Goal: Task Accomplishment & Management: Manage account settings

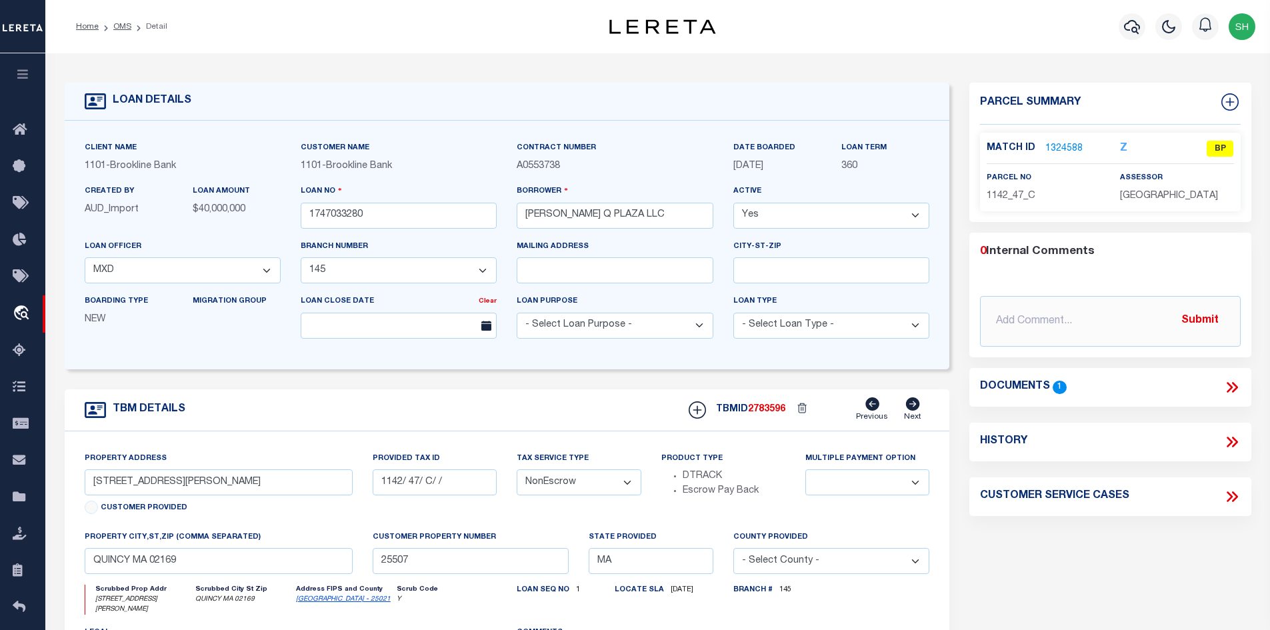
select select "8394"
select select "1501"
select select "NonEscrow"
click at [126, 27] on link "OMS" at bounding box center [122, 27] width 18 height 8
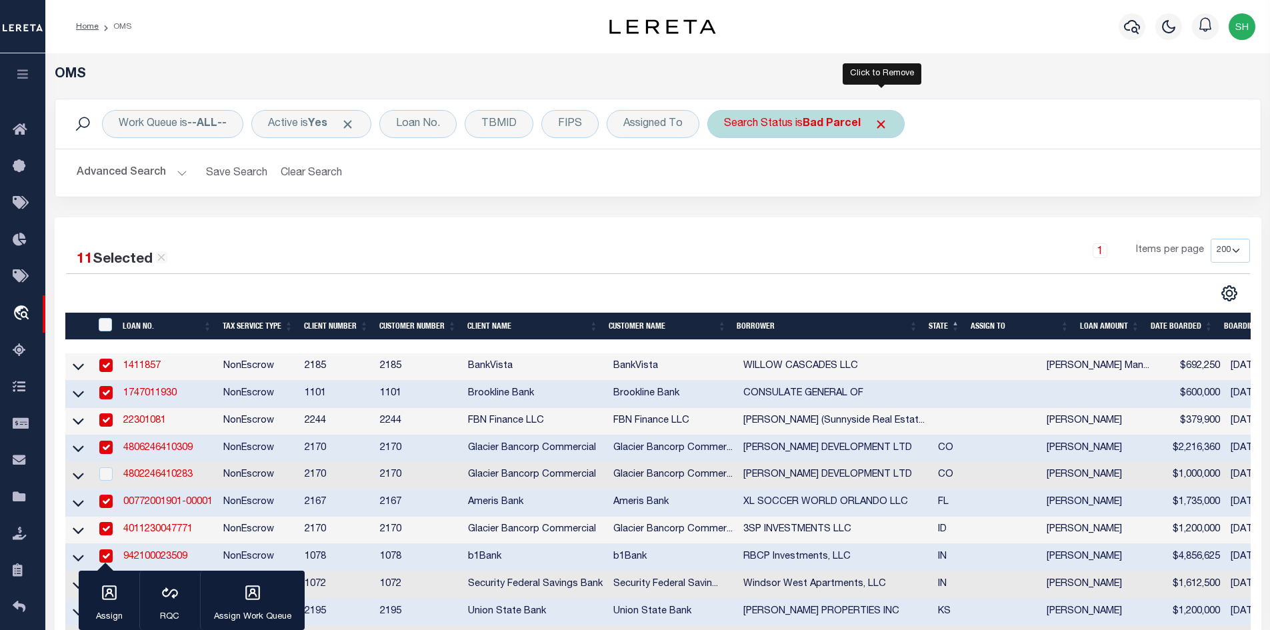
click at [880, 124] on span "Click to Remove" at bounding box center [881, 124] width 14 height 14
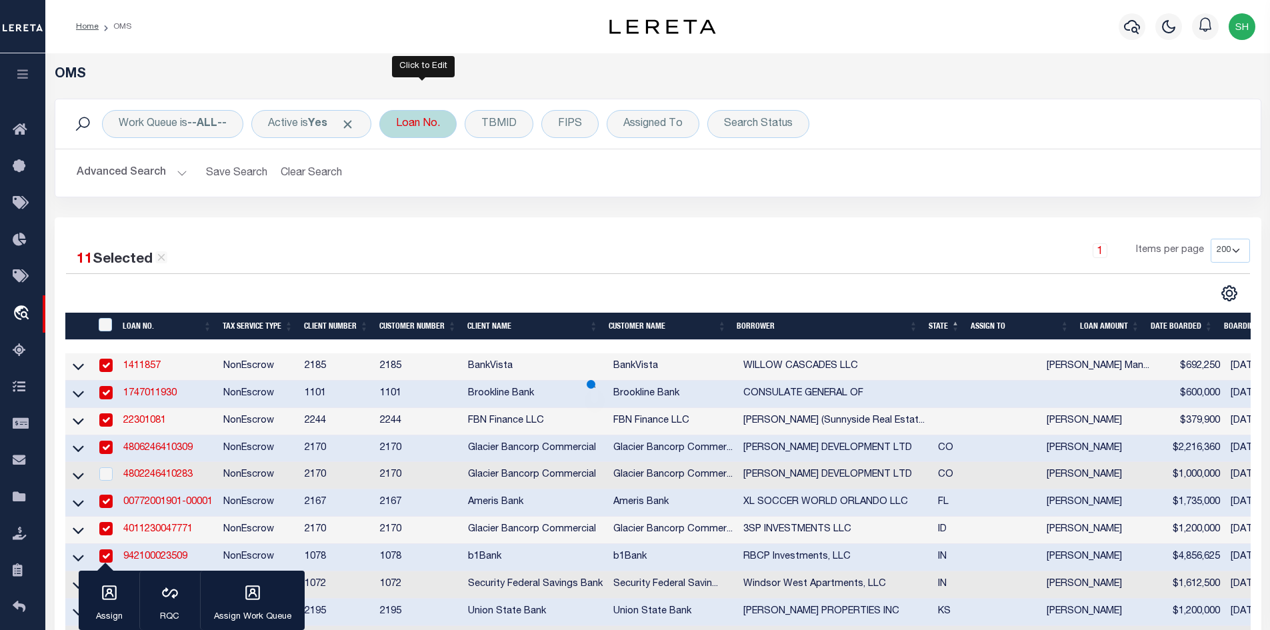
click at [415, 121] on div "Loan No." at bounding box center [417, 124] width 77 height 28
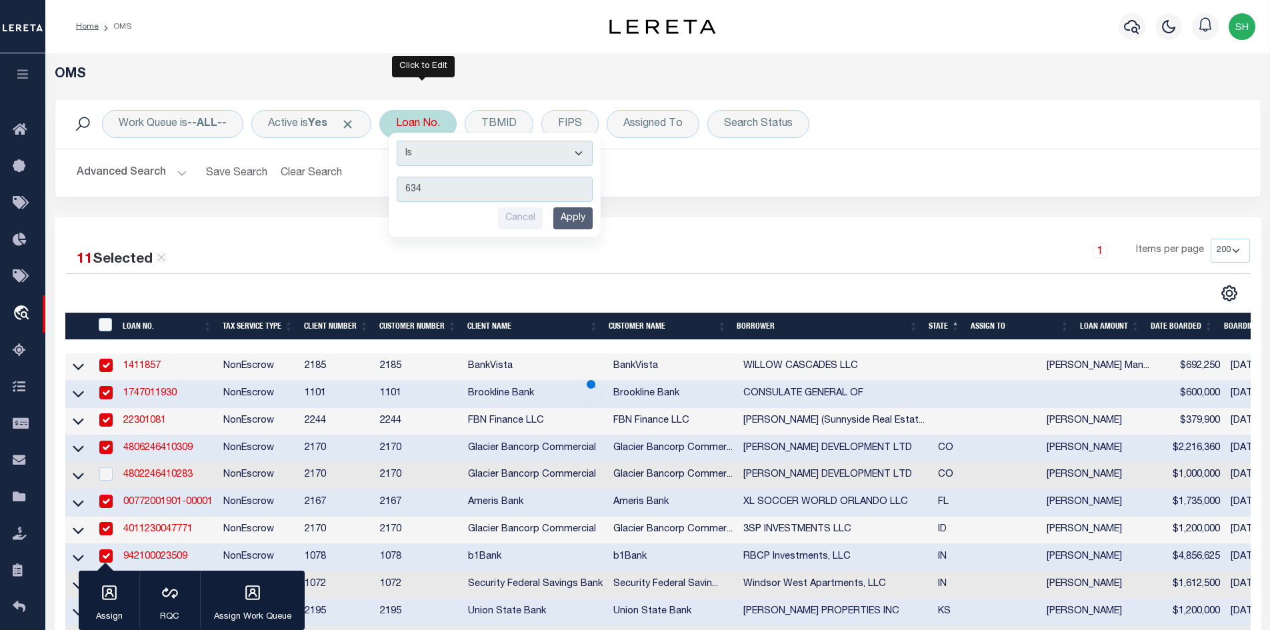
type input "6347"
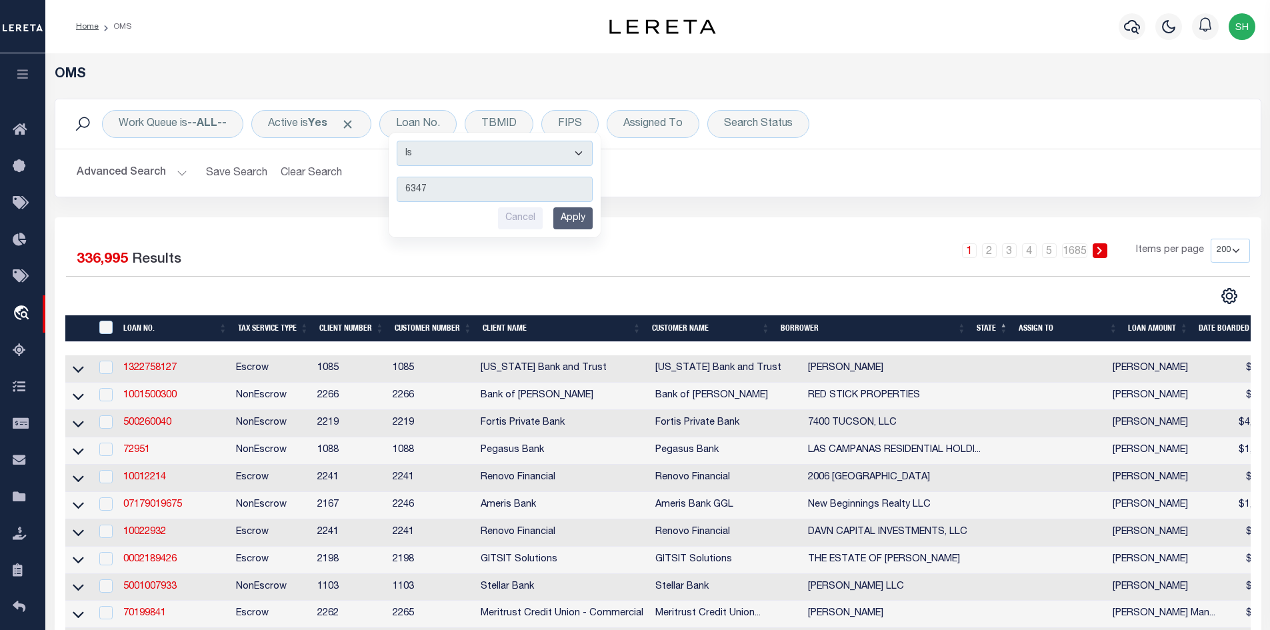
drag, startPoint x: 437, startPoint y: 189, endPoint x: 391, endPoint y: 188, distance: 46.0
click at [391, 188] on div "Work Queue is --ALL-- Active is Yes Loan No. Is Contains 6347 Cancel Apply TBMI…" at bounding box center [658, 148] width 1206 height 99
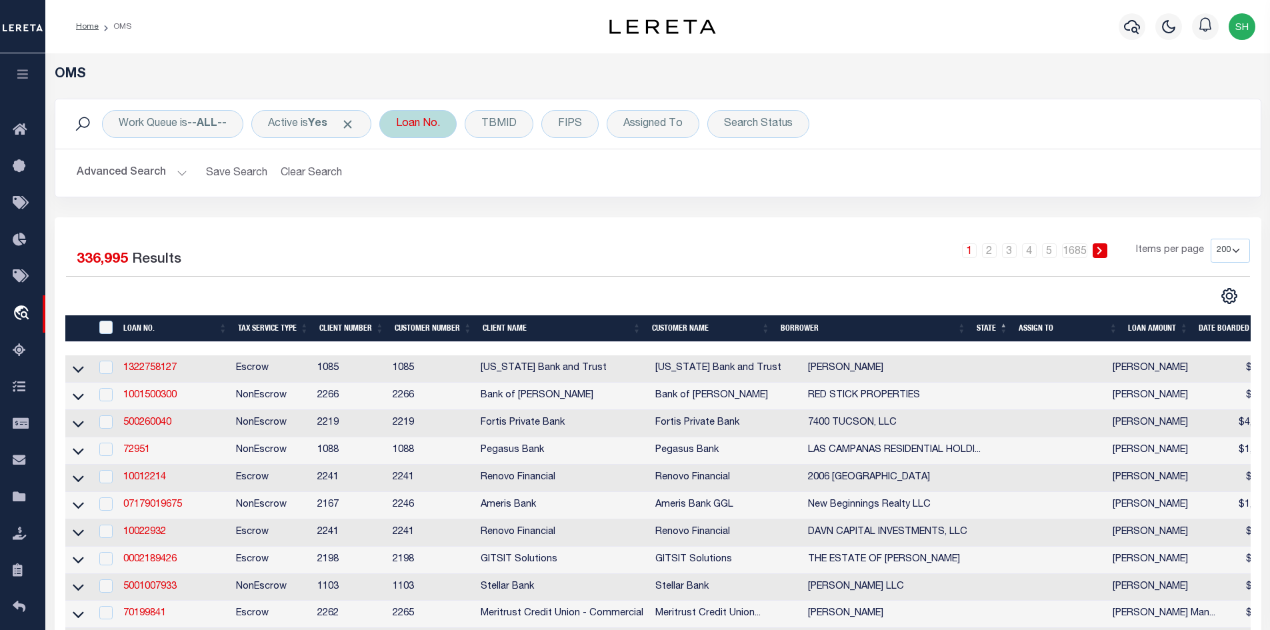
click at [419, 121] on div "Loan No. Is Contains 6347 Cancel Apply" at bounding box center [417, 124] width 77 height 28
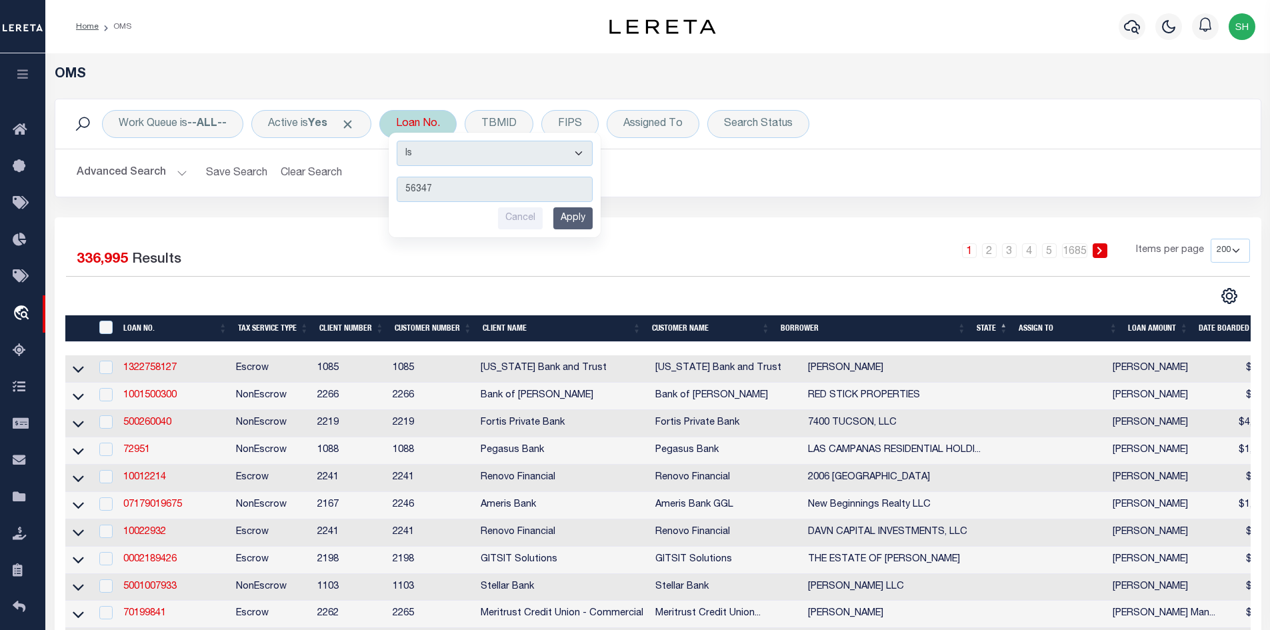
type input "56347"
click at [577, 226] on input "Apply" at bounding box center [572, 218] width 39 height 22
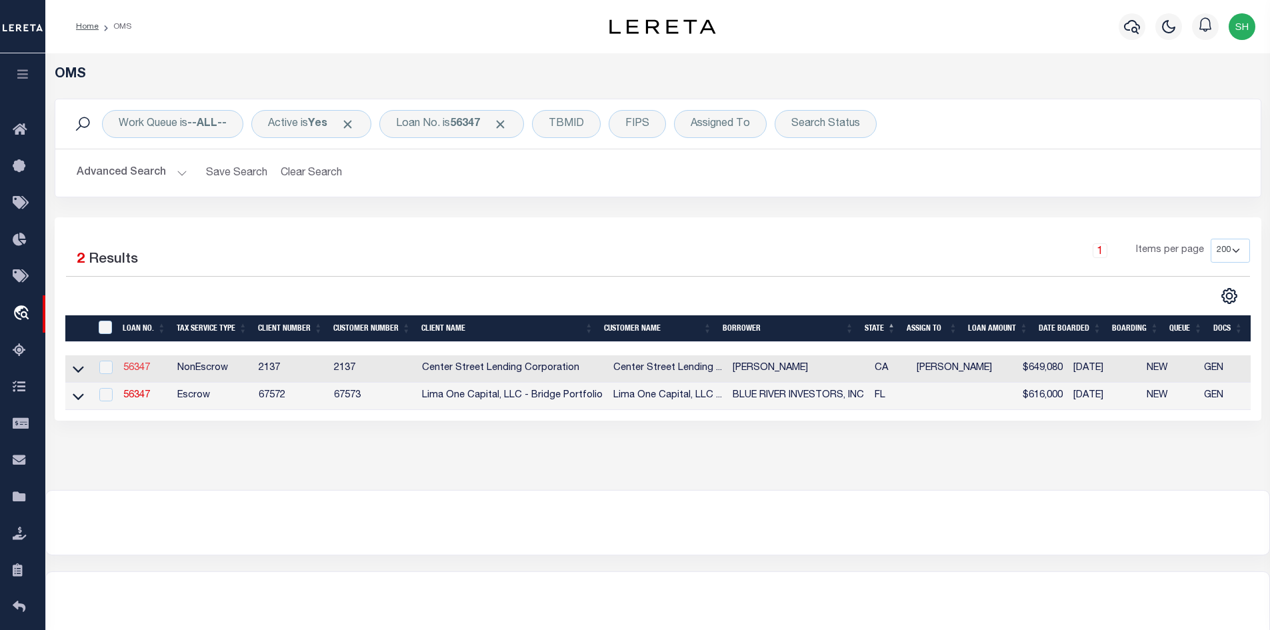
click at [137, 367] on link "56347" at bounding box center [136, 367] width 27 height 9
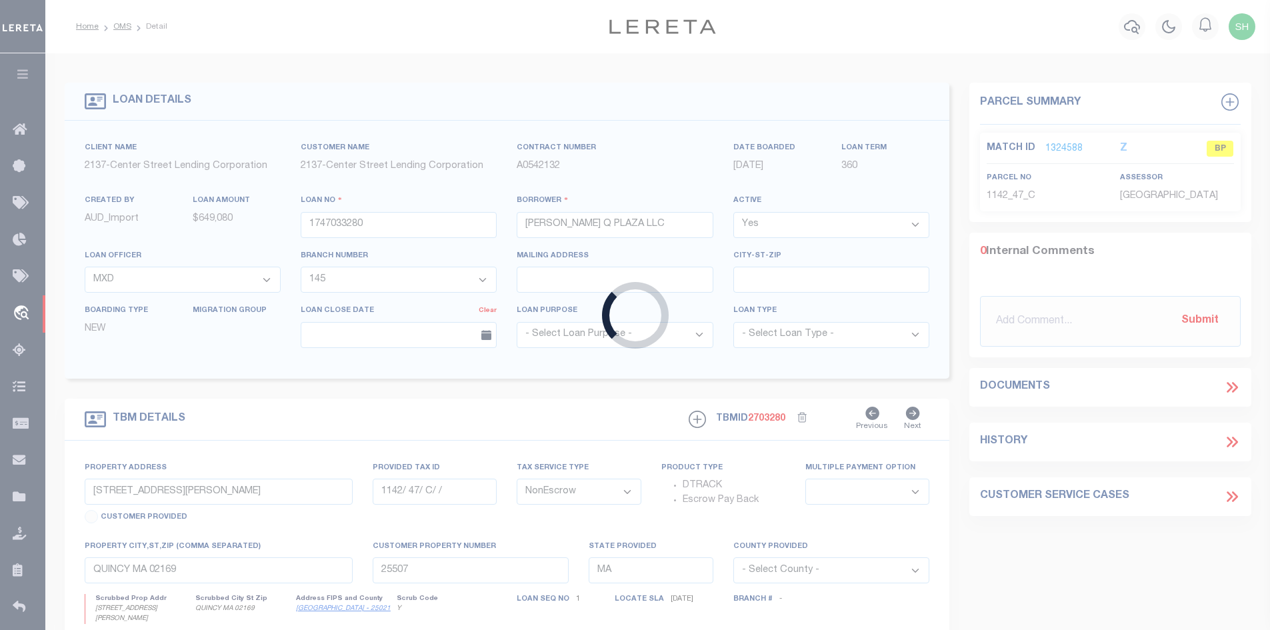
type input "56347"
type input "[PERSON_NAME]"
select select
type input "[STREET_ADDRESS]"
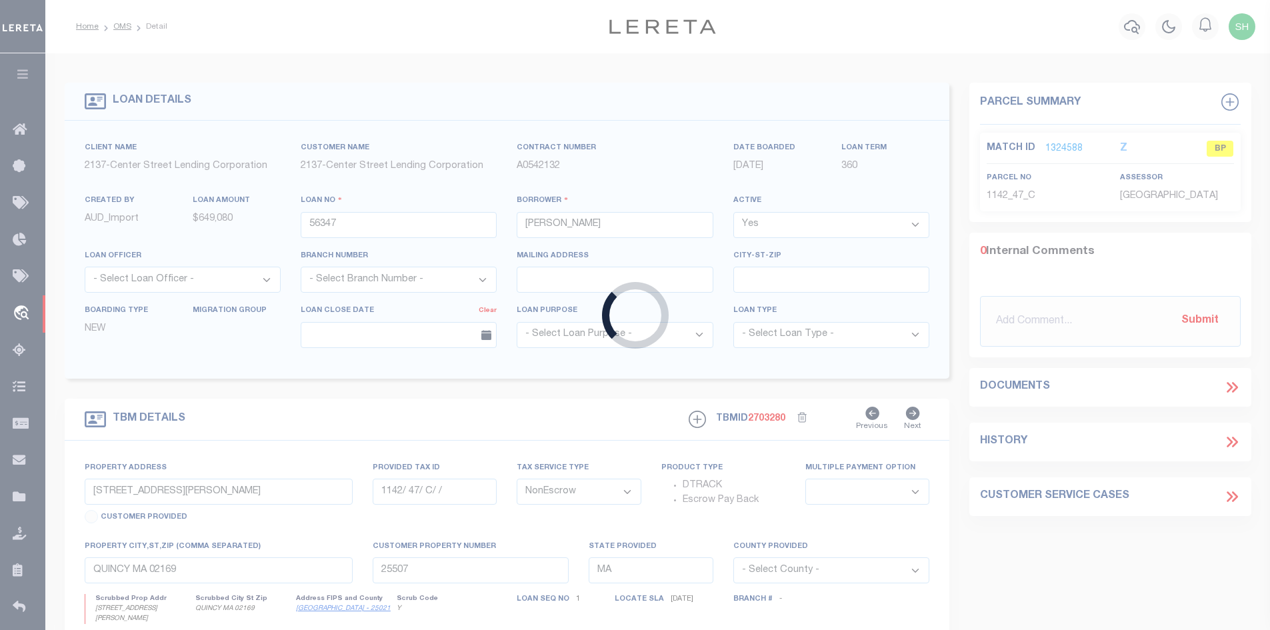
select select
type input "[GEOGRAPHIC_DATA] 90008"
type input "CA"
select select
select select "3486"
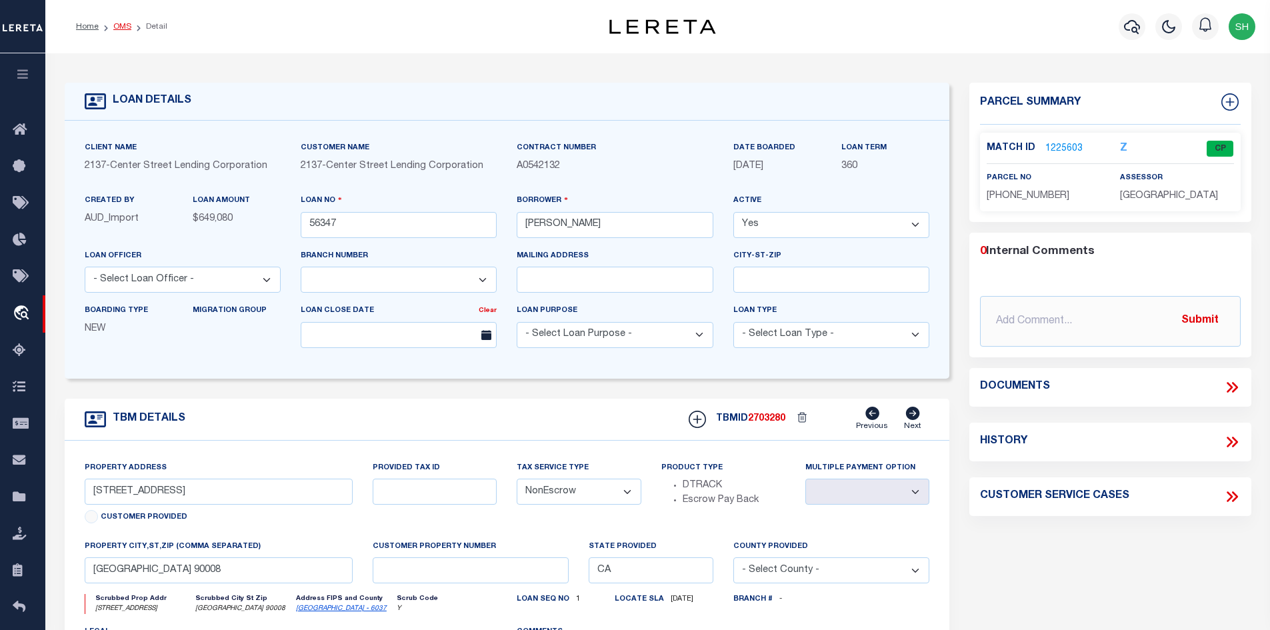
click at [115, 29] on link "OMS" at bounding box center [122, 27] width 18 height 8
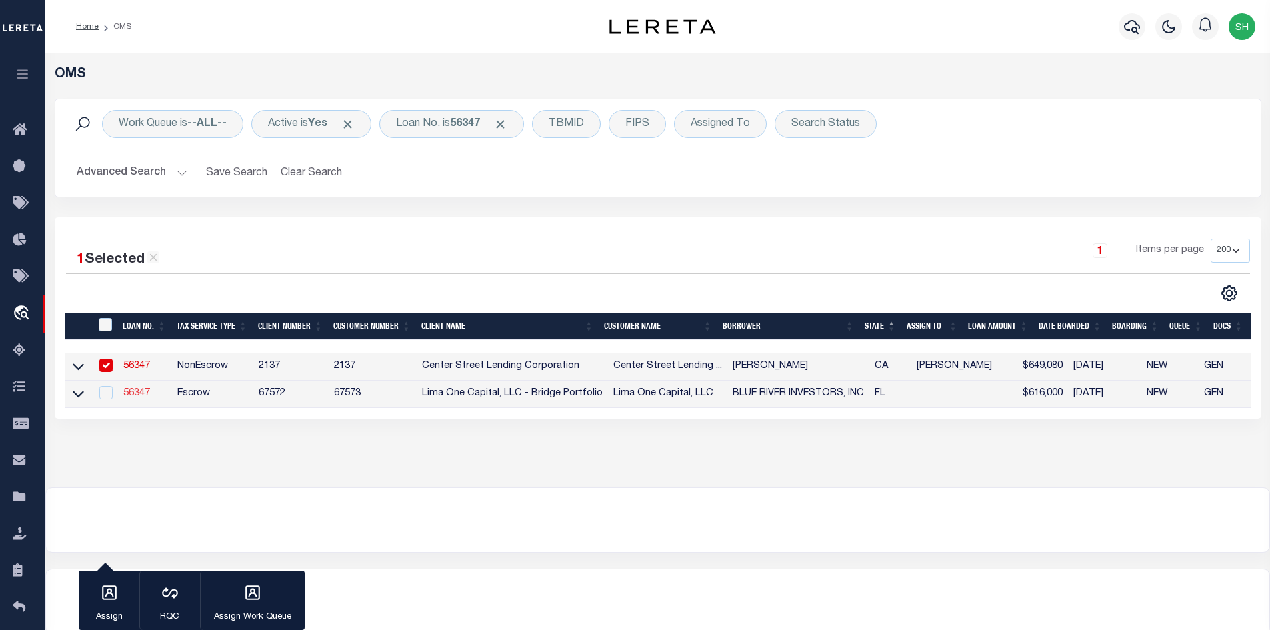
click at [134, 397] on link "56347" at bounding box center [136, 393] width 27 height 9
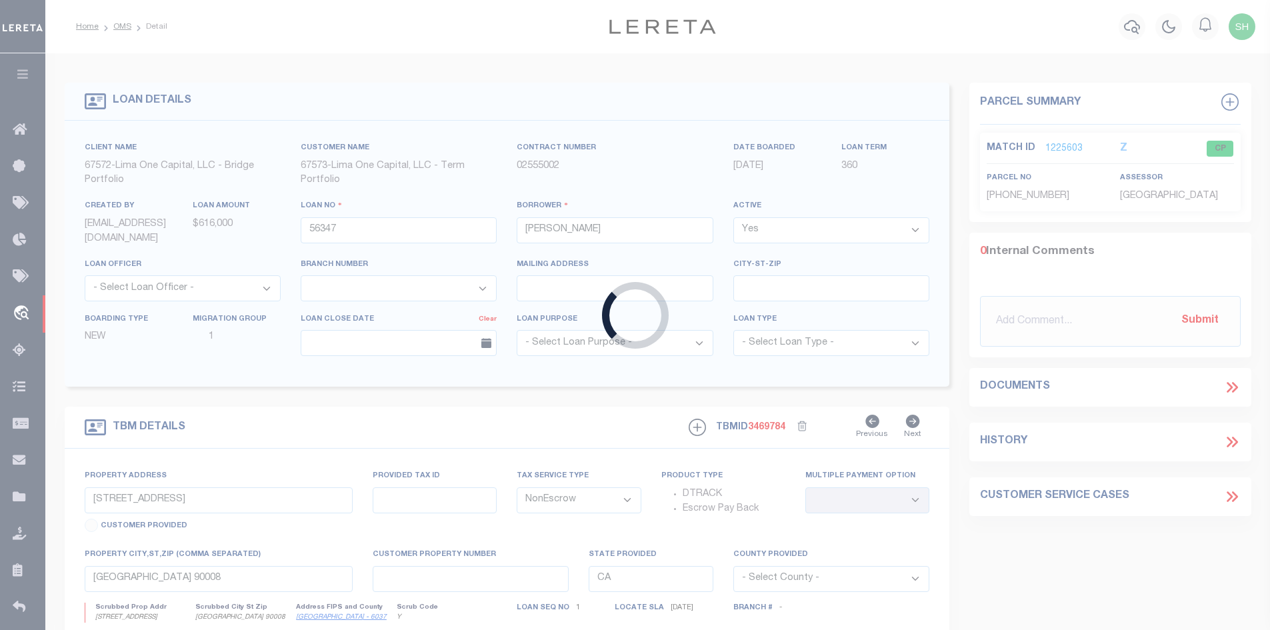
type input "BLUE RIVER INVESTORS, INC"
select select
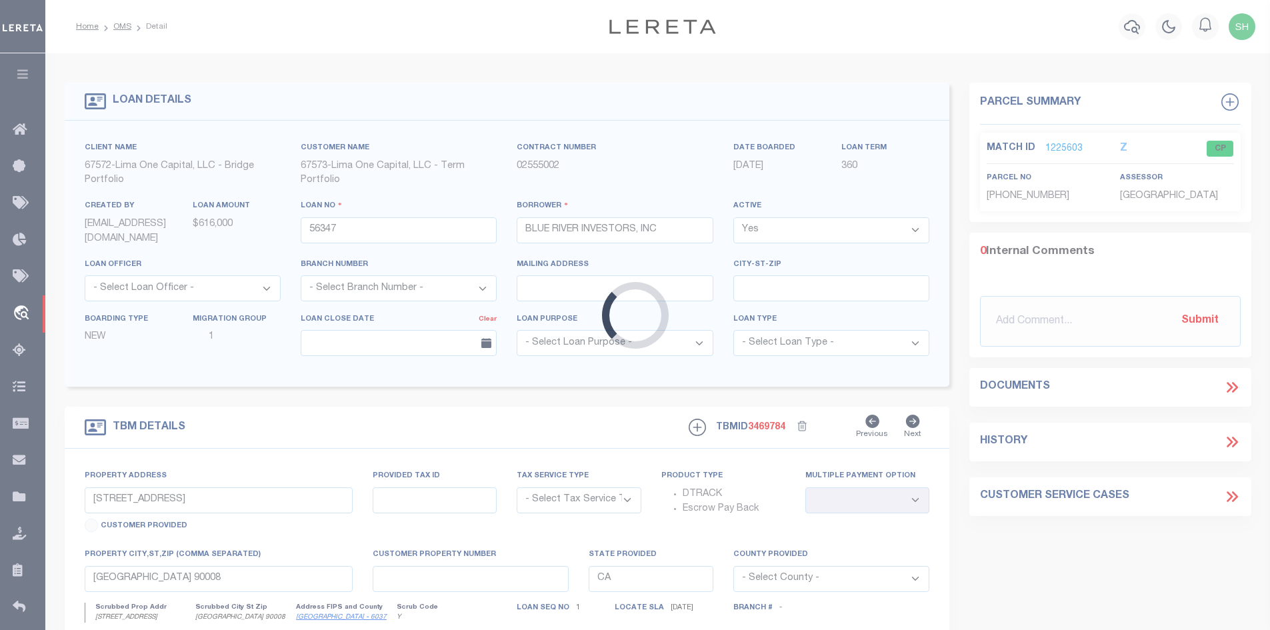
type input "[STREET_ADDRESS]"
radio input "true"
select select "Escrow"
select select
type input "TAMPA FL 33612"
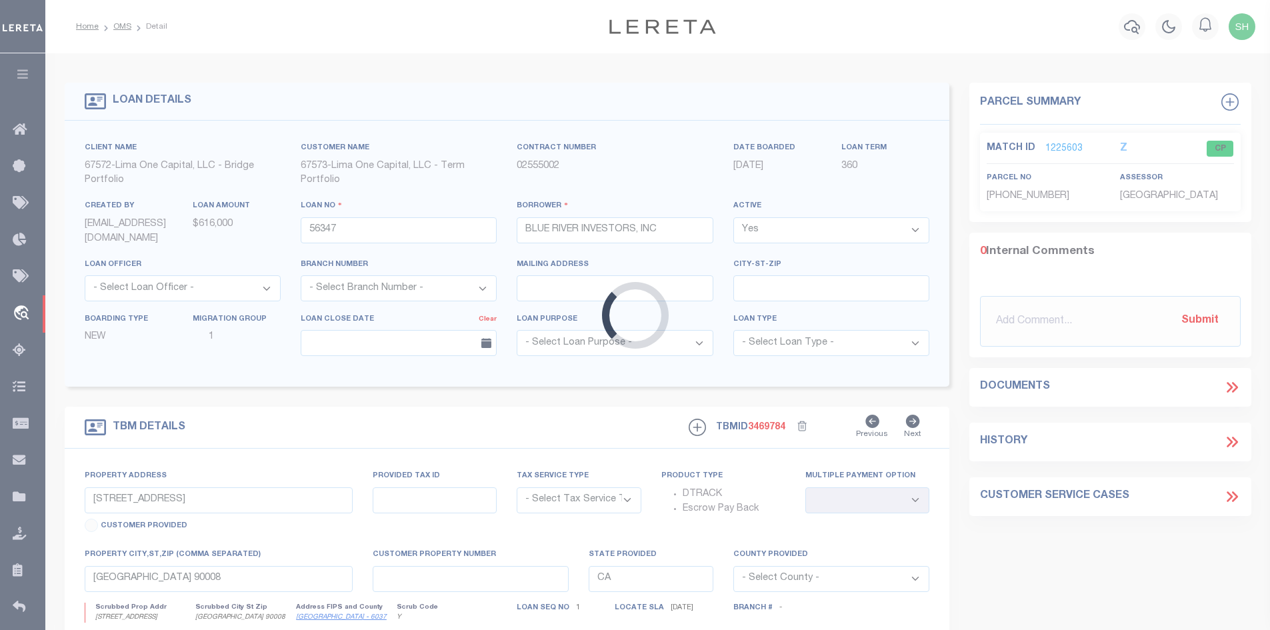
type input "56347-1"
type input "FL"
type textarea "COLLECTOR: ENTITY: PARCEL: 0"
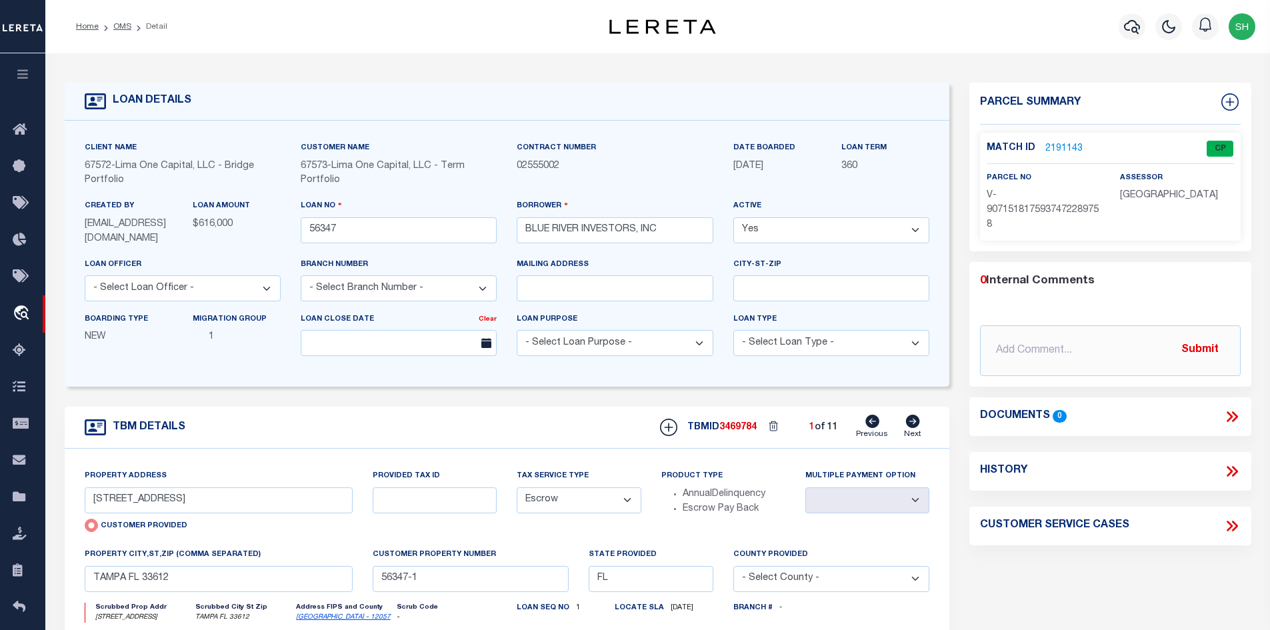
click at [914, 427] on icon at bounding box center [913, 421] width 14 height 13
type input "1814 MILLRUN CIR"
radio input "false"
select select
type input "TAMPA FL 33613"
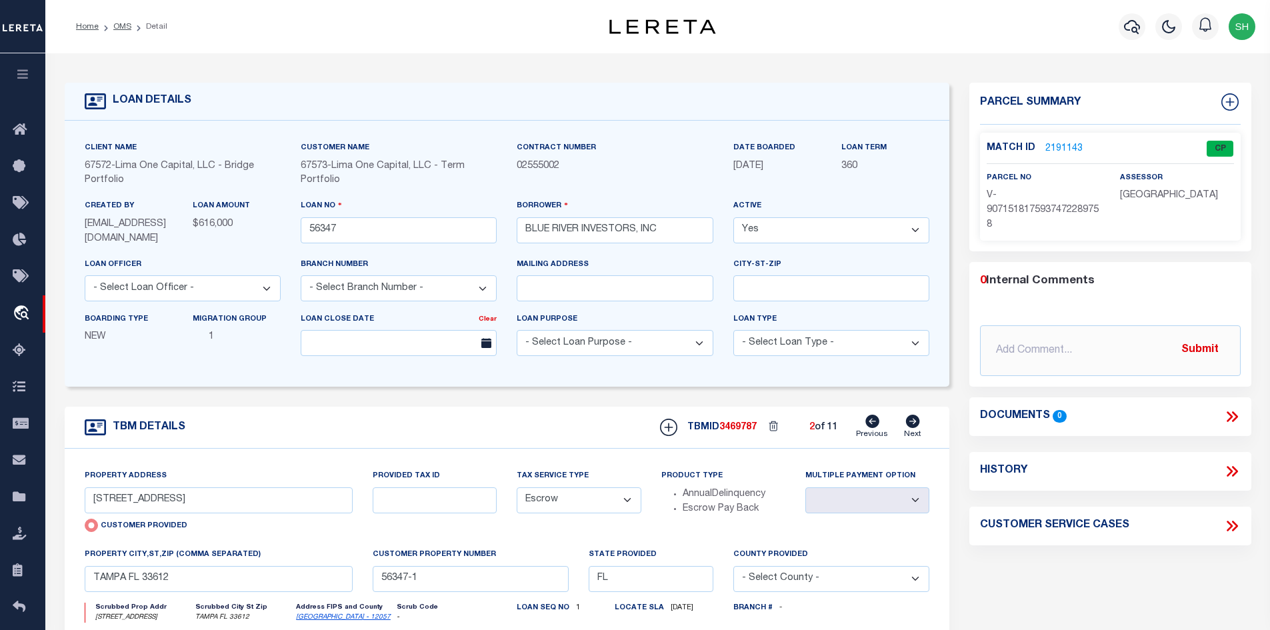
type input "56347-2"
click at [914, 427] on icon at bounding box center [913, 421] width 14 height 13
type input "[STREET_ADDRESS]"
select select
type input "TAMPA FL 33605"
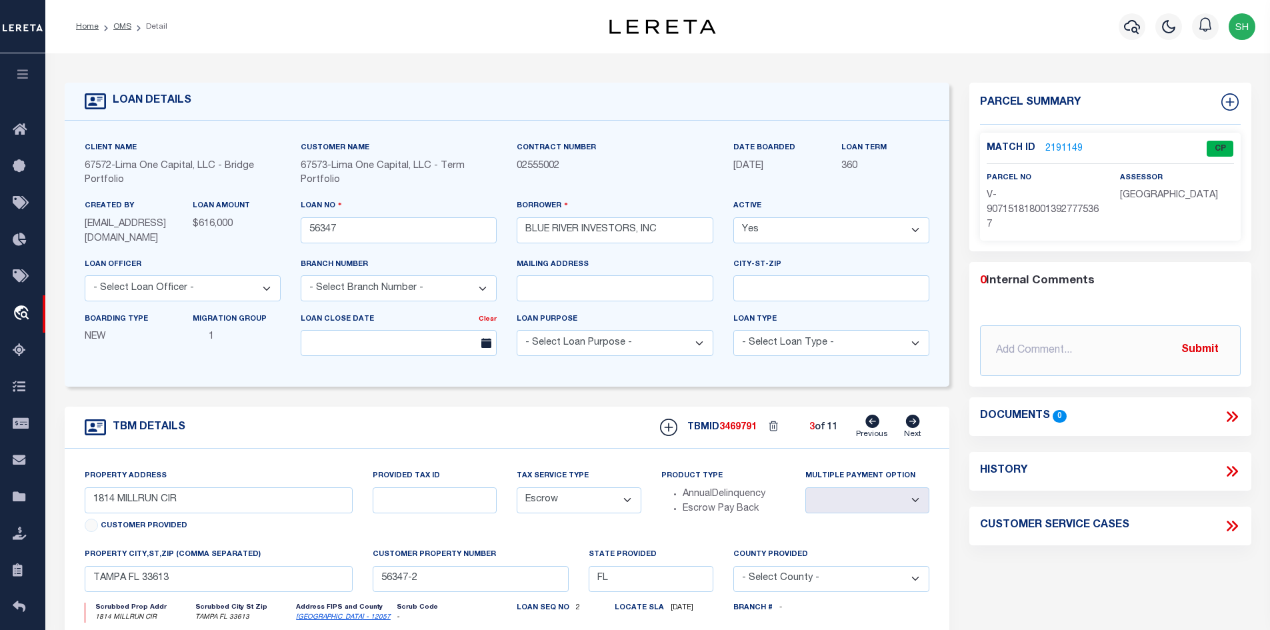
type input "56347-3"
click at [914, 427] on icon at bounding box center [913, 421] width 14 height 13
type input "[STREET_ADDRESS]"
select select
type input "TAMPA FL 33610"
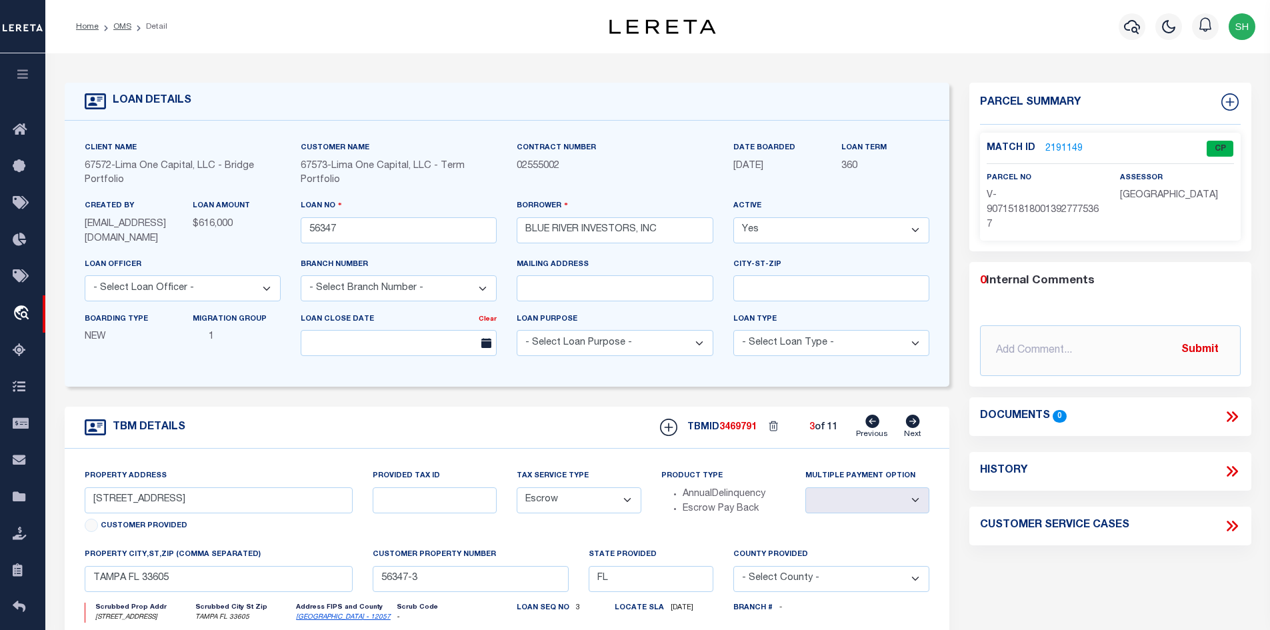
type input "56347-4"
click at [914, 427] on icon at bounding box center [913, 421] width 14 height 13
type input "[STREET_ADDRESS][PERSON_NAME]"
select select
type input "56347-5"
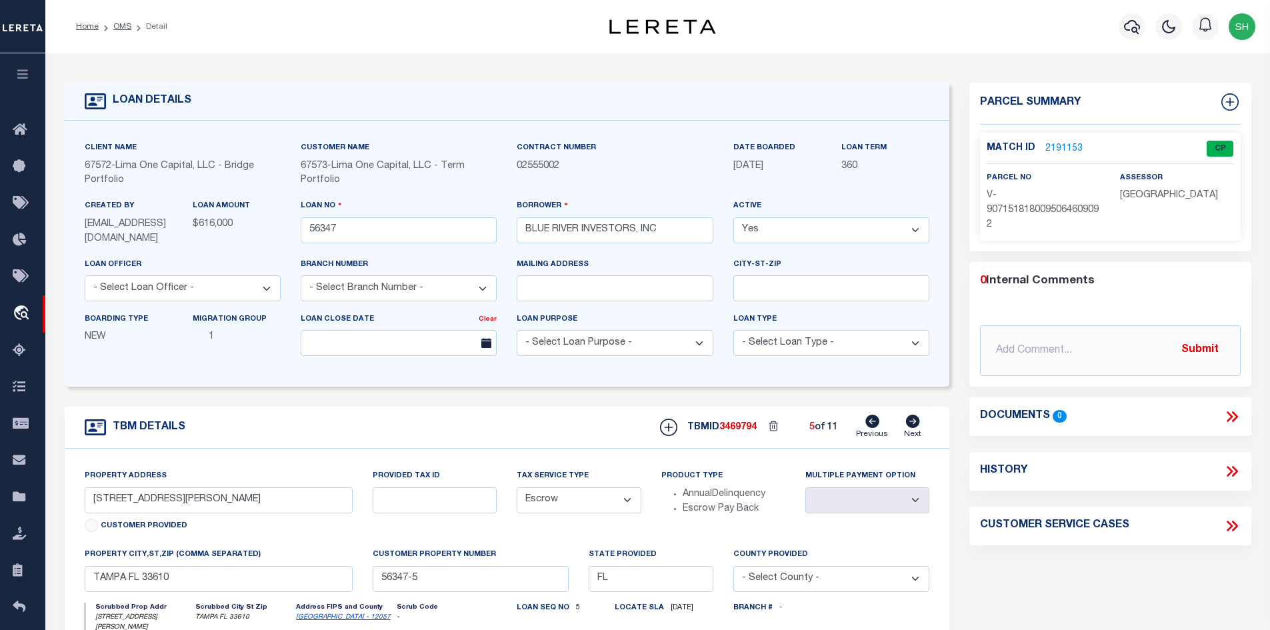
click at [914, 427] on icon at bounding box center [913, 421] width 14 height 13
type input "[STREET_ADDRESS][PERSON_NAME]"
select select
type input "TAMPA FL 33604"
type input "56347-6"
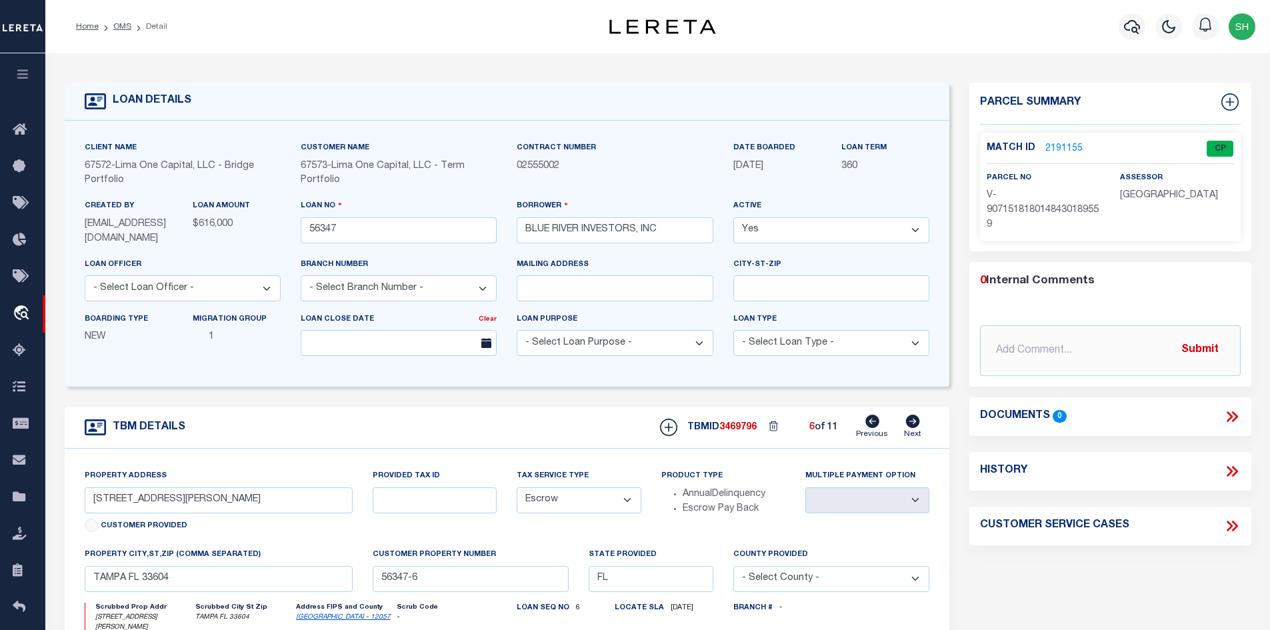
click at [914, 427] on icon at bounding box center [913, 421] width 14 height 13
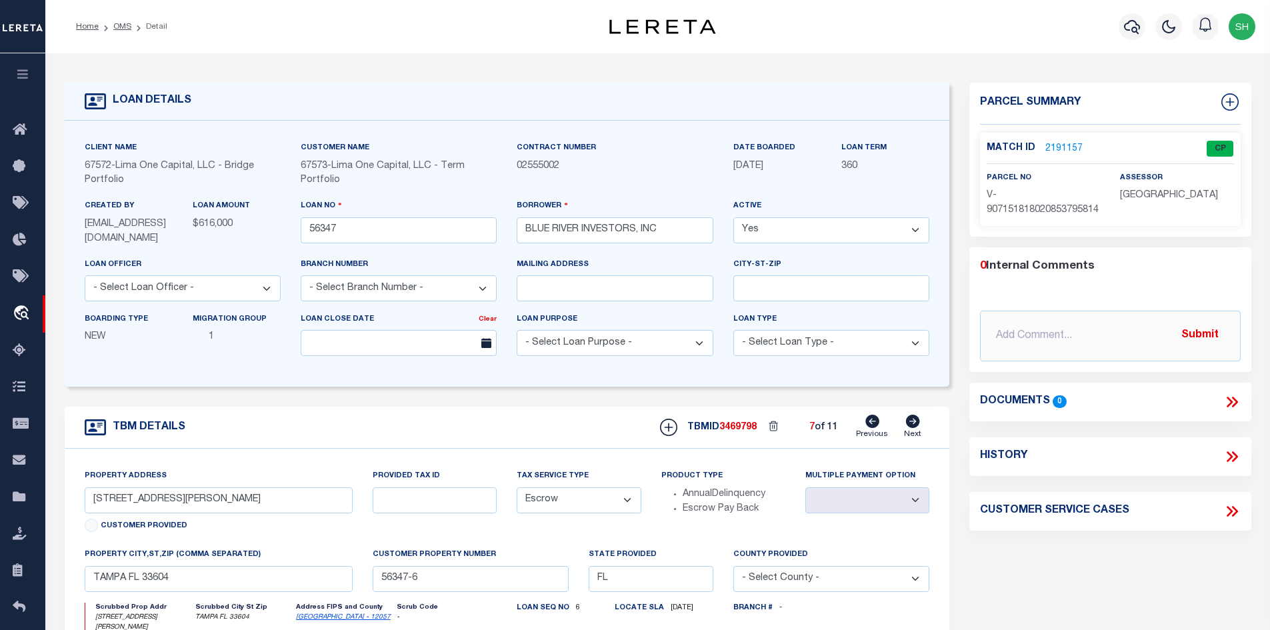
type input "[STREET_ADDRESS]"
select select
type input "TAMPA FL 33619"
type input "56347-7"
click at [914, 427] on icon at bounding box center [913, 421] width 14 height 13
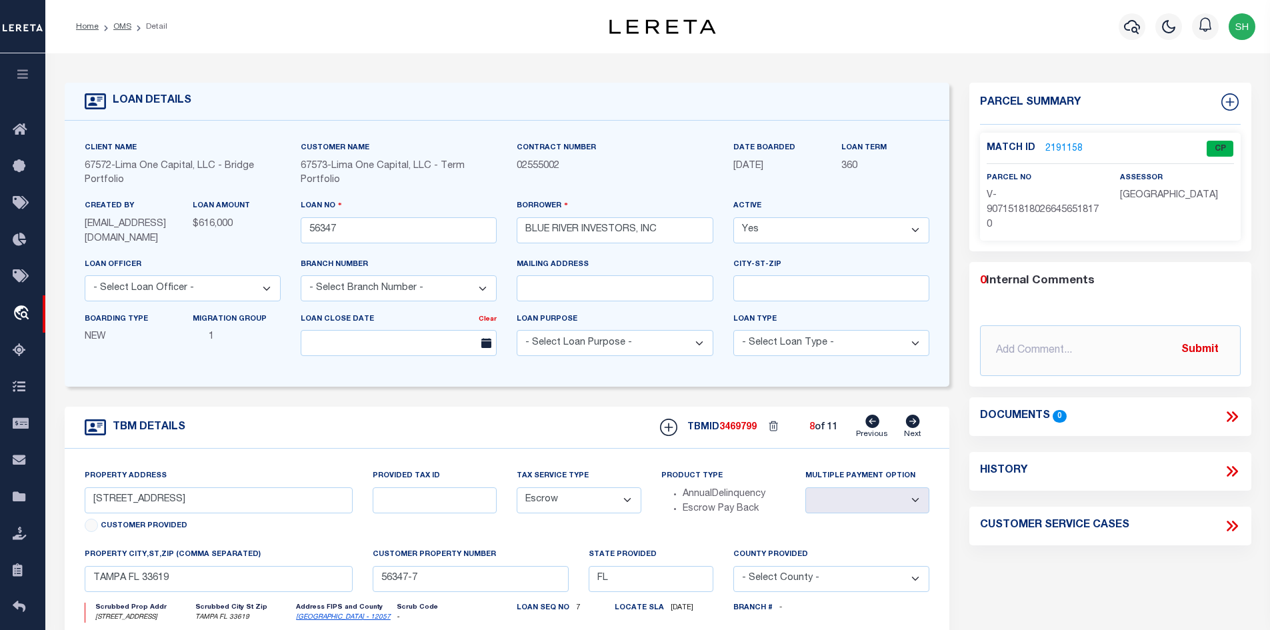
type input "[STREET_ADDRESS][PERSON_NAME]"
select select
type input "TAMPA FL 33617"
type input "56347-8"
click at [914, 427] on icon at bounding box center [913, 421] width 14 height 13
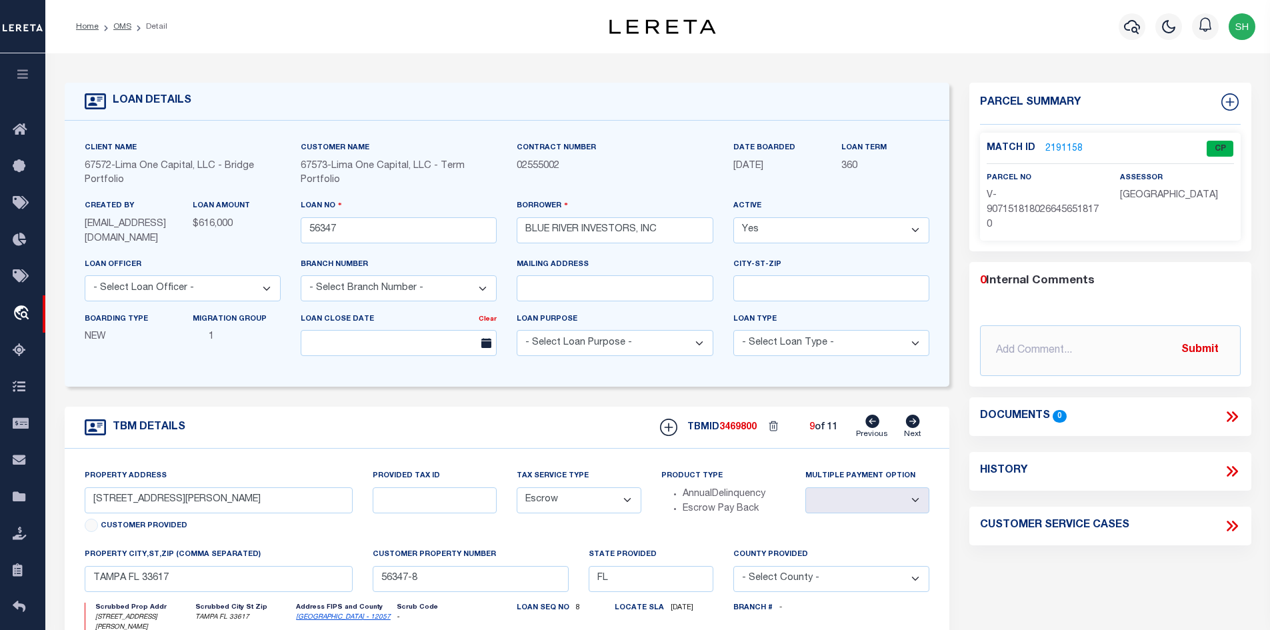
type input "[STREET_ADDRESS]"
select select
type input "TAMPA FL 33607"
type input "56347-9"
click at [914, 427] on icon at bounding box center [913, 421] width 14 height 13
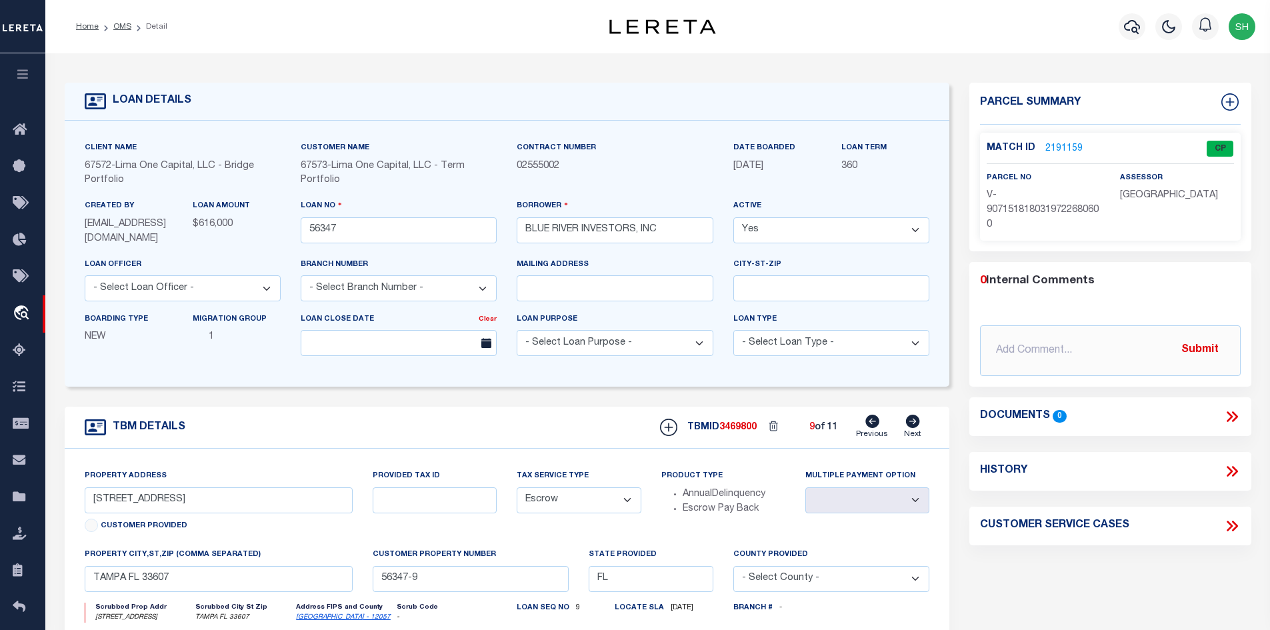
type input "[STREET_ADDRESS][PERSON_NAME]"
select select
type input "TAMPA FL 33610"
type input "56347"
click at [914, 427] on icon at bounding box center [913, 421] width 14 height 13
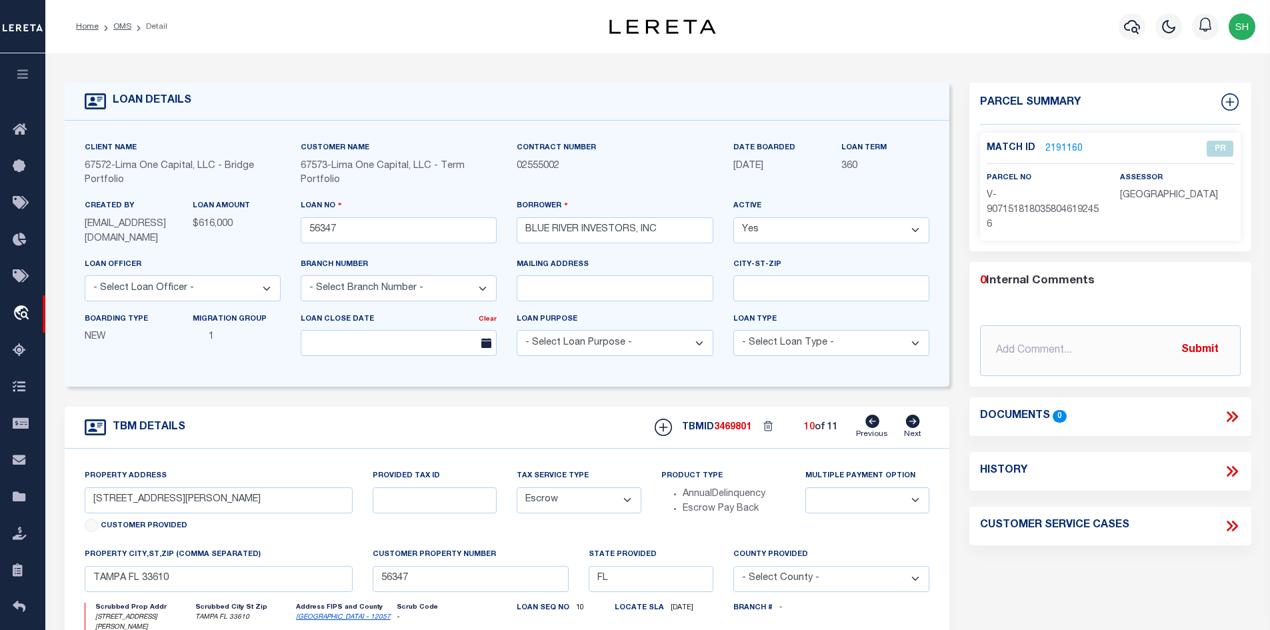
type input "[STREET_ADDRESS][PERSON_NAME]"
select select
click at [871, 423] on icon at bounding box center [872, 421] width 14 height 13
type input "[STREET_ADDRESS][PERSON_NAME]"
select select
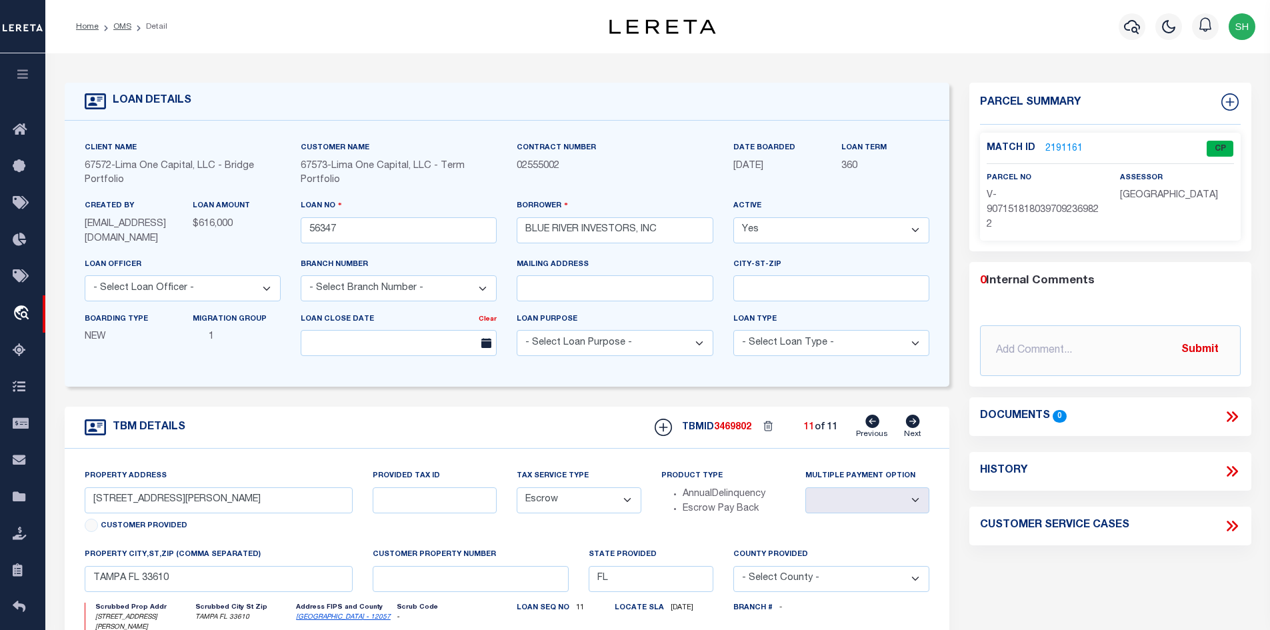
type input "56347"
click at [871, 423] on icon at bounding box center [872, 421] width 14 height 13
type input "[STREET_ADDRESS]"
select select
type input "TAMPA FL 33607"
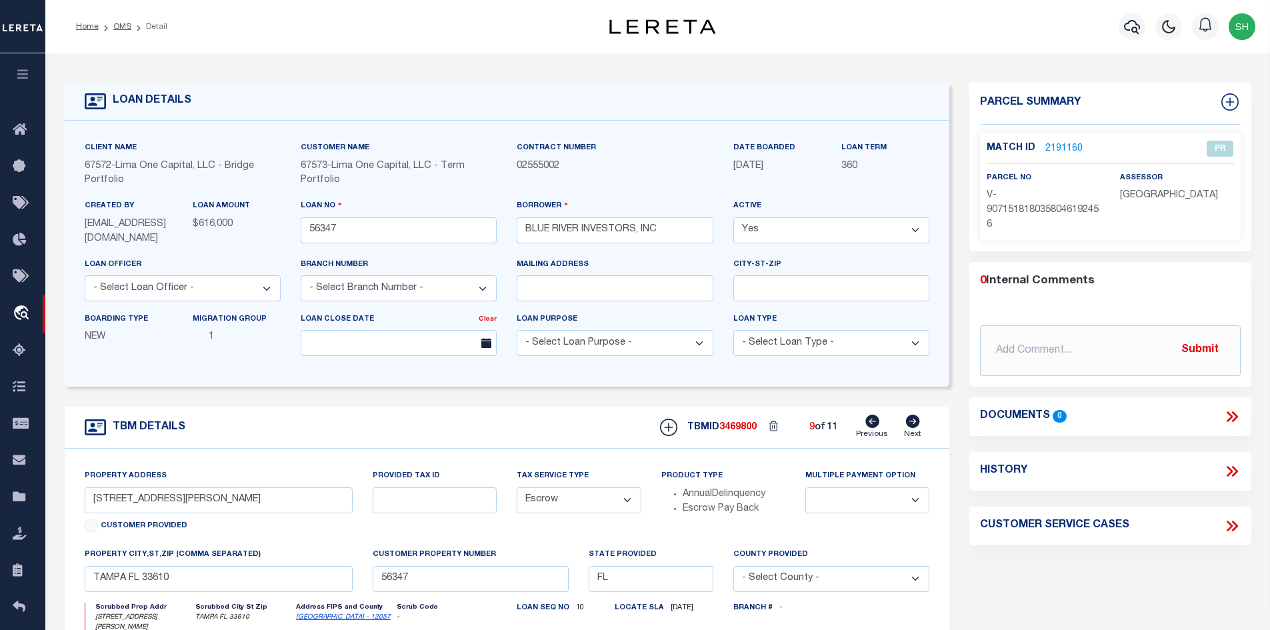
type input "56347-9"
click at [871, 423] on icon at bounding box center [872, 421] width 14 height 13
type input "[STREET_ADDRESS][PERSON_NAME]"
select select
type input "TAMPA FL 33617"
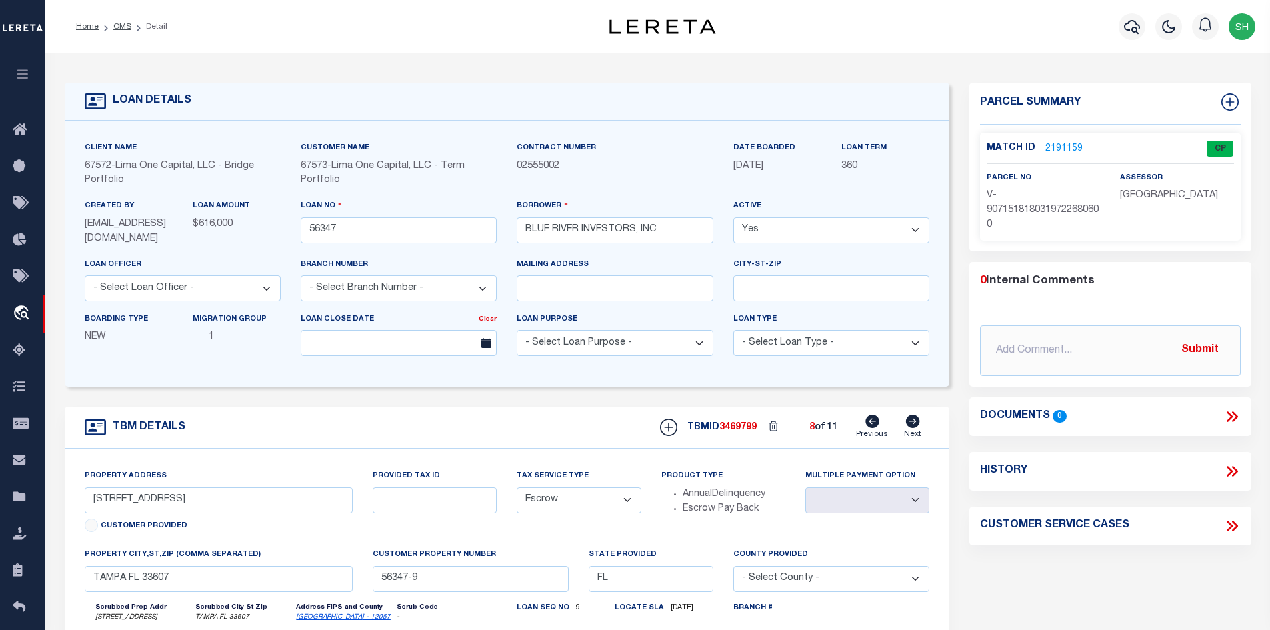
type input "56347-8"
click at [871, 423] on icon at bounding box center [872, 421] width 14 height 13
type input "[STREET_ADDRESS]"
select select
type input "TAMPA FL 33619"
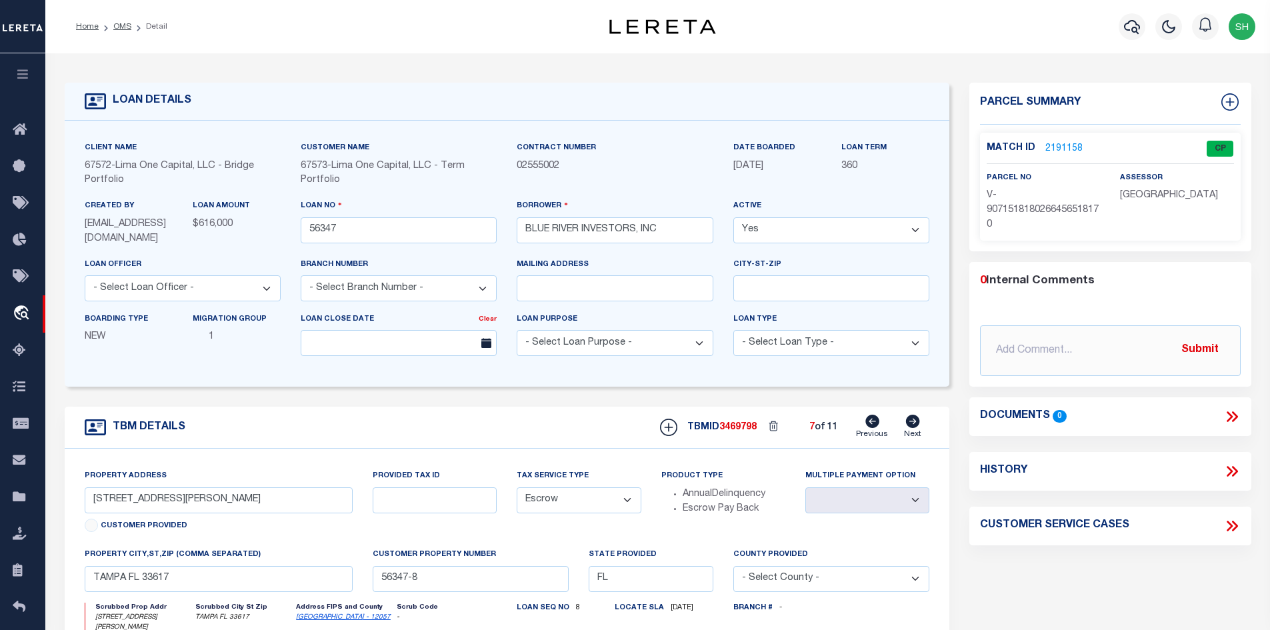
type input "56347-7"
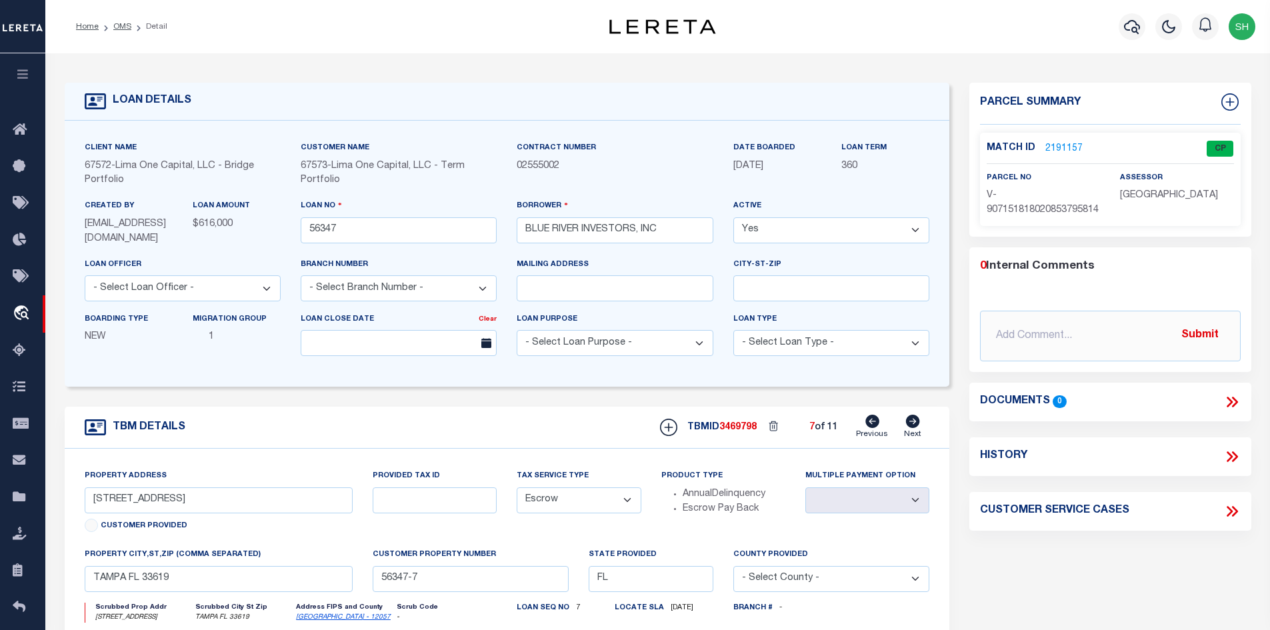
click at [871, 423] on icon at bounding box center [872, 421] width 14 height 13
type input "[STREET_ADDRESS][PERSON_NAME]"
select select
type input "TAMPA FL 33604"
type input "56347-6"
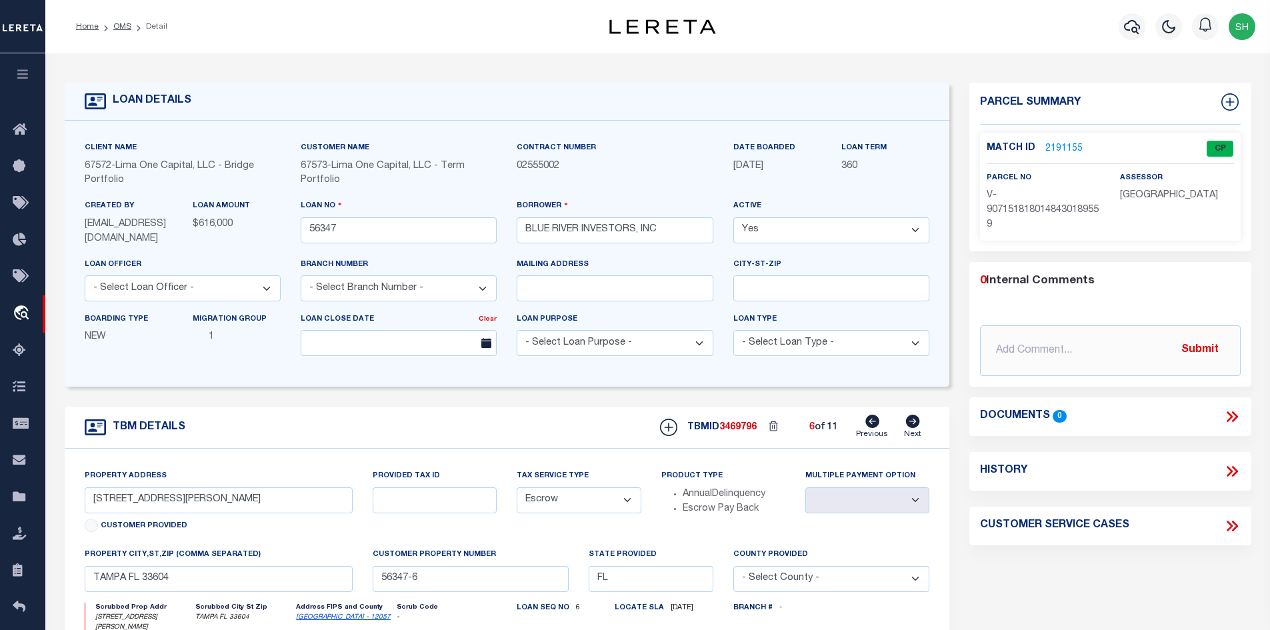
click at [871, 423] on icon at bounding box center [872, 421] width 14 height 13
type input "[STREET_ADDRESS][PERSON_NAME]"
select select
type input "TAMPA FL 33610"
type input "56347-5"
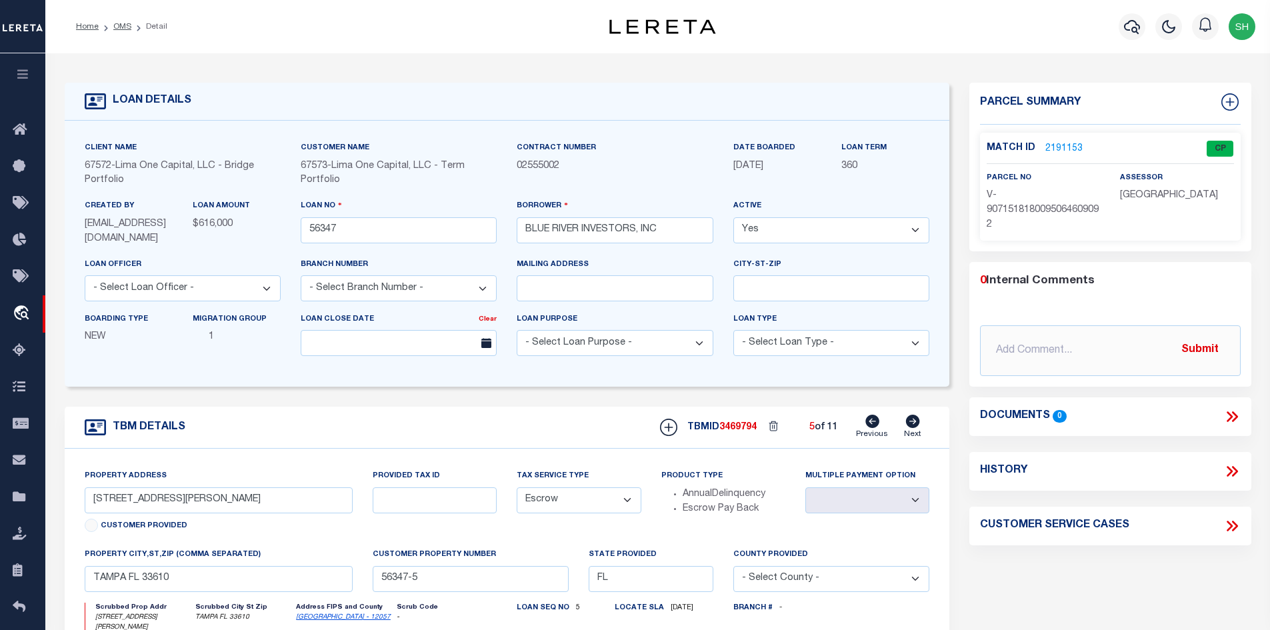
click at [871, 423] on icon at bounding box center [872, 421] width 14 height 13
type input "[STREET_ADDRESS]"
select select
type input "56347-4"
click at [871, 423] on icon at bounding box center [872, 421] width 14 height 13
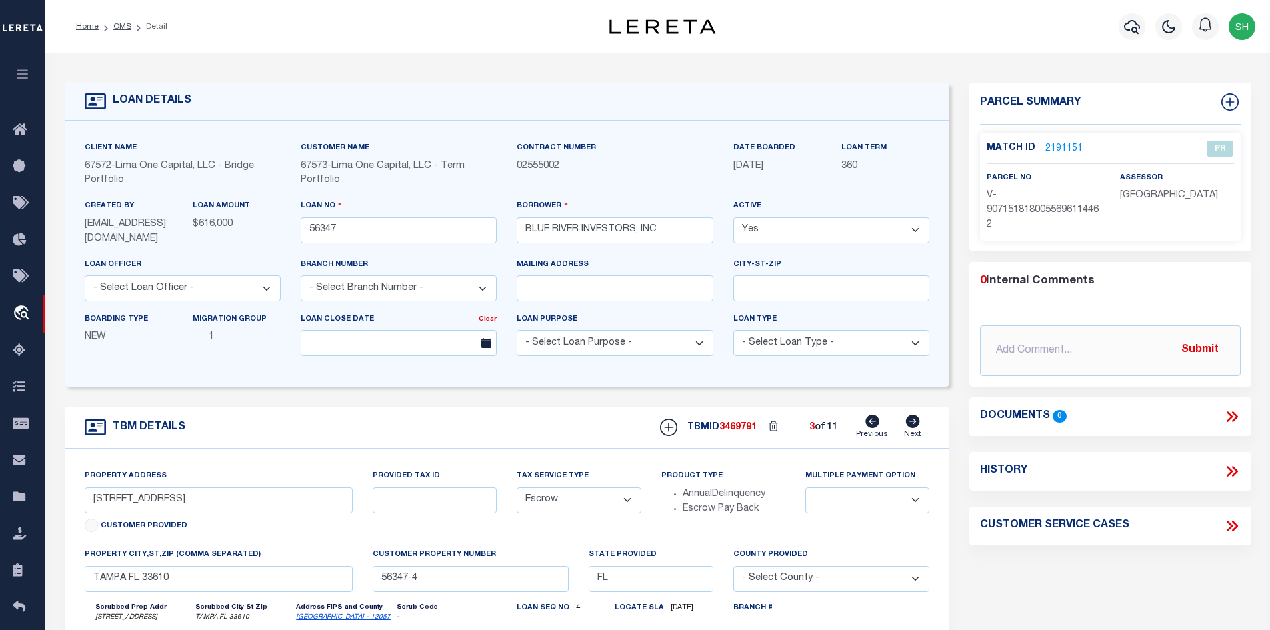
type input "[STREET_ADDRESS]"
select select
type input "TAMPA FL 33605"
type input "56347-3"
click at [871, 423] on icon at bounding box center [872, 421] width 14 height 13
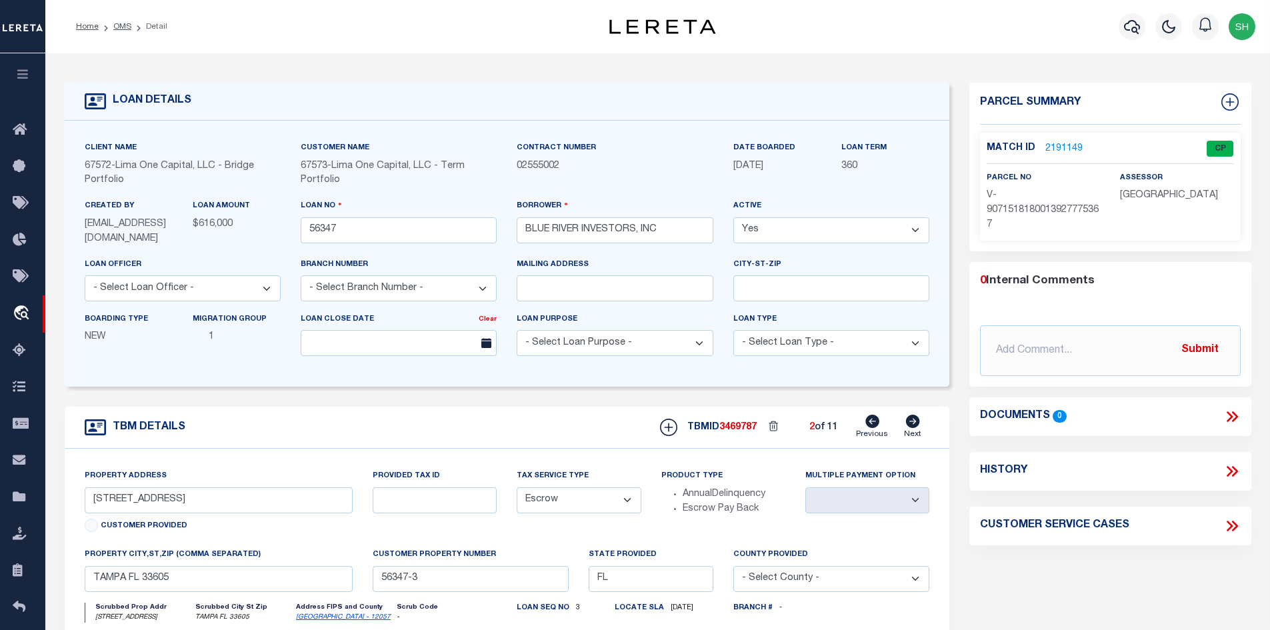
type input "1814 MILLRUN CIR"
select select
type input "TAMPA FL 33613"
type input "56347-2"
click at [914, 424] on icon at bounding box center [912, 421] width 15 height 13
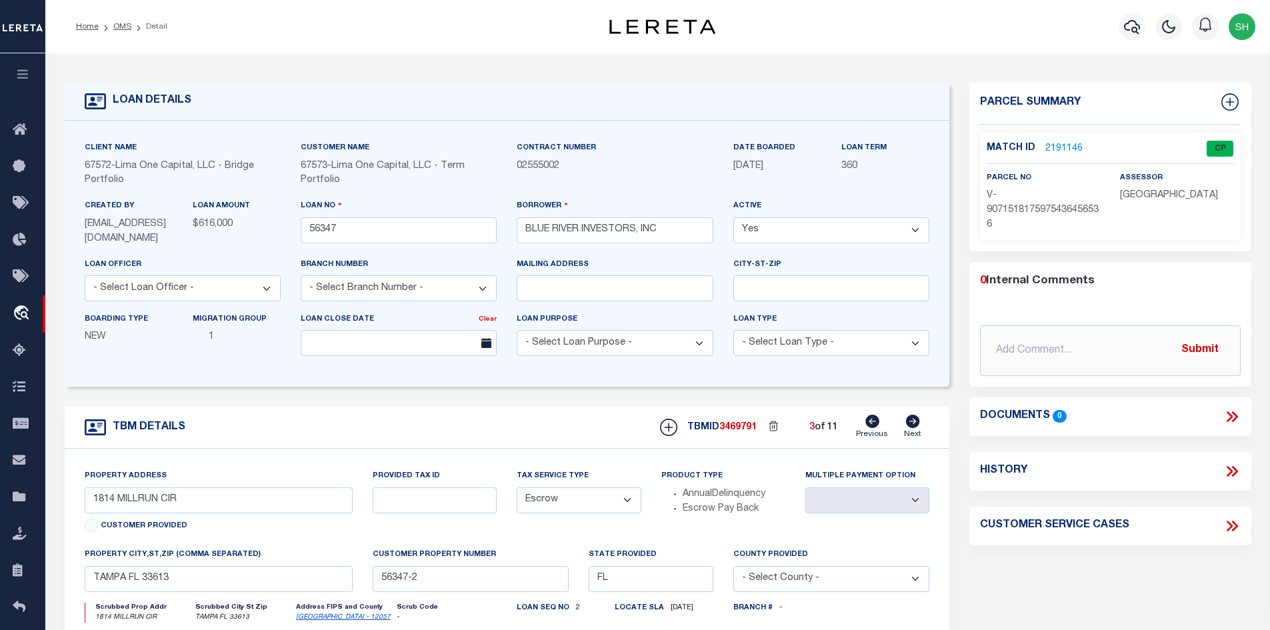
type input "[STREET_ADDRESS]"
select select
type input "TAMPA FL 33605"
type input "56347-3"
click at [914, 424] on icon at bounding box center [912, 421] width 15 height 13
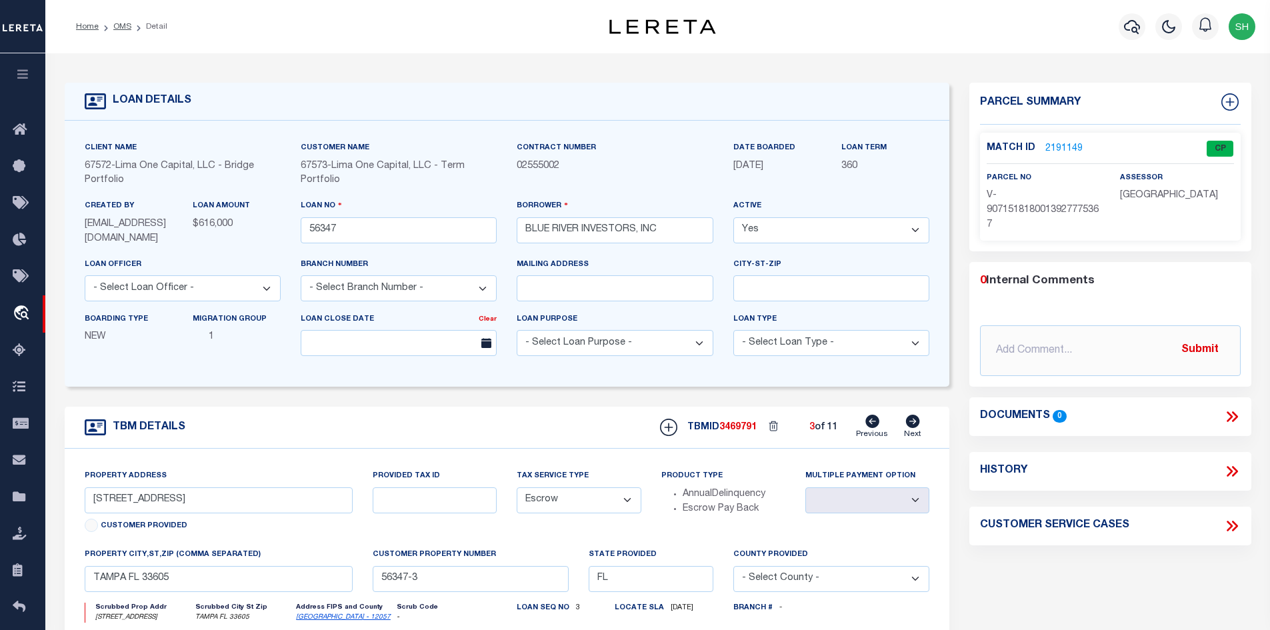
type input "[STREET_ADDRESS]"
select select
type input "TAMPA FL 33610"
type input "56347-4"
click at [1136, 348] on input "text" at bounding box center [1110, 350] width 261 height 51
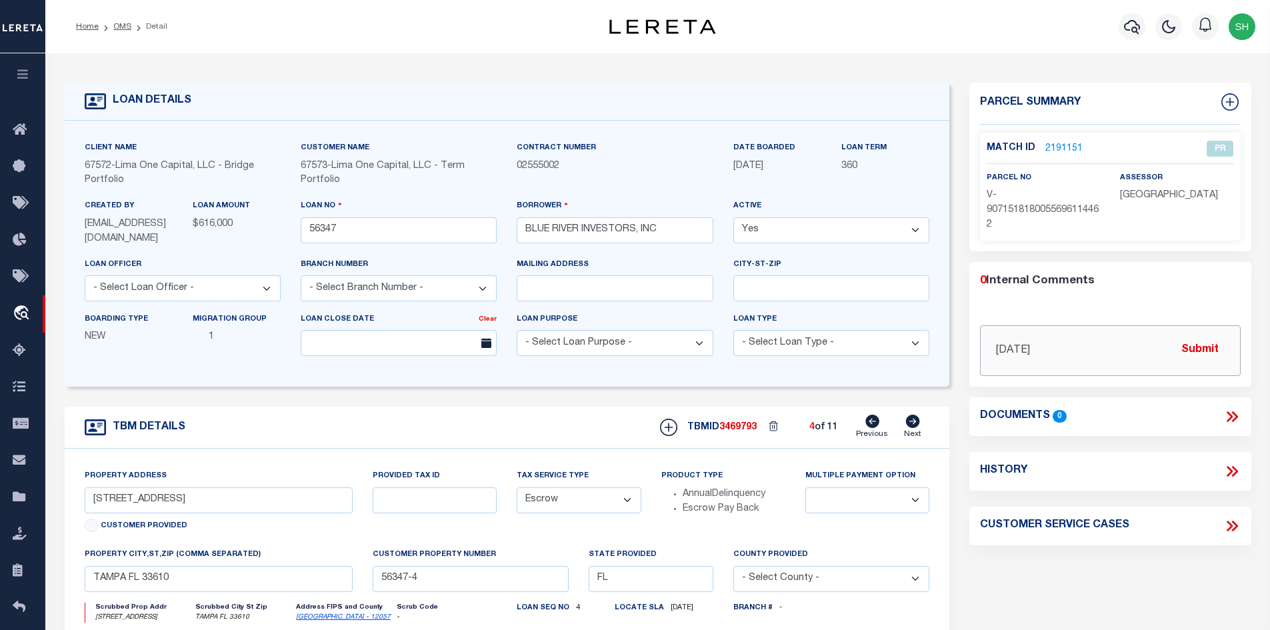
paste input "Please activate the parcel on TBMID 3469793 – property address 3508 Deleuil Ave…"
type input "[DATE] Please activate the parcel on TBMID 3469793 – property address [STREET_A…"
click at [1212, 347] on button "Submit" at bounding box center [1199, 350] width 55 height 27
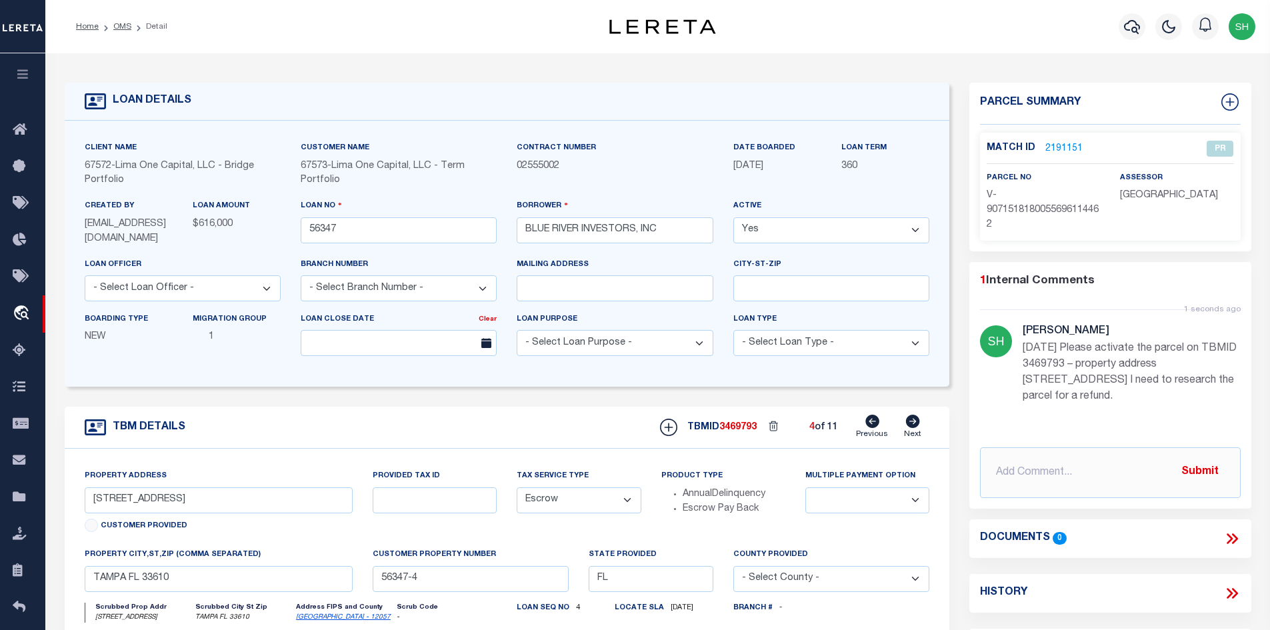
click at [1052, 147] on link "2191151" at bounding box center [1063, 149] width 37 height 14
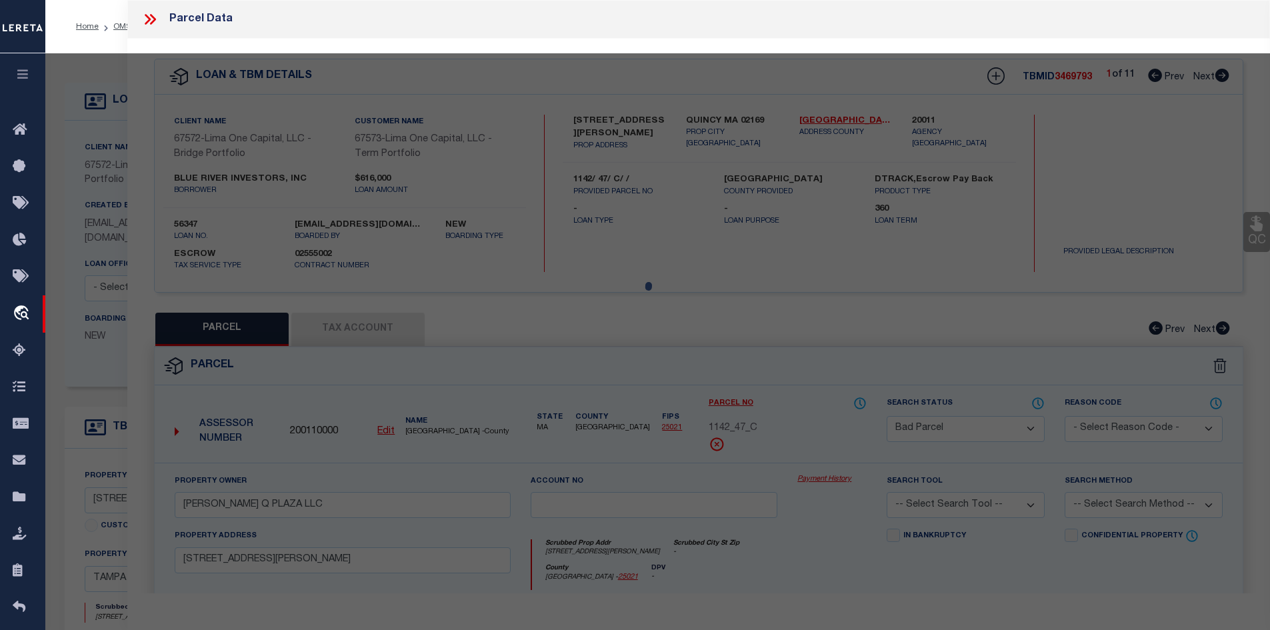
select select "AS"
checkbox input "false"
select select "PR"
type input "[STREET_ADDRESS]"
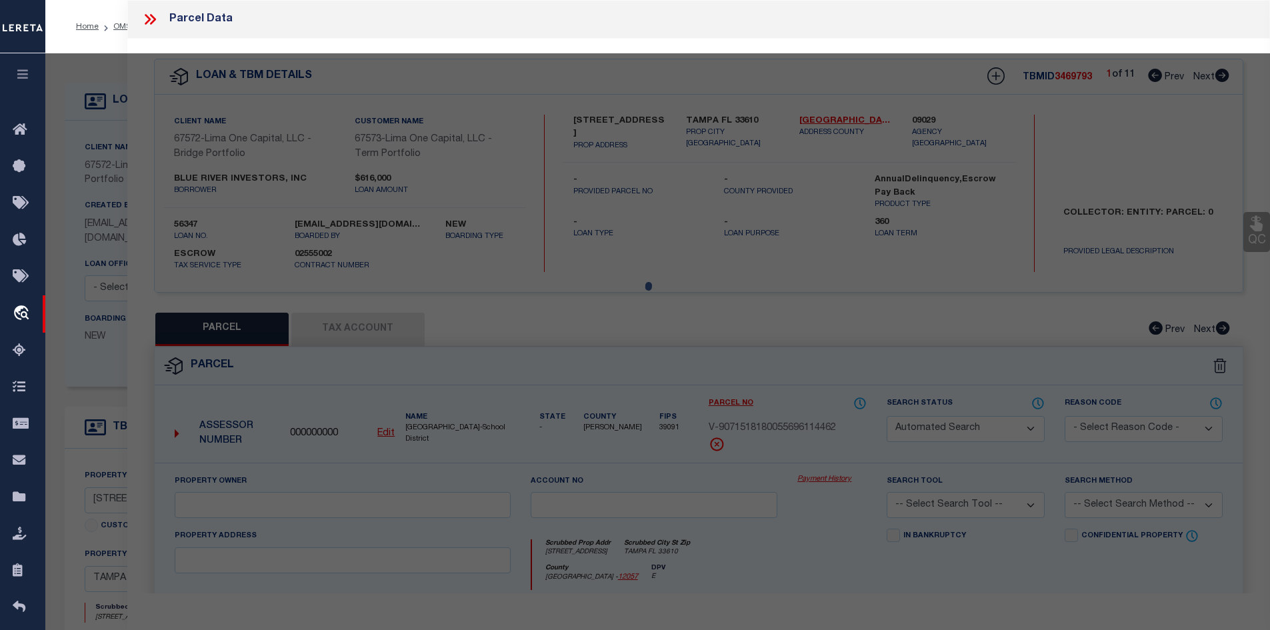
checkbox input "false"
type input "TAMPA FL 33610"
type textarea "Legacy Inactive"
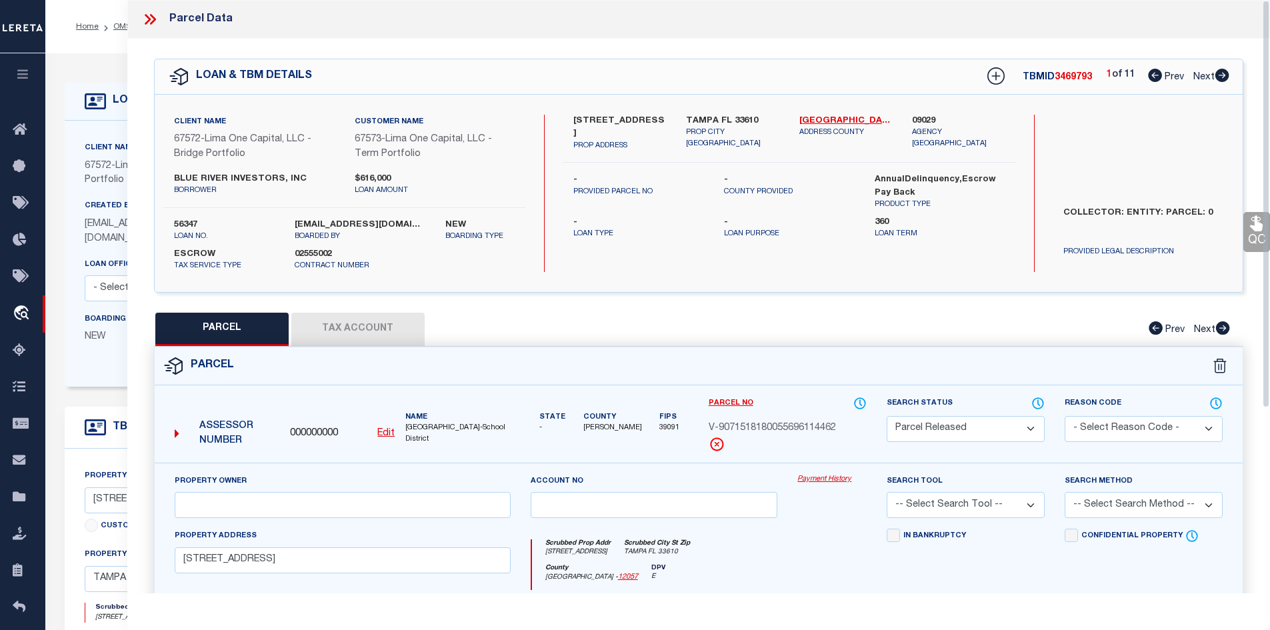
click at [922, 433] on select "Automated Search Bad Parcel Complete Duplicate Parcel High Dollar Reporting In …" at bounding box center [965, 429] width 158 height 26
select select "PC"
click at [886, 416] on select "Automated Search Bad Parcel Complete Duplicate Parcel High Dollar Reporting In …" at bounding box center [965, 429] width 158 height 26
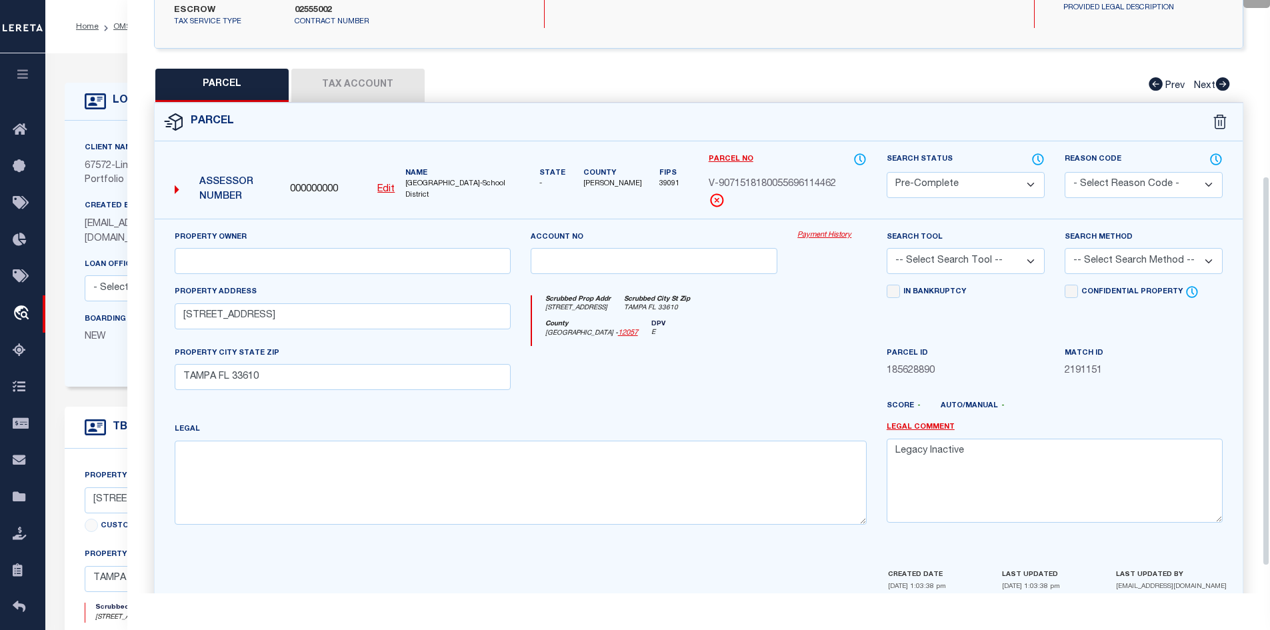
scroll to position [267, 0]
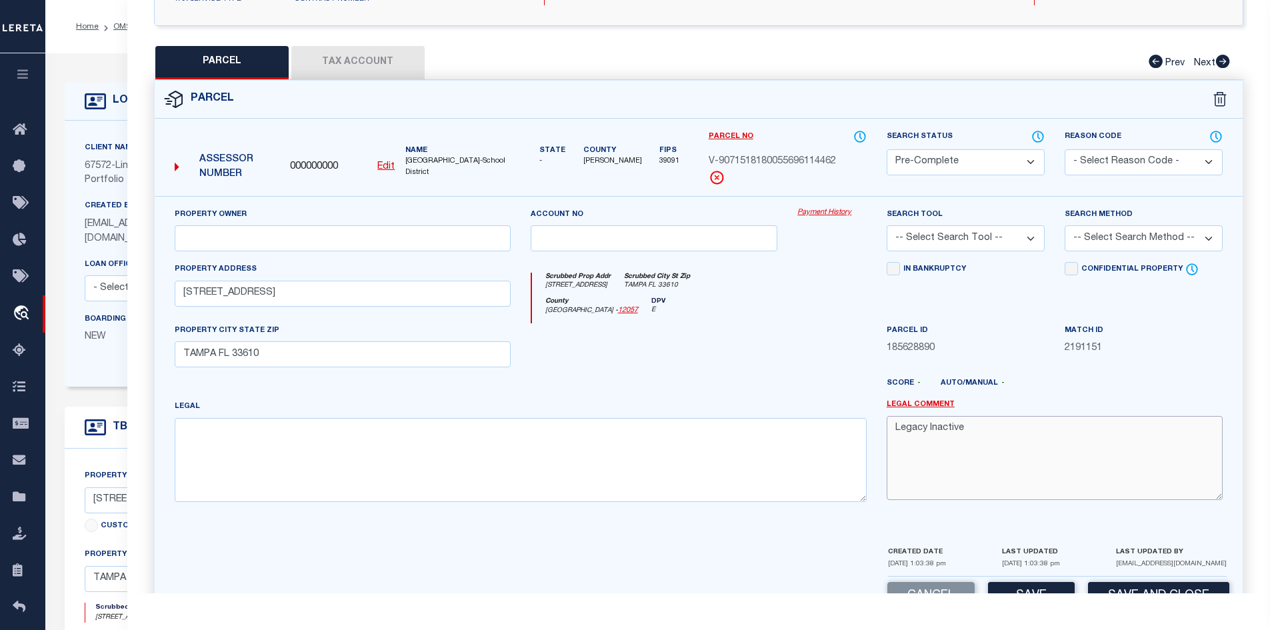
click at [896, 433] on textarea "Legacy Inactive" at bounding box center [1054, 458] width 336 height 84
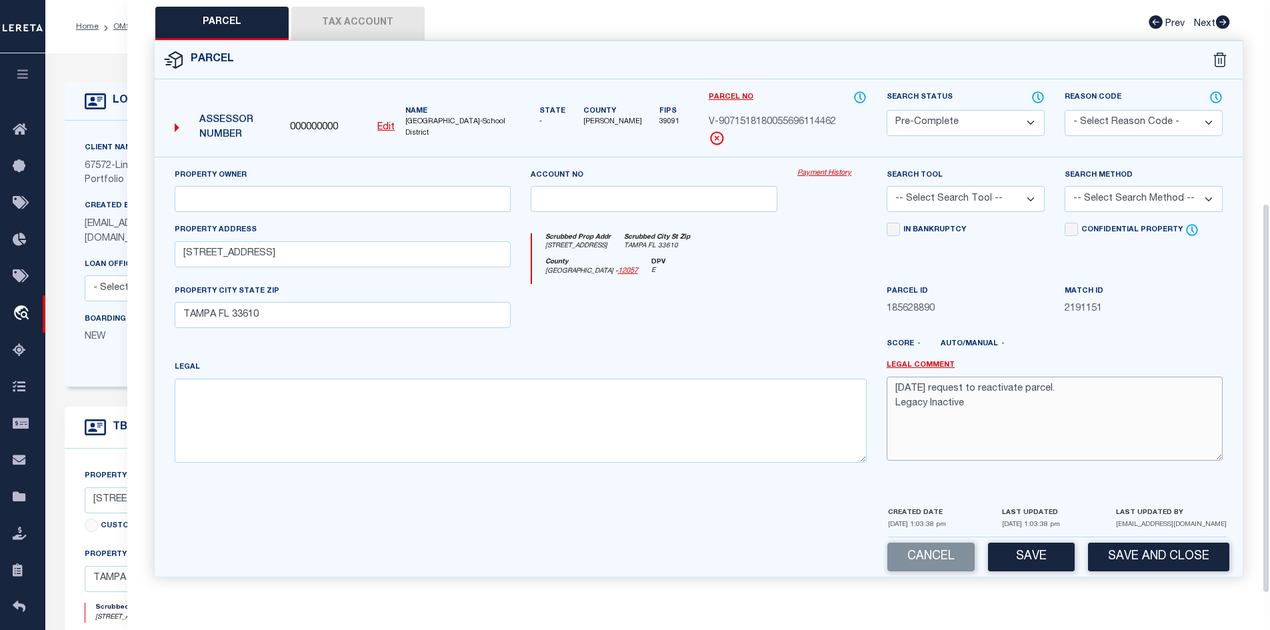
scroll to position [308, 0]
type textarea "9/15/25 request to reactivate parcel. Legacy Inactive"
click at [1024, 556] on button "Save" at bounding box center [1031, 556] width 87 height 29
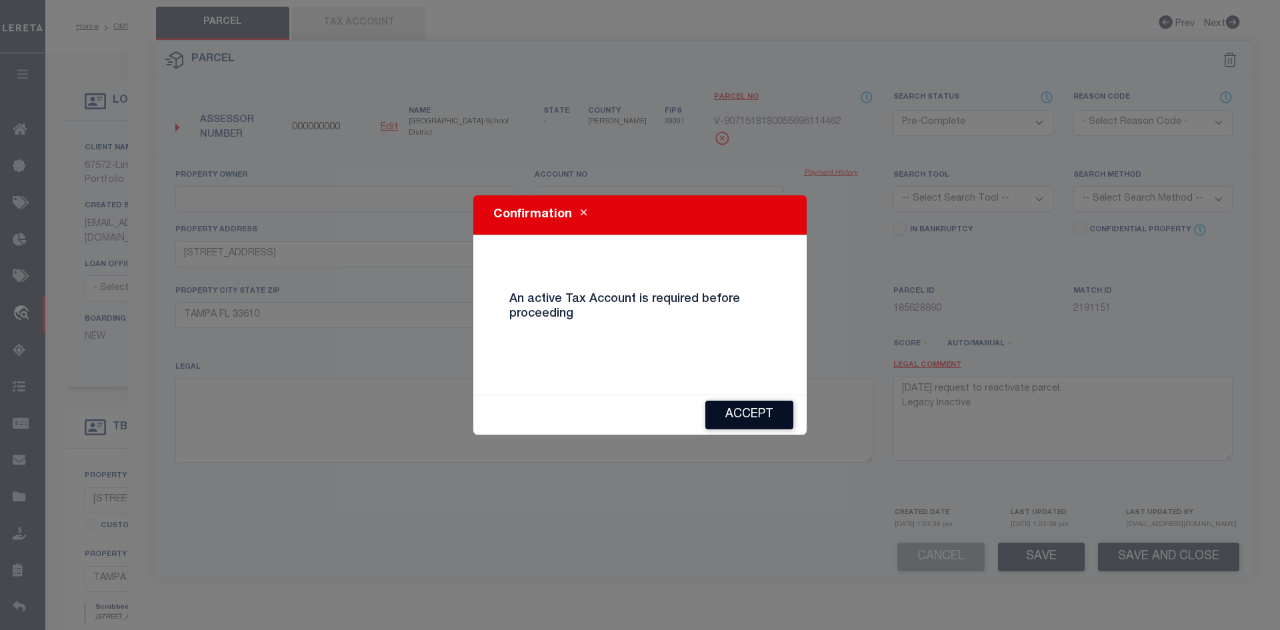
click at [736, 412] on button "Accept" at bounding box center [749, 415] width 88 height 29
select select "AS"
checkbox input "false"
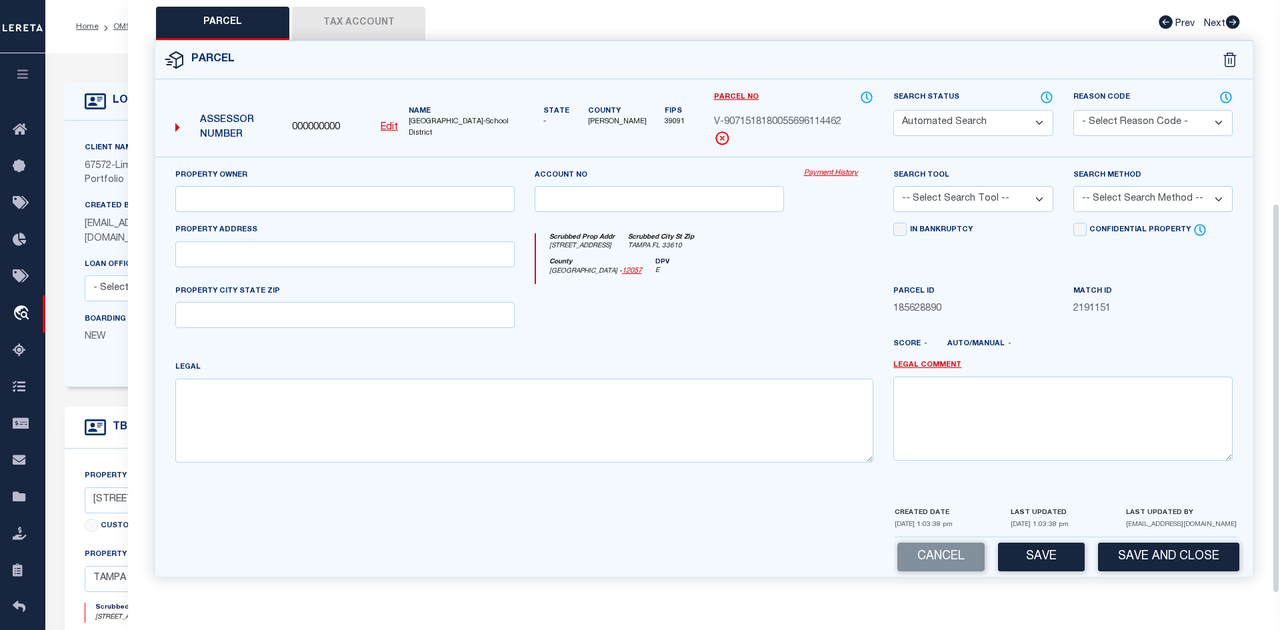
select select "PR"
type input "[STREET_ADDRESS]"
checkbox input "false"
type input "TAMPA FL 33610"
type textarea "Legacy Inactive"
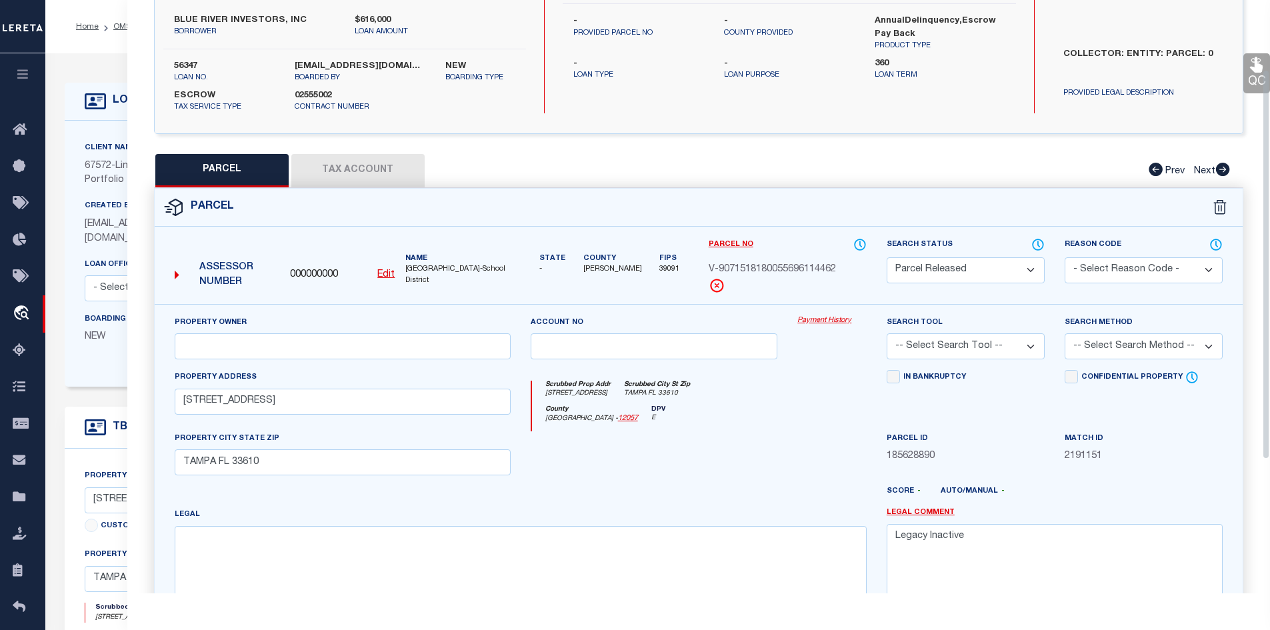
scroll to position [200, 0]
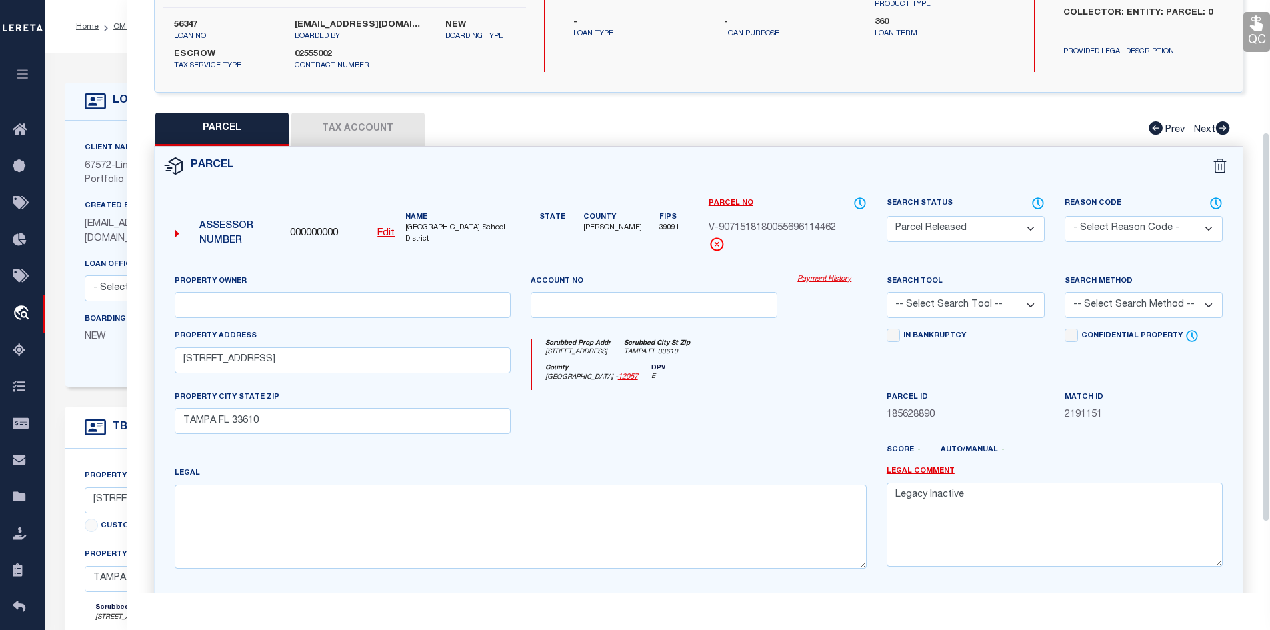
click at [912, 219] on select "Automated Search Bad Parcel Complete Duplicate Parcel High Dollar Reporting In …" at bounding box center [965, 229] width 158 height 26
click at [323, 127] on button "Tax Account" at bounding box center [357, 129] width 133 height 33
select select "100"
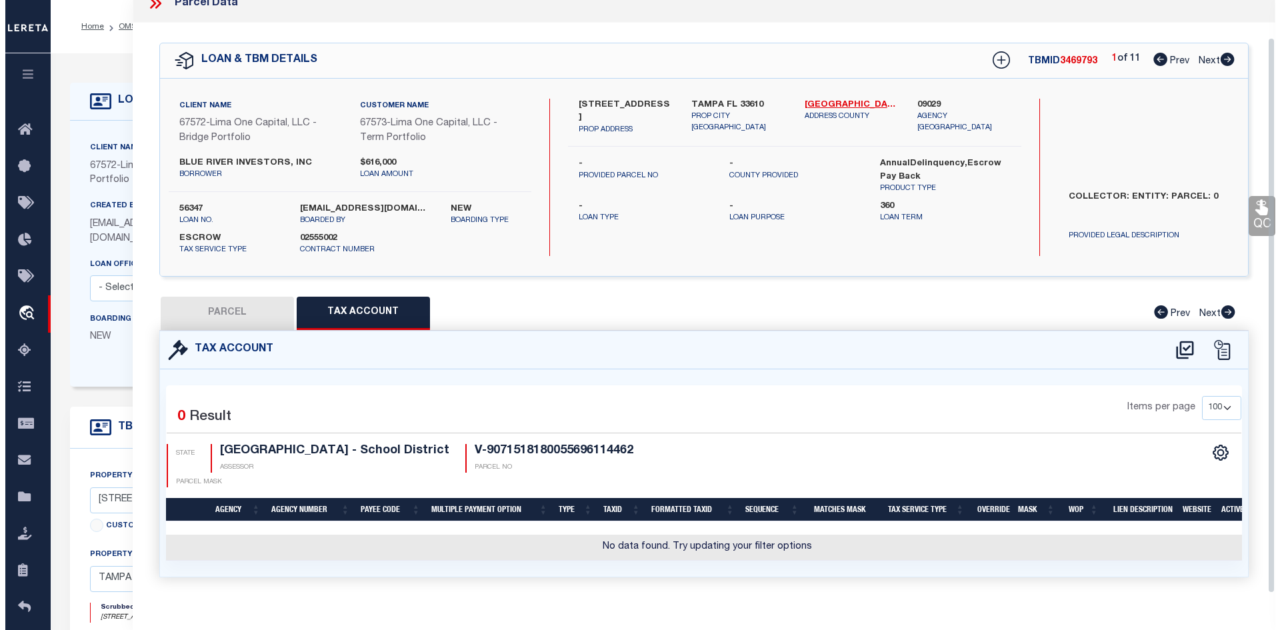
scroll to position [39, 0]
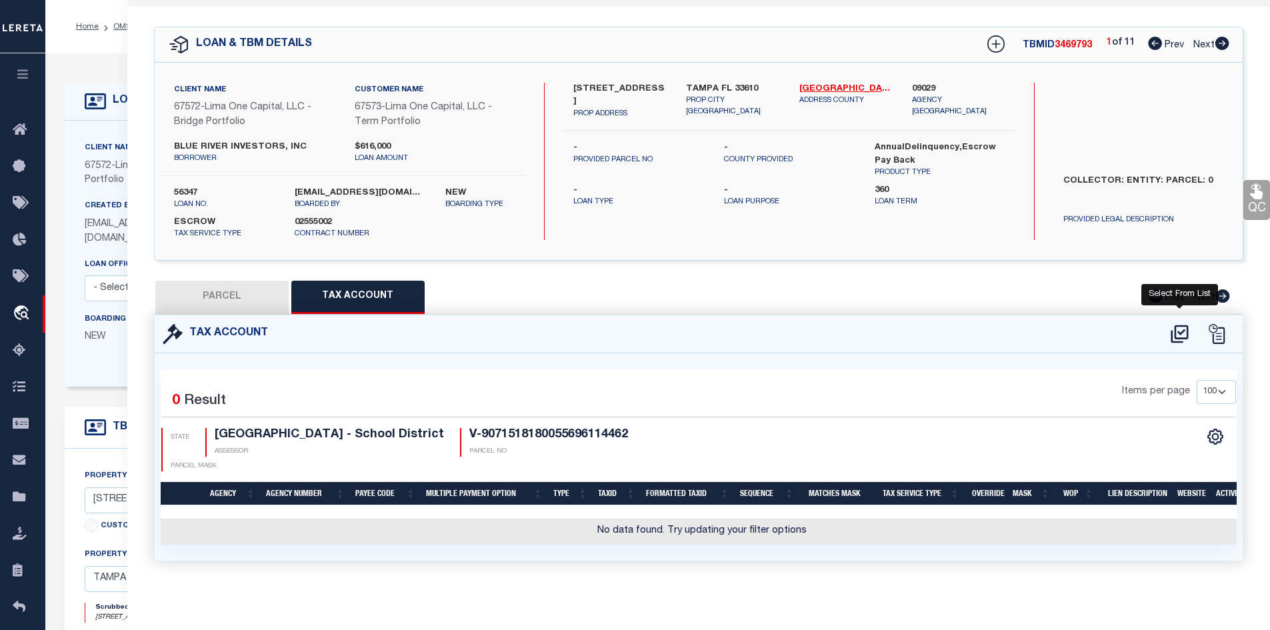
click at [1176, 325] on icon at bounding box center [1178, 334] width 17 height 18
select select "100"
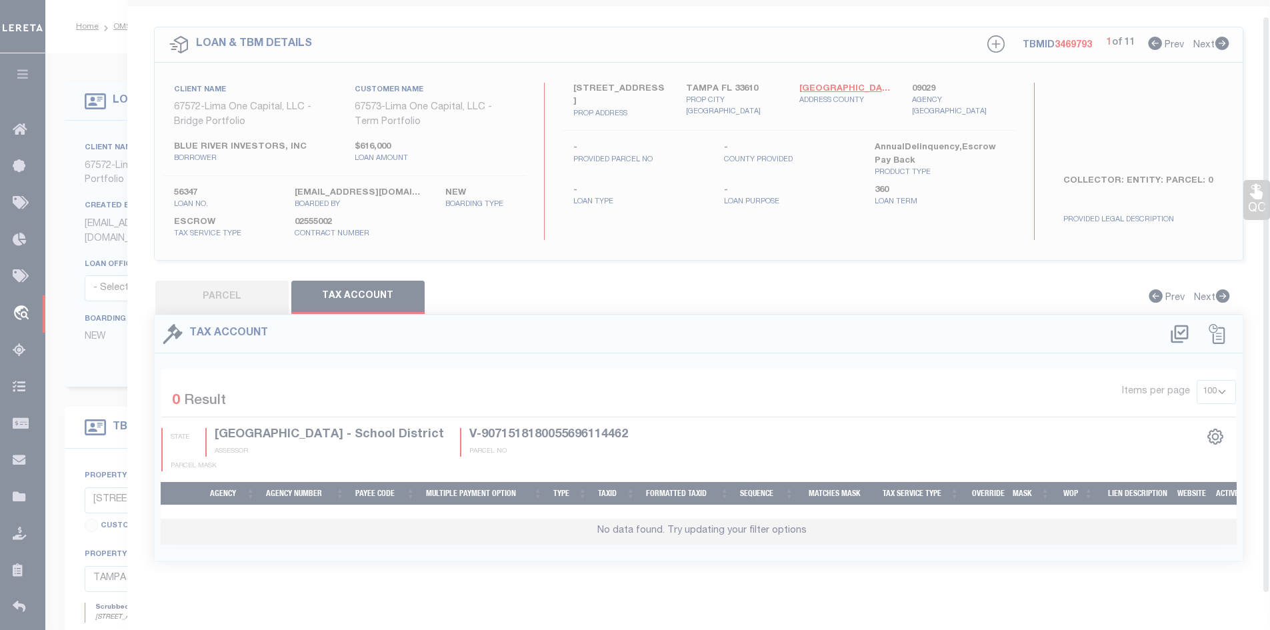
scroll to position [16, 0]
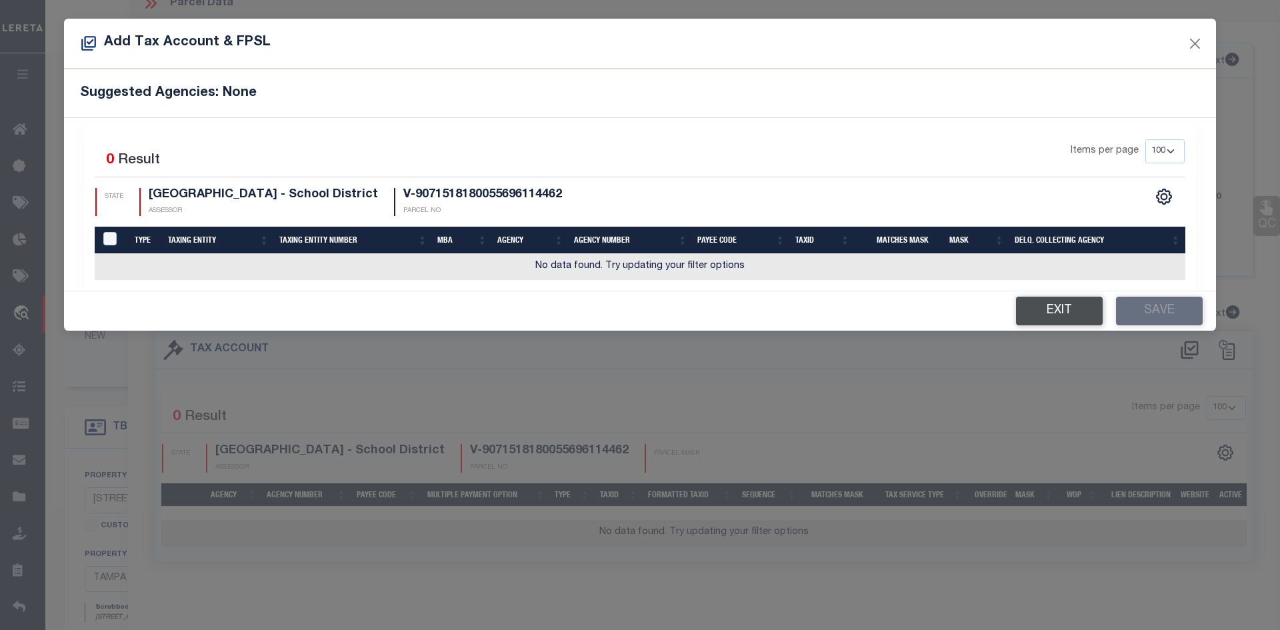
click at [1064, 315] on button "Exit" at bounding box center [1059, 311] width 87 height 29
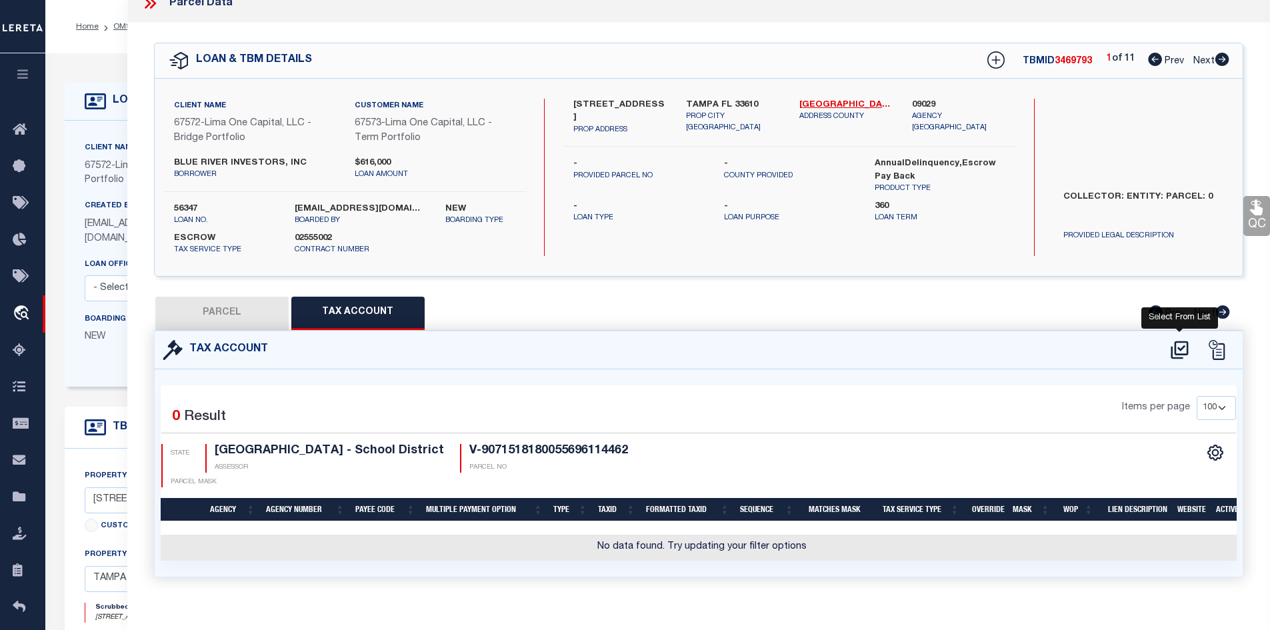
click at [1180, 347] on icon at bounding box center [1178, 350] width 17 height 18
select select "100"
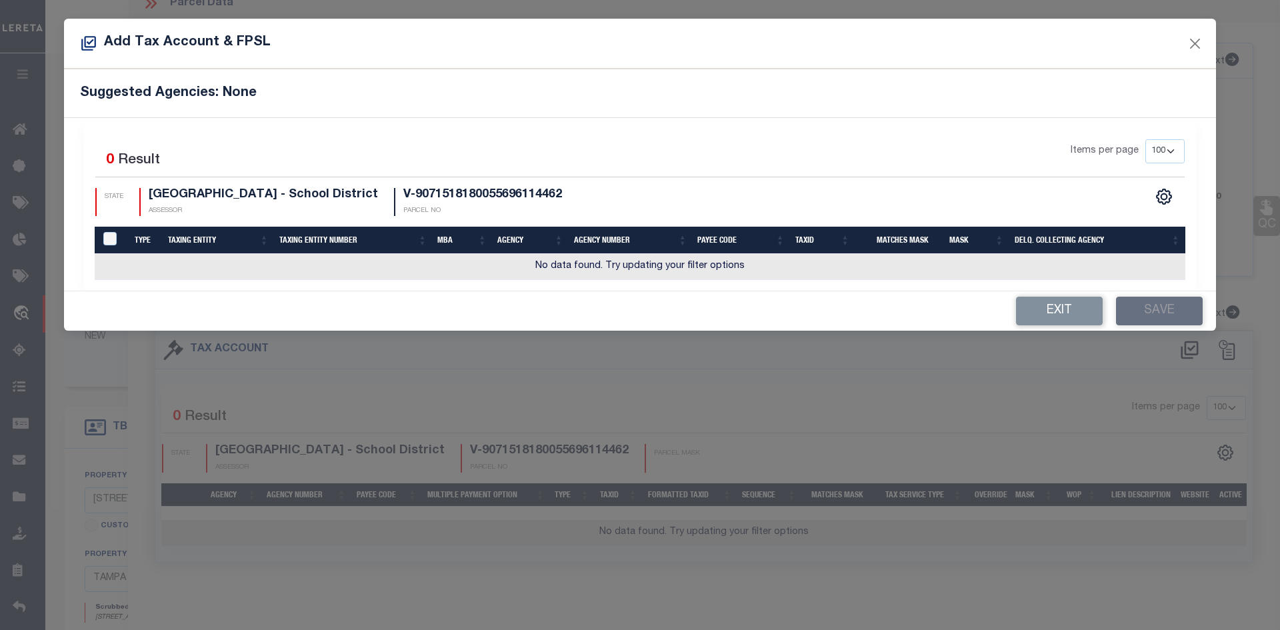
click at [782, 153] on div "Items per page 10 25 50 100 200" at bounding box center [779, 156] width 812 height 35
click at [718, 153] on div "Items per page 10 25 50 100 200" at bounding box center [779, 156] width 812 height 35
click at [733, 175] on div "Items per page 10 25 50 100 200" at bounding box center [779, 157] width 832 height 37
click at [1195, 48] on button "Close" at bounding box center [1194, 43] width 17 height 17
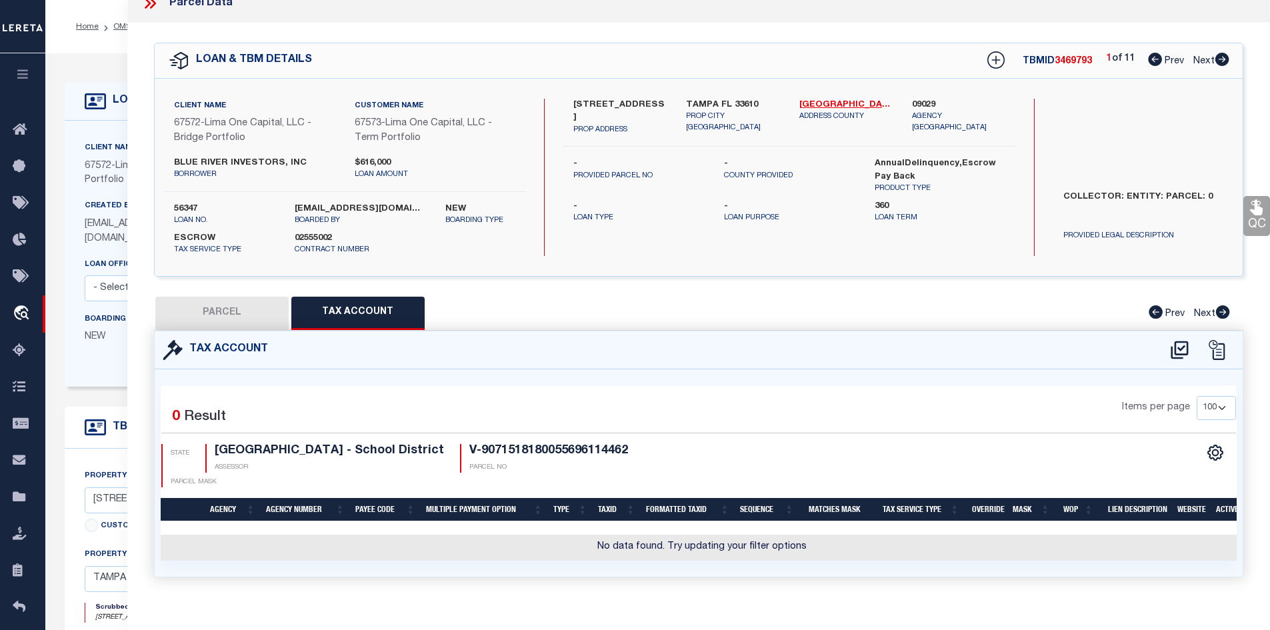
click at [229, 305] on button "PARCEL" at bounding box center [221, 313] width 133 height 33
select select "AS"
checkbox input "false"
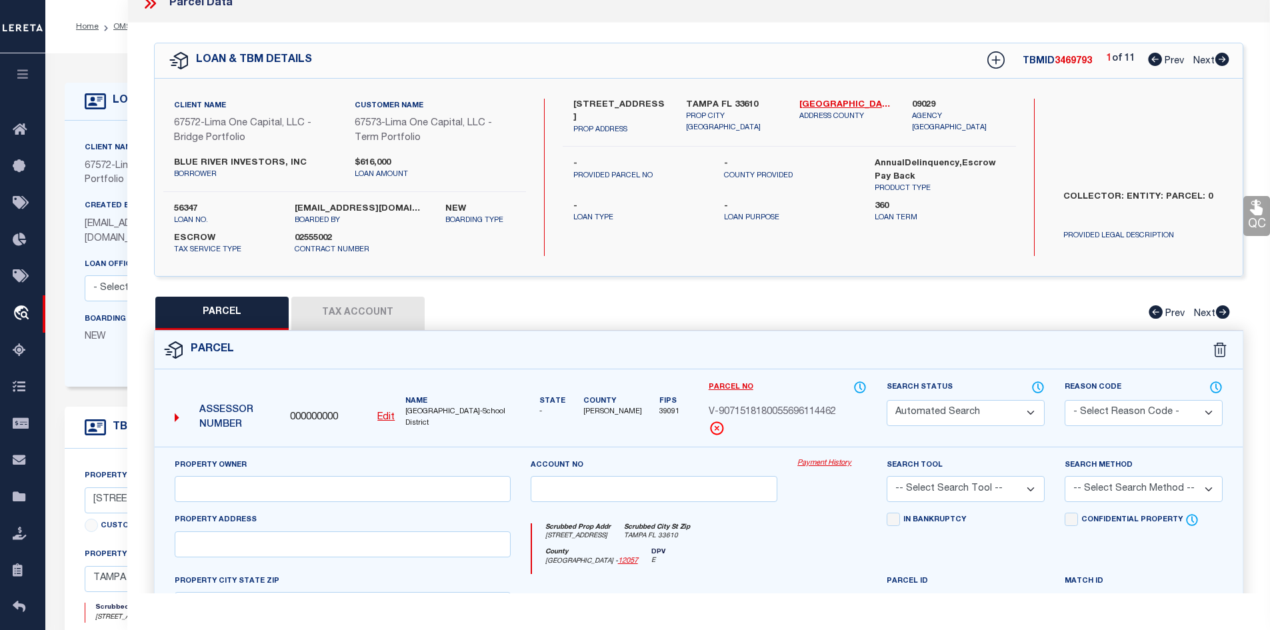
select select "PR"
type input "[STREET_ADDRESS]"
checkbox input "false"
type input "TAMPA FL 33610"
type textarea "Legacy Inactive"
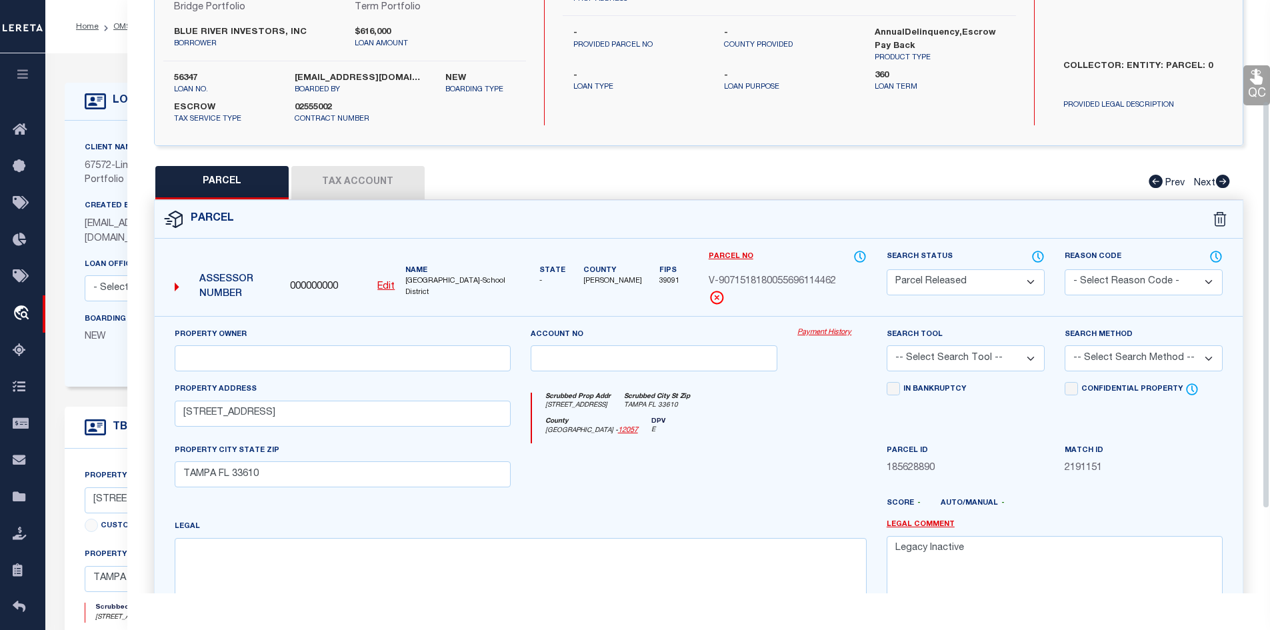
scroll to position [149, 0]
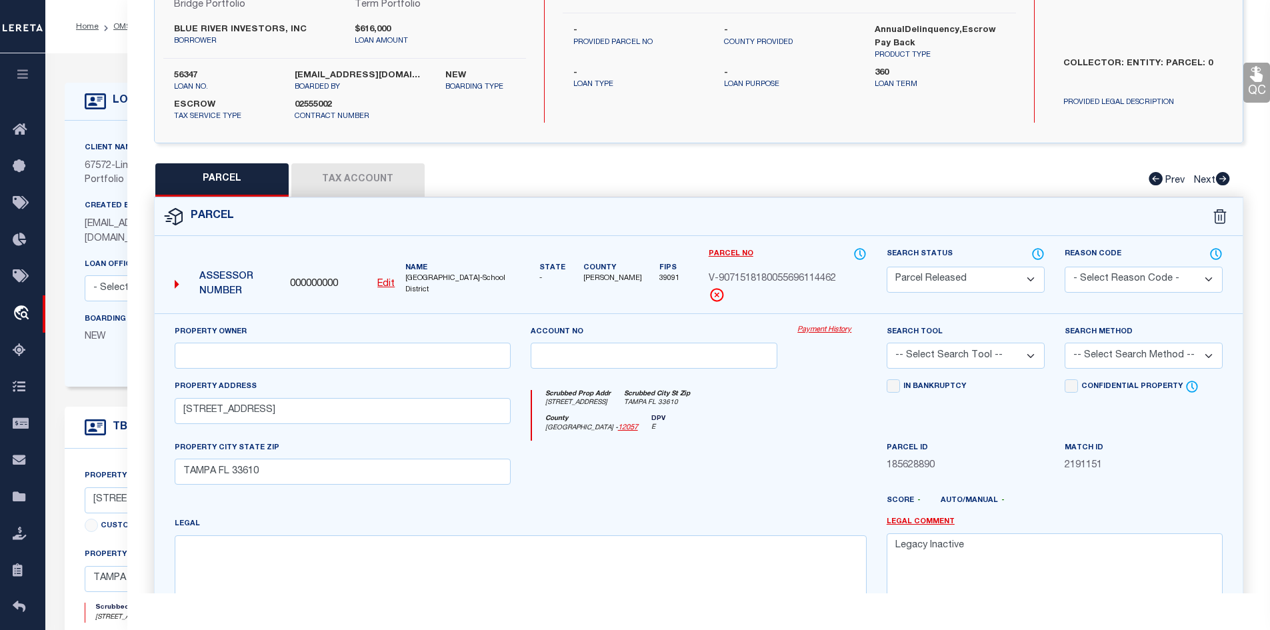
click at [922, 283] on select "Automated Search Bad Parcel Complete Duplicate Parcel High Dollar Reporting In …" at bounding box center [965, 280] width 158 height 26
click at [886, 267] on select "Automated Search Bad Parcel Complete Duplicate Parcel High Dollar Reporting In …" at bounding box center [965, 280] width 158 height 26
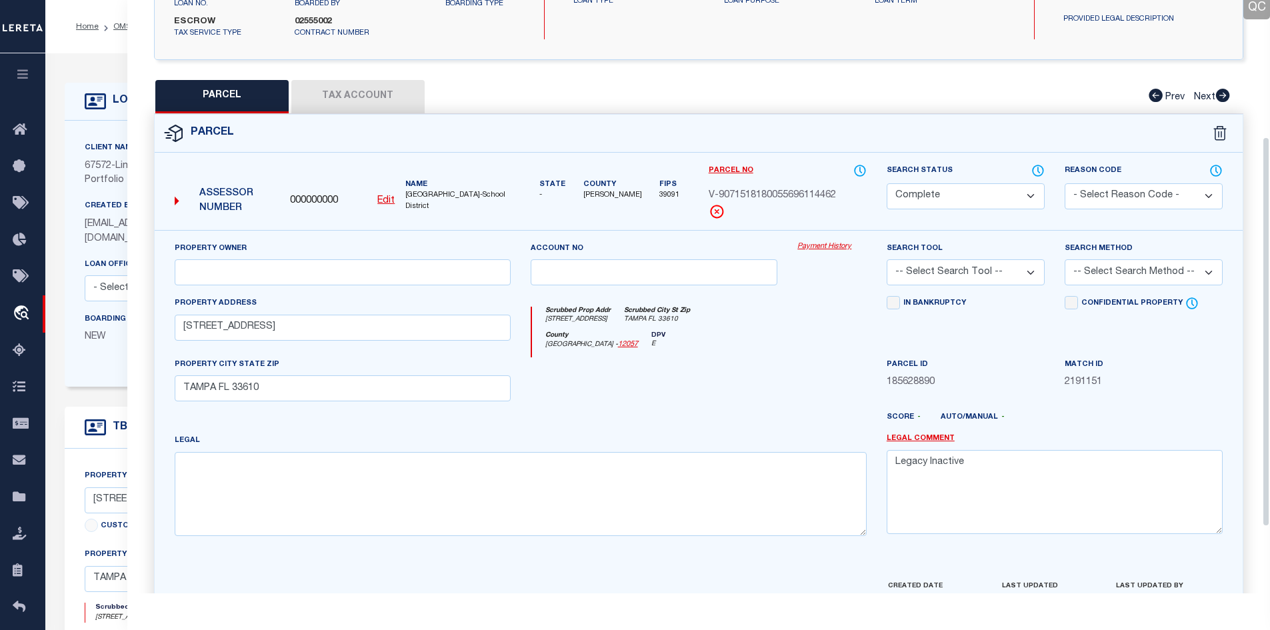
scroll to position [308, 0]
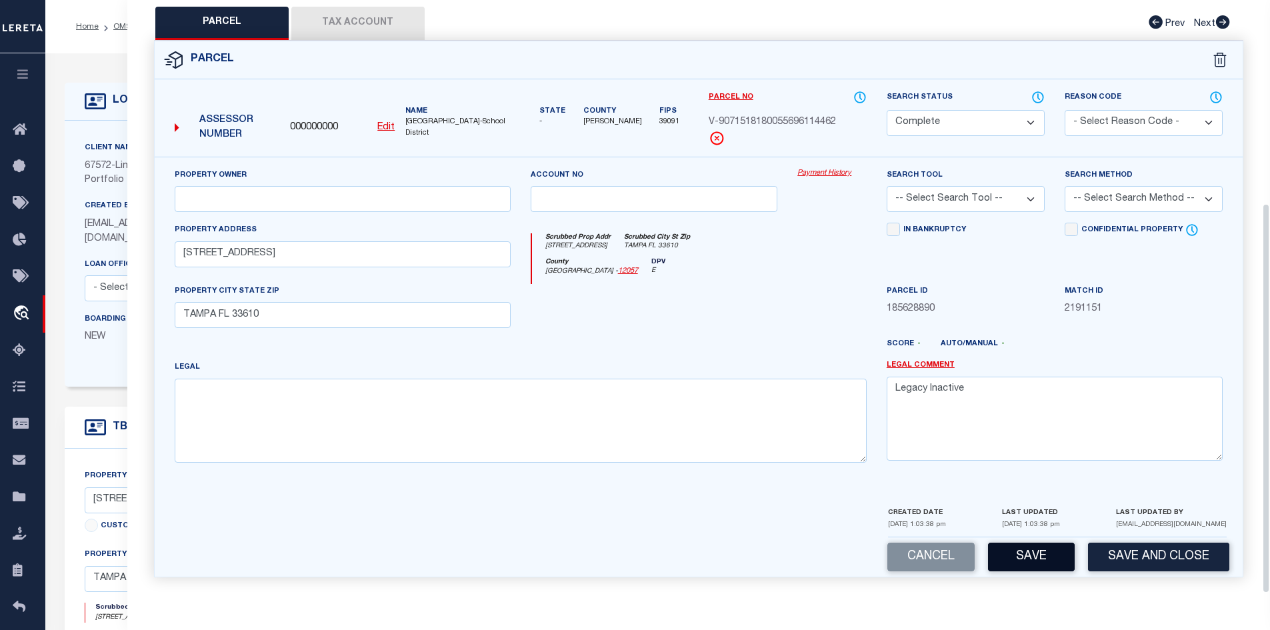
click at [1030, 558] on button "Save" at bounding box center [1031, 556] width 87 height 29
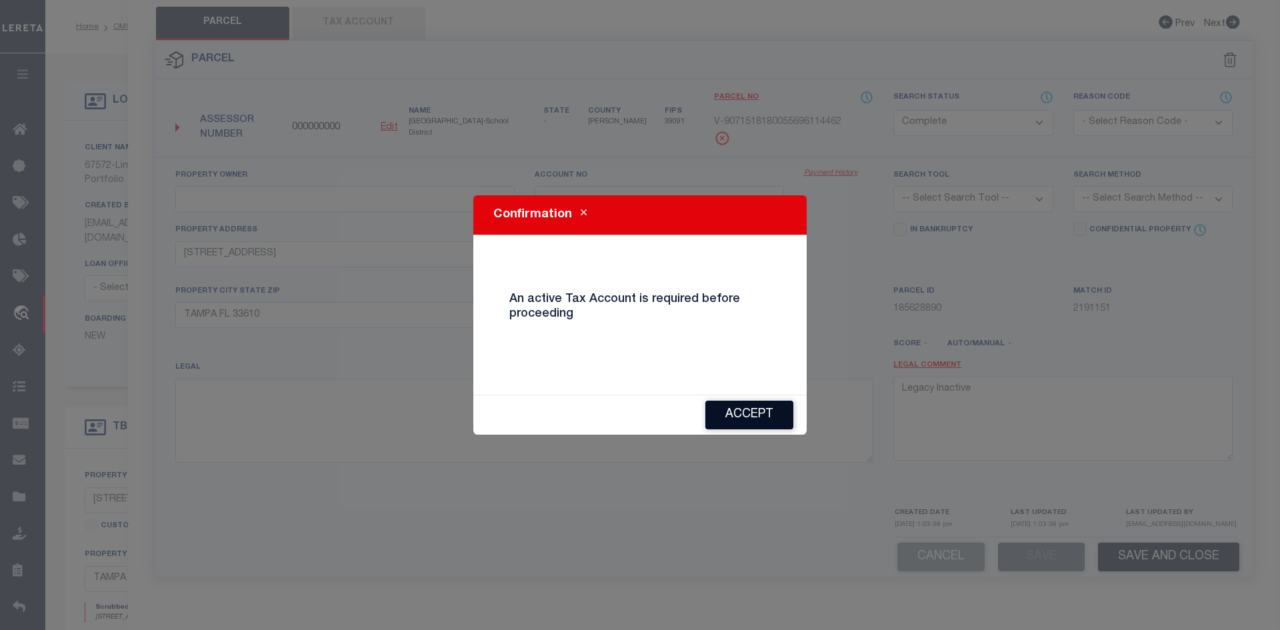
click at [732, 417] on button "Accept" at bounding box center [749, 415] width 88 height 29
select select "AS"
checkbox input "false"
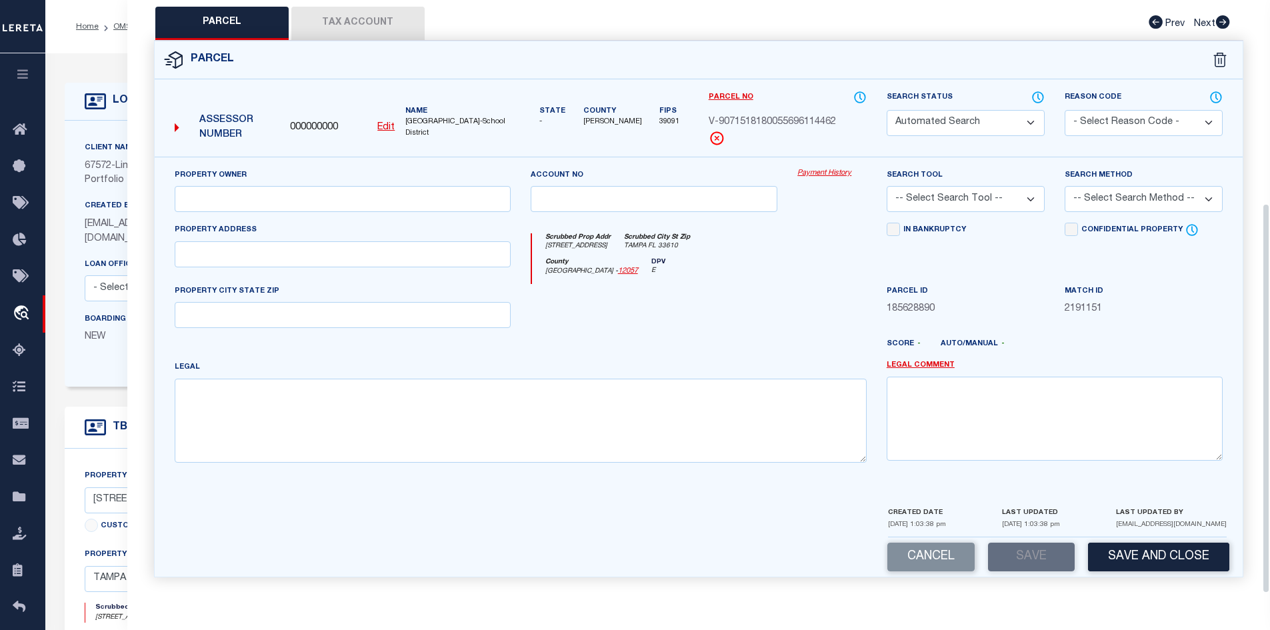
select select "PR"
type input "[STREET_ADDRESS]"
checkbox input "false"
type input "TAMPA FL 33610"
type textarea "Legacy Inactive"
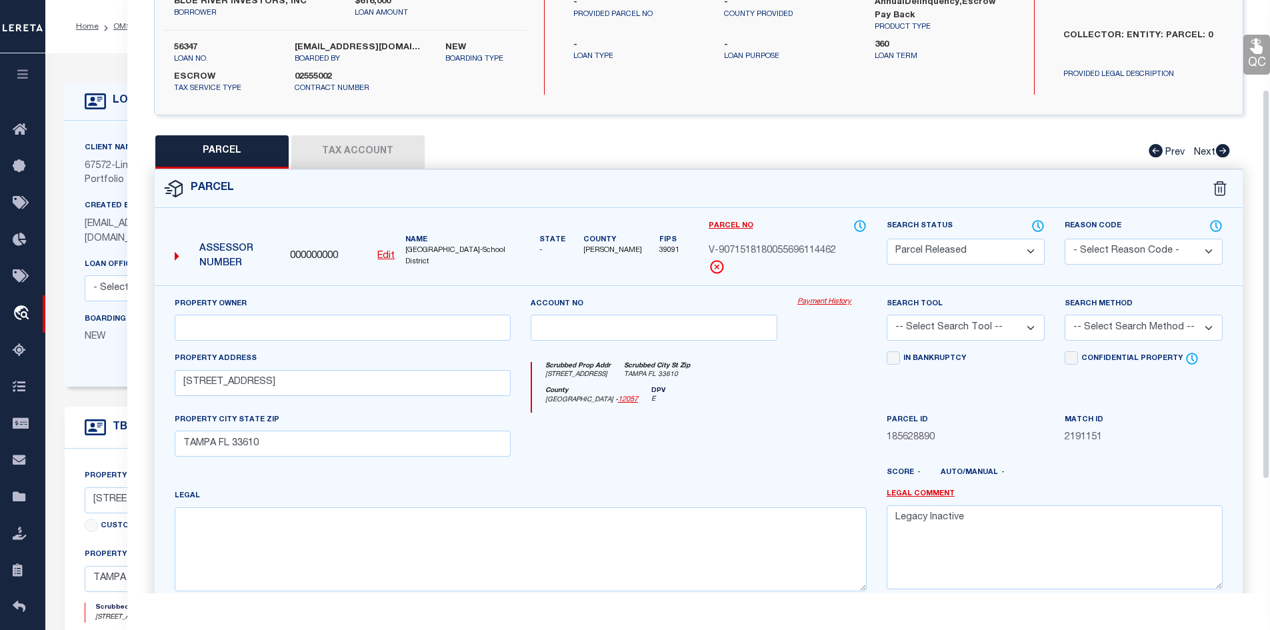
scroll to position [108, 0]
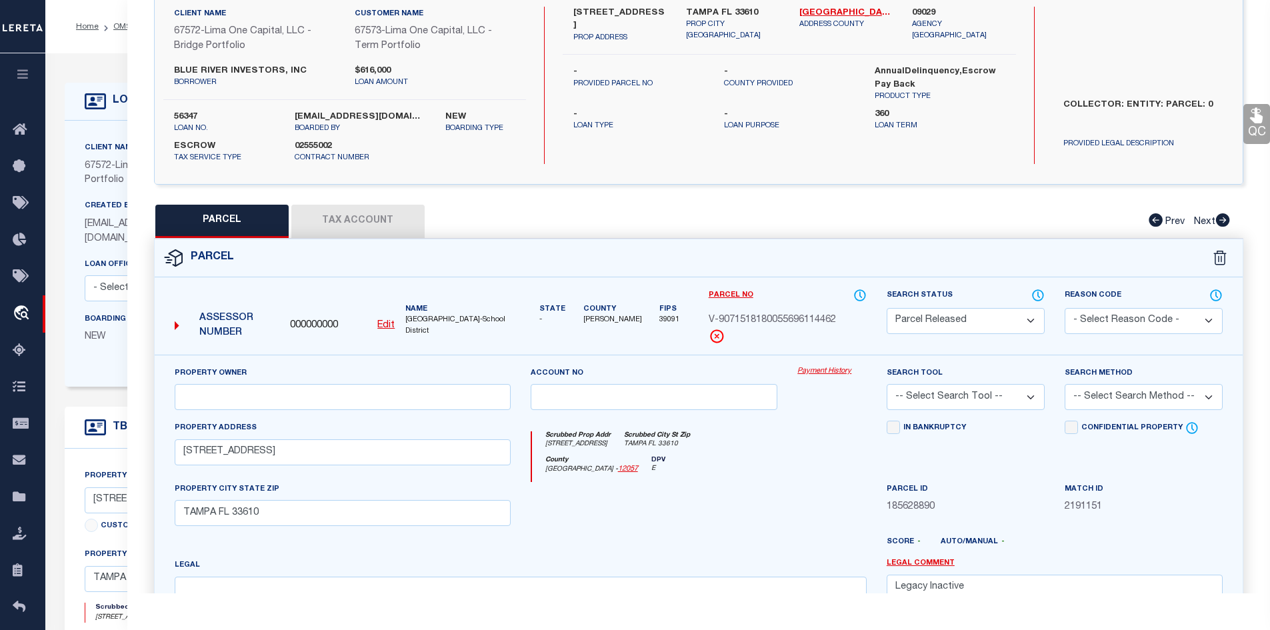
click at [340, 209] on button "Tax Account" at bounding box center [357, 221] width 133 height 33
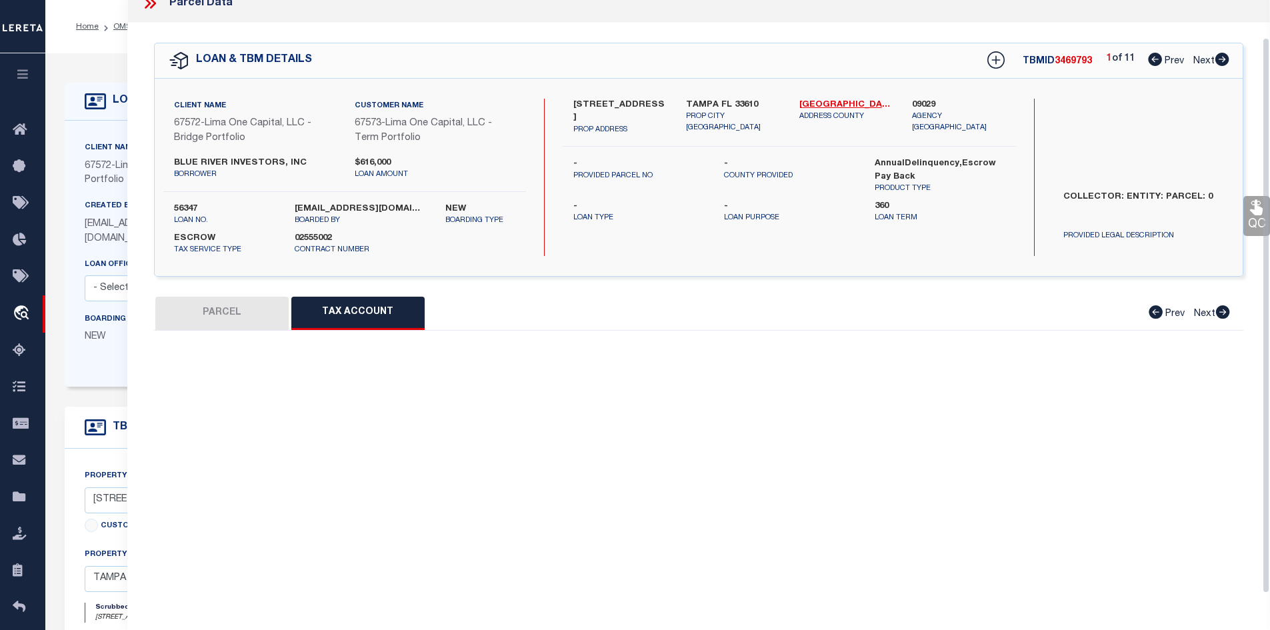
select select "100"
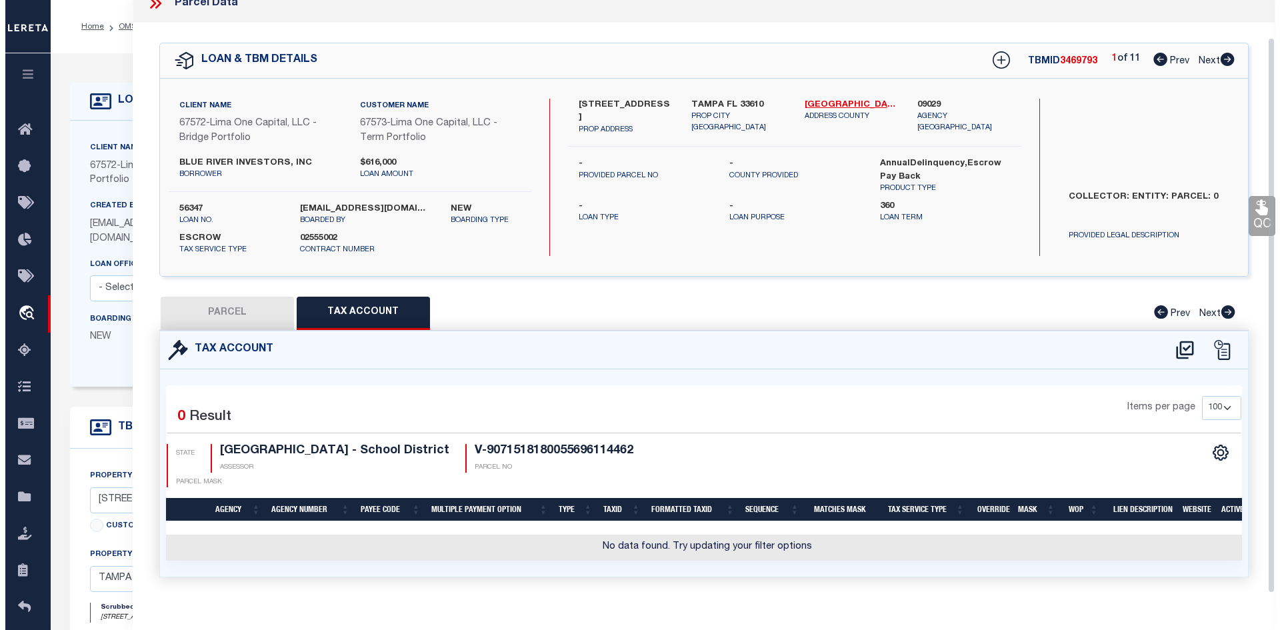
scroll to position [39, 0]
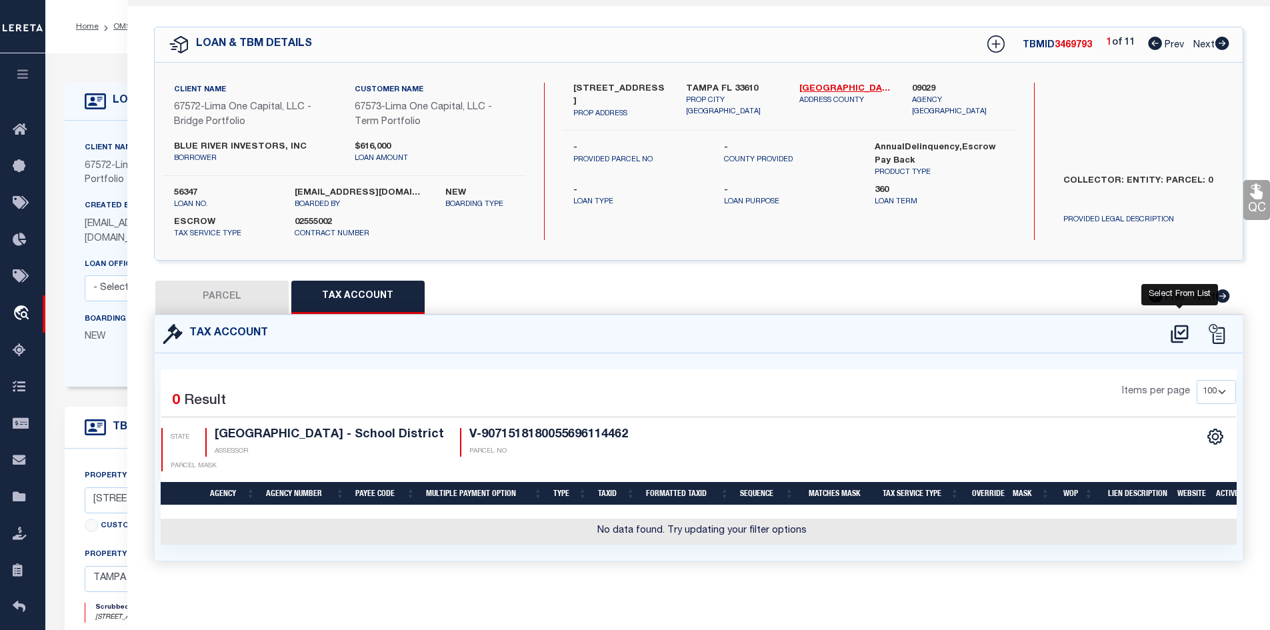
click at [1178, 327] on icon at bounding box center [1179, 333] width 22 height 21
select select "100"
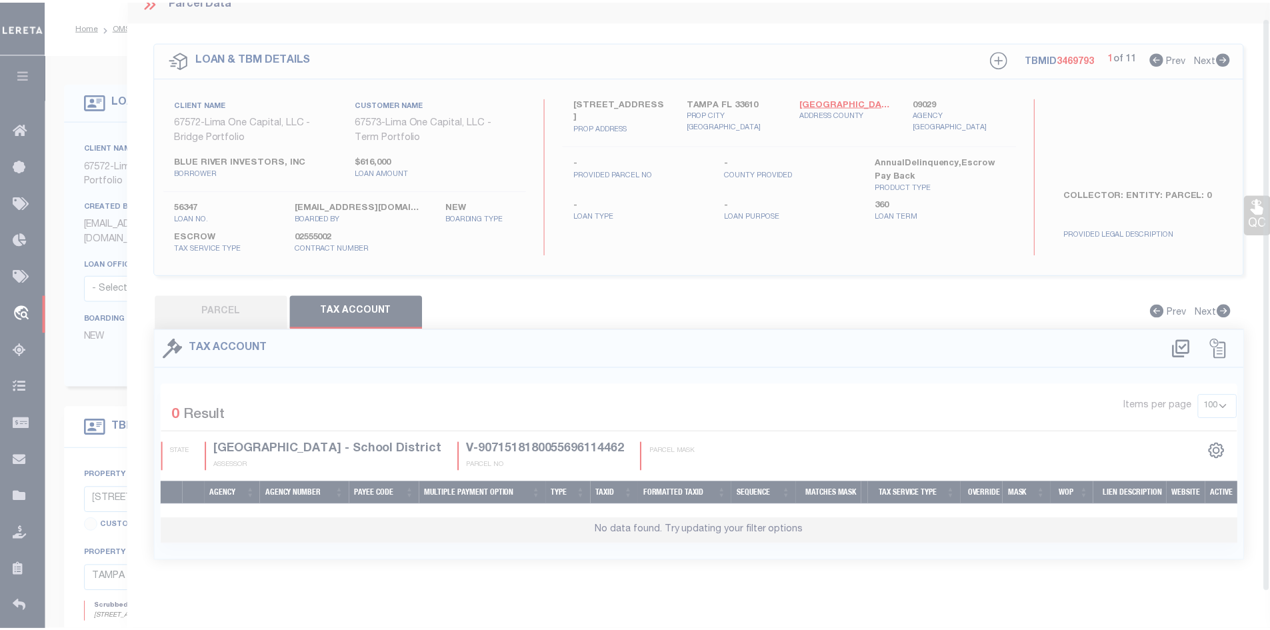
scroll to position [16, 0]
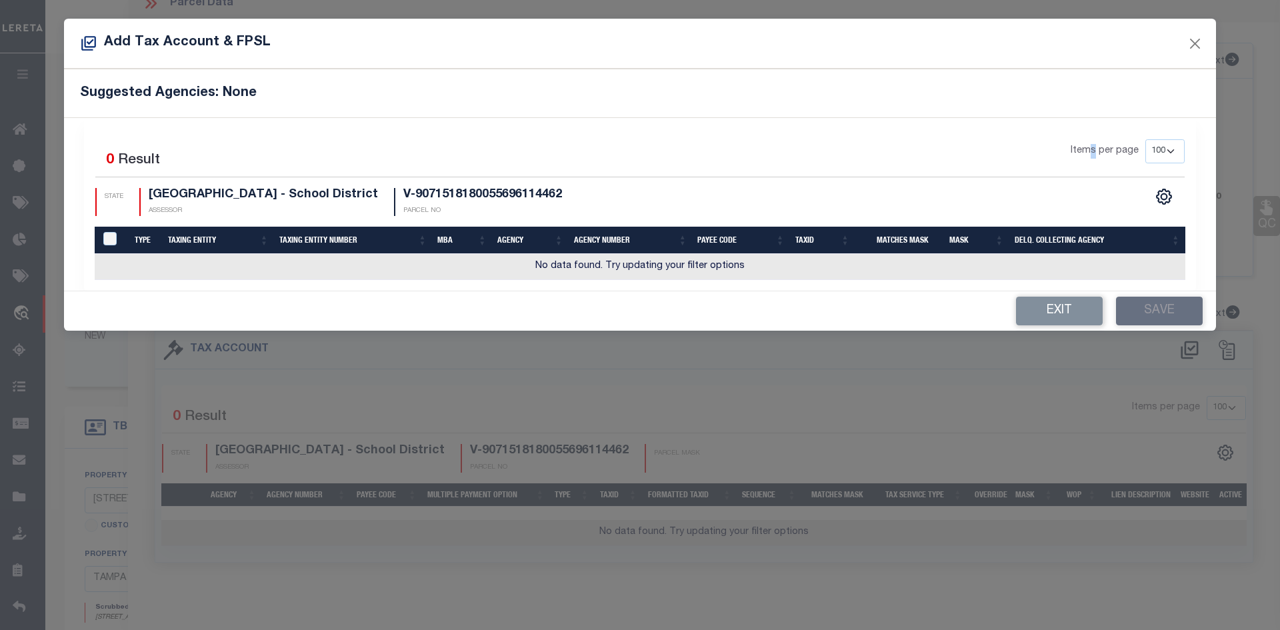
click at [1091, 147] on span "Items per page" at bounding box center [1104, 151] width 68 height 15
click at [434, 195] on h4 "V-9071518180055696114462" at bounding box center [482, 195] width 159 height 15
click at [1077, 153] on span "Items per page" at bounding box center [1104, 151] width 68 height 15
click at [1059, 306] on button "Exit" at bounding box center [1059, 311] width 87 height 29
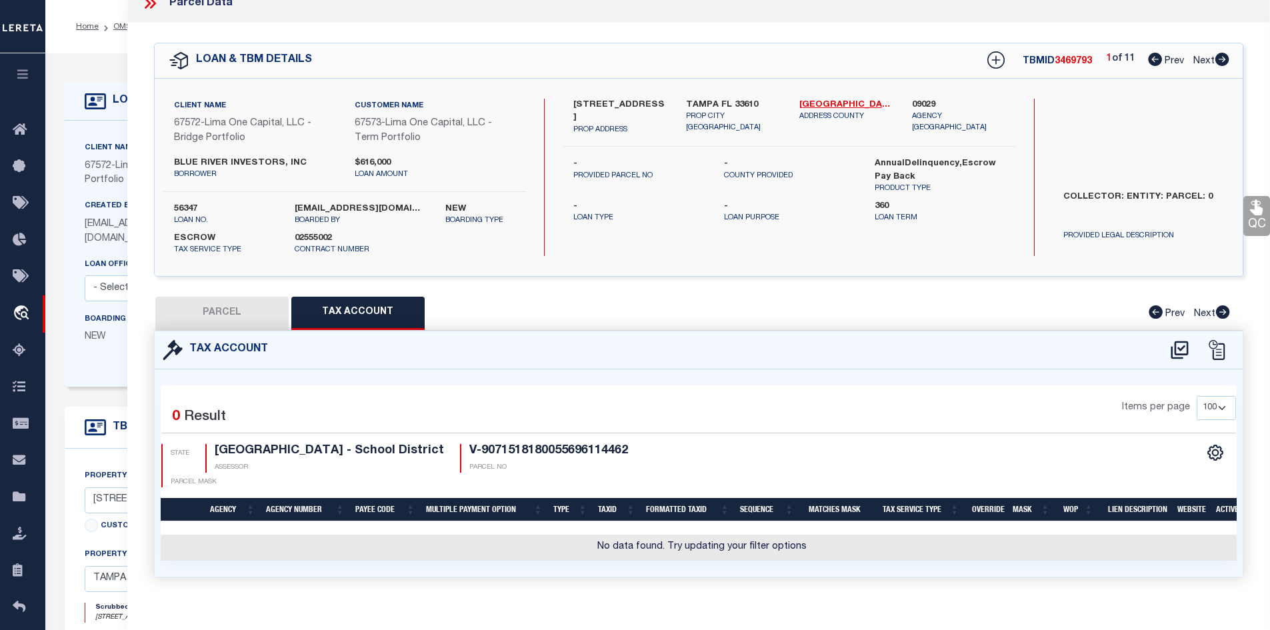
click at [230, 304] on button "PARCEL" at bounding box center [221, 313] width 133 height 33
select select "AS"
checkbox input "false"
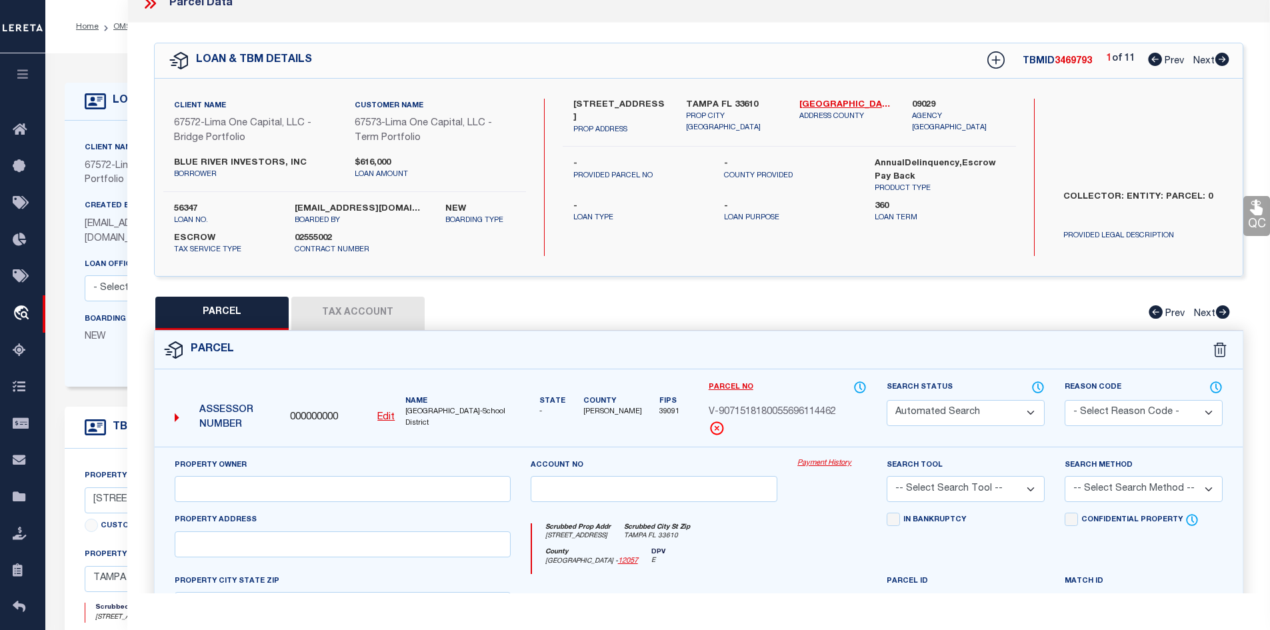
select select "PR"
type input "[STREET_ADDRESS]"
checkbox input "false"
type input "TAMPA FL 33610"
type textarea "Legacy Inactive"
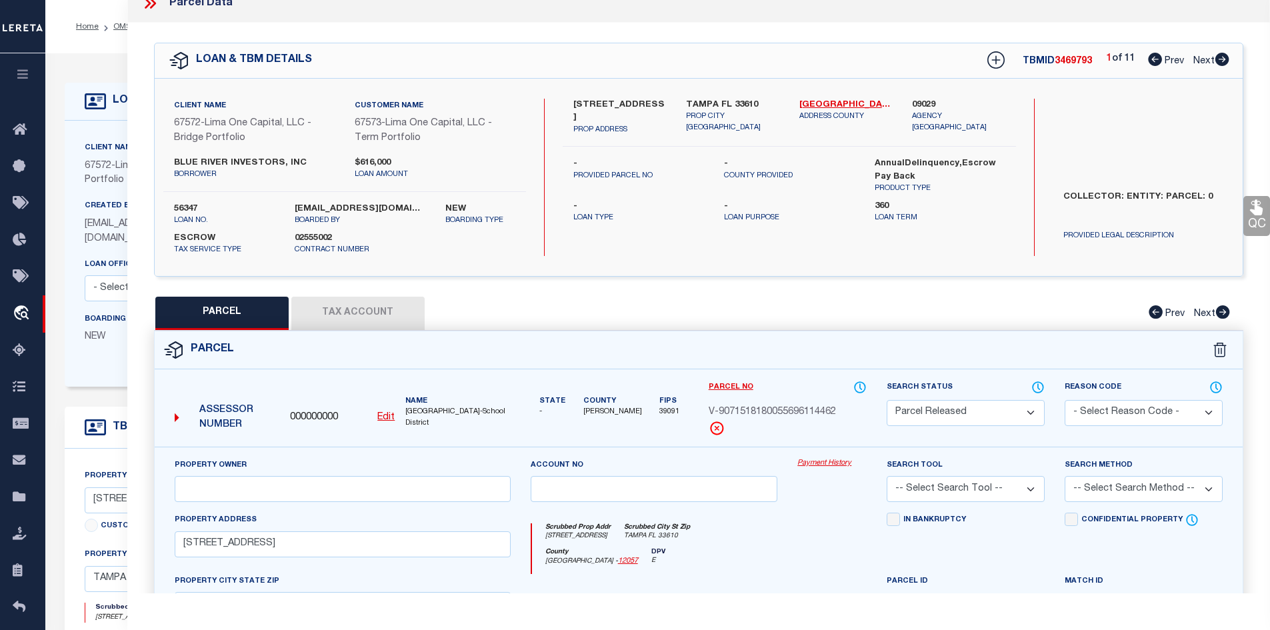
click at [376, 317] on button "Tax Account" at bounding box center [357, 313] width 133 height 33
select select "100"
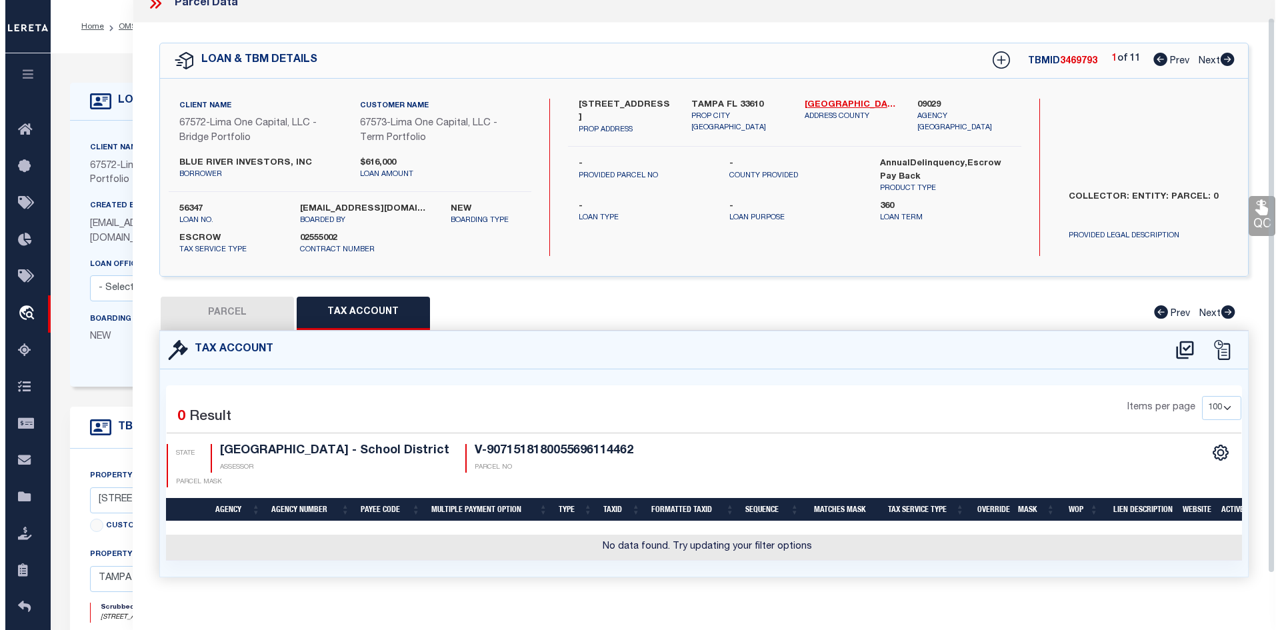
scroll to position [19, 0]
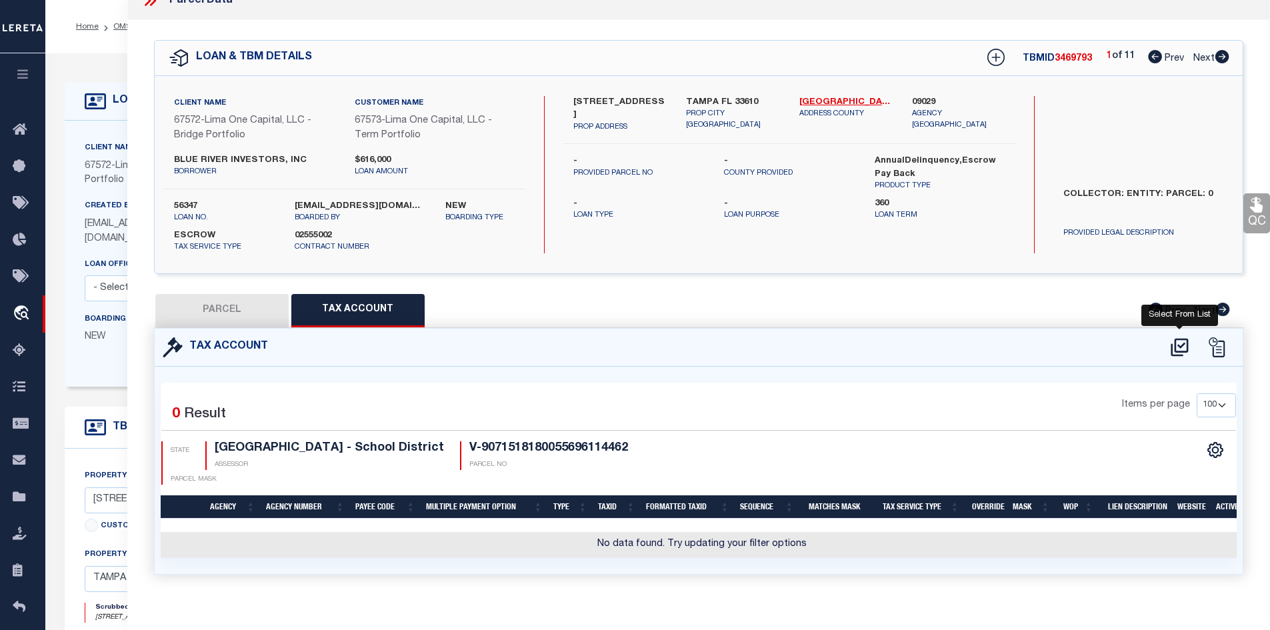
click at [1179, 345] on icon at bounding box center [1178, 348] width 17 height 18
select select "100"
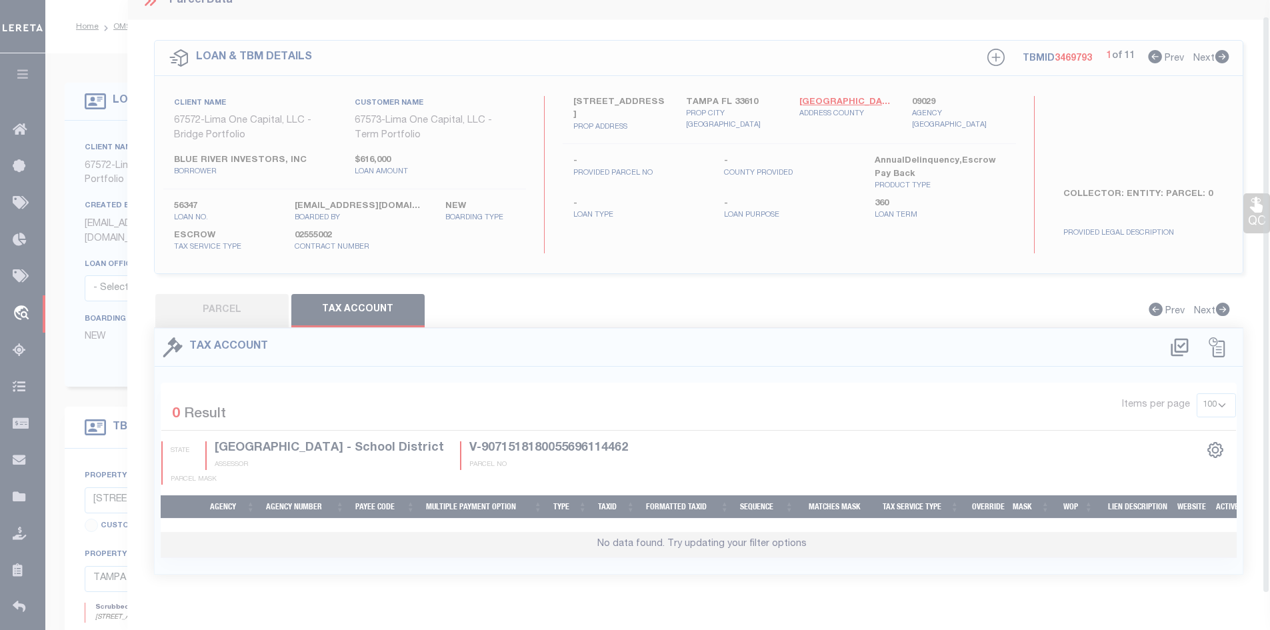
select select "100"
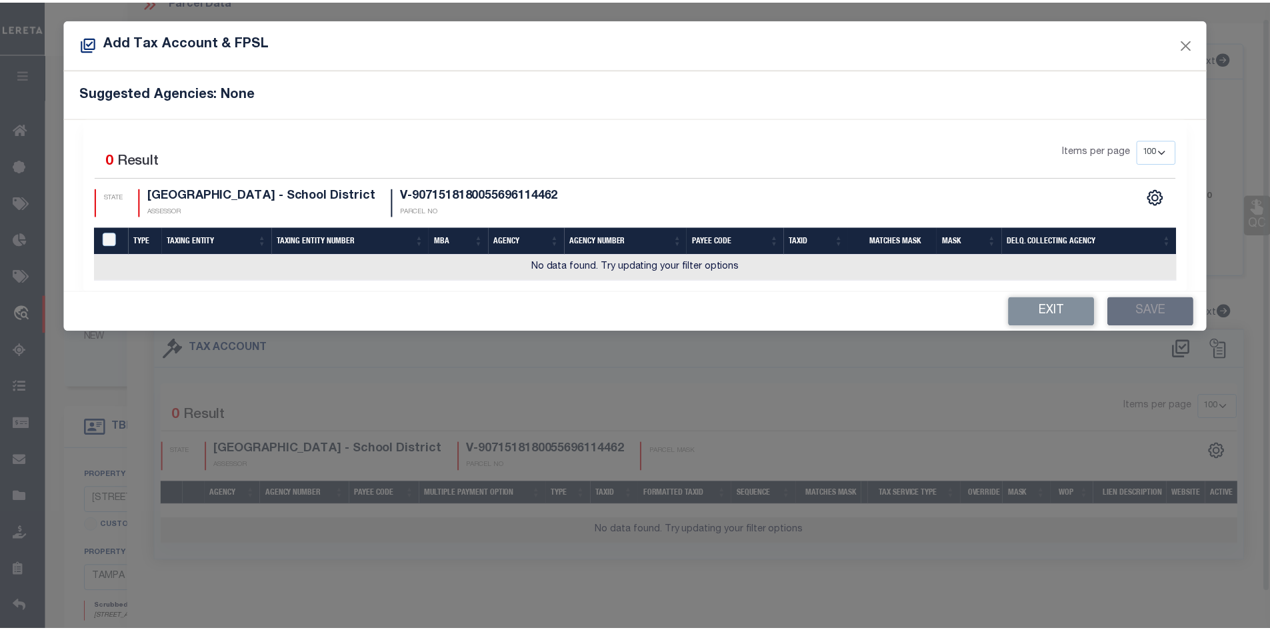
scroll to position [16, 0]
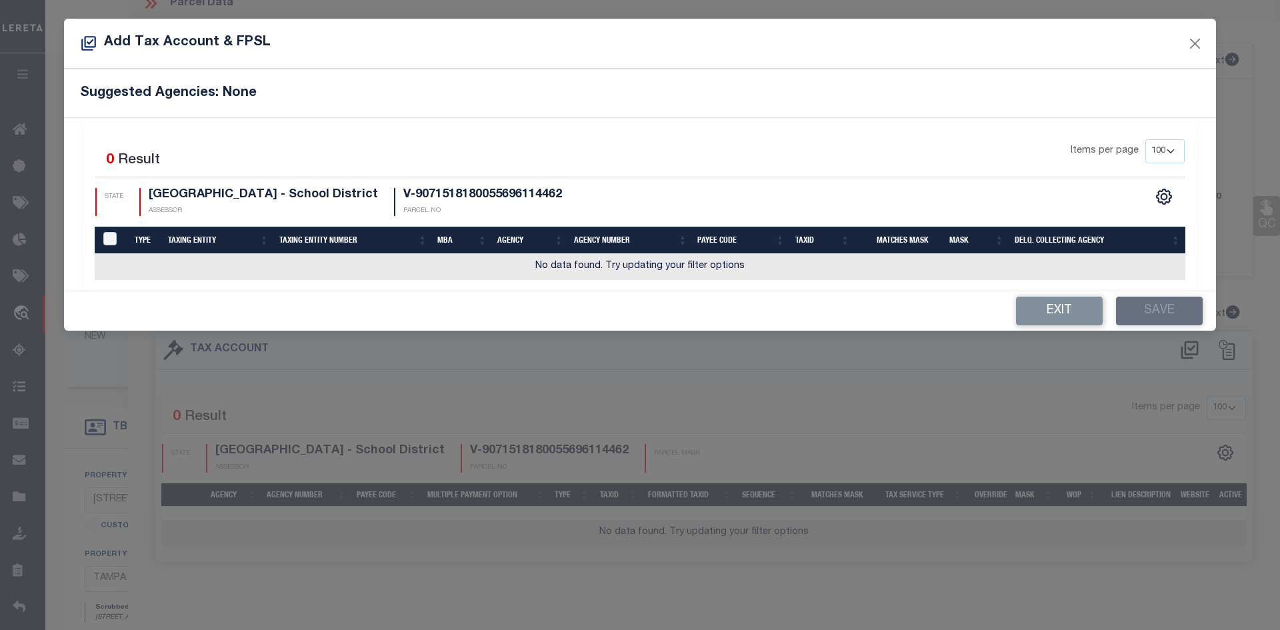
click at [612, 203] on div "STATE Lamar County Schools - School District ASSESSOR V-9071518180055696114462 …" at bounding box center [367, 202] width 544 height 29
click at [469, 201] on h4 "V-9071518180055696114462" at bounding box center [482, 195] width 159 height 15
click at [257, 42] on h5 "Add Tax Account & FPSL" at bounding box center [175, 43] width 191 height 17
click at [238, 98] on h5 "Suggested Agencies: None" at bounding box center [640, 93] width 1120 height 16
click at [438, 192] on h4 "V-9071518180055696114462" at bounding box center [482, 195] width 159 height 15
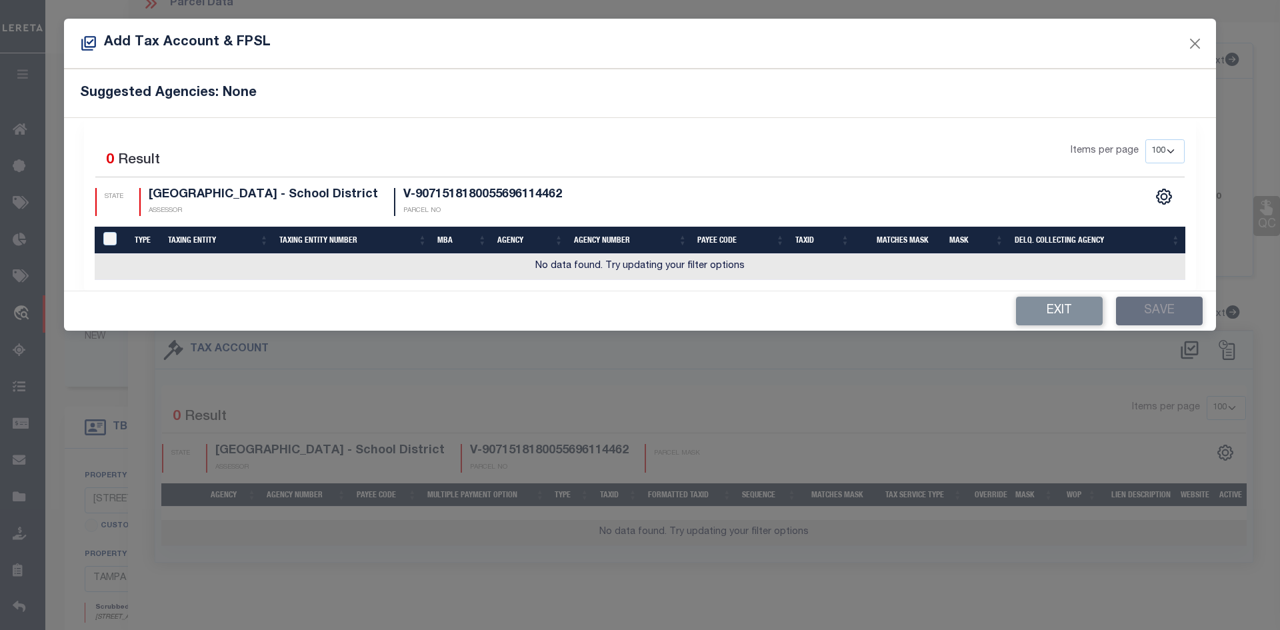
click at [155, 189] on h4 "[GEOGRAPHIC_DATA] - School District" at bounding box center [263, 195] width 229 height 15
click at [167, 191] on h4 "[GEOGRAPHIC_DATA] - School District" at bounding box center [263, 195] width 229 height 15
click at [620, 207] on div "STATE Lamar County Schools - School District ASSESSOR V-9071518180055696114462 …" at bounding box center [367, 202] width 544 height 29
click at [1192, 43] on button "Close" at bounding box center [1194, 43] width 17 height 17
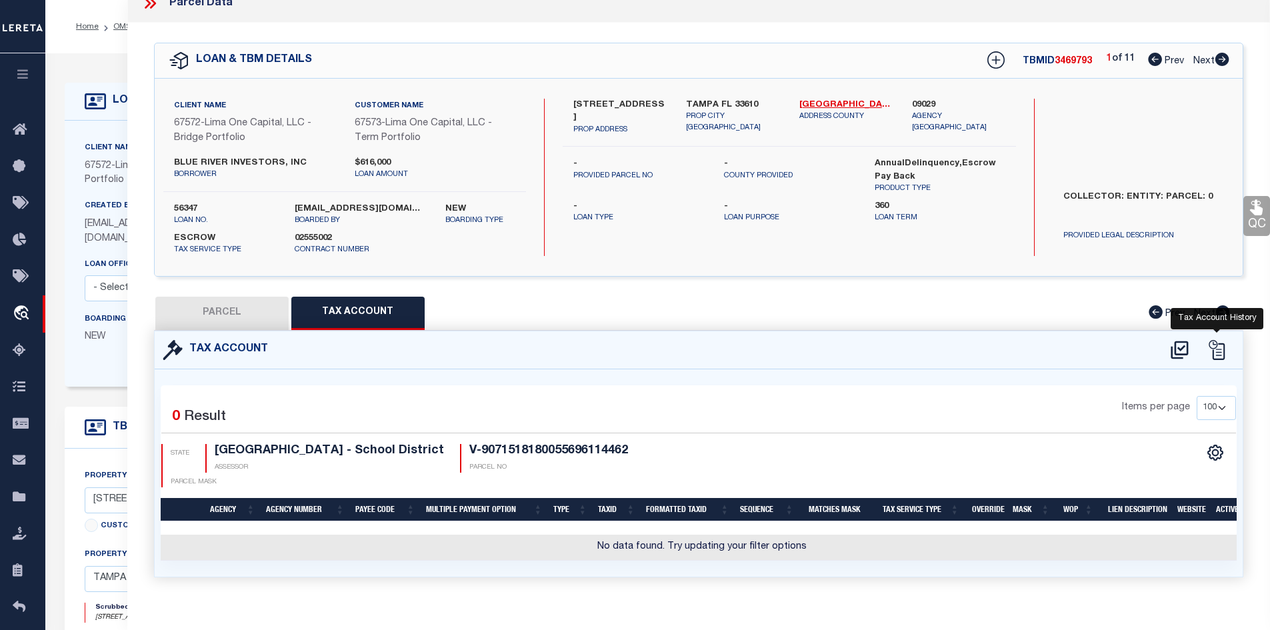
click at [1210, 345] on icon at bounding box center [1216, 350] width 20 height 20
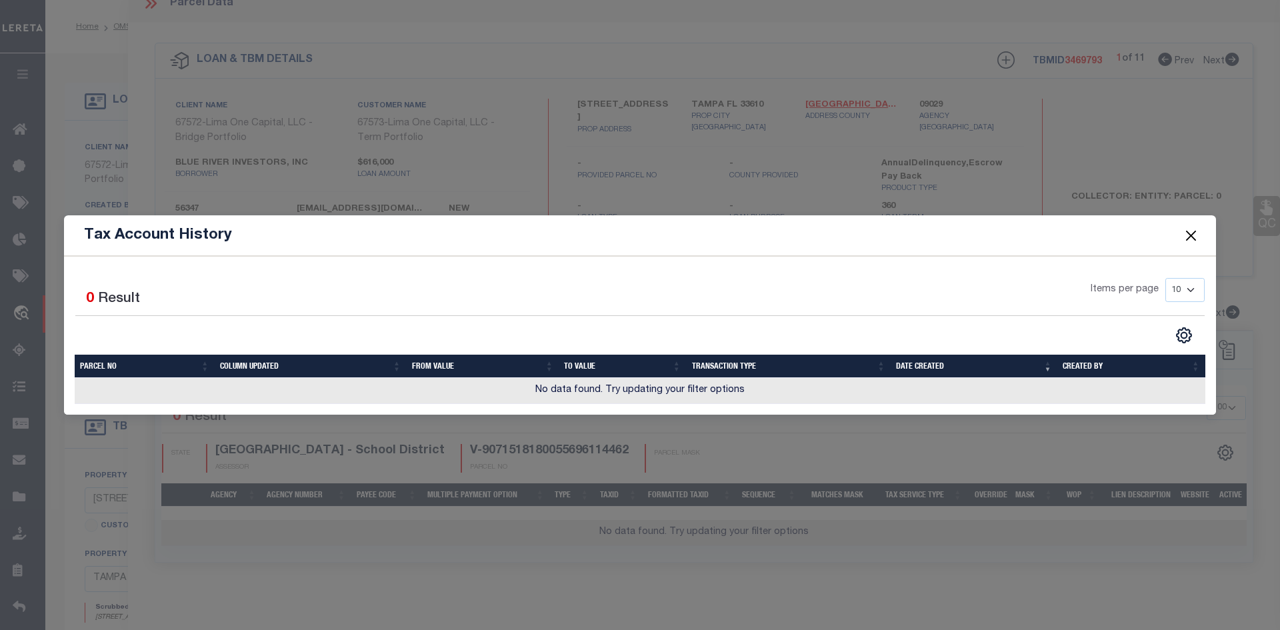
click at [1187, 227] on button "Close" at bounding box center [1190, 235] width 17 height 17
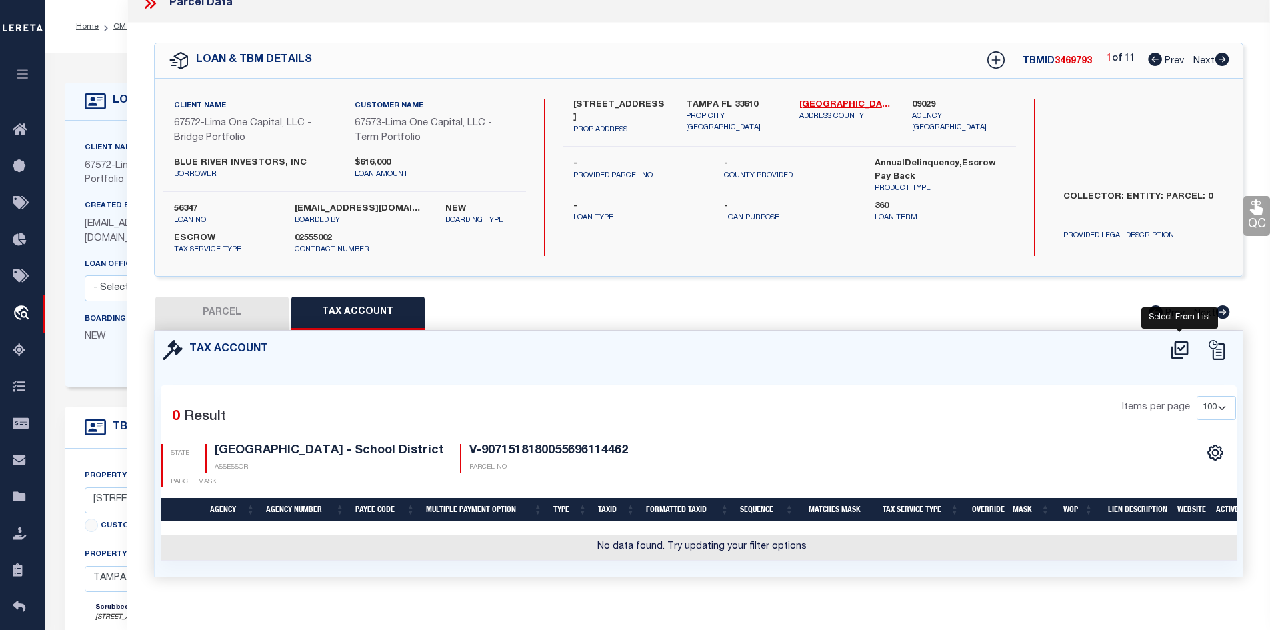
click at [1182, 349] on icon at bounding box center [1179, 349] width 22 height 21
select select "100"
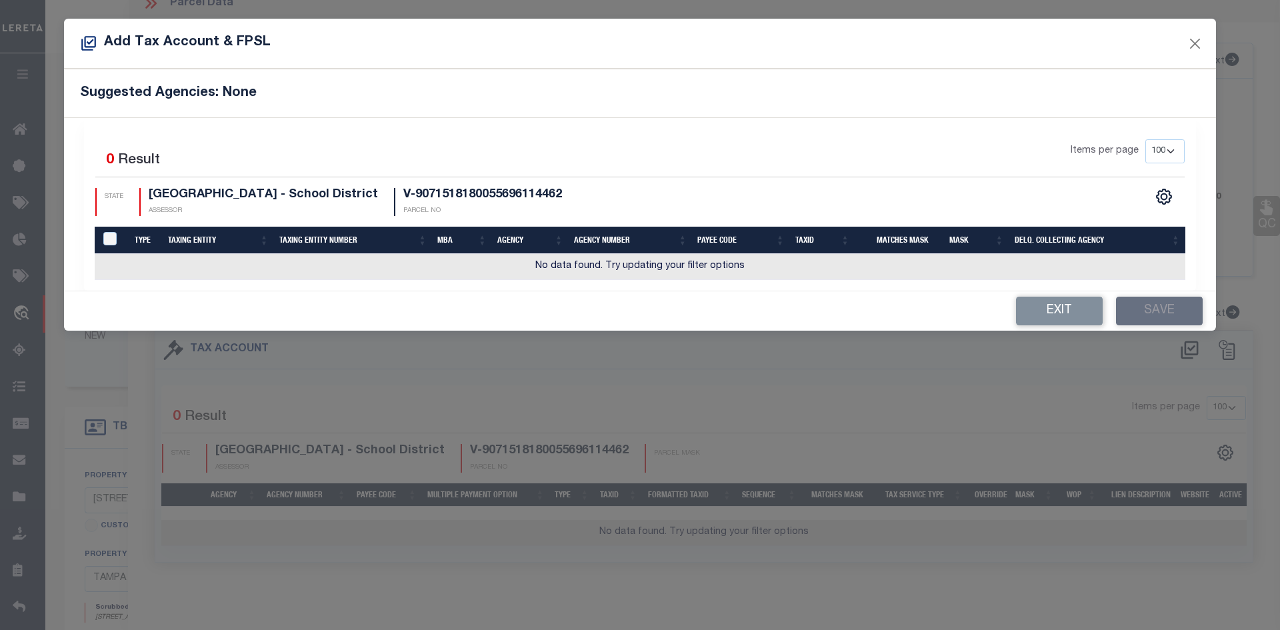
drag, startPoint x: 738, startPoint y: 243, endPoint x: 738, endPoint y: 283, distance: 40.7
click at [738, 283] on div "Selected 0 Result Items per page 10 25 50 100 200 STATE ASSESSOR" at bounding box center [640, 204] width 1112 height 173
click at [724, 281] on div "Selected 0 Result Items per page 10 25 50 100 200 STATE ASSESSOR" at bounding box center [640, 204] width 1112 height 173
click at [1062, 317] on button "Exit" at bounding box center [1059, 311] width 87 height 29
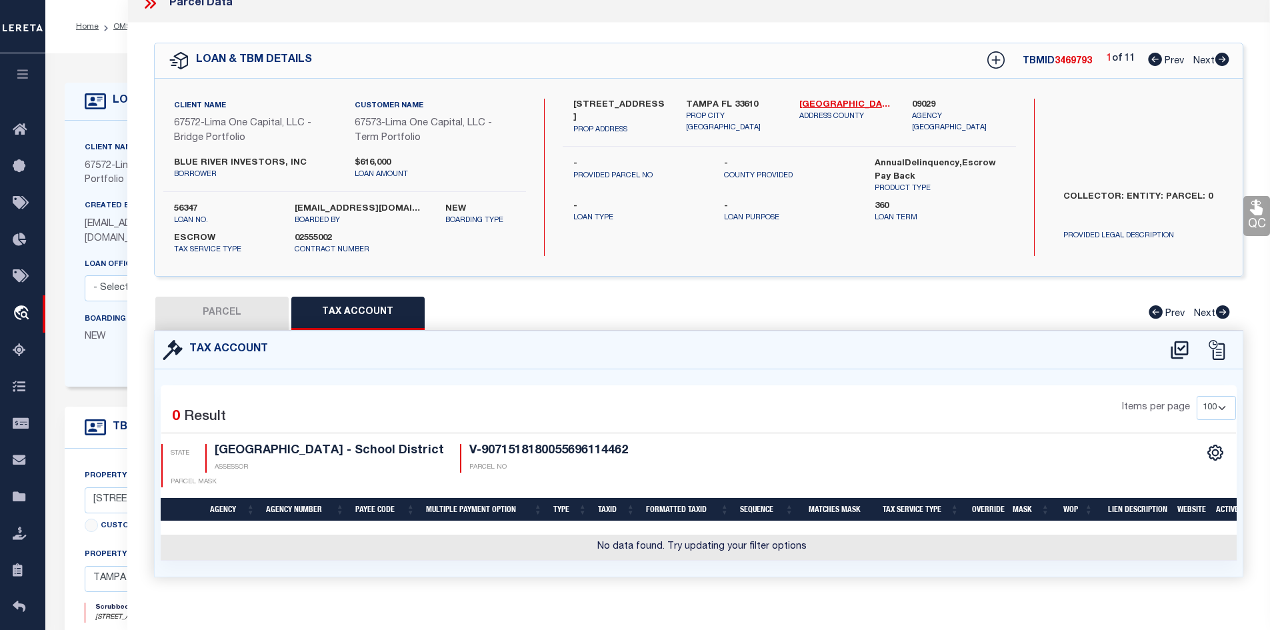
click at [361, 319] on button "Tax Account" at bounding box center [357, 313] width 133 height 33
select select "100"
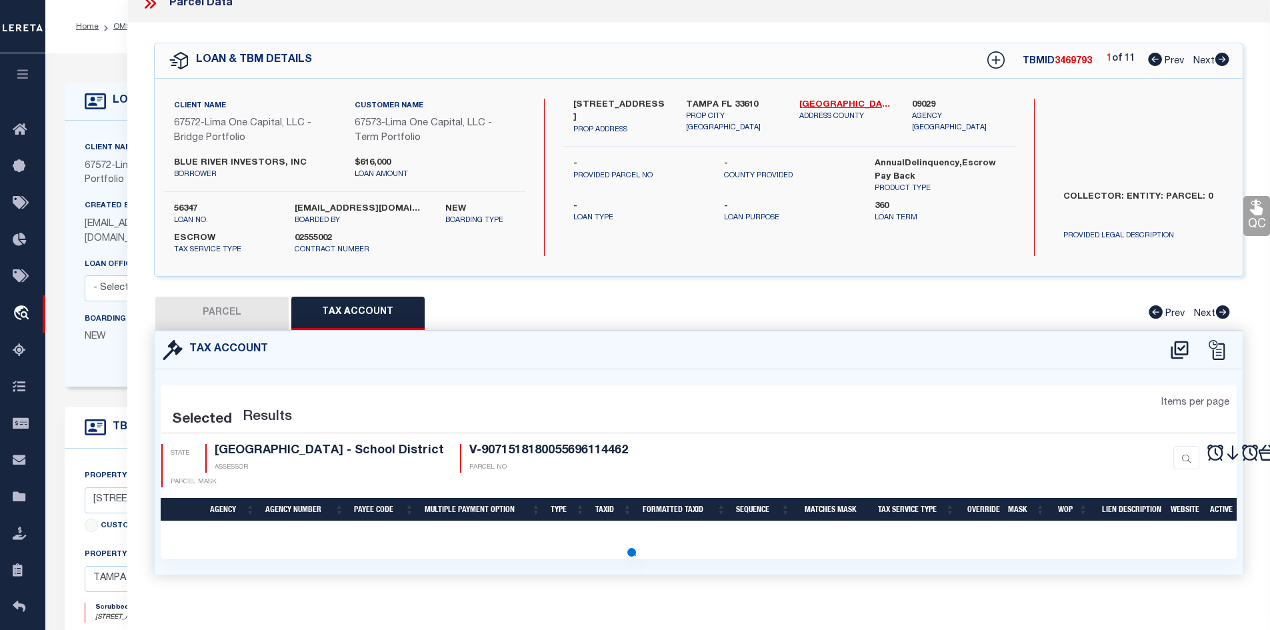
select select "100"
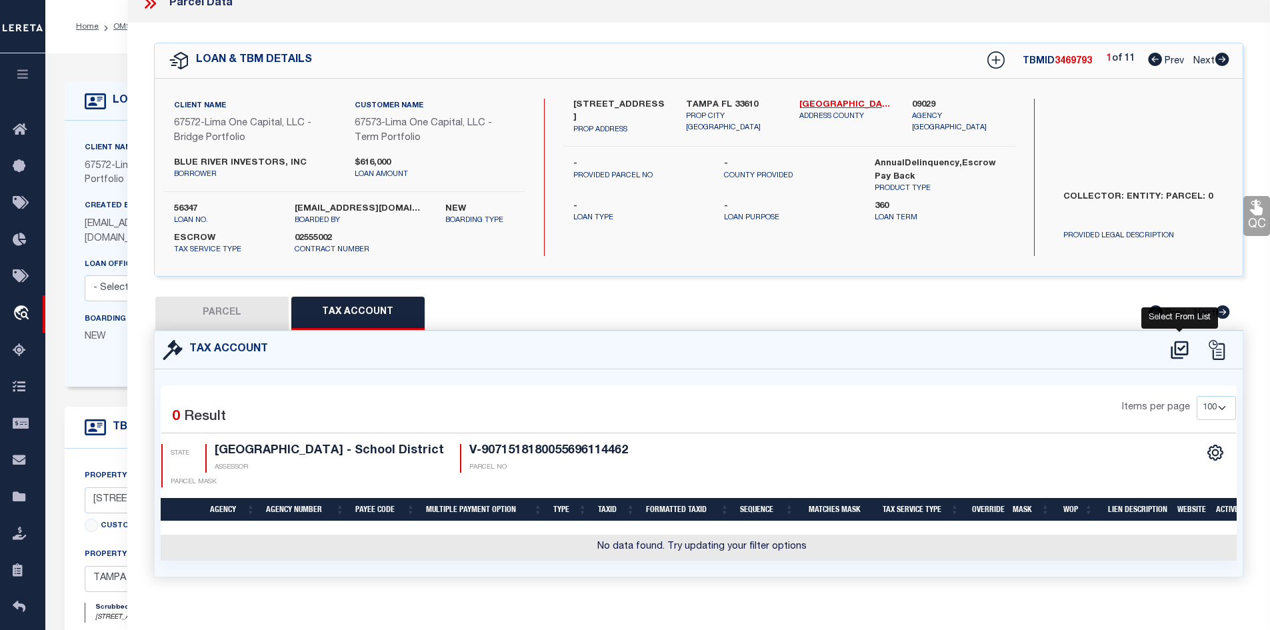
click at [1178, 346] on icon at bounding box center [1178, 350] width 17 height 18
select select "100"
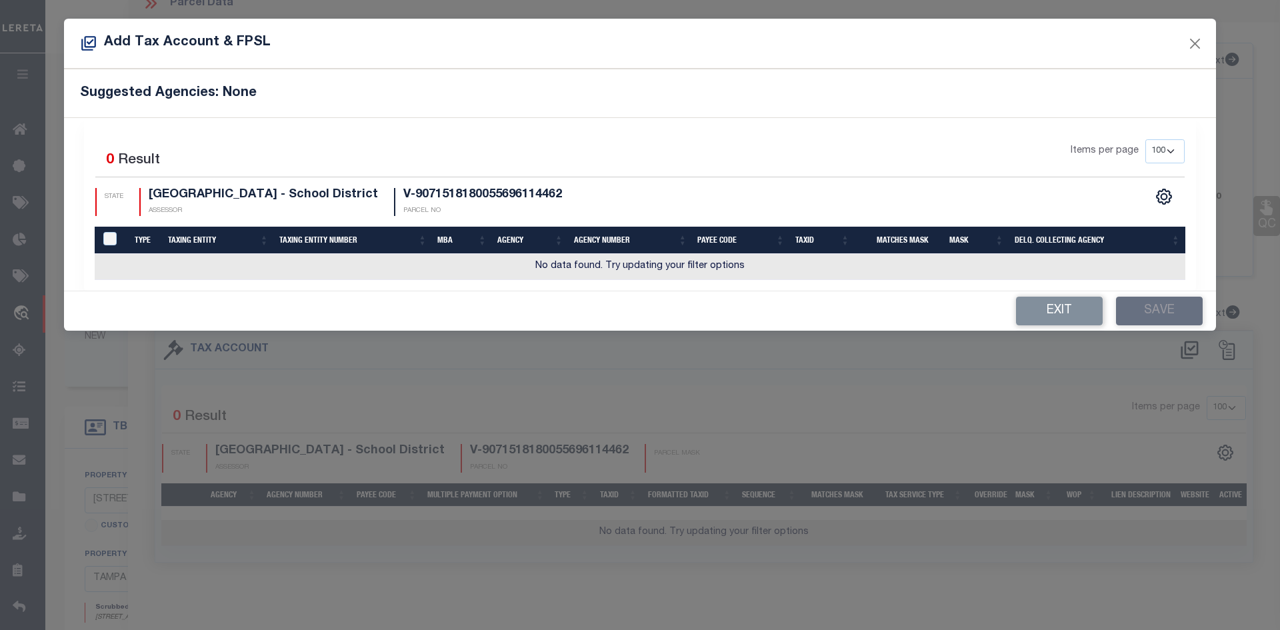
click at [583, 256] on td "No data found. Try updating your filter options" at bounding box center [640, 267] width 1090 height 26
click at [1190, 43] on button "Close" at bounding box center [1194, 43] width 17 height 17
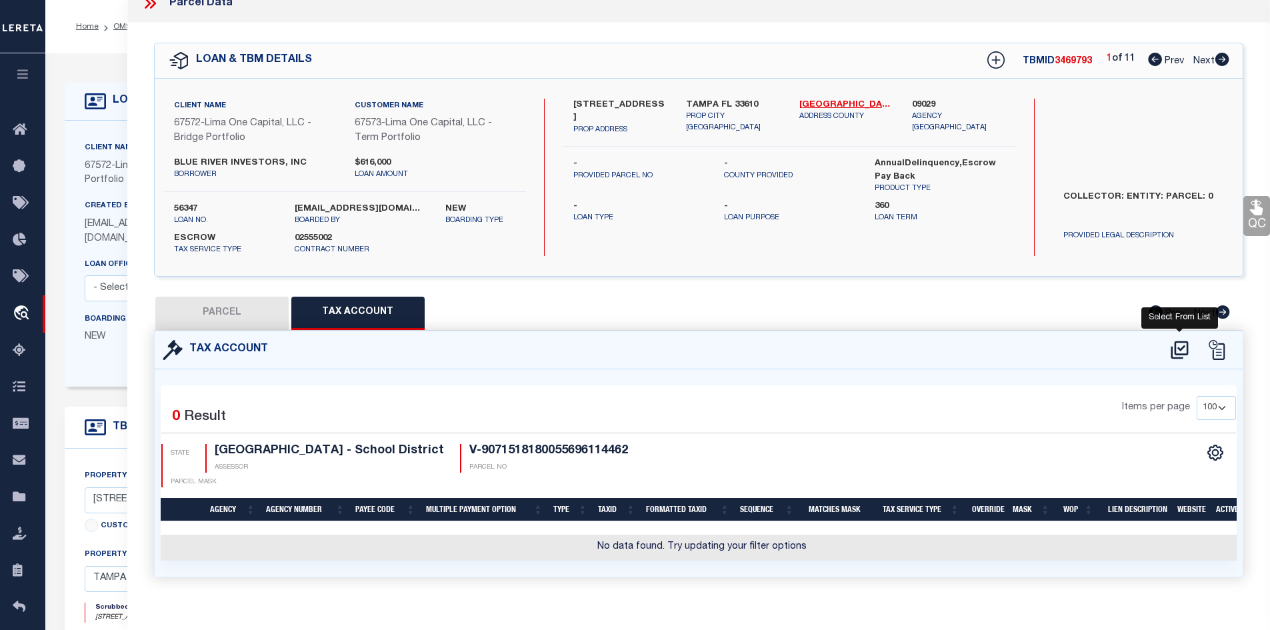
click at [1178, 347] on icon at bounding box center [1178, 350] width 17 height 18
select select "100"
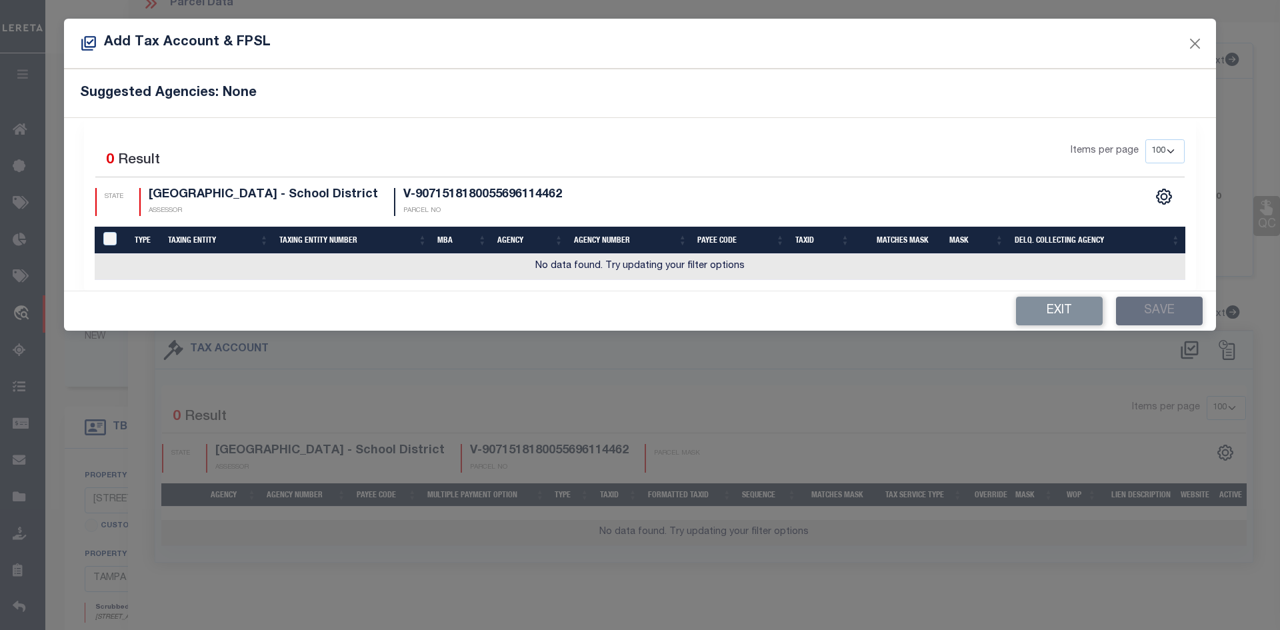
click at [316, 288] on div "Selected 0 Result Items per page 10 25 50 100 200 STATE ASSESSOR" at bounding box center [640, 204] width 1112 height 173
click at [1198, 36] on button "Close" at bounding box center [1194, 43] width 17 height 17
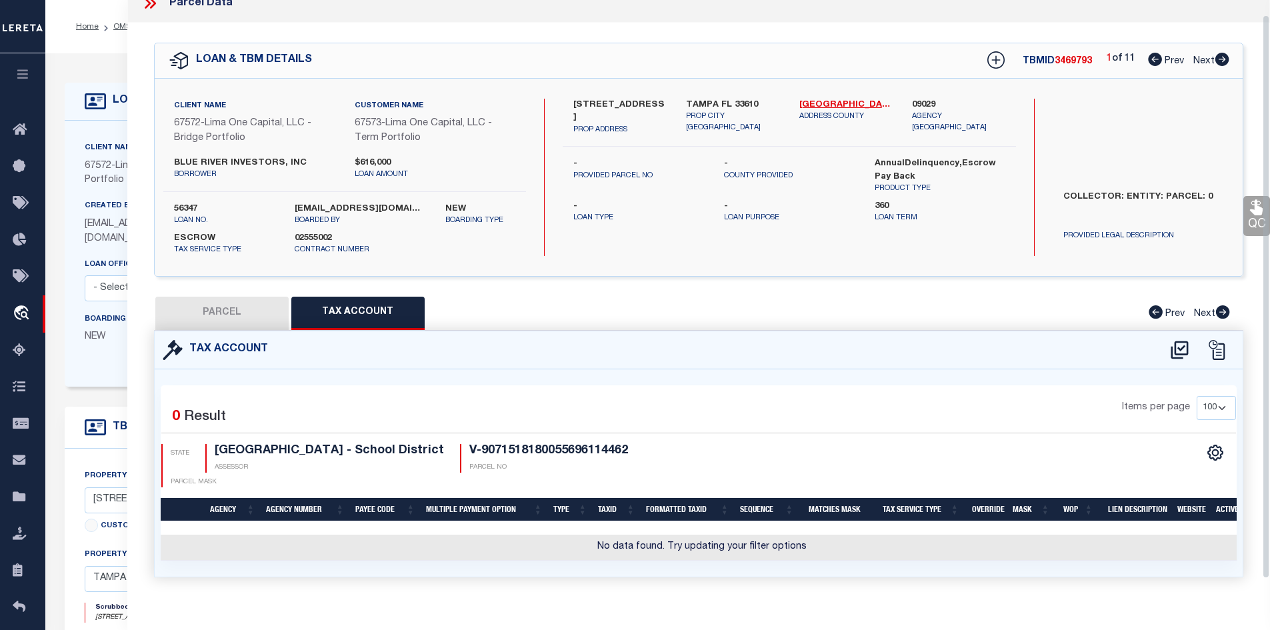
click at [251, 299] on button "PARCEL" at bounding box center [221, 313] width 133 height 33
select select "AS"
checkbox input "false"
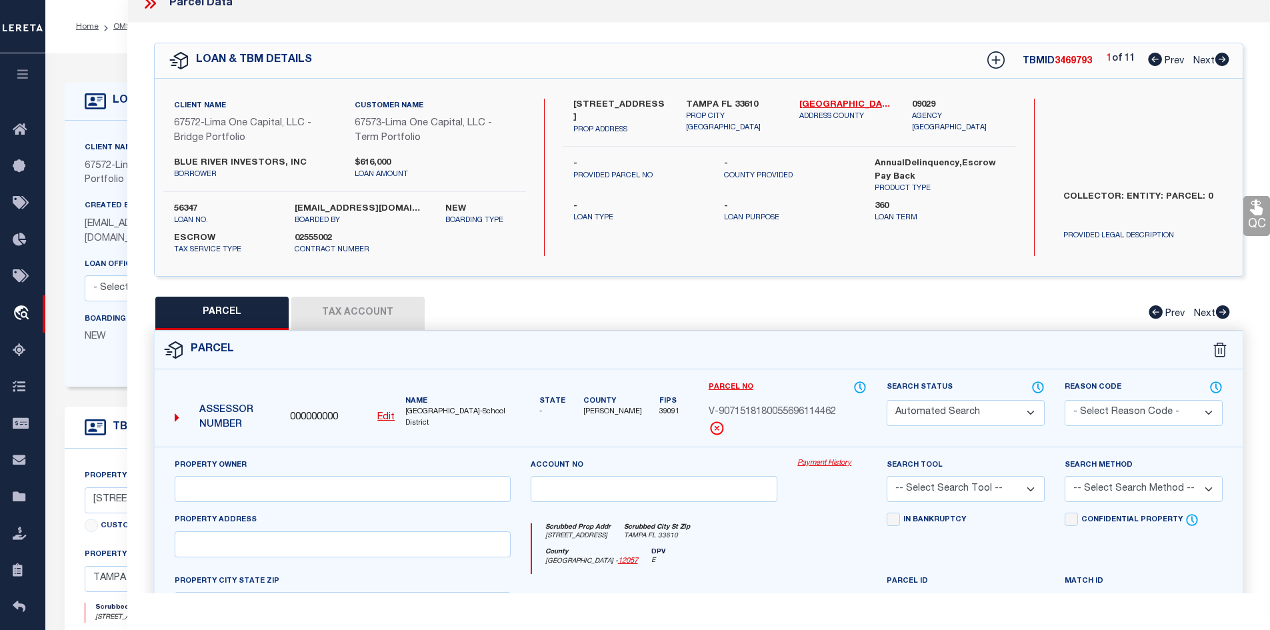
select select "PR"
type input "[STREET_ADDRESS]"
checkbox input "false"
type input "TAMPA FL 33610"
type textarea "Legacy Inactive"
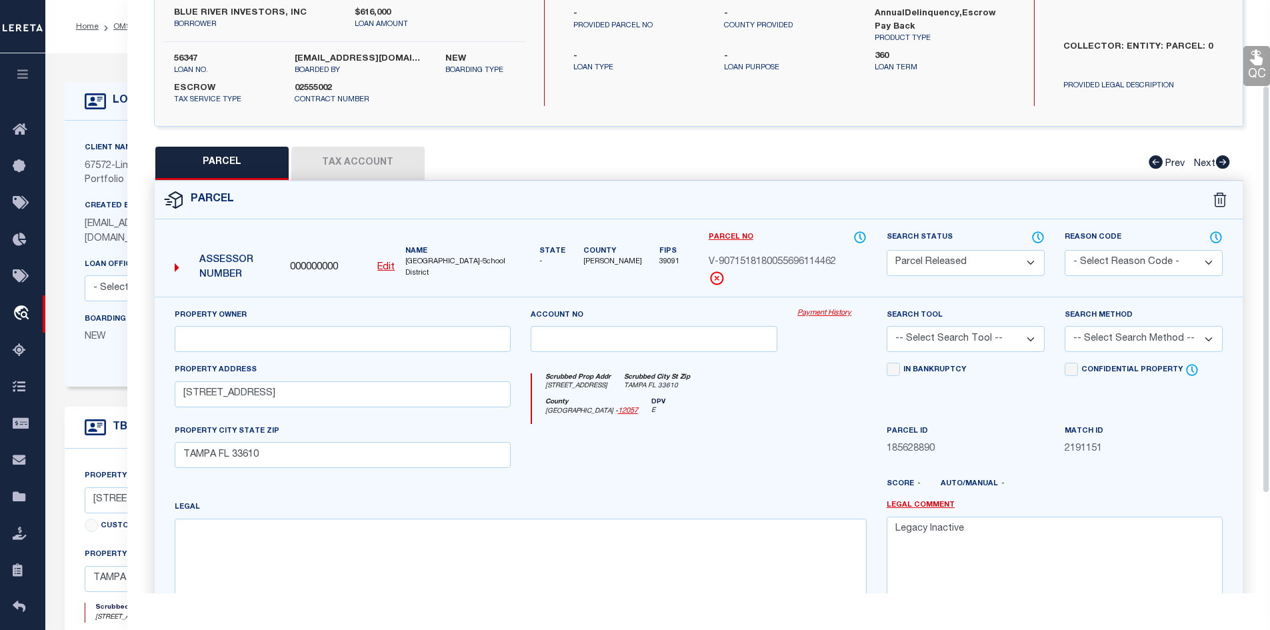
scroll to position [69, 0]
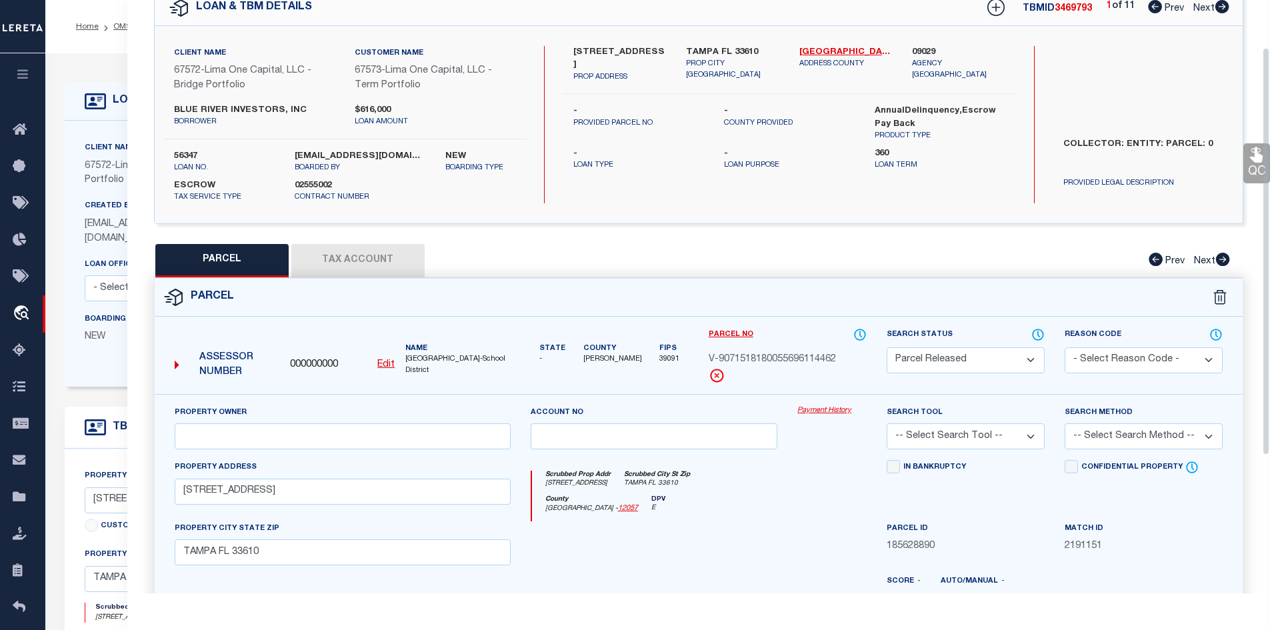
click at [315, 255] on button "Tax Account" at bounding box center [357, 260] width 133 height 33
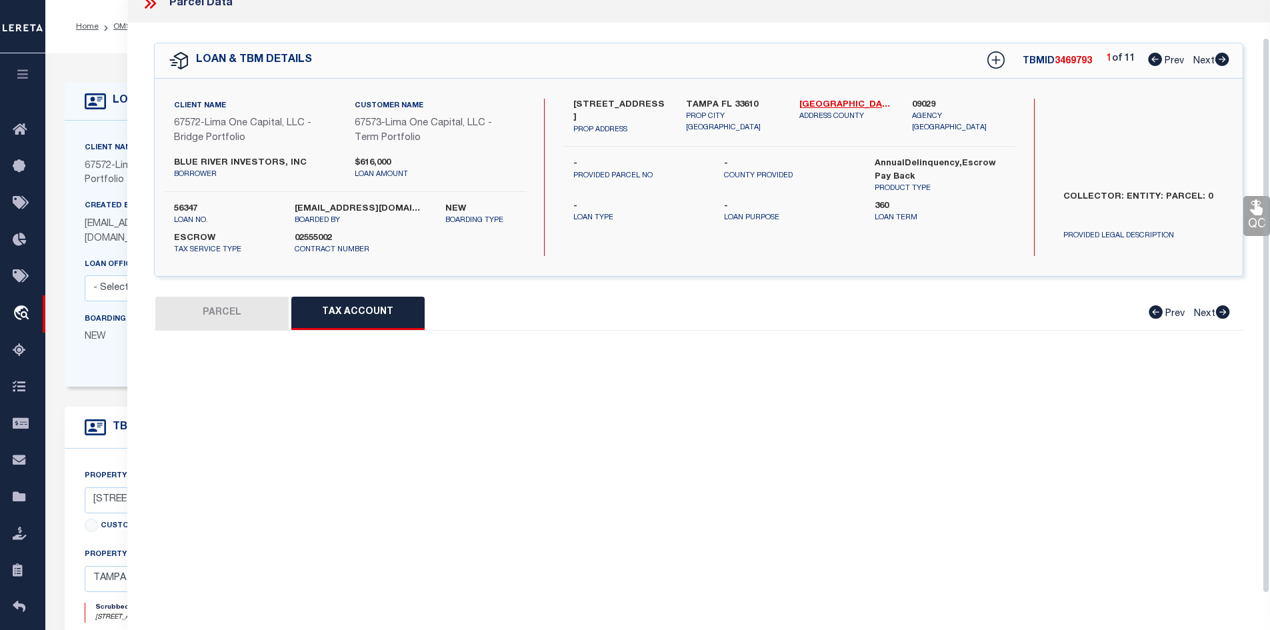
select select "100"
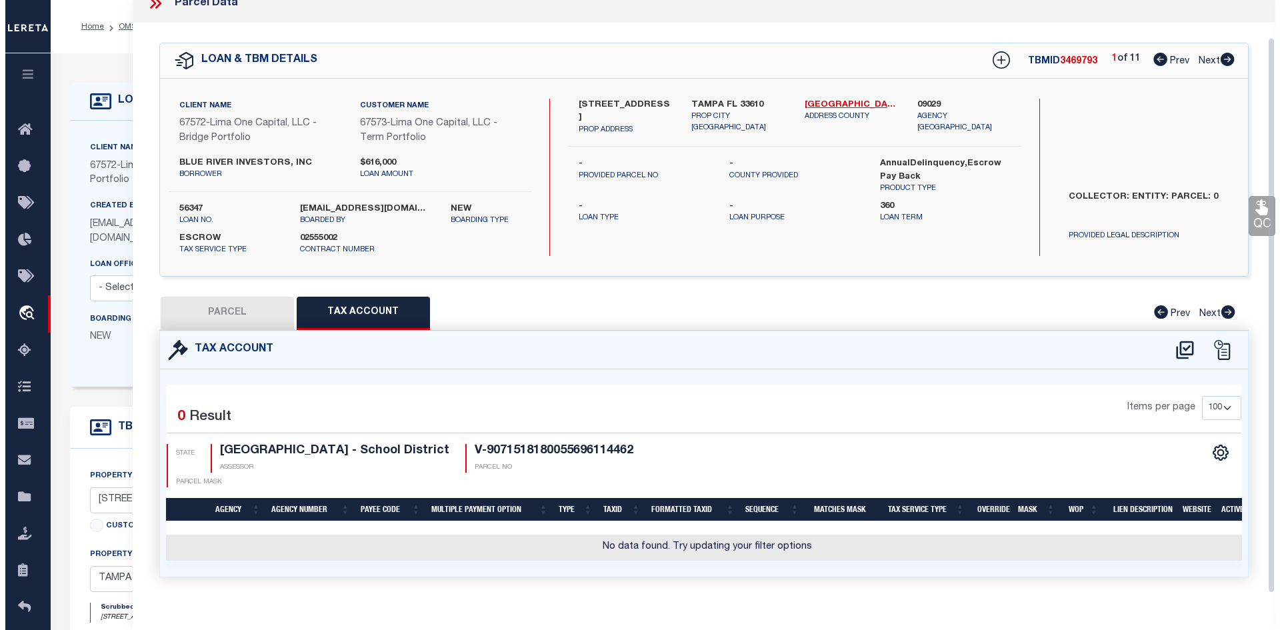
scroll to position [39, 0]
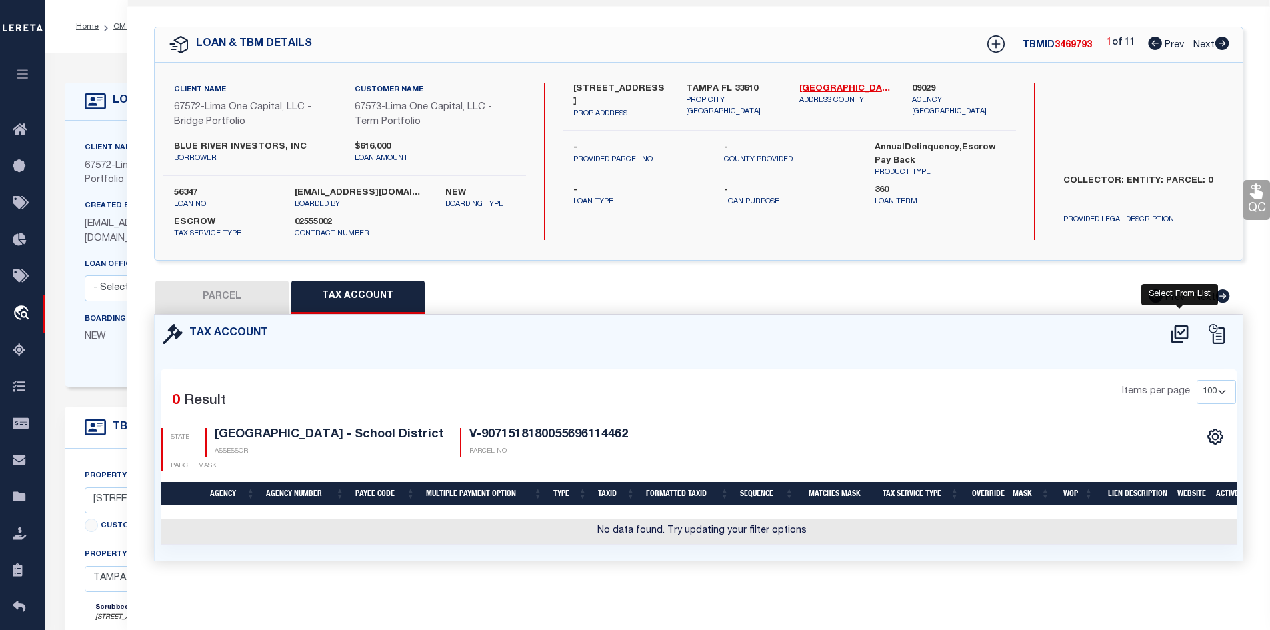
click at [1185, 325] on icon at bounding box center [1179, 333] width 22 height 21
select select "100"
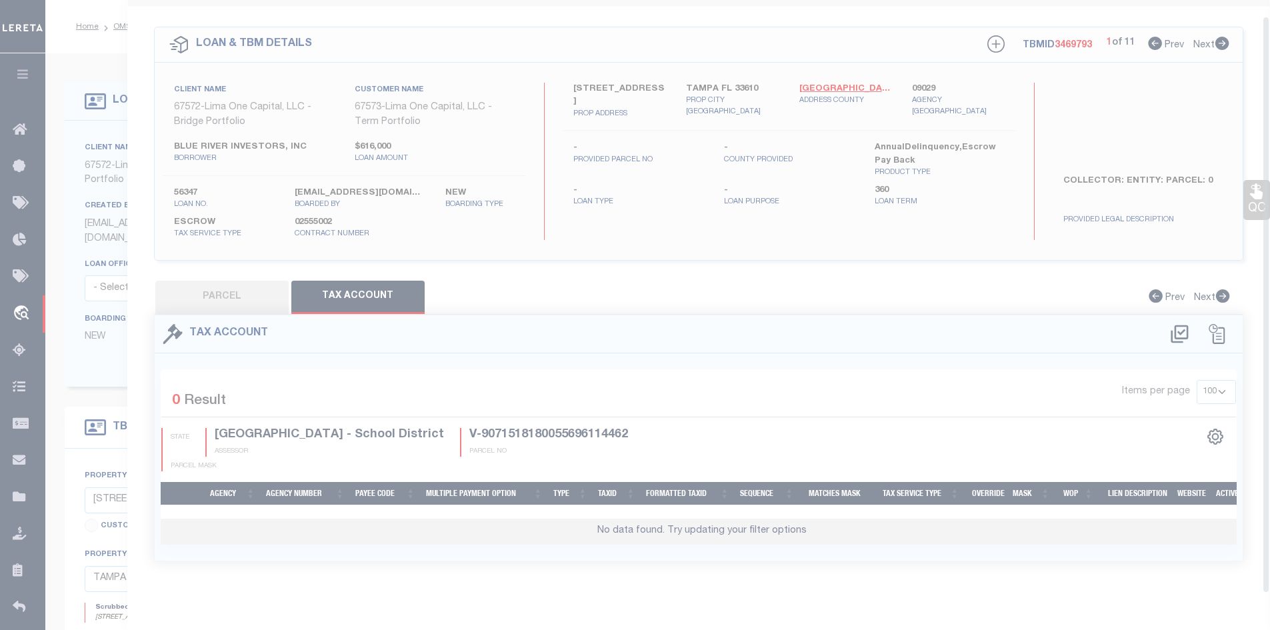
scroll to position [16, 0]
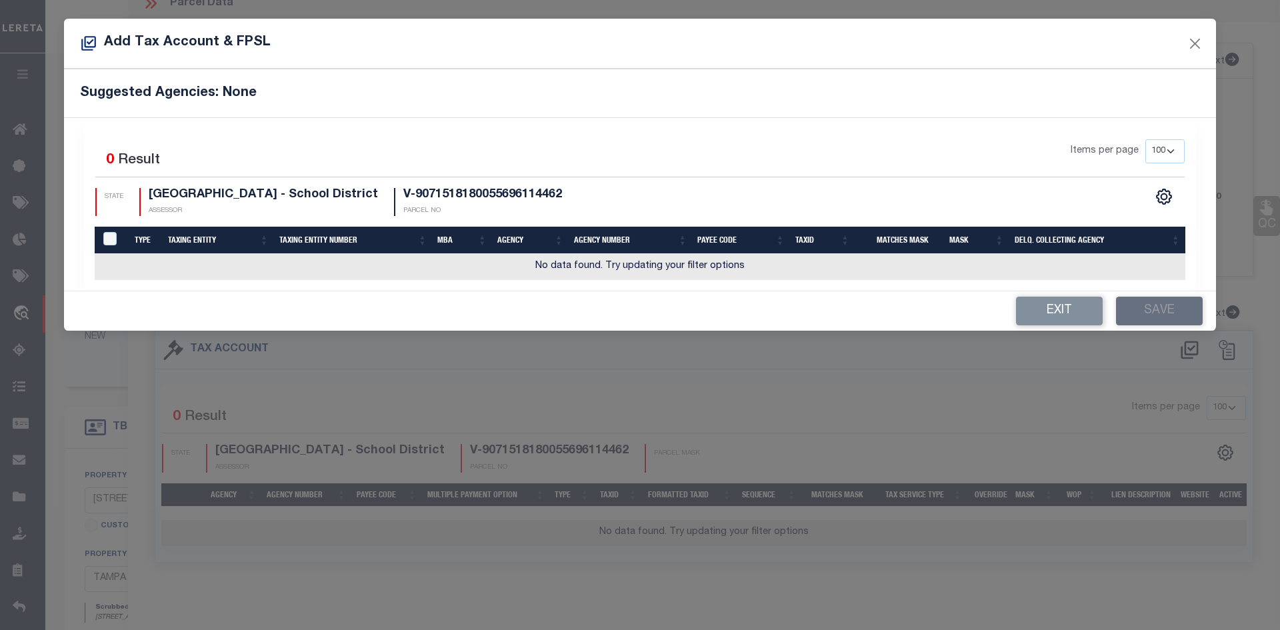
click at [840, 205] on div "CSV Export Selected Print Show Filter Show Search Columns 0: LevyingMBACode 1: …" at bounding box center [912, 202] width 544 height 29
click at [595, 269] on td "No data found. Try updating your filter options" at bounding box center [640, 267] width 1090 height 26
click at [243, 60] on div "Add Tax Account & FPSL" at bounding box center [640, 44] width 1152 height 50
click at [210, 48] on h5 "Add Tax Account & FPSL" at bounding box center [175, 43] width 191 height 17
click at [1190, 37] on button "Close" at bounding box center [1194, 43] width 17 height 17
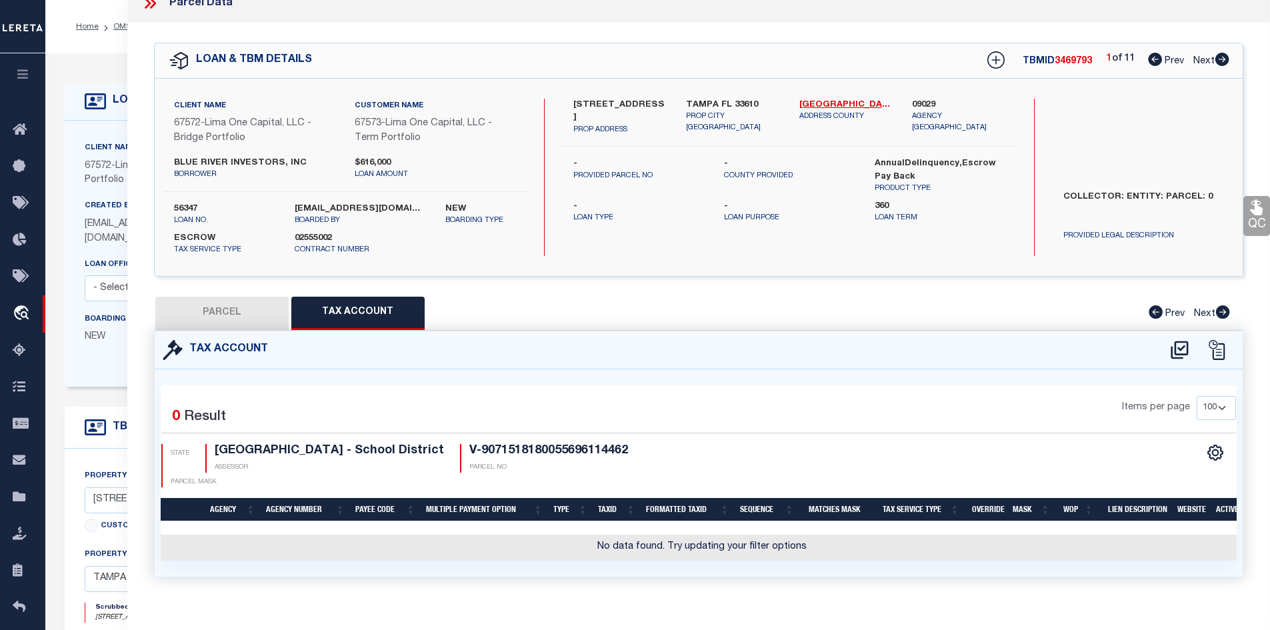
click at [781, 303] on div "PARCEL Tax Account Prev Next" at bounding box center [699, 313] width 1090 height 33
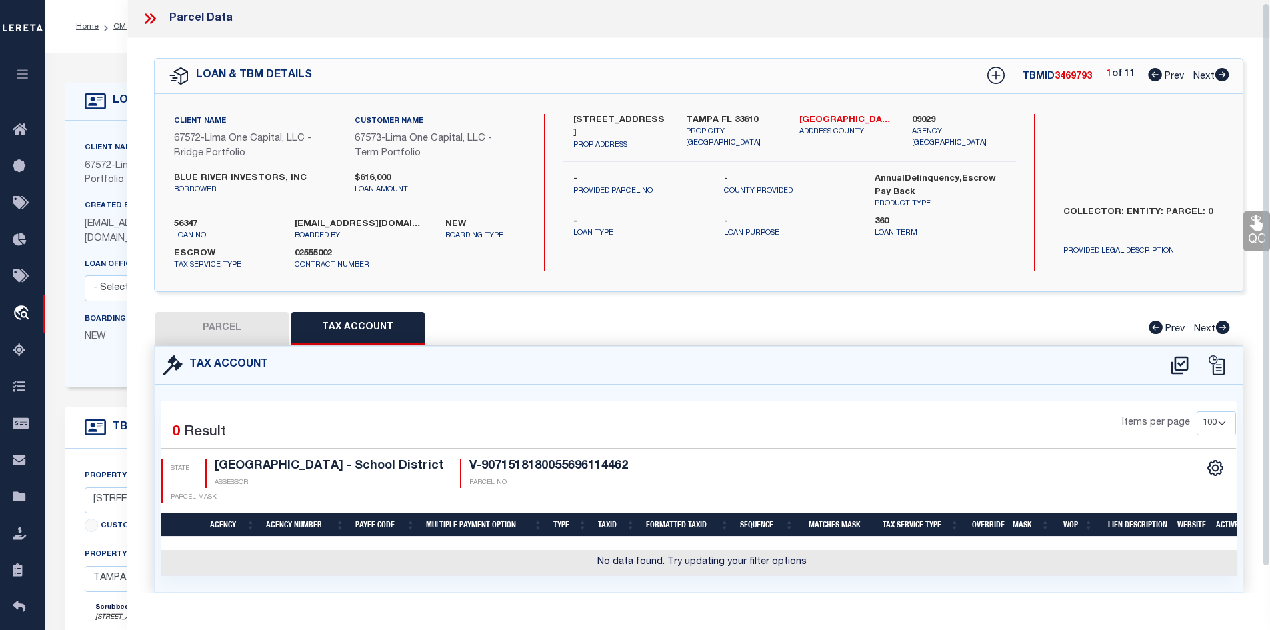
scroll to position [0, 0]
click at [144, 20] on icon at bounding box center [149, 19] width 17 height 17
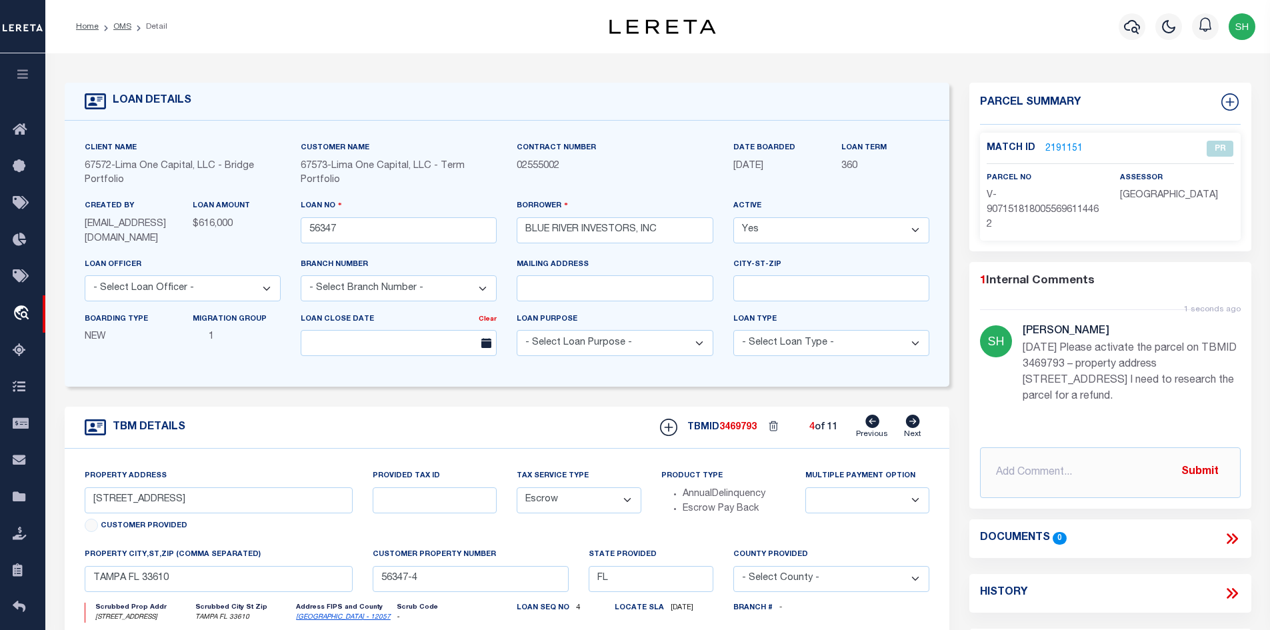
click at [1064, 147] on link "2191151" at bounding box center [1063, 149] width 37 height 14
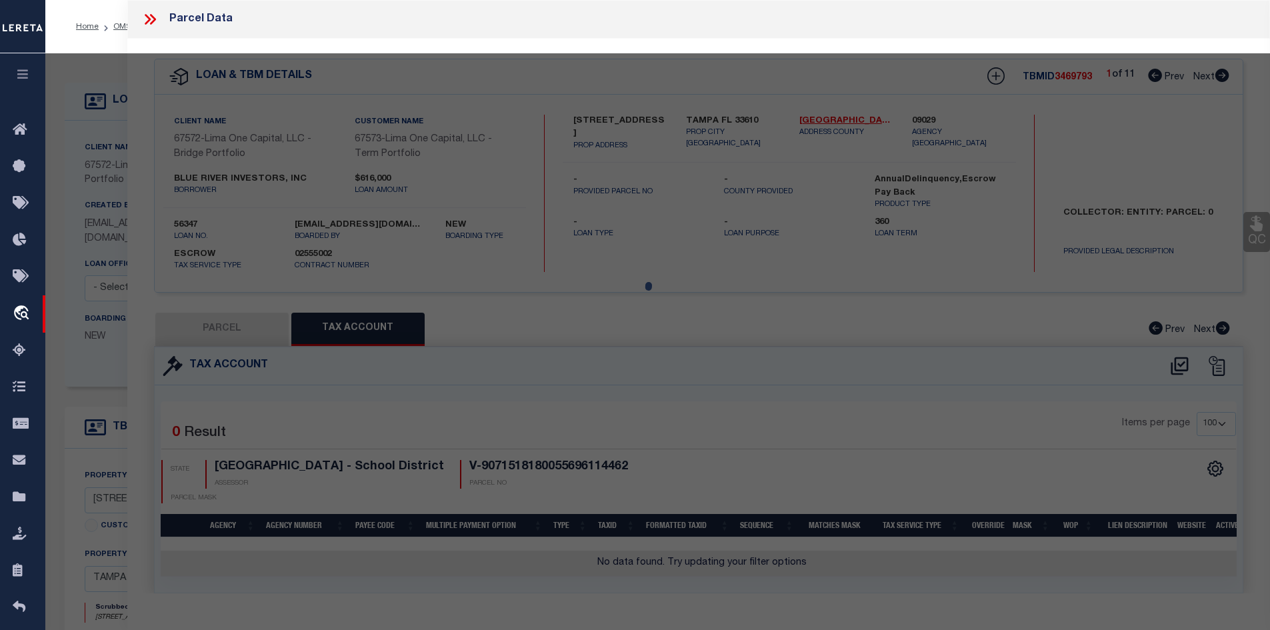
select select "AS"
checkbox input "false"
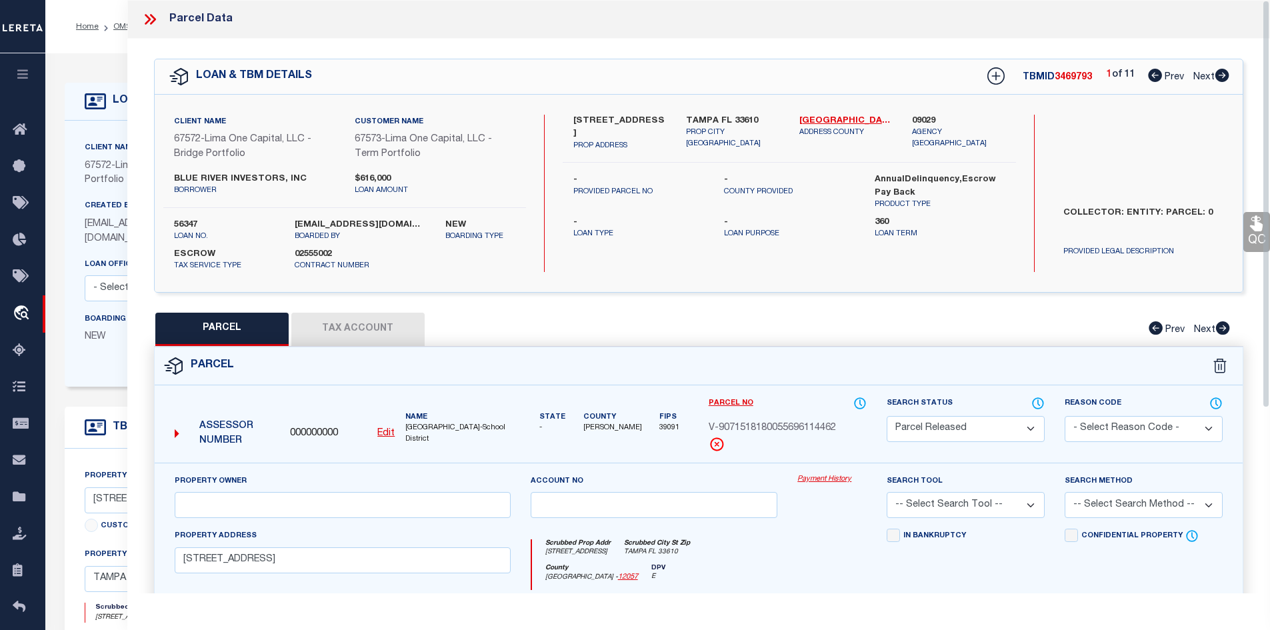
click at [370, 308] on div "QC QC QC" at bounding box center [698, 449] width 1143 height 821
click at [370, 319] on button "Tax Account" at bounding box center [357, 329] width 133 height 33
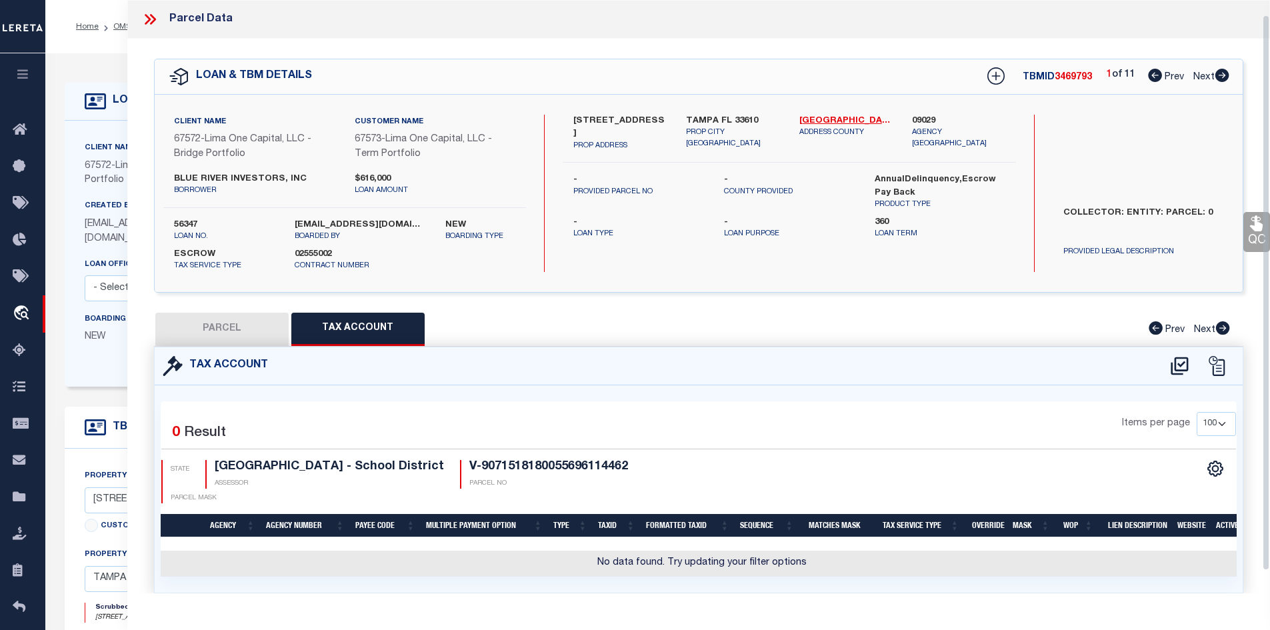
scroll to position [16, 0]
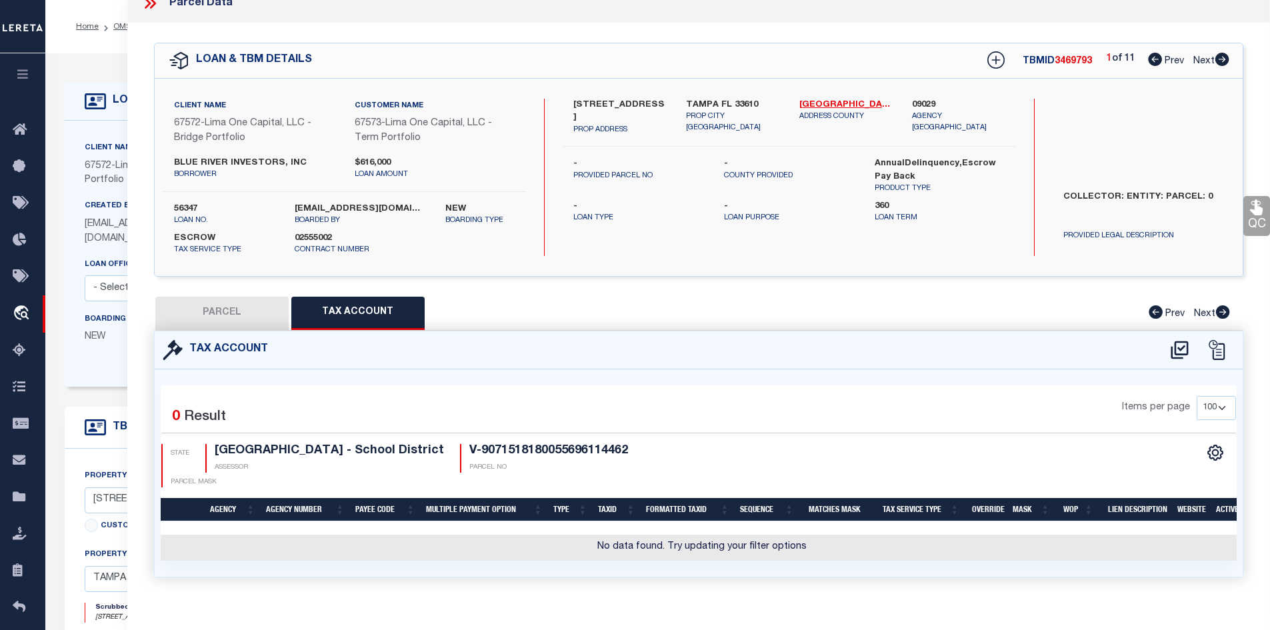
click at [198, 311] on button "PARCEL" at bounding box center [221, 313] width 133 height 33
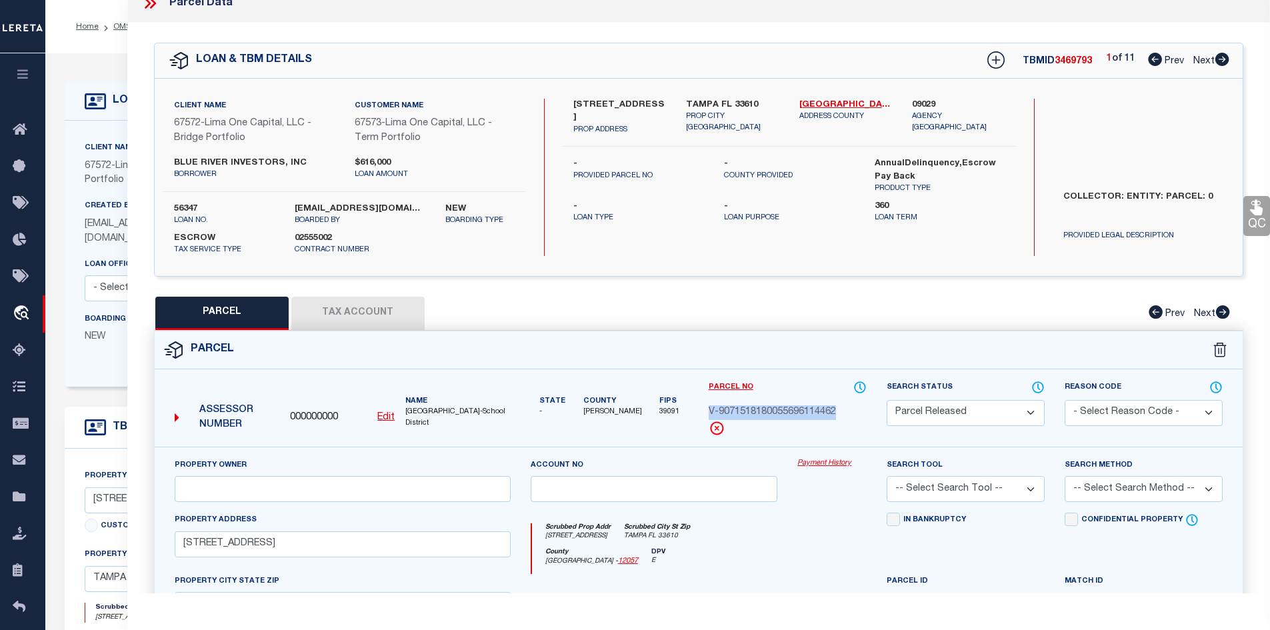
drag, startPoint x: 707, startPoint y: 411, endPoint x: 832, endPoint y: 414, distance: 124.7
click at [855, 413] on div "Parcel No V-9071518180055696114462" at bounding box center [787, 413] width 178 height 67
copy span "V-9071518180055696114462"
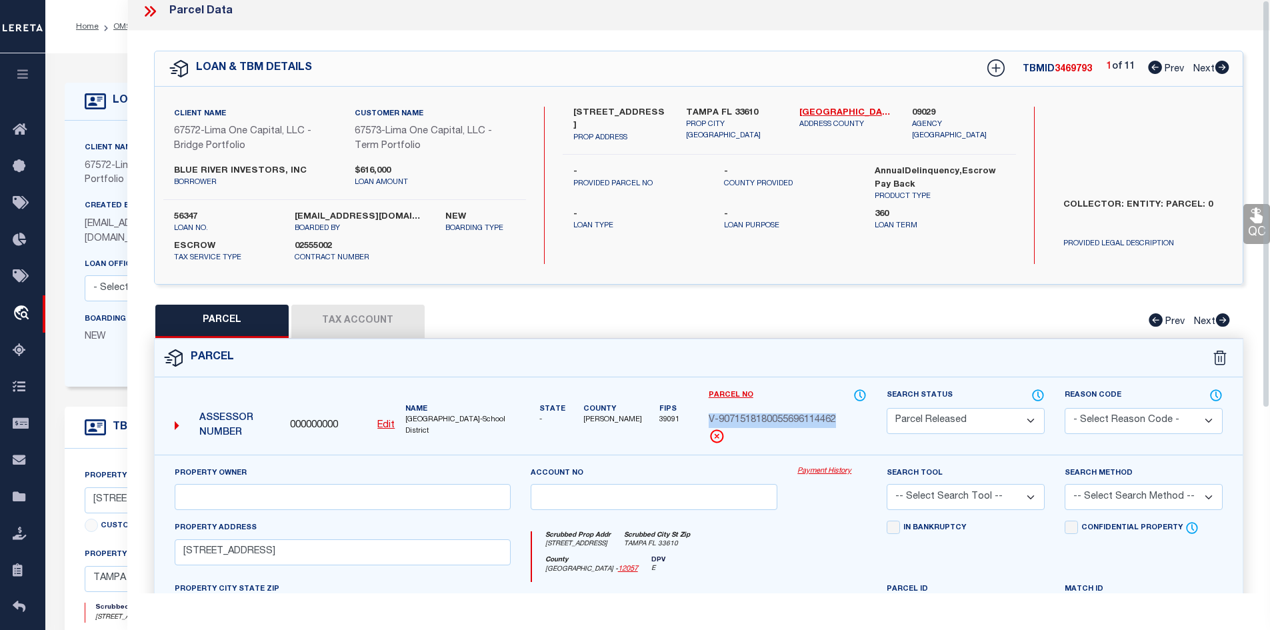
scroll to position [0, 0]
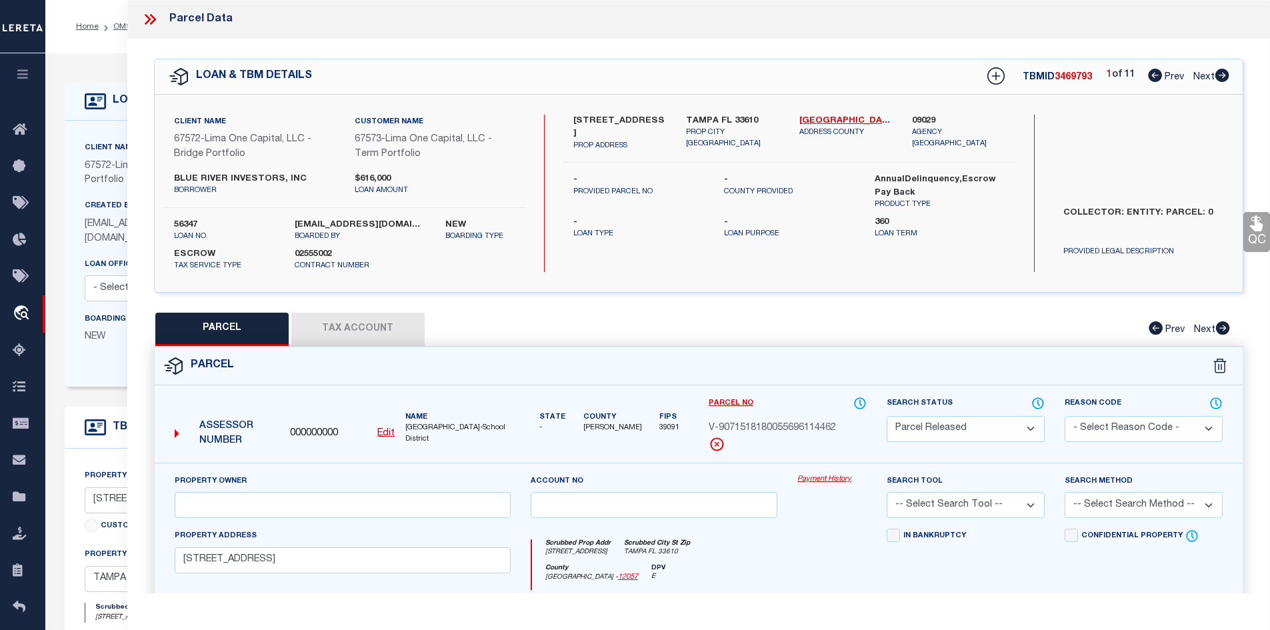
click at [146, 21] on icon at bounding box center [149, 19] width 17 height 17
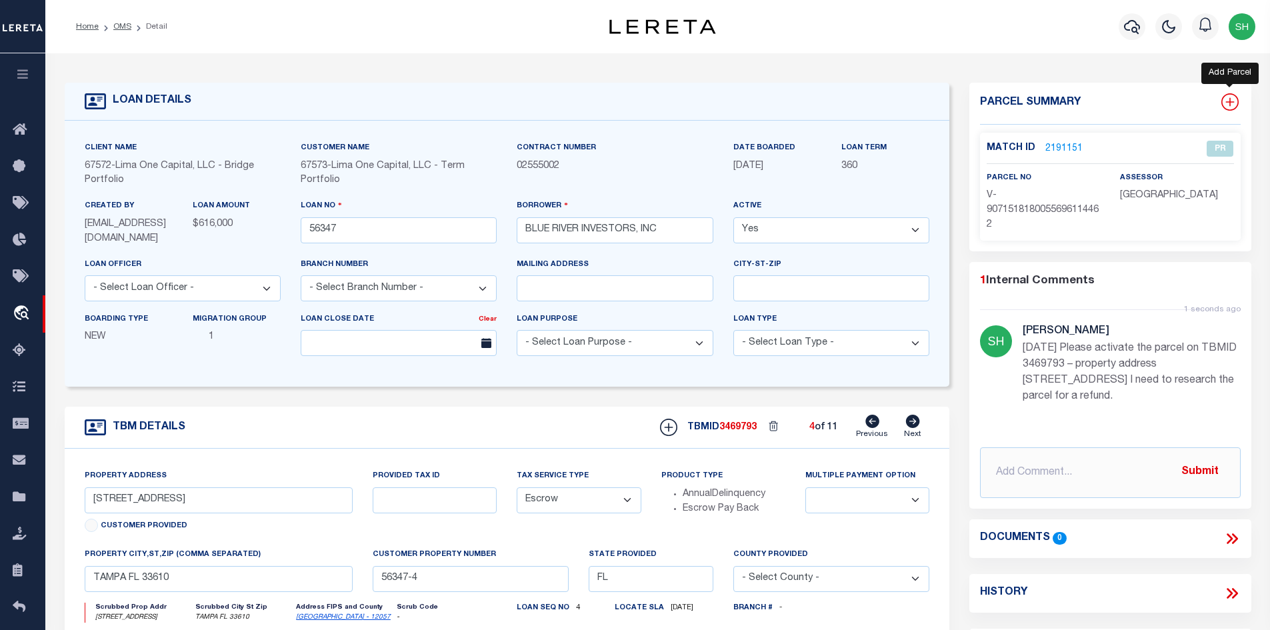
click at [1224, 103] on icon at bounding box center [1229, 101] width 17 height 17
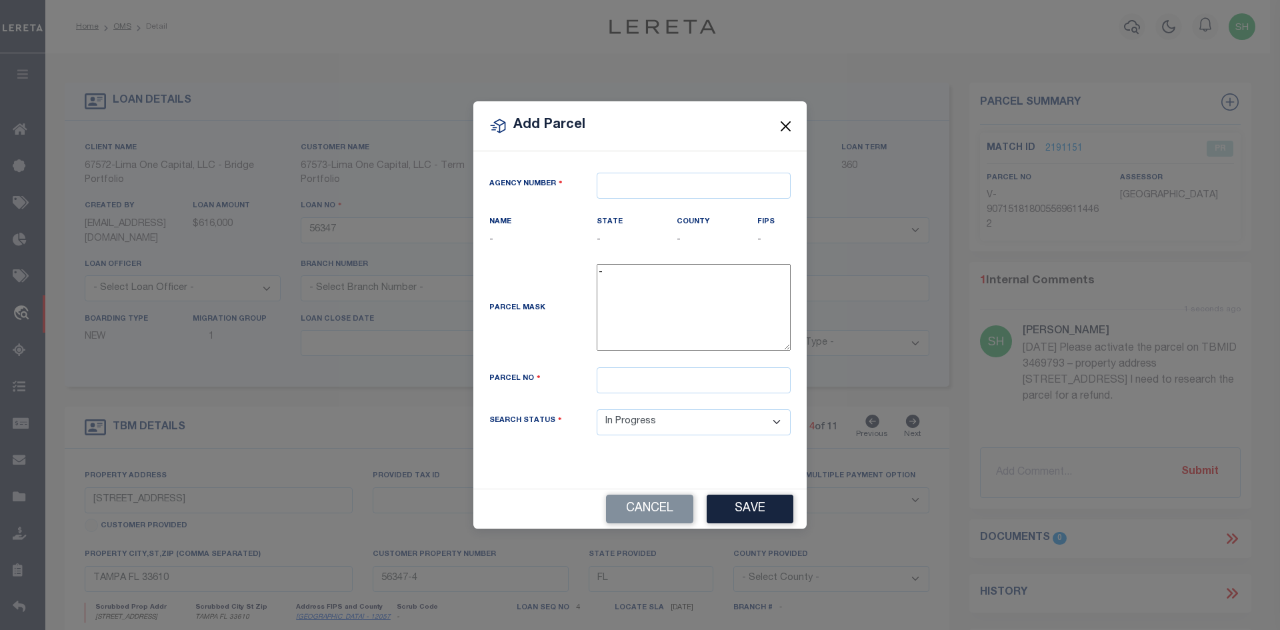
drag, startPoint x: 675, startPoint y: 195, endPoint x: 790, endPoint y: 127, distance: 133.3
click at [790, 127] on button "Close" at bounding box center [785, 125] width 17 height 17
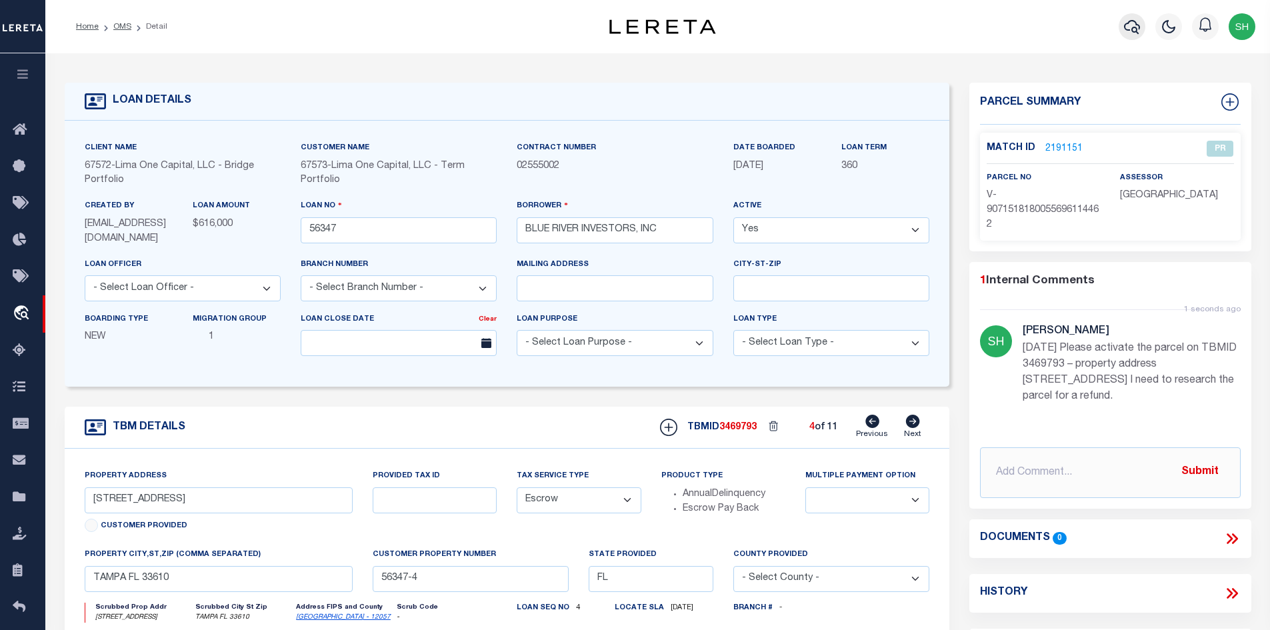
click at [1132, 27] on icon "button" at bounding box center [1132, 27] width 16 height 16
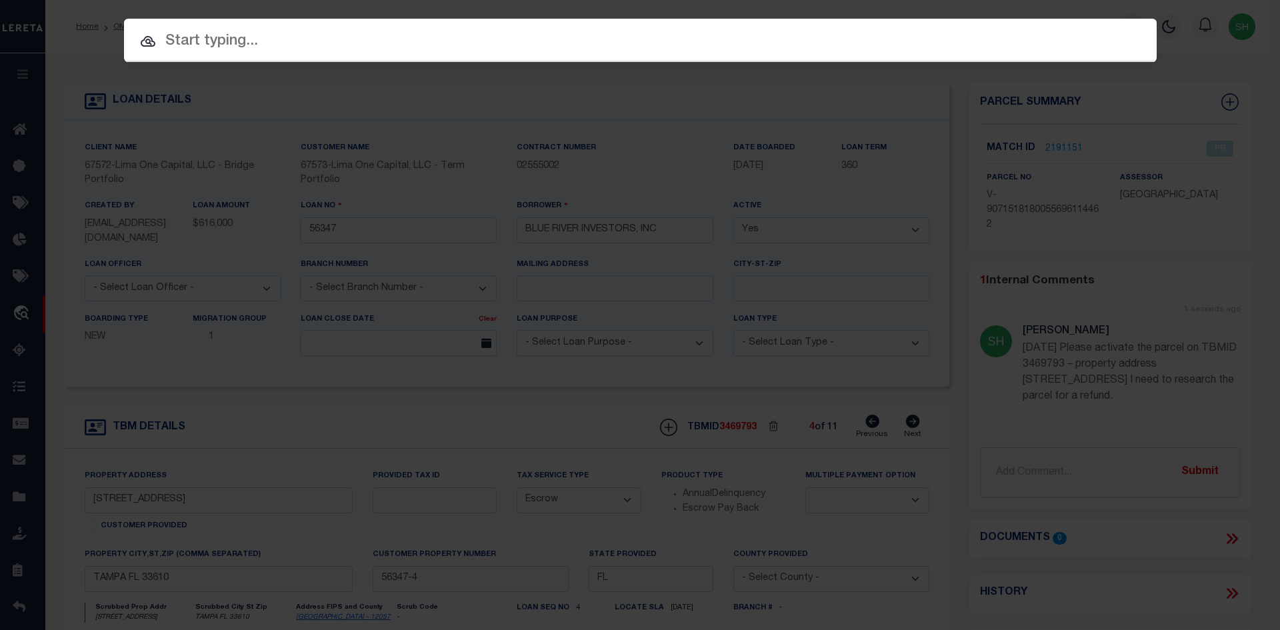
paste input "V-9071518180055696114462"
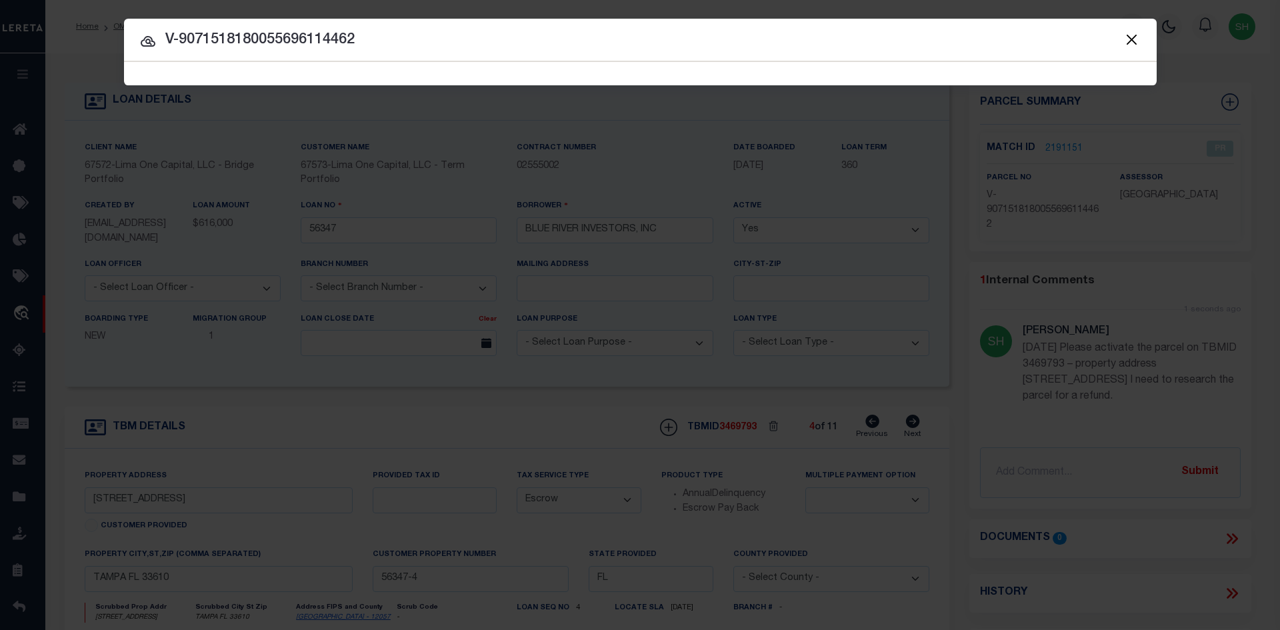
click at [175, 37] on input "V-9071518180055696114462" at bounding box center [640, 40] width 1032 height 23
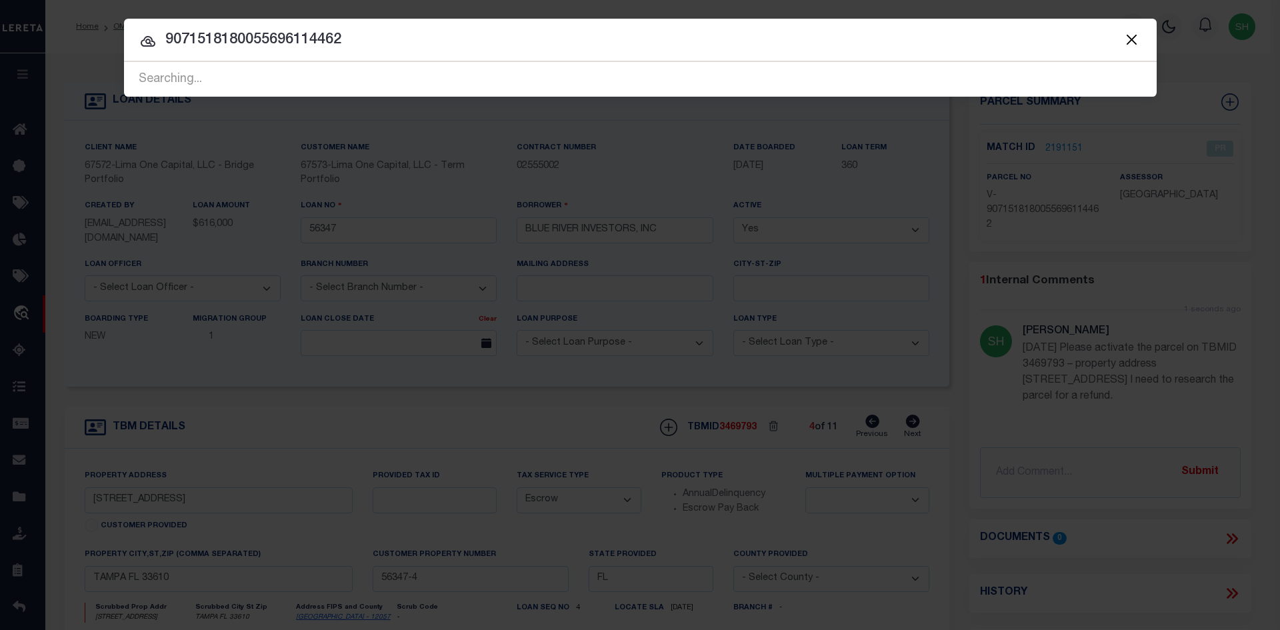
click at [1136, 42] on button "Close" at bounding box center [1131, 39] width 17 height 17
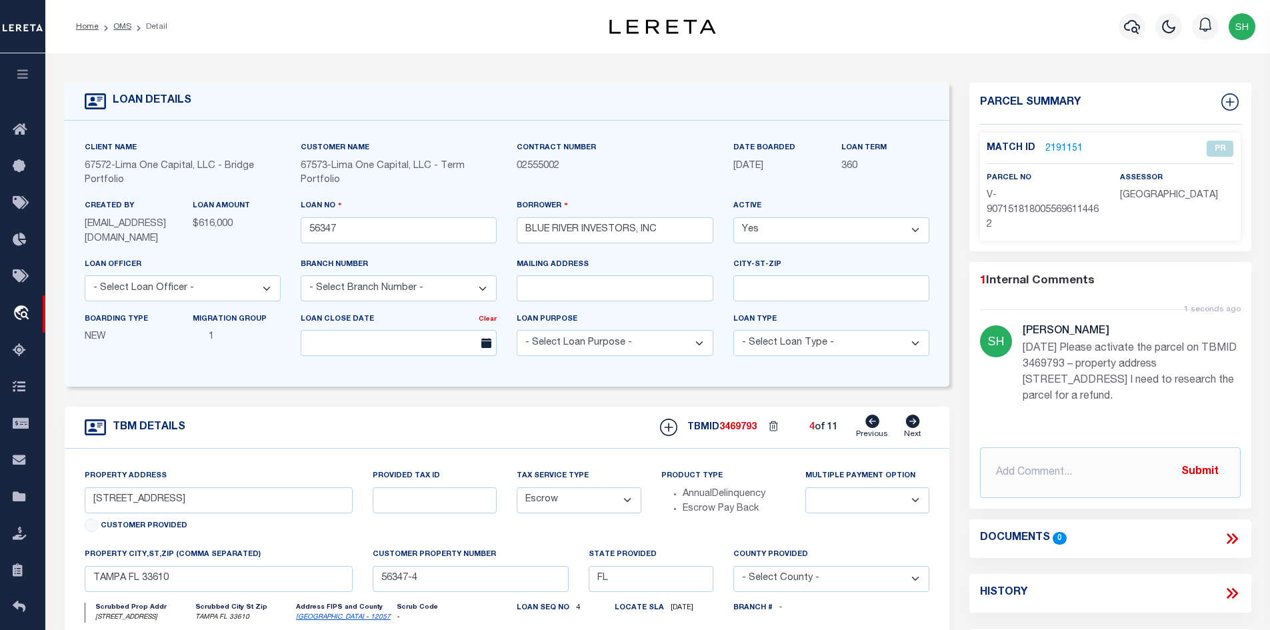
scroll to position [133, 0]
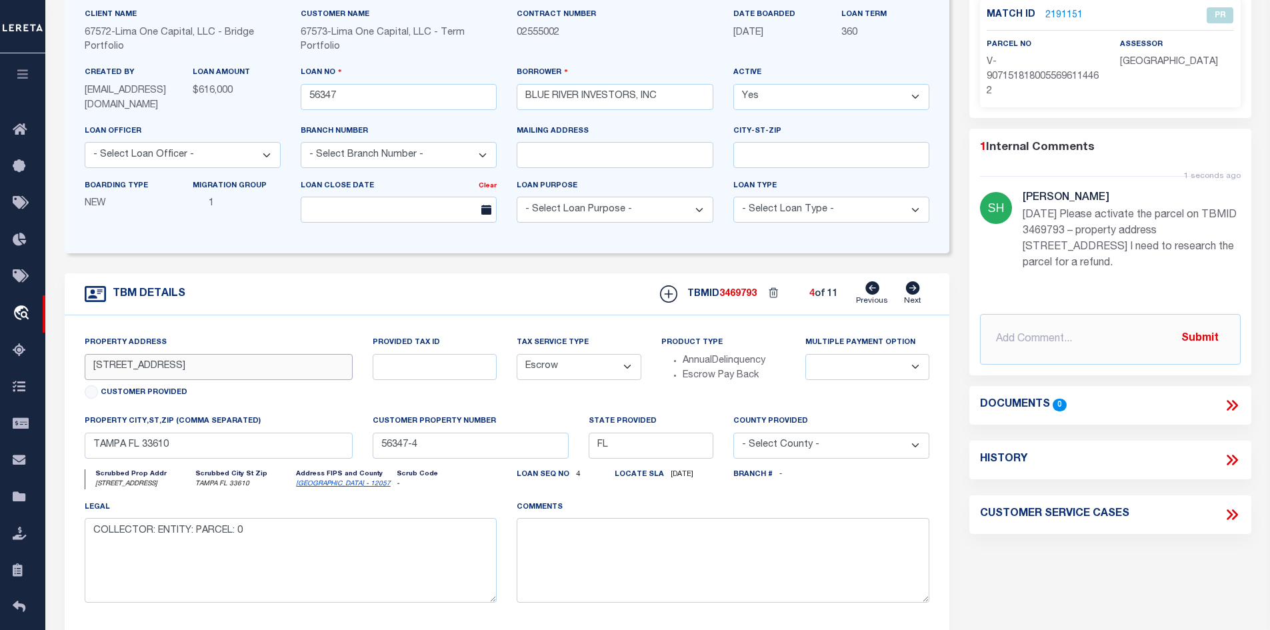
drag, startPoint x: 187, startPoint y: 369, endPoint x: 131, endPoint y: 372, distance: 55.4
click at [45, 368] on div "Home OMS Detail" at bounding box center [635, 383] width 1270 height 1032
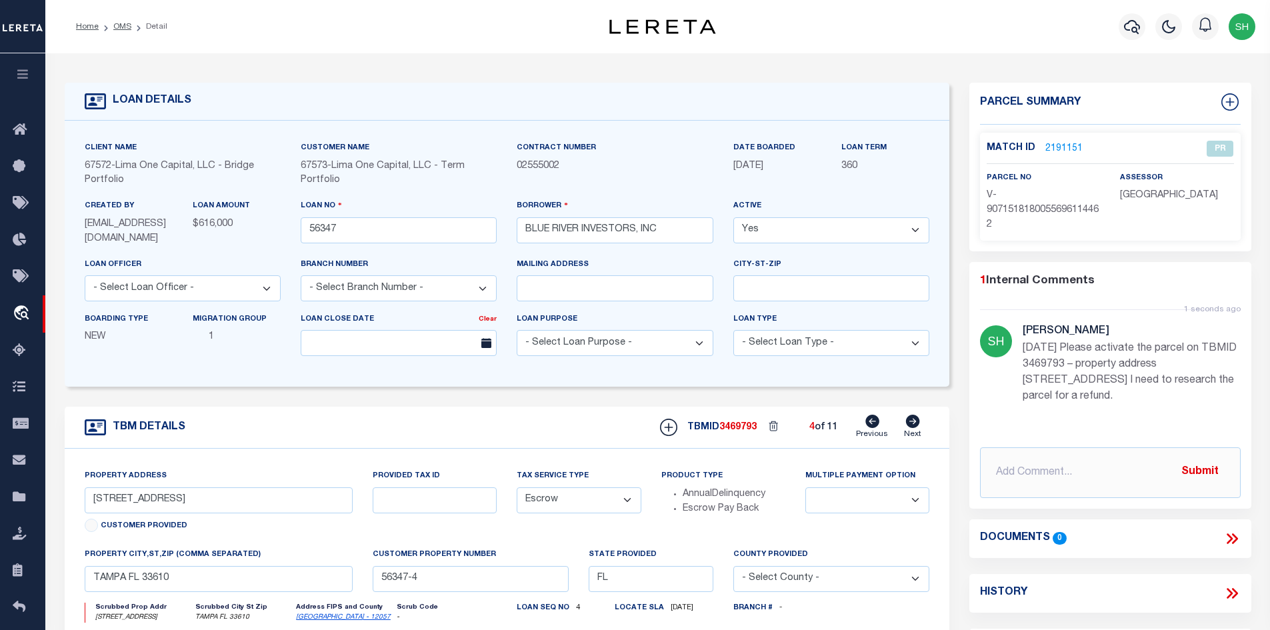
click at [1061, 149] on link "2191151" at bounding box center [1063, 149] width 37 height 14
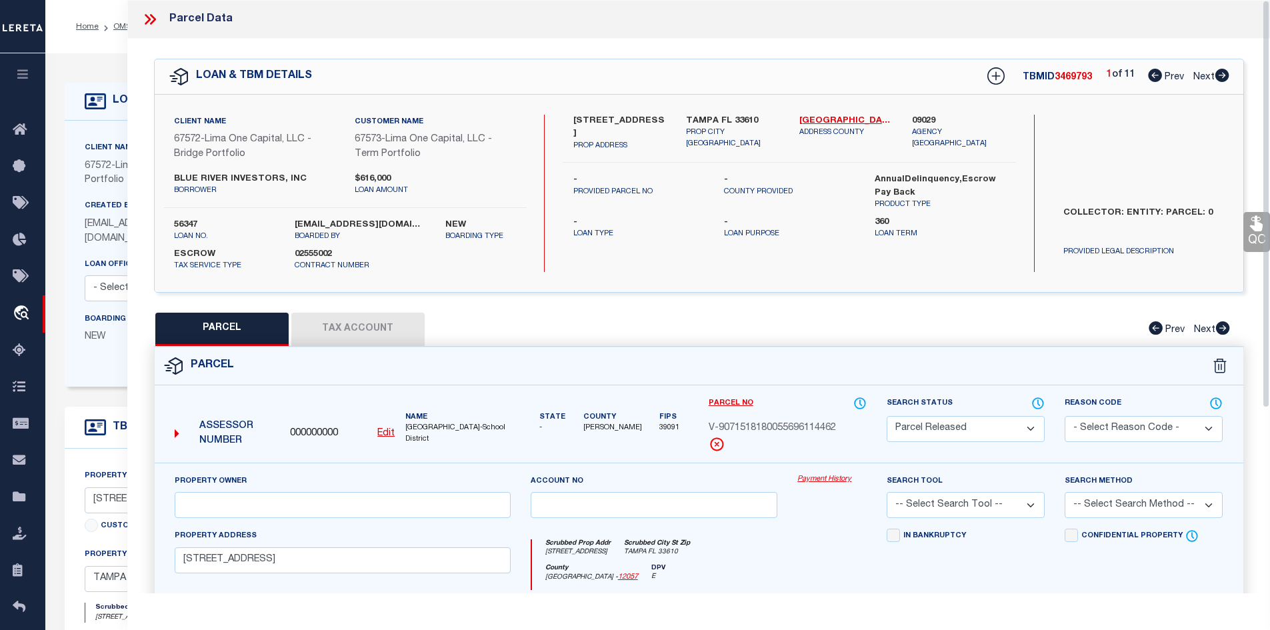
click at [350, 340] on button "Tax Account" at bounding box center [357, 329] width 133 height 33
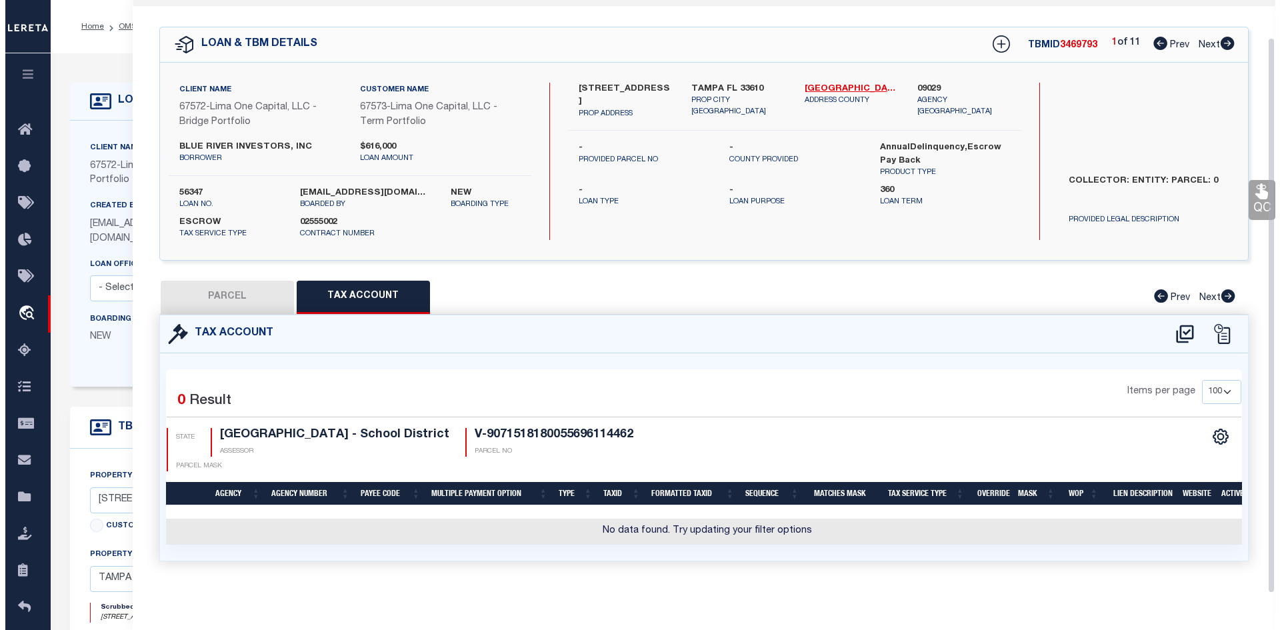
scroll to position [39, 0]
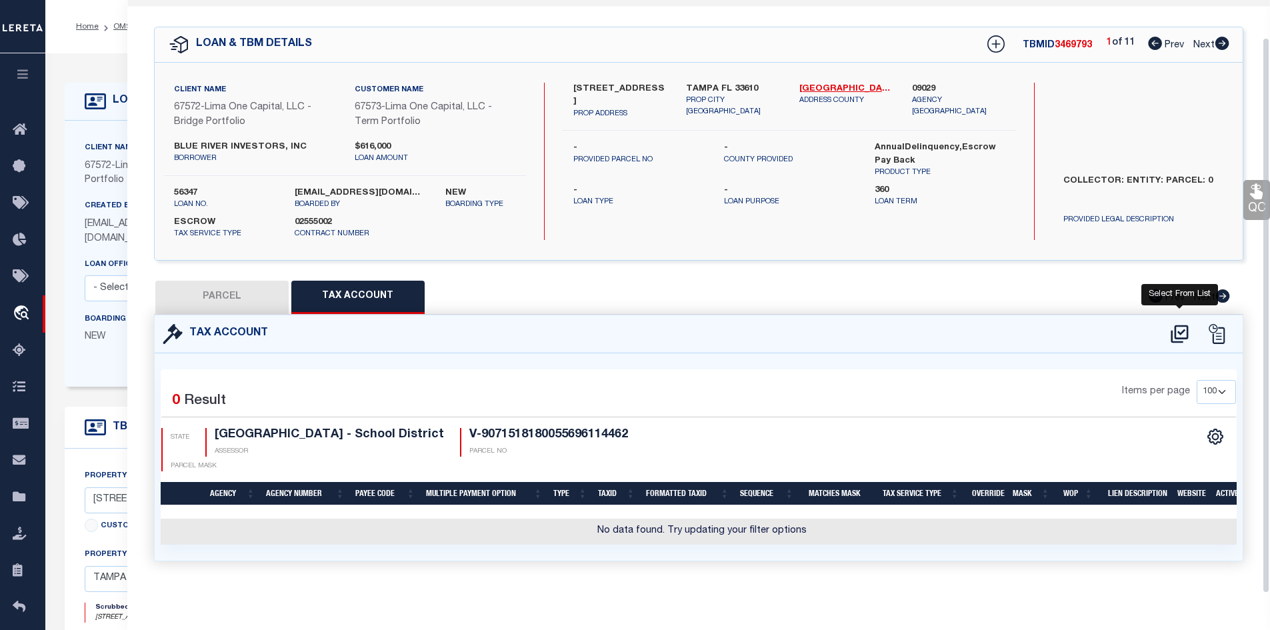
click at [1178, 325] on icon at bounding box center [1179, 333] width 22 height 21
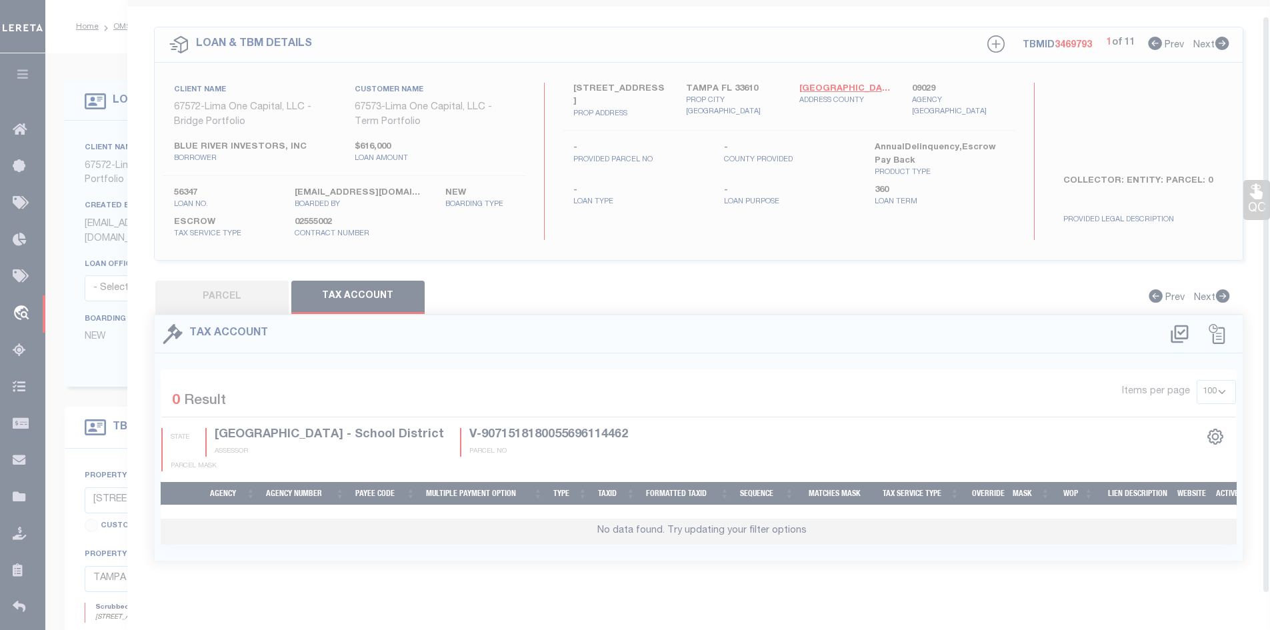
scroll to position [16, 0]
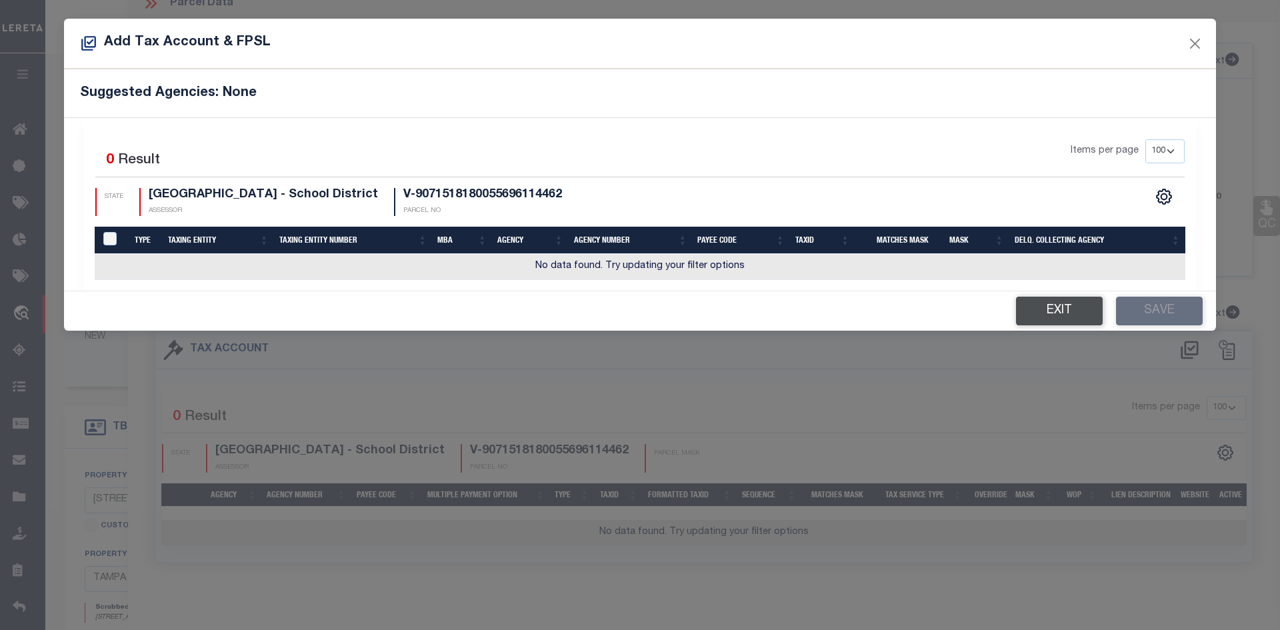
click at [1050, 314] on button "Exit" at bounding box center [1059, 311] width 87 height 29
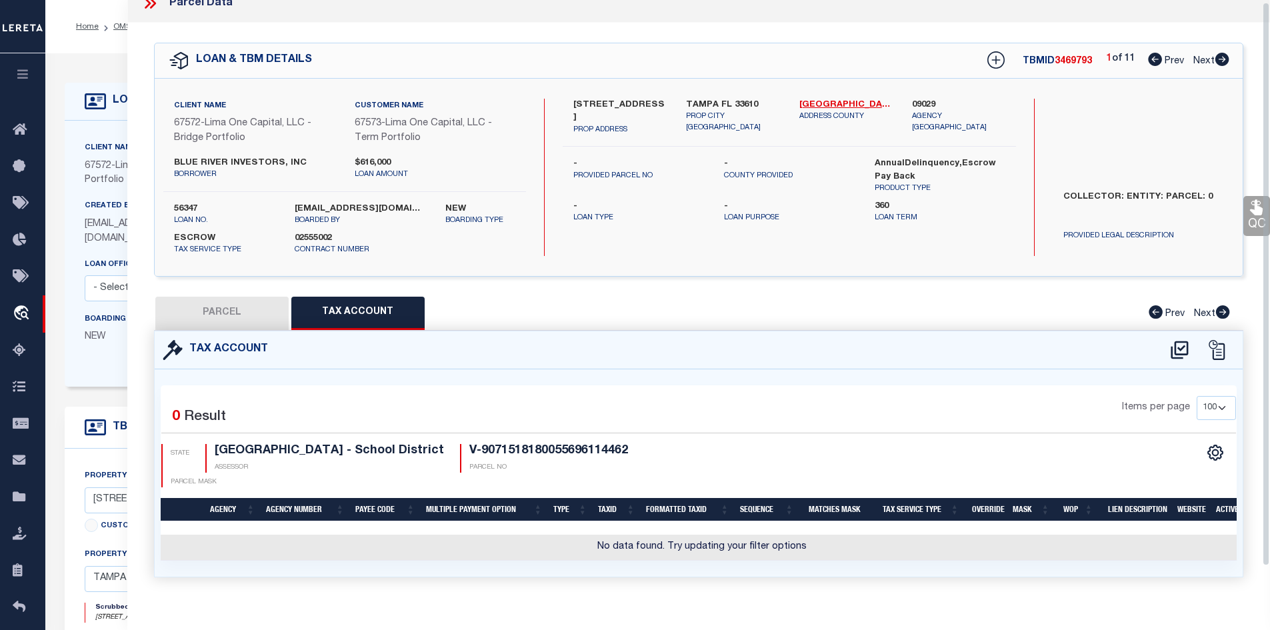
scroll to position [0, 0]
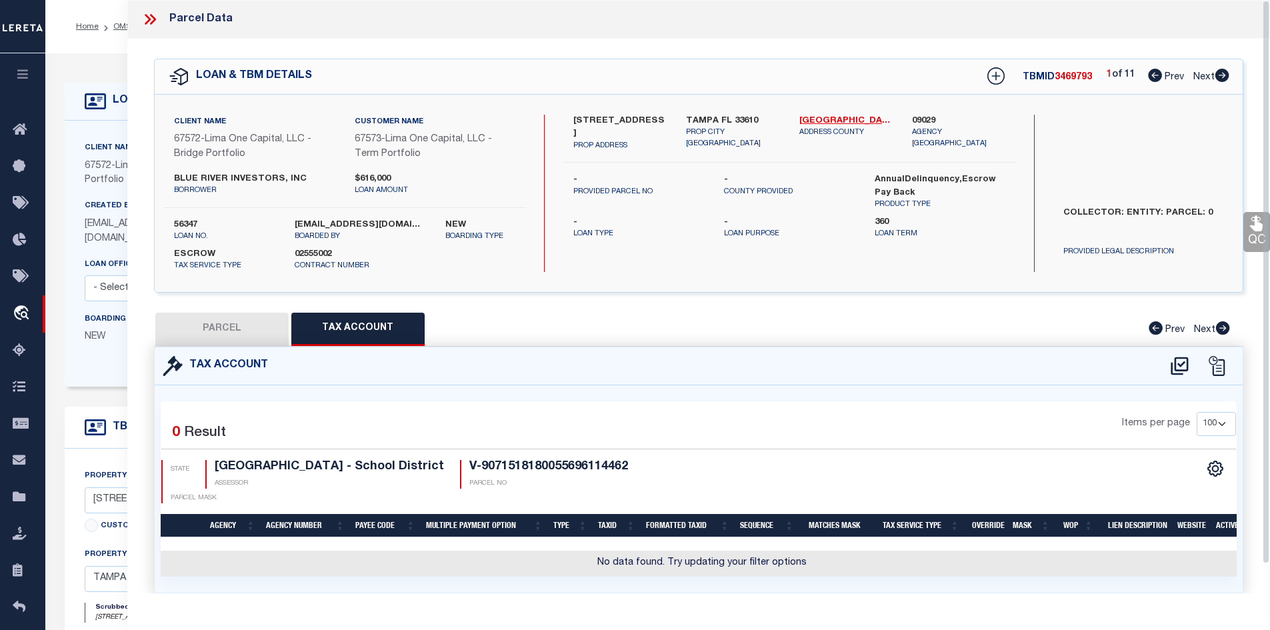
click at [144, 19] on icon at bounding box center [149, 19] width 17 height 17
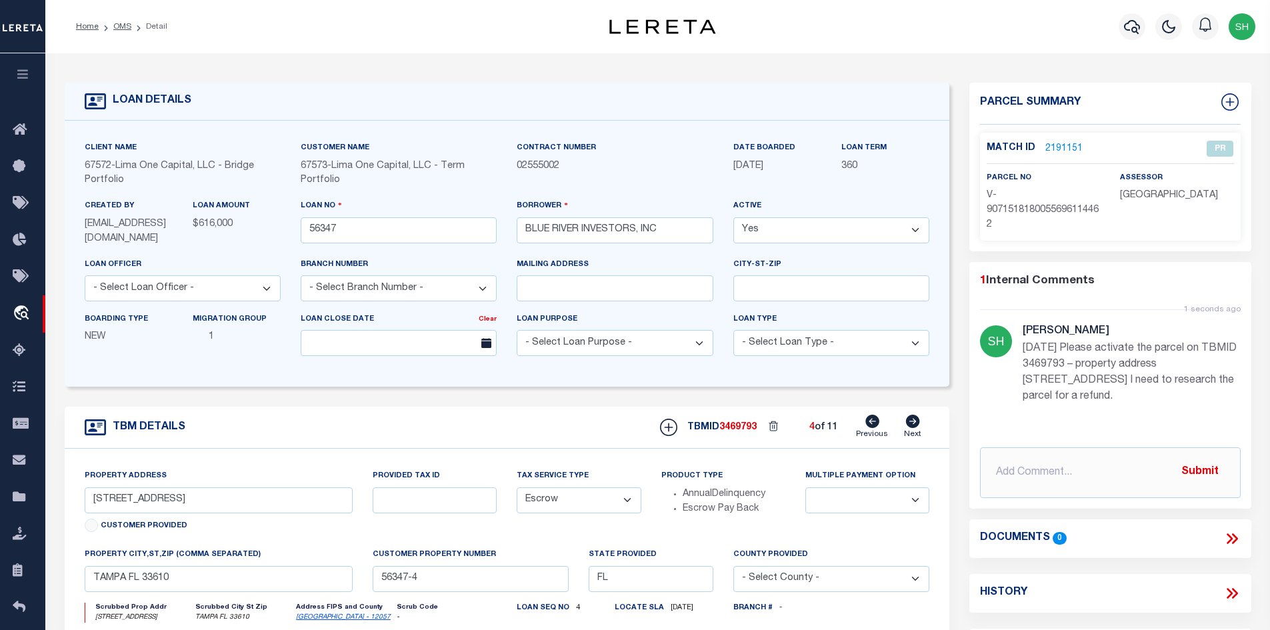
click at [1069, 144] on link "2191151" at bounding box center [1063, 149] width 37 height 14
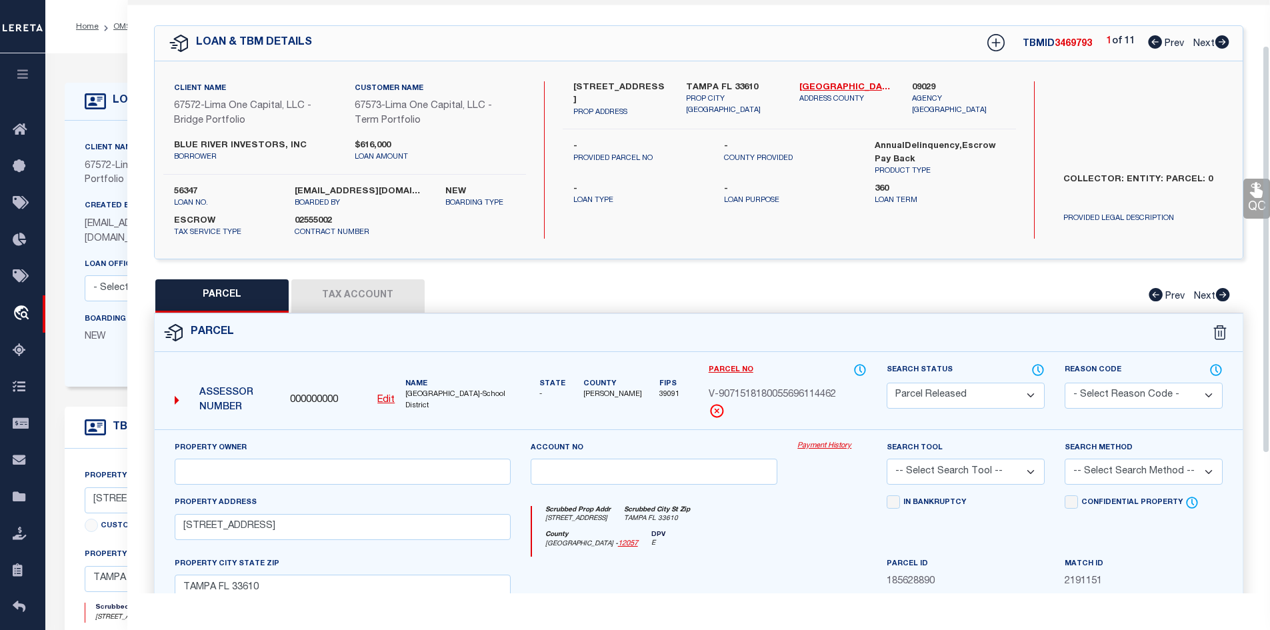
scroll to position [67, 0]
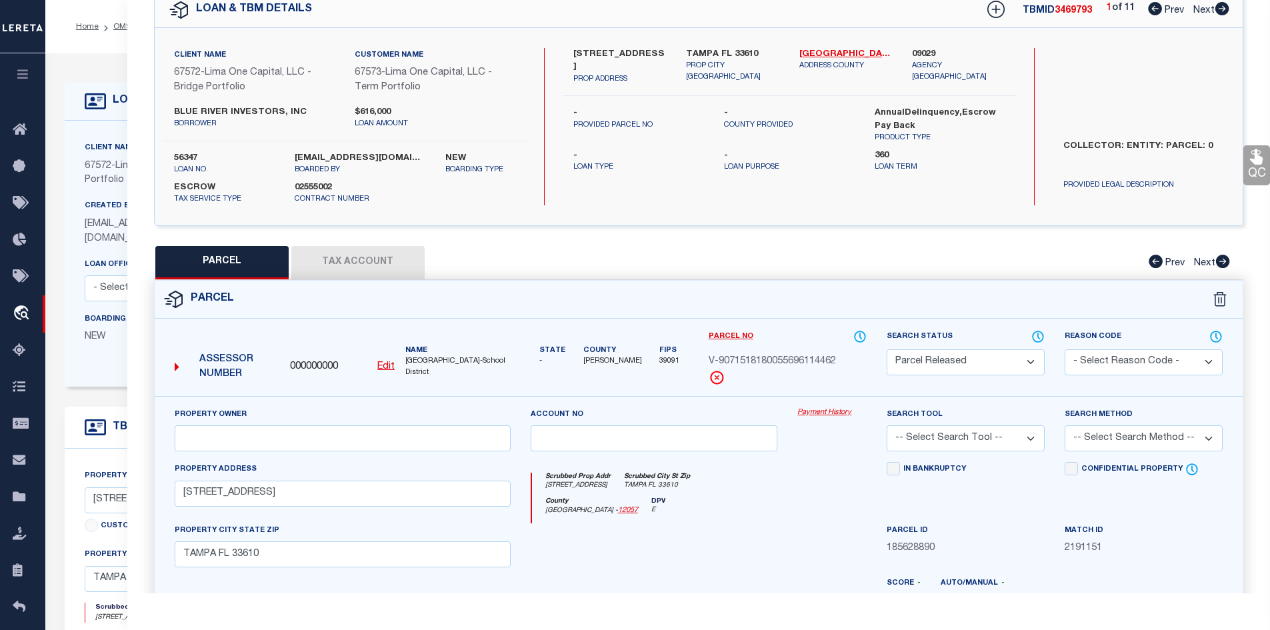
click at [913, 367] on select "Automated Search Bad Parcel Complete Duplicate Parcel High Dollar Reporting In …" at bounding box center [965, 362] width 158 height 26
click at [886, 349] on select "Automated Search Bad Parcel Complete Duplicate Parcel High Dollar Reporting In …" at bounding box center [965, 362] width 158 height 26
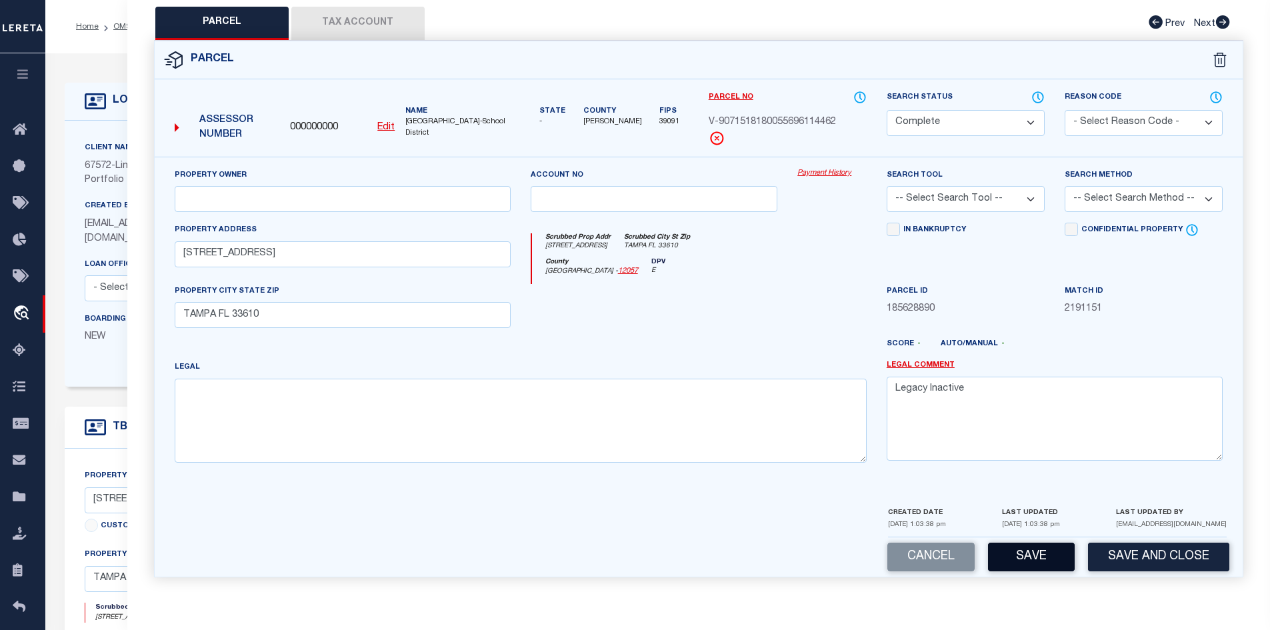
scroll to position [267, 0]
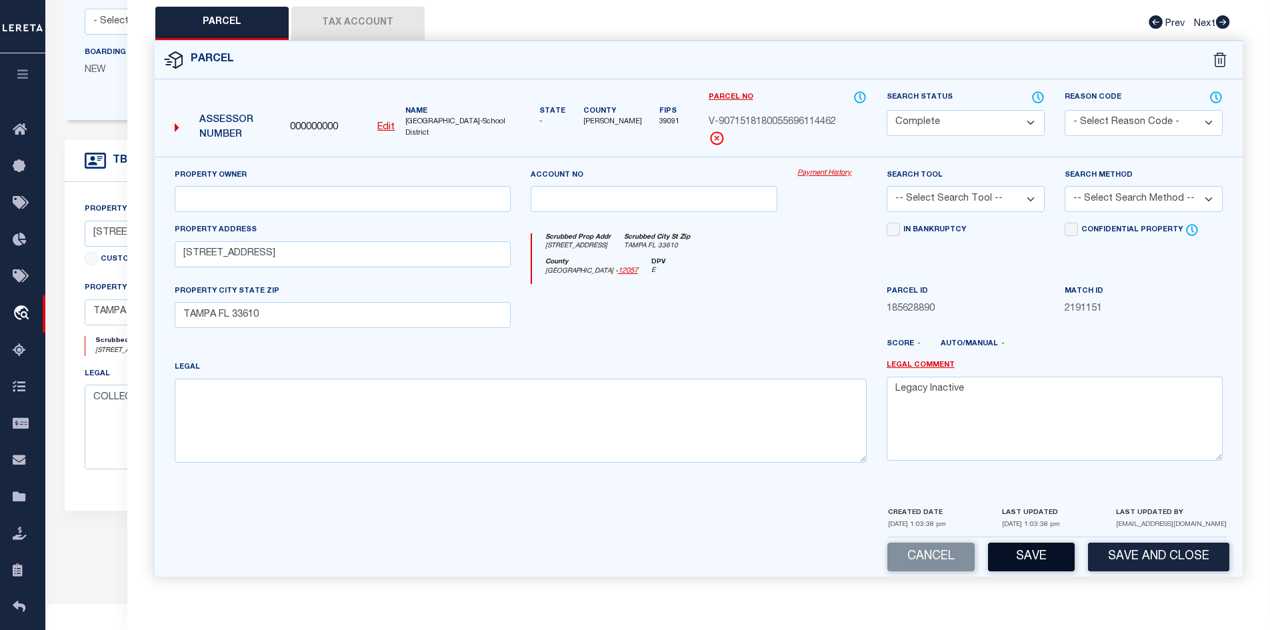
click at [1042, 567] on button "Save" at bounding box center [1031, 556] width 87 height 29
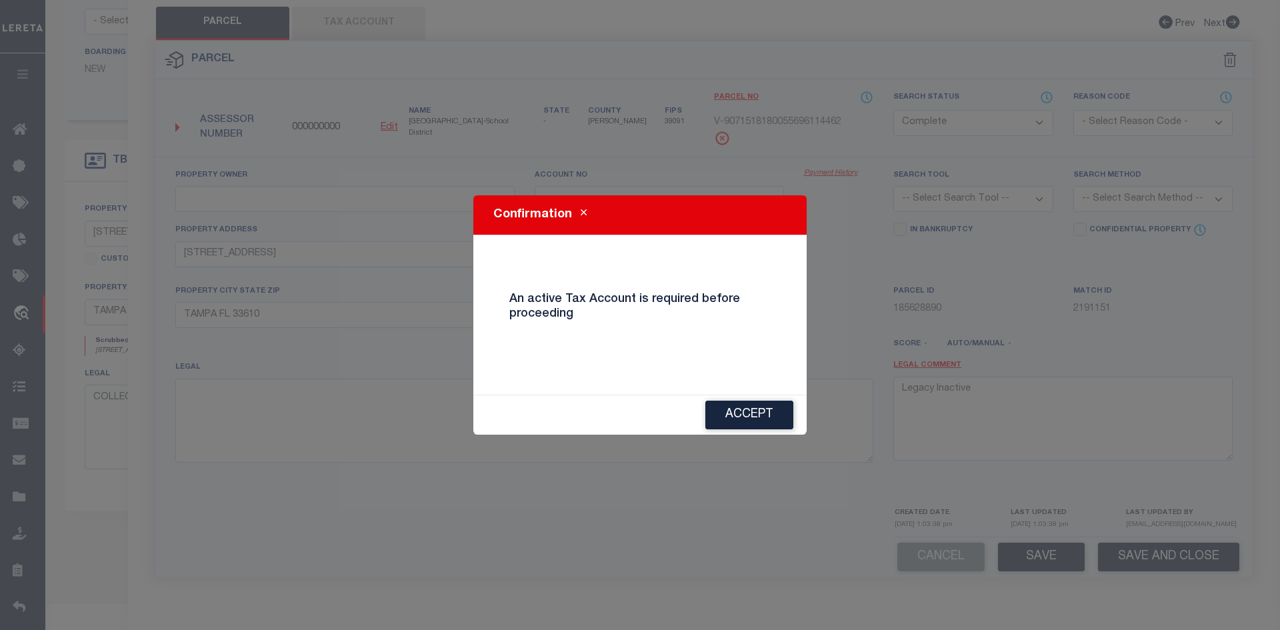
click at [787, 437] on div "Confirmation An active Tax Account is required before proceeding Accept" at bounding box center [640, 315] width 1280 height 630
click at [767, 408] on button "Accept" at bounding box center [749, 415] width 88 height 29
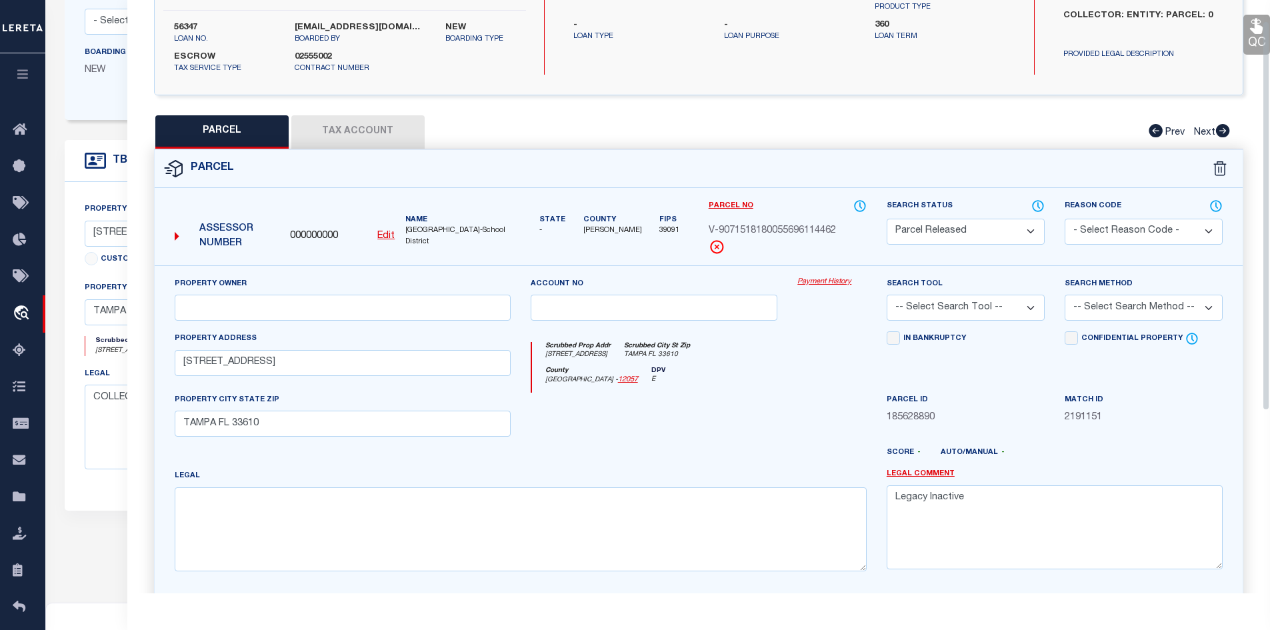
scroll to position [20, 0]
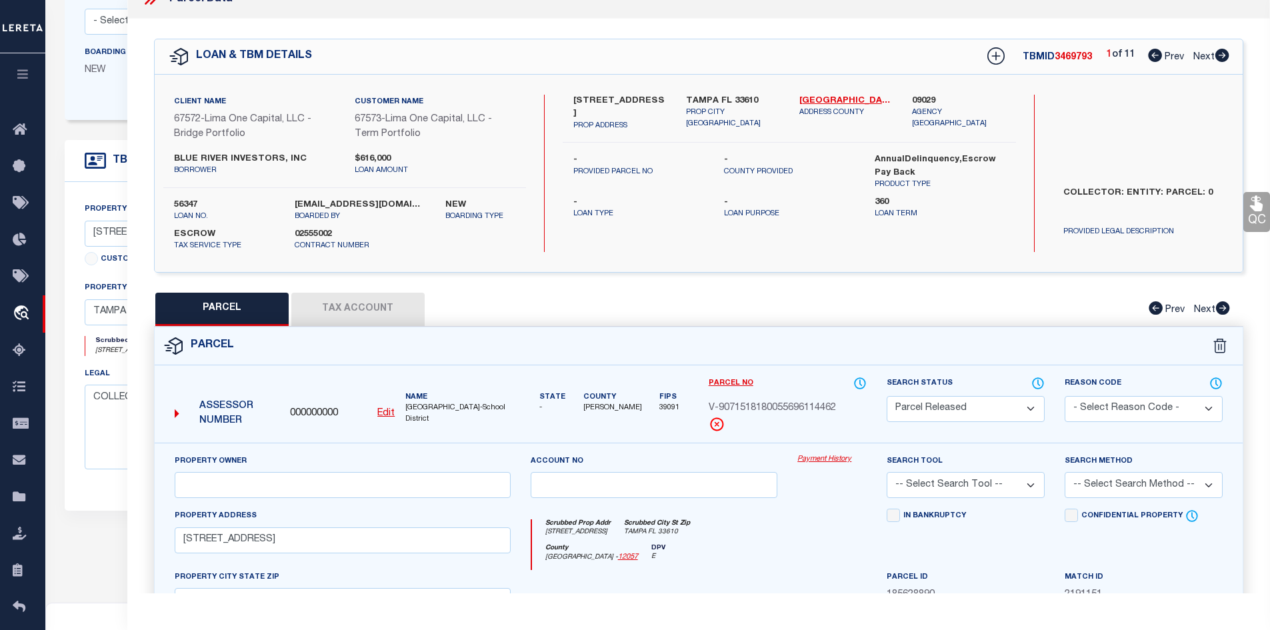
click at [368, 303] on button "Tax Account" at bounding box center [357, 309] width 133 height 33
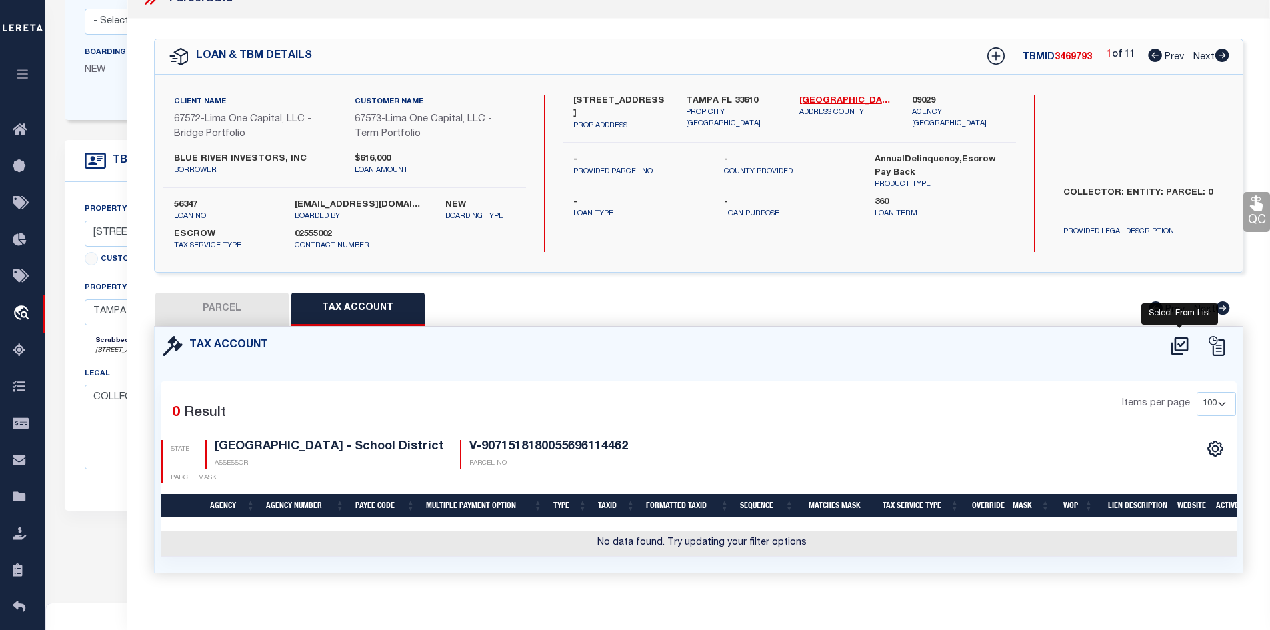
click at [1184, 347] on icon at bounding box center [1179, 345] width 22 height 21
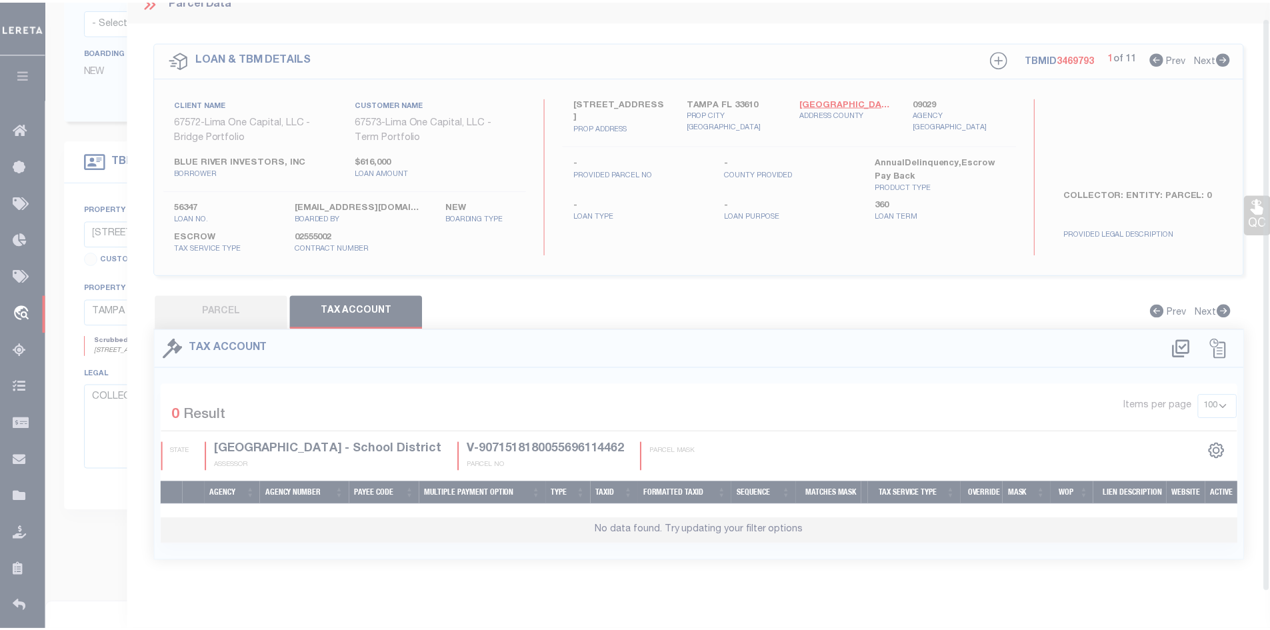
scroll to position [16, 0]
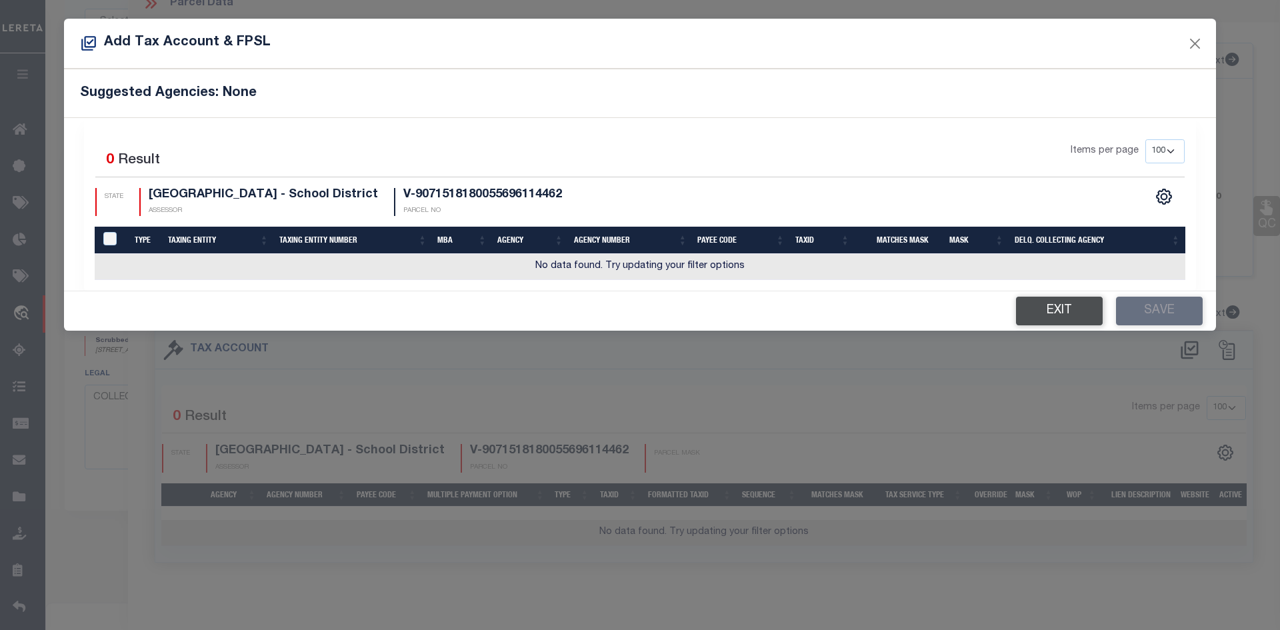
click at [1067, 313] on button "Exit" at bounding box center [1059, 311] width 87 height 29
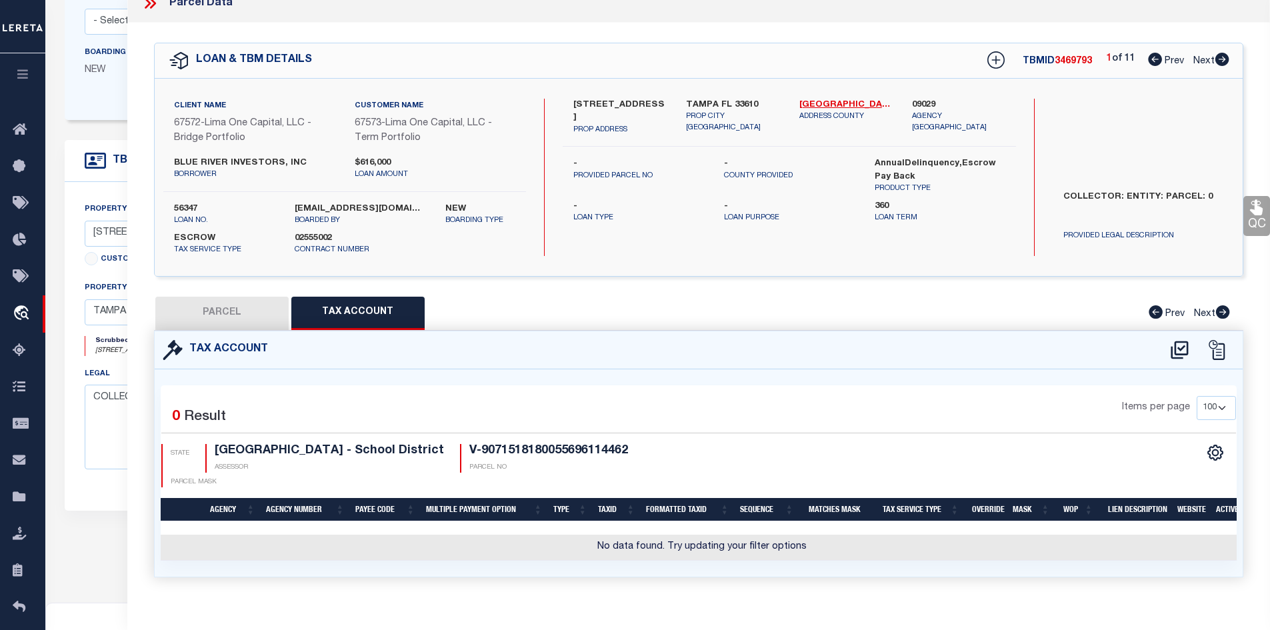
click at [225, 315] on button "PARCEL" at bounding box center [221, 313] width 133 height 33
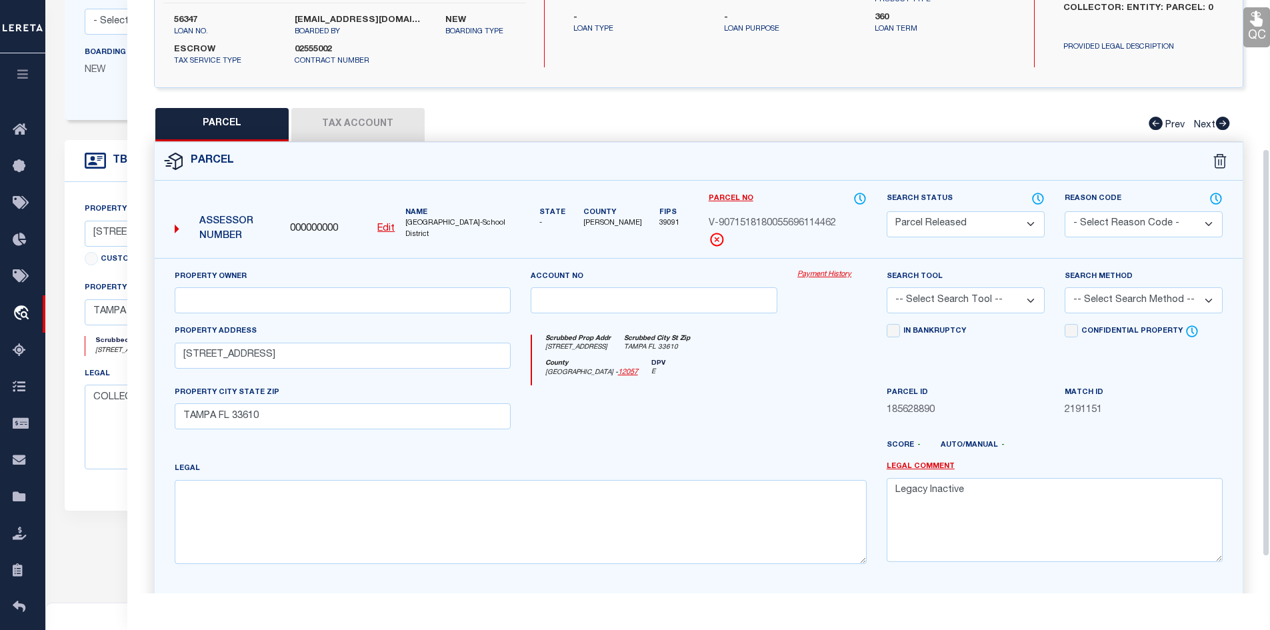
scroll to position [216, 0]
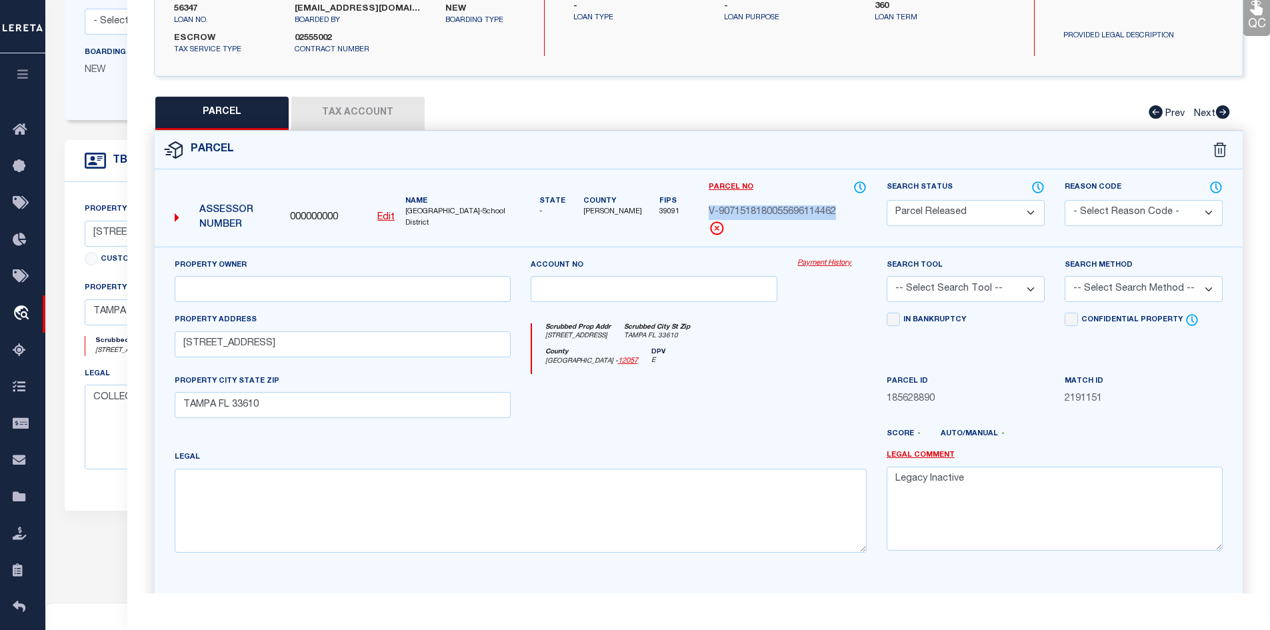
drag, startPoint x: 834, startPoint y: 211, endPoint x: 710, endPoint y: 211, distance: 123.3
click at [710, 211] on span "V-9071518180055696114462" at bounding box center [771, 212] width 127 height 15
copy span "V-9071518180055696114462"
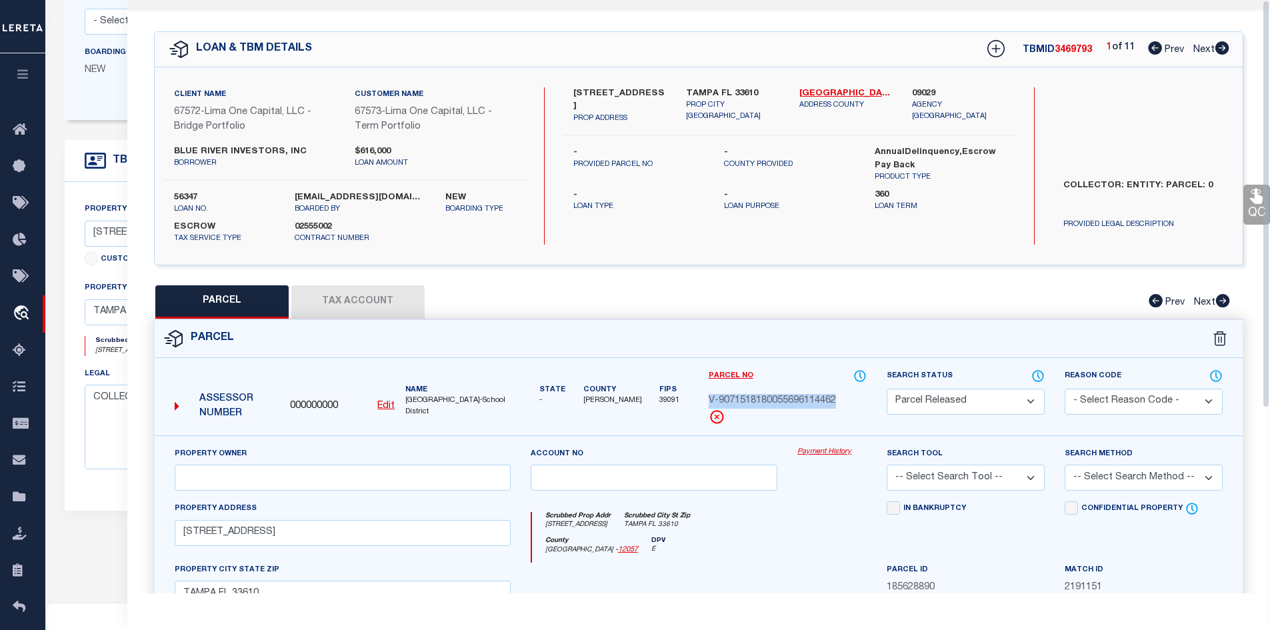
scroll to position [0, 0]
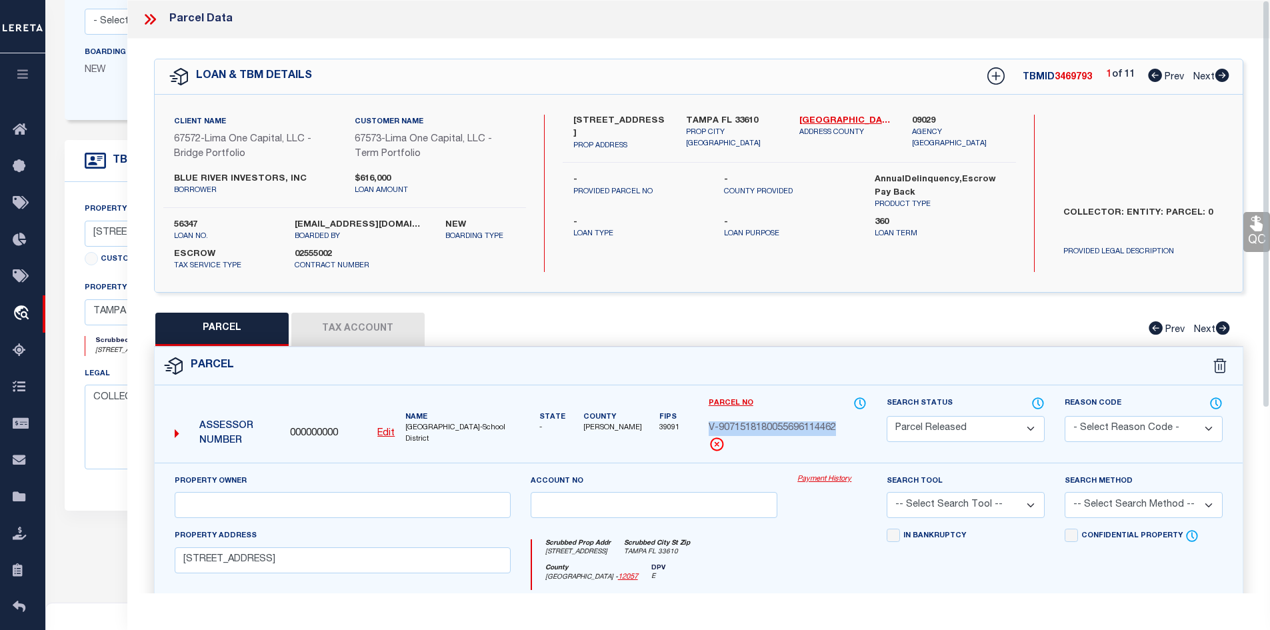
click at [149, 21] on icon at bounding box center [149, 19] width 17 height 17
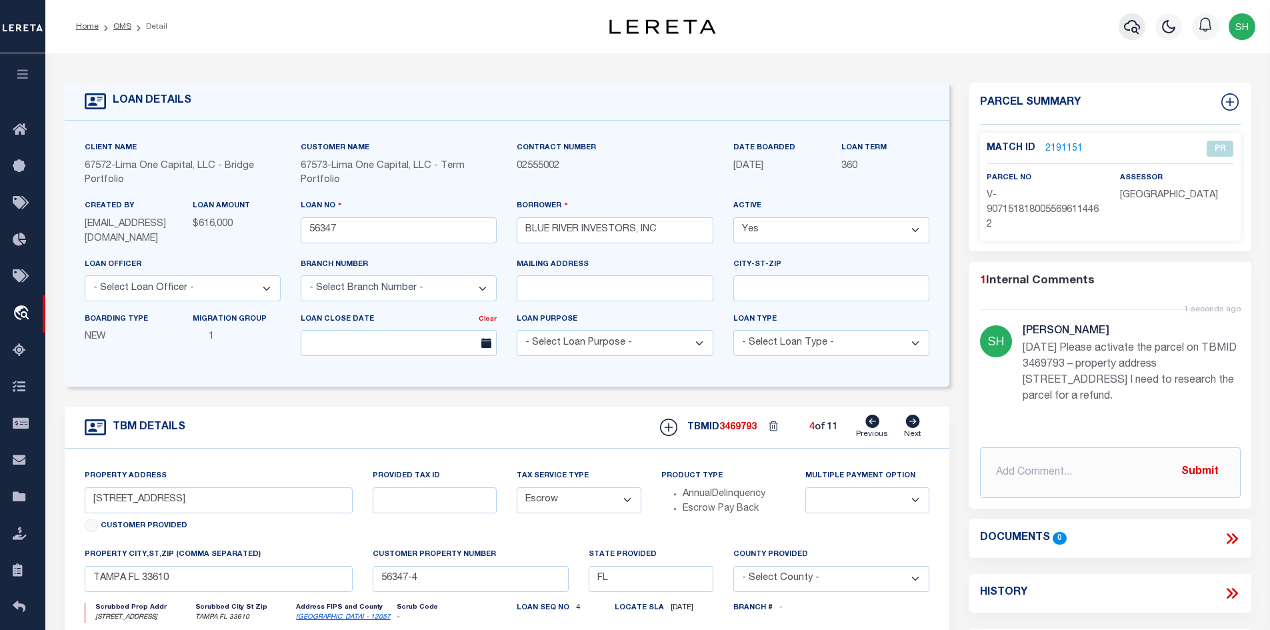
click at [1125, 34] on icon "button" at bounding box center [1132, 27] width 16 height 16
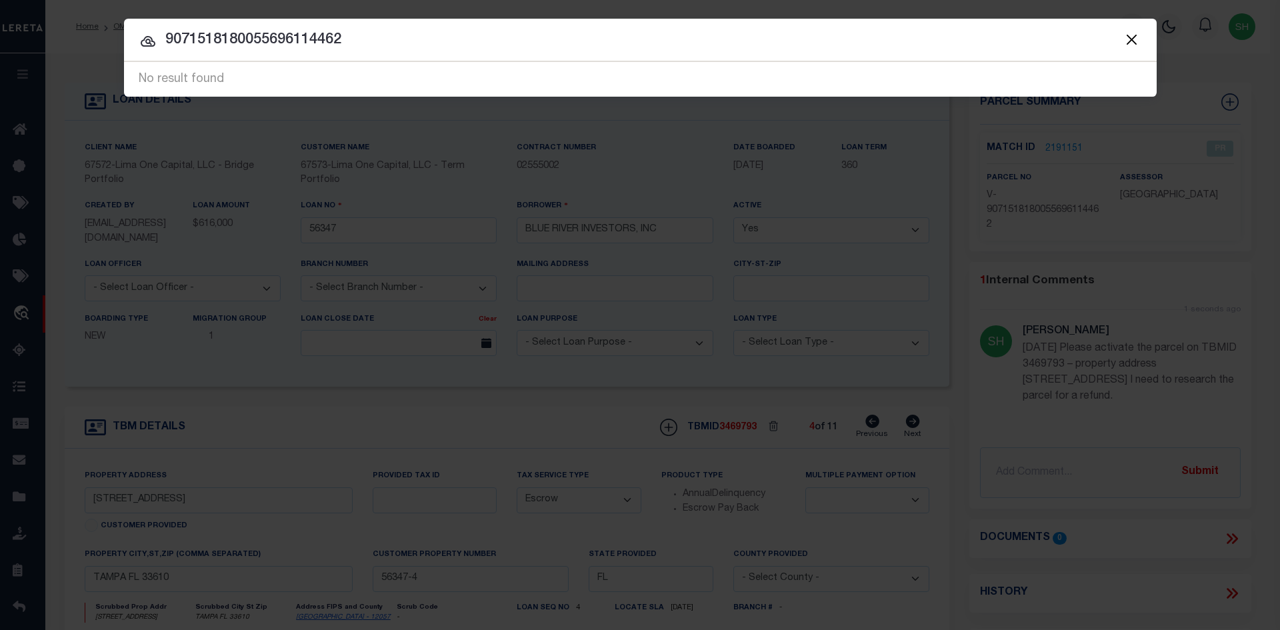
drag, startPoint x: 369, startPoint y: 45, endPoint x: 4, endPoint y: 39, distance: 365.3
click at [4, 39] on div "Include Loans TBM Customers Borrowers Payments (Lender Non-Disb) Payments (Lend…" at bounding box center [640, 315] width 1280 height 630
paste input "V-"
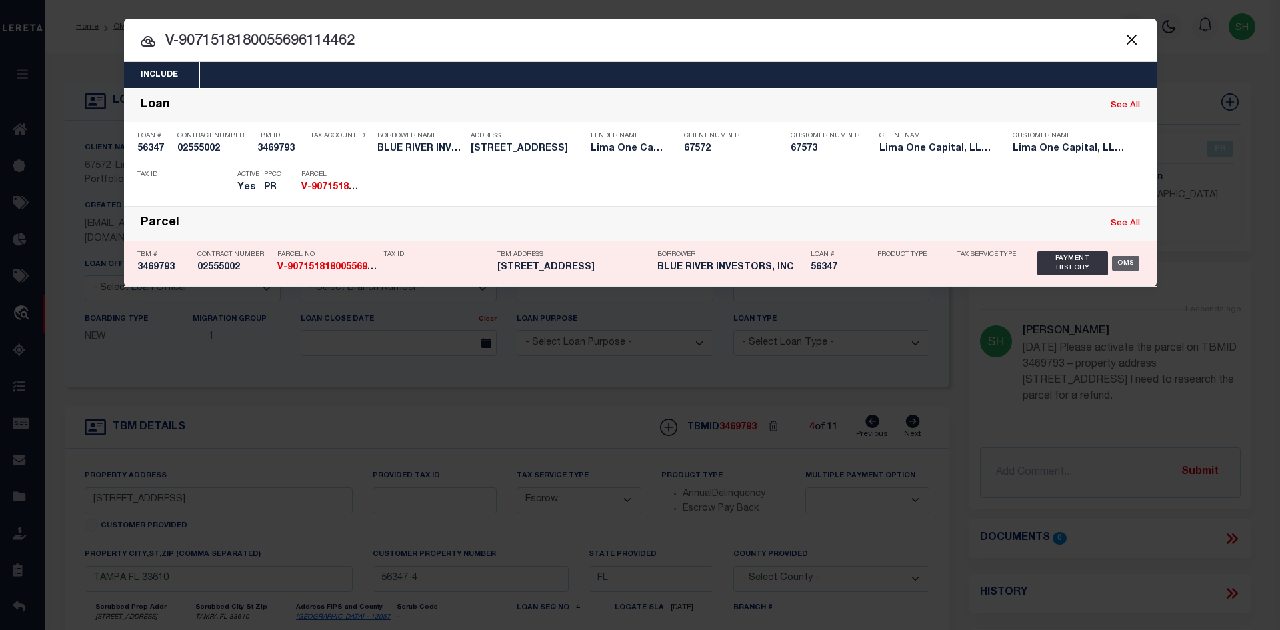
click at [1118, 264] on div "OMS" at bounding box center [1125, 263] width 27 height 15
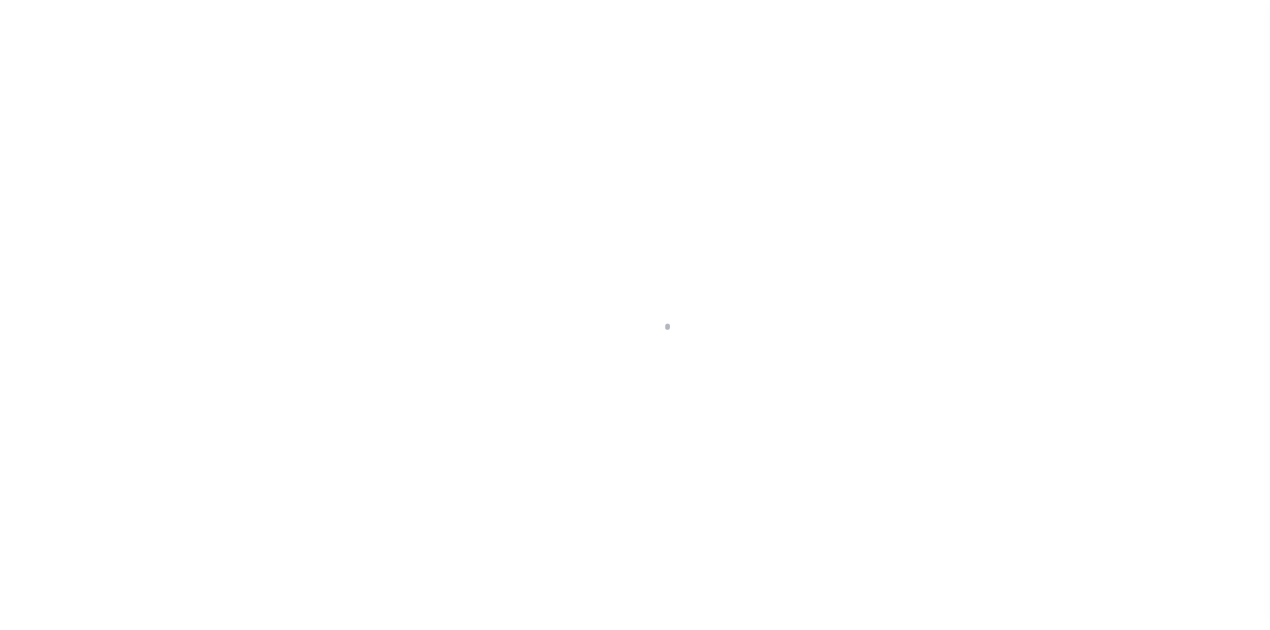
select select "Escrow"
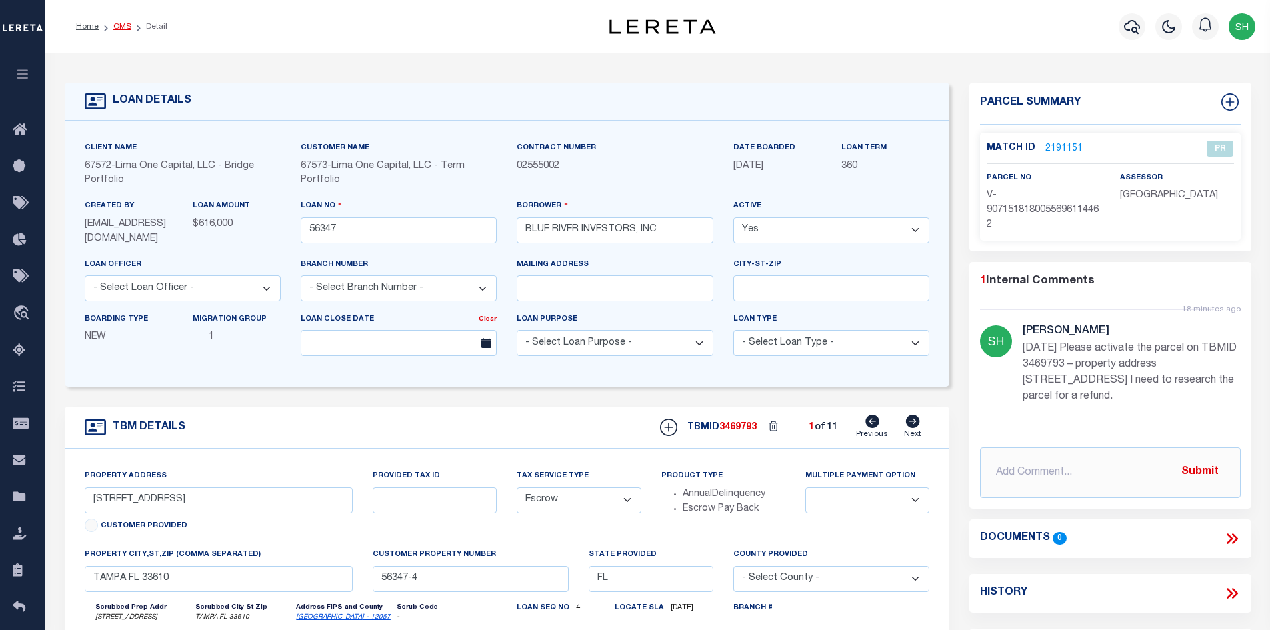
click at [118, 24] on link "OMS" at bounding box center [122, 27] width 18 height 8
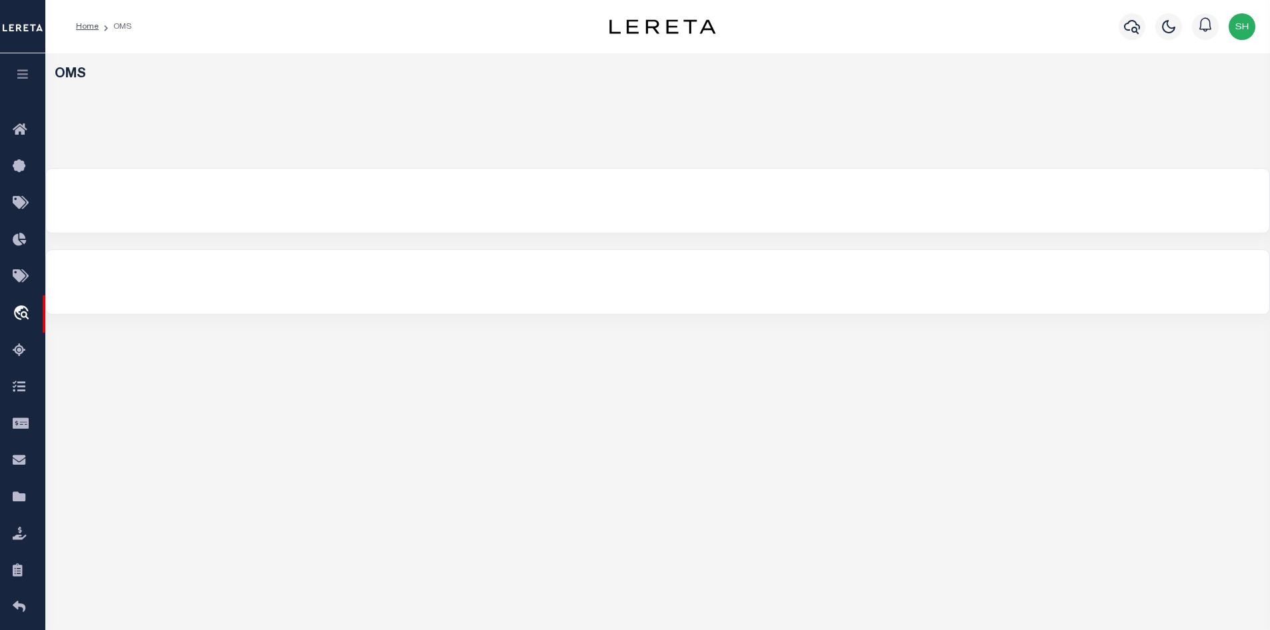
select select "200"
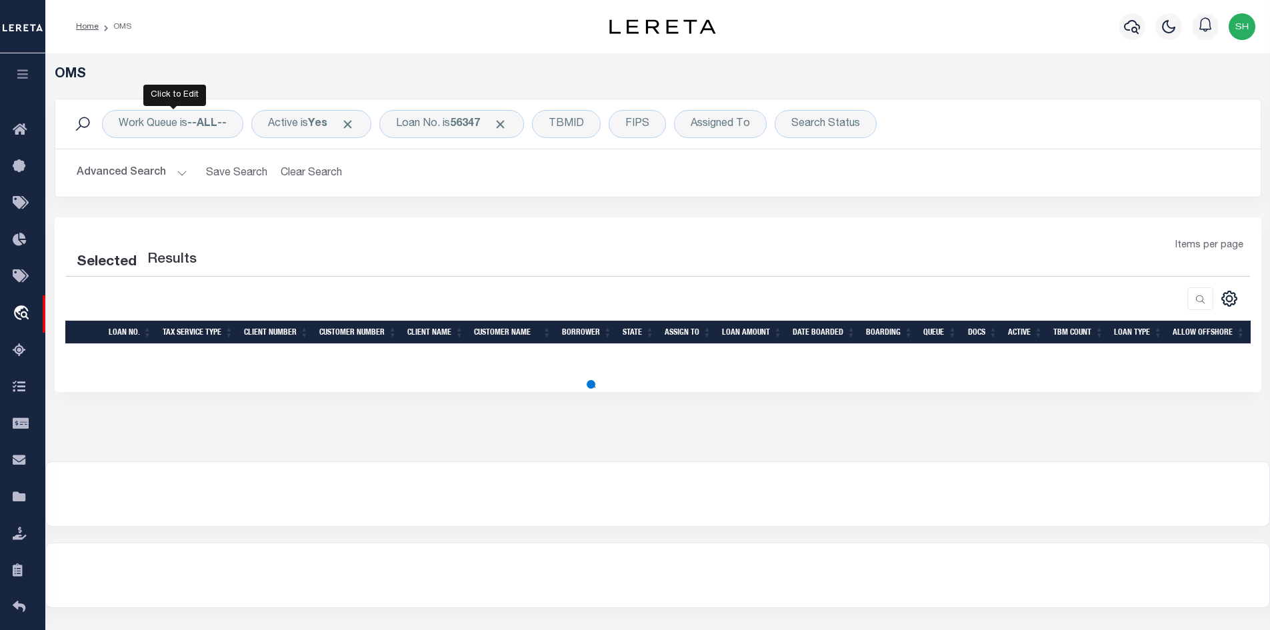
select select "200"
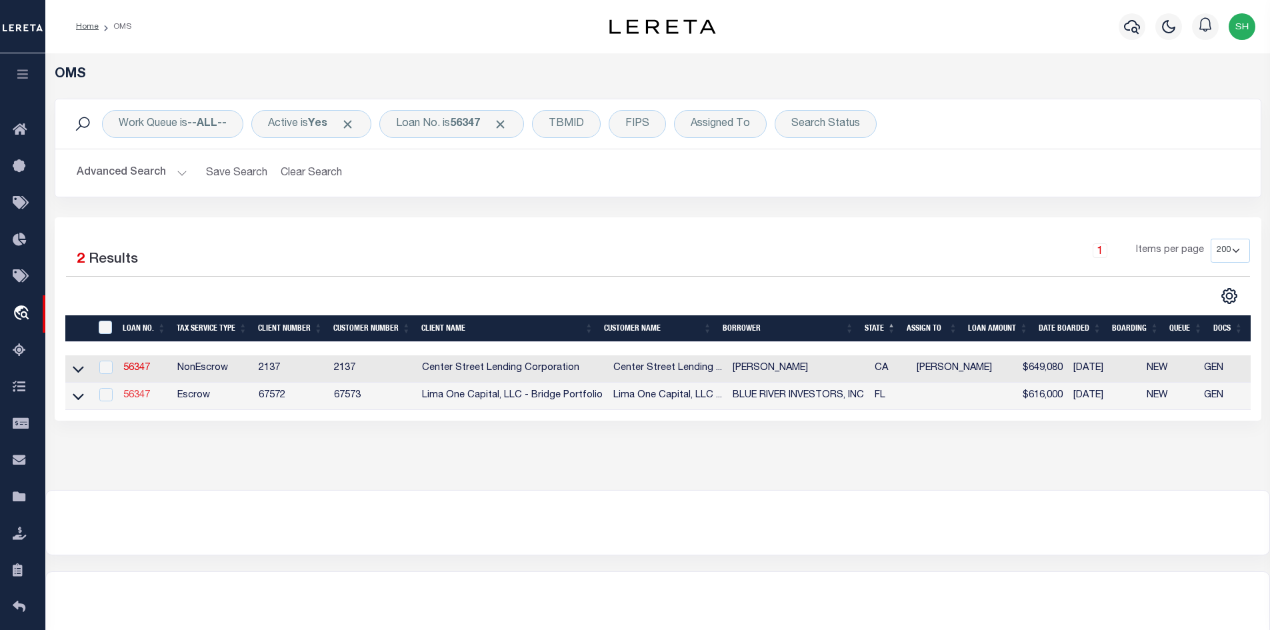
click at [136, 395] on link "56347" at bounding box center [136, 395] width 27 height 9
type input "56347"
type input "BLUE RIVER INVESTORS, INC"
select select
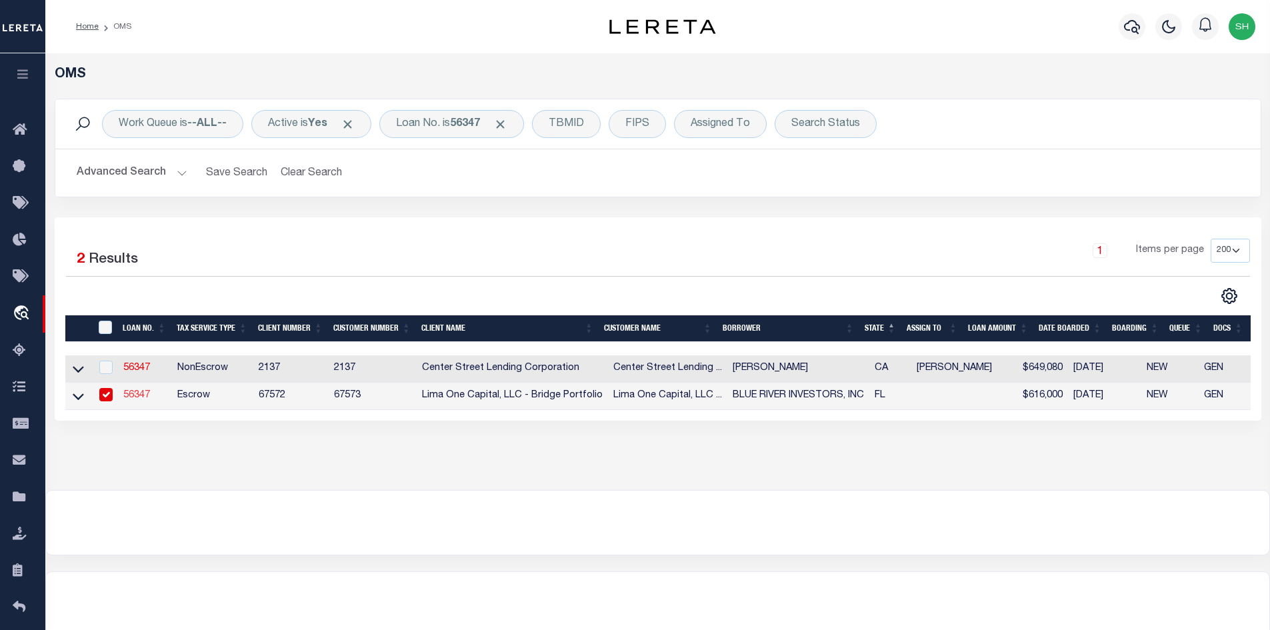
select select
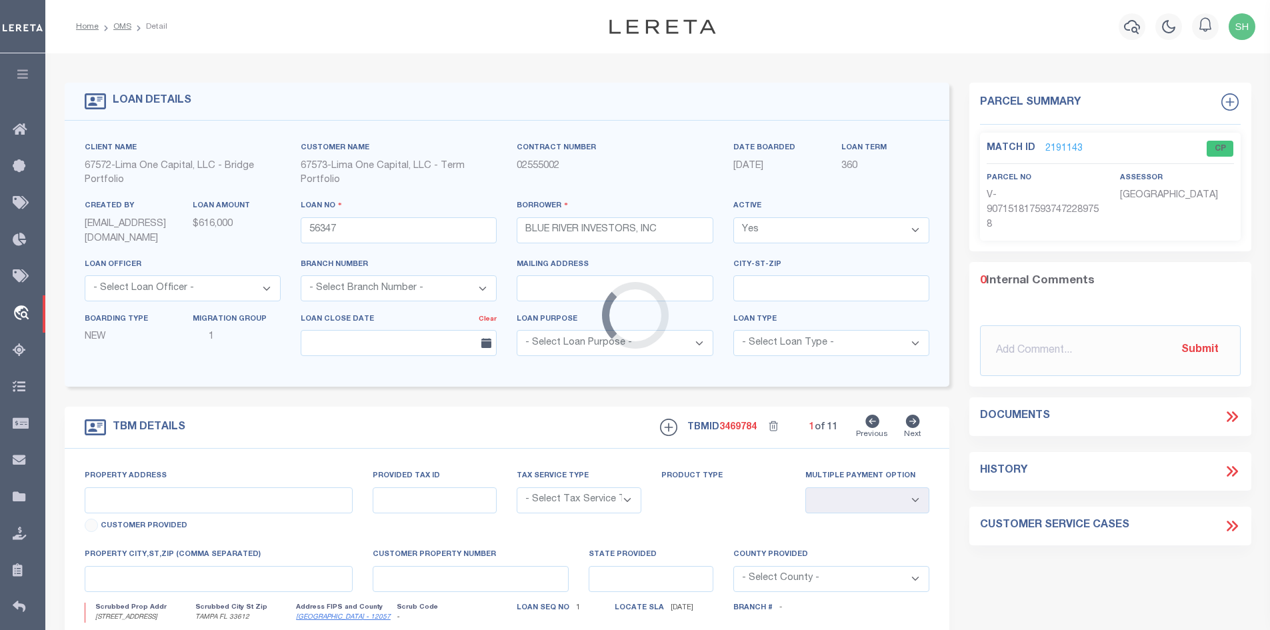
type input "[STREET_ADDRESS]"
radio input "true"
select select "Escrow"
select select
type input "TAMPA FL 33612"
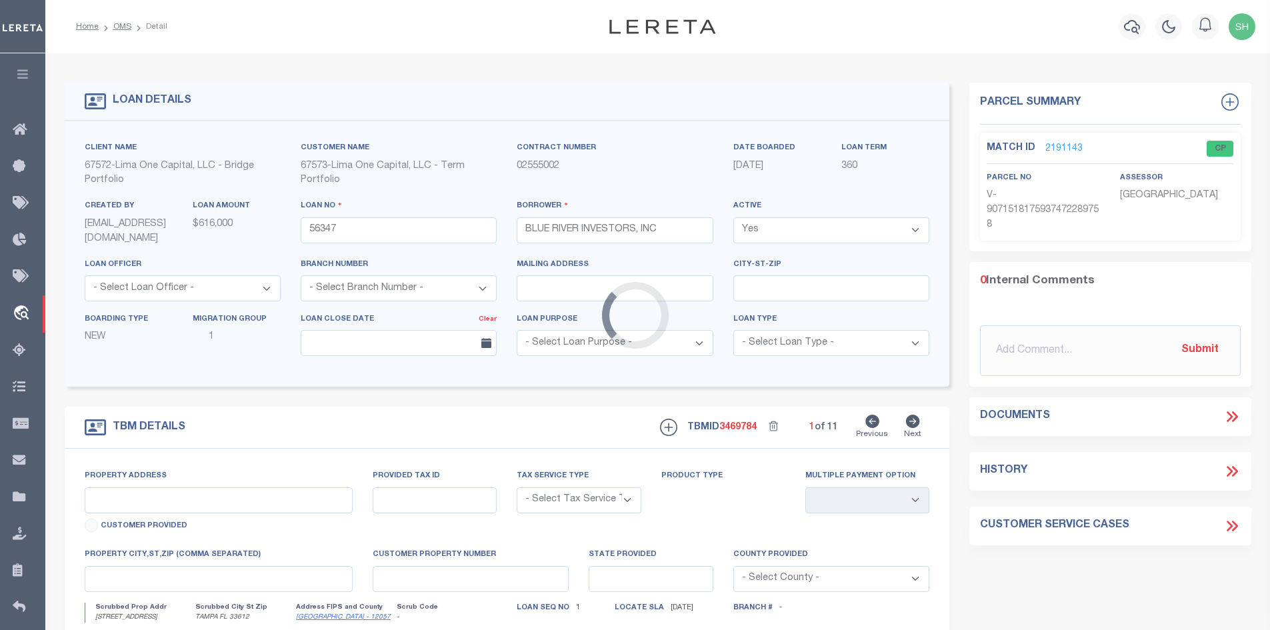
type input "56347-1"
type input "FL"
type textarea "COLLECTOR: ENTITY: PARCEL: 0"
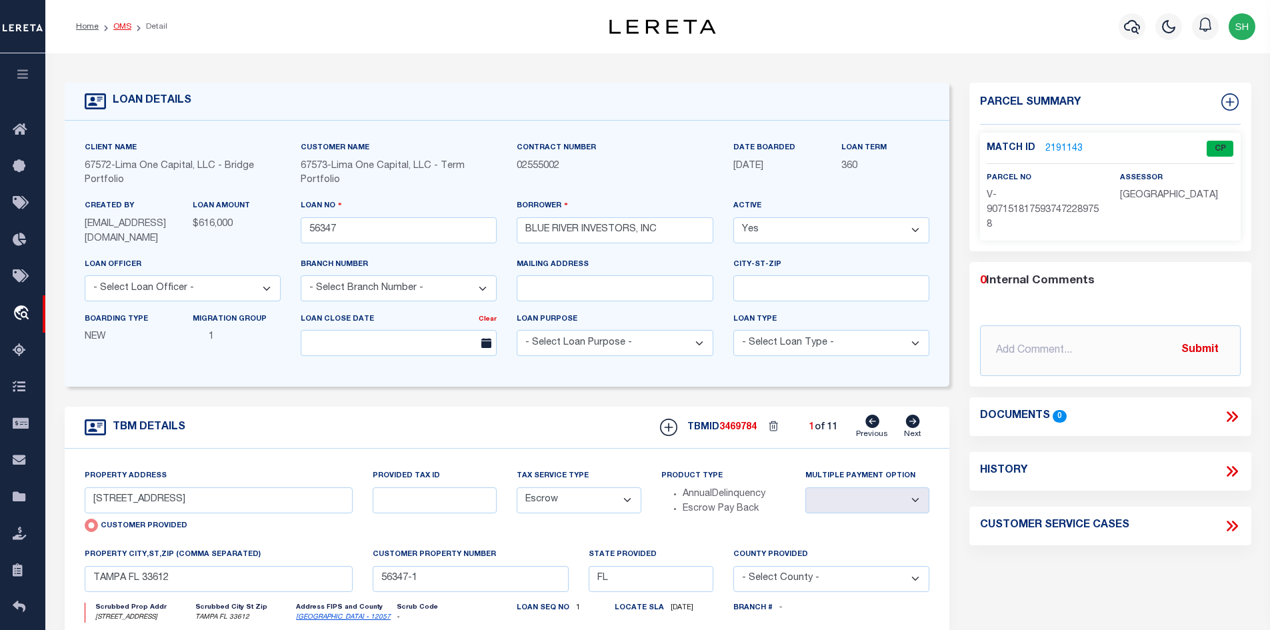
click at [126, 25] on link "OMS" at bounding box center [122, 27] width 18 height 8
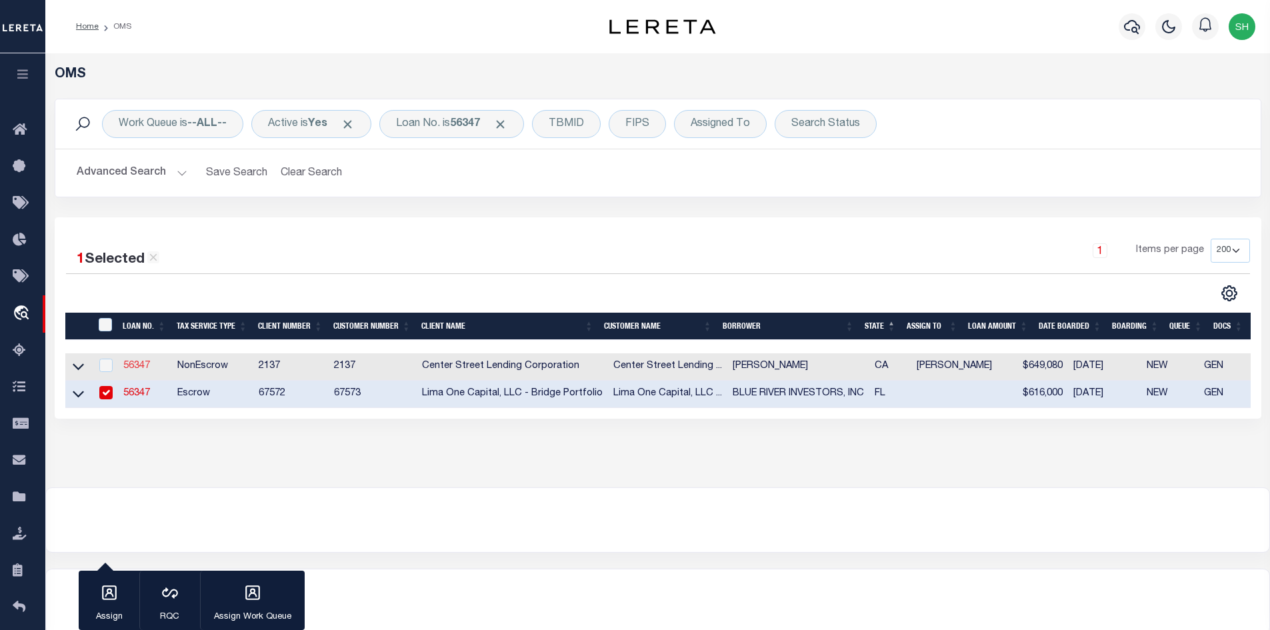
click at [145, 365] on link "56347" at bounding box center [136, 365] width 27 height 9
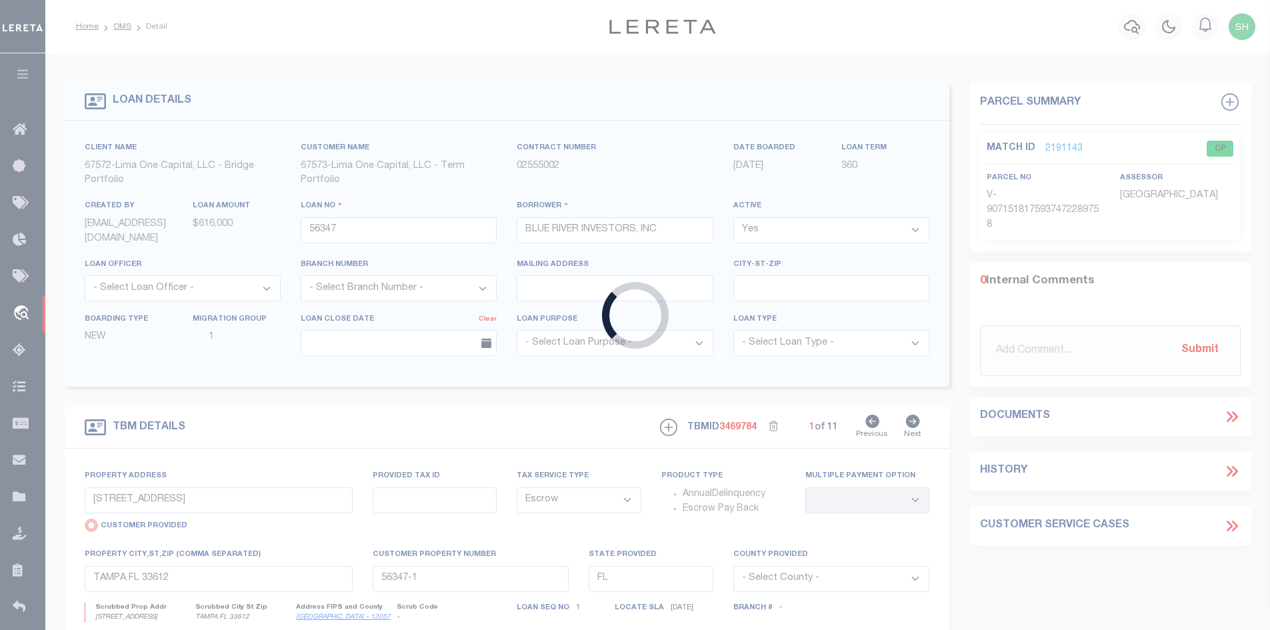
type input "[PERSON_NAME]"
select select
select select "NonEscrow"
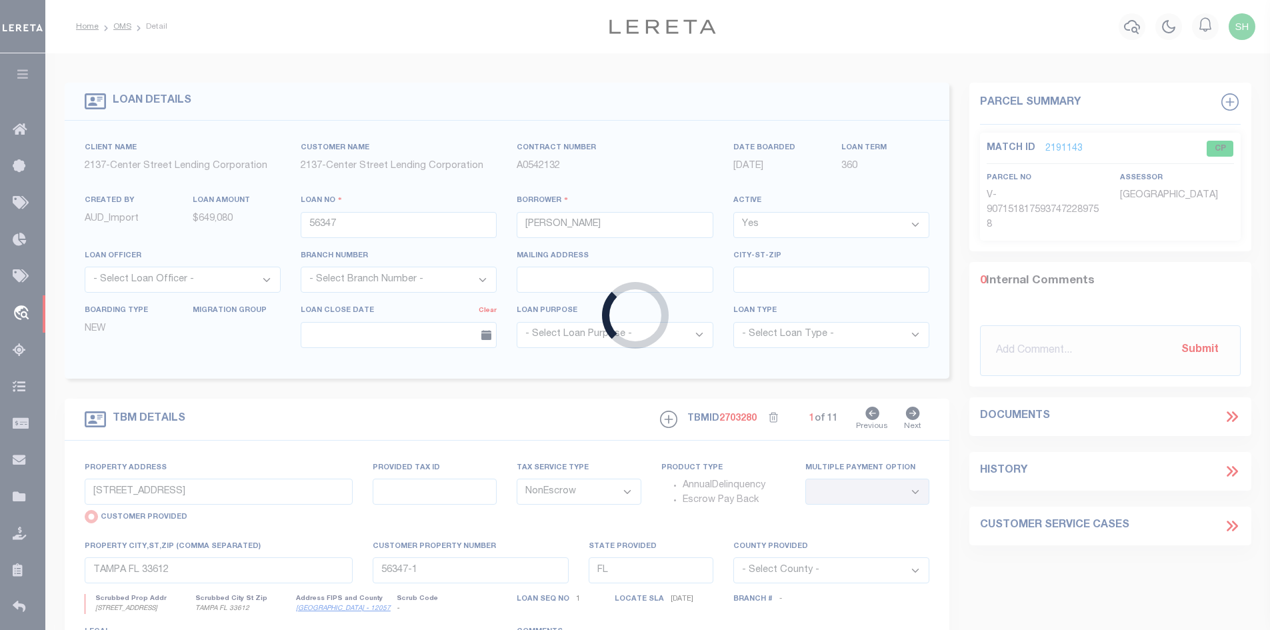
type input "[STREET_ADDRESS]"
radio input "false"
select select
type input "[GEOGRAPHIC_DATA] 90008"
type input "CA"
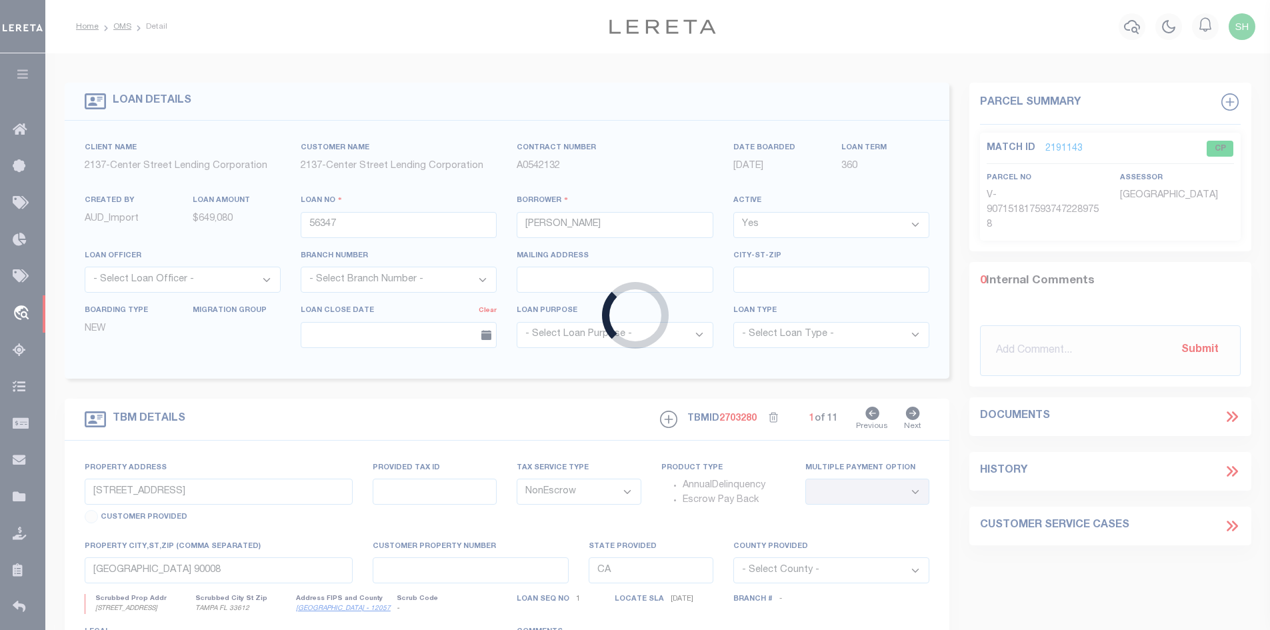
select select
select select "3486"
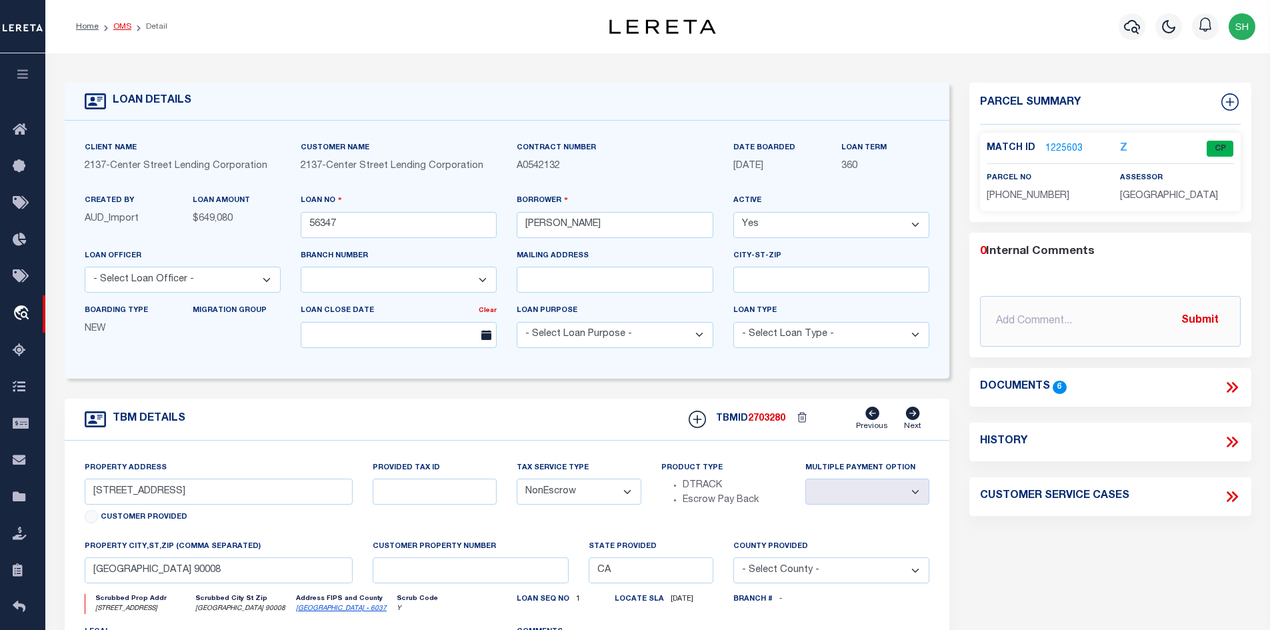
click at [122, 29] on link "OMS" at bounding box center [122, 27] width 18 height 8
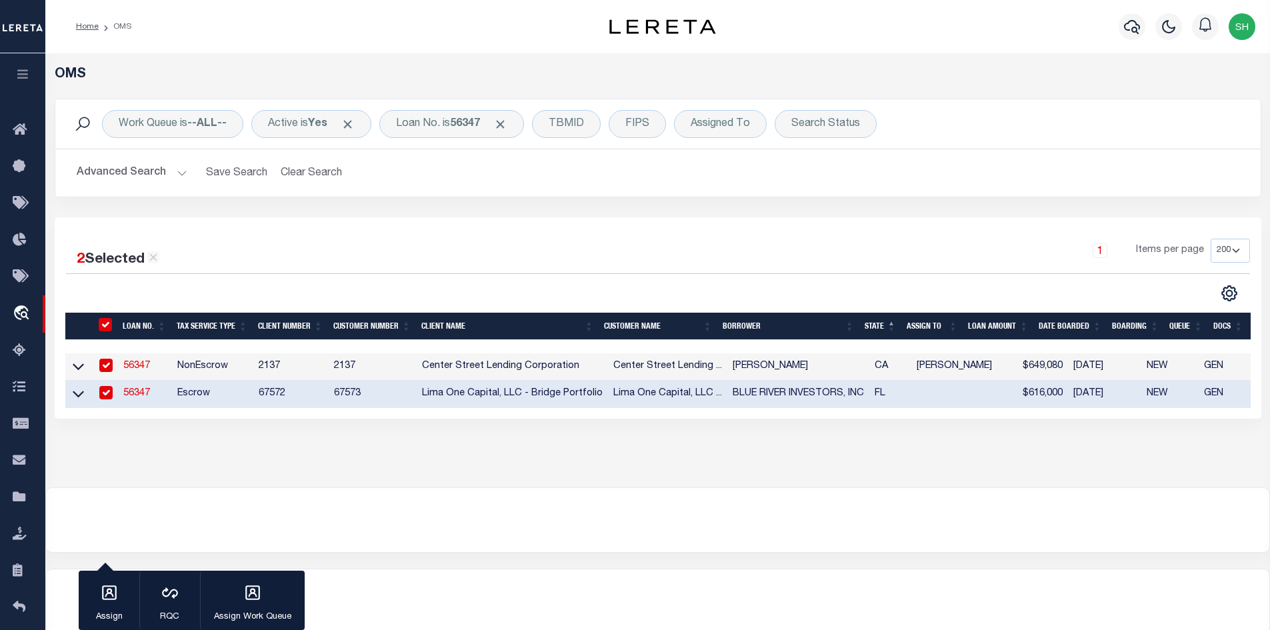
click at [135, 398] on link "56347" at bounding box center [136, 393] width 27 height 9
type input "BLUE RIVER INVESTORS, INC"
select select
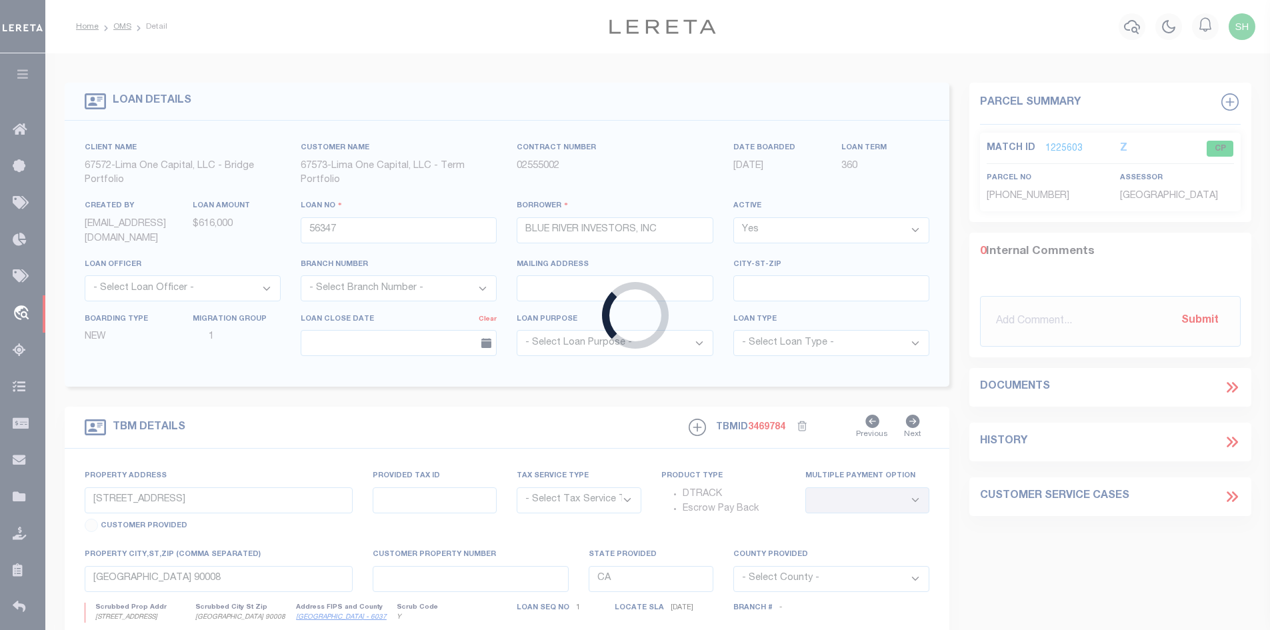
type input "[STREET_ADDRESS]"
radio input "true"
select select "Escrow"
select select
type input "TAMPA FL 33612"
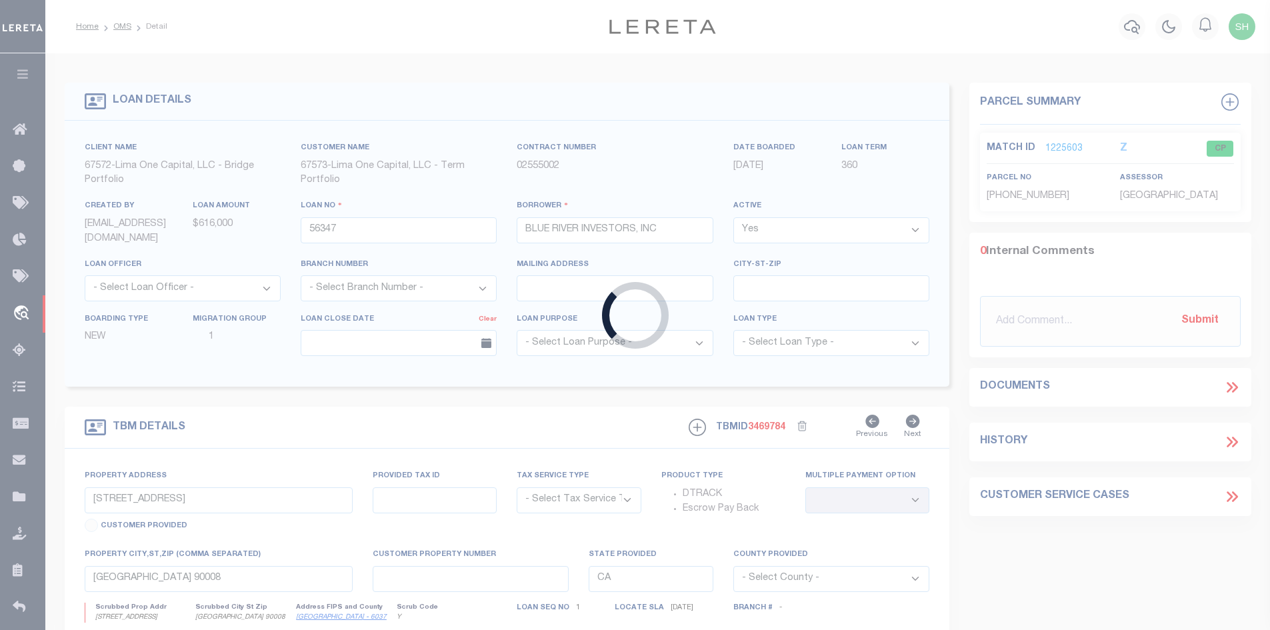
type input "56347-1"
type input "FL"
type textarea "COLLECTOR: ENTITY: PARCEL: 0"
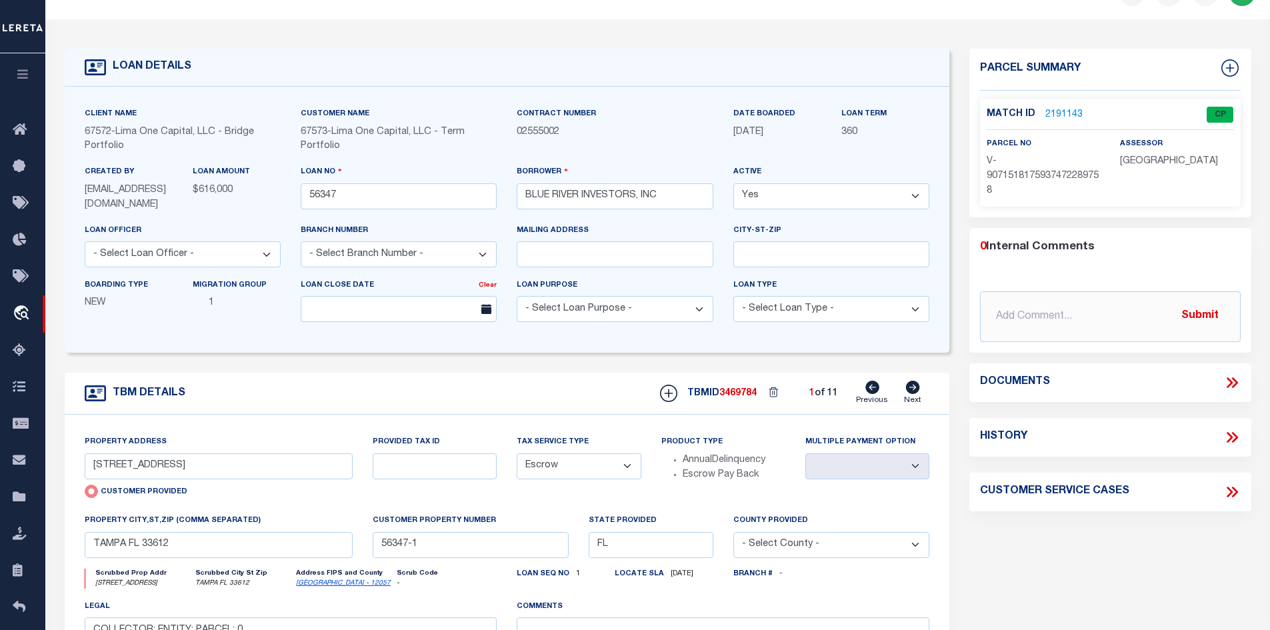
scroll to position [67, 0]
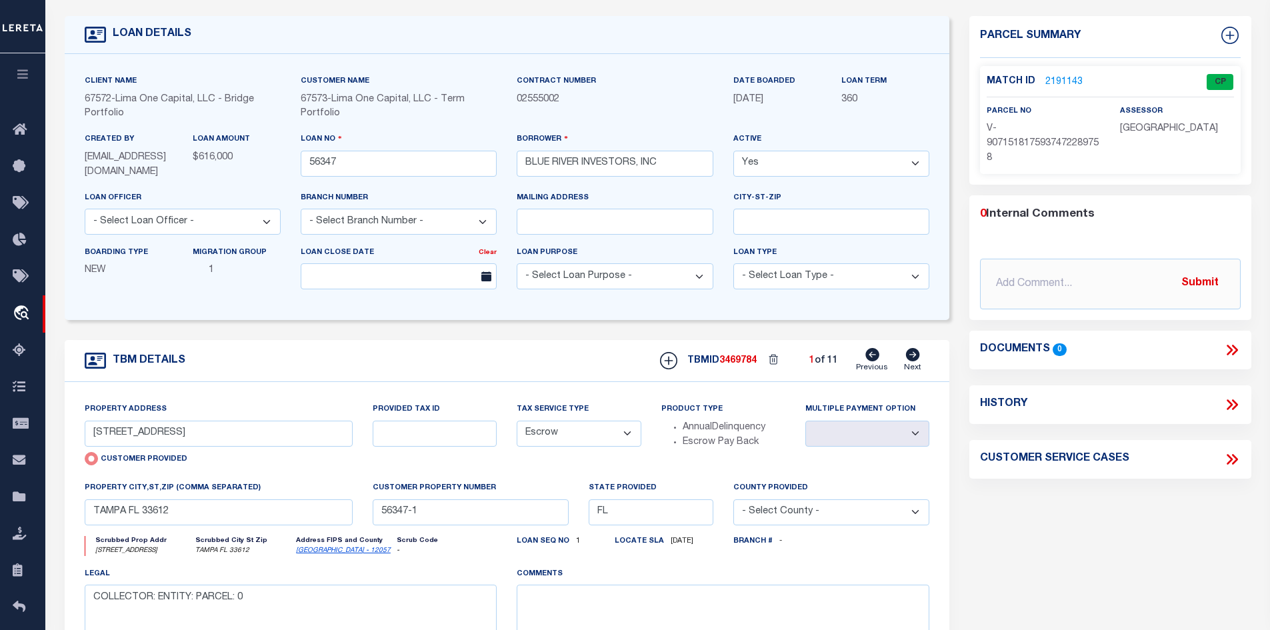
click at [917, 353] on icon at bounding box center [913, 354] width 14 height 13
type input "1814 MILLRUN CIR"
radio input "false"
select select
type input "TAMPA FL 33613"
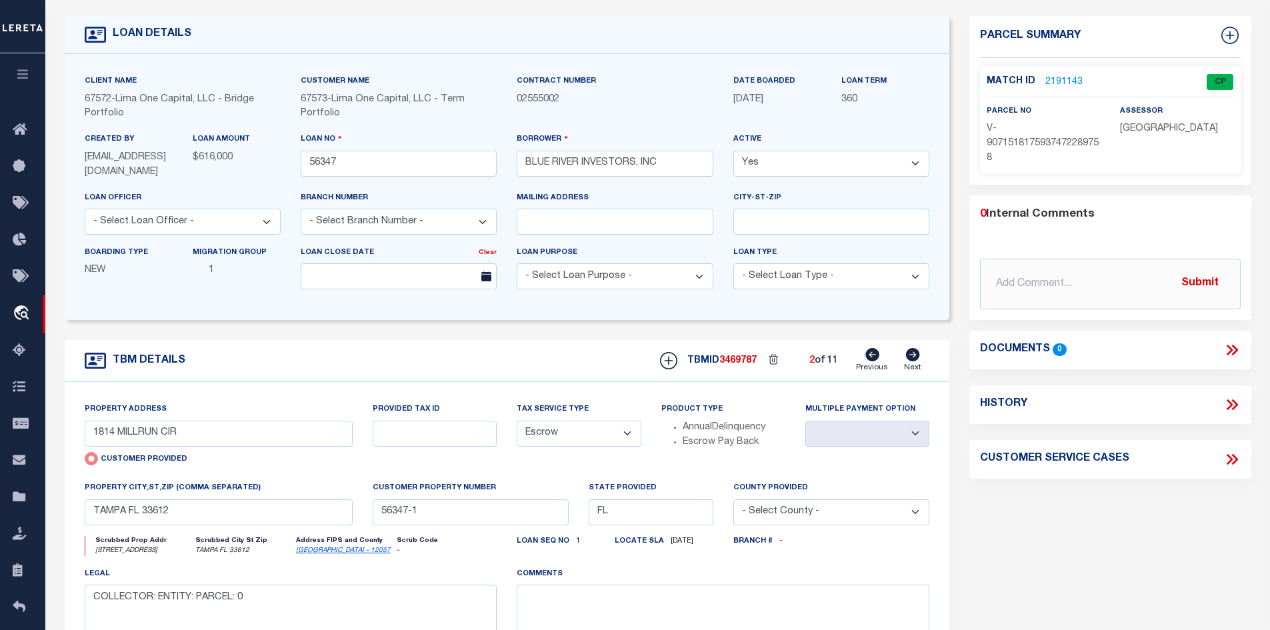
type input "56347-2"
click at [917, 353] on icon at bounding box center [913, 354] width 14 height 13
type input "[STREET_ADDRESS]"
select select
type input "TAMPA FL 33605"
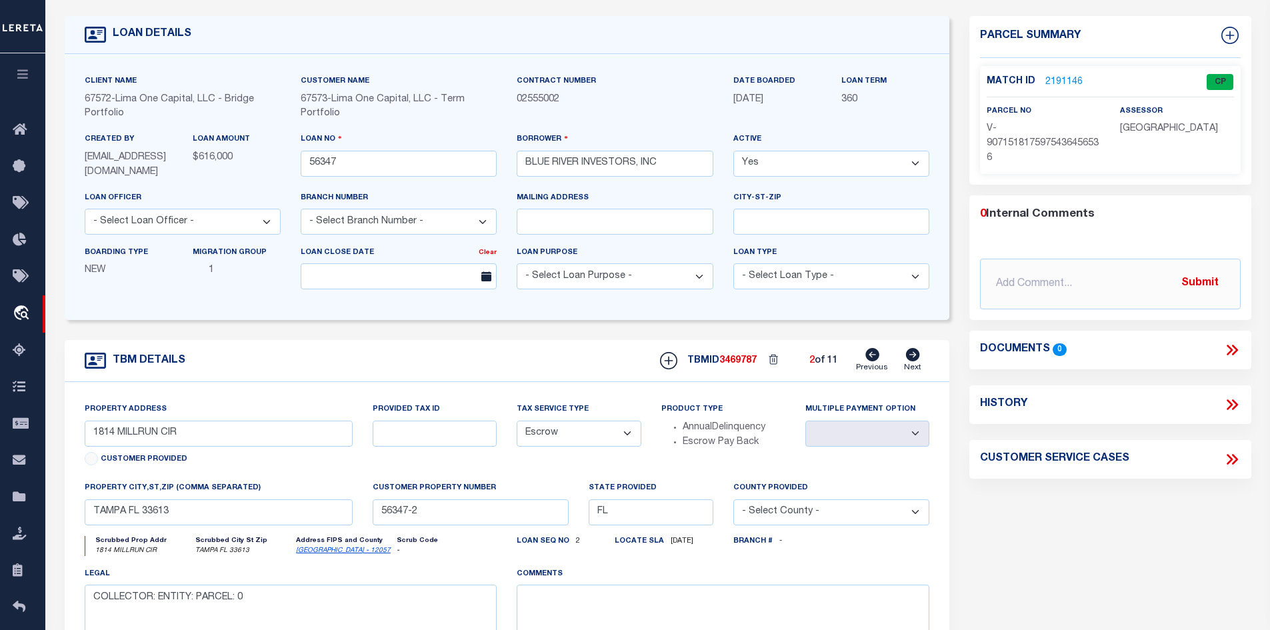
type input "56347-3"
click at [917, 353] on icon at bounding box center [913, 354] width 14 height 13
type input "[STREET_ADDRESS]"
select select
type input "TAMPA FL 33610"
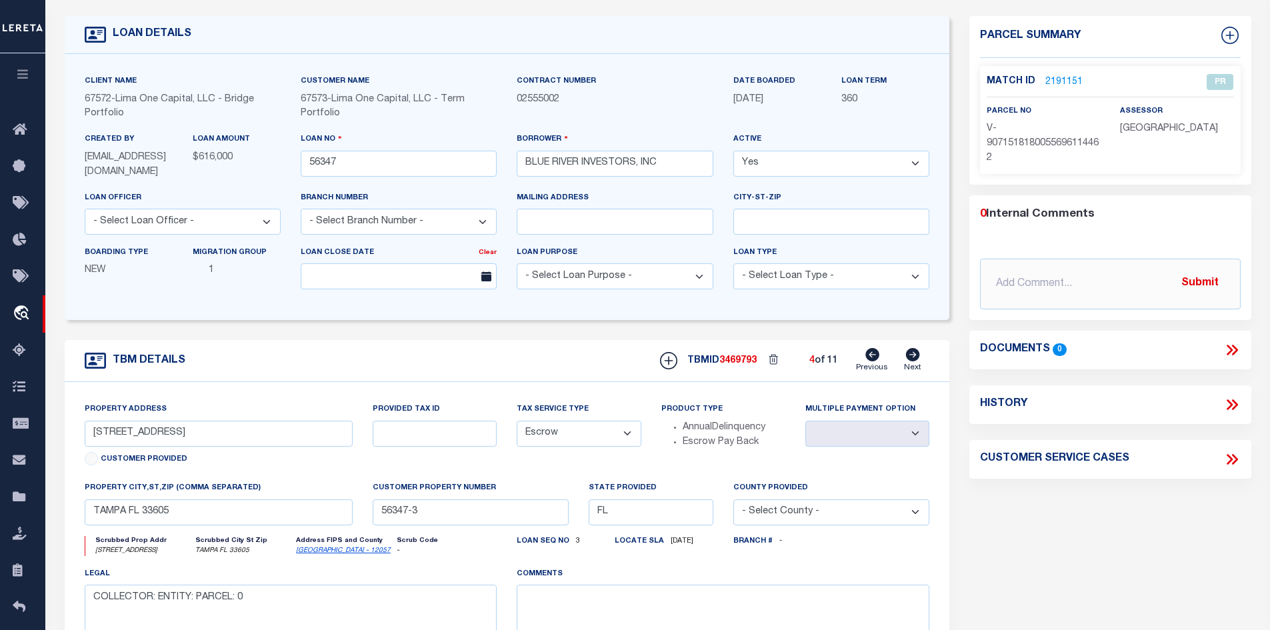
type input "56347-4"
click at [917, 353] on icon at bounding box center [913, 354] width 14 height 13
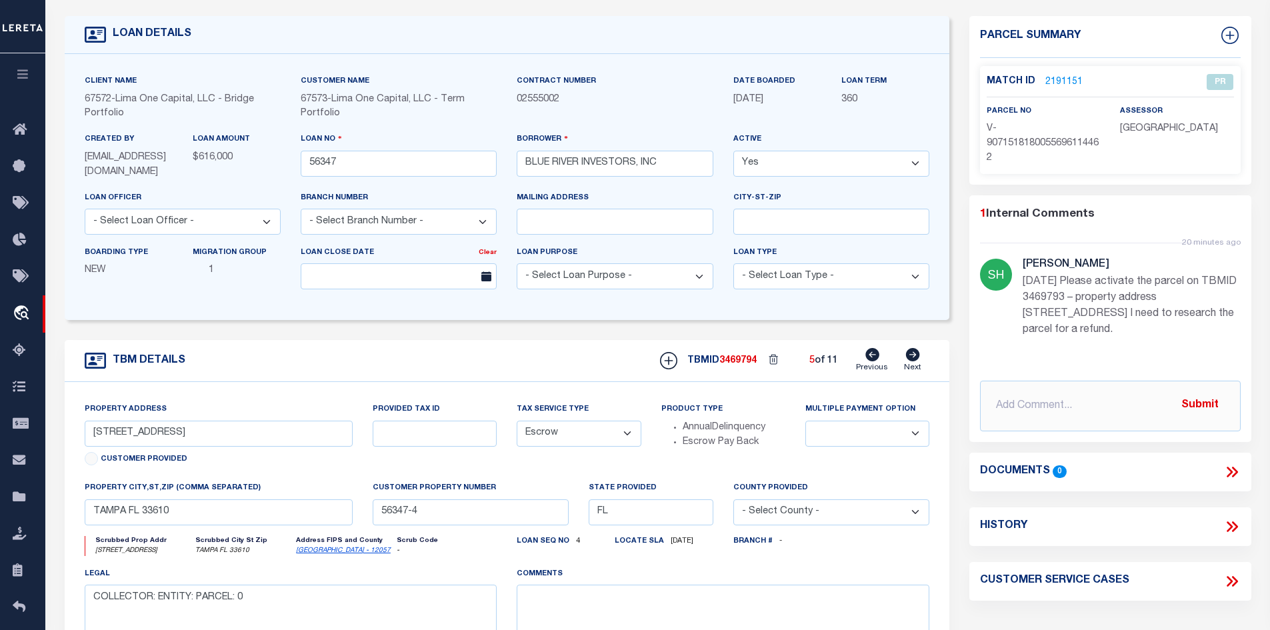
type input "[STREET_ADDRESS][PERSON_NAME]"
select select
type input "56347-5"
click at [917, 353] on icon at bounding box center [913, 354] width 14 height 13
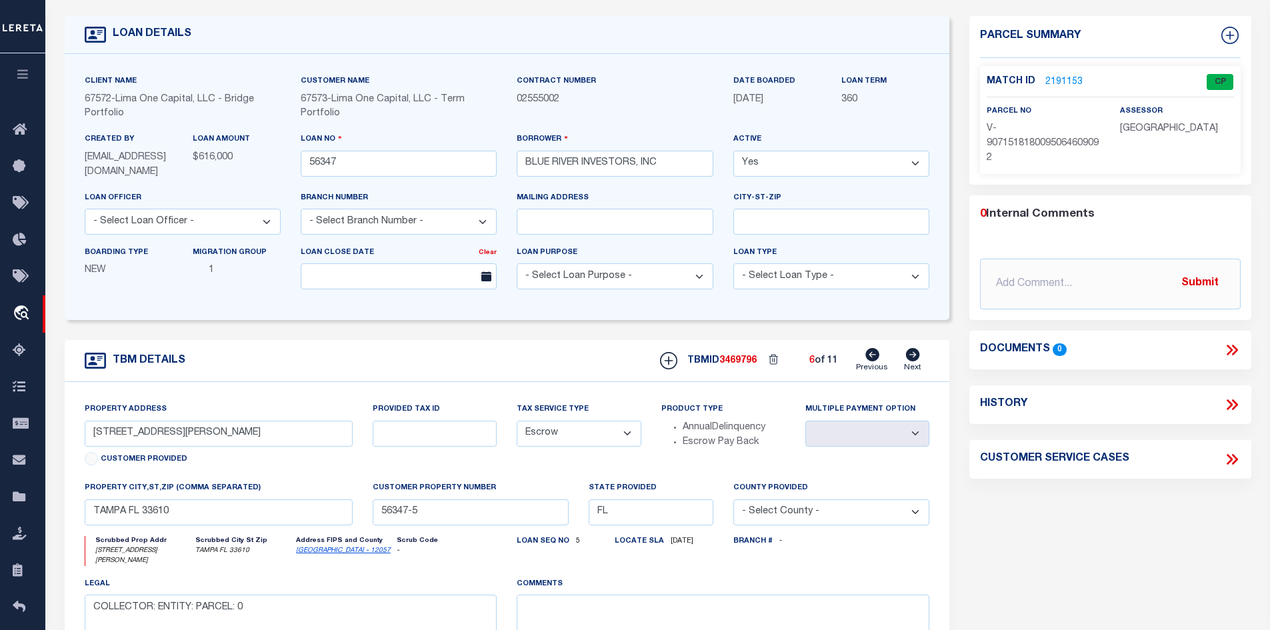
type input "[STREET_ADDRESS][PERSON_NAME]"
select select
type input "TAMPA FL 33604"
type input "56347-6"
click at [918, 353] on icon at bounding box center [913, 354] width 14 height 13
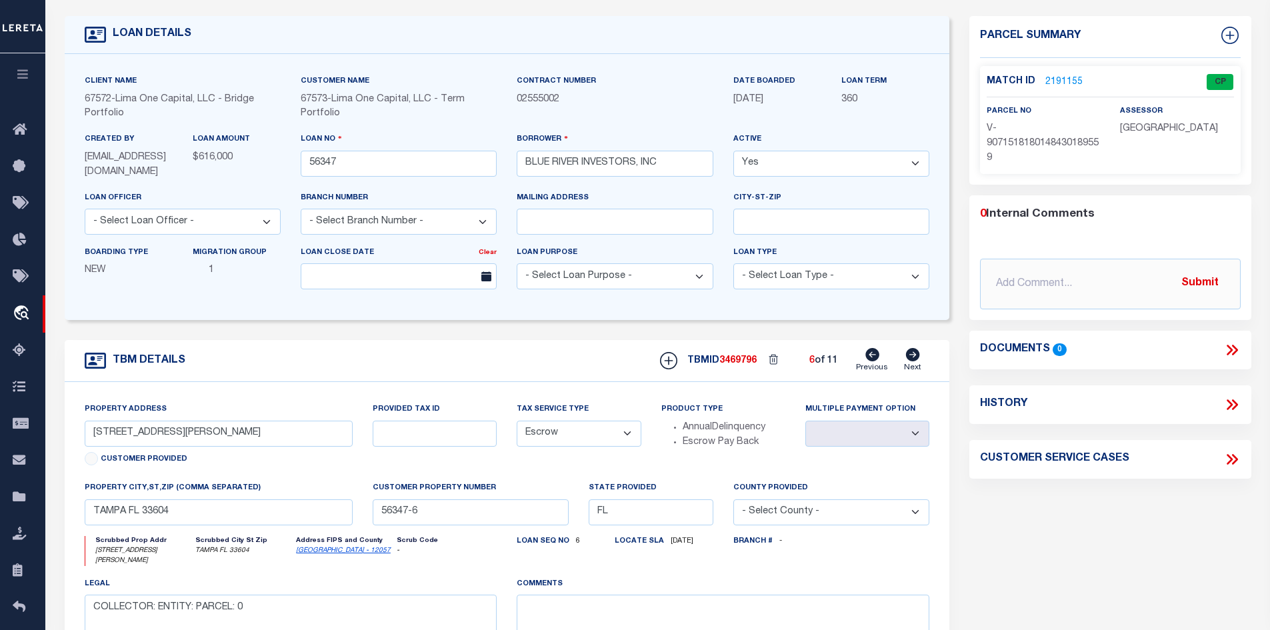
type input "[STREET_ADDRESS]"
select select
type input "TAMPA FL 33619"
type input "56347-7"
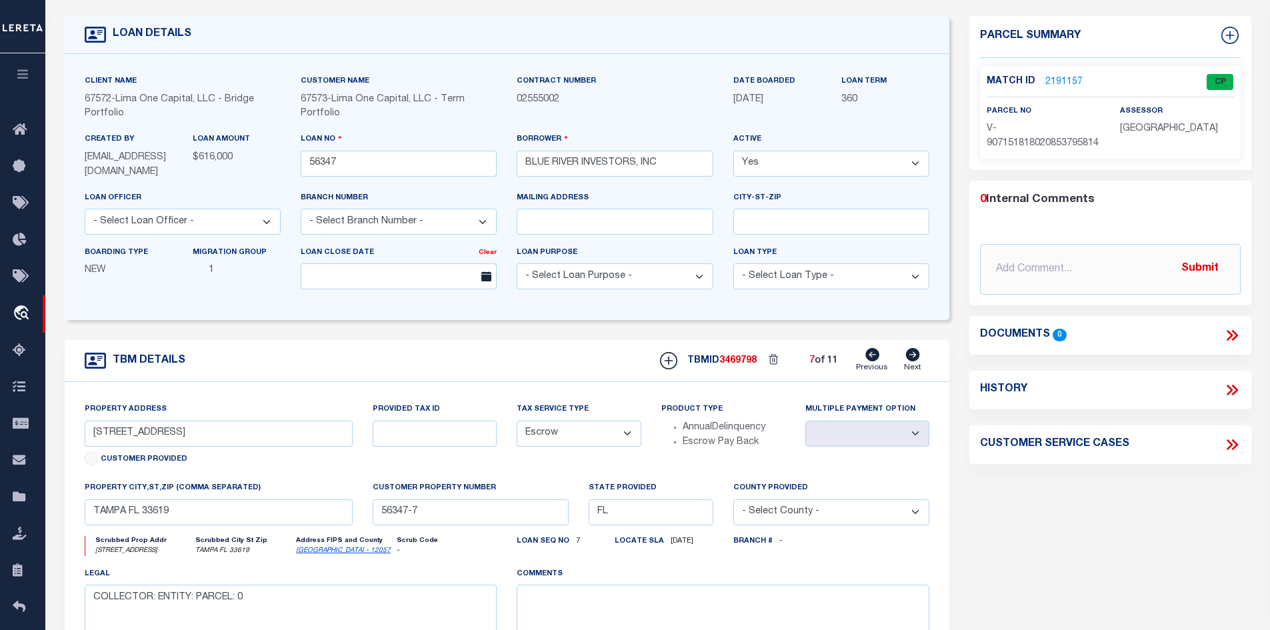
click at [876, 360] on icon at bounding box center [872, 354] width 14 height 13
type input "[STREET_ADDRESS][PERSON_NAME]"
select select
type input "TAMPA FL 33604"
type input "56347-6"
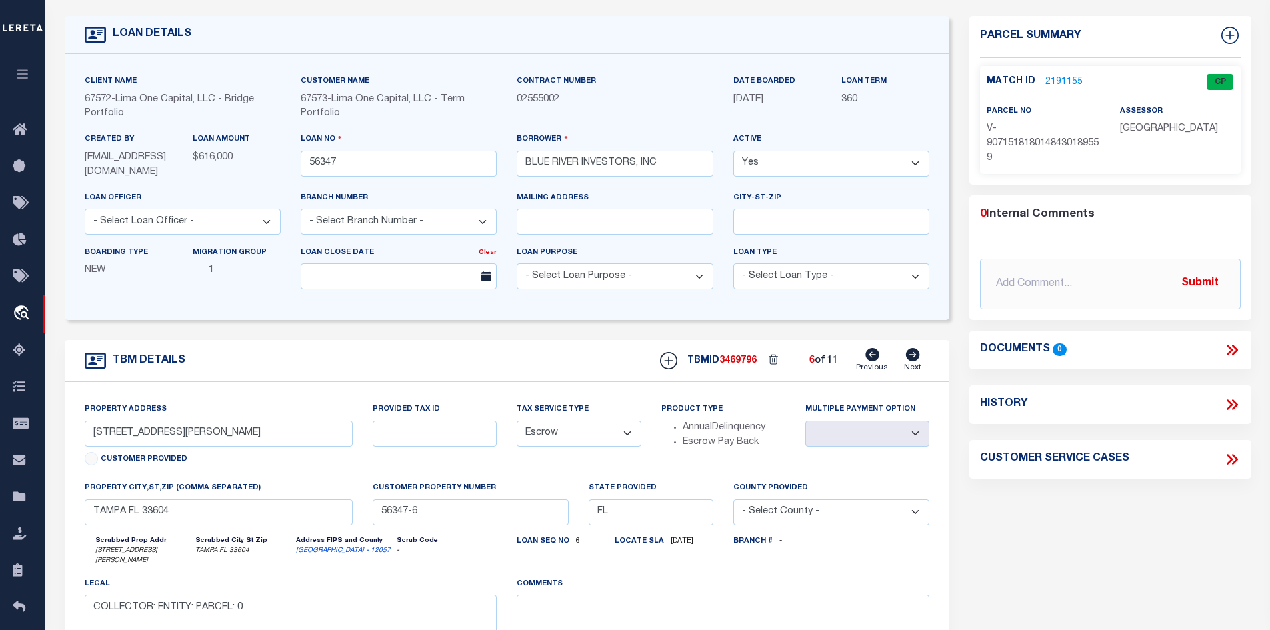
click at [876, 360] on icon at bounding box center [872, 354] width 14 height 13
type input "[STREET_ADDRESS][PERSON_NAME]"
select select
type input "TAMPA FL 33610"
type input "56347-5"
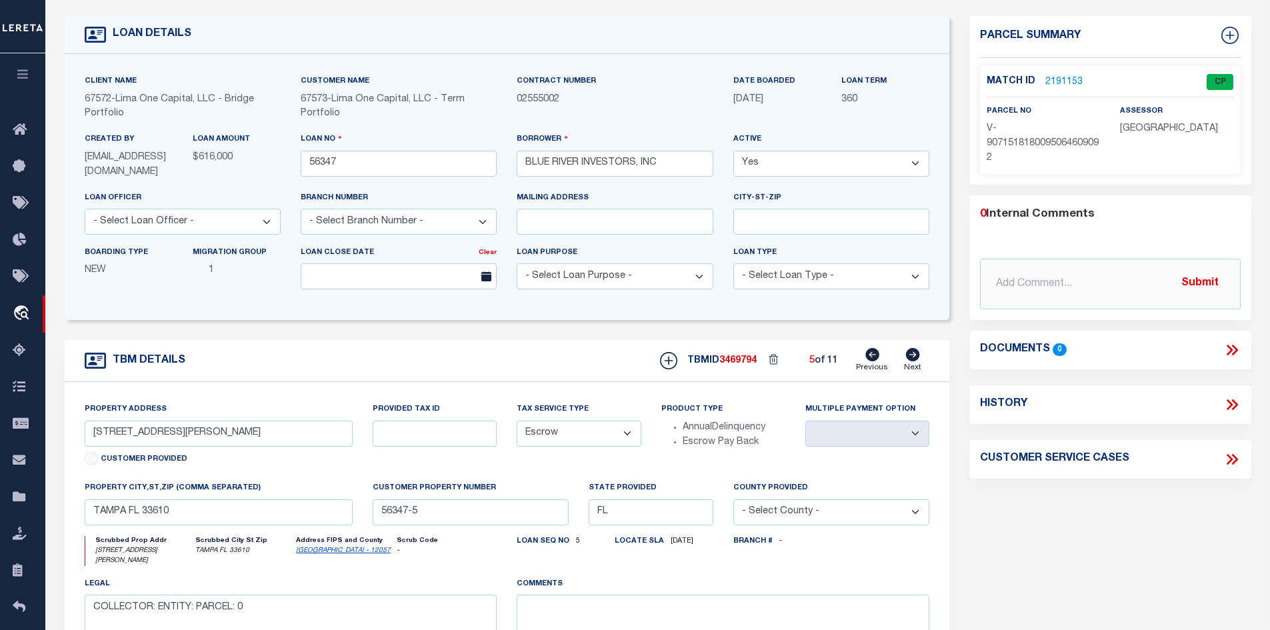
click at [916, 357] on icon at bounding box center [913, 354] width 14 height 13
type input "[STREET_ADDRESS][PERSON_NAME]"
select select
type input "TAMPA FL 33604"
type input "56347-6"
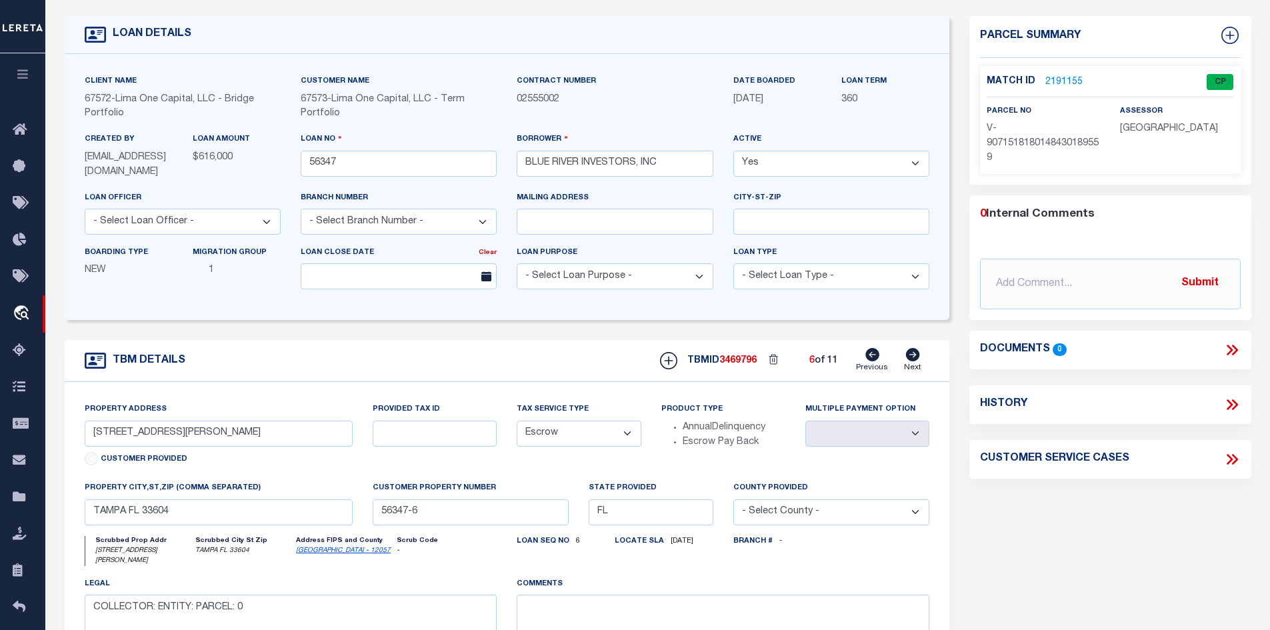
click at [916, 357] on icon at bounding box center [913, 354] width 14 height 13
type input "[STREET_ADDRESS]"
select select
type input "TAMPA FL 33619"
type input "56347-7"
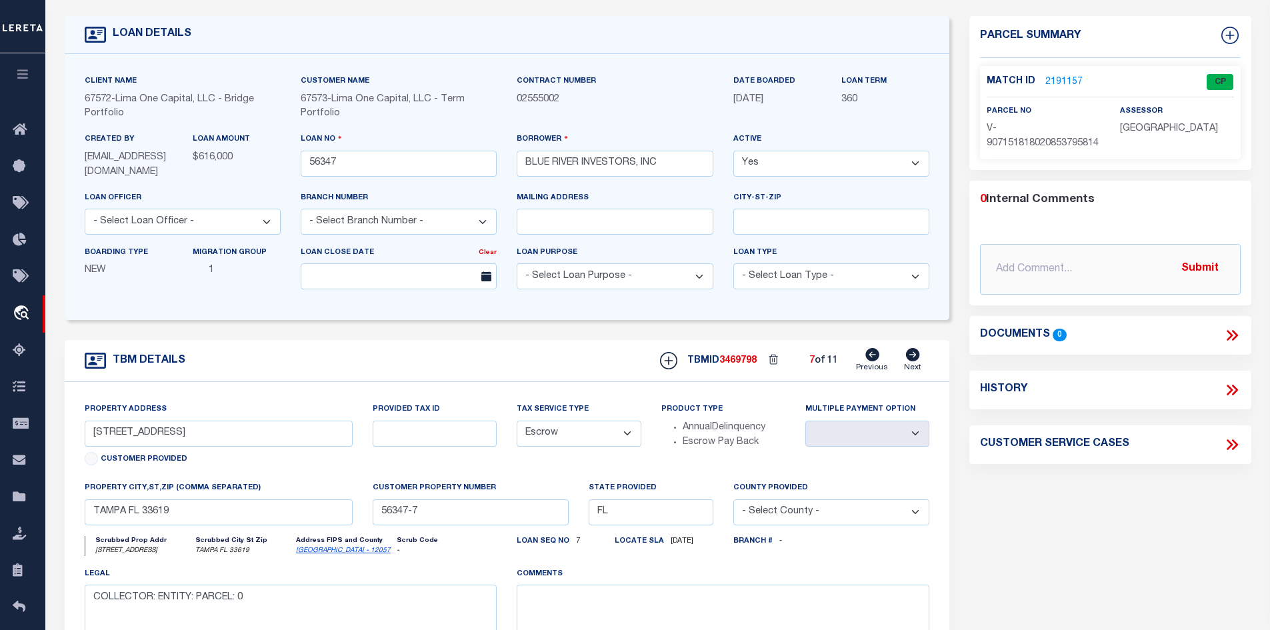
click at [916, 357] on icon at bounding box center [913, 354] width 14 height 13
type input "[STREET_ADDRESS][PERSON_NAME]"
select select
type input "TAMPA FL 33617"
type input "56347-8"
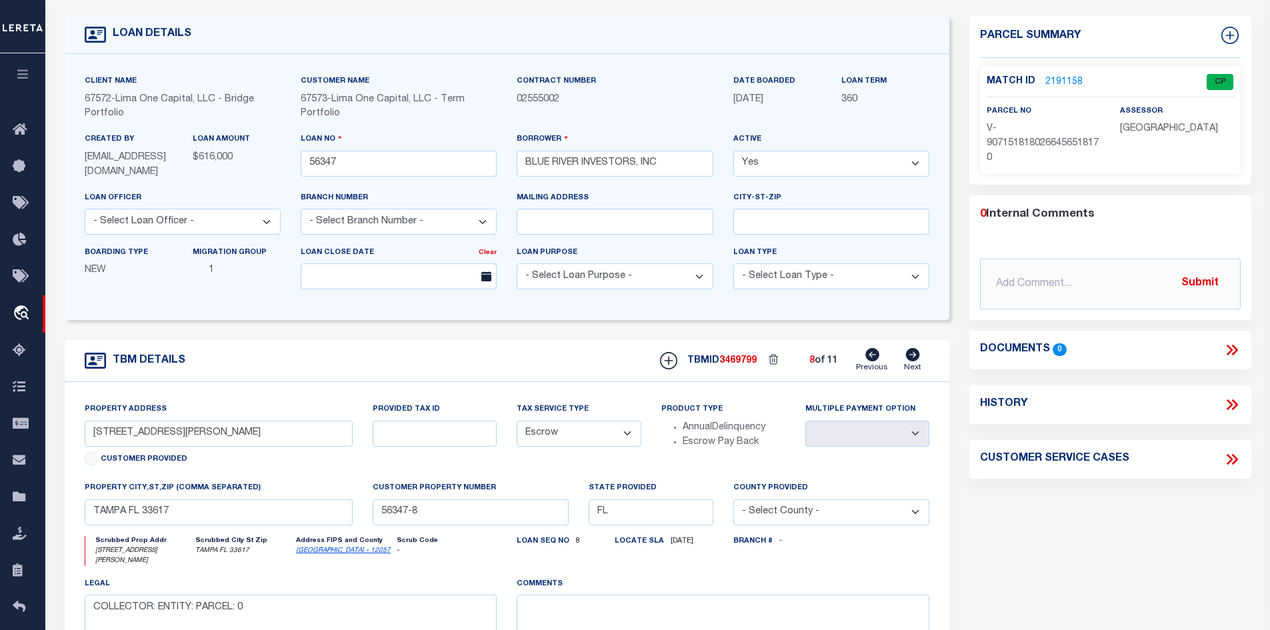
click at [916, 357] on icon at bounding box center [913, 354] width 14 height 13
type input "[STREET_ADDRESS]"
select select
type input "TAMPA FL 33607"
type input "56347-9"
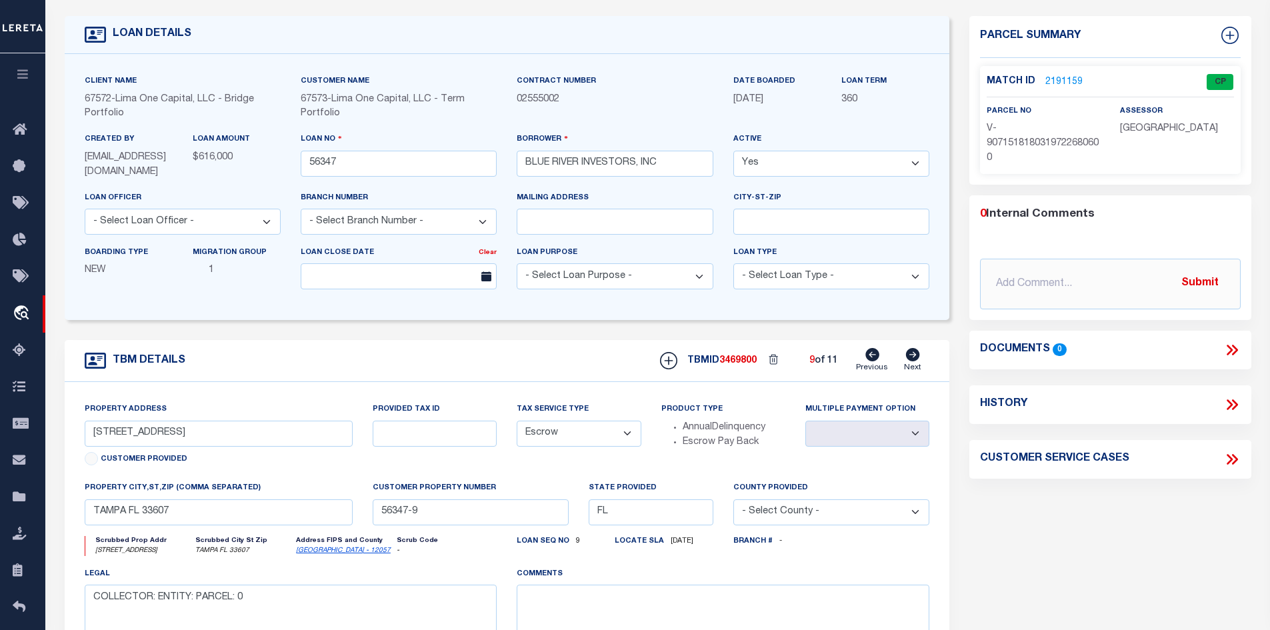
click at [916, 357] on icon at bounding box center [913, 354] width 14 height 13
type input "[STREET_ADDRESS][PERSON_NAME]"
select select
type input "TAMPA FL 33610"
type input "56347"
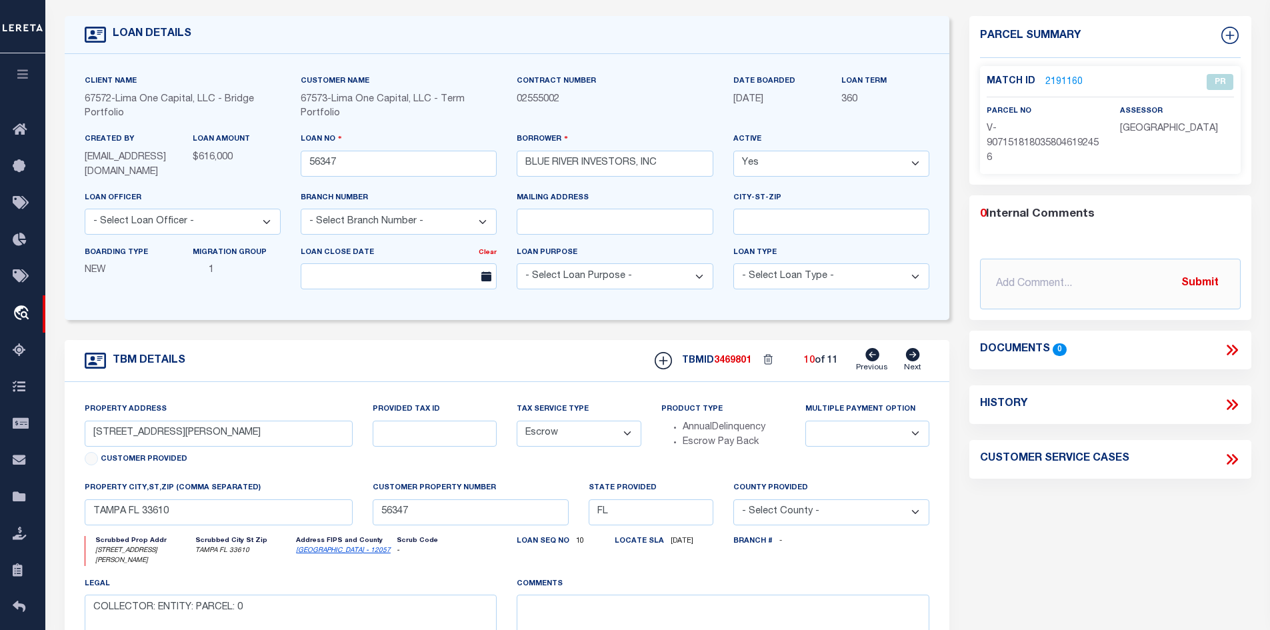
click at [916, 357] on icon at bounding box center [913, 354] width 14 height 13
type input "[STREET_ADDRESS][PERSON_NAME]"
select select
click at [916, 357] on icon at bounding box center [913, 354] width 14 height 13
click at [881, 357] on link "Previous" at bounding box center [872, 360] width 32 height 25
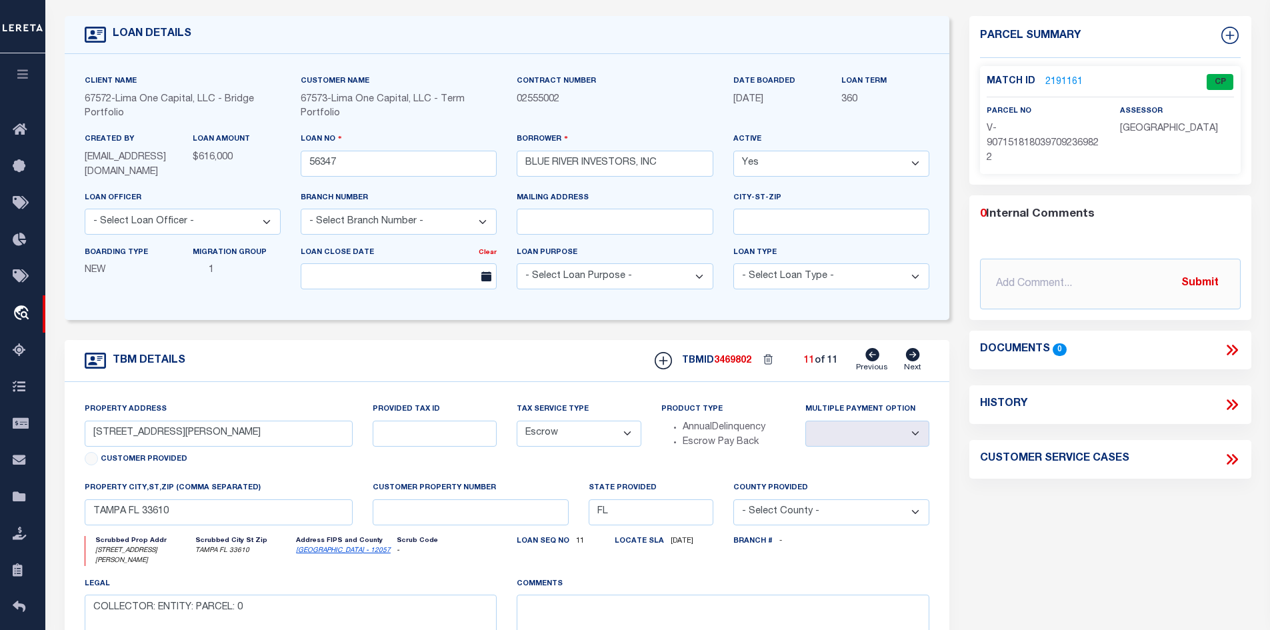
type input "[STREET_ADDRESS][PERSON_NAME]"
select select
type input "56347"
click at [881, 357] on link "Previous" at bounding box center [872, 360] width 32 height 25
type input "[STREET_ADDRESS]"
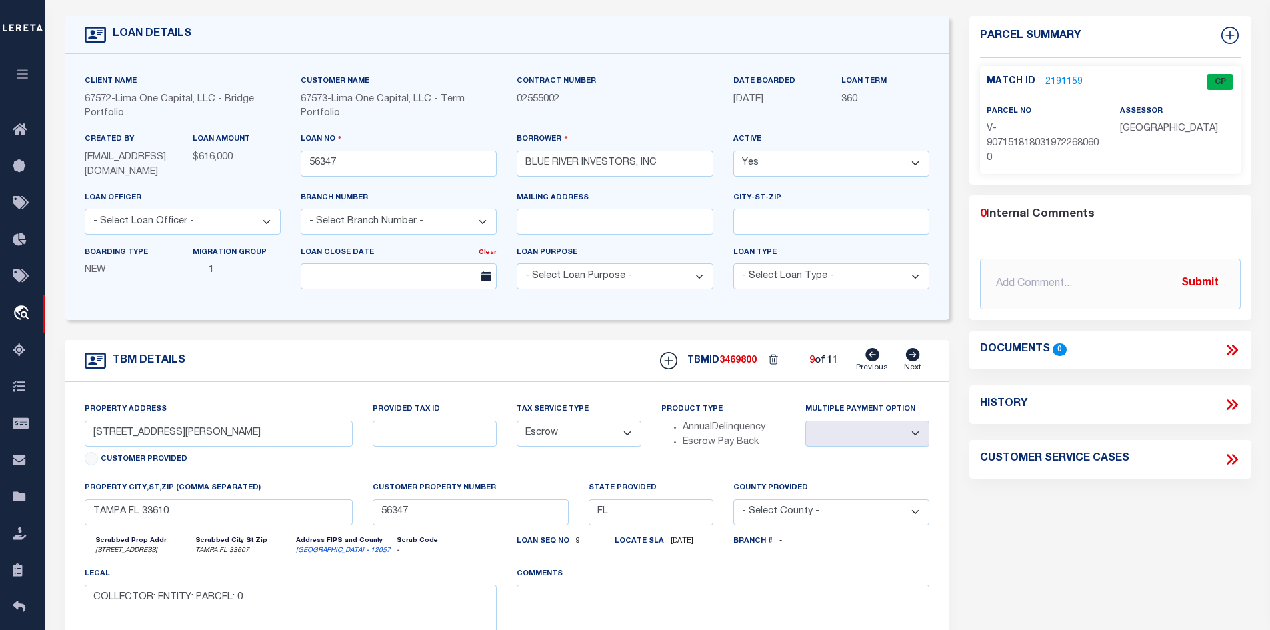
select select
type input "TAMPA FL 33607"
type input "56347-9"
click at [881, 357] on link "Previous" at bounding box center [872, 360] width 32 height 25
type input "[STREET_ADDRESS][PERSON_NAME]"
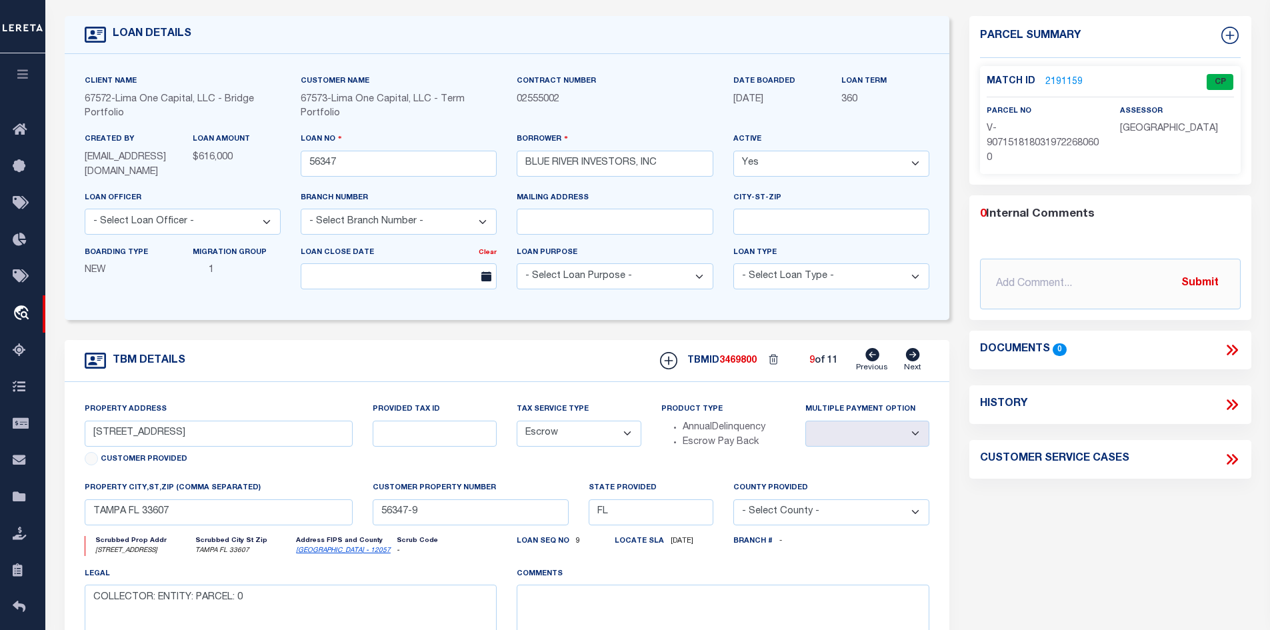
select select
type input "TAMPA FL 33617"
type input "56347-8"
click at [881, 357] on link "Previous" at bounding box center [872, 360] width 32 height 25
type input "[STREET_ADDRESS]"
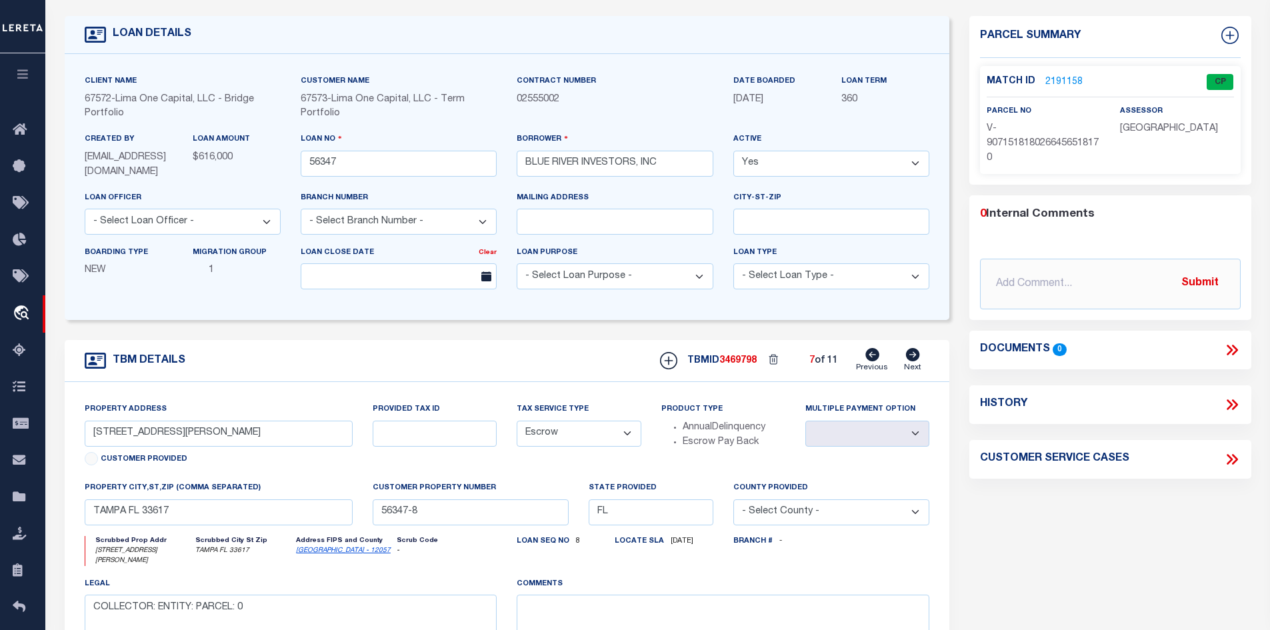
select select
type input "TAMPA FL 33619"
type input "56347-7"
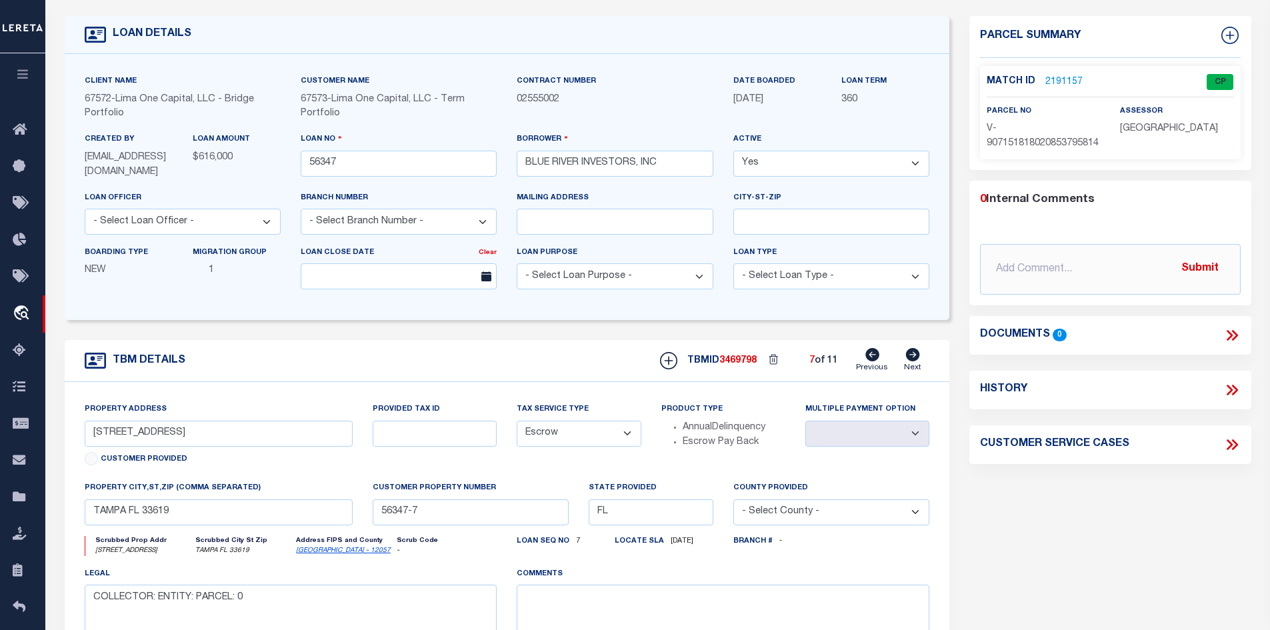
click at [881, 357] on link "Previous" at bounding box center [872, 360] width 32 height 25
type input "[STREET_ADDRESS][PERSON_NAME]"
select select
type input "TAMPA FL 33604"
type input "56347-6"
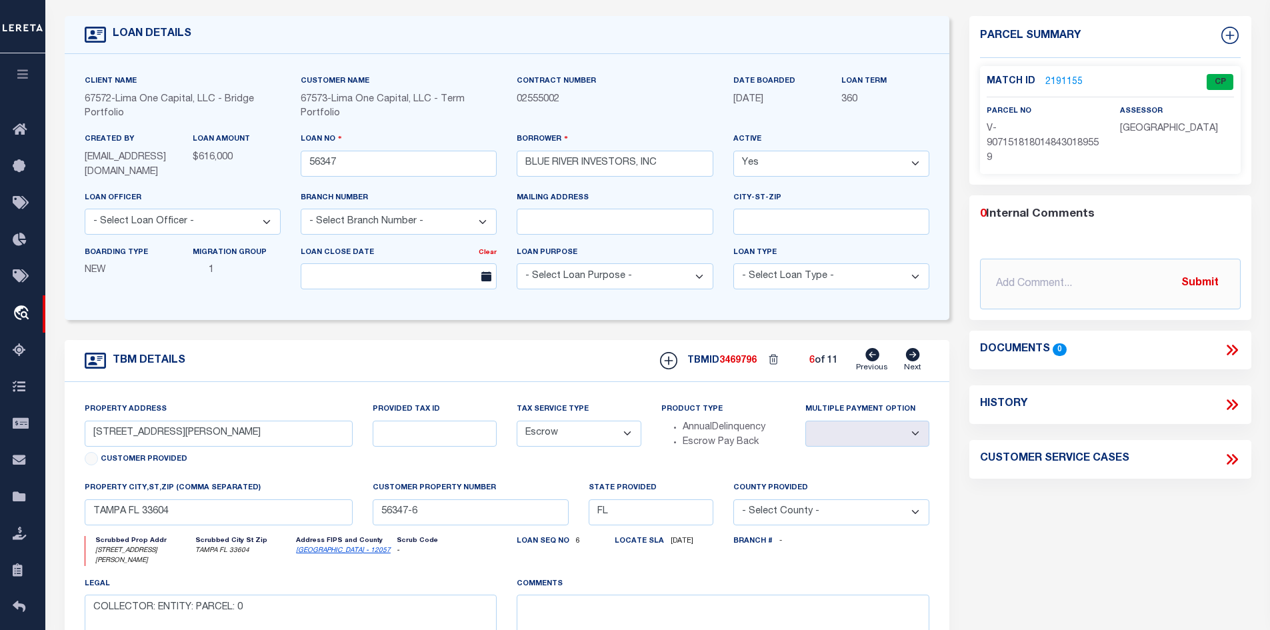
click at [881, 357] on link "Previous" at bounding box center [872, 360] width 32 height 25
type input "[STREET_ADDRESS][PERSON_NAME]"
select select
type input "TAMPA FL 33610"
type input "56347-5"
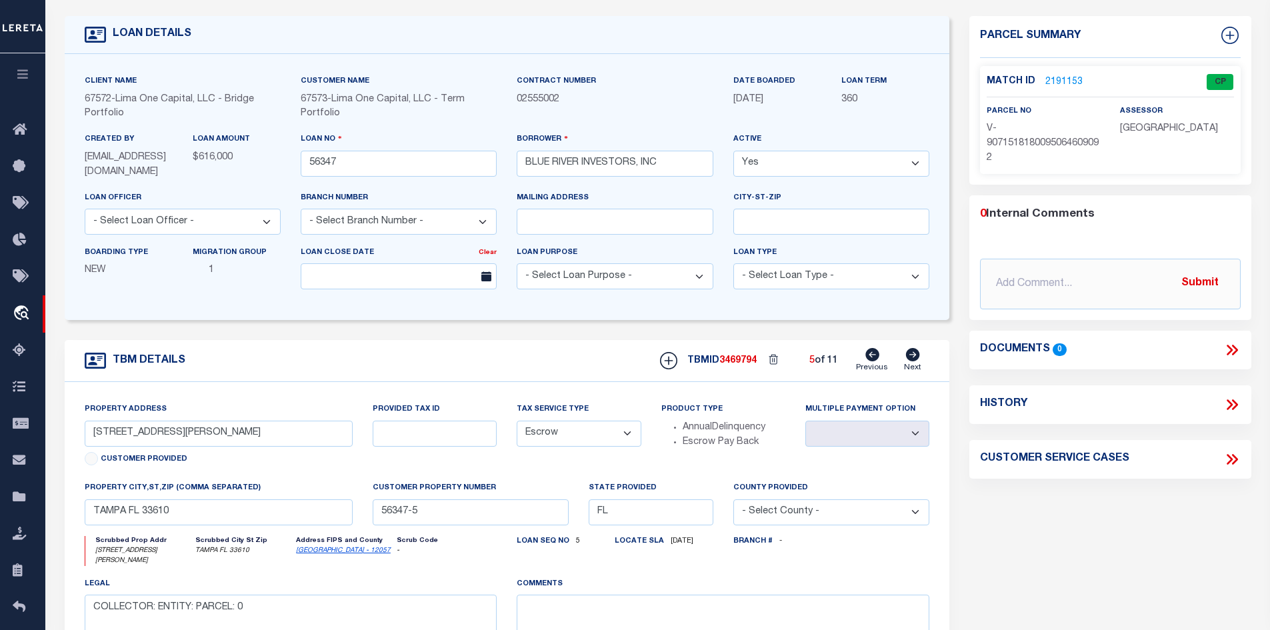
click at [881, 357] on link "Previous" at bounding box center [872, 360] width 32 height 25
type input "[STREET_ADDRESS]"
select select
type input "56347-4"
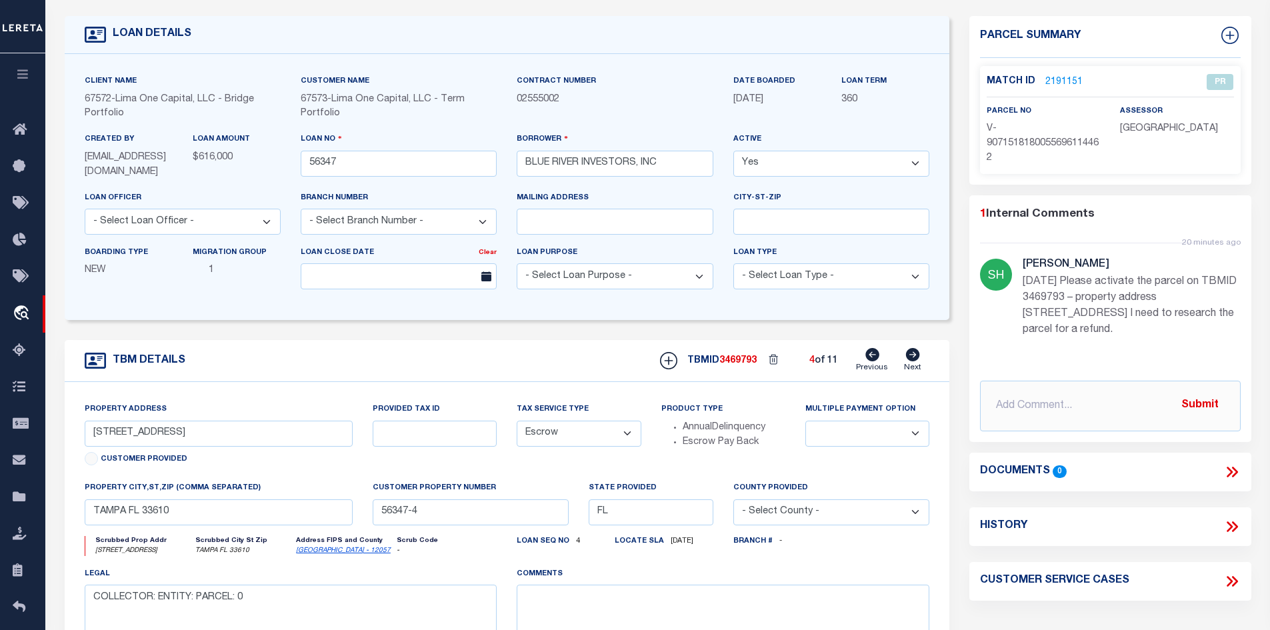
click at [313, 348] on div "TBM DETAILS TBMID 3469793 4 of 11 Next" at bounding box center [507, 361] width 885 height 42
click at [1054, 83] on link "2191151" at bounding box center [1063, 82] width 37 height 14
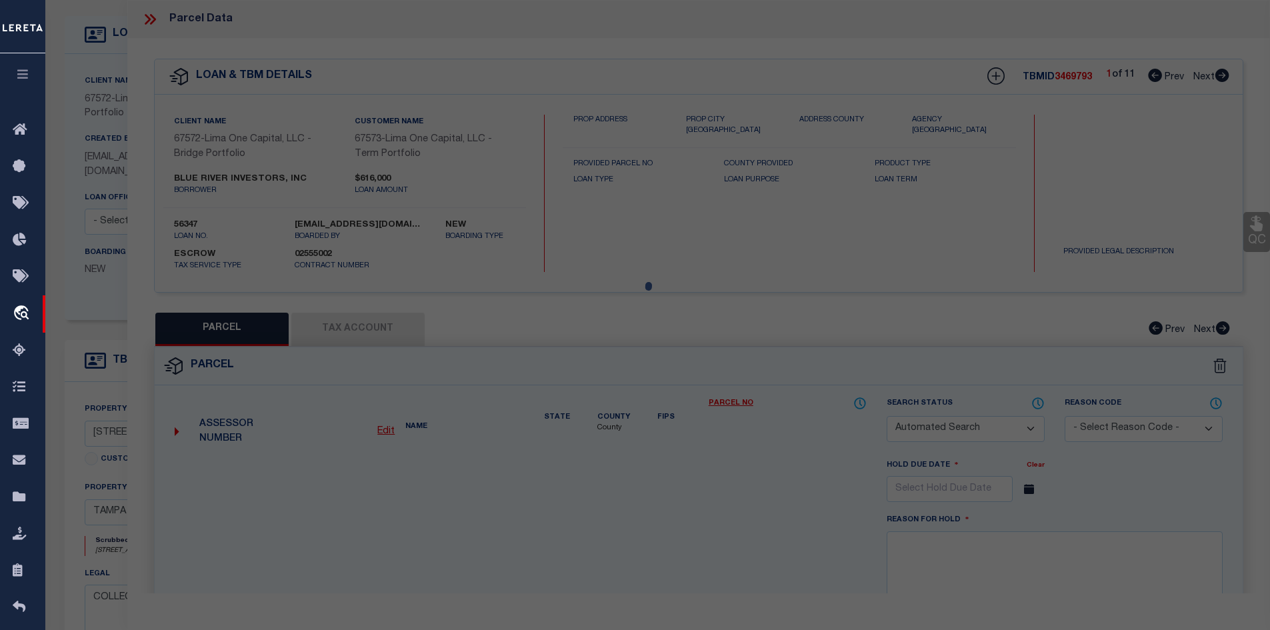
checkbox input "false"
select select "PR"
type input "[STREET_ADDRESS]"
checkbox input "false"
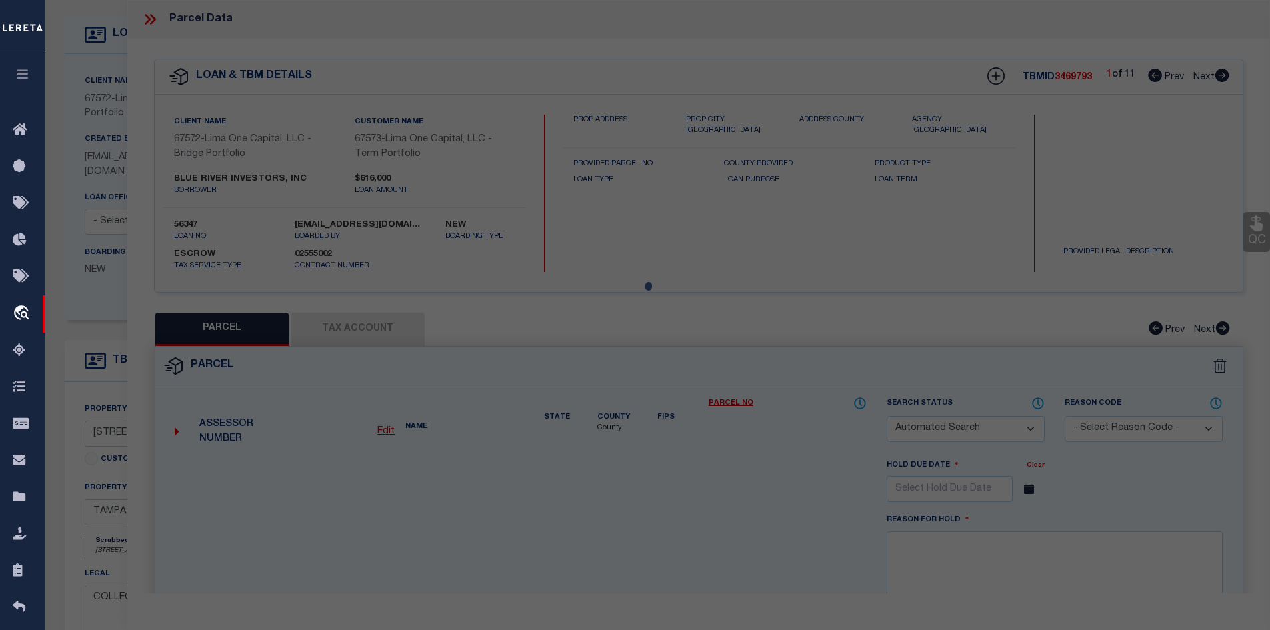
type input "TAMPA FL 33610"
type textarea "Legacy Inactive"
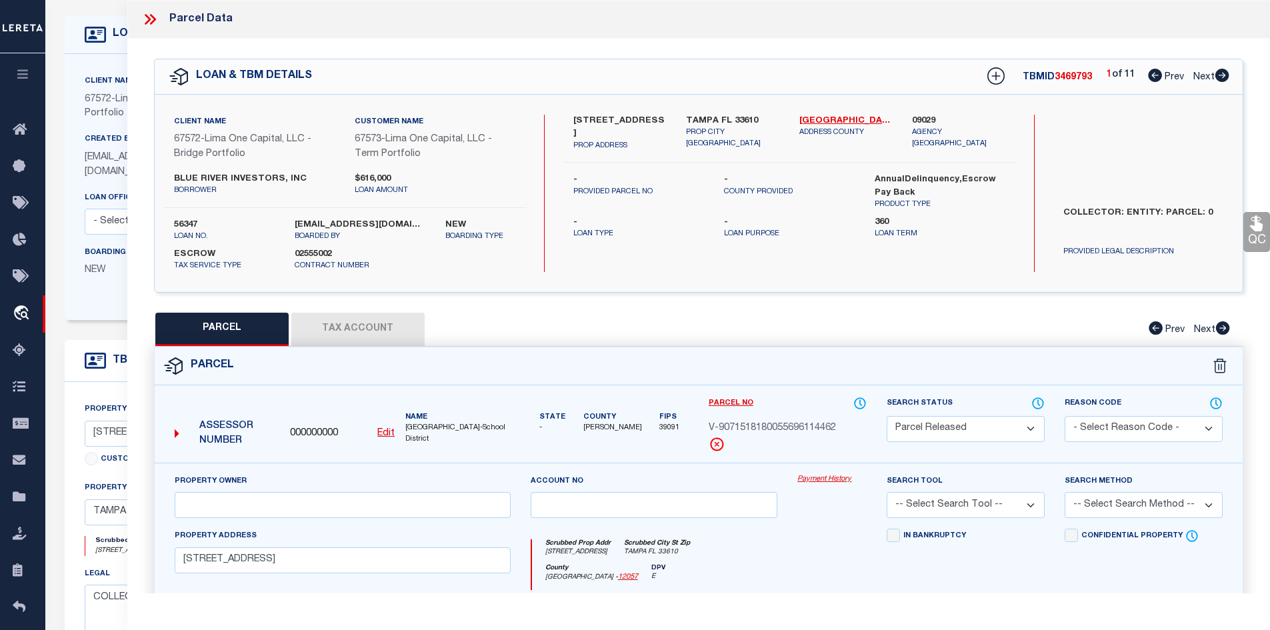
click at [341, 336] on button "Tax Account" at bounding box center [357, 329] width 133 height 33
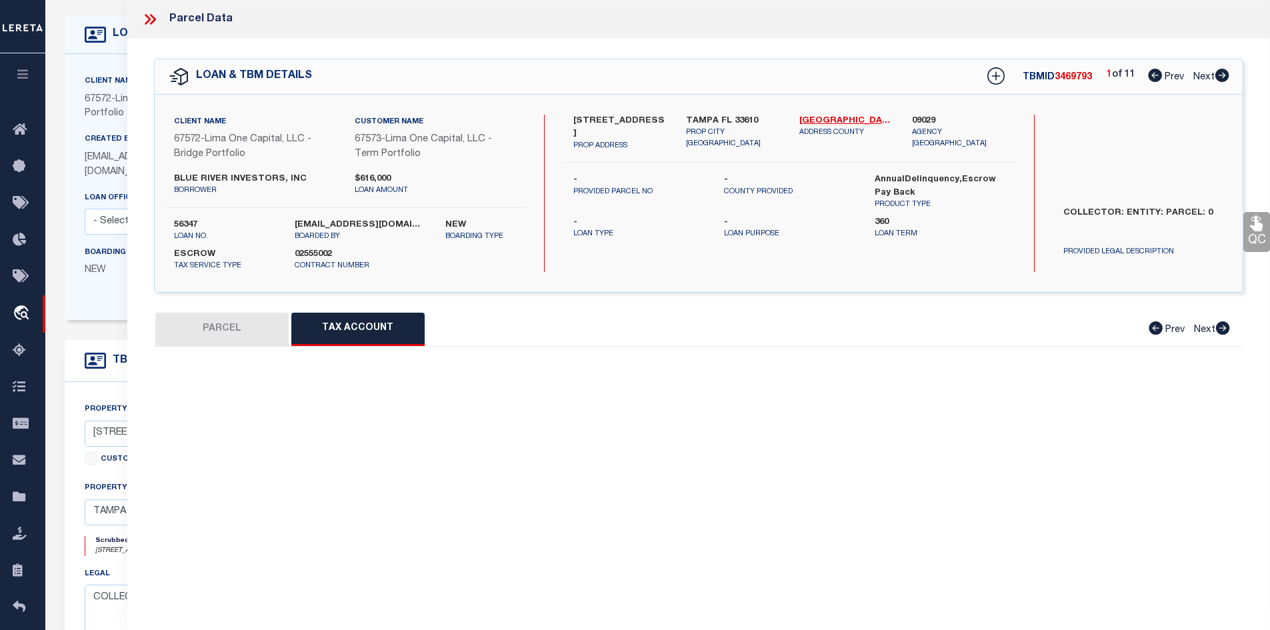
select select "100"
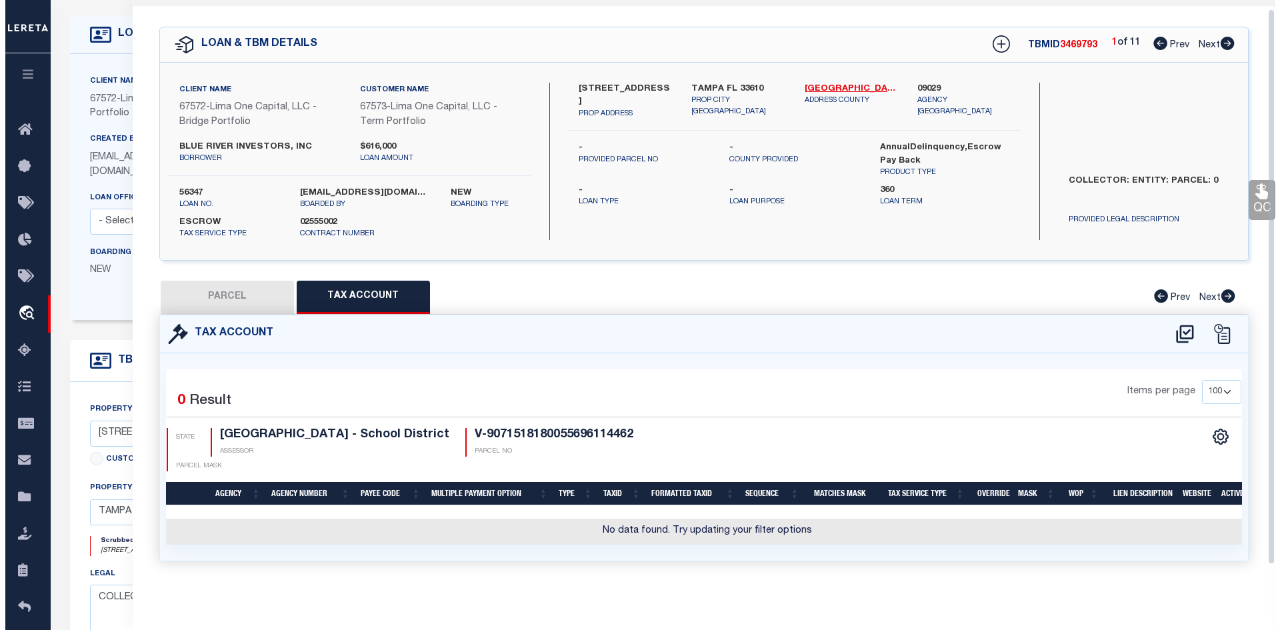
scroll to position [39, 0]
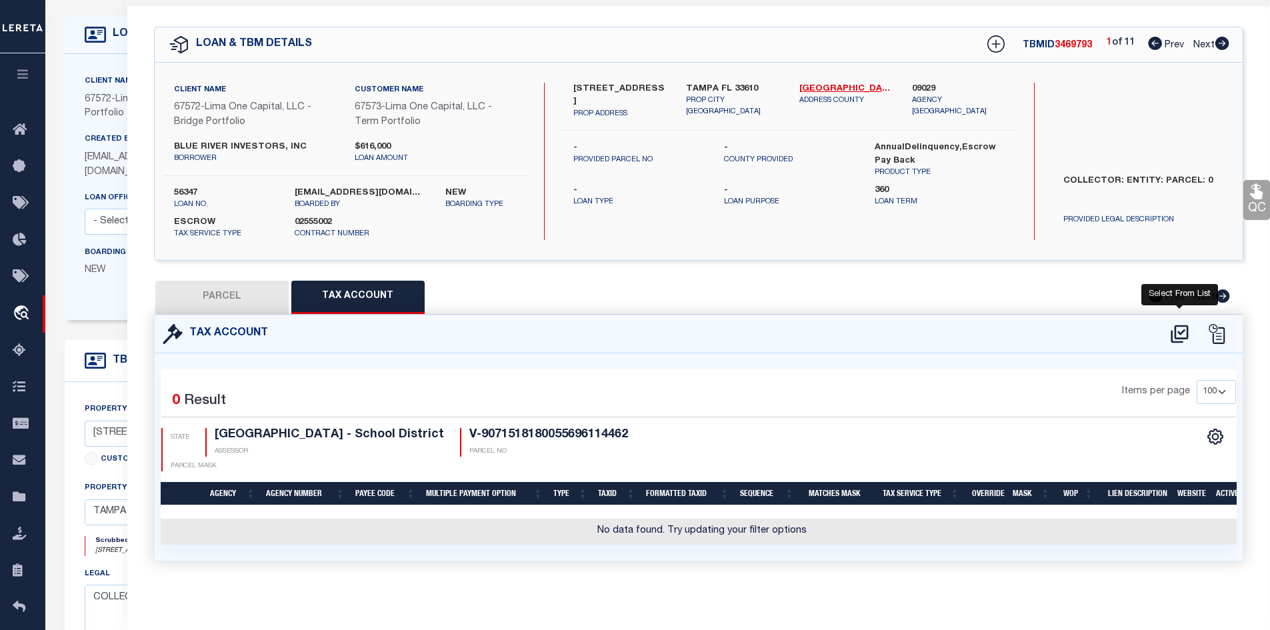
click at [1176, 325] on icon at bounding box center [1178, 334] width 17 height 18
select select "100"
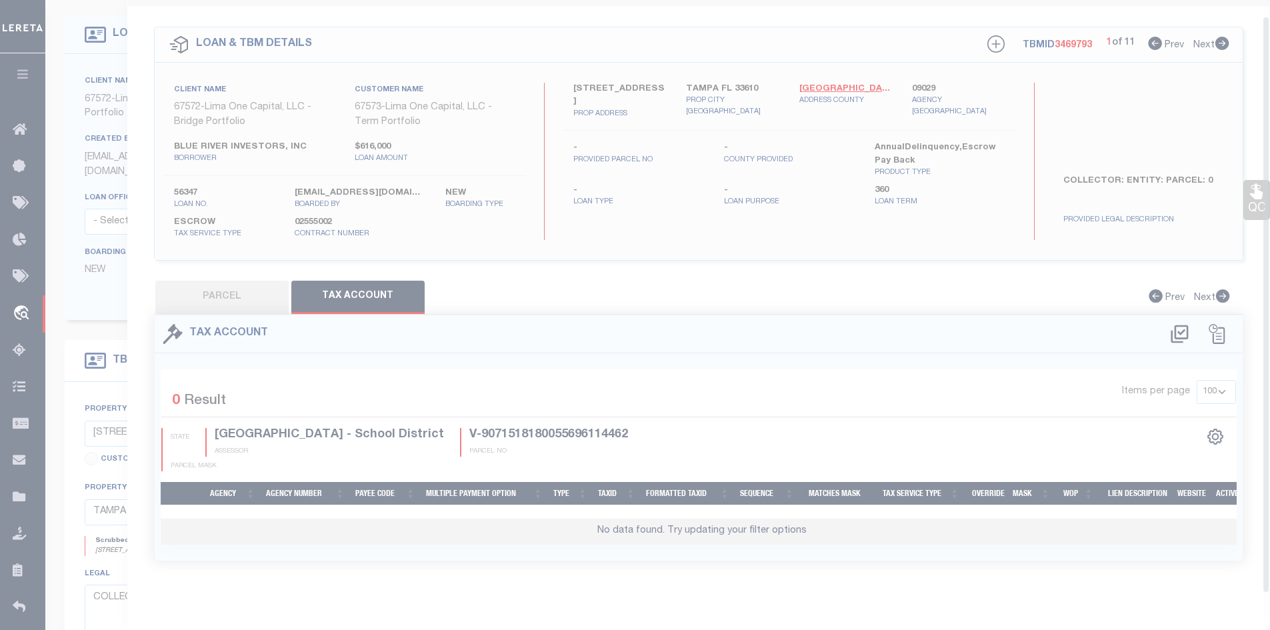
scroll to position [16, 0]
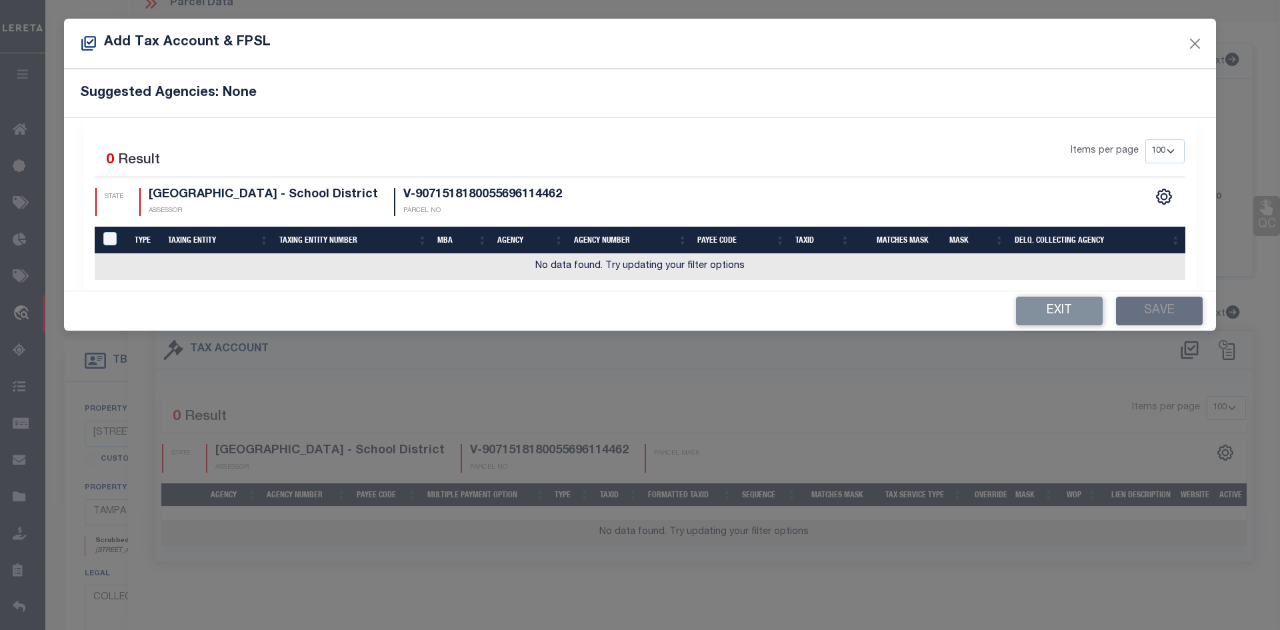
click at [367, 255] on td "No data found. Try updating your filter options" at bounding box center [640, 267] width 1090 height 26
click at [473, 185] on div "Selected 0 Result Items per page 10 25 50 100 200 STATE [GEOGRAPHIC_DATA] - Sch…" at bounding box center [640, 177] width 1110 height 77
click at [698, 159] on div "Items per page 10 25 50 100 200" at bounding box center [779, 156] width 812 height 35
drag, startPoint x: 409, startPoint y: 191, endPoint x: 481, endPoint y: 202, distance: 72.9
click at [410, 191] on h4 "V-9071518180055696114462" at bounding box center [482, 195] width 159 height 15
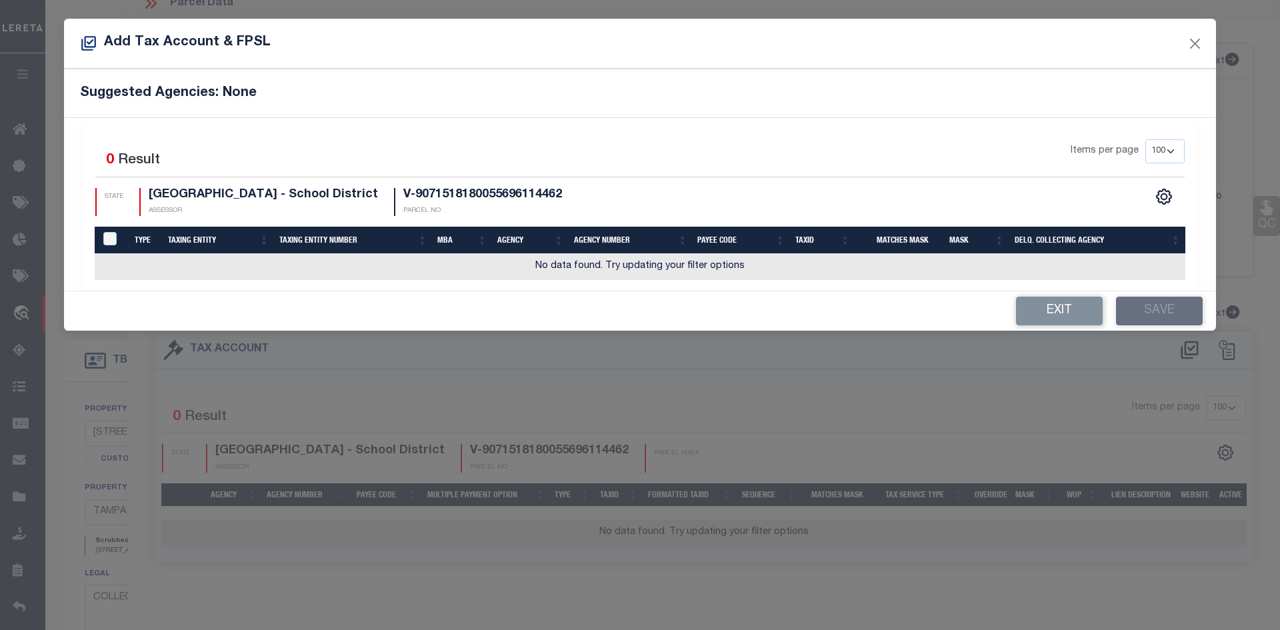
click at [518, 208] on p "PARCEL NO" at bounding box center [482, 211] width 159 height 10
click at [490, 188] on h4 "V-9071518180055696114462" at bounding box center [482, 195] width 159 height 15
click at [1058, 301] on button "Exit" at bounding box center [1059, 311] width 87 height 29
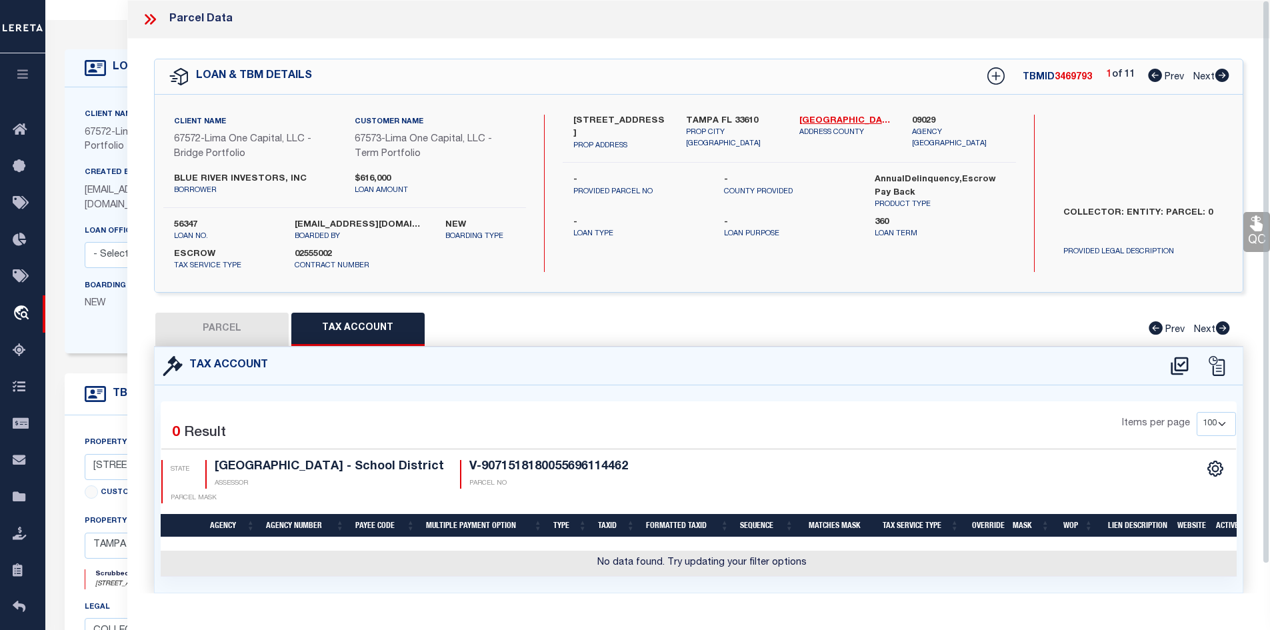
scroll to position [0, 0]
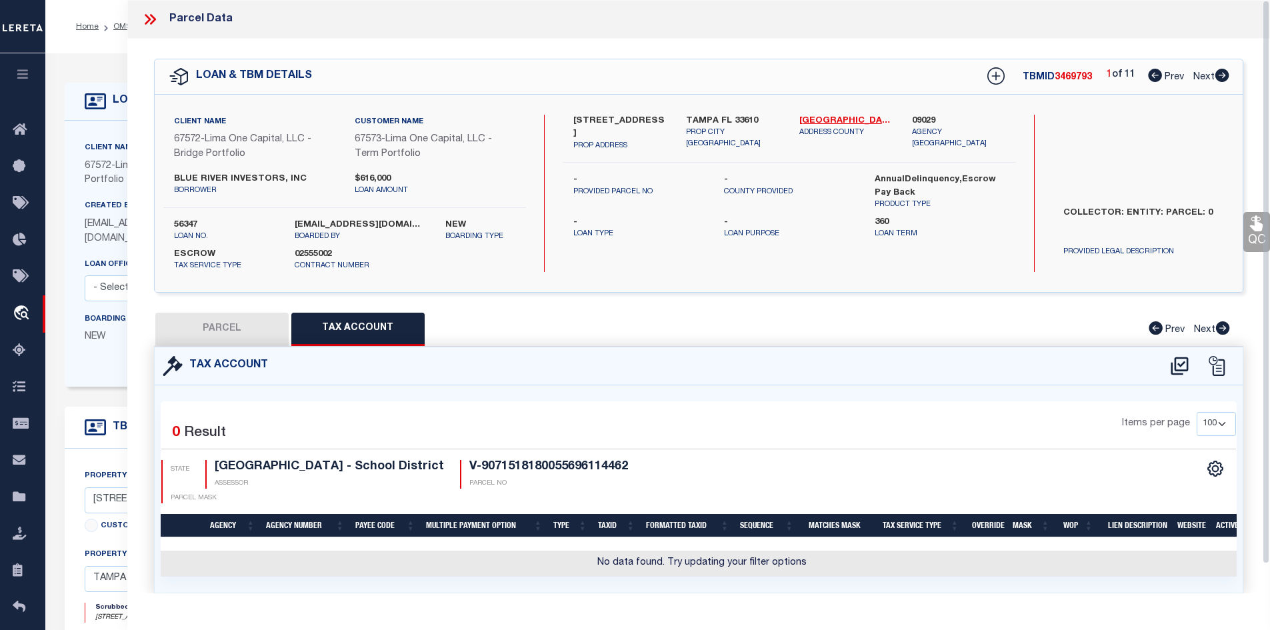
click at [152, 17] on icon at bounding box center [152, 19] width 6 height 11
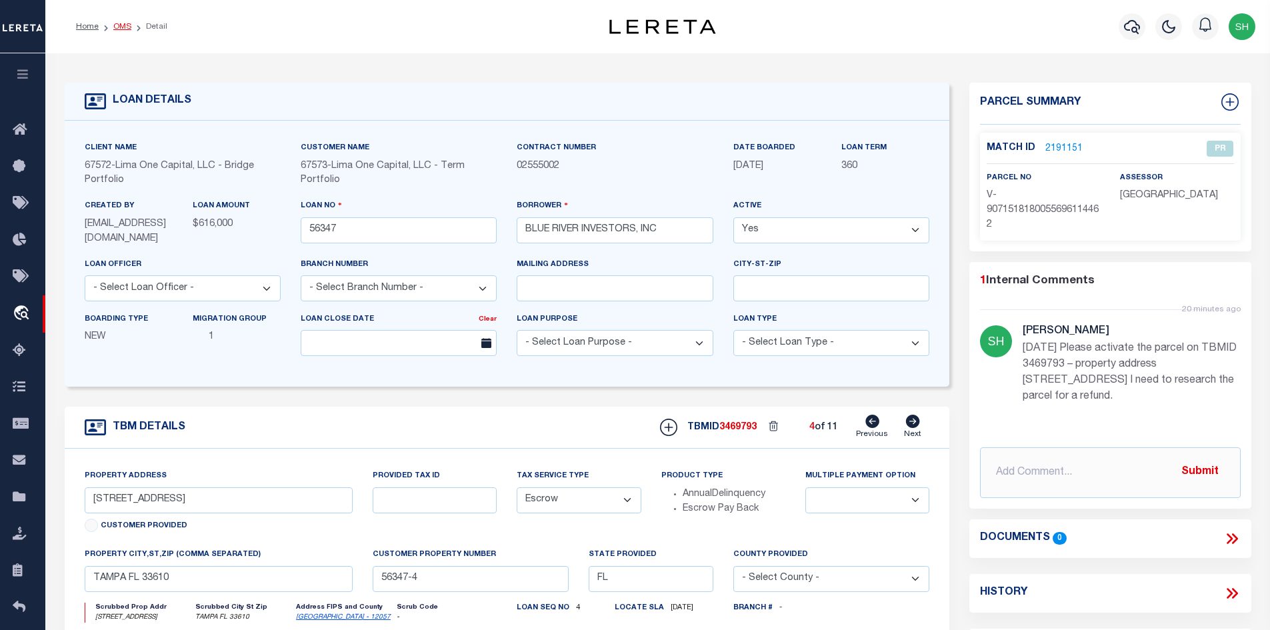
click at [122, 25] on link "OMS" at bounding box center [122, 27] width 18 height 8
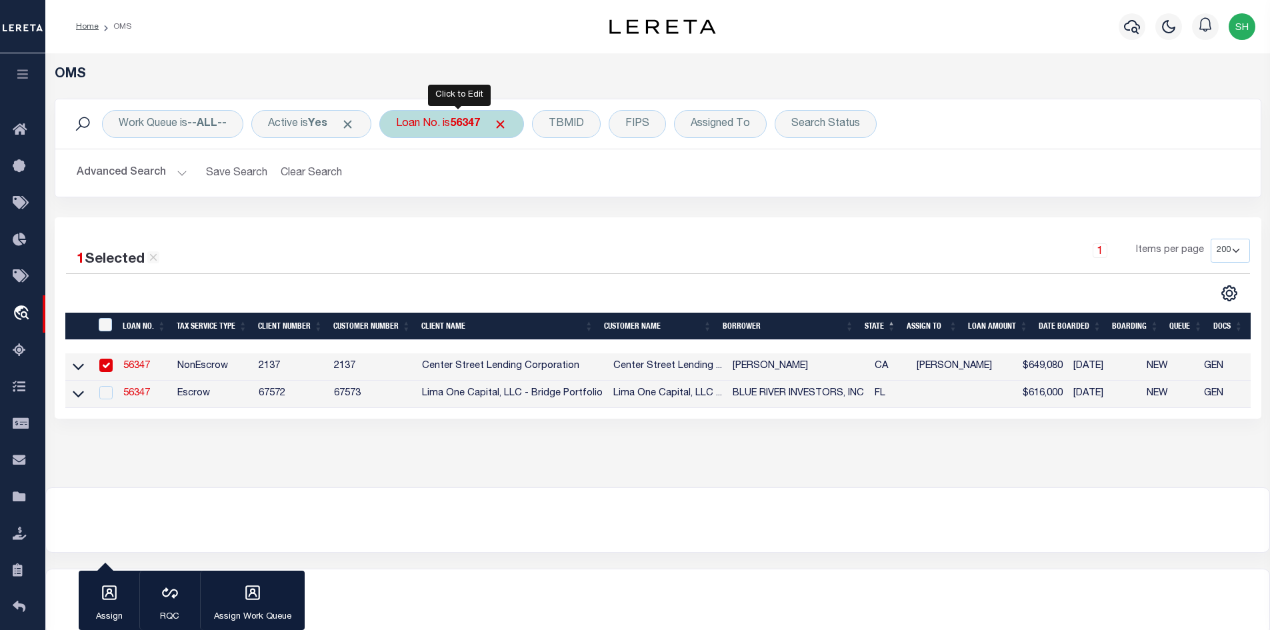
click at [468, 123] on b "56347" at bounding box center [465, 124] width 30 height 11
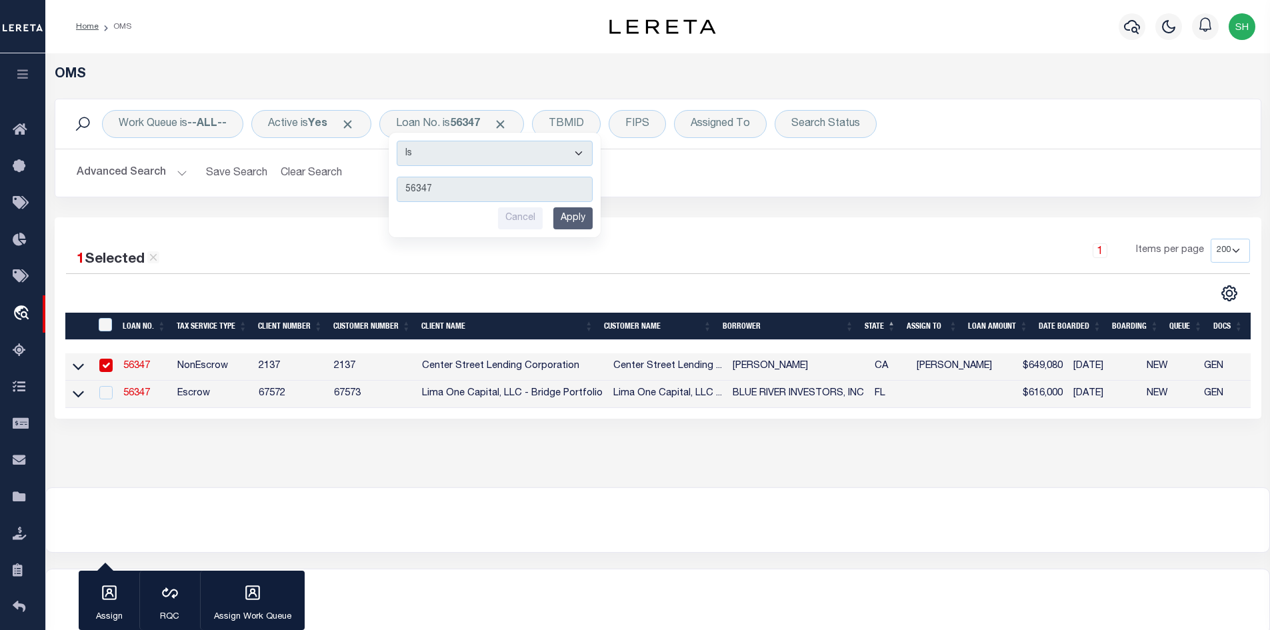
click at [261, 281] on div "1 Selected 2 Results 1 Items per page 10 25 50 100 200" at bounding box center [657, 270] width 1205 height 63
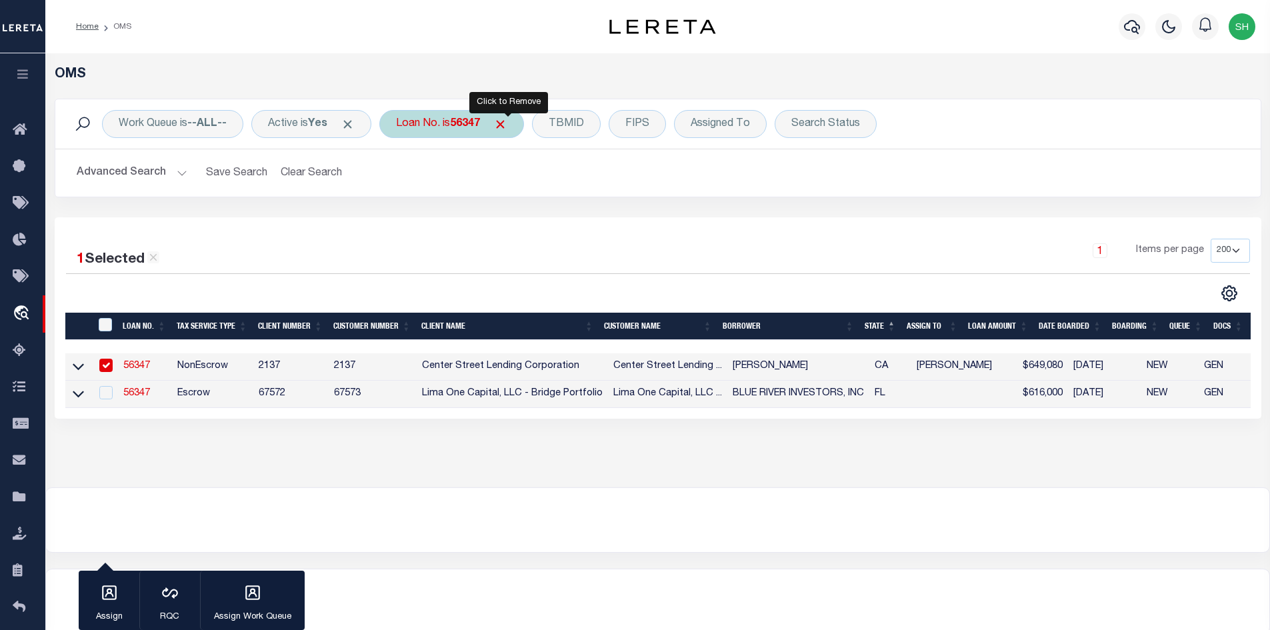
click at [507, 120] on span "Click to Remove" at bounding box center [500, 124] width 14 height 14
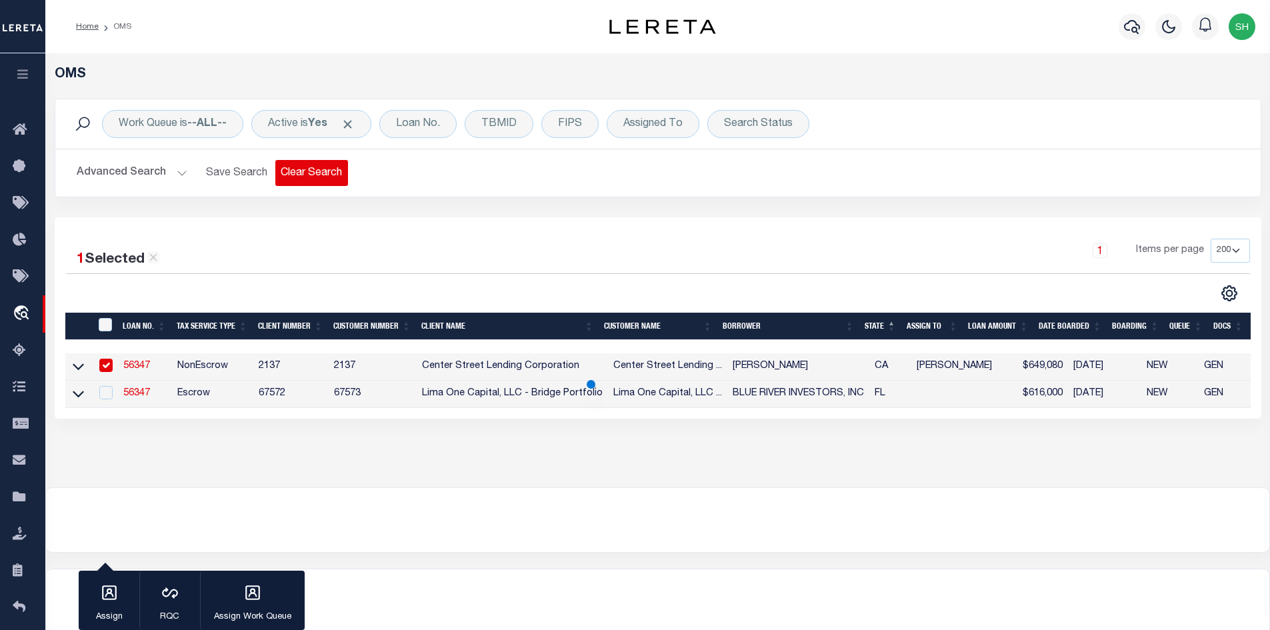
click at [297, 179] on button "Clear Search" at bounding box center [311, 173] width 73 height 26
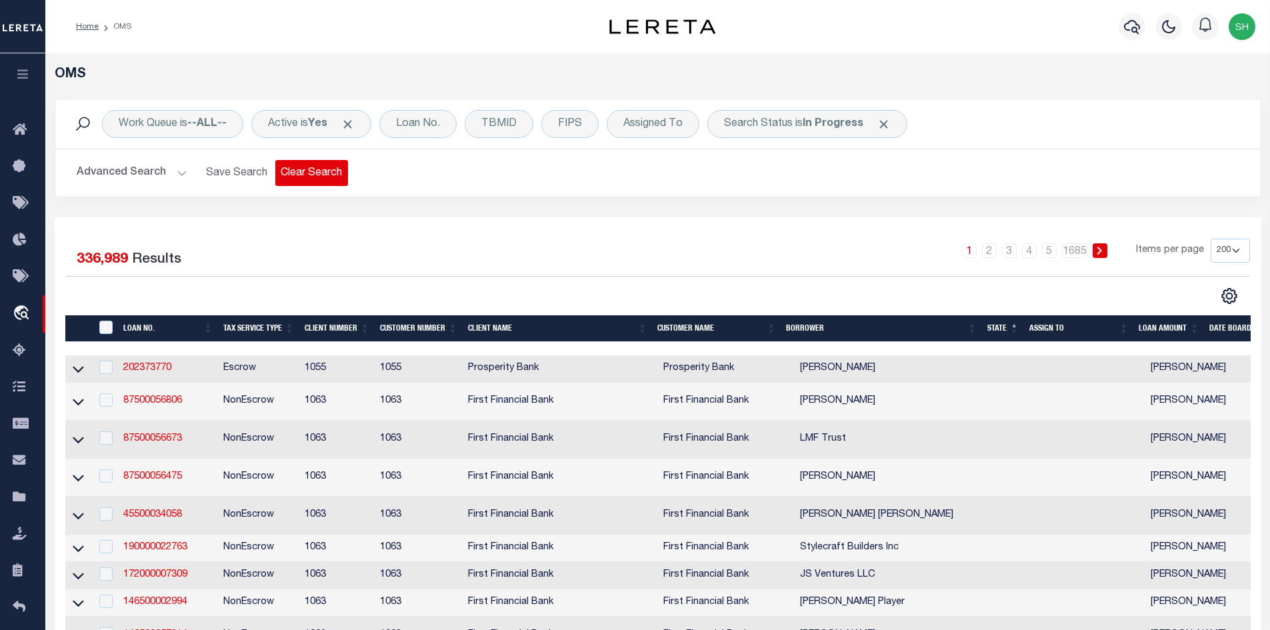
click at [326, 169] on button "Clear Search" at bounding box center [311, 173] width 73 height 26
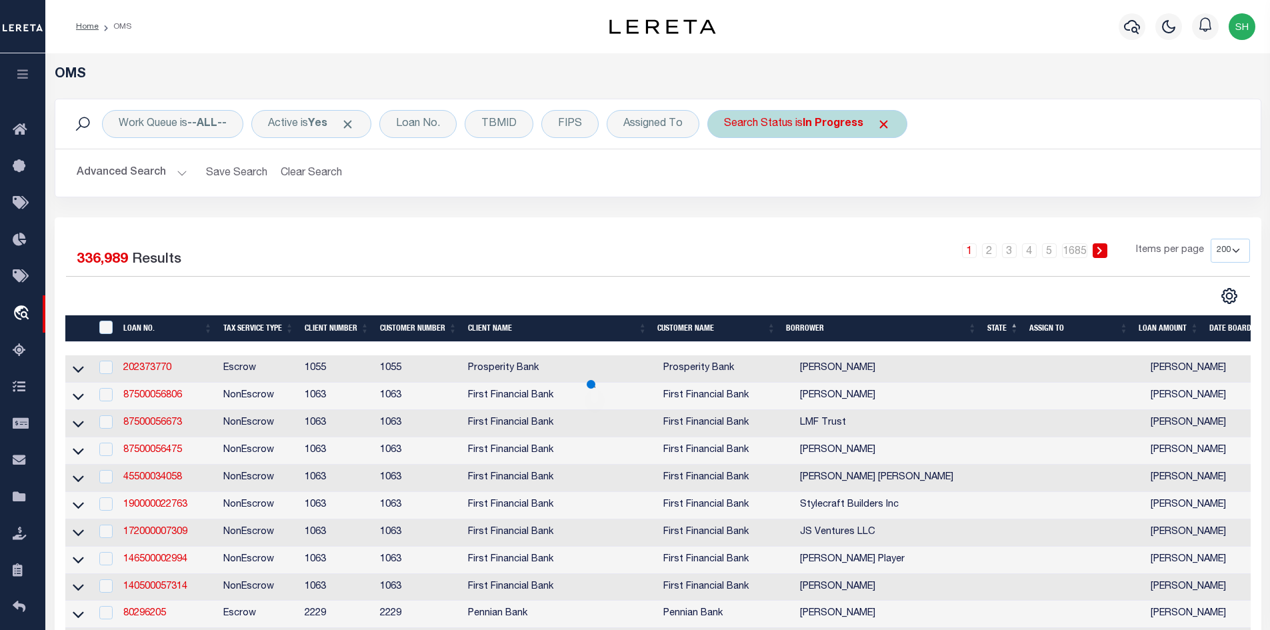
click at [822, 137] on div "Search Status is In Progress" at bounding box center [807, 124] width 200 height 28
select select "IP"
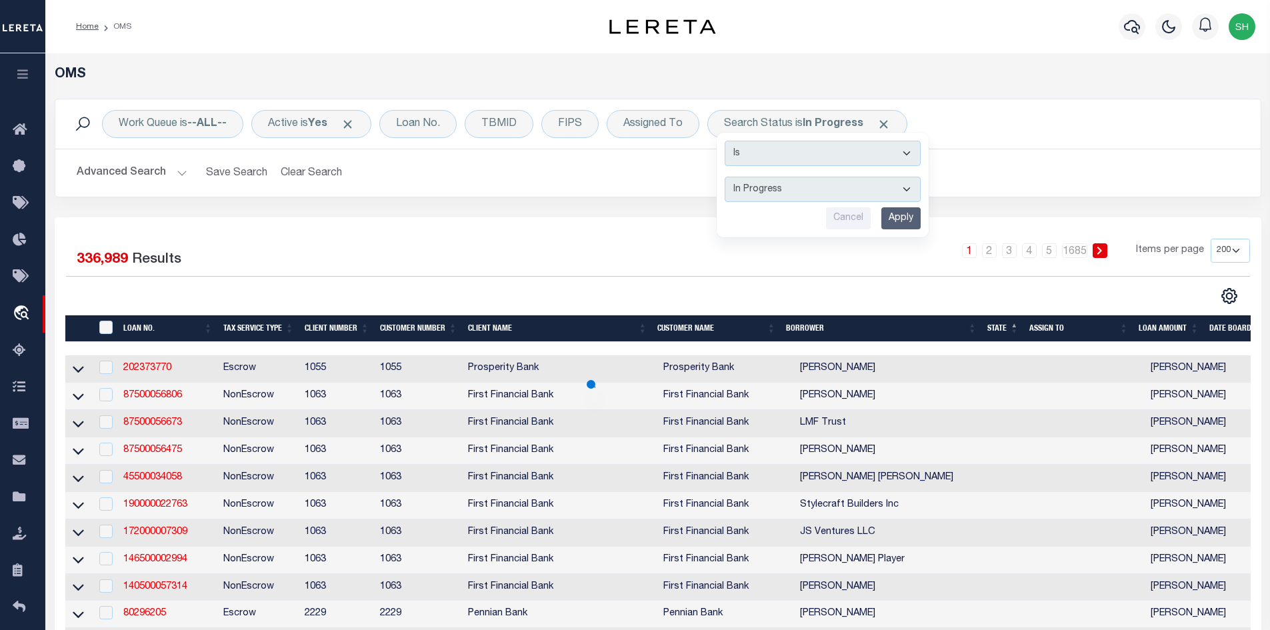
click at [422, 239] on div "1 2 3 4 5 … 1685 Items per page 10 25 50 100 200" at bounding box center [808, 256] width 883 height 35
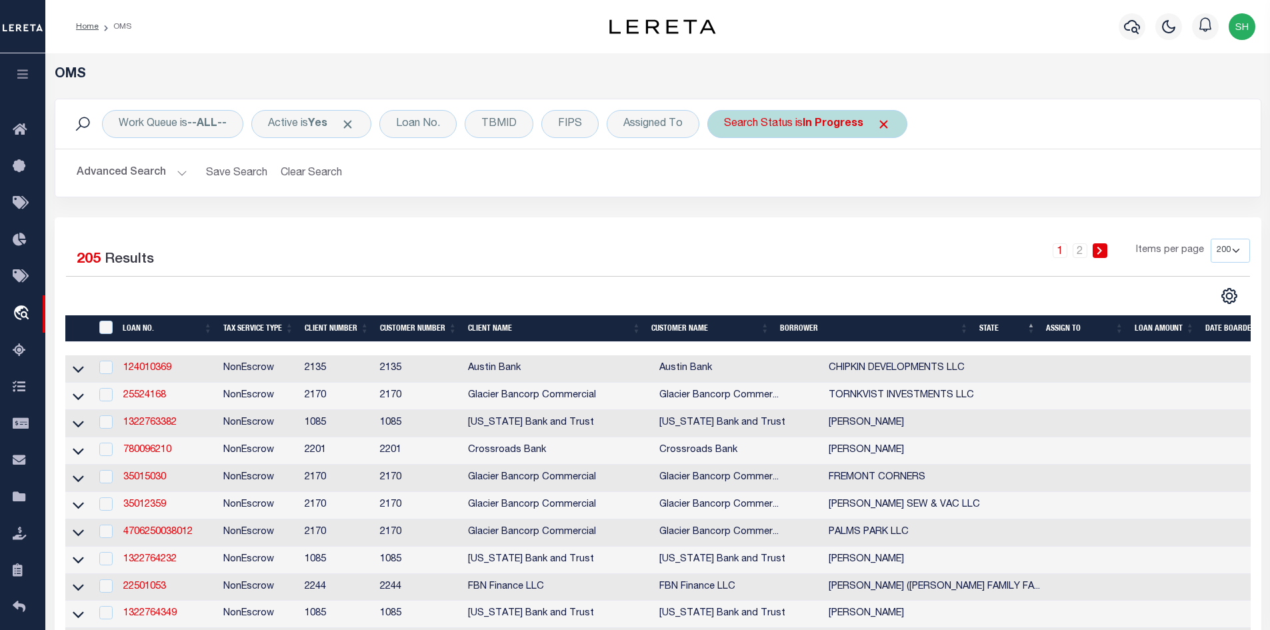
click at [734, 116] on div "Search Status is In Progress Is Contains Automated Search Bad Parcel Complete D…" at bounding box center [807, 124] width 200 height 28
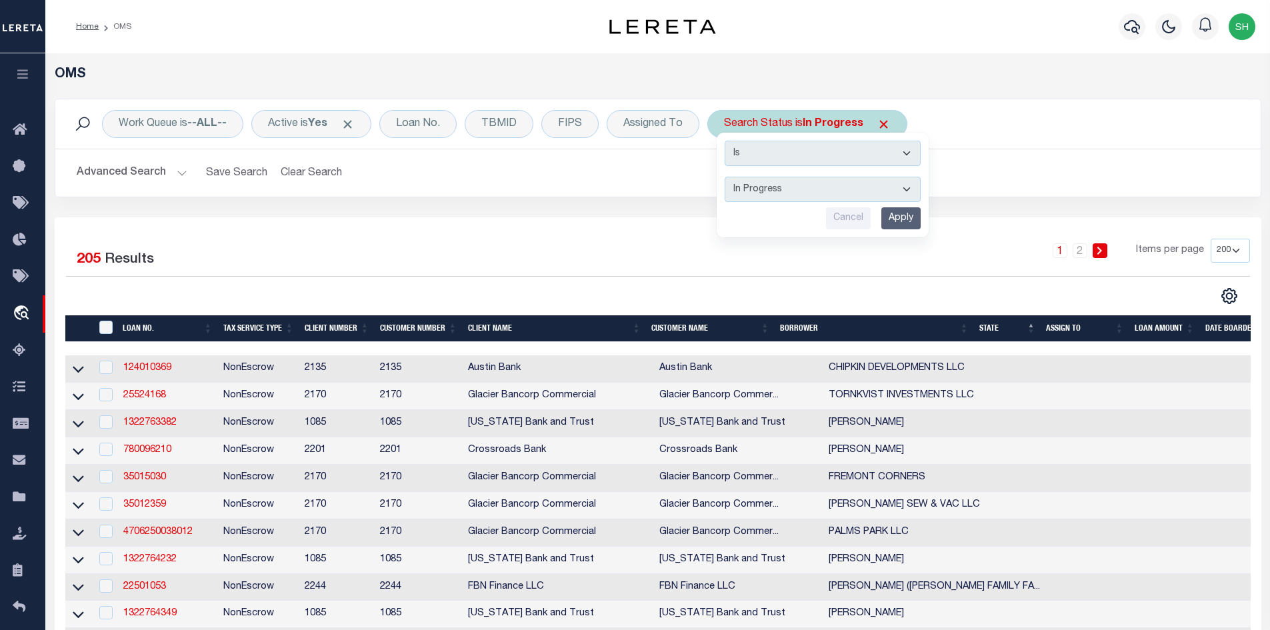
click at [787, 190] on select "Automated Search Bad Parcel Complete Duplicate Parcel High Dollar Reporting In …" at bounding box center [822, 189] width 196 height 25
select select "QC"
click at [725, 177] on select "Automated Search Bad Parcel Complete Duplicate Parcel High Dollar Reporting In …" at bounding box center [822, 189] width 196 height 25
click at [891, 220] on input "Apply" at bounding box center [900, 218] width 39 height 22
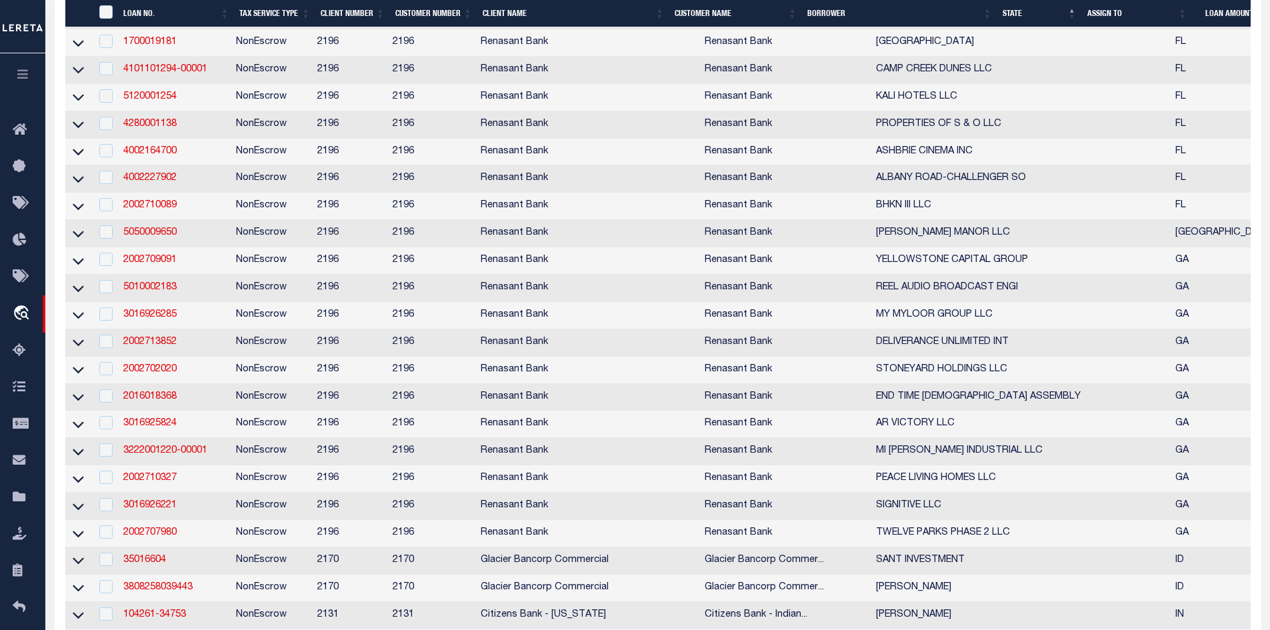
scroll to position [2266, 0]
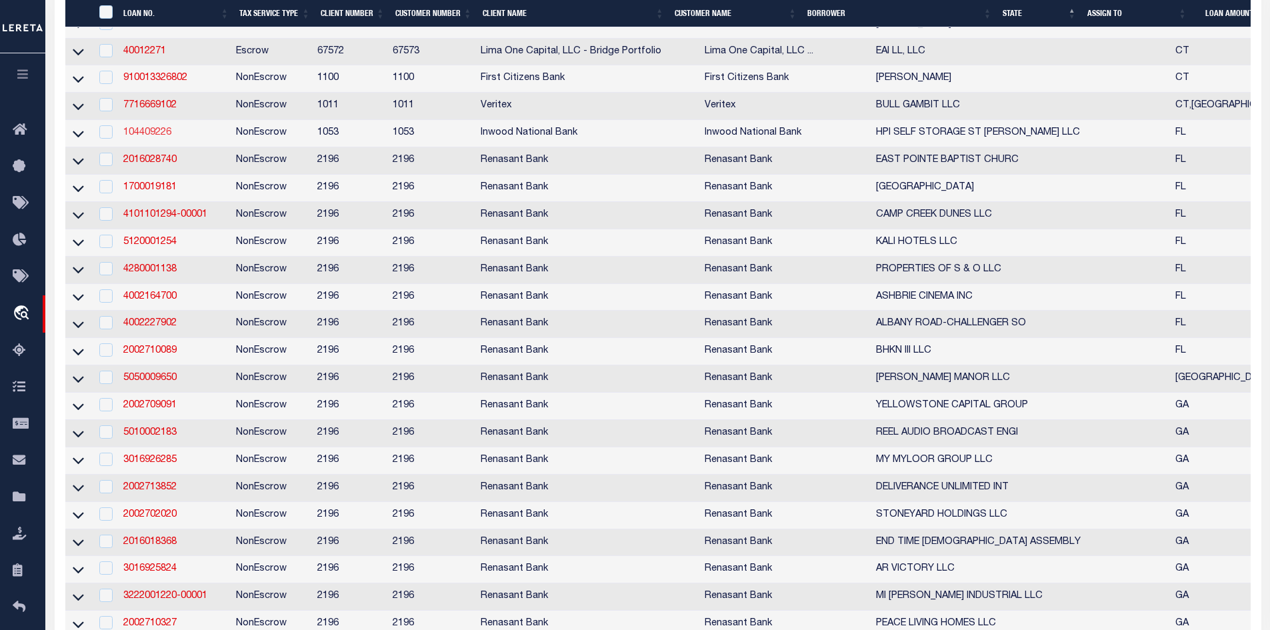
click at [141, 147] on td "104409226" at bounding box center [174, 133] width 113 height 27
checkbox input "true"
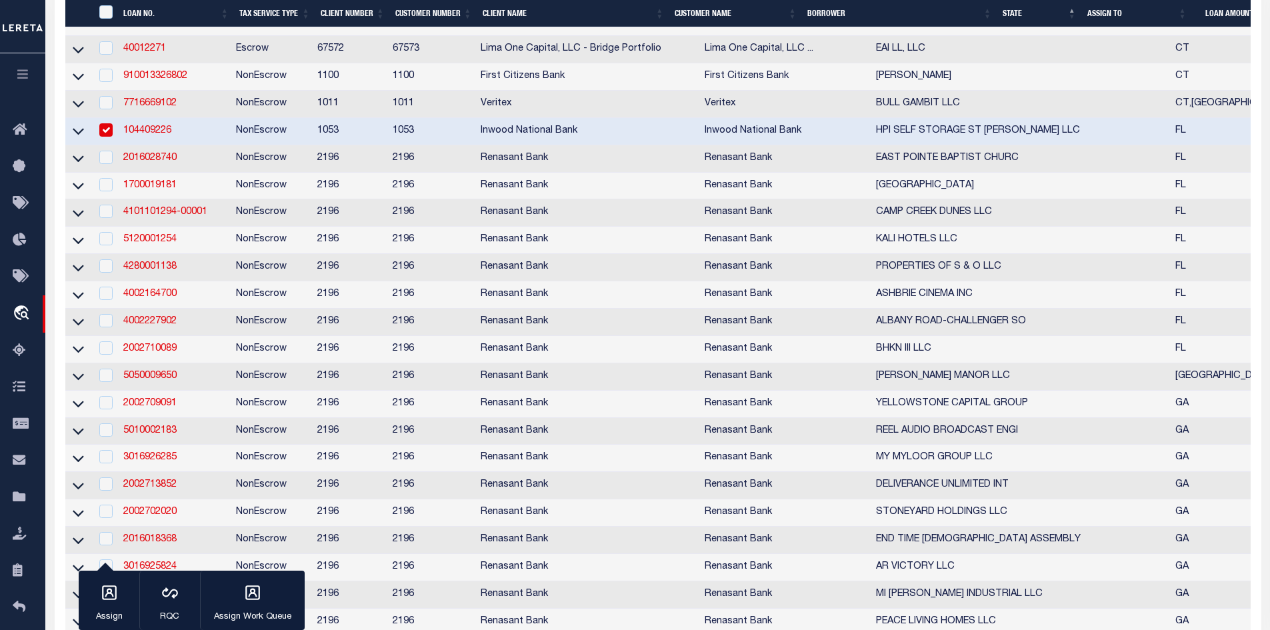
click at [141, 135] on link "104409226" at bounding box center [147, 130] width 48 height 9
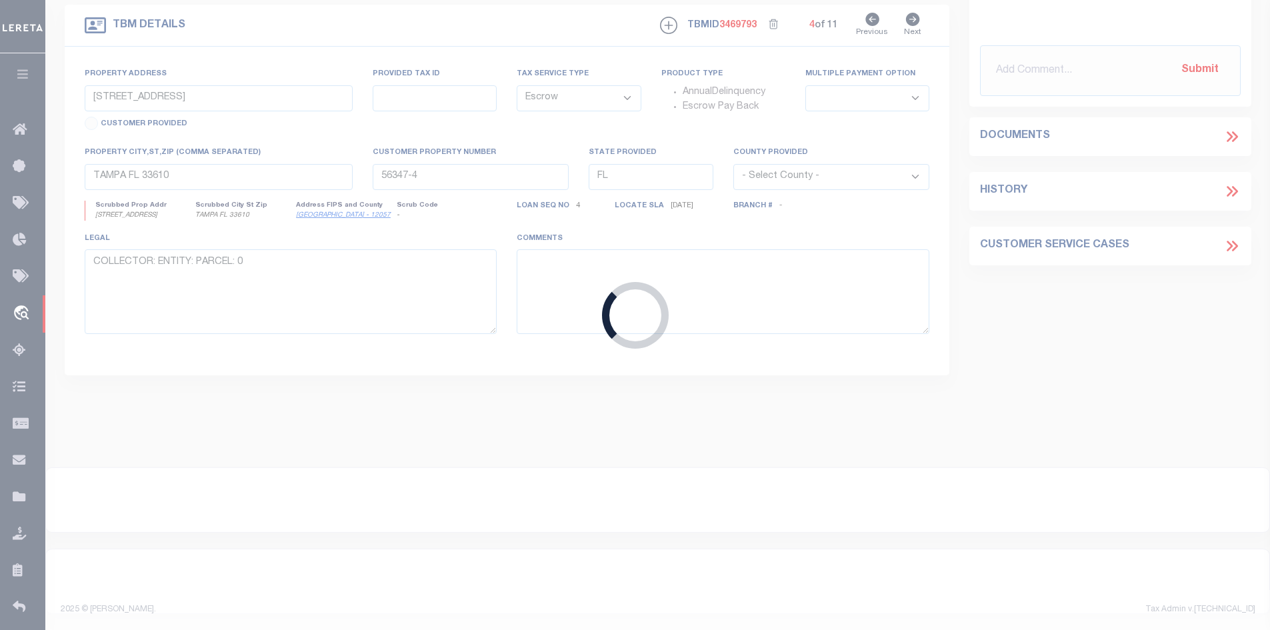
scroll to position [389, 0]
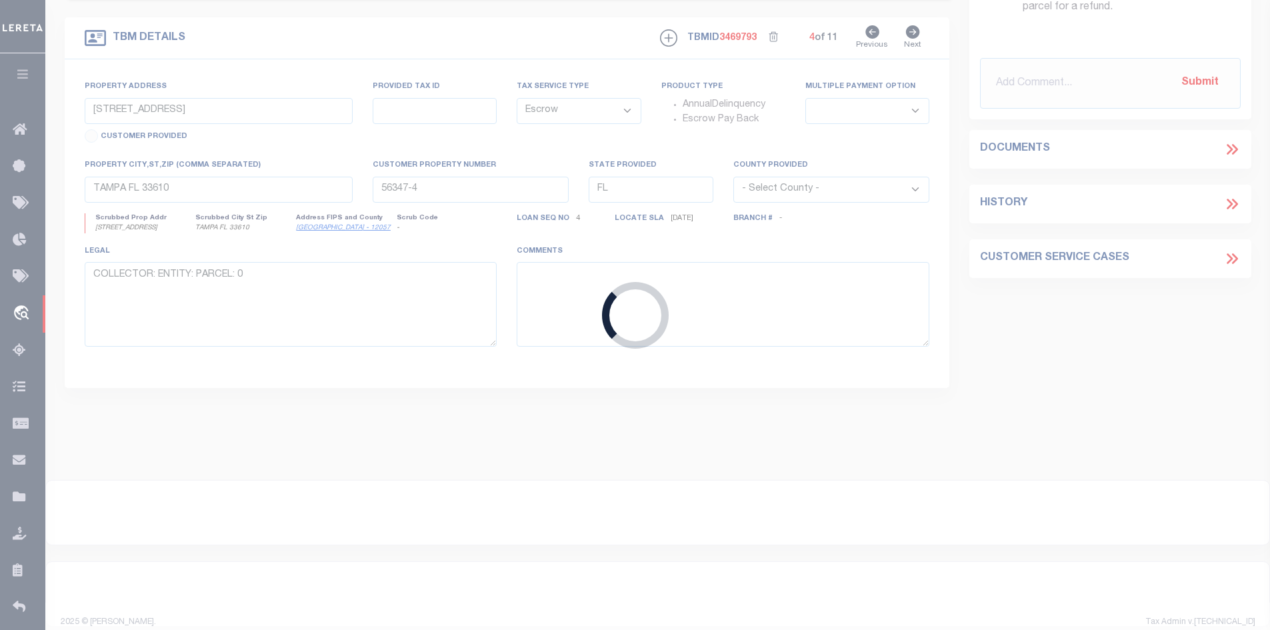
type input "104409226"
type input "HPI SELF STORAGE ST [PERSON_NAME] LLC"
select select
type input "[DATE]"
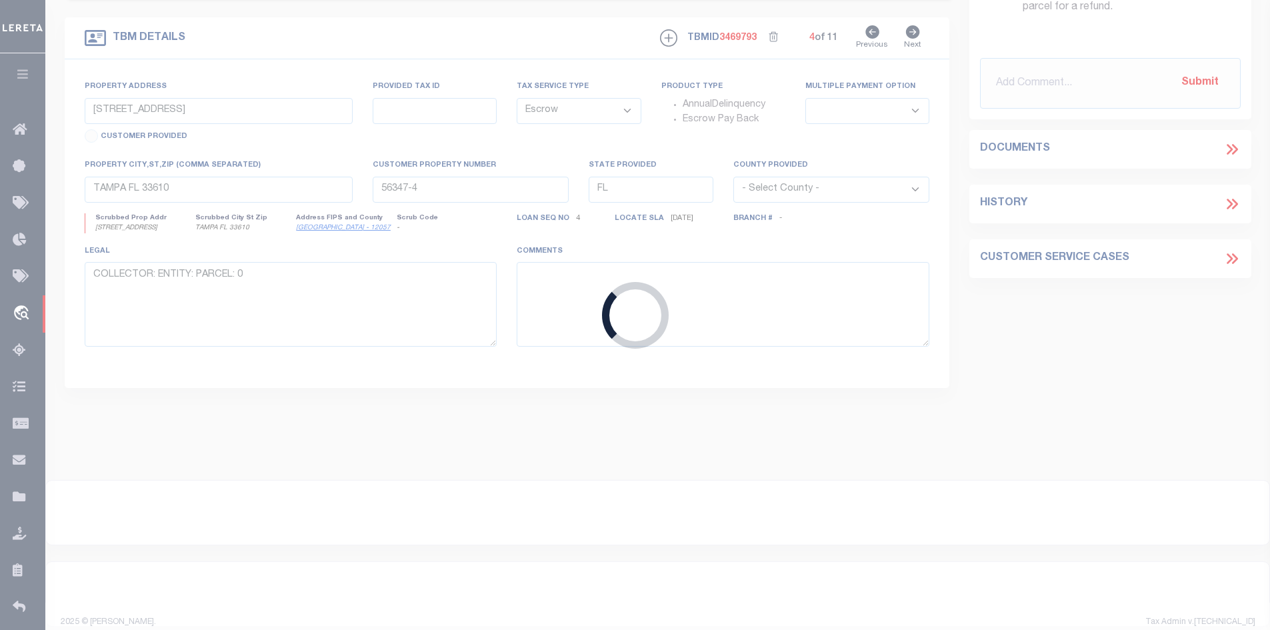
select select "20"
select select "NonEscrow"
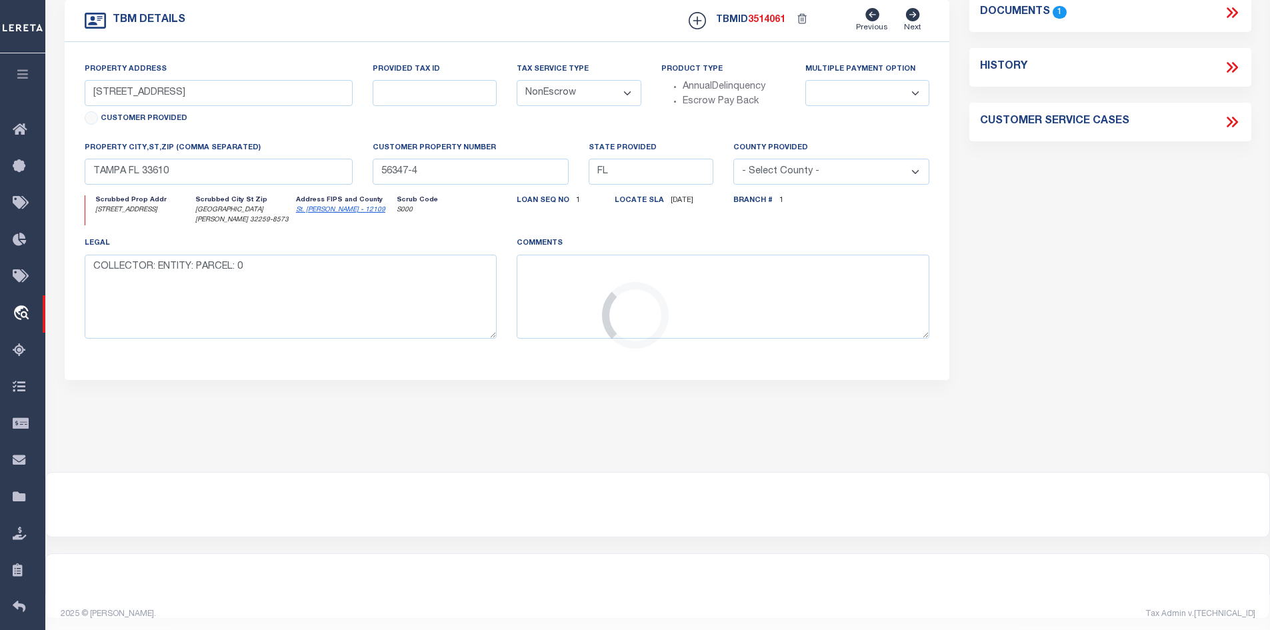
select select "513"
select select "91"
type input "[STREET_ADDRESS]"
type input "001330-0073"
select select
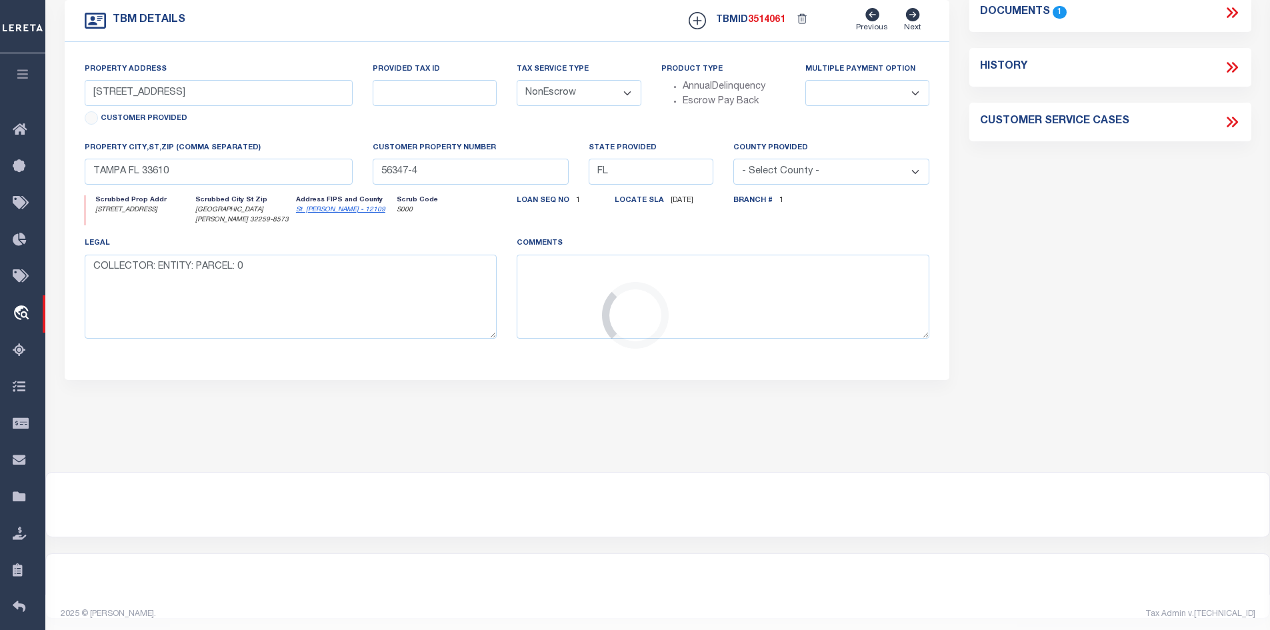
type input "[GEOGRAPHIC_DATA][PERSON_NAME] 32259-8573"
type textarea "SEE ATTACHED EXHIBIT "A" ON THE DEED OF TRUST DOCUMENT INCLUDED."
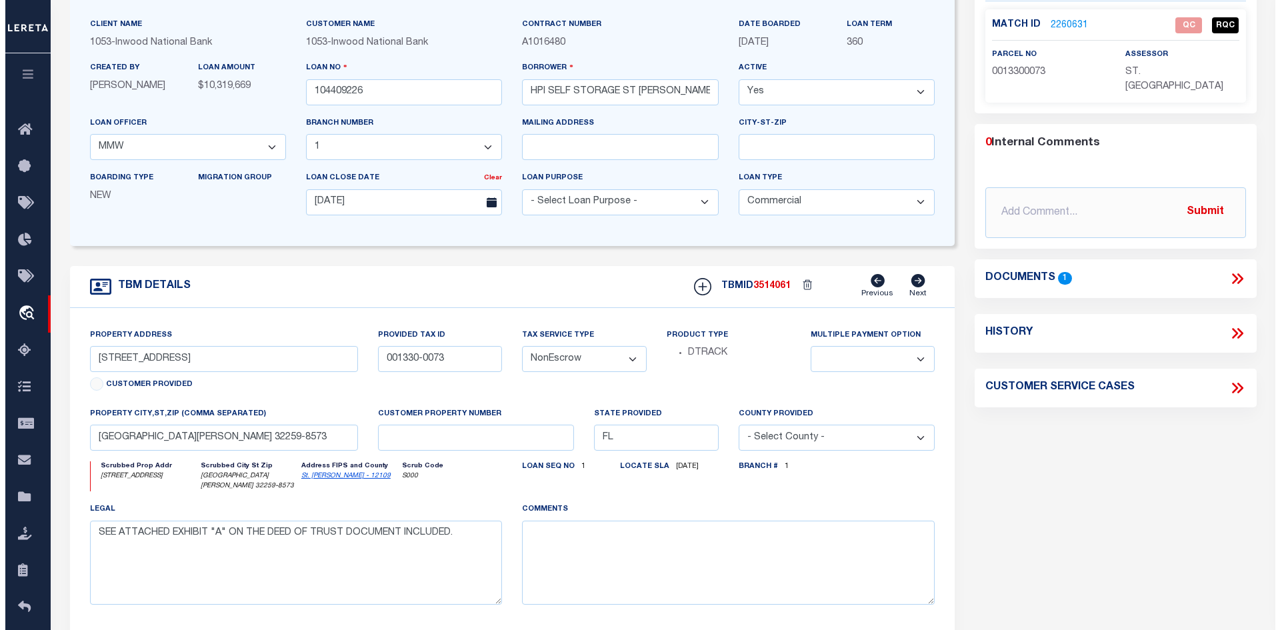
scroll to position [133, 0]
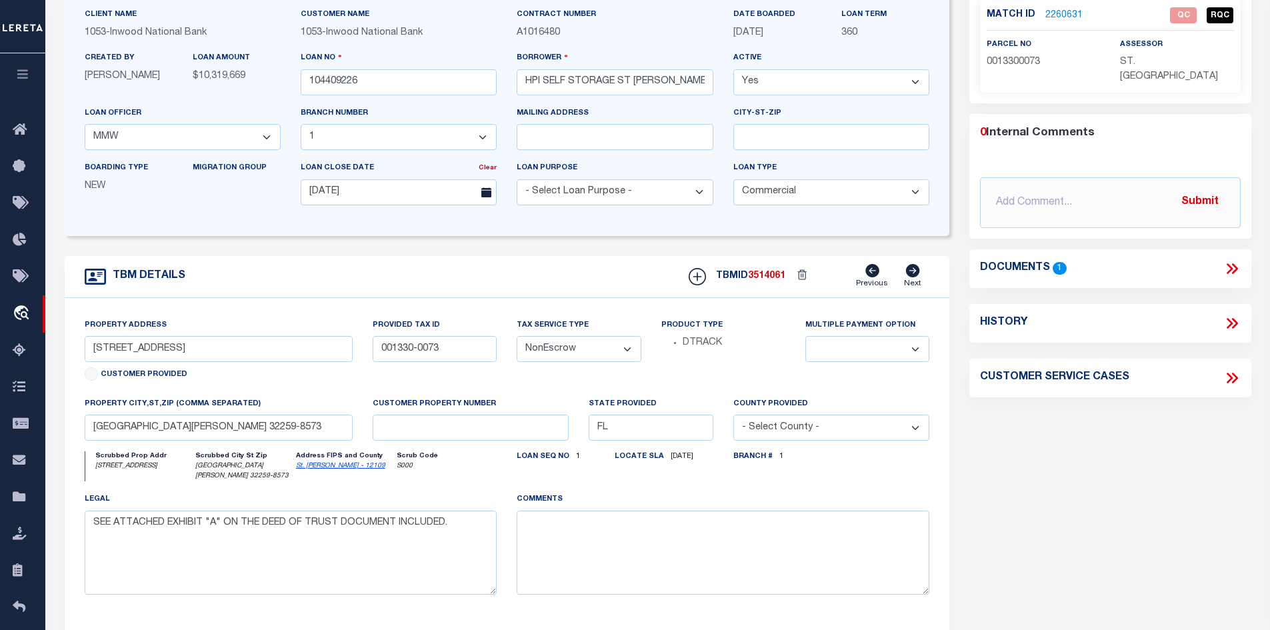
click at [1238, 260] on icon at bounding box center [1231, 268] width 17 height 17
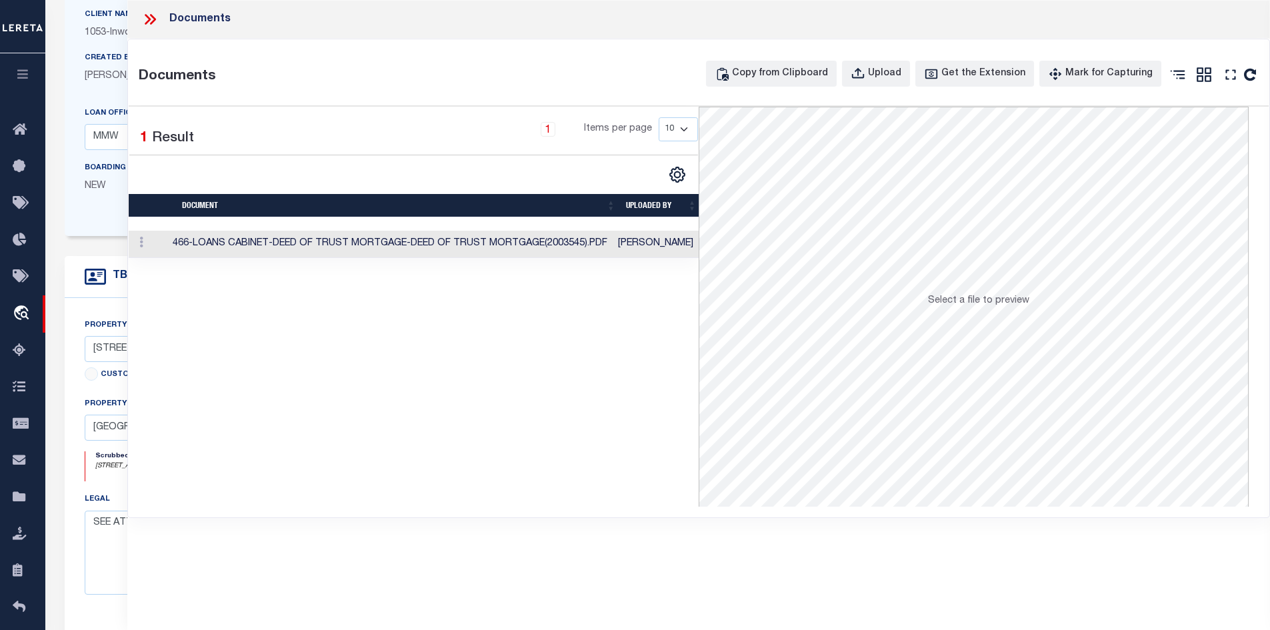
click at [344, 235] on td "466-LOANS CABINET-DEED OF TRUST MORTGAGE-DEED OF TRUST MORTGAGE(2003545).PDF" at bounding box center [389, 244] width 445 height 27
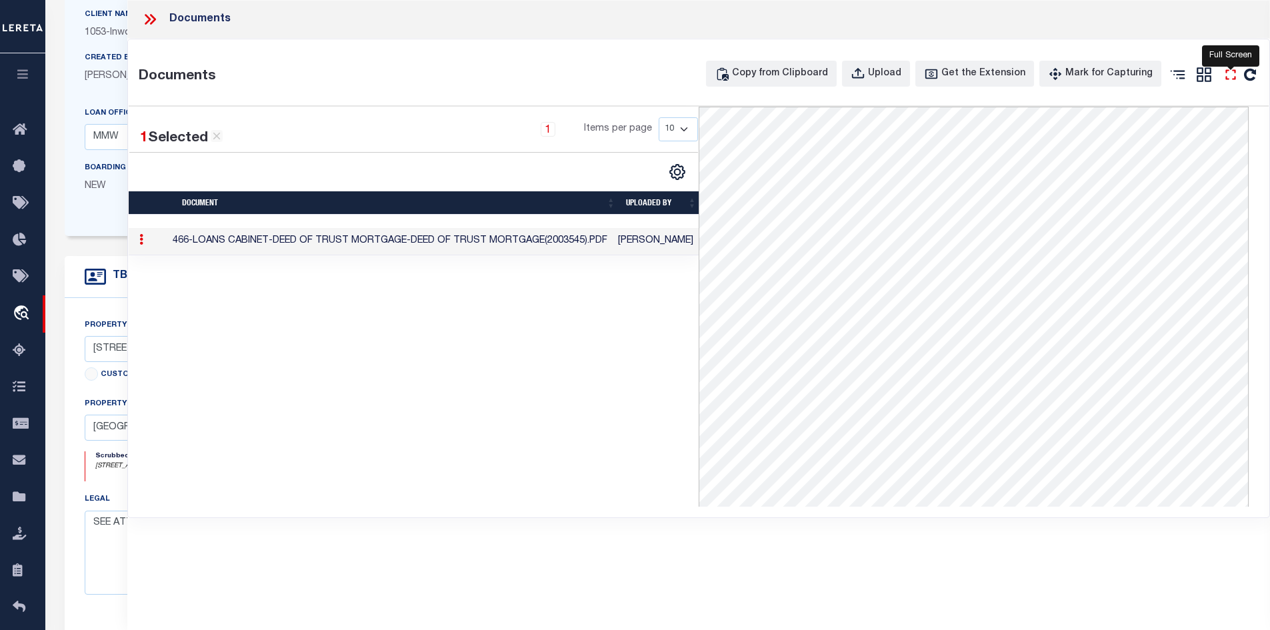
click at [1235, 71] on icon "" at bounding box center [1230, 74] width 10 height 10
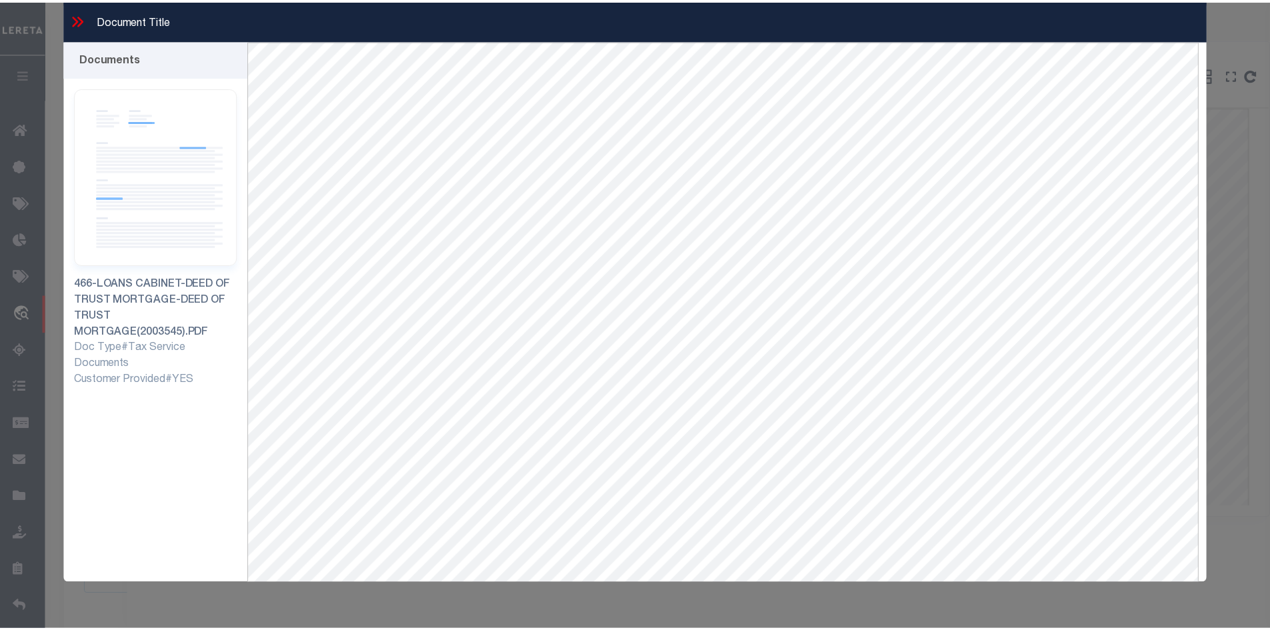
scroll to position [57, 0]
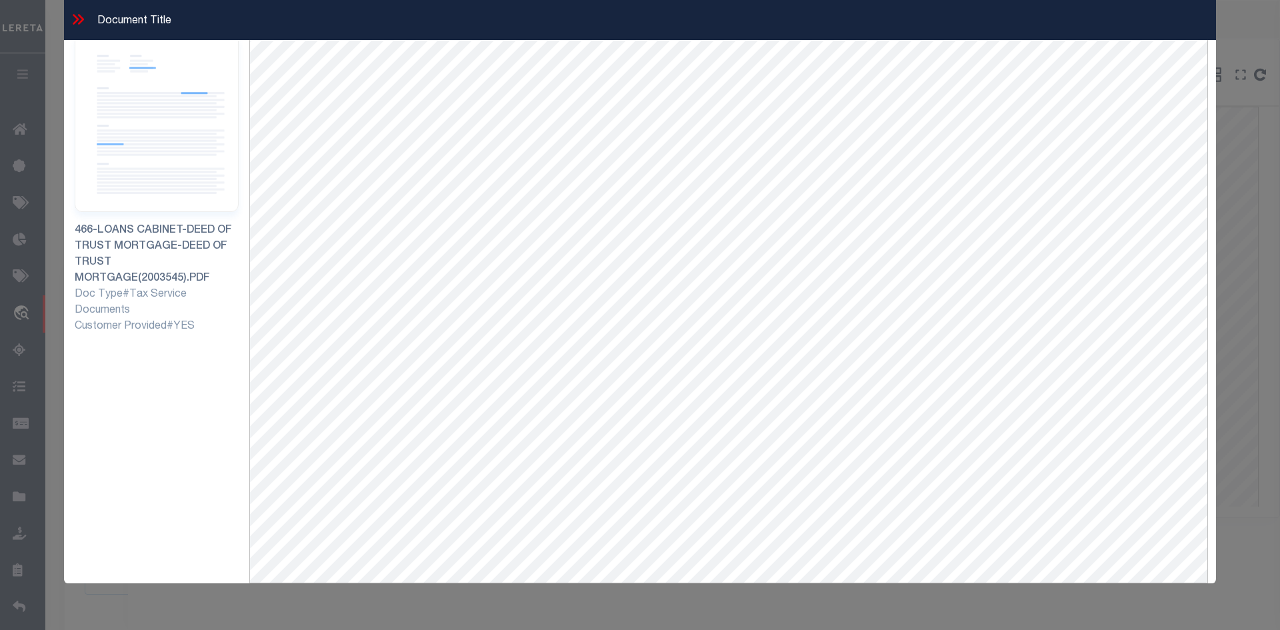
click at [69, 17] on icon at bounding box center [77, 19] width 17 height 17
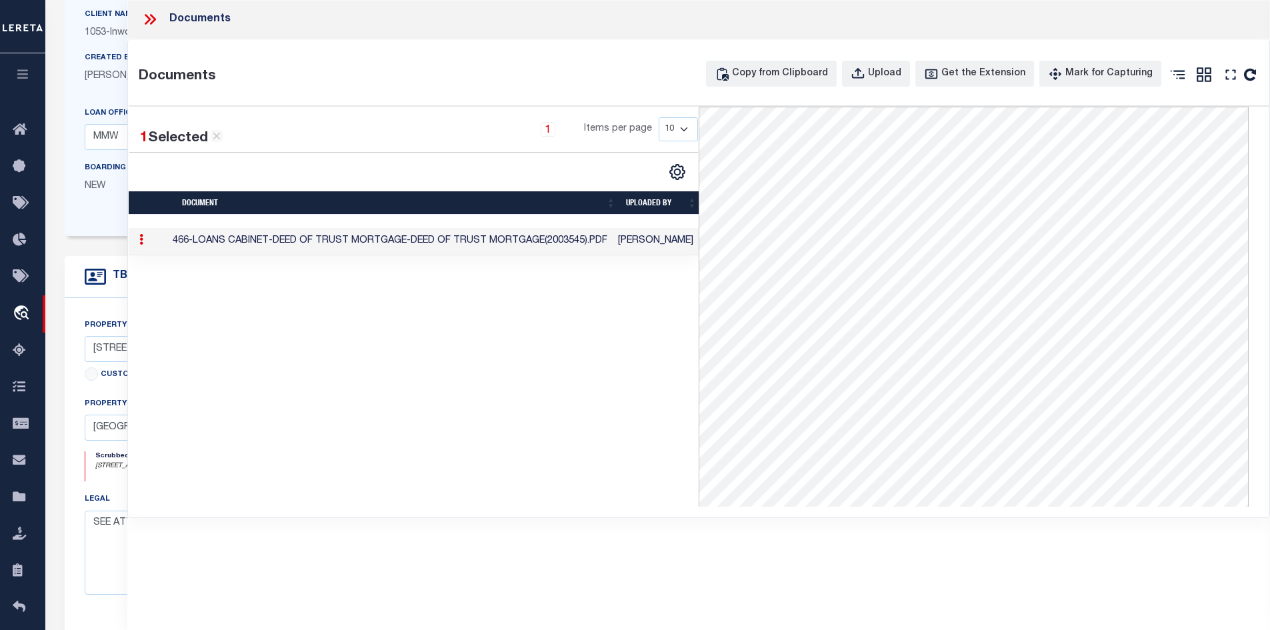
click at [149, 16] on icon at bounding box center [149, 19] width 17 height 17
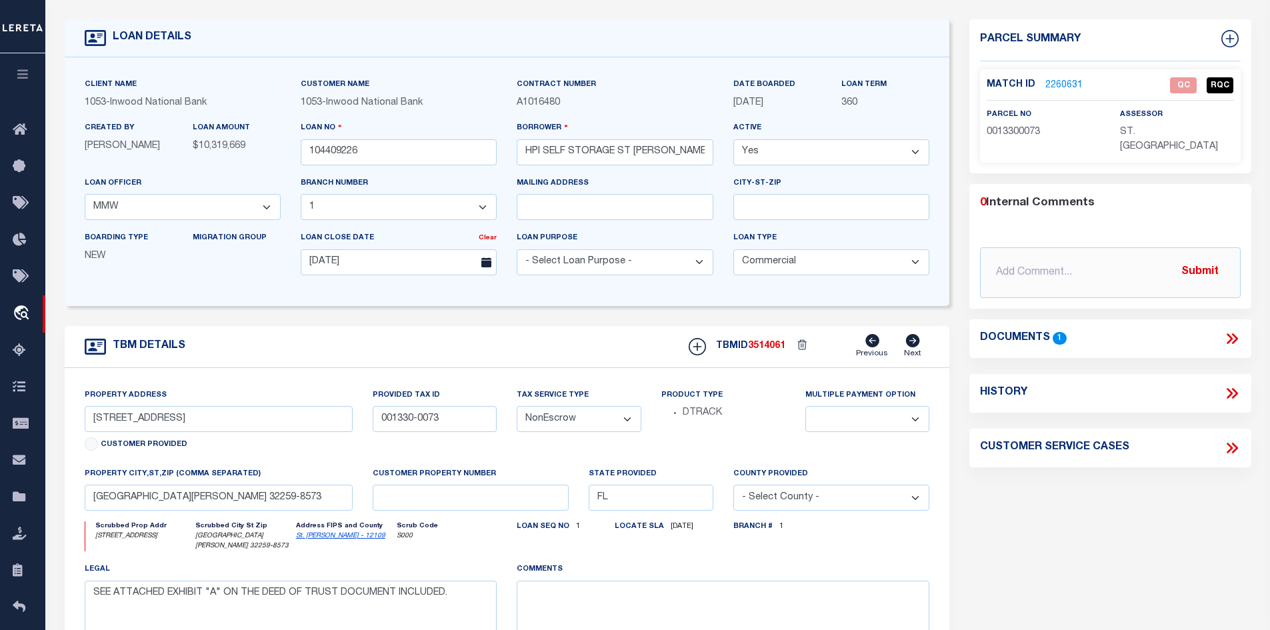
scroll to position [67, 0]
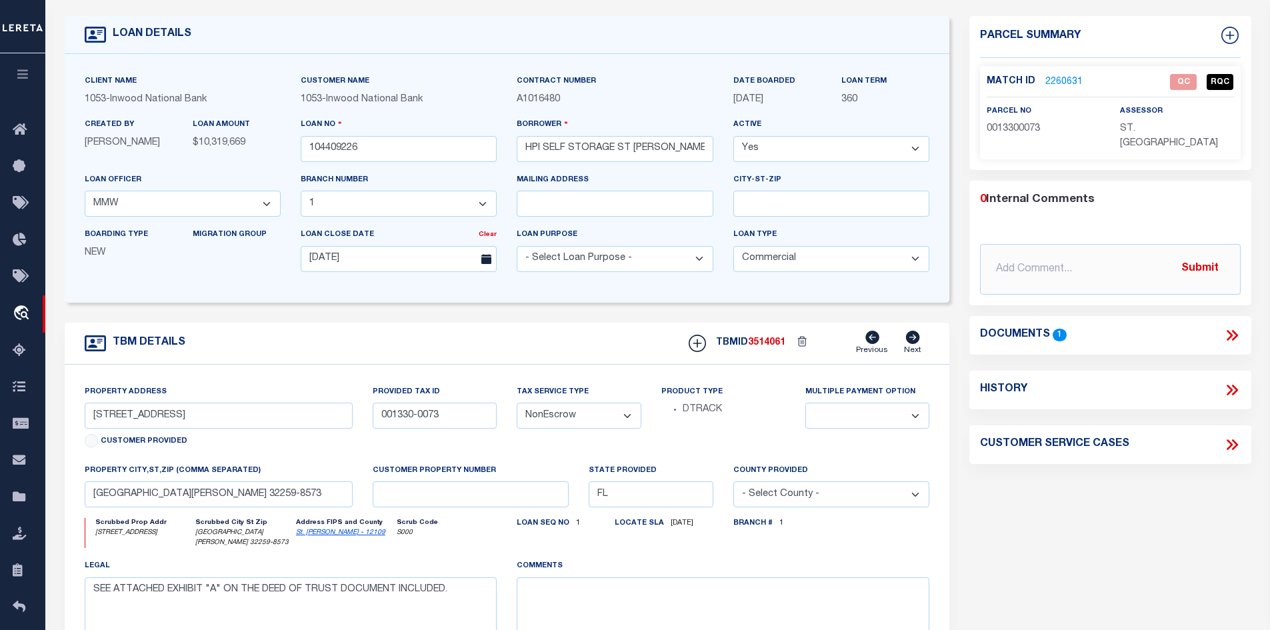
click at [339, 536] on link "St. [PERSON_NAME] - 12109" at bounding box center [340, 532] width 89 height 7
drag, startPoint x: 173, startPoint y: 423, endPoint x: 46, endPoint y: 423, distance: 127.3
click at [46, 423] on div "LOAN DETAILS Client Name 1053" at bounding box center [657, 391] width 1224 height 808
click at [1070, 79] on link "2260631" at bounding box center [1063, 82] width 37 height 14
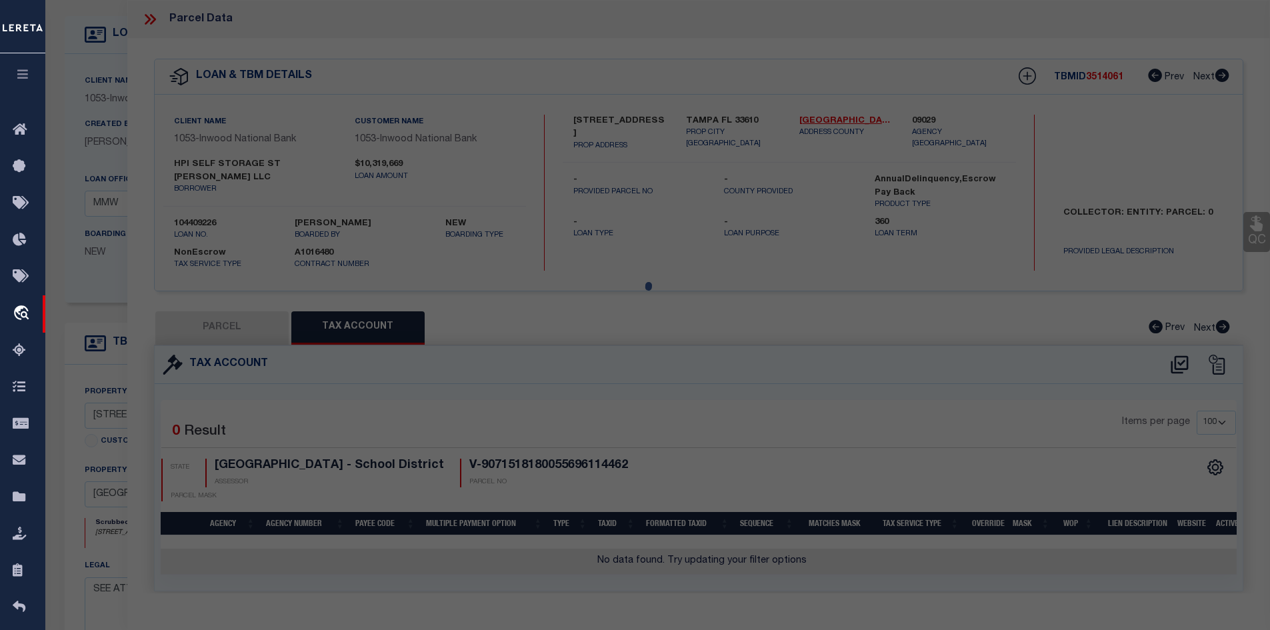
select select "AS"
checkbox input "false"
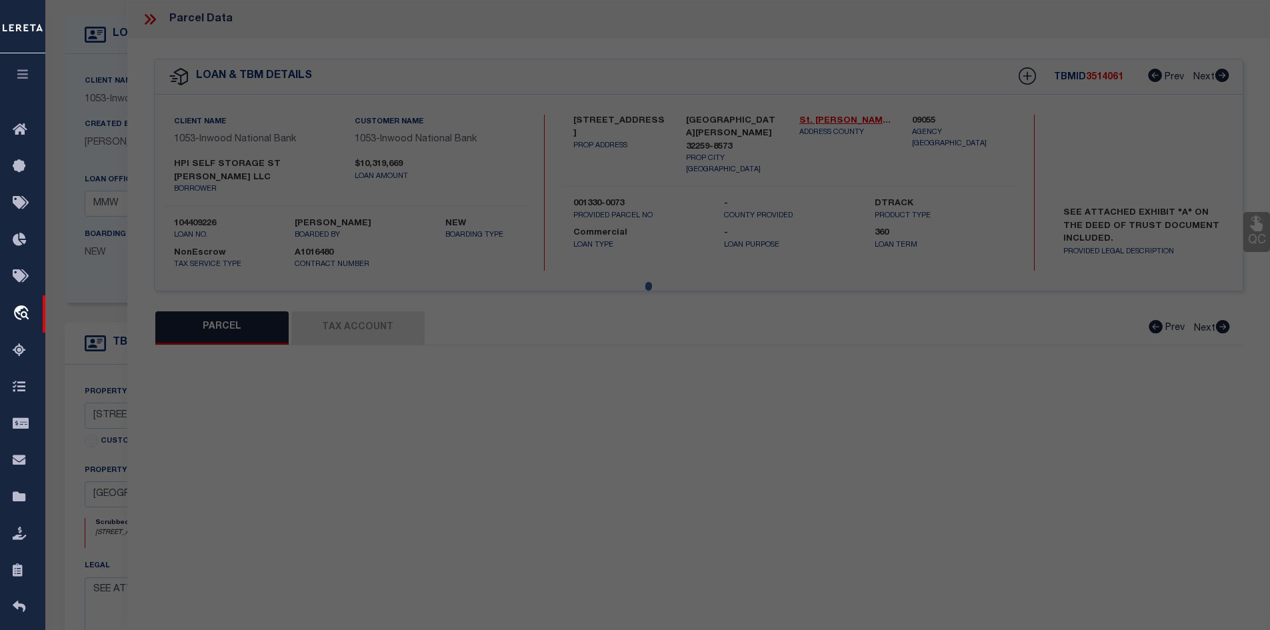
select select "QC"
type input "[PERSON_NAME] Storage Centers [GEOGRAPHIC_DATA] LLC 100%"
select select "AGW"
select select "LEG"
type input "106, [STREET_ADDRESS]"
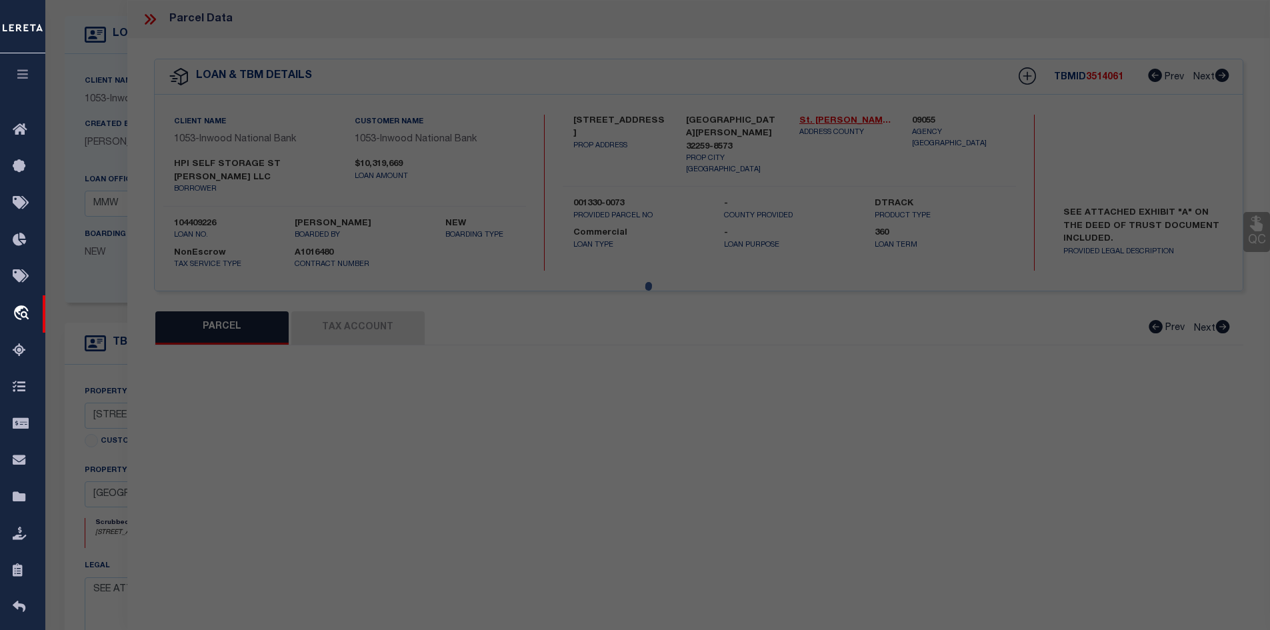
type textarea "4-7C 39-5S-27E PT [PERSON_NAME] - LYING S OF GREENBRIAR RD & E OF LONGLEAF PINE…"
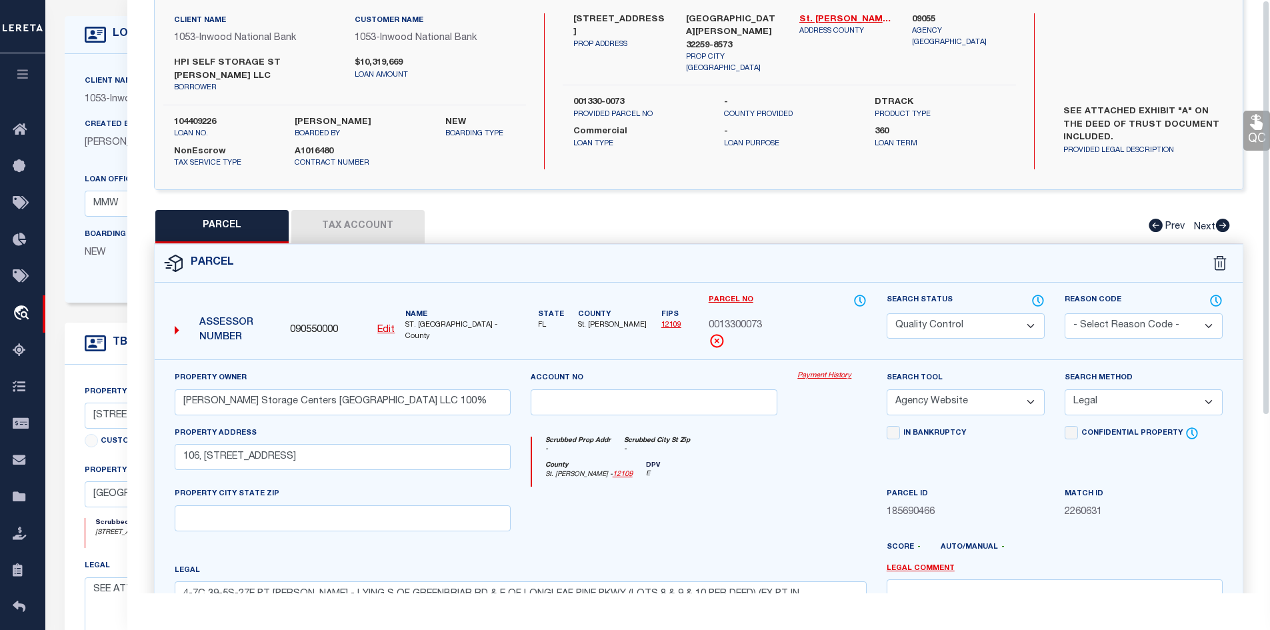
scroll to position [0, 0]
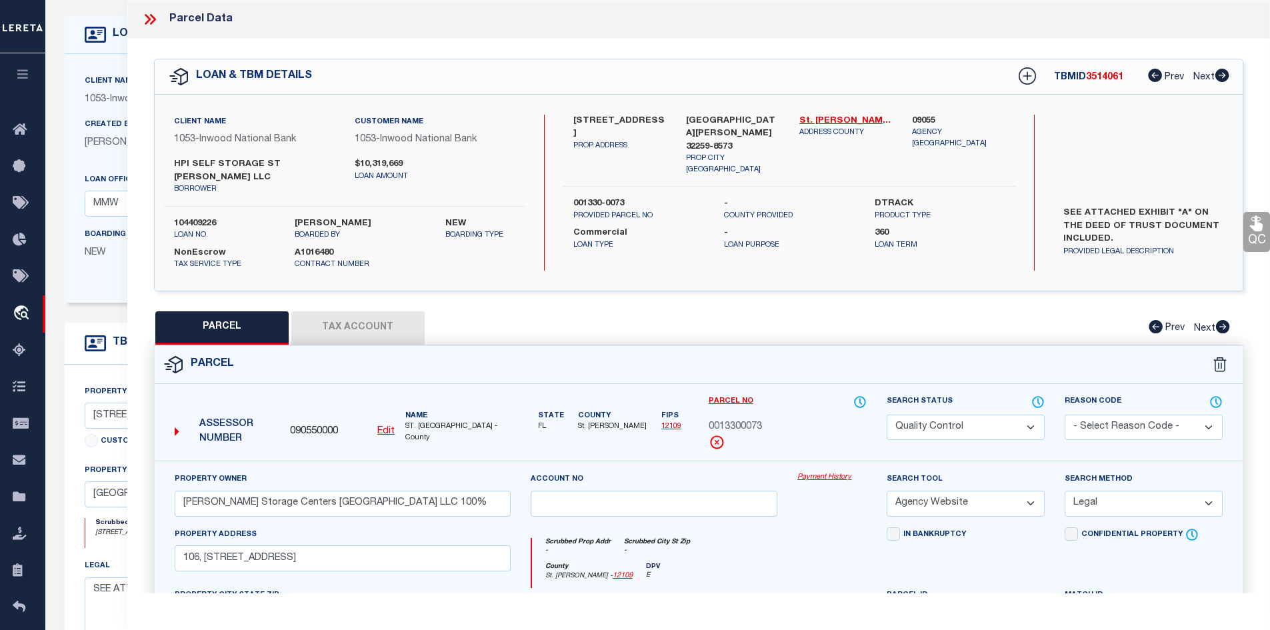
click at [944, 416] on select "Automated Search Bad Parcel Complete Duplicate Parcel High Dollar Reporting In …" at bounding box center [965, 428] width 158 height 26
select select "CP"
click at [886, 415] on select "Automated Search Bad Parcel Complete Duplicate Parcel High Dollar Reporting In …" at bounding box center [965, 428] width 158 height 26
click at [1114, 415] on select "- Select Reason Code - 099 - Other (Provide additional detail) ACT - Agency Cha…" at bounding box center [1143, 428] width 158 height 26
select select "099"
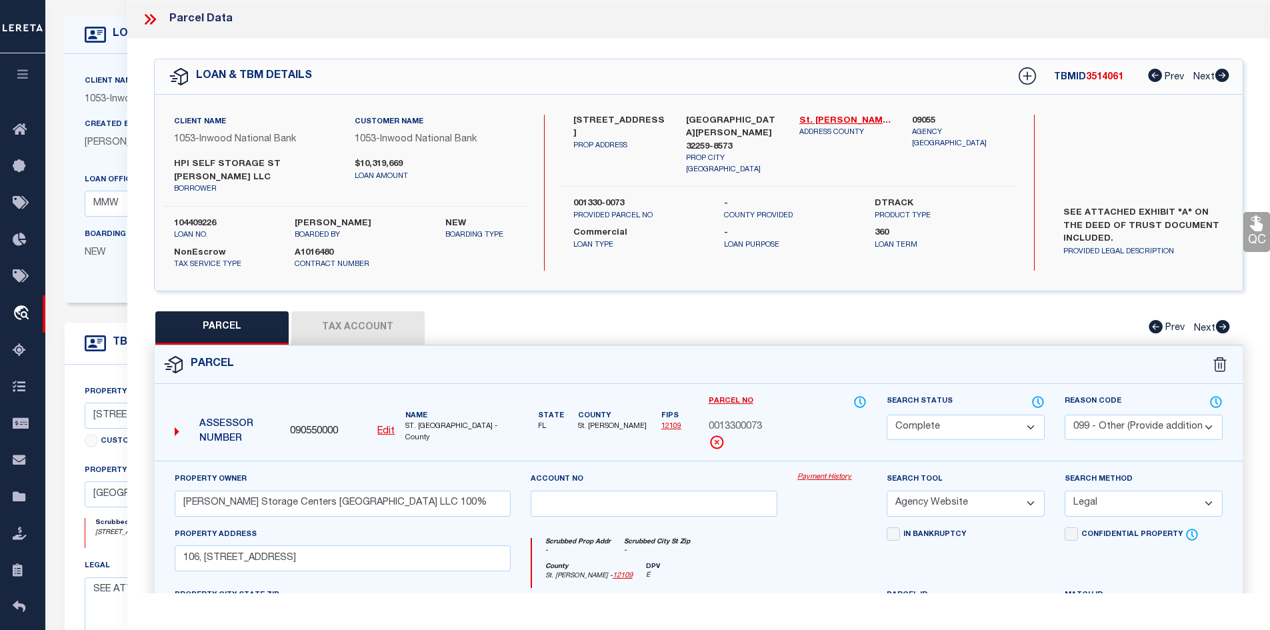
click at [1064, 415] on select "- Select Reason Code - 099 - Other (Provide additional detail) ACT - Agency Cha…" at bounding box center [1143, 428] width 158 height 26
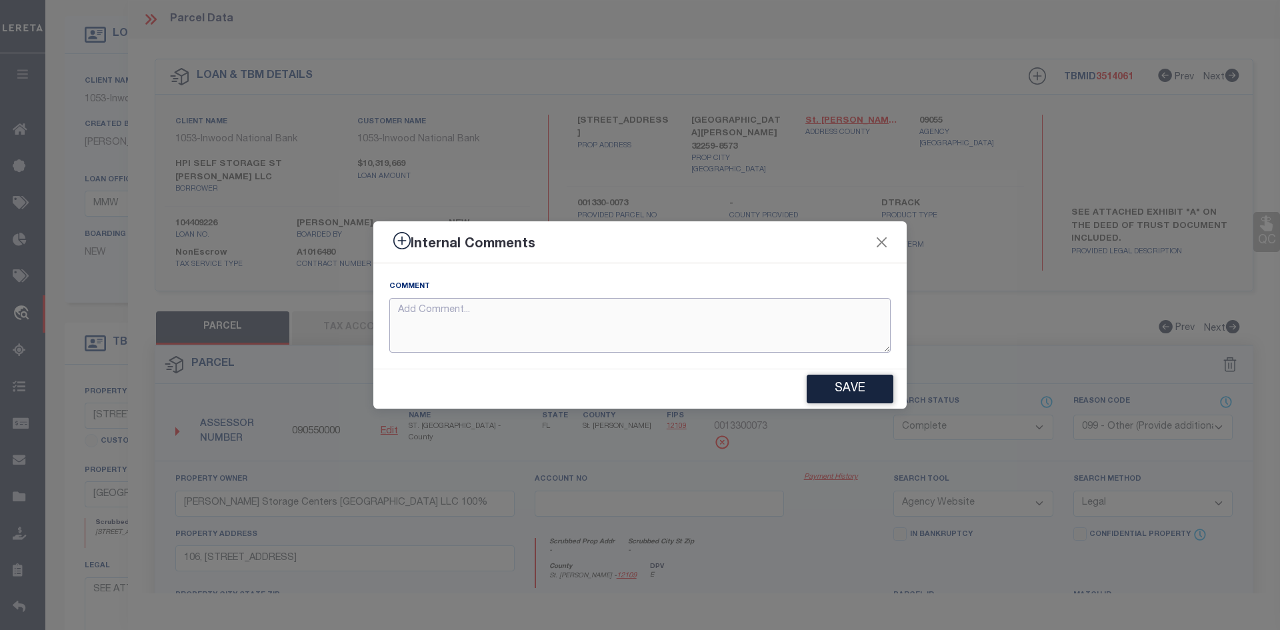
click at [531, 328] on textarea at bounding box center [639, 325] width 501 height 55
click at [512, 325] on textarea "parcel verified," at bounding box center [639, 325] width 501 height 55
paste textarea "[STREET_ADDRESS] [STREET_ADDRESS] [STREET_ADDRESS]"
click at [464, 309] on textarea "parcel verified, [STREET_ADDRESS] [STREET_ADDRESS] [STREET_ADDRESS]" at bounding box center [639, 325] width 501 height 55
type textarea "parcel verified, [STREET_ADDRESS] [STREET_ADDRESS] [STREET_ADDRESS]"
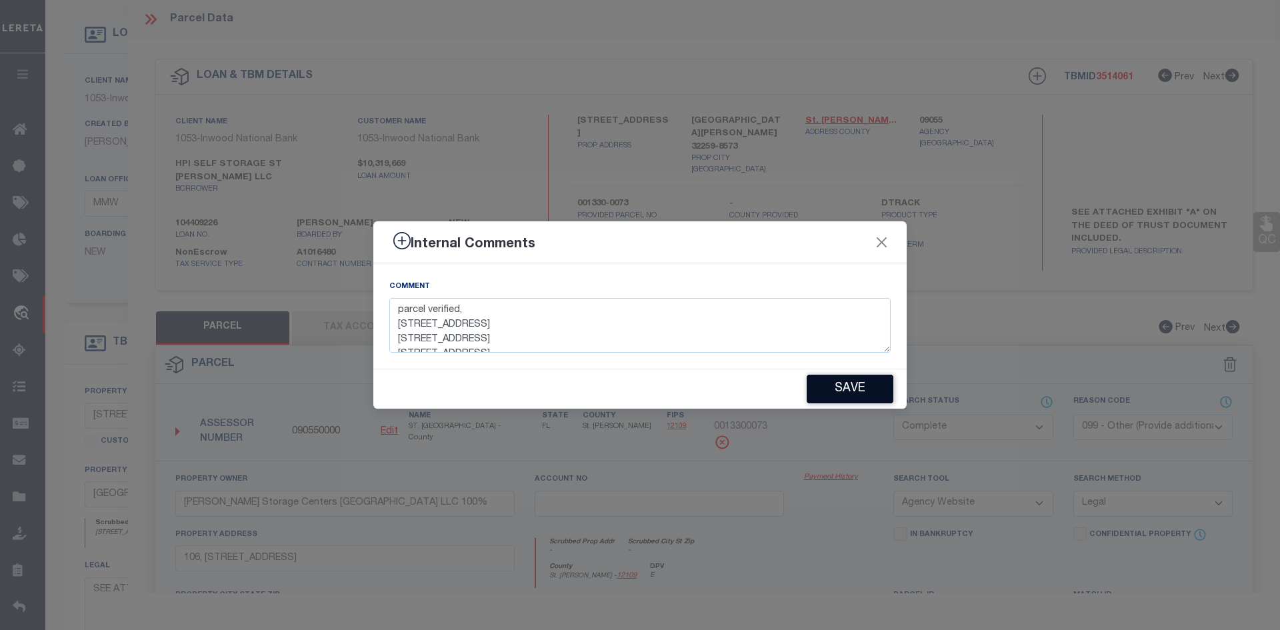
click at [844, 388] on button "Save" at bounding box center [849, 389] width 87 height 29
type textarea "parcel verified, [STREET_ADDRESS] [STREET_ADDRESS] [STREET_ADDRESS]"
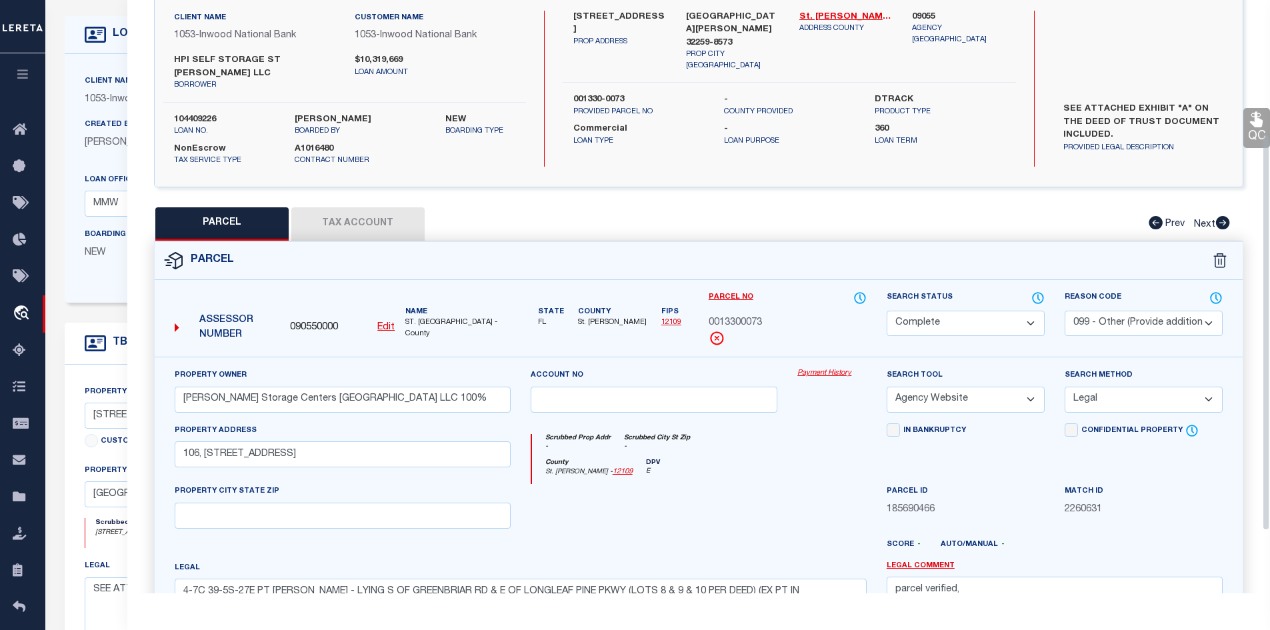
scroll to position [200, 0]
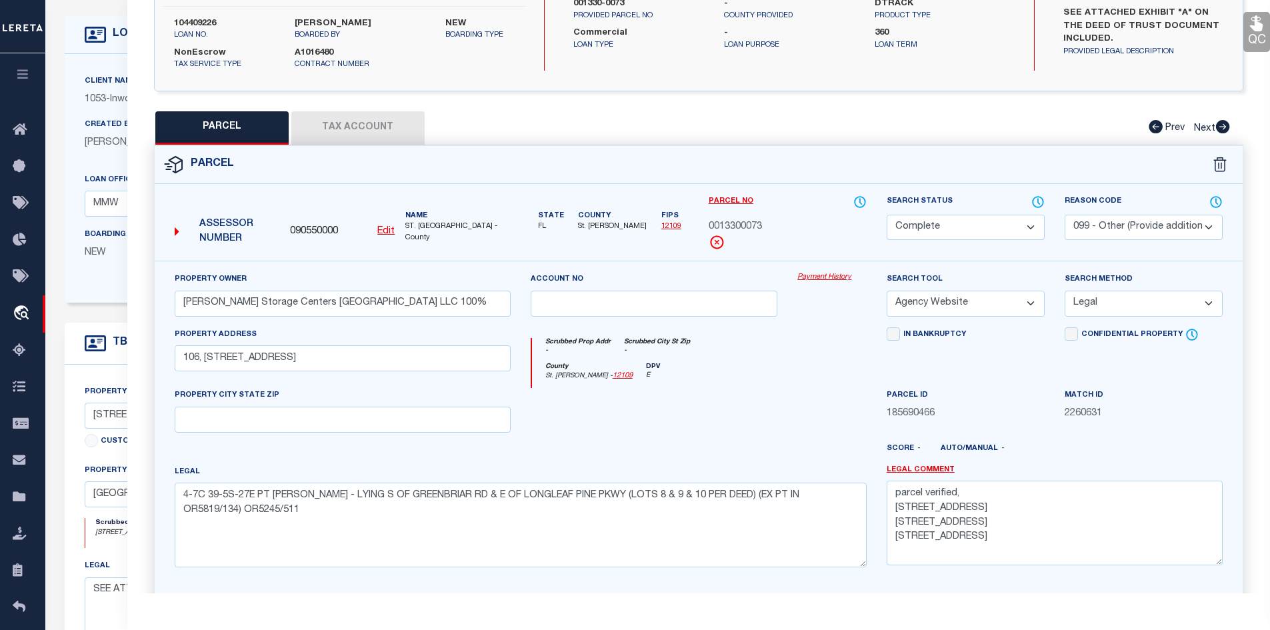
select select "AS"
select select
checkbox input "false"
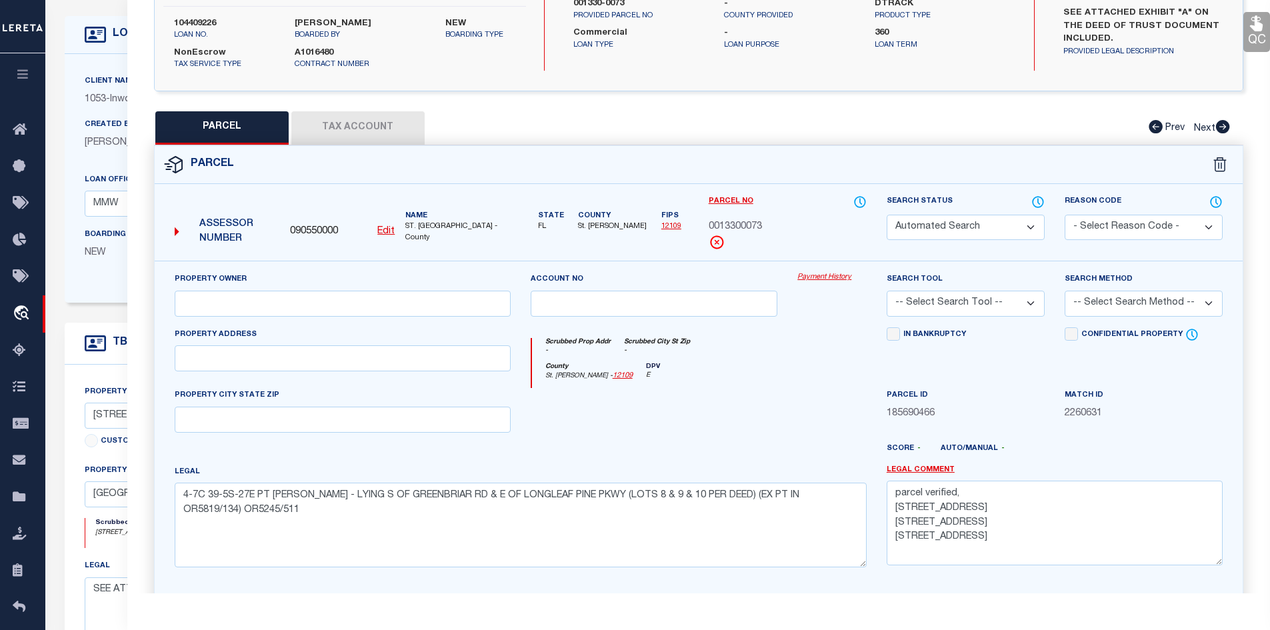
checkbox input "false"
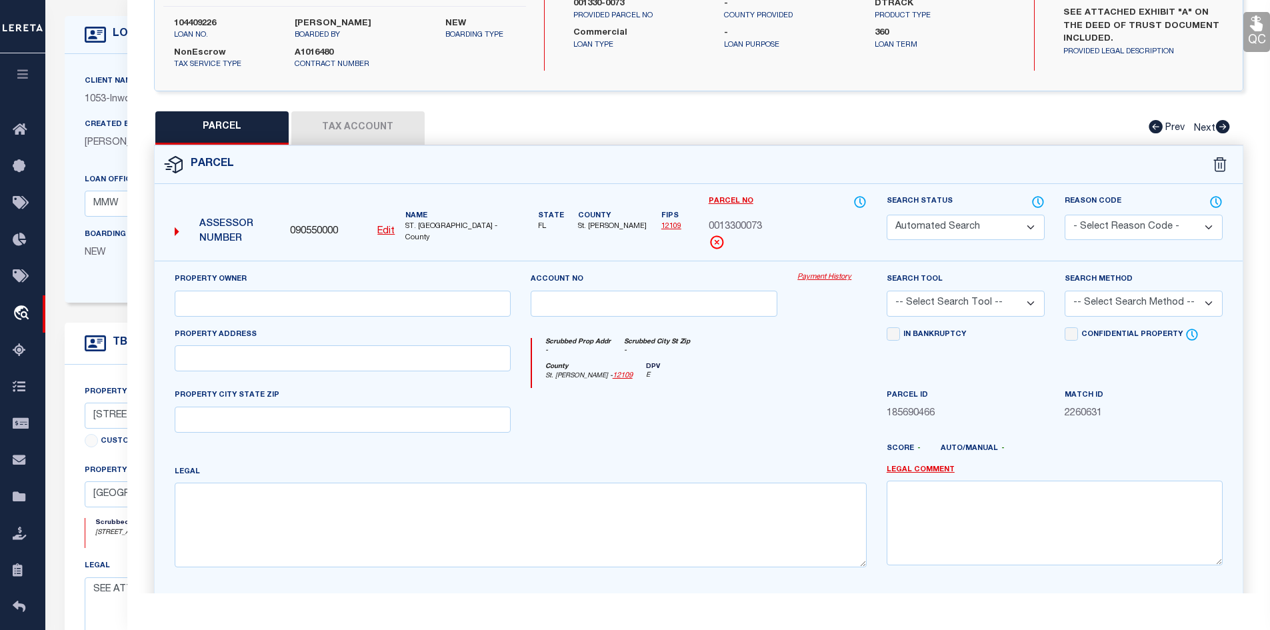
select select "CP"
select select "099"
type input "[PERSON_NAME] Storage Centers [GEOGRAPHIC_DATA] LLC 100%"
select select "AGW"
select select "LEG"
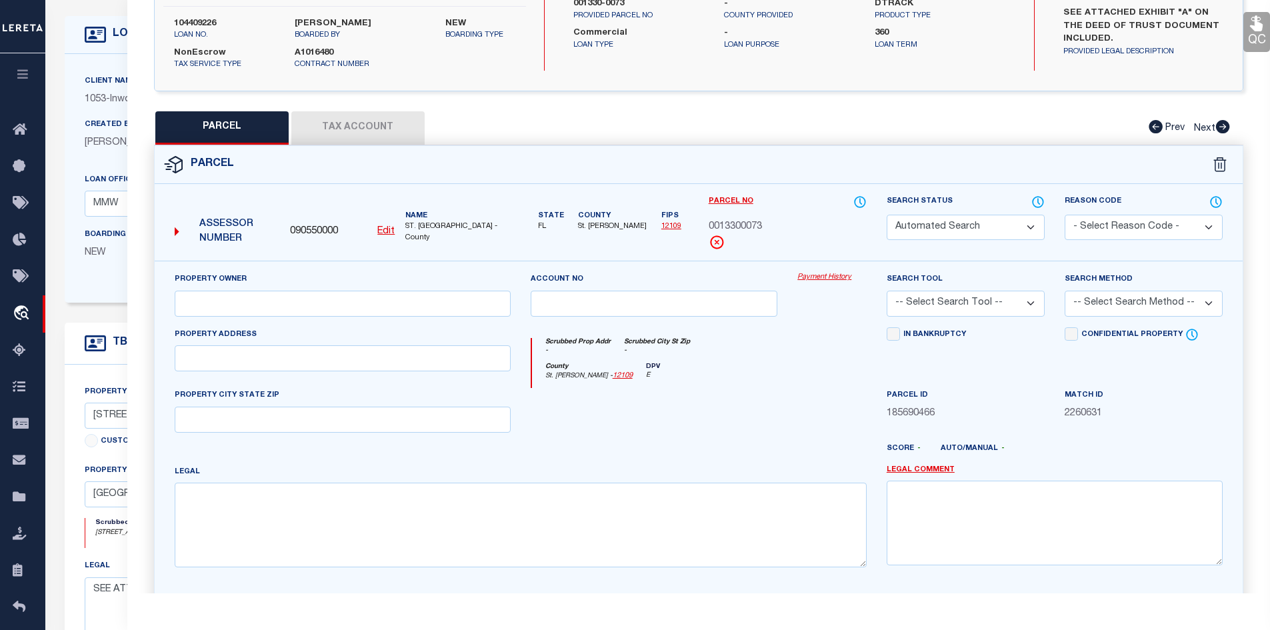
type input "106, [STREET_ADDRESS]"
type textarea "4-7C 39-5S-27E PT [PERSON_NAME] - LYING S OF GREENBRIAR RD & E OF LONGLEAF PINE…"
type textarea "parcel verified, [STREET_ADDRESS] [STREET_ADDRESS] [STREET_ADDRESS]"
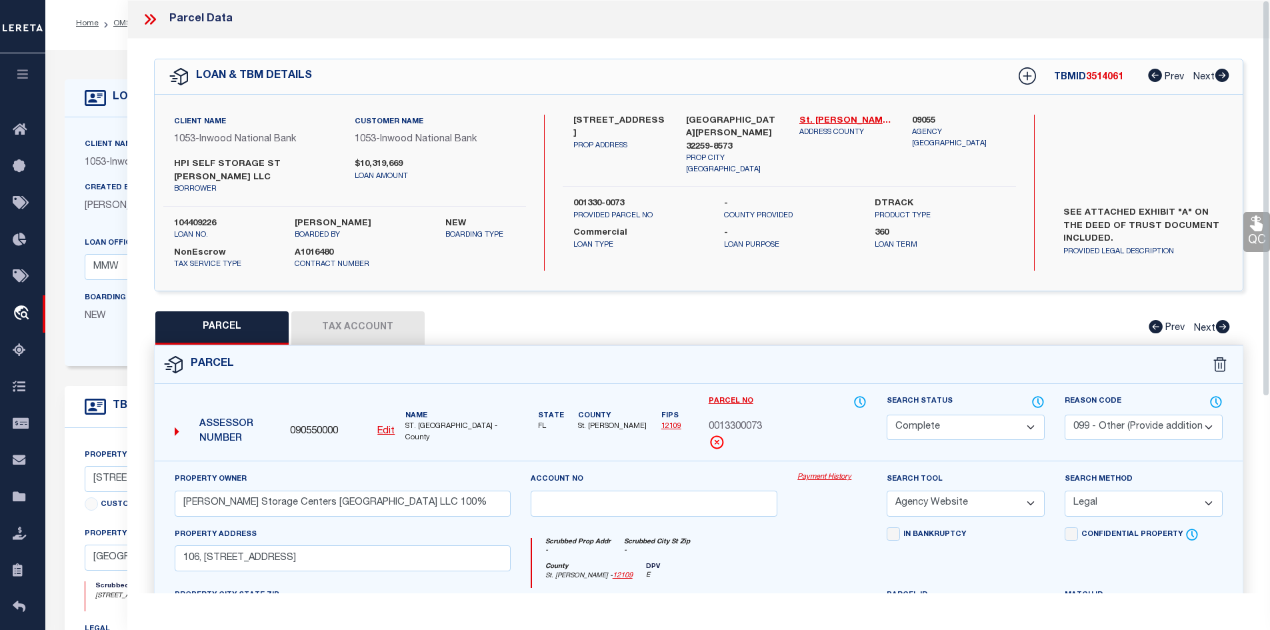
scroll to position [0, 0]
click at [147, 16] on icon at bounding box center [148, 19] width 6 height 11
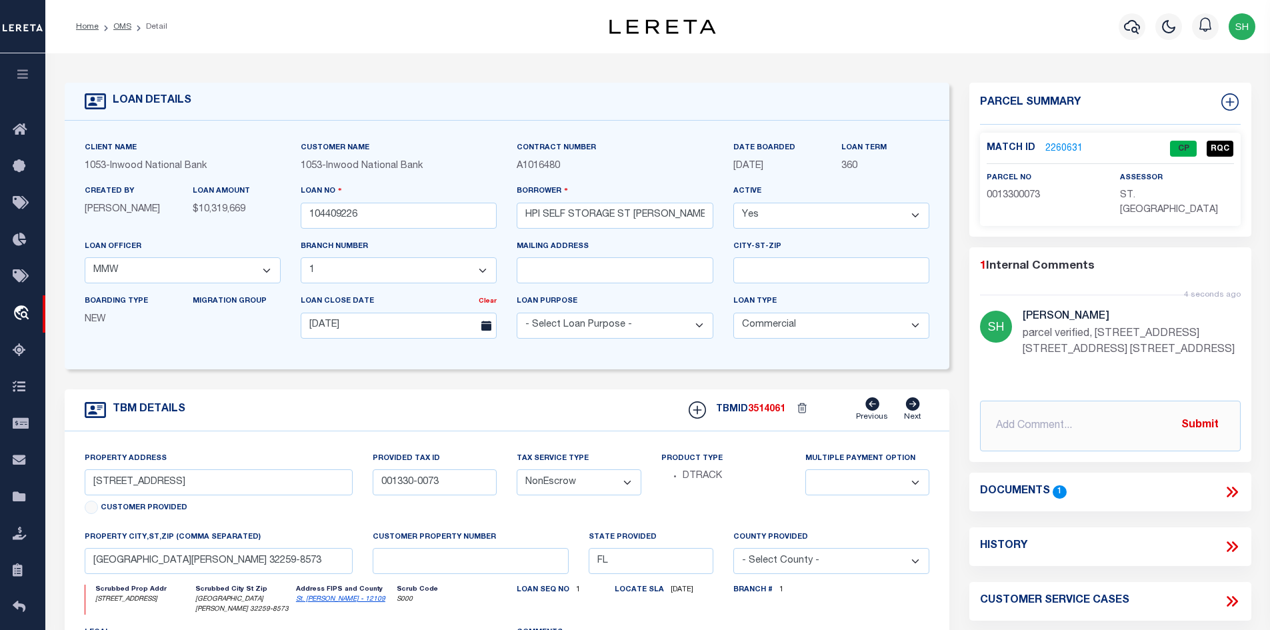
click at [131, 23] on li "Detail" at bounding box center [149, 27] width 36 height 12
click at [131, 25] on li "Detail" at bounding box center [149, 27] width 36 height 12
click at [123, 28] on link "OMS" at bounding box center [122, 27] width 18 height 8
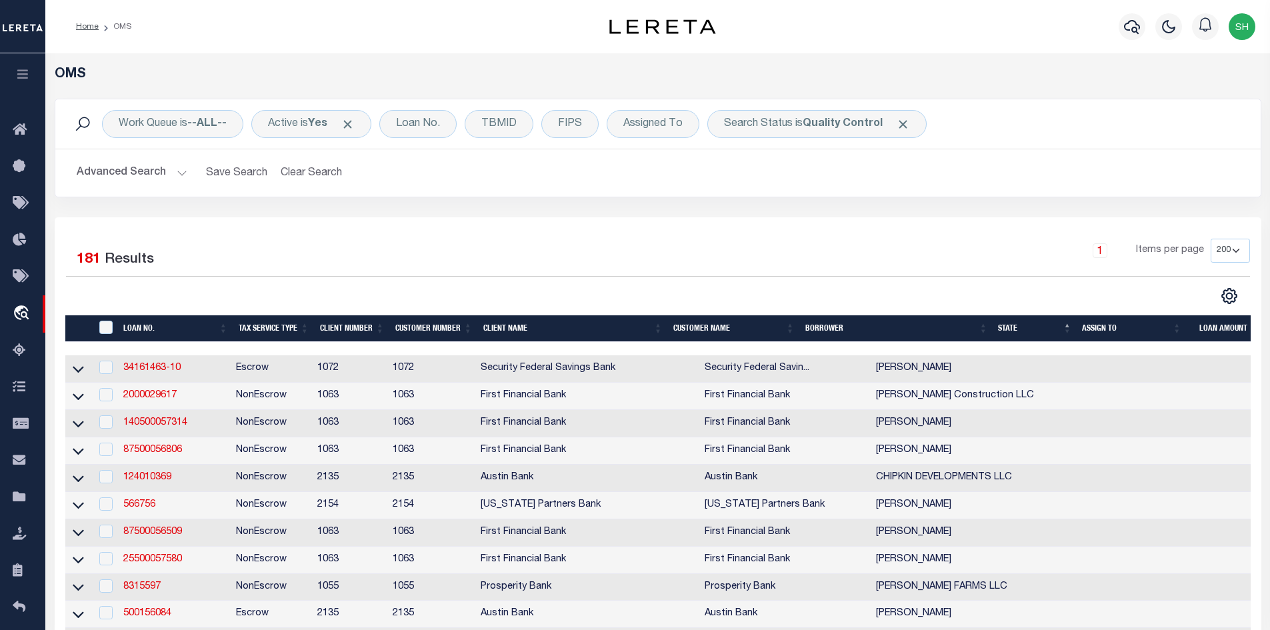
click at [171, 173] on button "Advanced Search" at bounding box center [132, 173] width 111 height 26
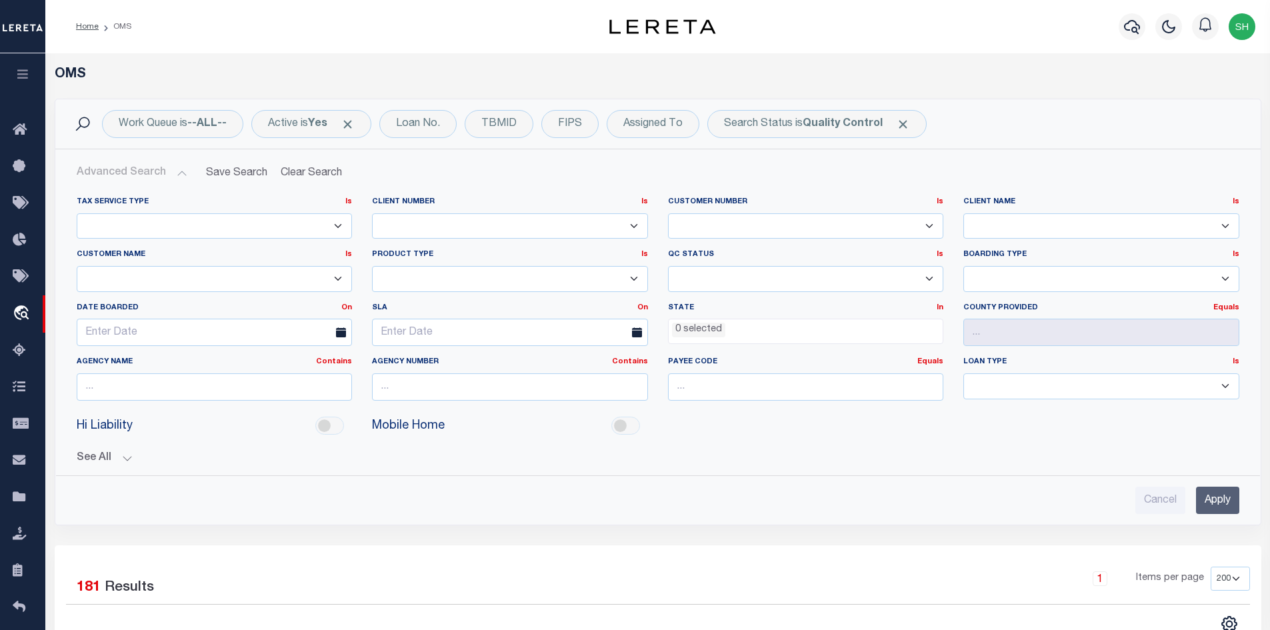
click at [726, 325] on ul "0 selected" at bounding box center [805, 328] width 275 height 18
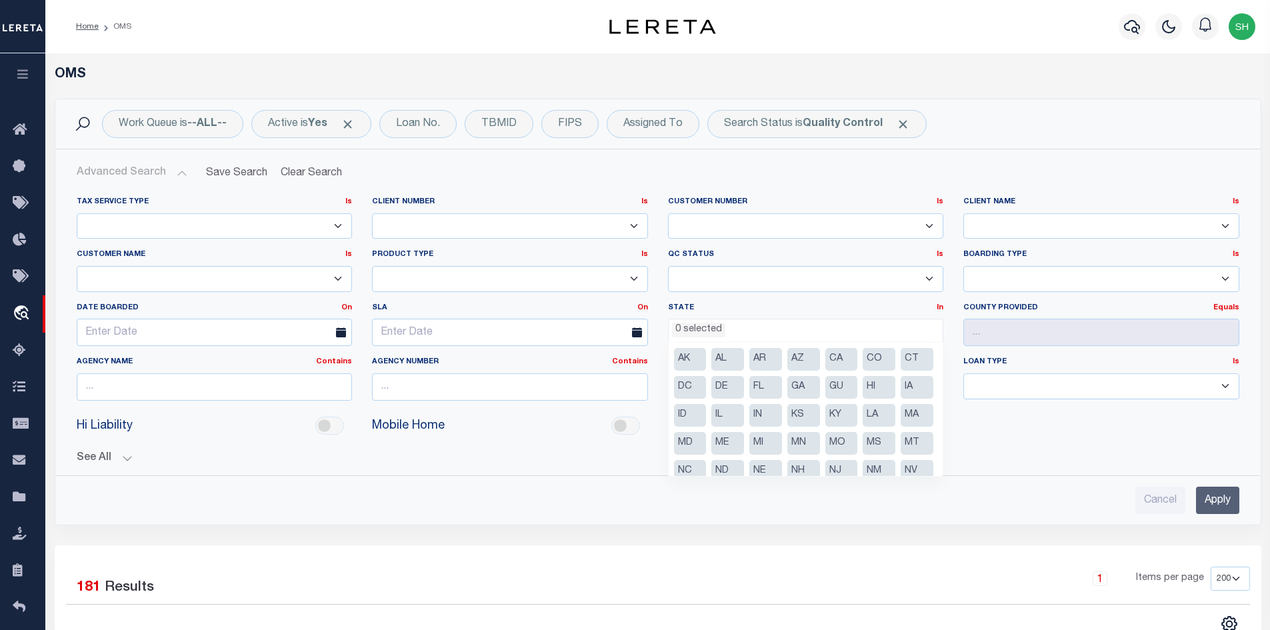
click at [782, 395] on li "FL" at bounding box center [765, 387] width 33 height 23
select select "FL"
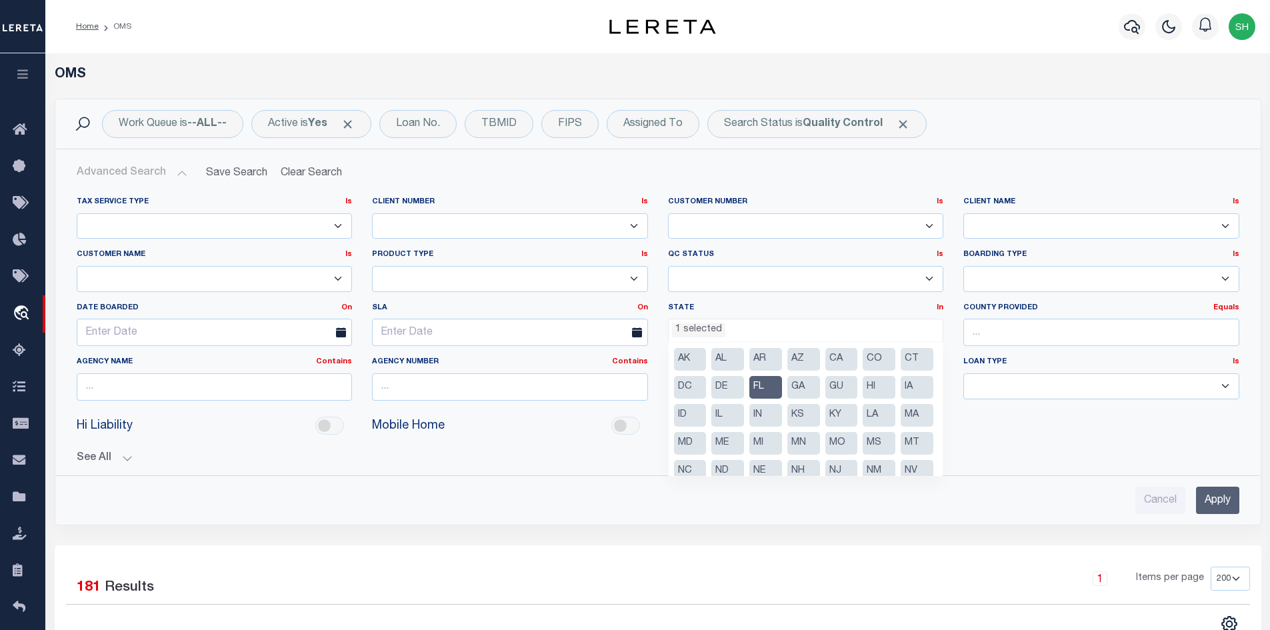
scroll to position [108, 0]
drag, startPoint x: 1226, startPoint y: 496, endPoint x: 645, endPoint y: 487, distance: 581.2
click at [1226, 496] on input "Apply" at bounding box center [1217, 500] width 43 height 27
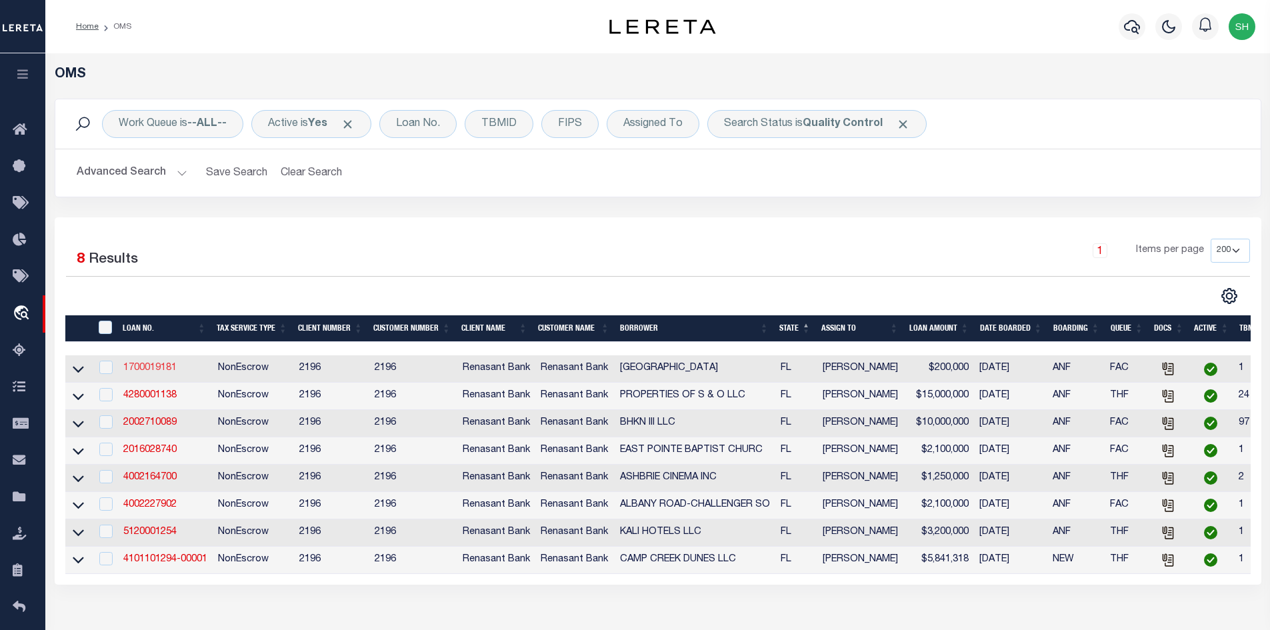
click at [147, 369] on link "1700019181" at bounding box center [149, 367] width 53 height 9
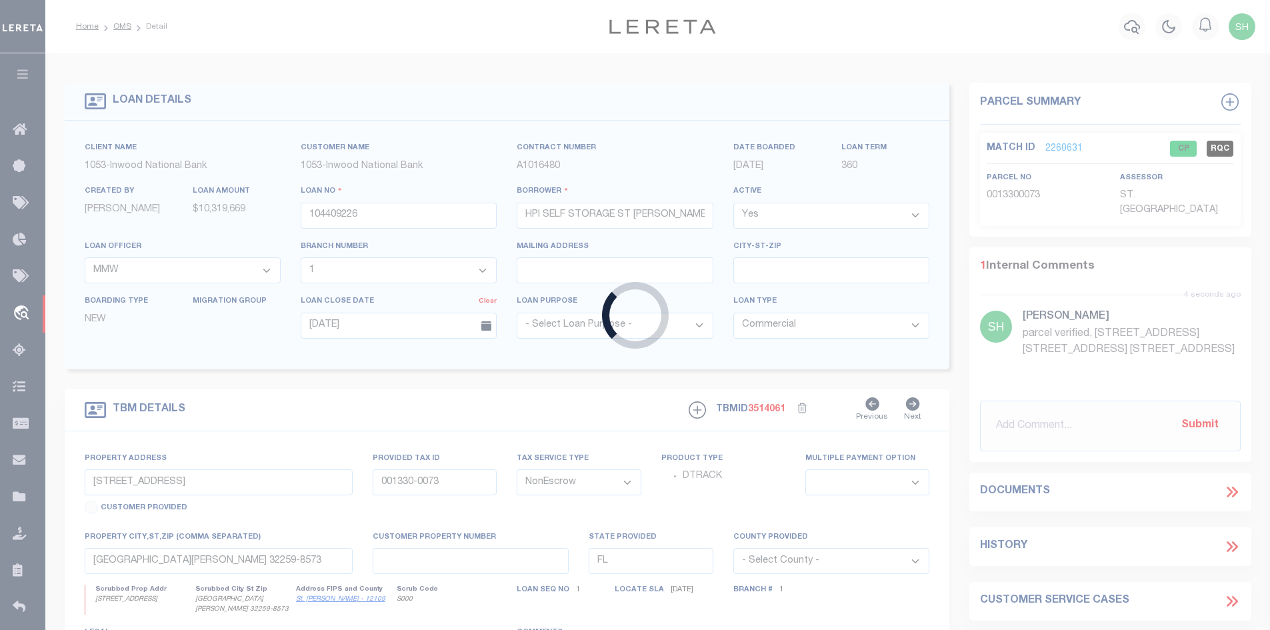
type input "1700019181"
type input "[GEOGRAPHIC_DATA]"
select select
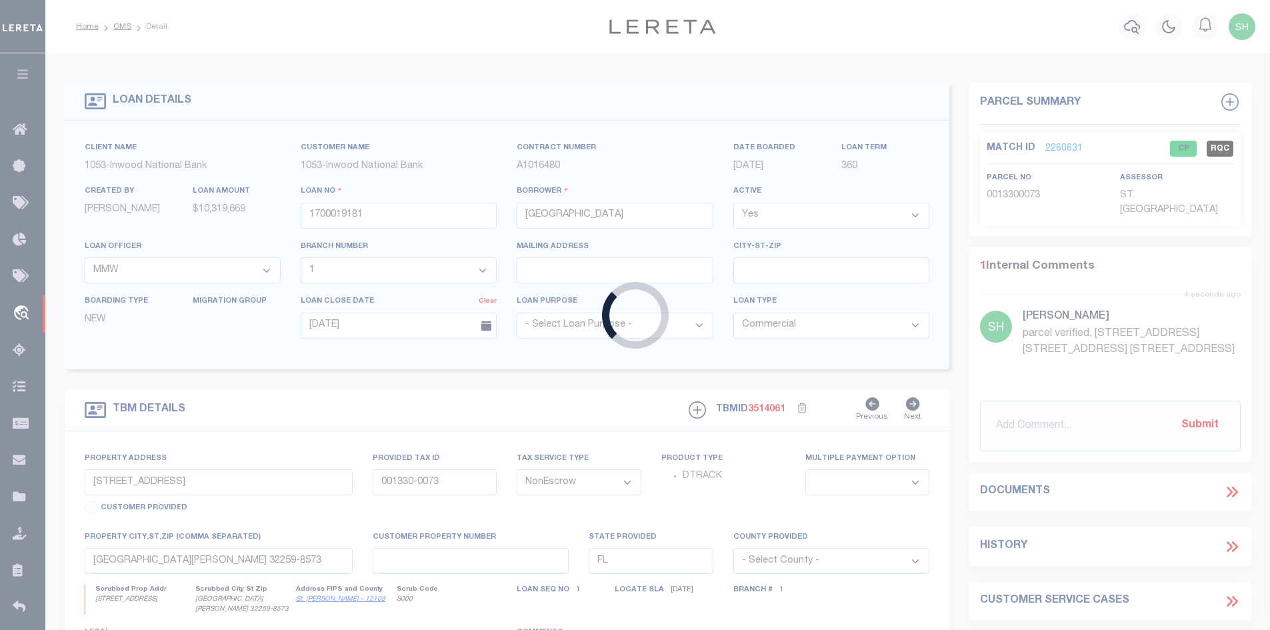
select select
select select "4983"
type input "15 LOTS AT [GEOGRAPHIC_DATA] HWY 331 S & CR 3280"
radio input "true"
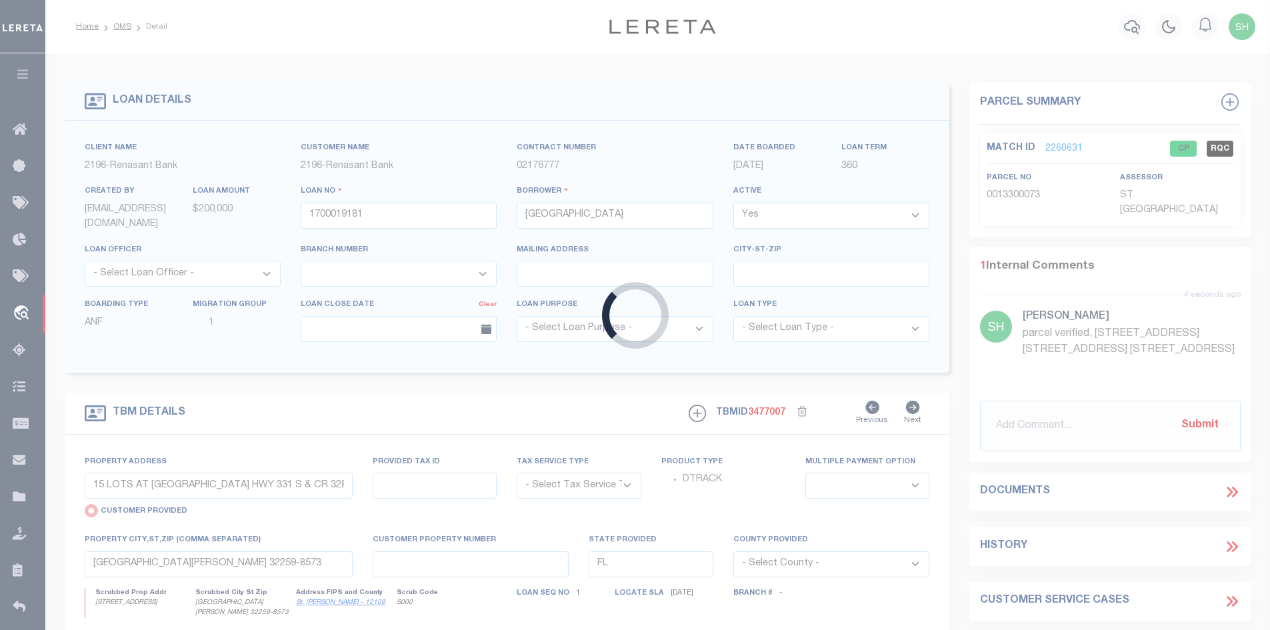
select select "NonEscrow"
select select
type input "FREEPORT FL 32439"
type input "1700019181"
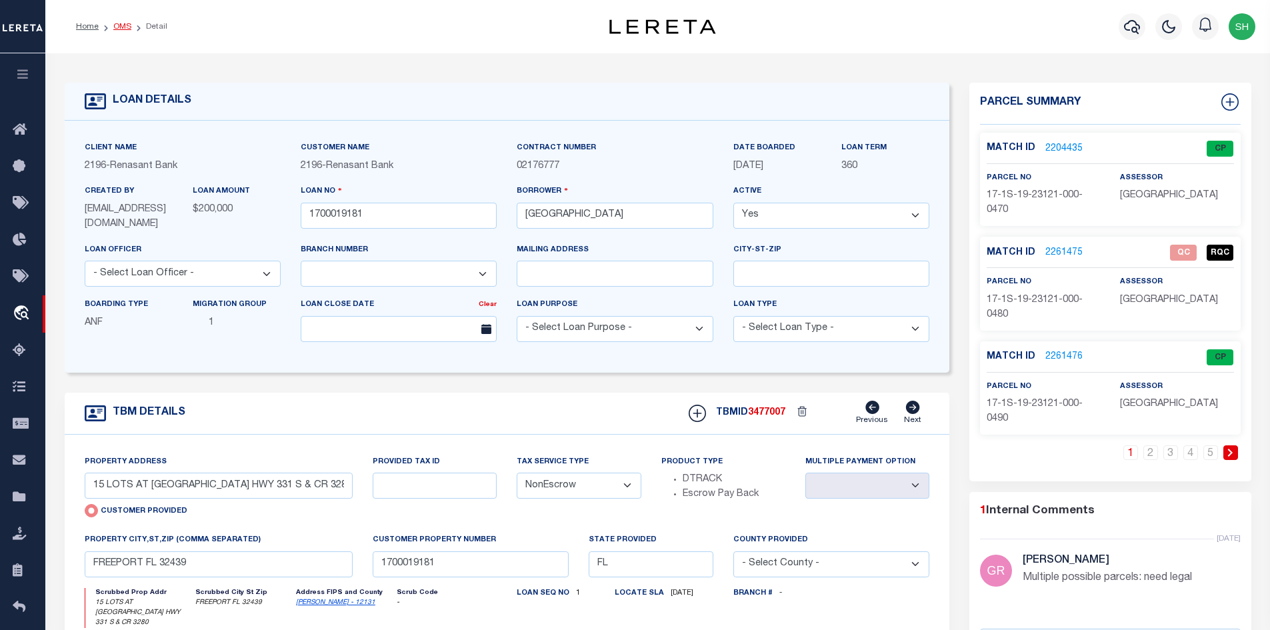
click at [119, 25] on link "OMS" at bounding box center [122, 27] width 18 height 8
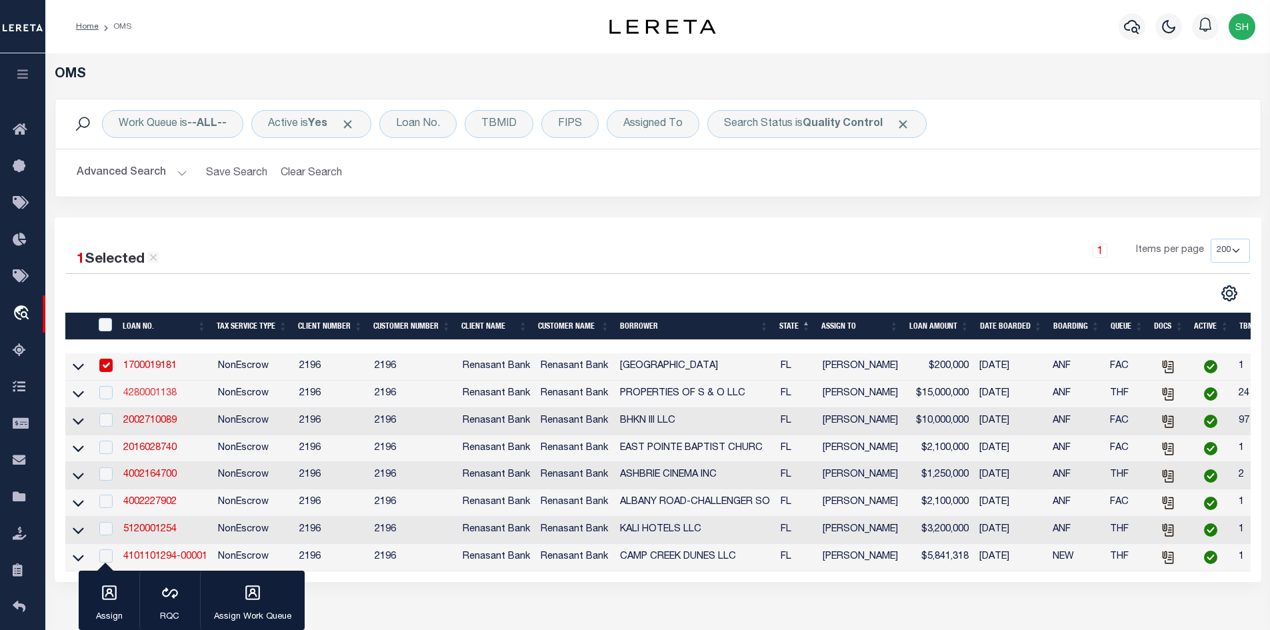
click at [141, 395] on link "4280001138" at bounding box center [149, 393] width 53 height 9
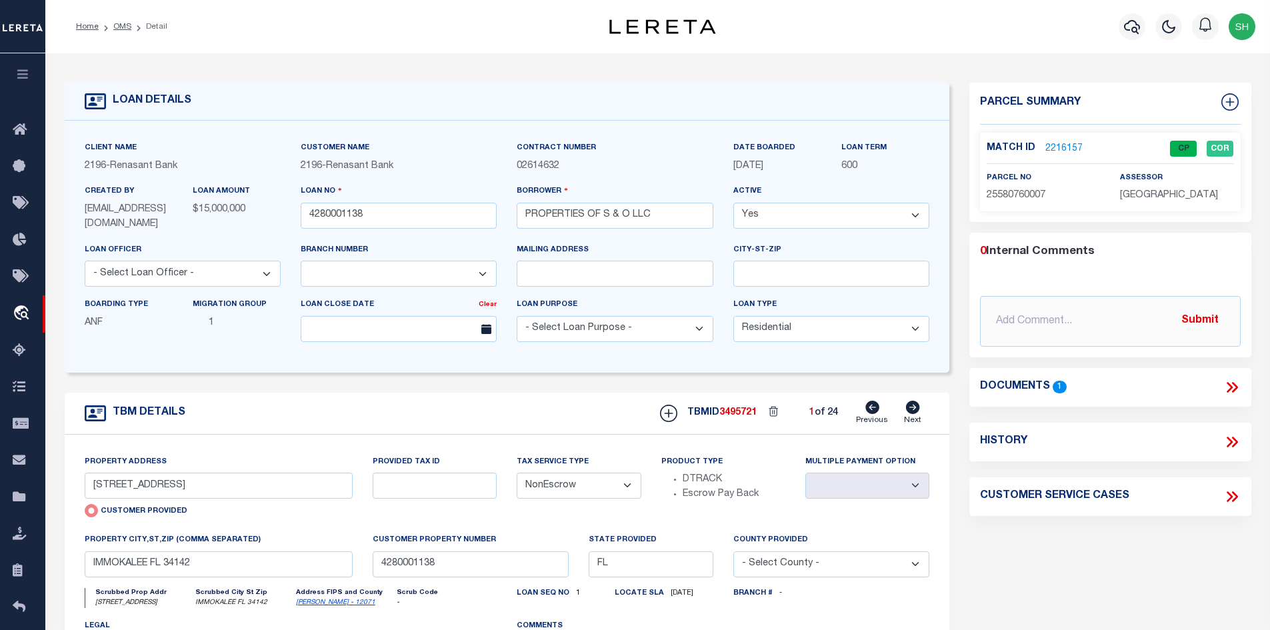
click at [914, 409] on icon at bounding box center [913, 407] width 14 height 13
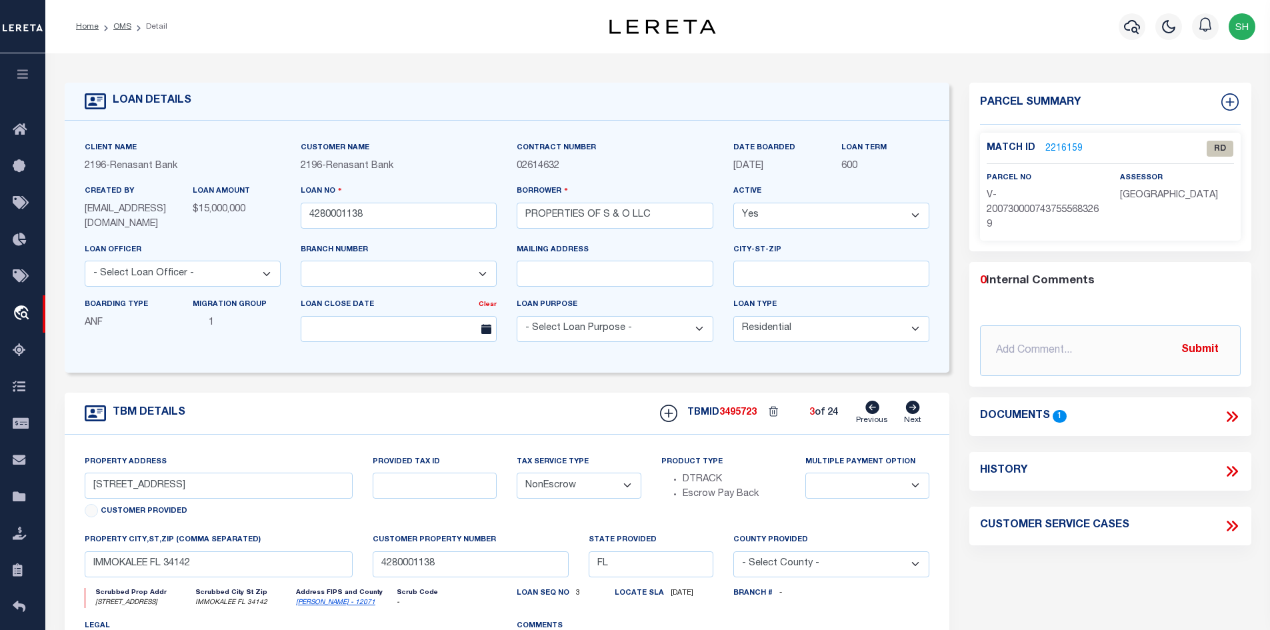
click at [914, 409] on icon at bounding box center [913, 407] width 14 height 13
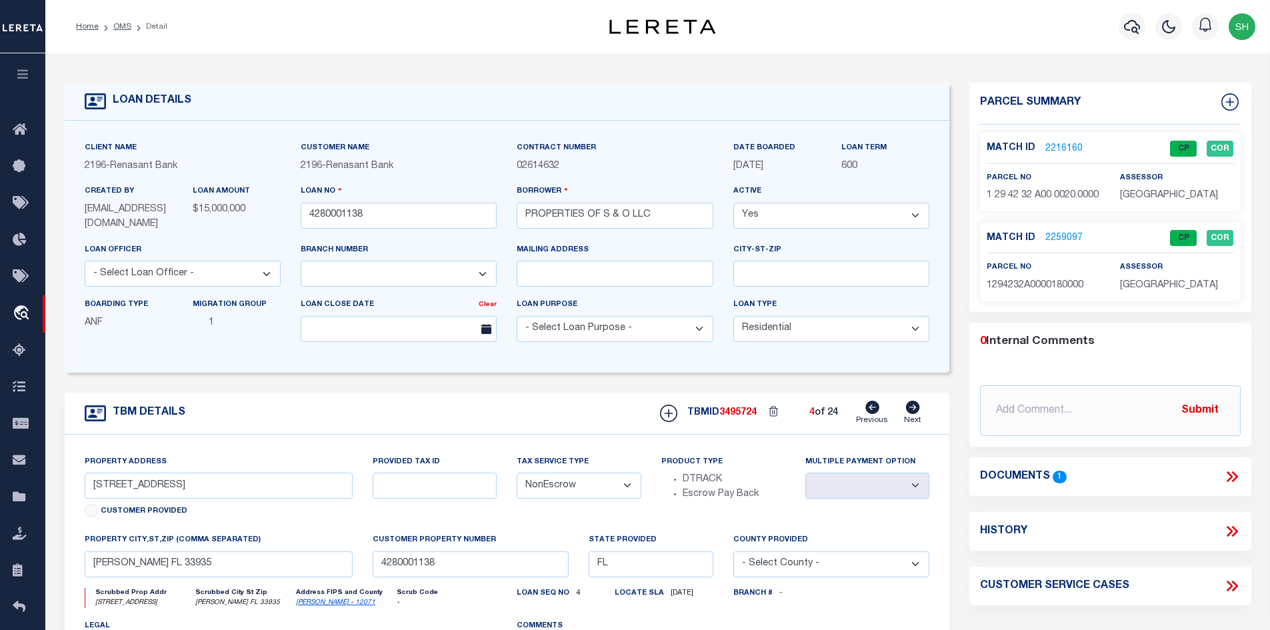
click at [914, 409] on icon at bounding box center [913, 407] width 14 height 13
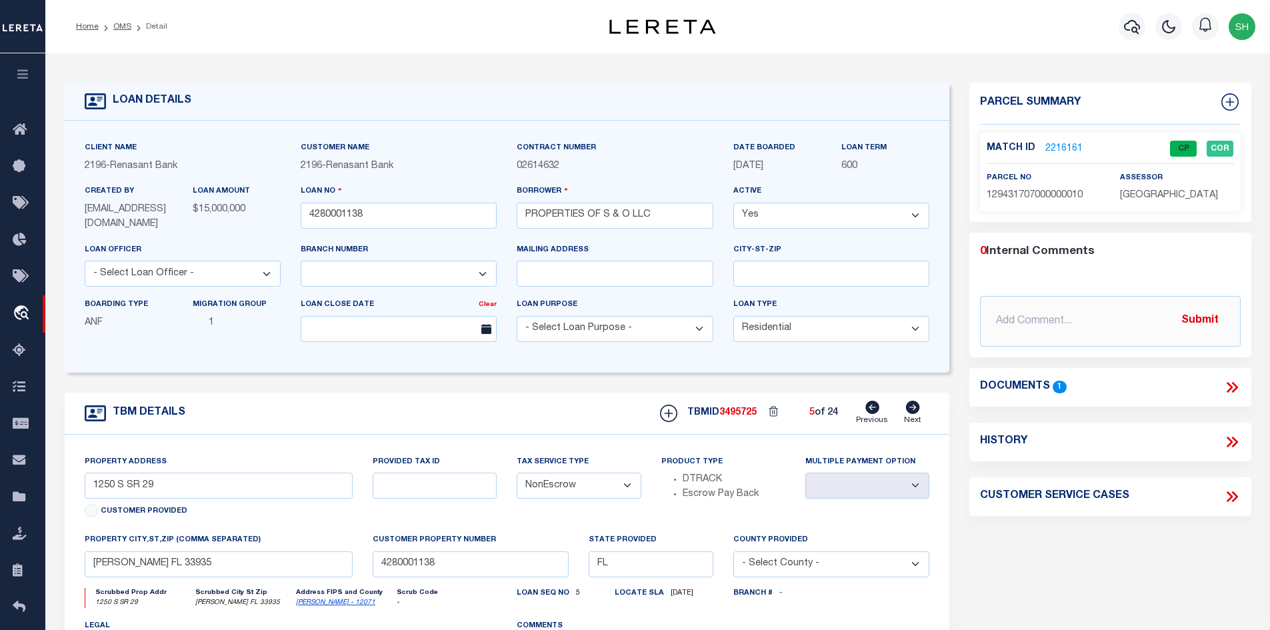
click at [914, 409] on icon at bounding box center [913, 407] width 14 height 13
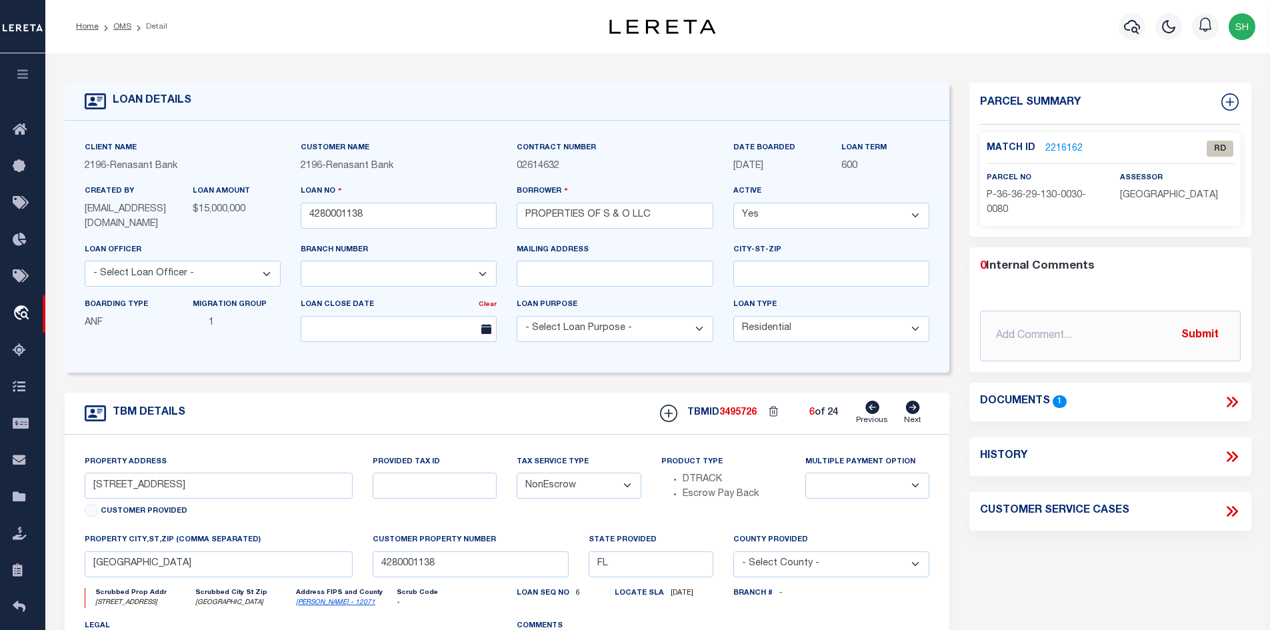
click at [914, 409] on icon at bounding box center [913, 407] width 14 height 13
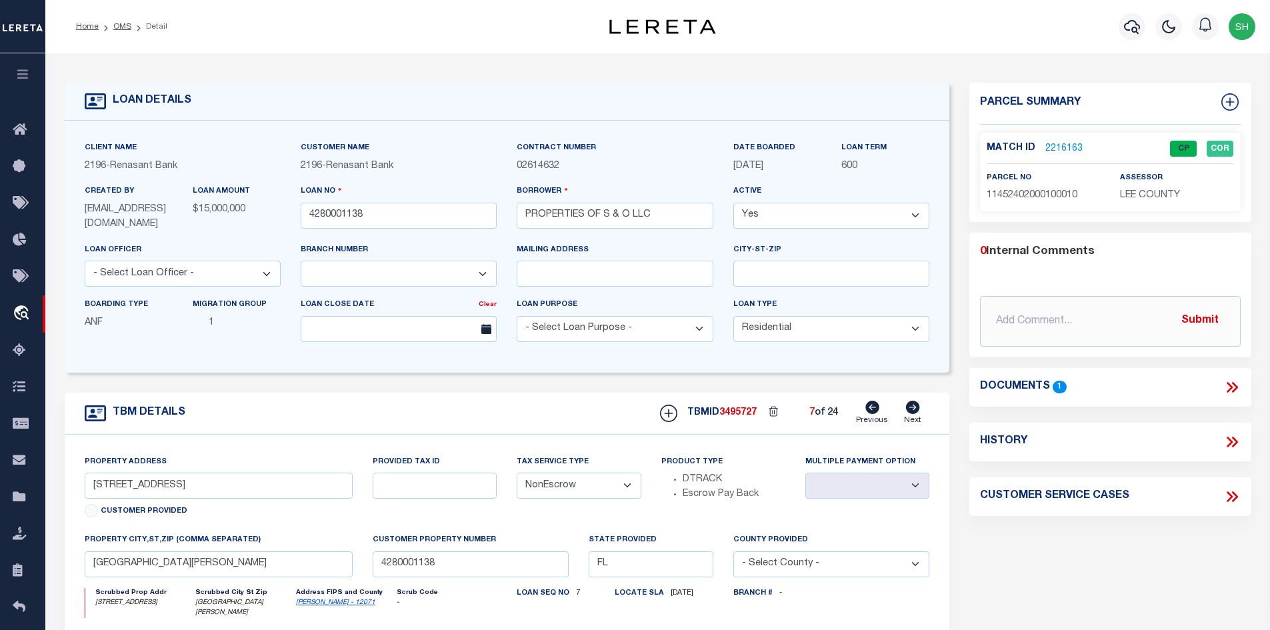
click at [914, 409] on icon at bounding box center [913, 407] width 14 height 13
click at [117, 27] on link "OMS" at bounding box center [122, 27] width 18 height 8
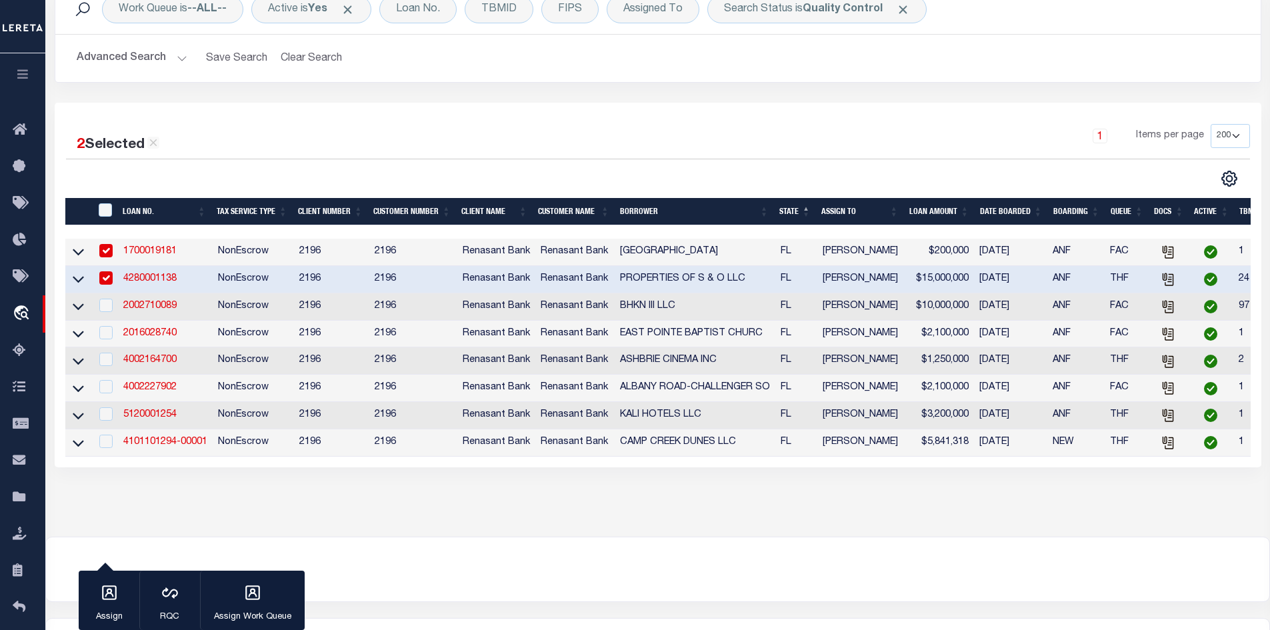
scroll to position [200, 0]
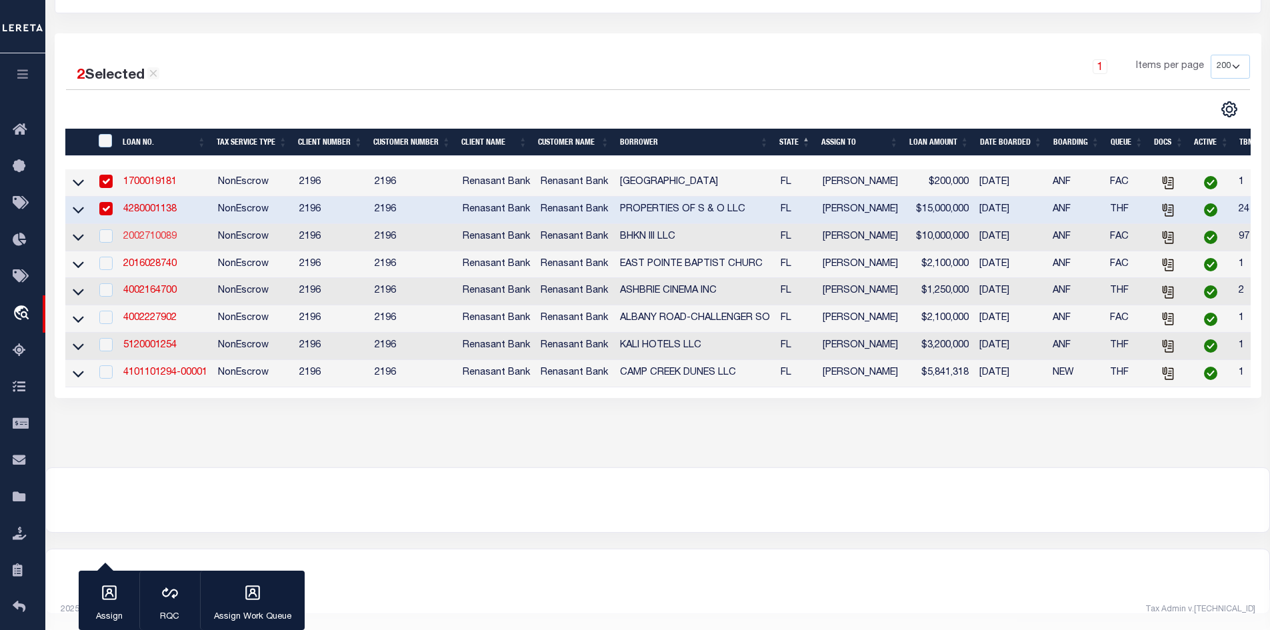
click at [151, 232] on link "2002710089" at bounding box center [149, 236] width 53 height 9
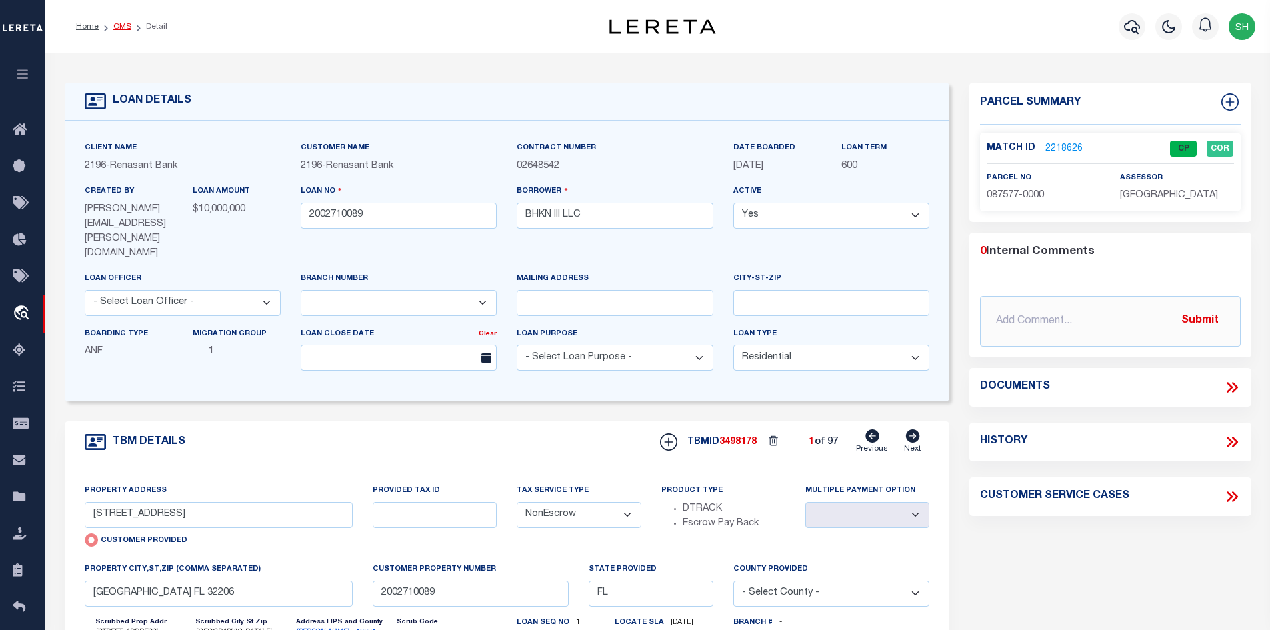
click at [122, 27] on link "OMS" at bounding box center [122, 27] width 18 height 8
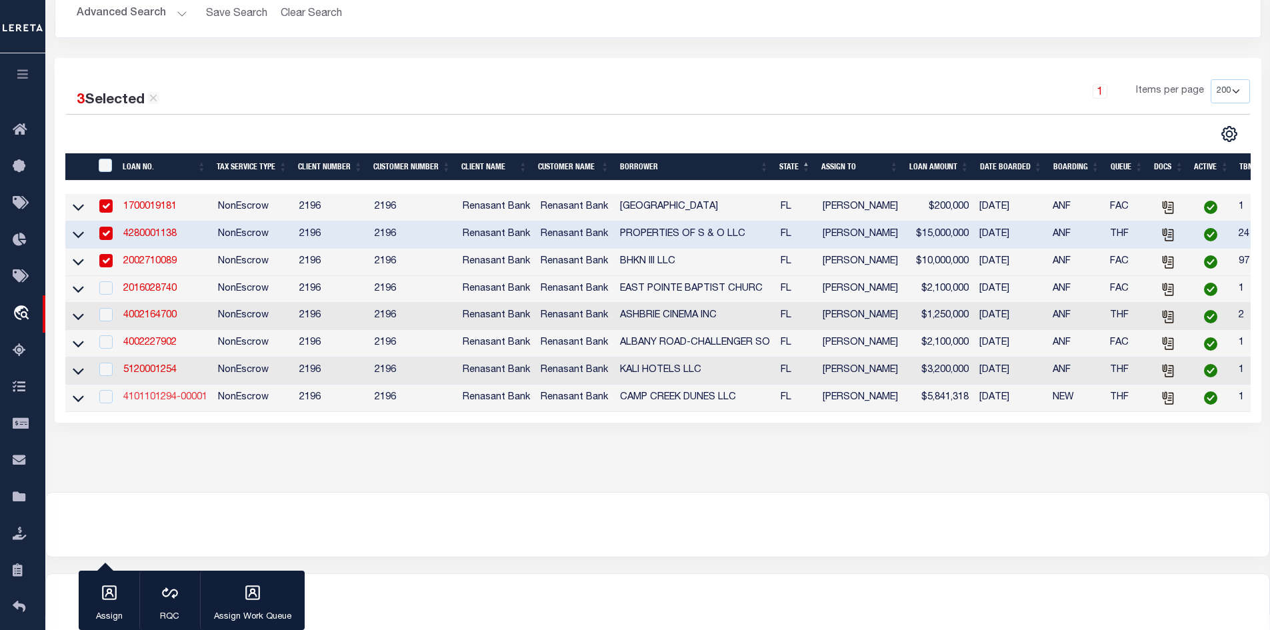
scroll to position [200, 0]
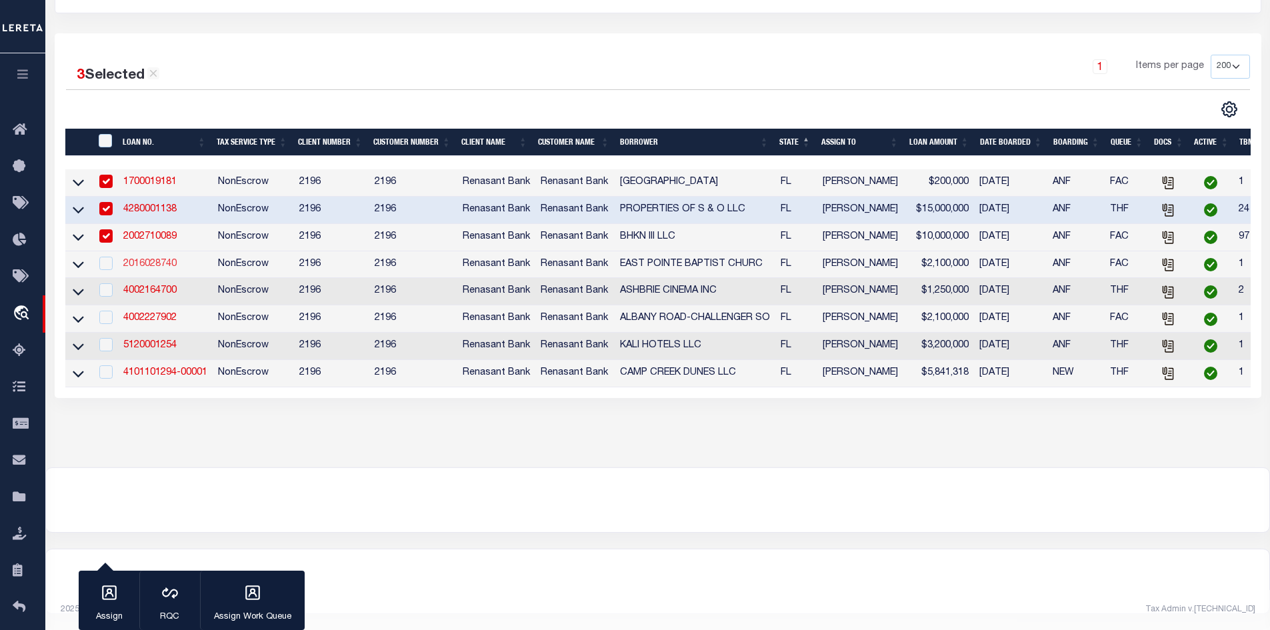
click at [143, 259] on link "2016028740" at bounding box center [149, 263] width 53 height 9
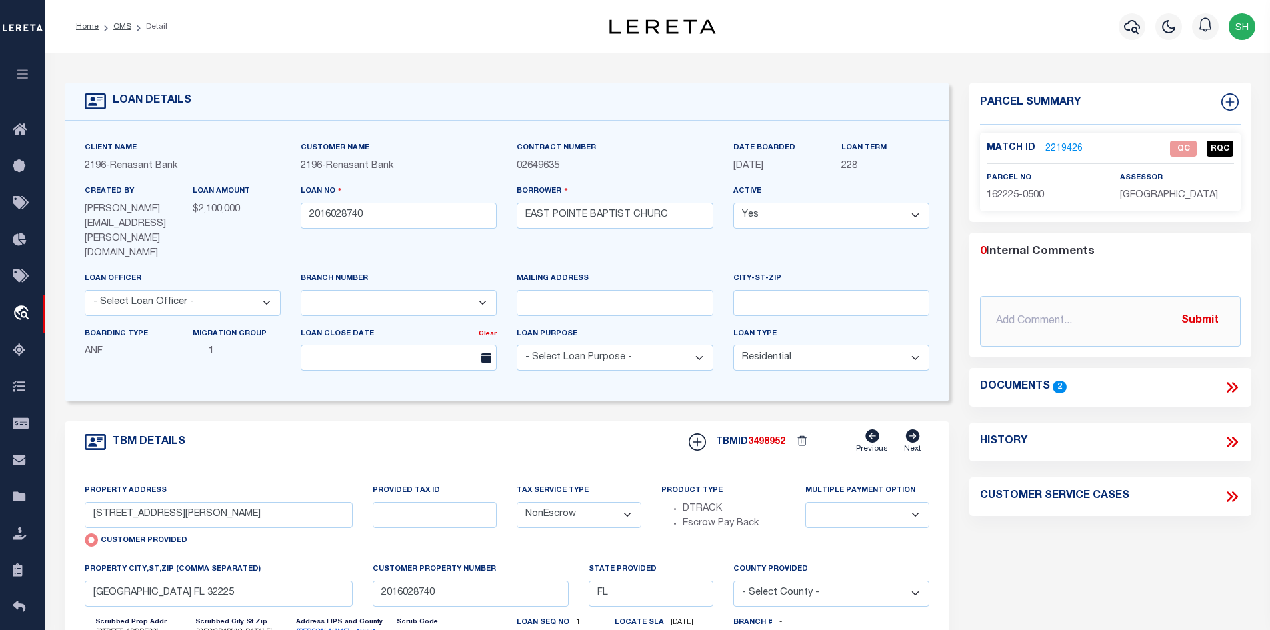
click at [1071, 144] on link "2219426" at bounding box center [1063, 149] width 37 height 14
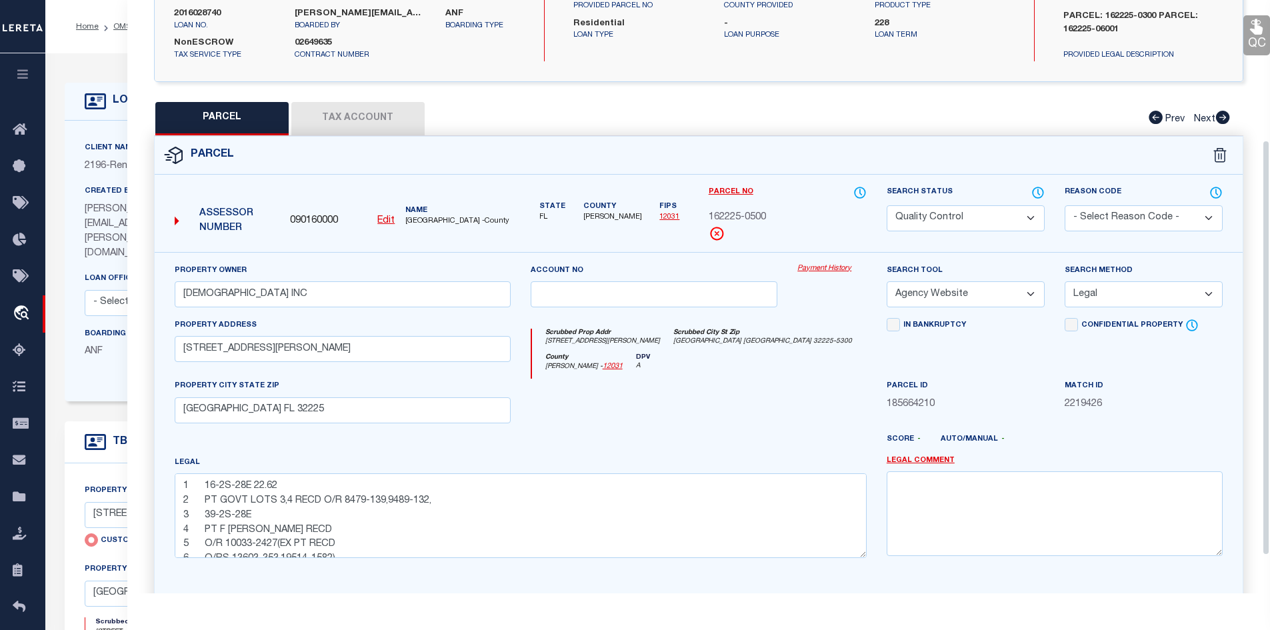
scroll to position [200, 0]
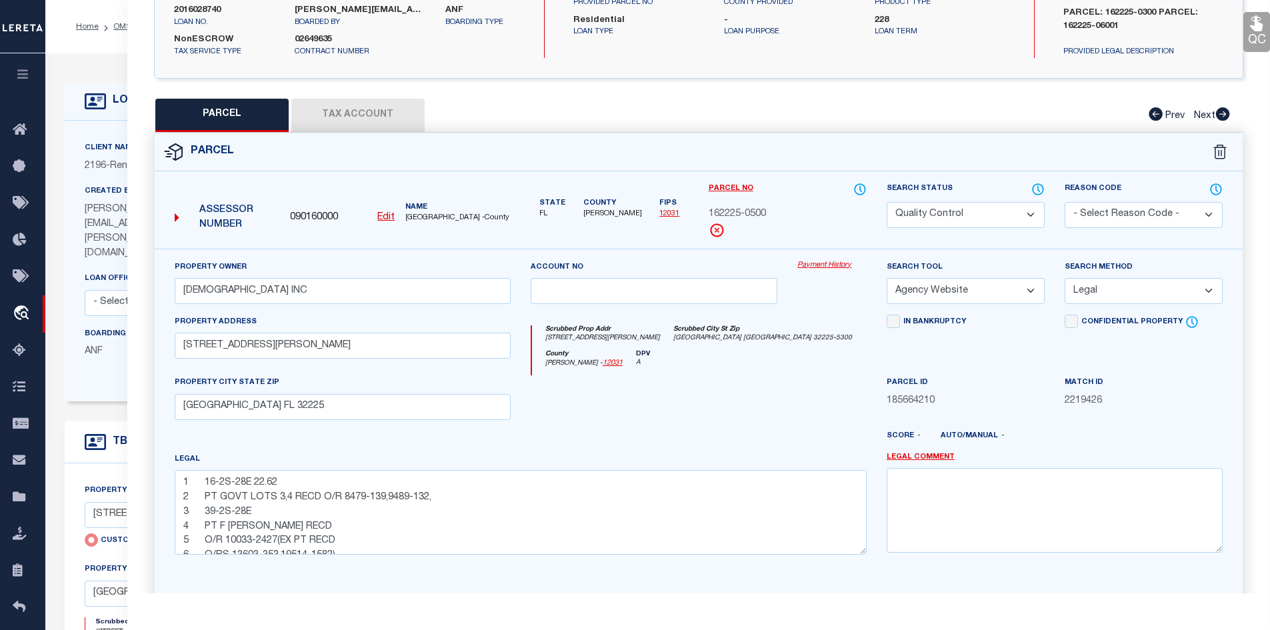
click at [351, 126] on button "Tax Account" at bounding box center [357, 115] width 133 height 33
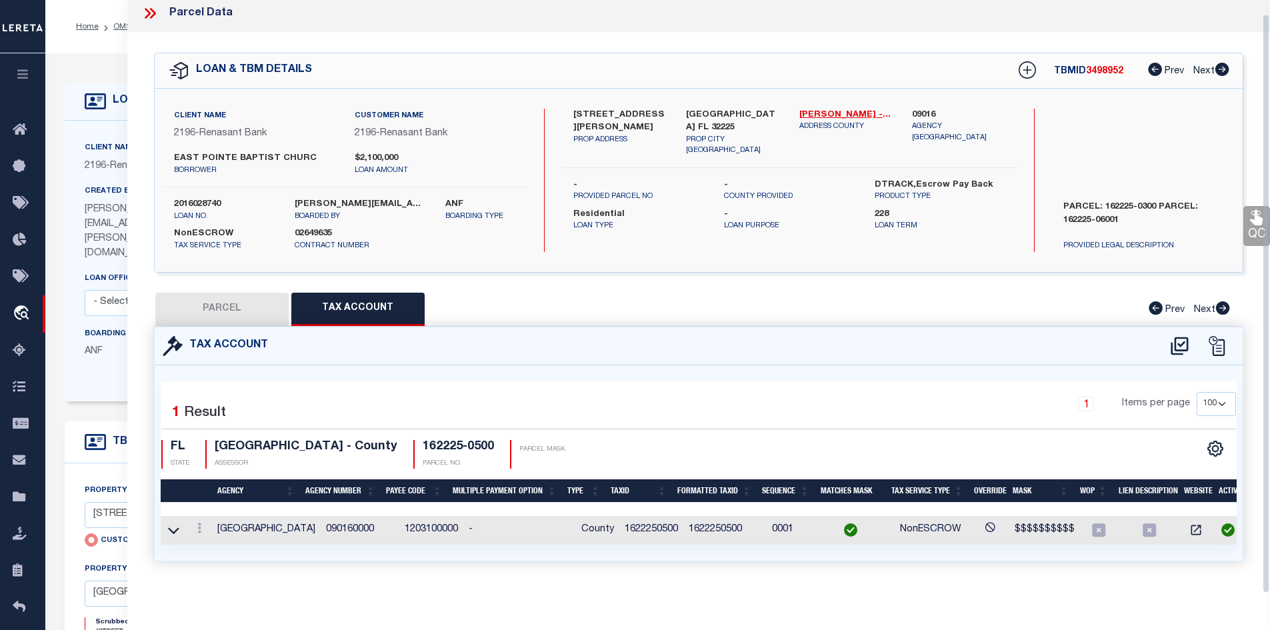
scroll to position [14, 0]
click at [259, 293] on button "PARCEL" at bounding box center [221, 309] width 133 height 33
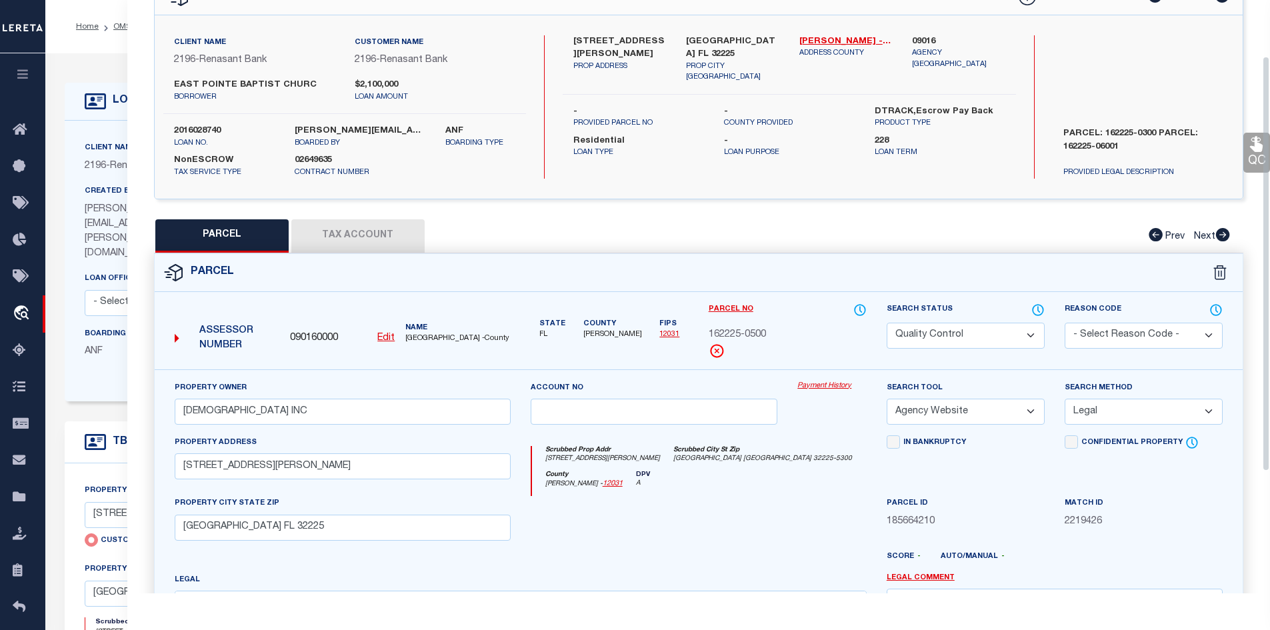
scroll to position [81, 0]
click at [363, 229] on button "Tax Account" at bounding box center [357, 234] width 133 height 33
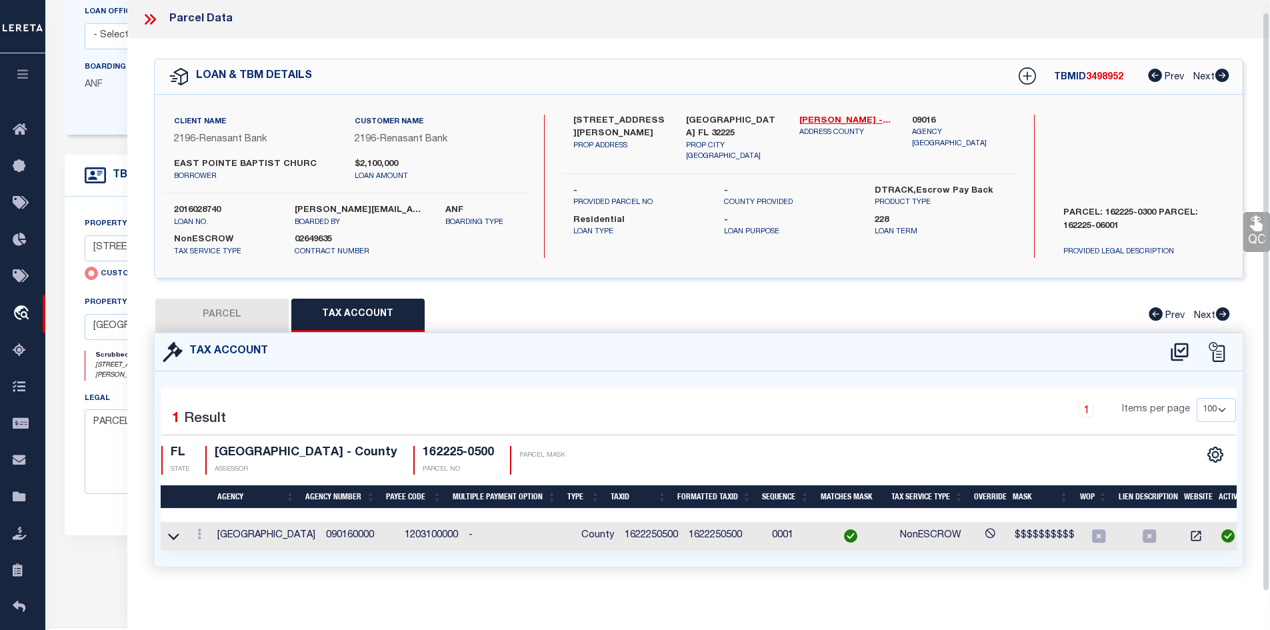
scroll to position [14, 0]
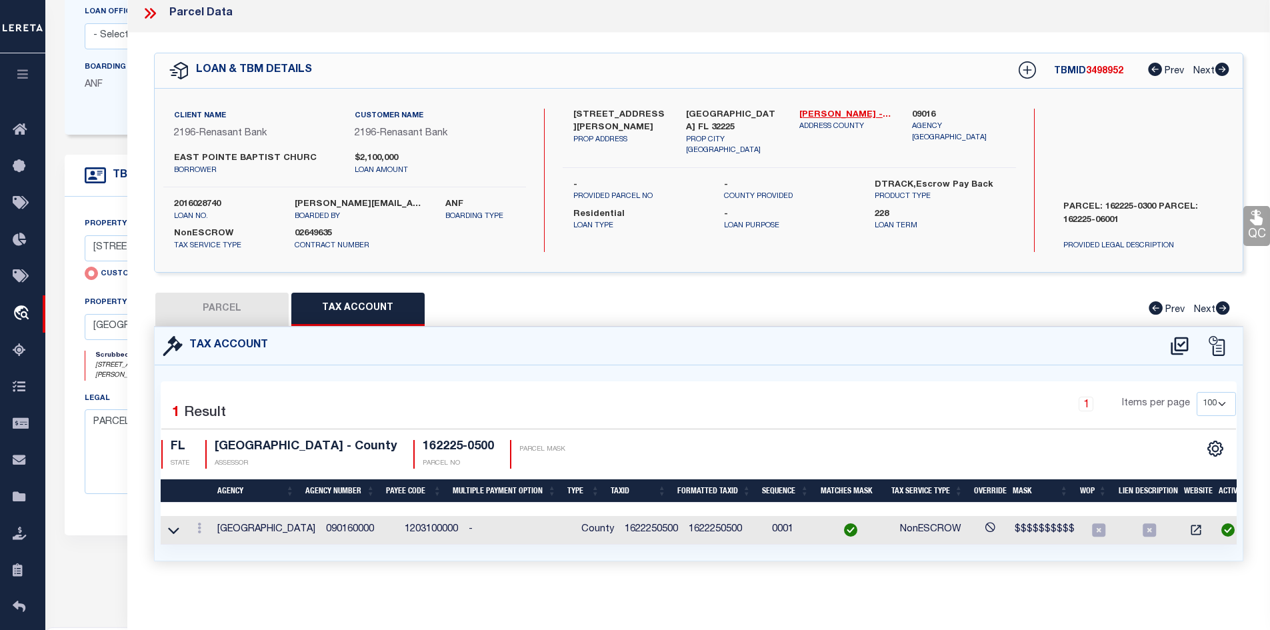
click at [221, 299] on button "PARCEL" at bounding box center [221, 309] width 133 height 33
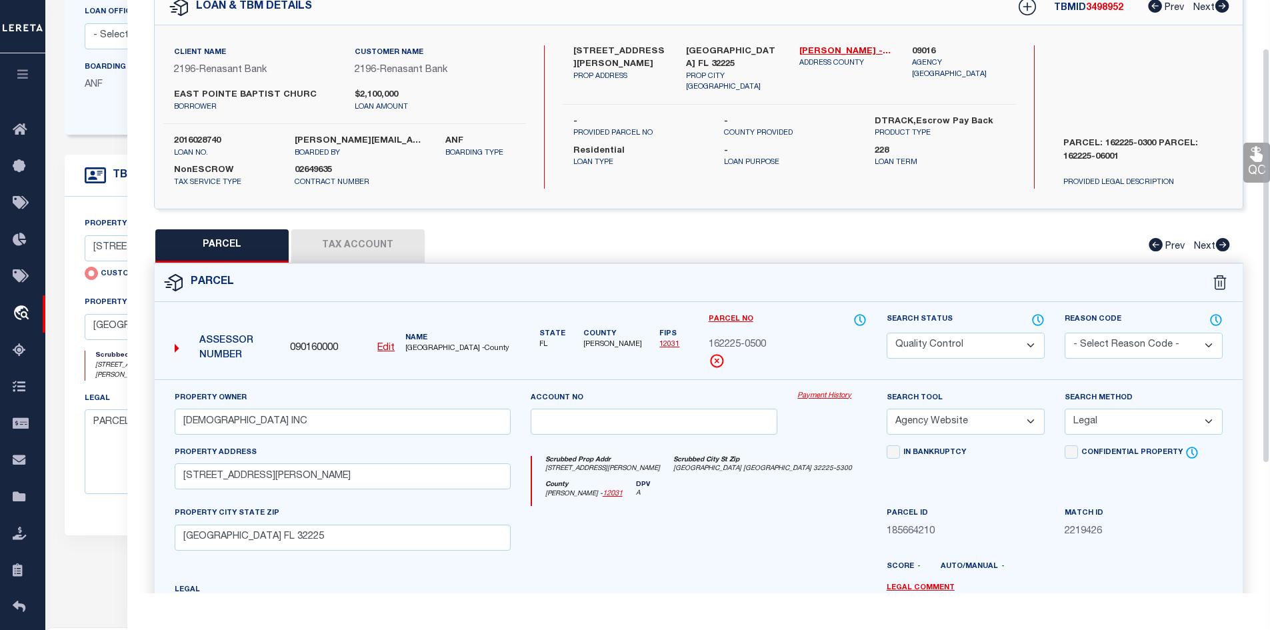
scroll to position [0, 0]
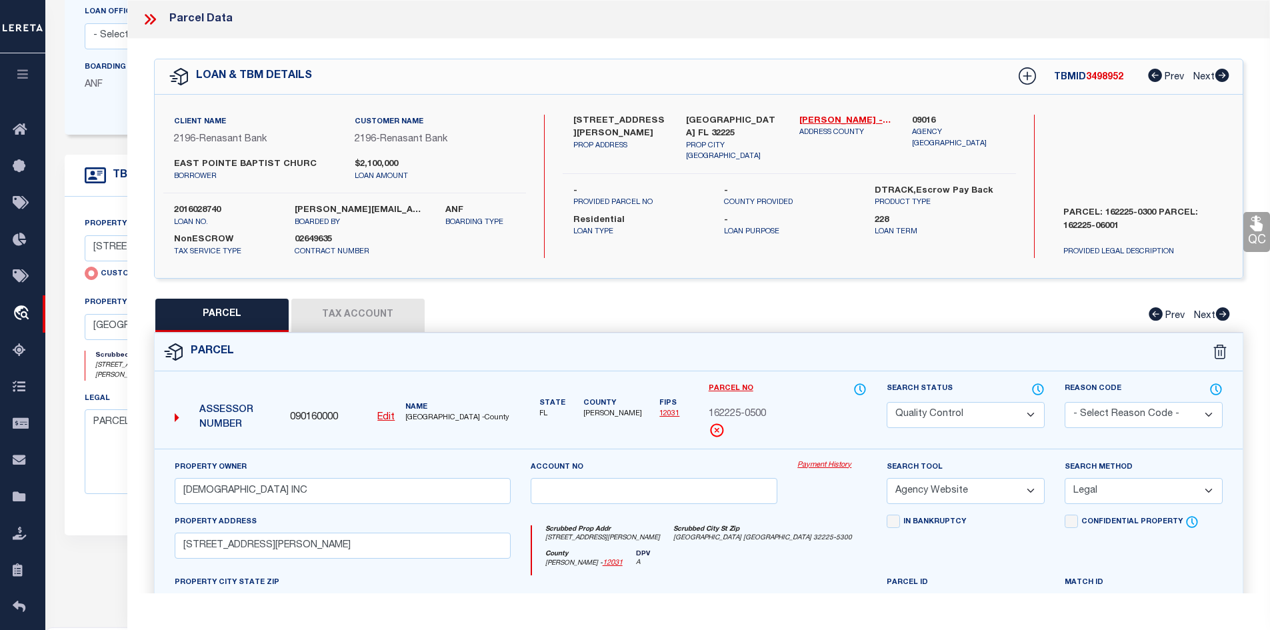
click at [147, 20] on icon at bounding box center [149, 19] width 17 height 17
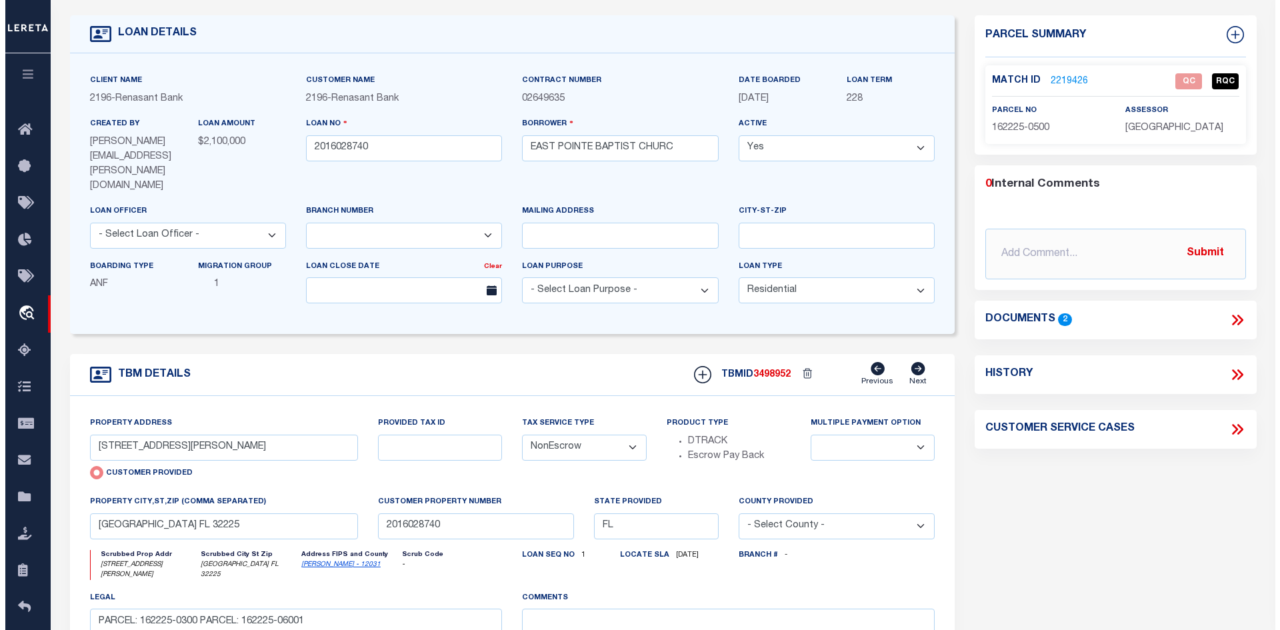
scroll to position [67, 0]
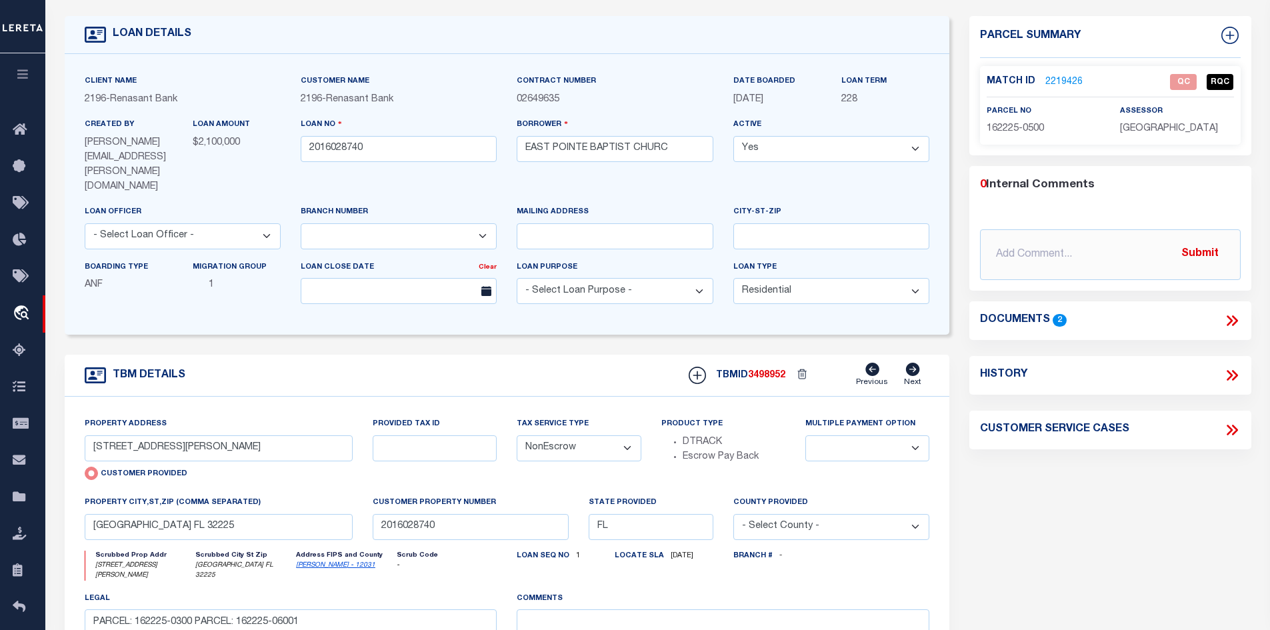
click at [1230, 317] on icon at bounding box center [1229, 320] width 6 height 11
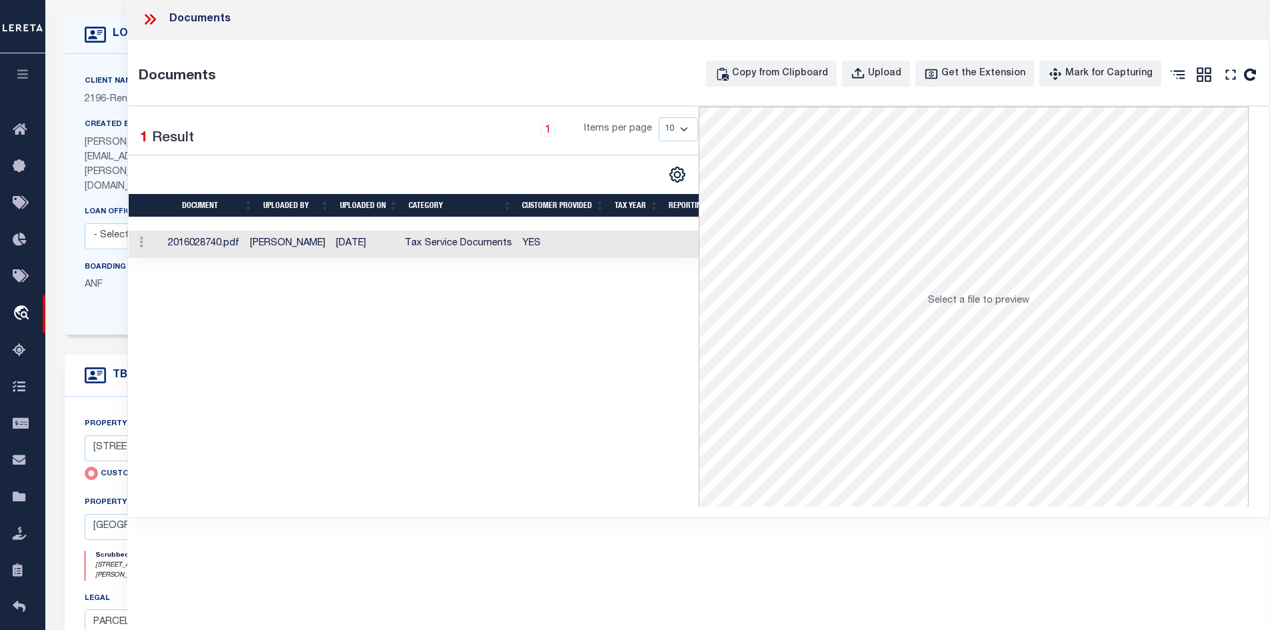
click at [607, 243] on td "YES" at bounding box center [563, 244] width 93 height 27
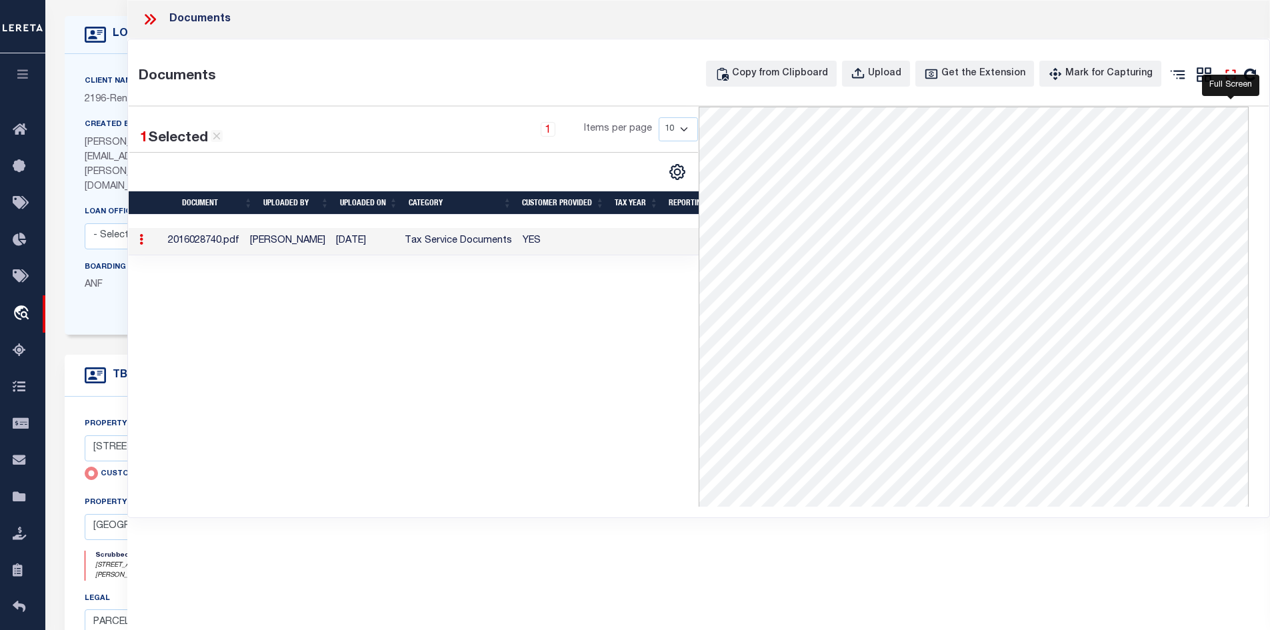
click at [1231, 70] on icon "" at bounding box center [1230, 74] width 17 height 17
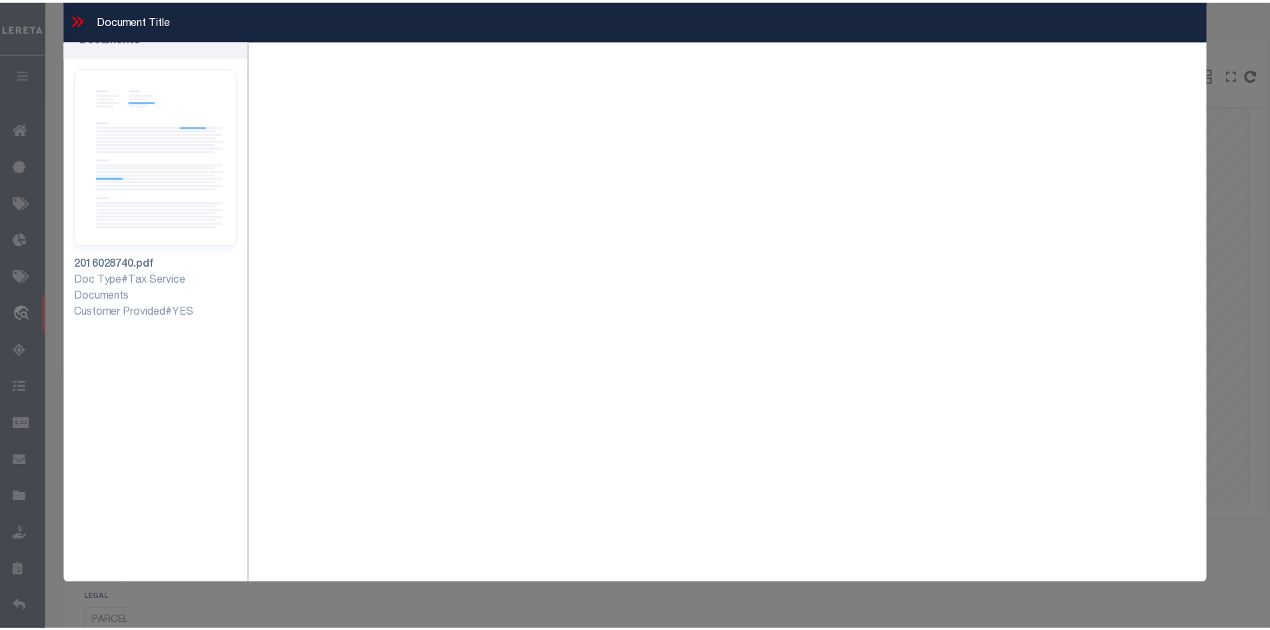
scroll to position [0, 0]
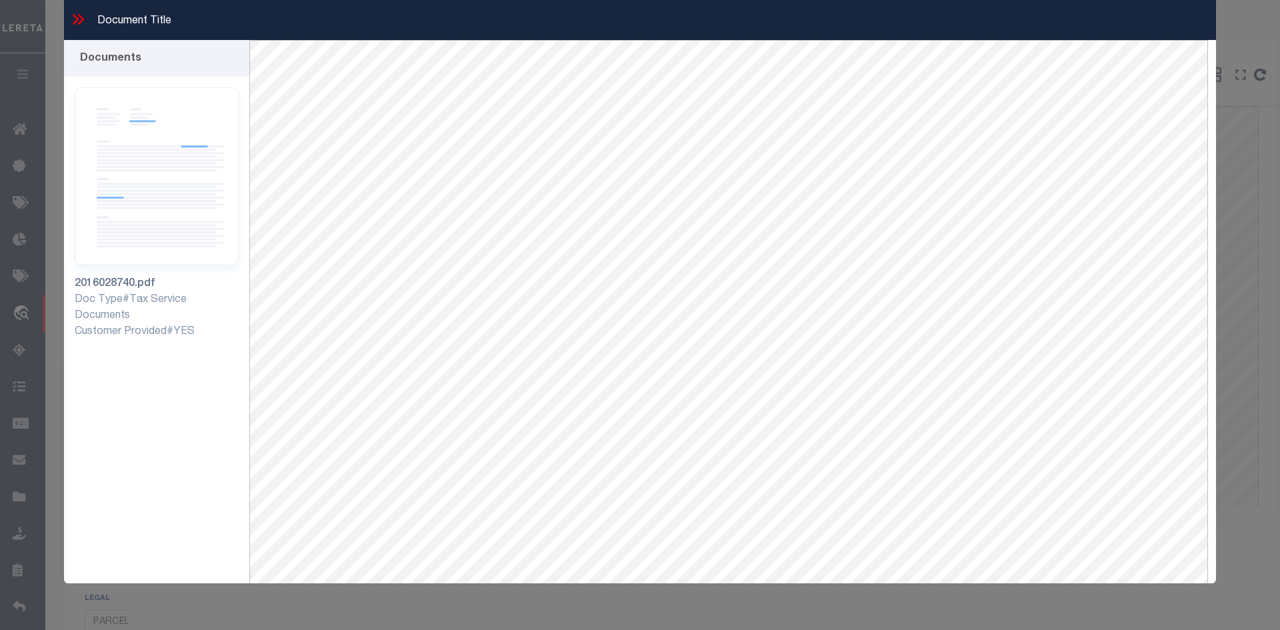
click at [77, 19] on icon at bounding box center [77, 19] width 17 height 17
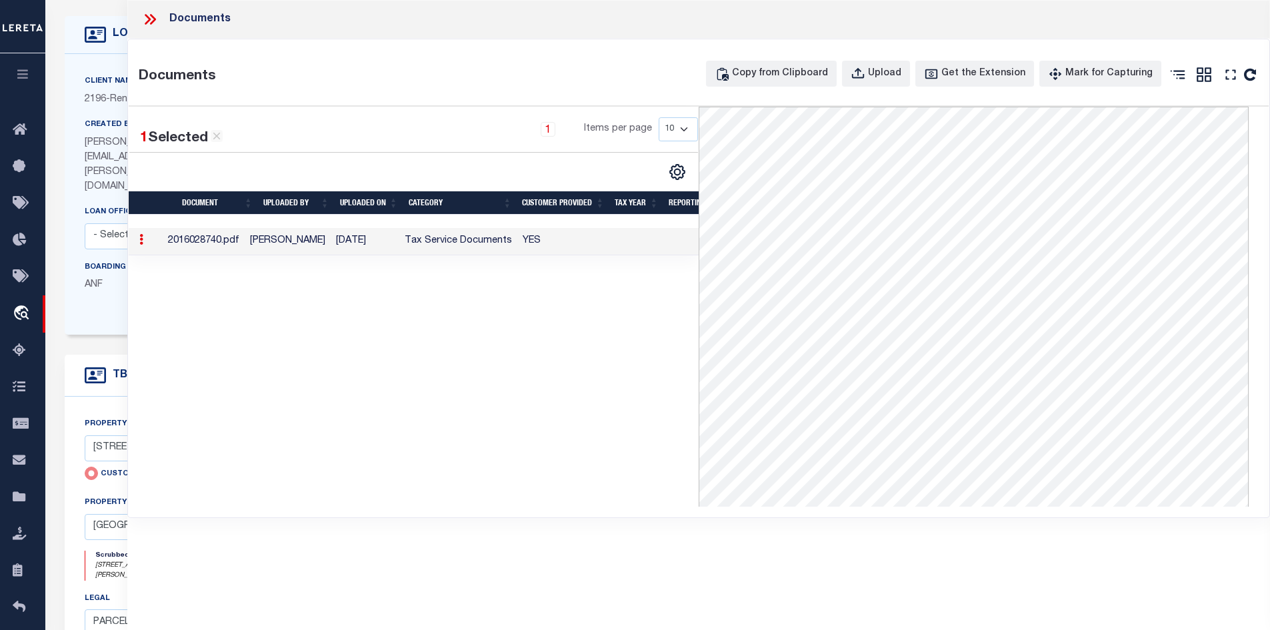
click at [146, 21] on icon at bounding box center [149, 19] width 17 height 17
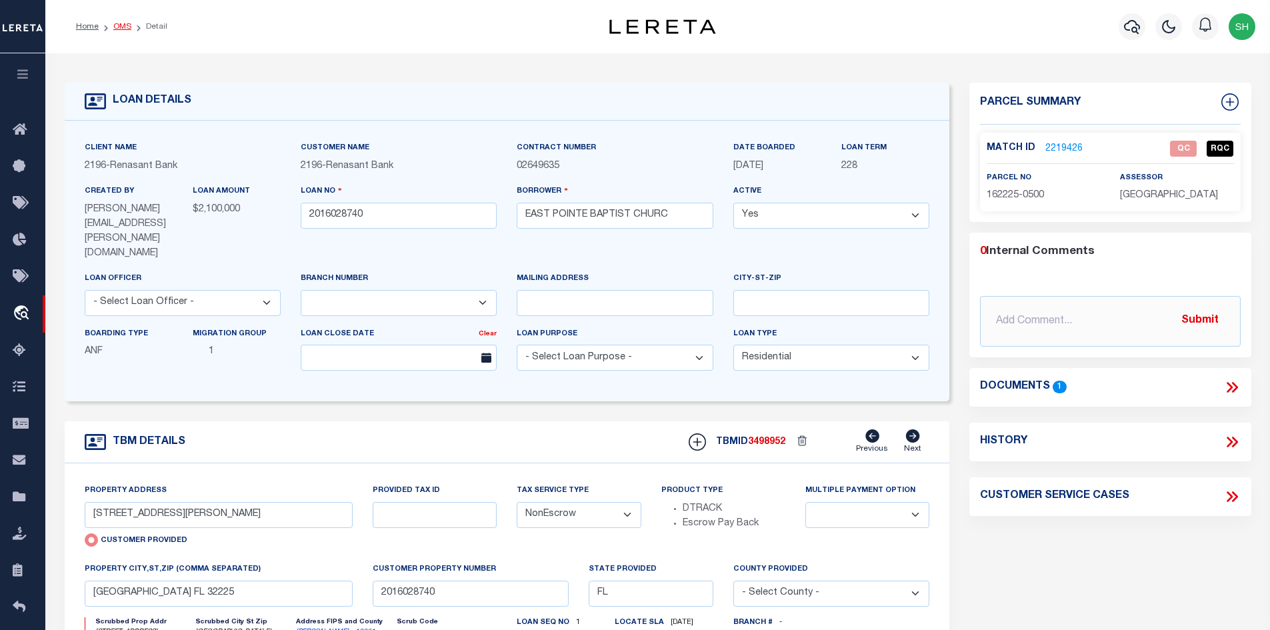
click at [127, 25] on link "OMS" at bounding box center [122, 27] width 18 height 8
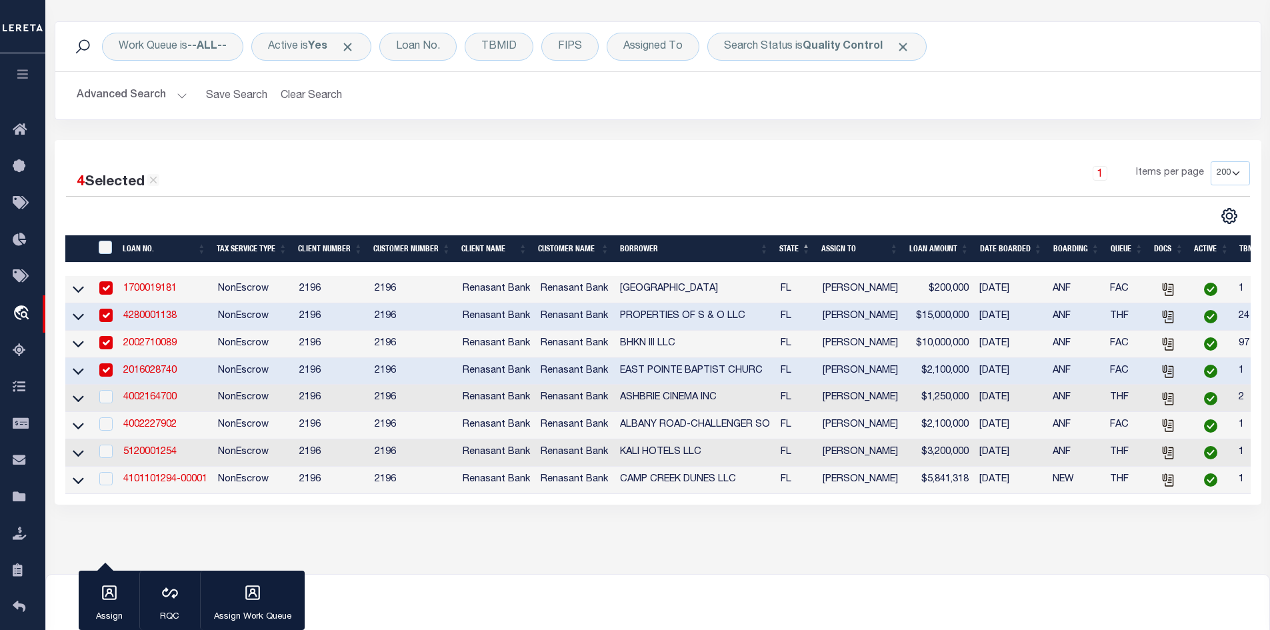
scroll to position [200, 0]
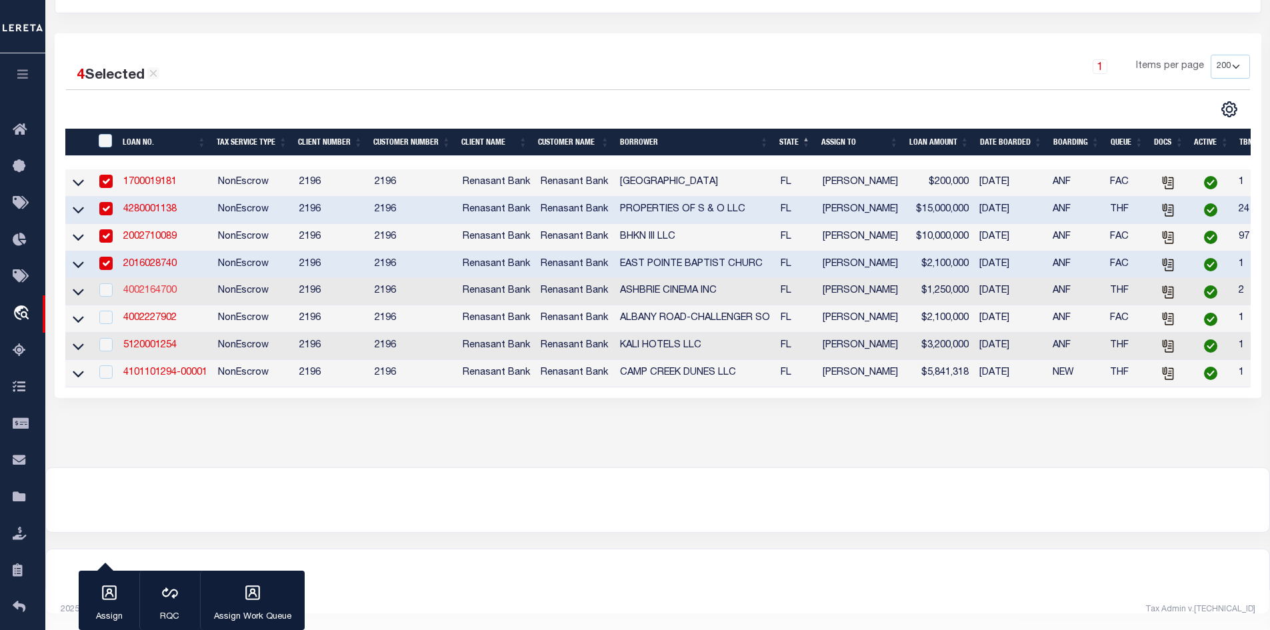
click at [147, 286] on link "4002164700" at bounding box center [149, 290] width 53 height 9
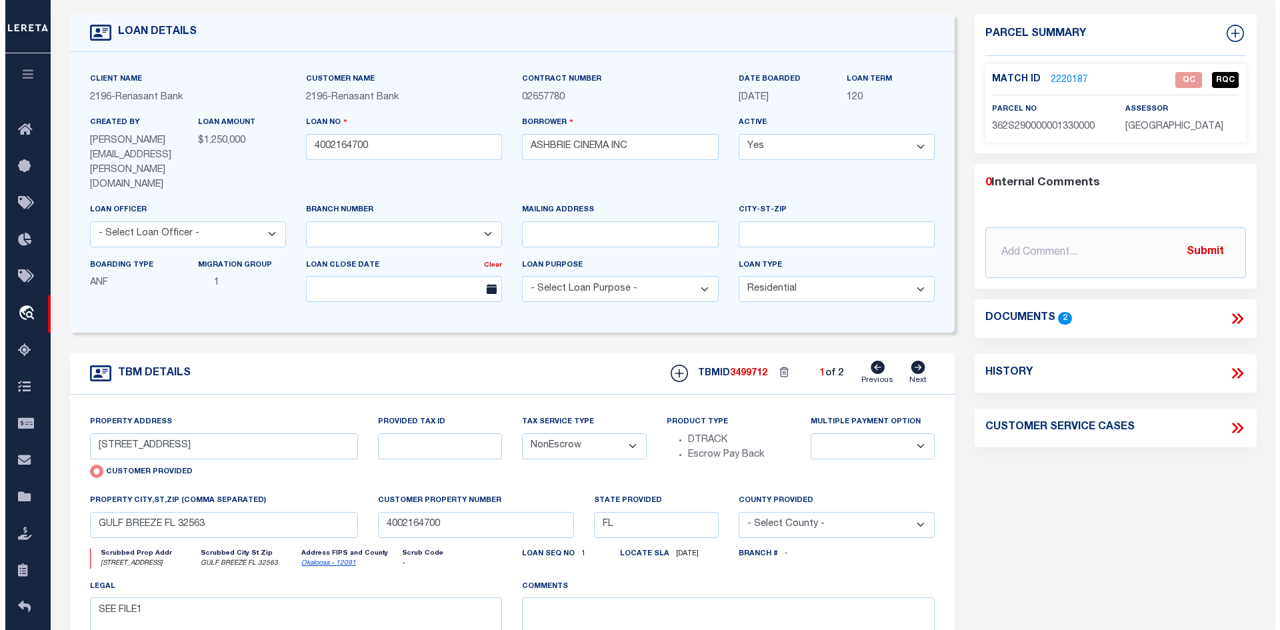
scroll to position [67, 0]
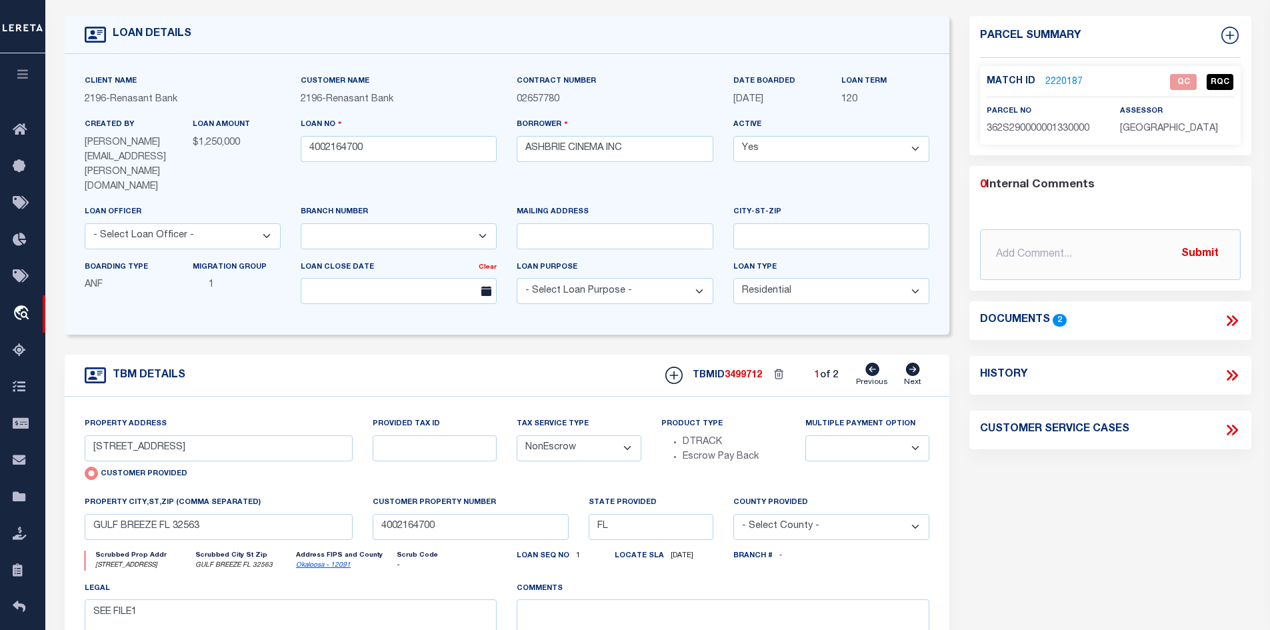
click at [1233, 315] on icon at bounding box center [1231, 320] width 17 height 17
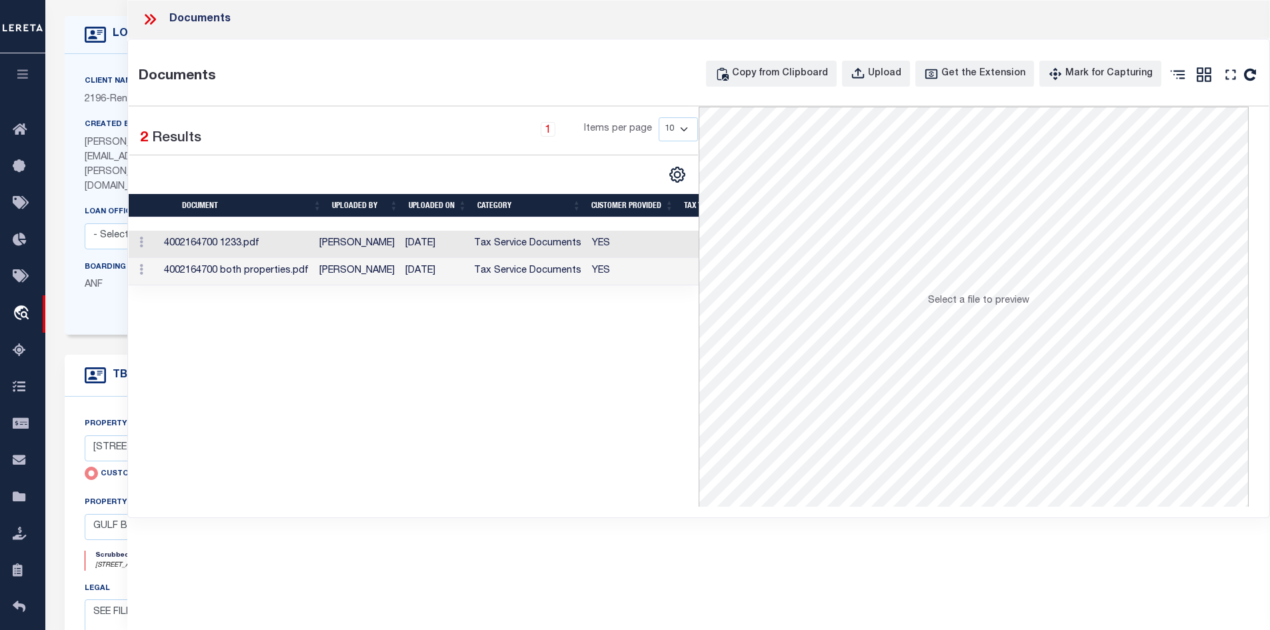
click at [420, 252] on td "[DATE]" at bounding box center [434, 244] width 69 height 27
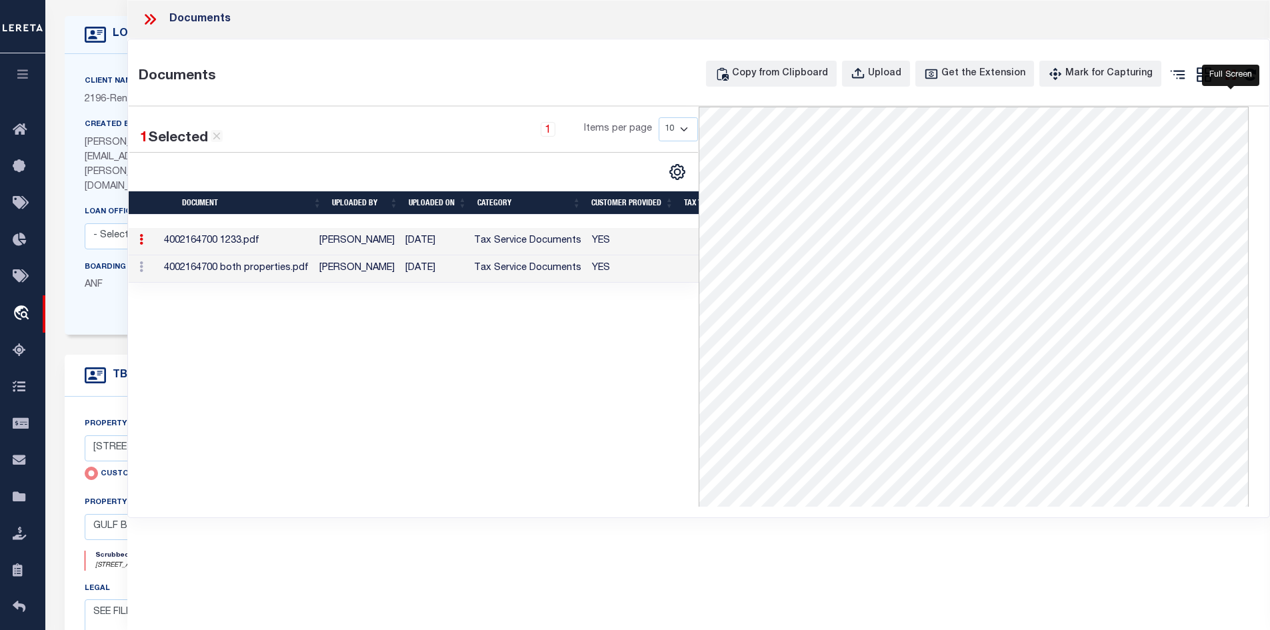
click at [1230, 71] on icon "" at bounding box center [1230, 74] width 17 height 17
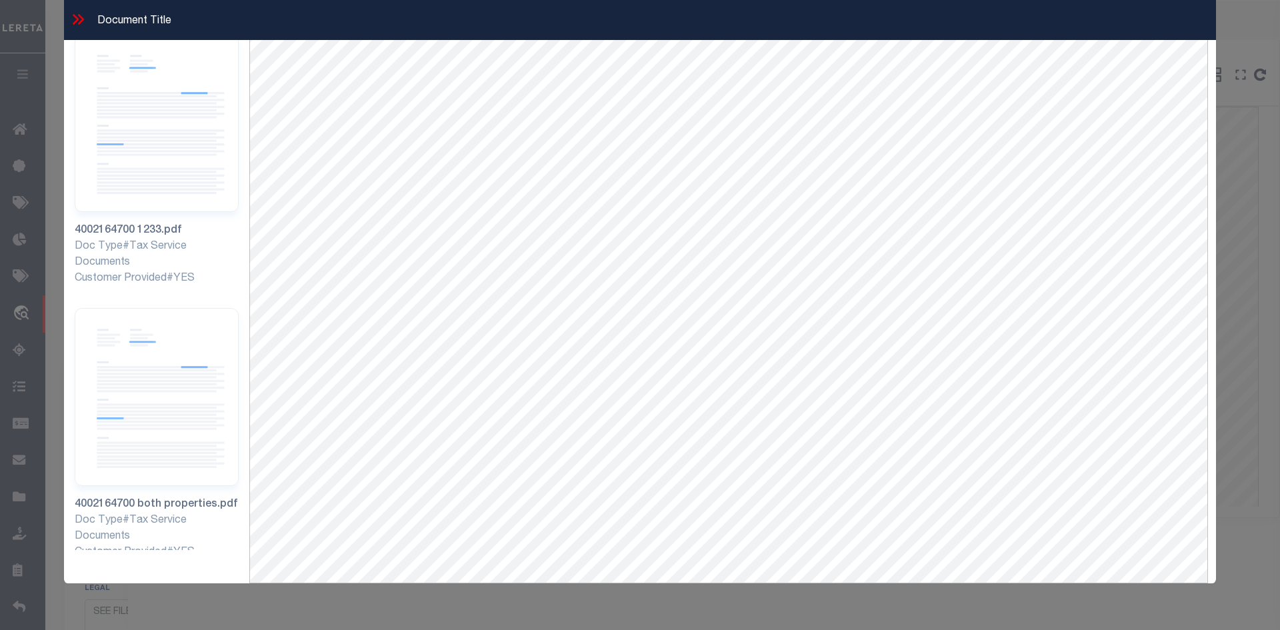
scroll to position [57, 0]
click at [77, 18] on icon at bounding box center [76, 19] width 6 height 11
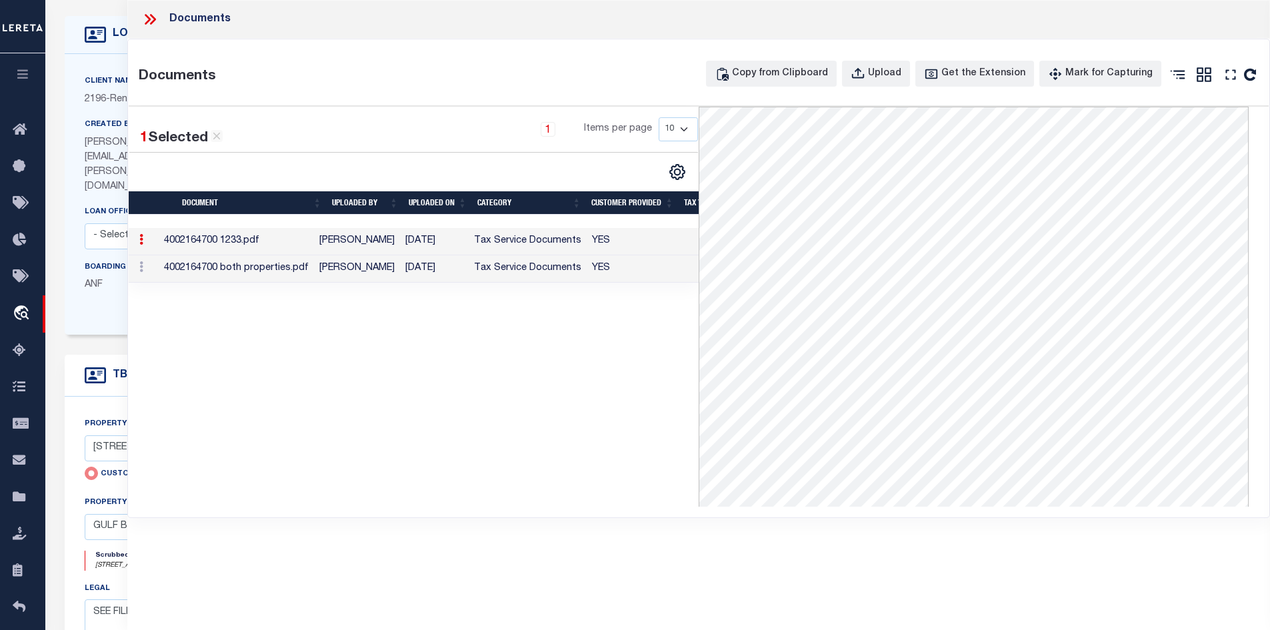
click at [543, 265] on td "Tax Service Documents" at bounding box center [528, 268] width 118 height 27
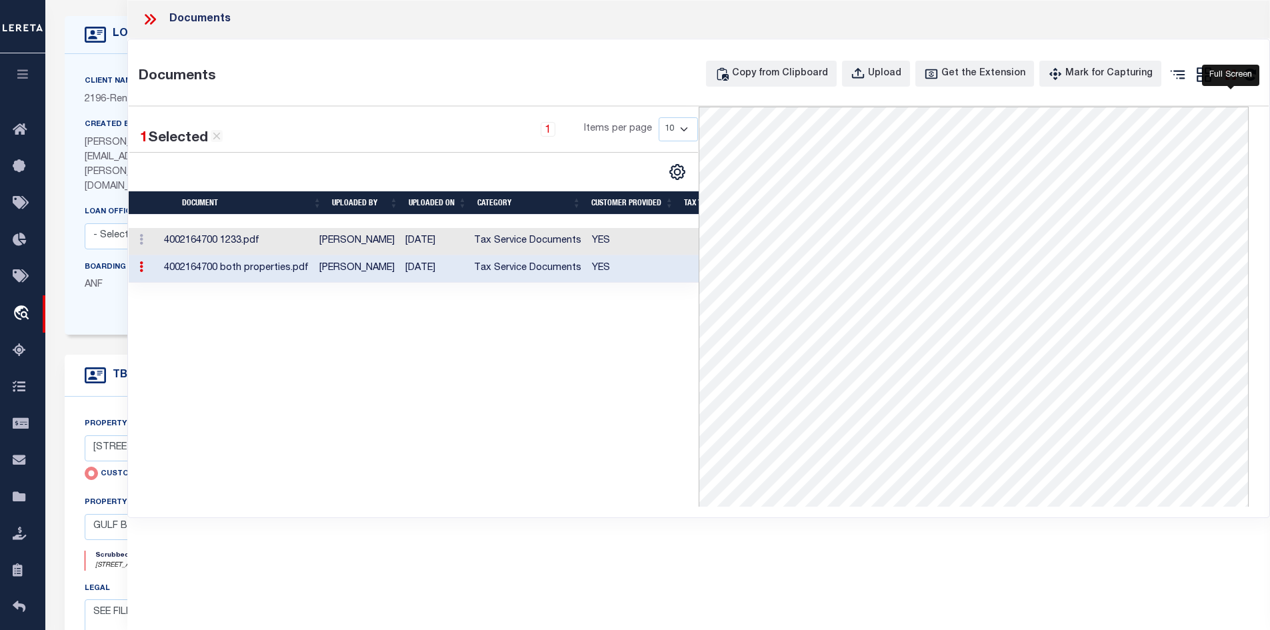
click at [1231, 77] on icon "" at bounding box center [1230, 74] width 17 height 17
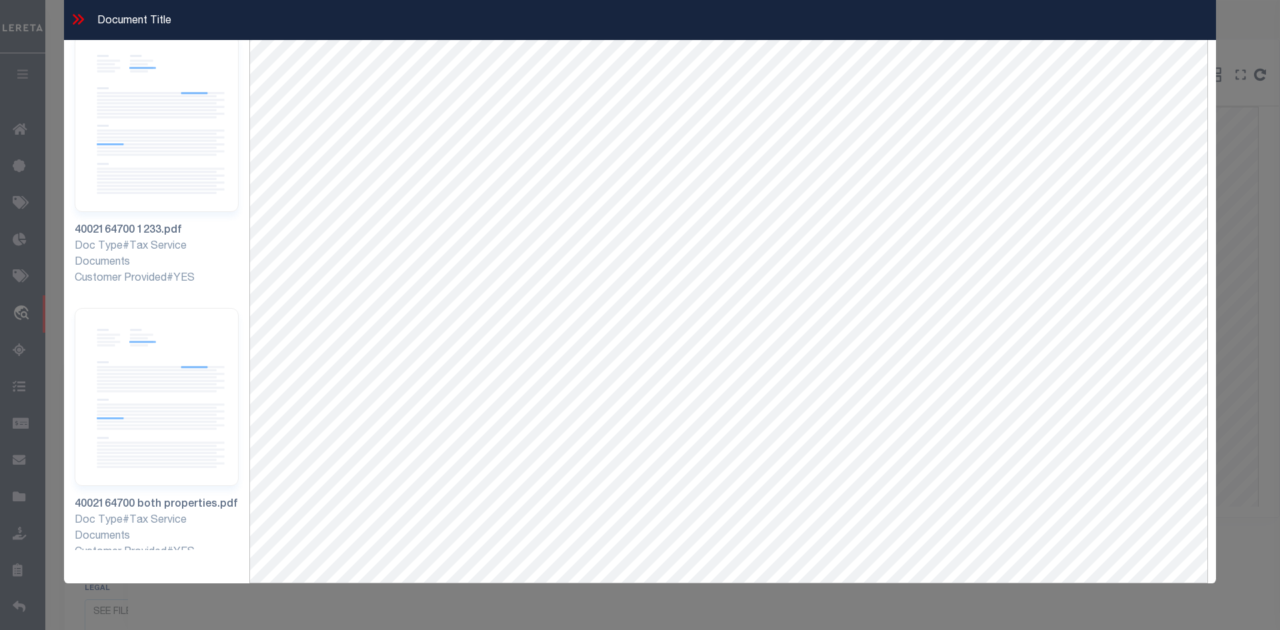
click at [77, 21] on icon at bounding box center [76, 19] width 6 height 11
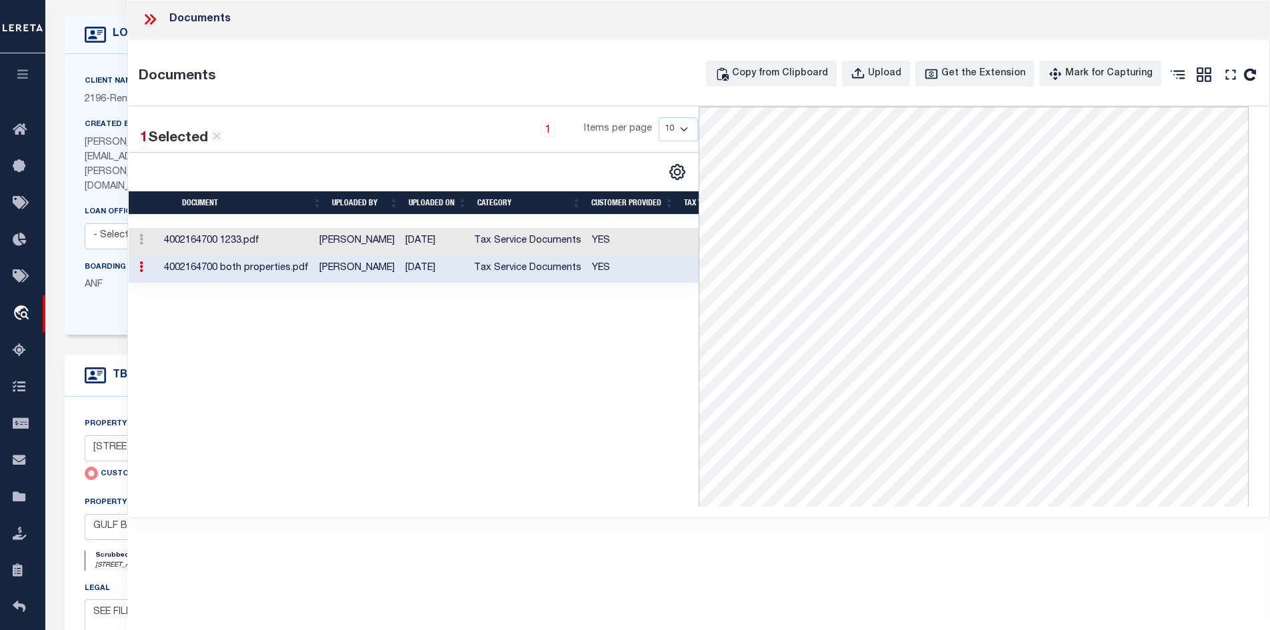
click at [144, 19] on icon at bounding box center [149, 19] width 17 height 17
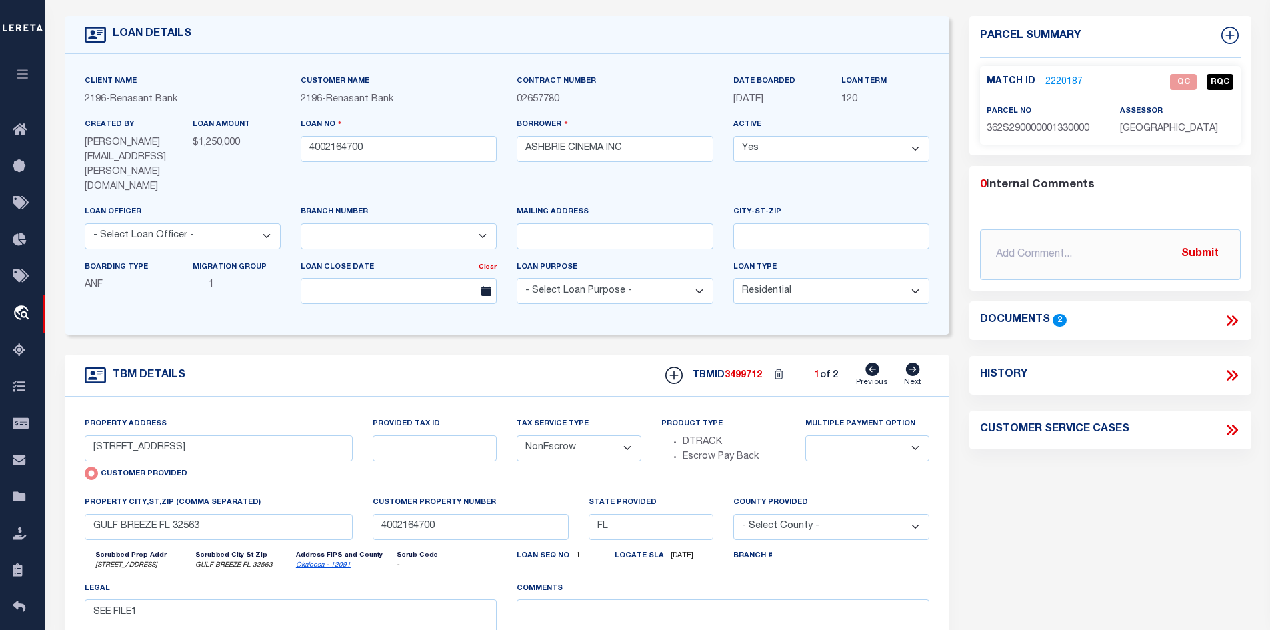
click at [1064, 82] on link "2220187" at bounding box center [1063, 82] width 37 height 14
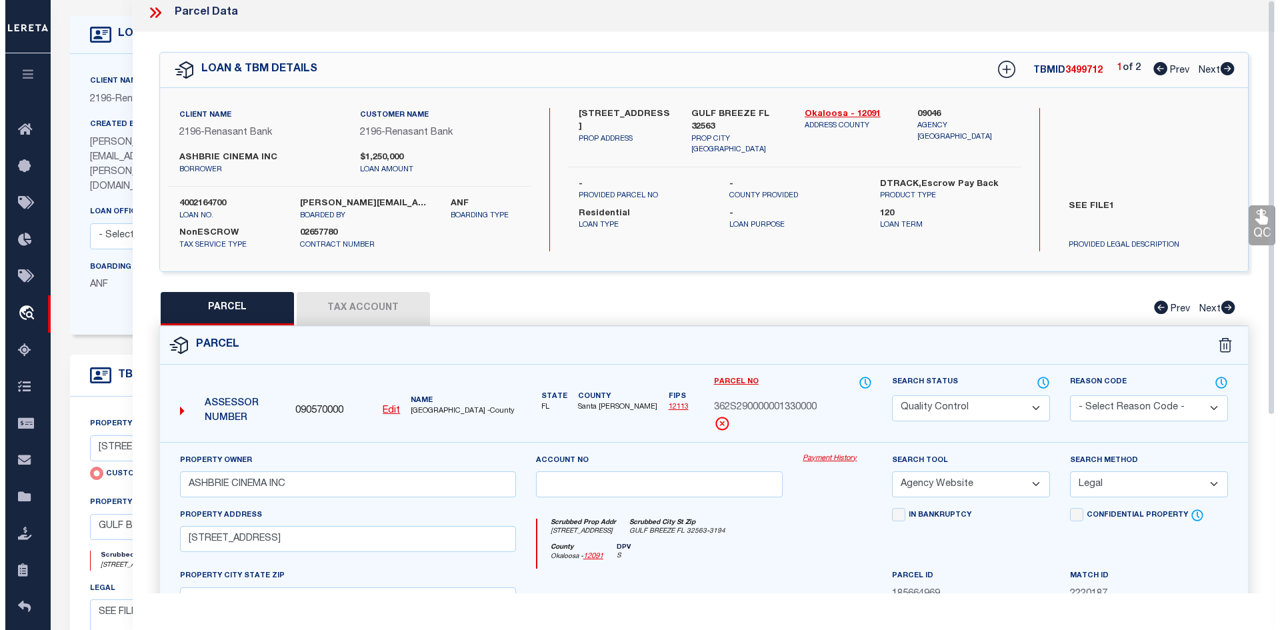
scroll to position [0, 0]
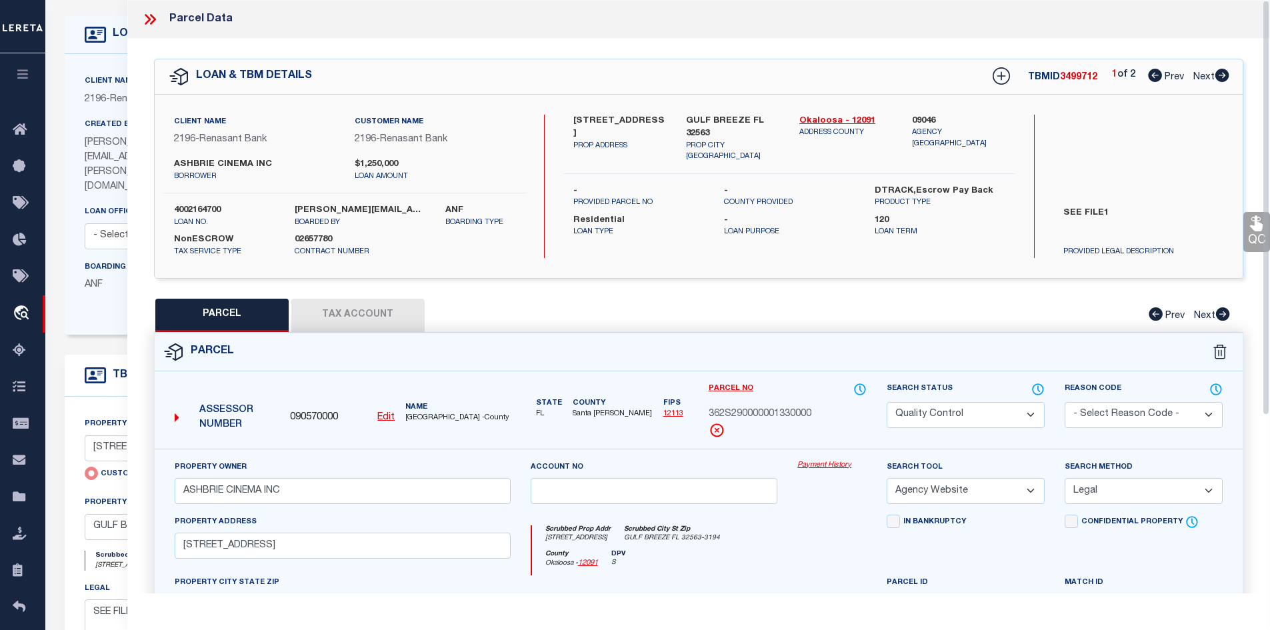
click at [153, 15] on icon at bounding box center [149, 19] width 17 height 17
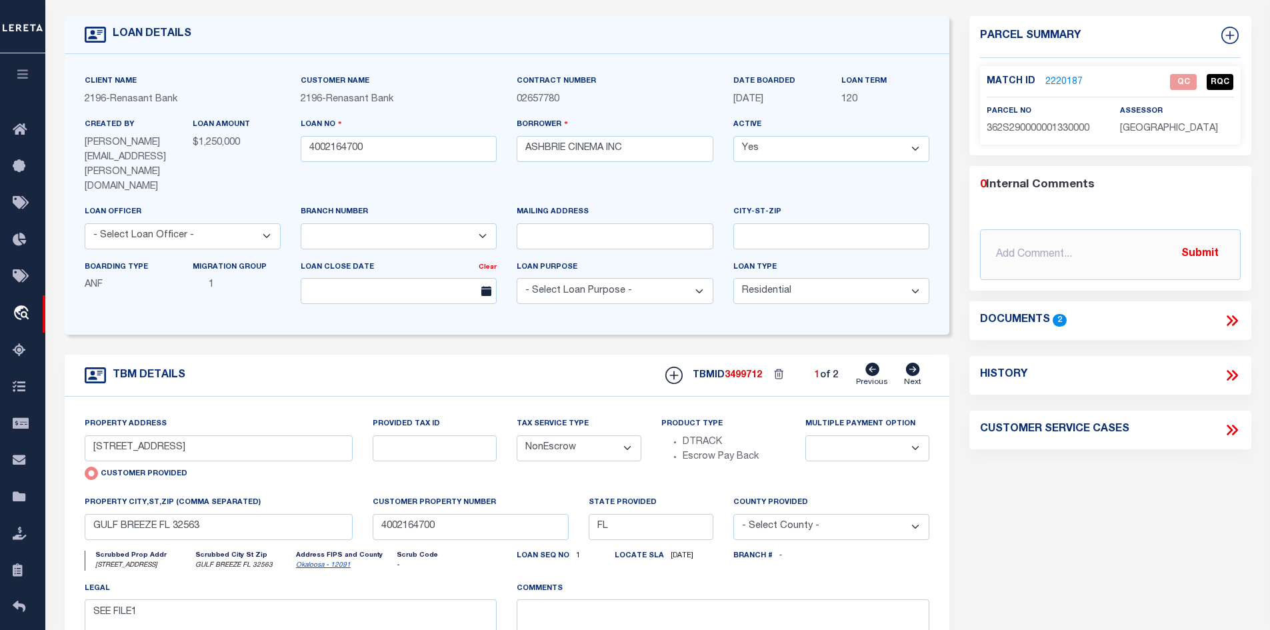
click at [1230, 317] on icon at bounding box center [1229, 320] width 6 height 11
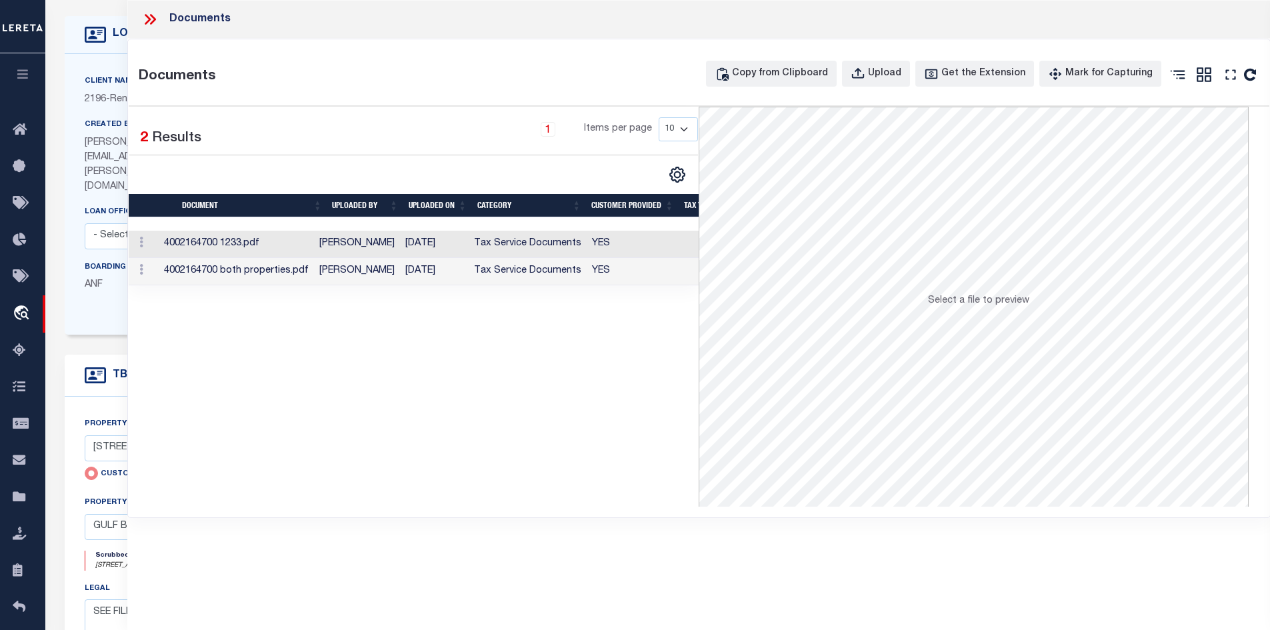
click at [498, 234] on td "Tax Service Documents" at bounding box center [528, 244] width 118 height 27
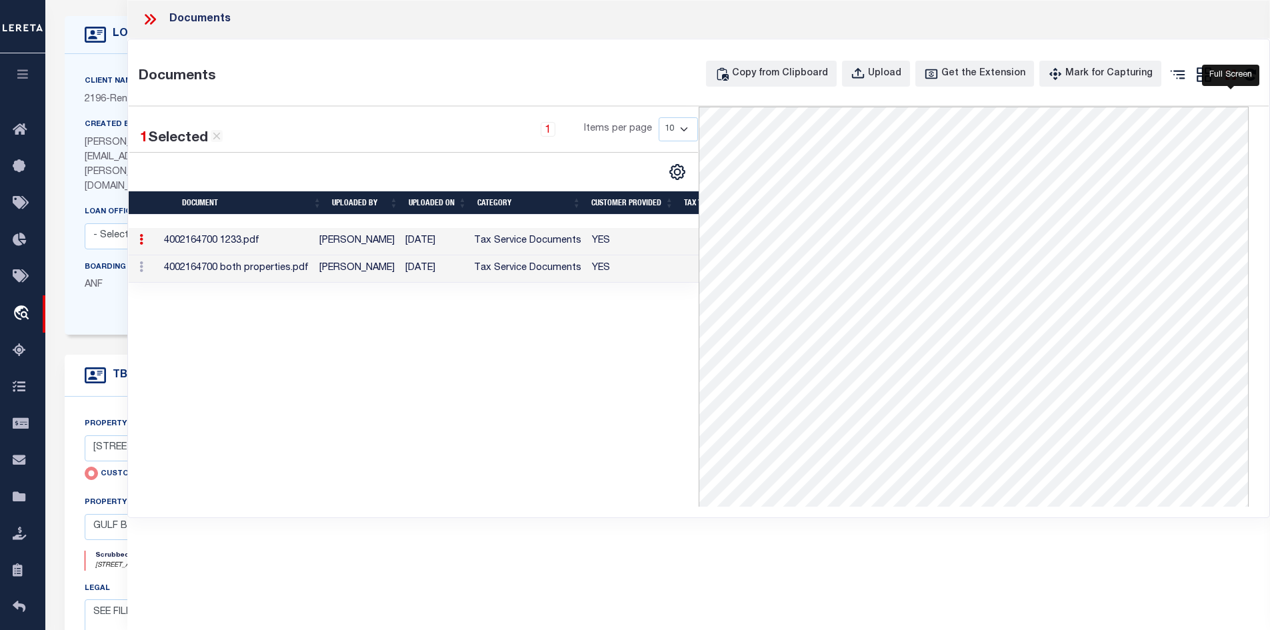
click at [1222, 80] on icon "" at bounding box center [1230, 74] width 17 height 17
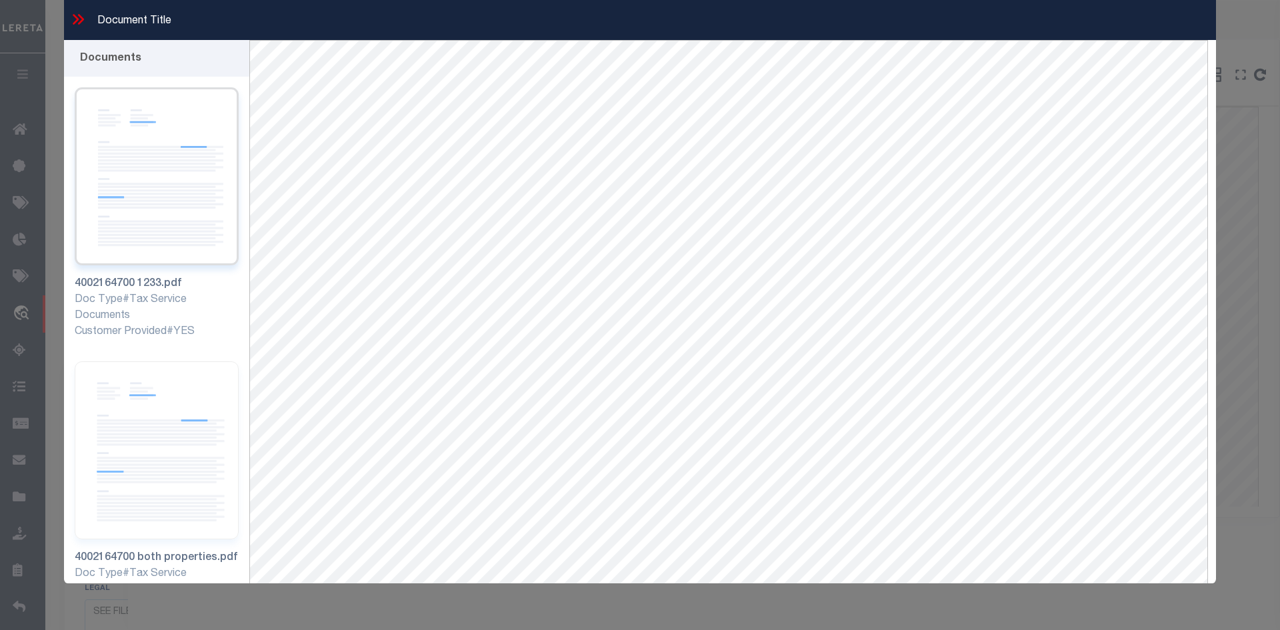
click at [160, 226] on img at bounding box center [157, 176] width 164 height 178
click at [143, 410] on img at bounding box center [157, 450] width 164 height 178
click at [80, 21] on icon at bounding box center [77, 19] width 17 height 17
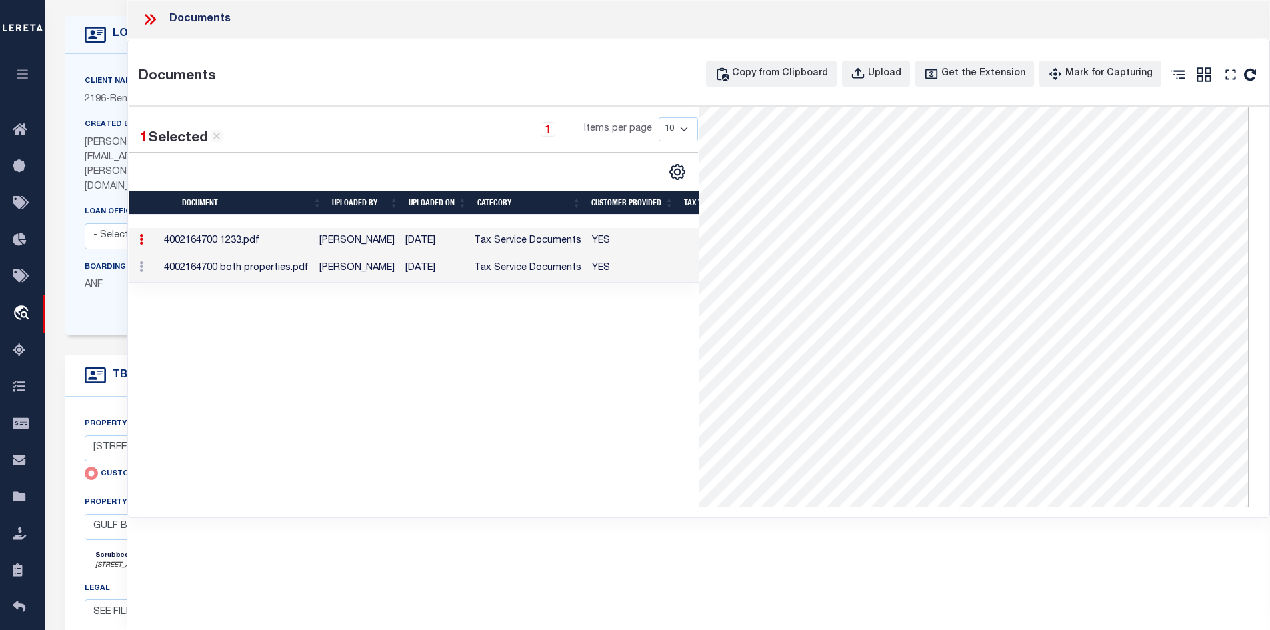
drag, startPoint x: 147, startPoint y: 17, endPoint x: 681, endPoint y: 163, distance: 553.2
click at [149, 22] on icon at bounding box center [149, 19] width 17 height 17
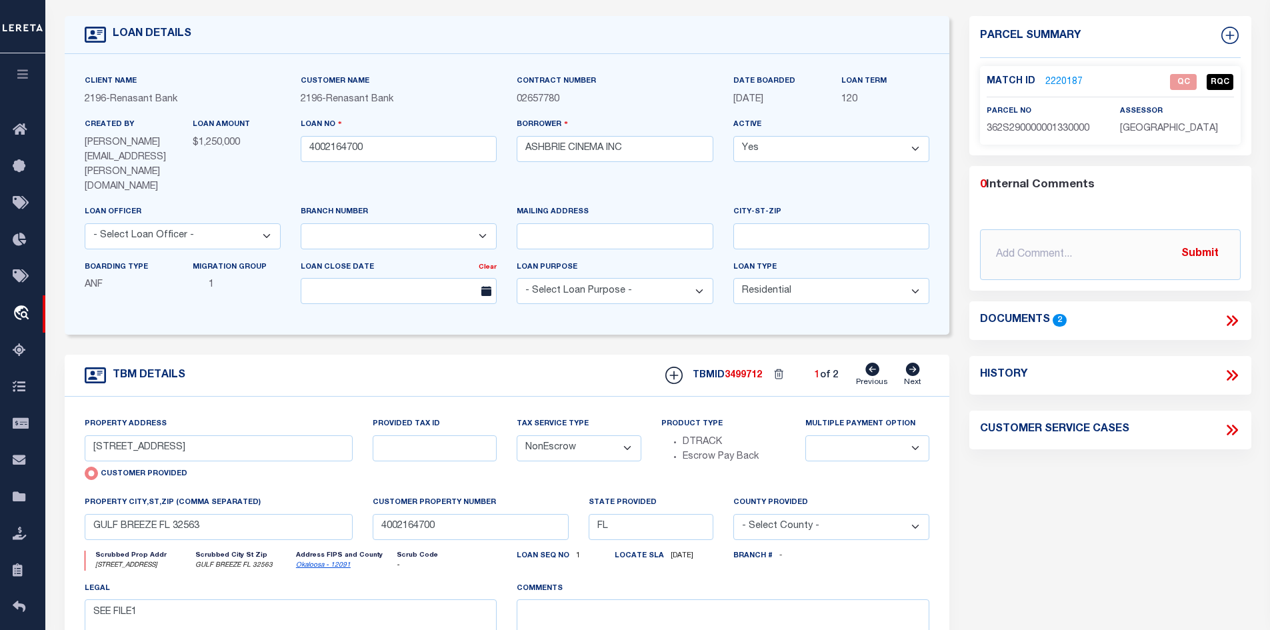
click at [920, 363] on icon at bounding box center [912, 369] width 15 height 13
click at [872, 363] on icon at bounding box center [872, 369] width 14 height 13
click at [866, 363] on link "Previous" at bounding box center [872, 375] width 32 height 25
click at [911, 363] on icon at bounding box center [913, 369] width 14 height 13
click at [879, 363] on icon at bounding box center [872, 369] width 14 height 13
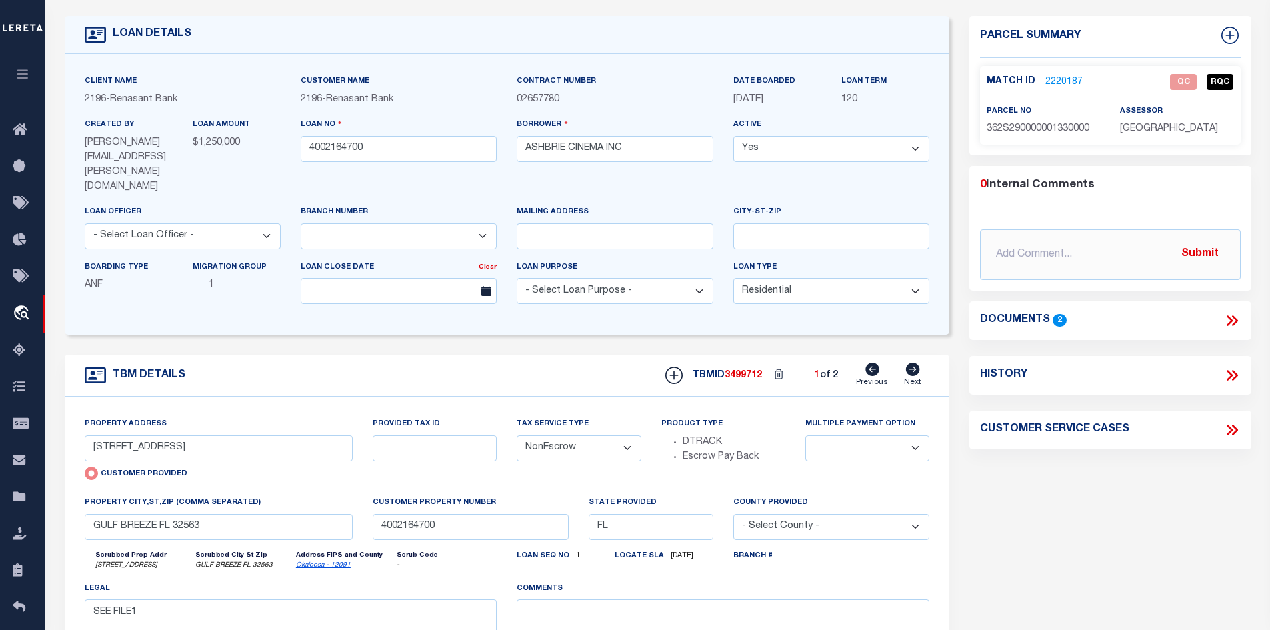
click at [321, 325] on form "LOAN DETAILS Client Name 2196 - Renasant Bank" at bounding box center [507, 396] width 885 height 761
click at [918, 363] on icon at bounding box center [913, 369] width 14 height 13
click at [479, 397] on div "Property Address [STREET_ADDRESS][PERSON_NAME] Customer Provided Provided Tax I…" at bounding box center [507, 566] width 885 height 338
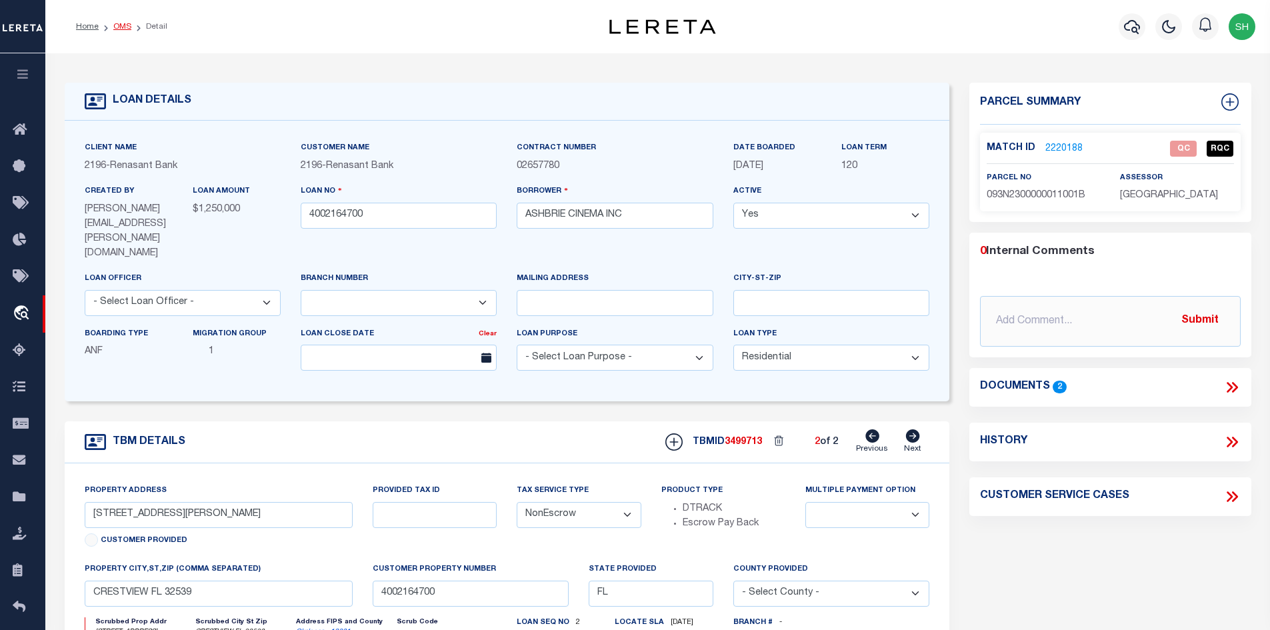
click at [125, 25] on link "OMS" at bounding box center [122, 27] width 18 height 8
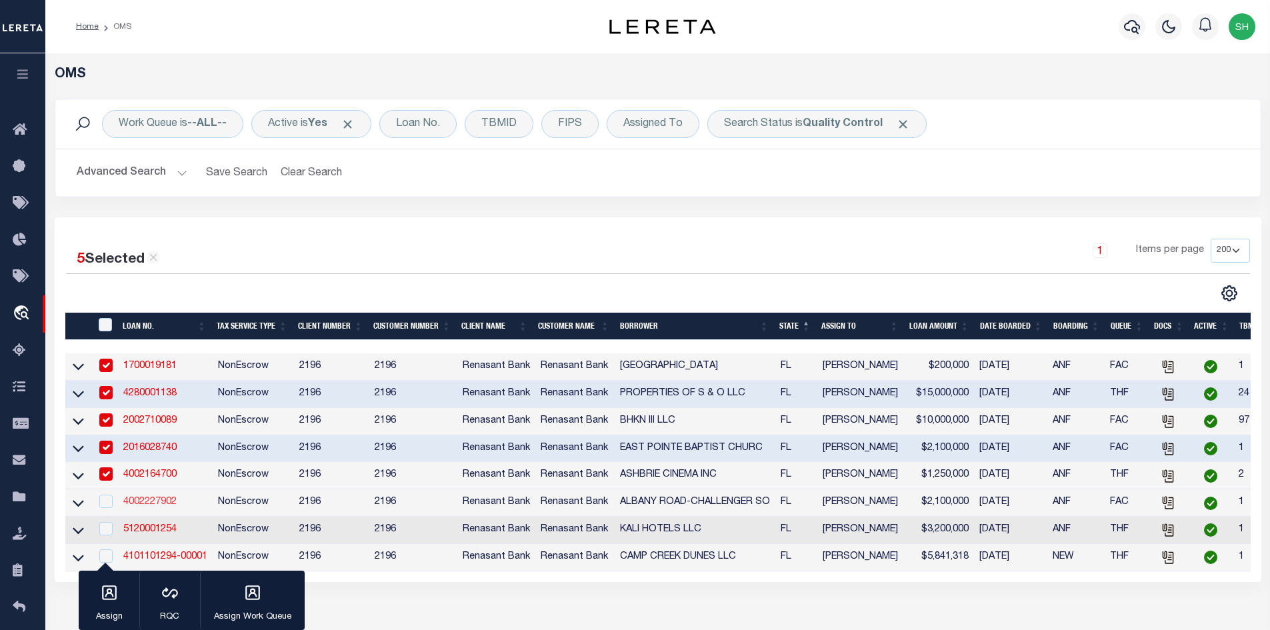
click at [155, 506] on link "4002227902" at bounding box center [149, 501] width 53 height 9
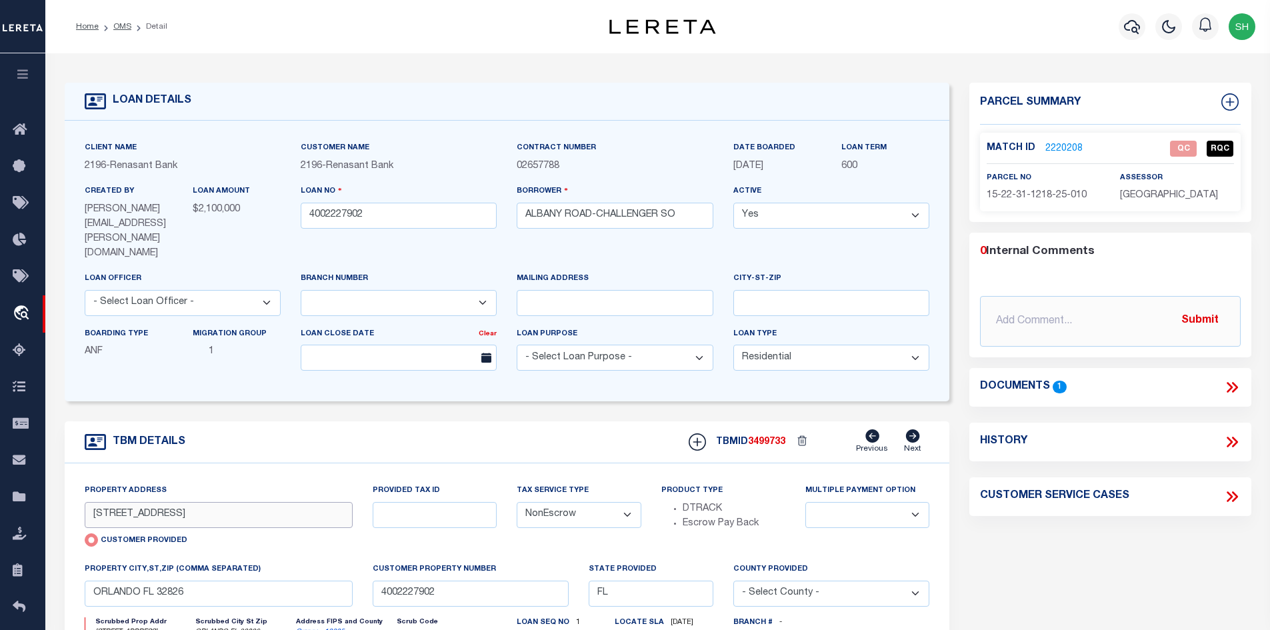
drag, startPoint x: 227, startPoint y: 488, endPoint x: 163, endPoint y: 488, distance: 64.0
click at [163, 502] on input "[STREET_ADDRESS]" at bounding box center [219, 515] width 269 height 26
click at [1072, 149] on link "2220208" at bounding box center [1063, 149] width 37 height 14
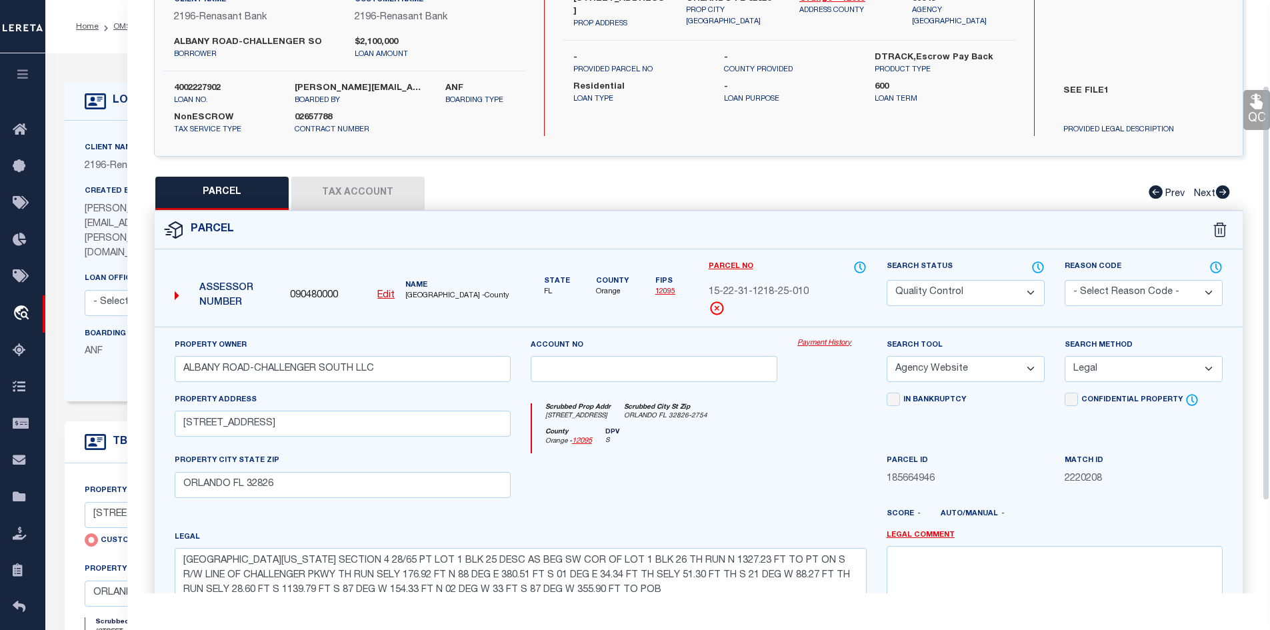
scroll to position [133, 0]
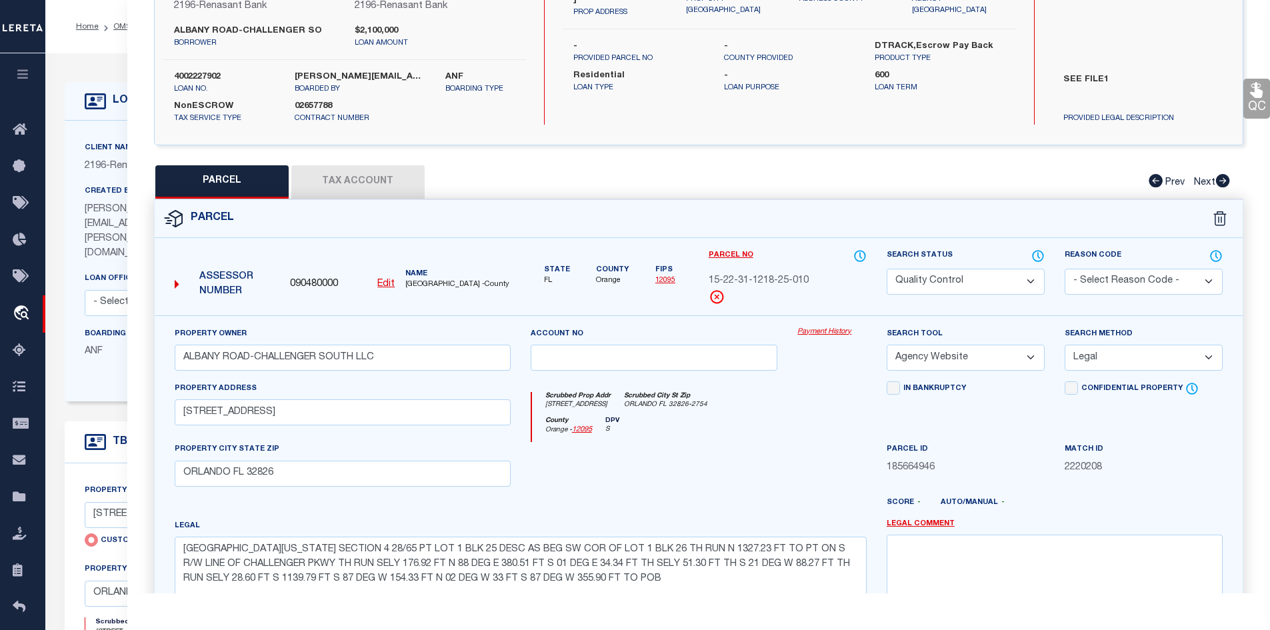
click at [371, 185] on button "Tax Account" at bounding box center [357, 181] width 133 height 33
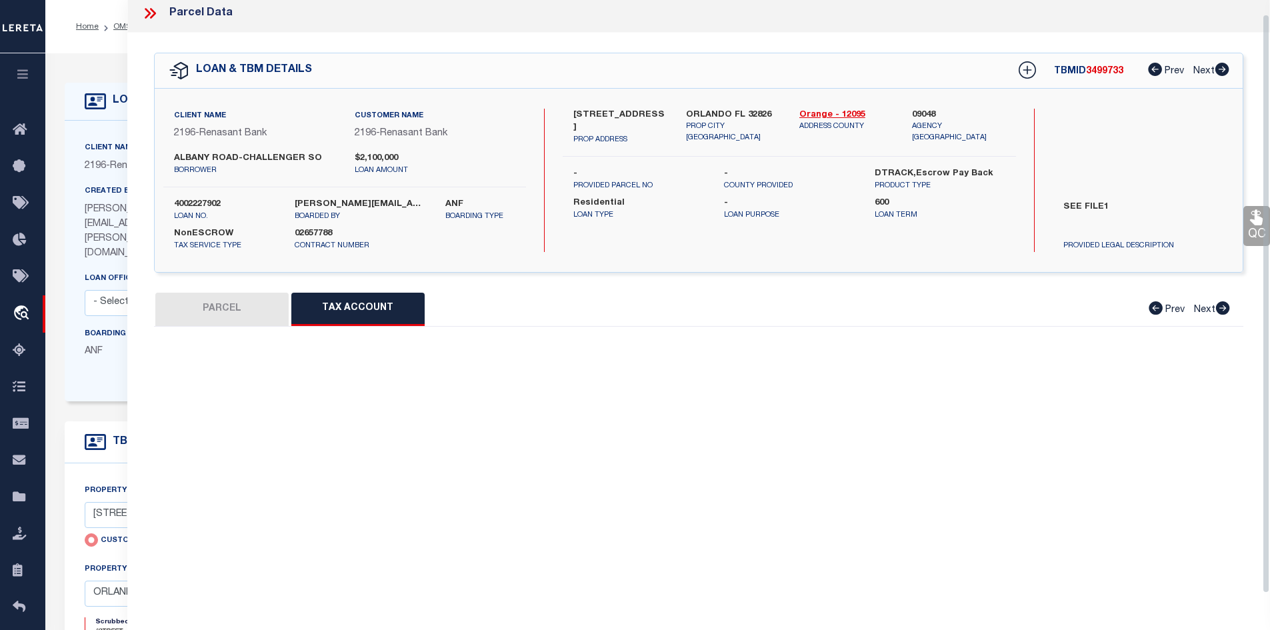
scroll to position [0, 0]
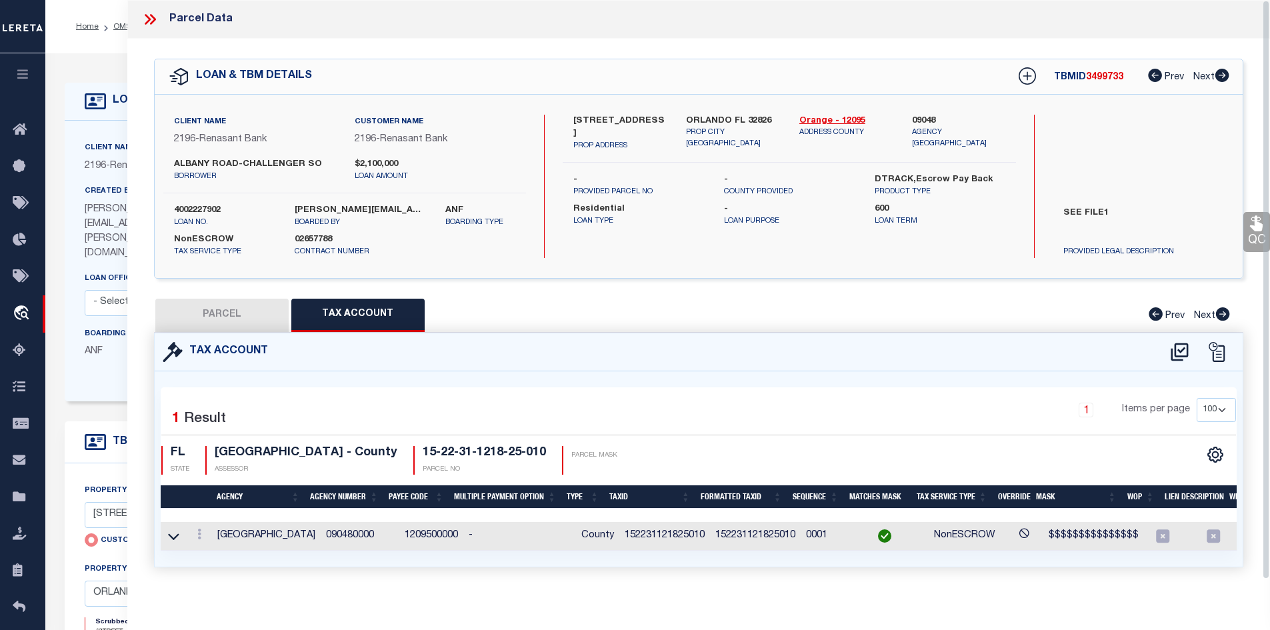
click at [238, 313] on button "PARCEL" at bounding box center [221, 315] width 133 height 33
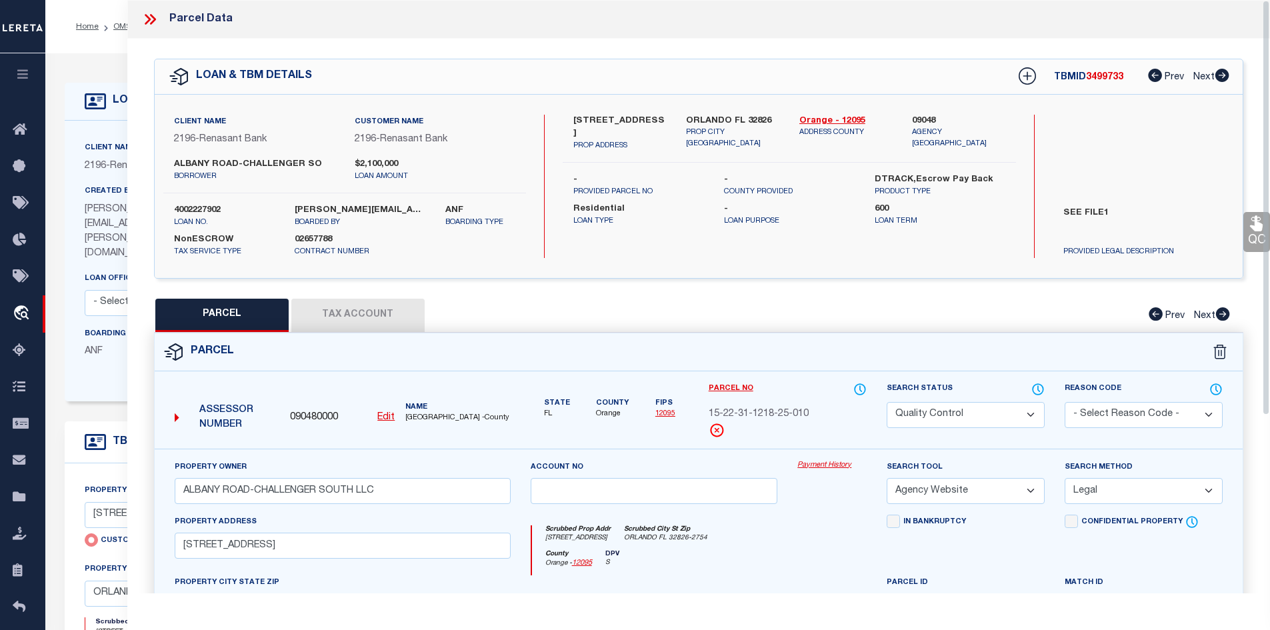
click at [149, 11] on icon at bounding box center [149, 19] width 17 height 17
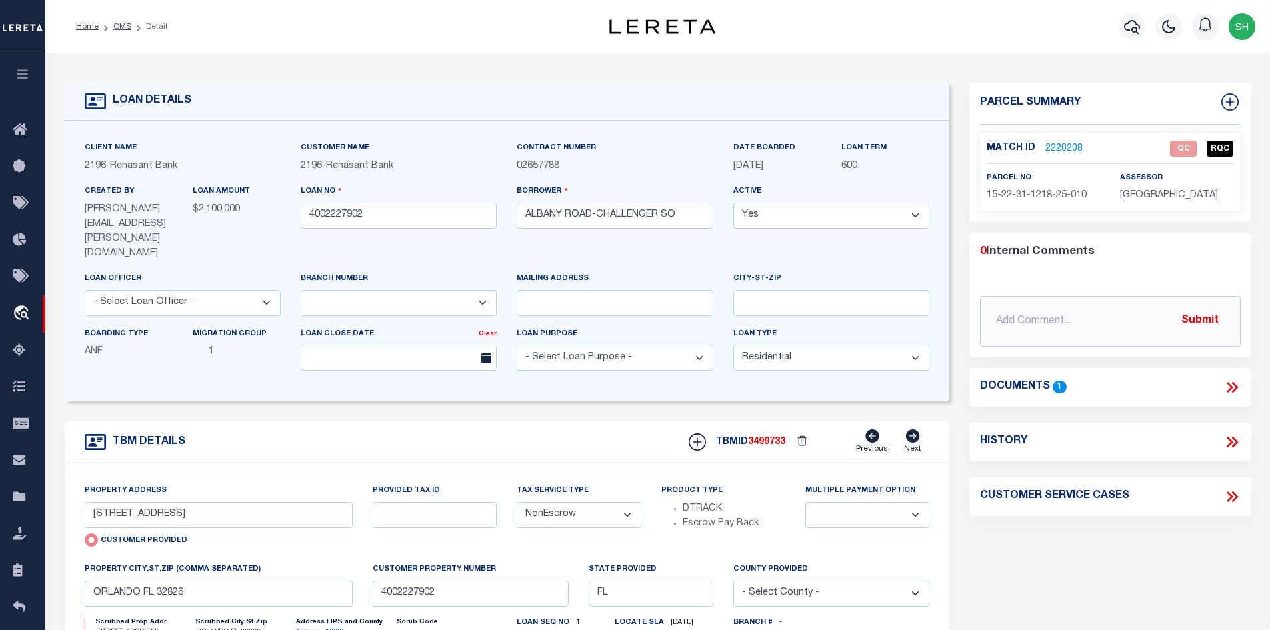
click at [1235, 387] on icon at bounding box center [1234, 387] width 6 height 11
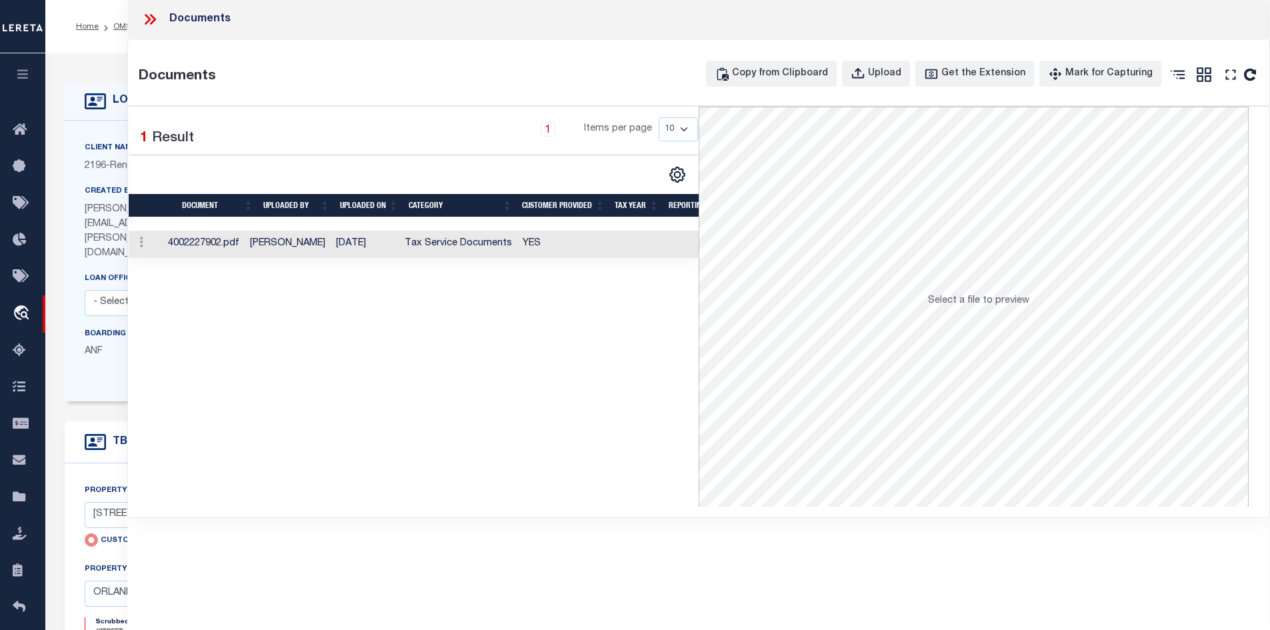
click at [550, 246] on td "YES" at bounding box center [563, 244] width 93 height 27
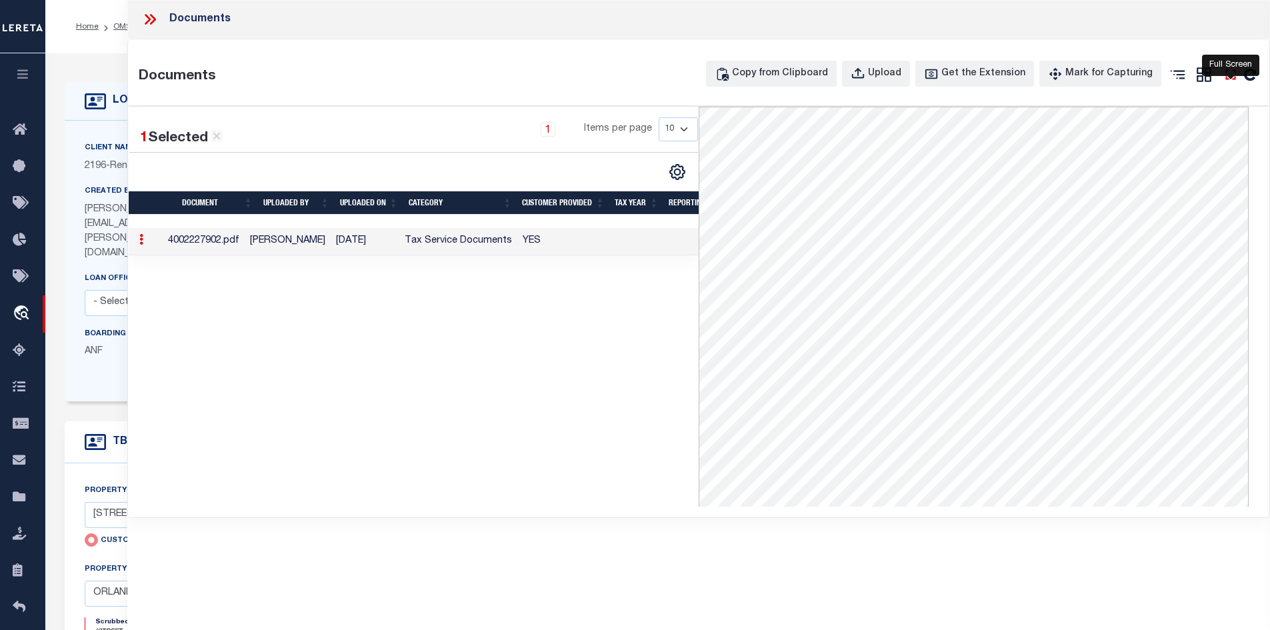
click at [1224, 80] on icon "" at bounding box center [1230, 74] width 17 height 17
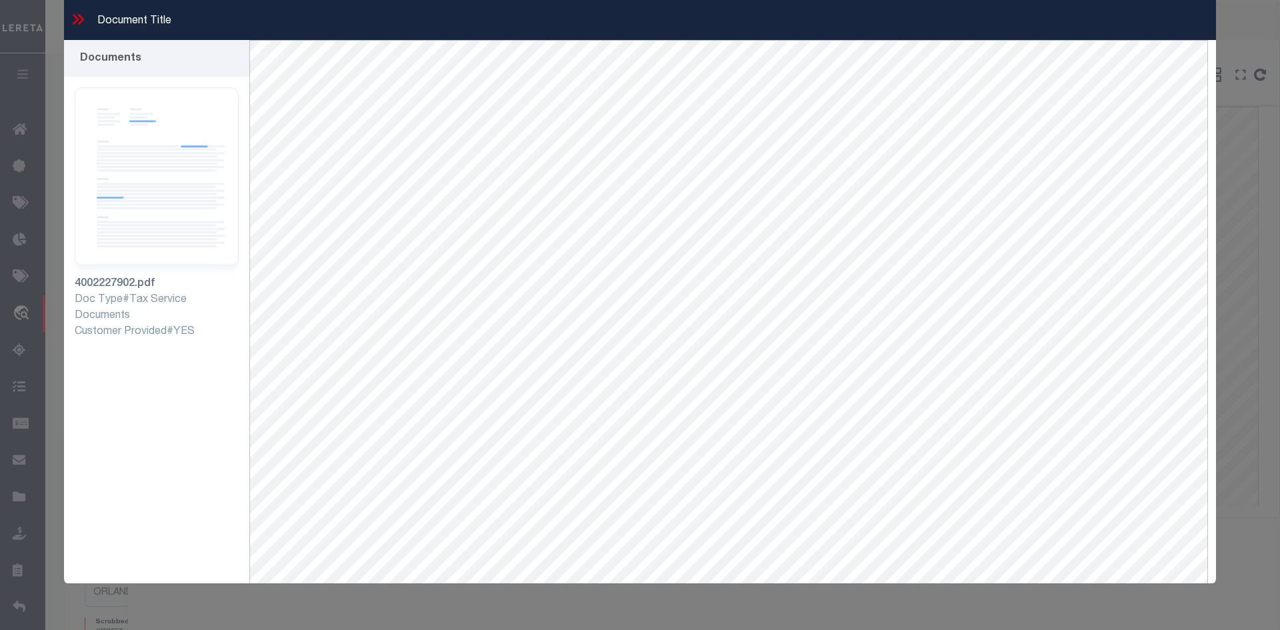
click at [88, 19] on div "Document Title" at bounding box center [640, 20] width 1152 height 40
click at [81, 15] on icon at bounding box center [77, 19] width 17 height 17
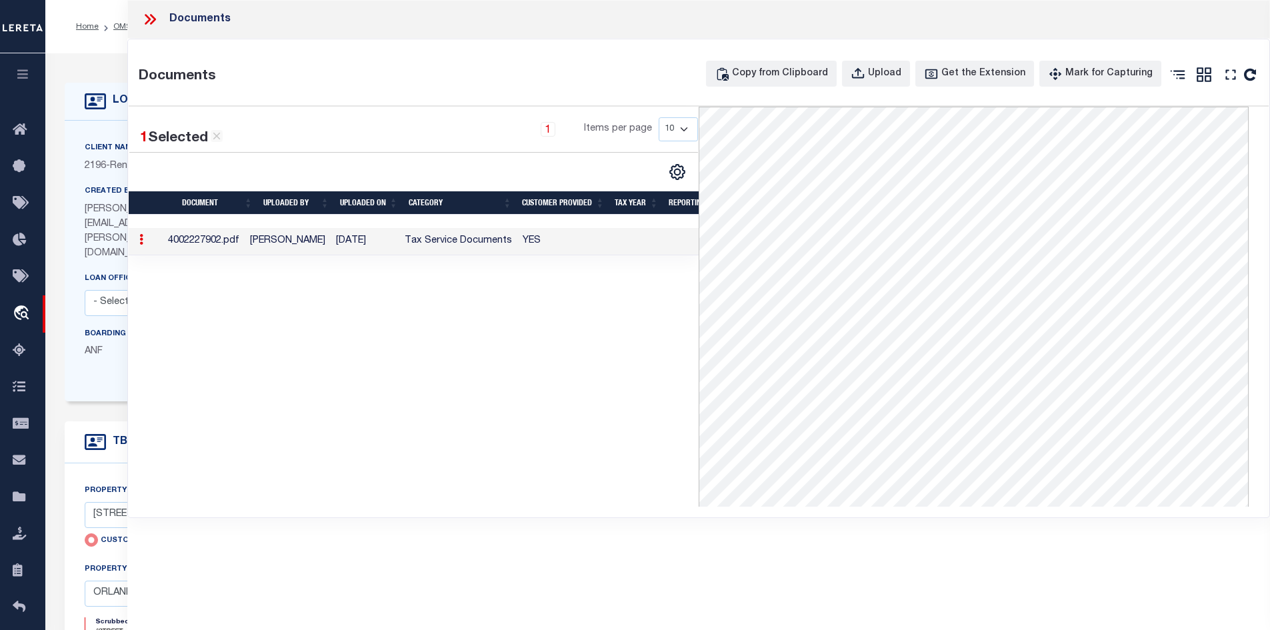
click at [148, 18] on icon at bounding box center [148, 19] width 6 height 11
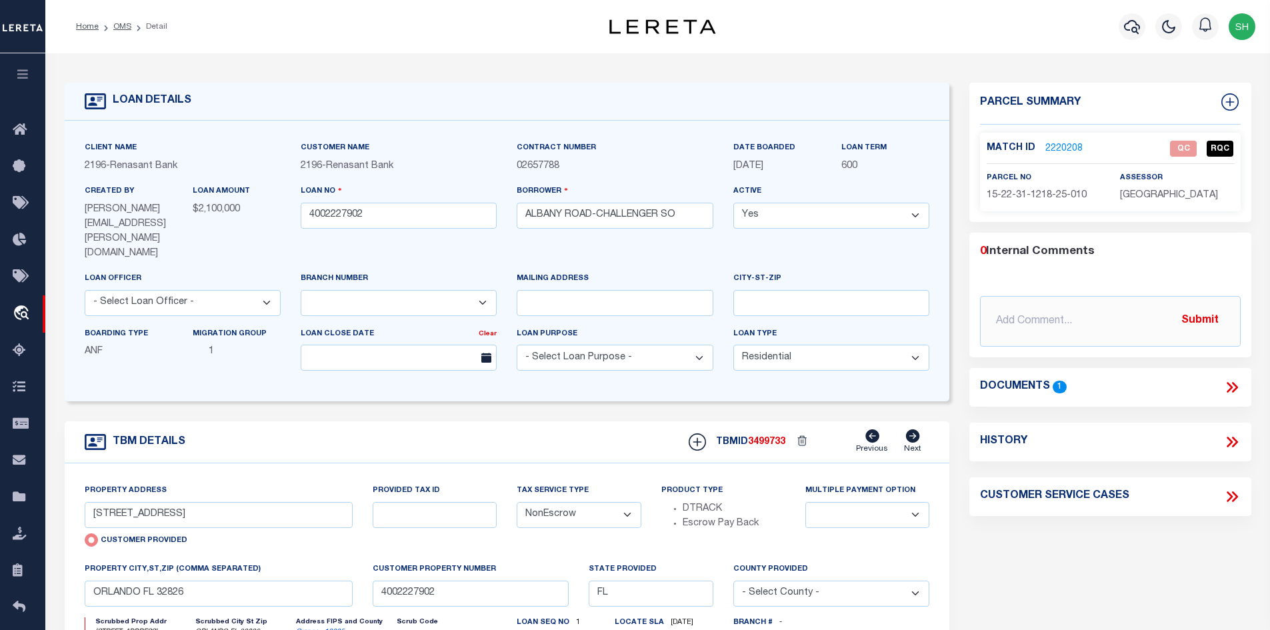
click at [1059, 145] on link "2220208" at bounding box center [1063, 149] width 37 height 14
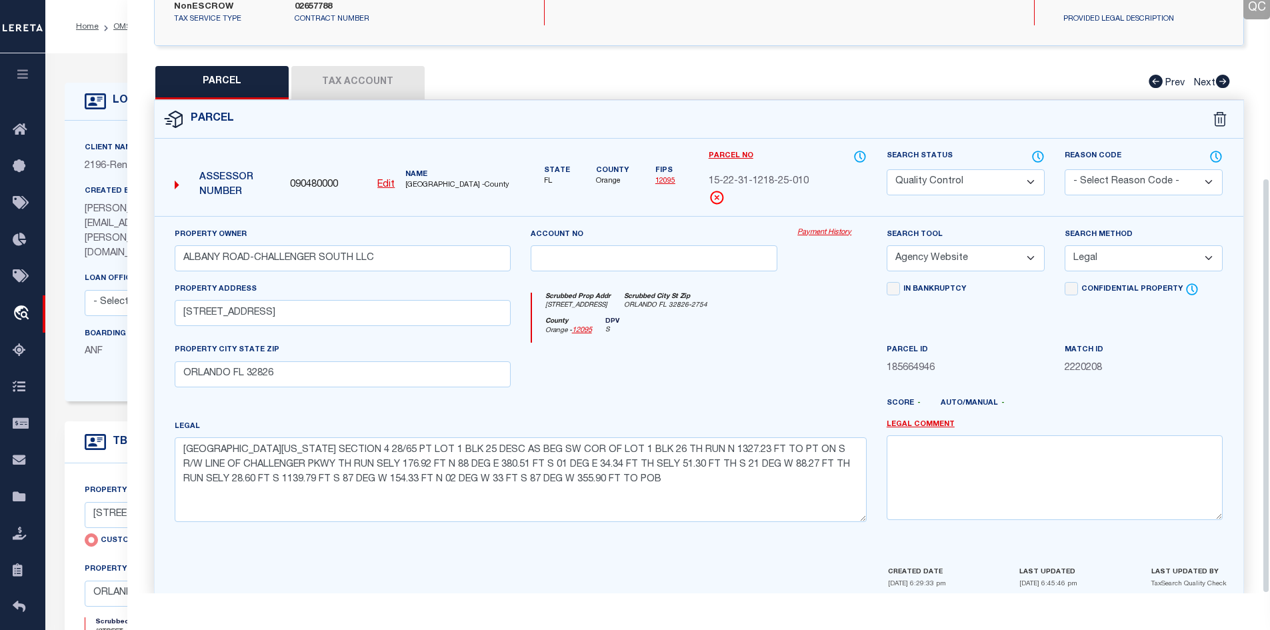
scroll to position [254, 0]
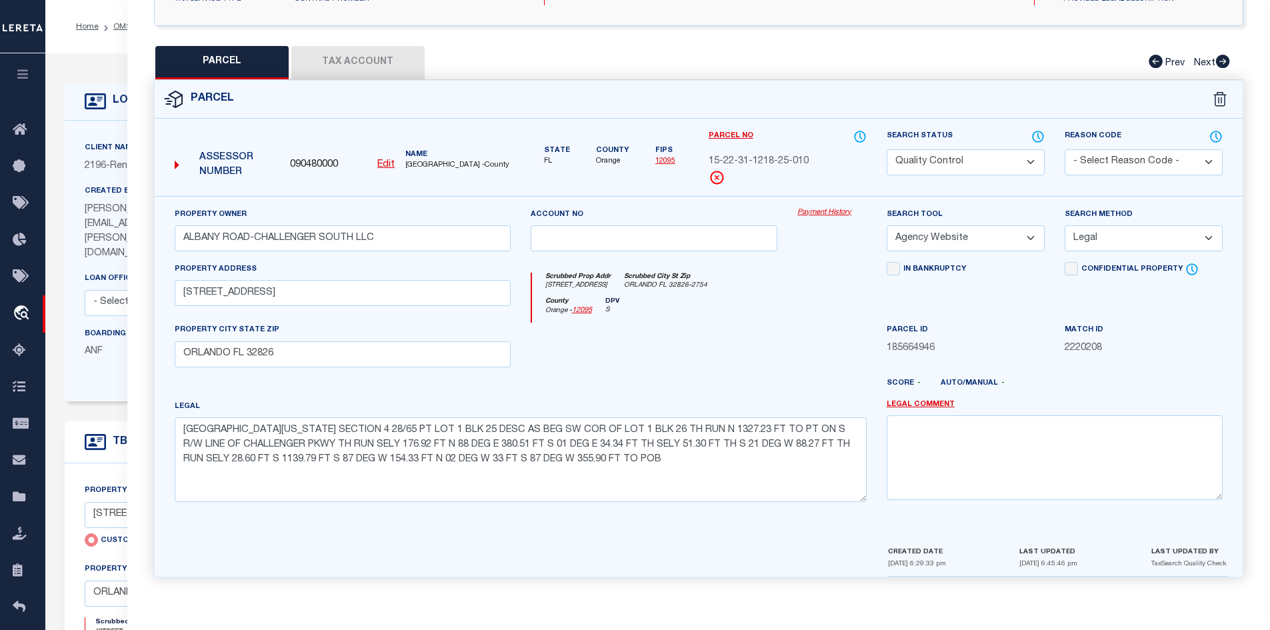
click at [922, 154] on select "Automated Search Bad Parcel Complete Duplicate Parcel High Dollar Reporting In …" at bounding box center [965, 162] width 158 height 26
click at [886, 149] on select "Automated Search Bad Parcel Complete Duplicate Parcel High Dollar Reporting In …" at bounding box center [965, 162] width 158 height 26
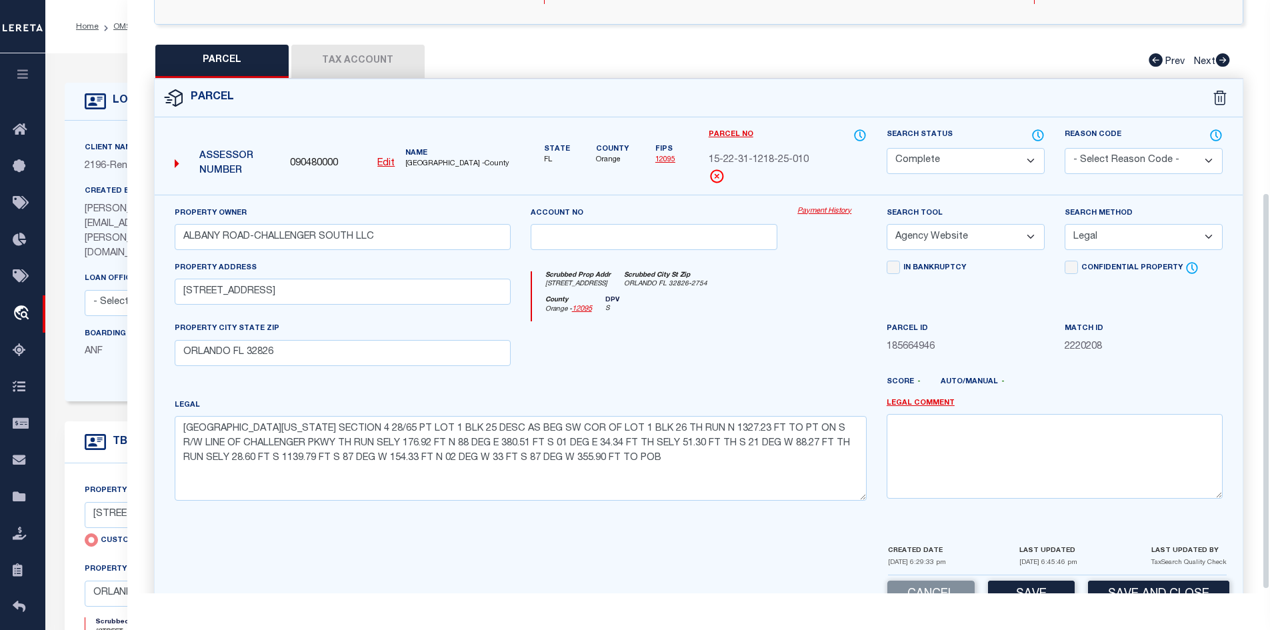
scroll to position [293, 0]
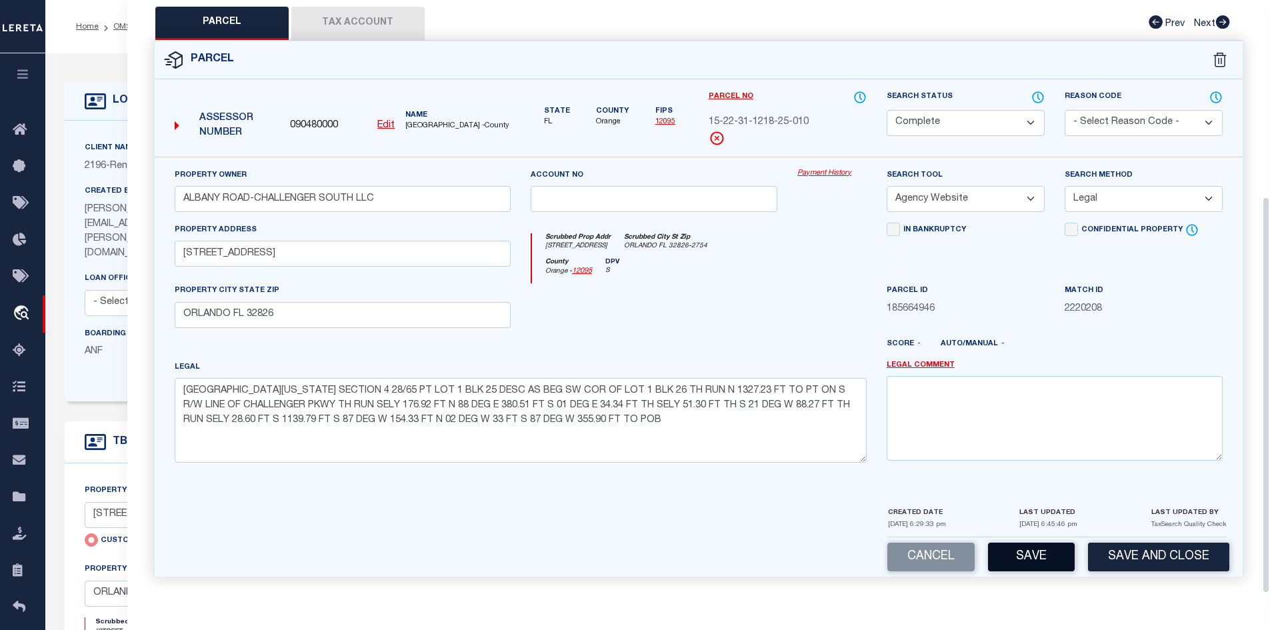
click at [1034, 549] on button "Save" at bounding box center [1031, 556] width 87 height 29
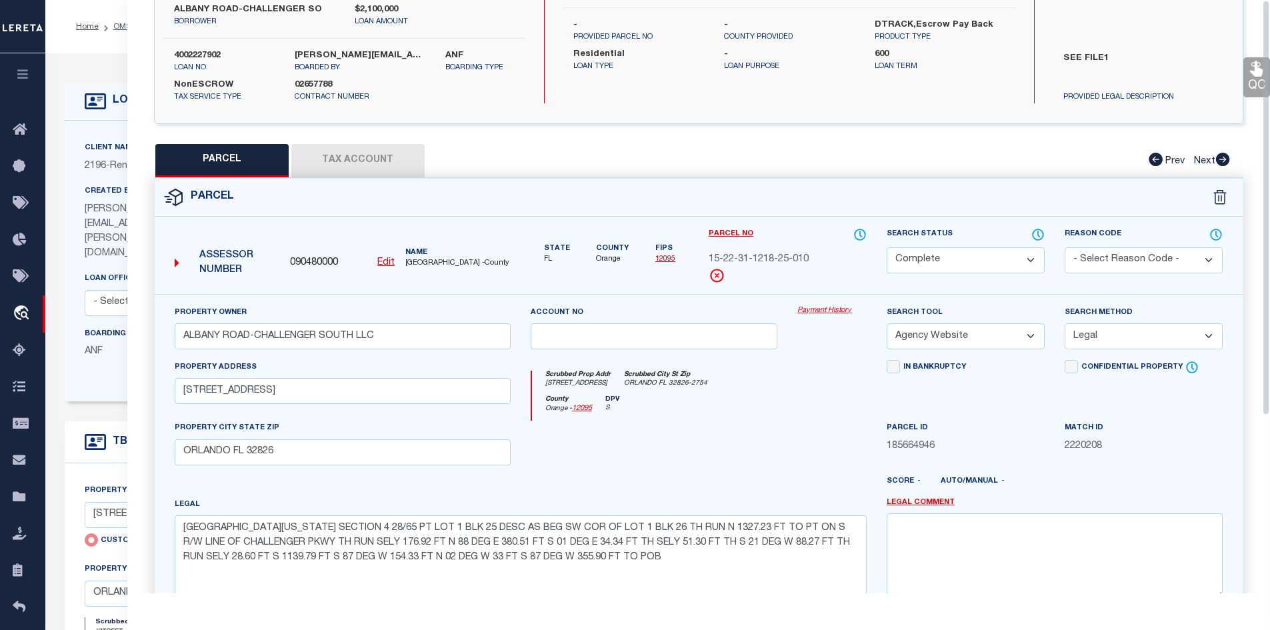
scroll to position [0, 0]
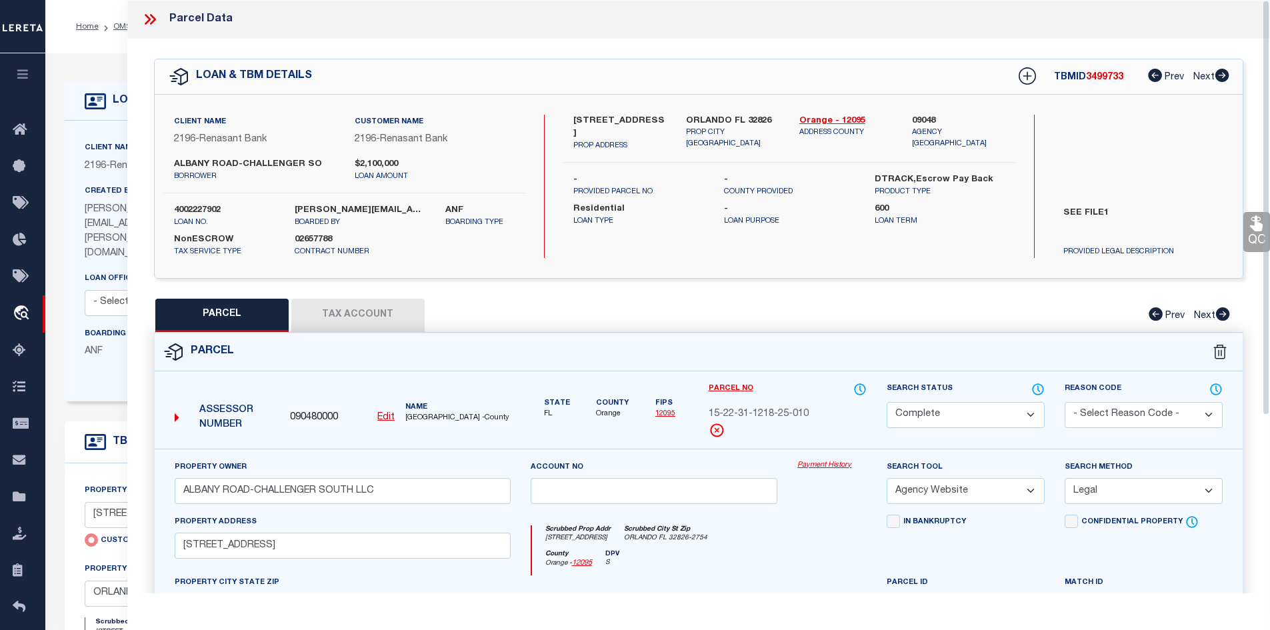
click at [156, 17] on icon at bounding box center [149, 19] width 17 height 17
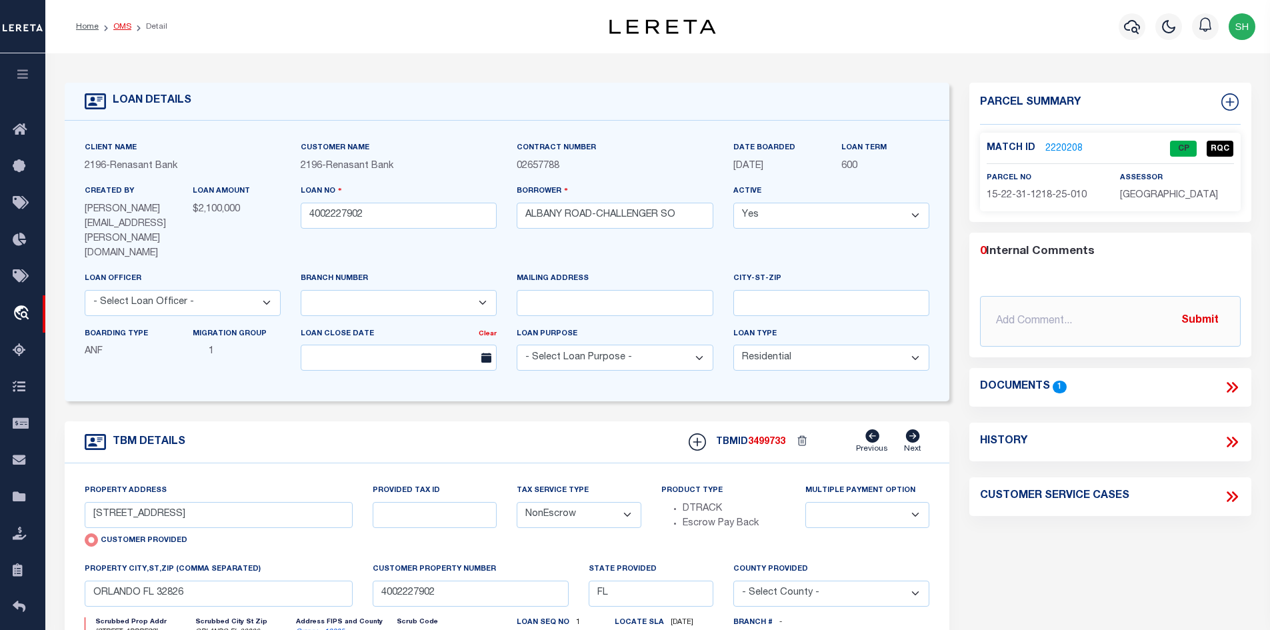
click at [122, 26] on link "OMS" at bounding box center [122, 27] width 18 height 8
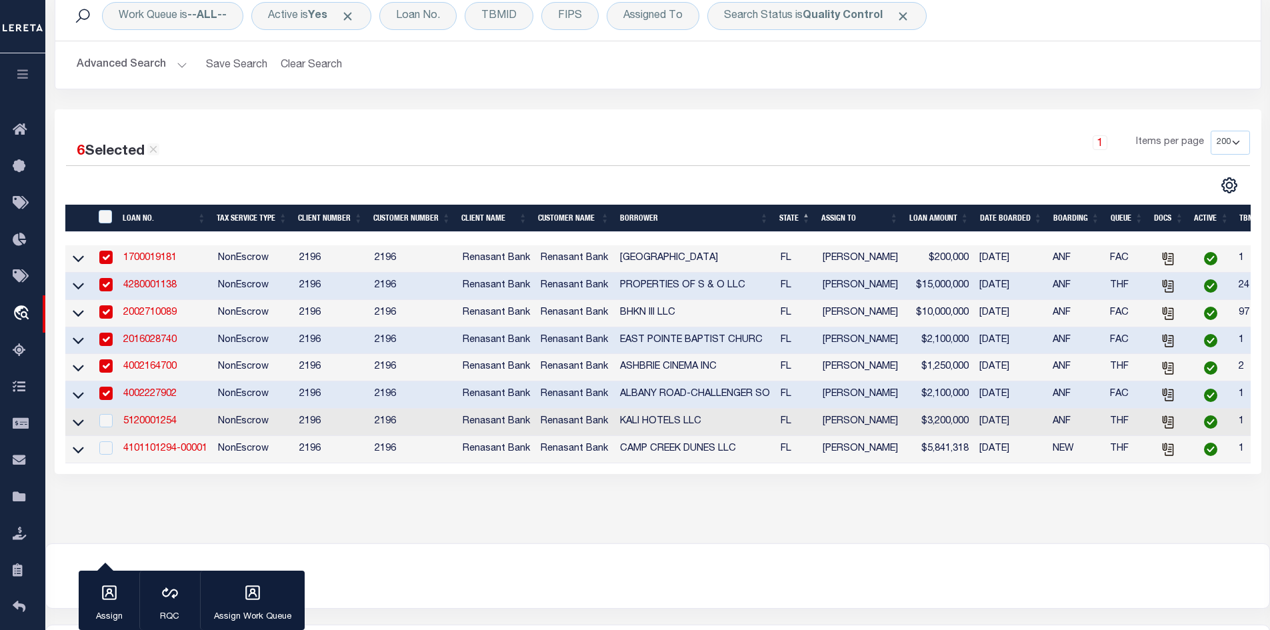
scroll to position [200, 0]
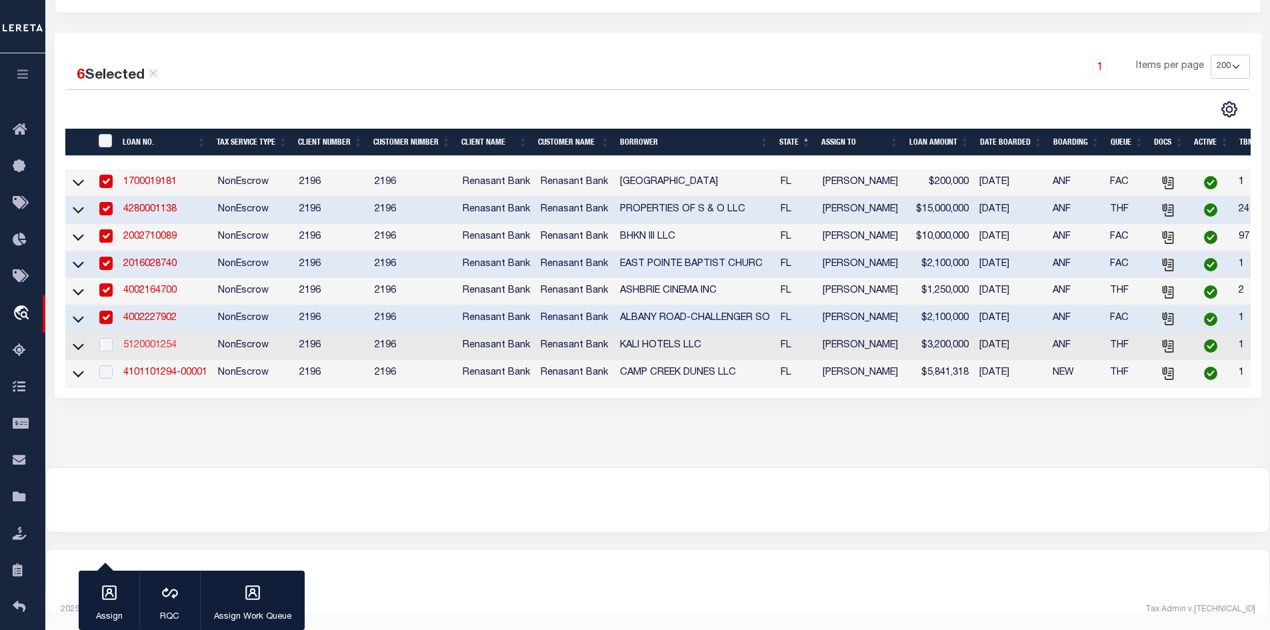
click at [153, 341] on link "5120001254" at bounding box center [149, 345] width 53 height 9
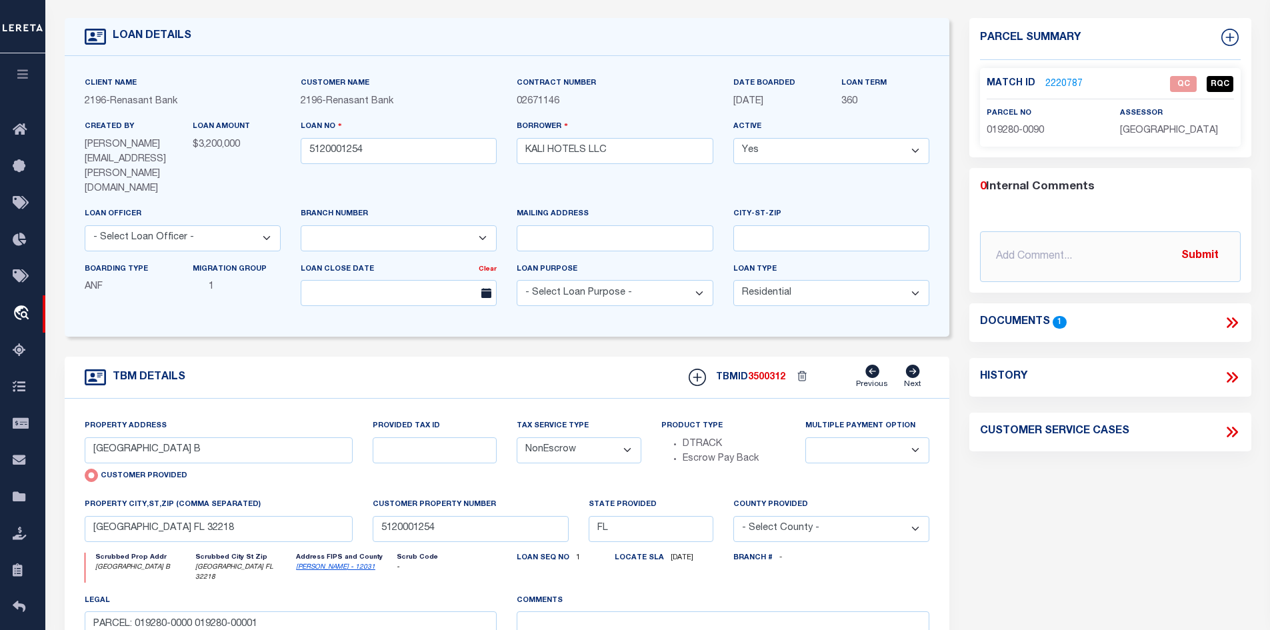
scroll to position [67, 0]
click at [1237, 324] on icon at bounding box center [1231, 320] width 17 height 17
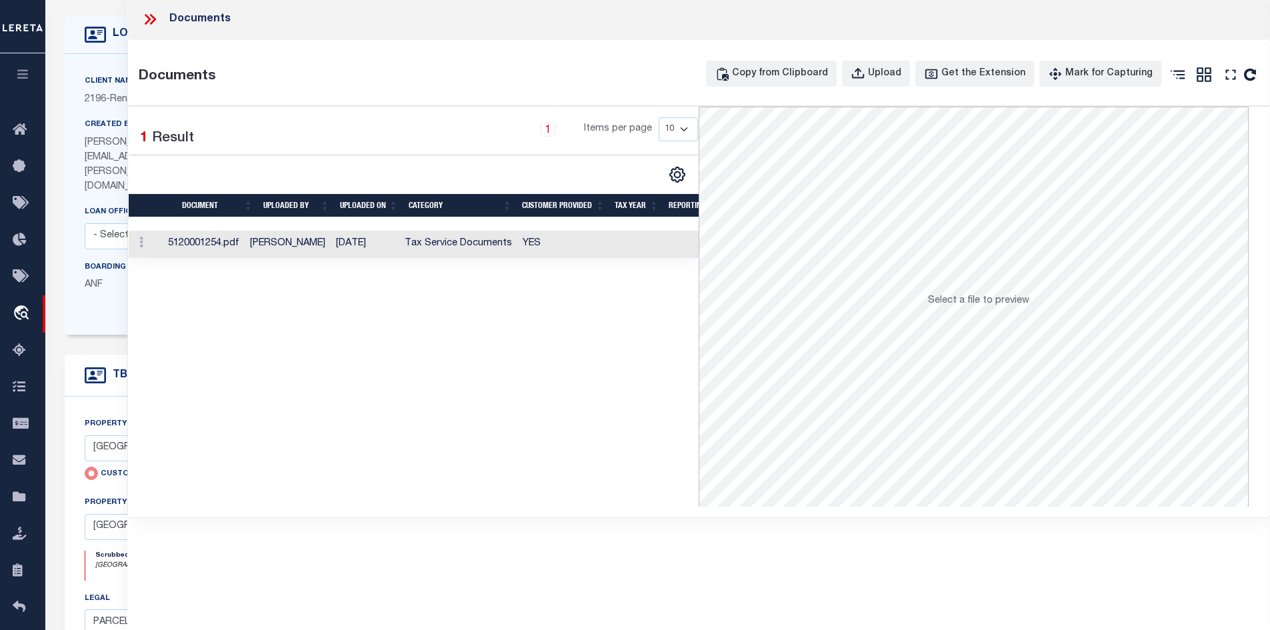
click at [267, 247] on td "[PERSON_NAME]" at bounding box center [288, 244] width 86 height 27
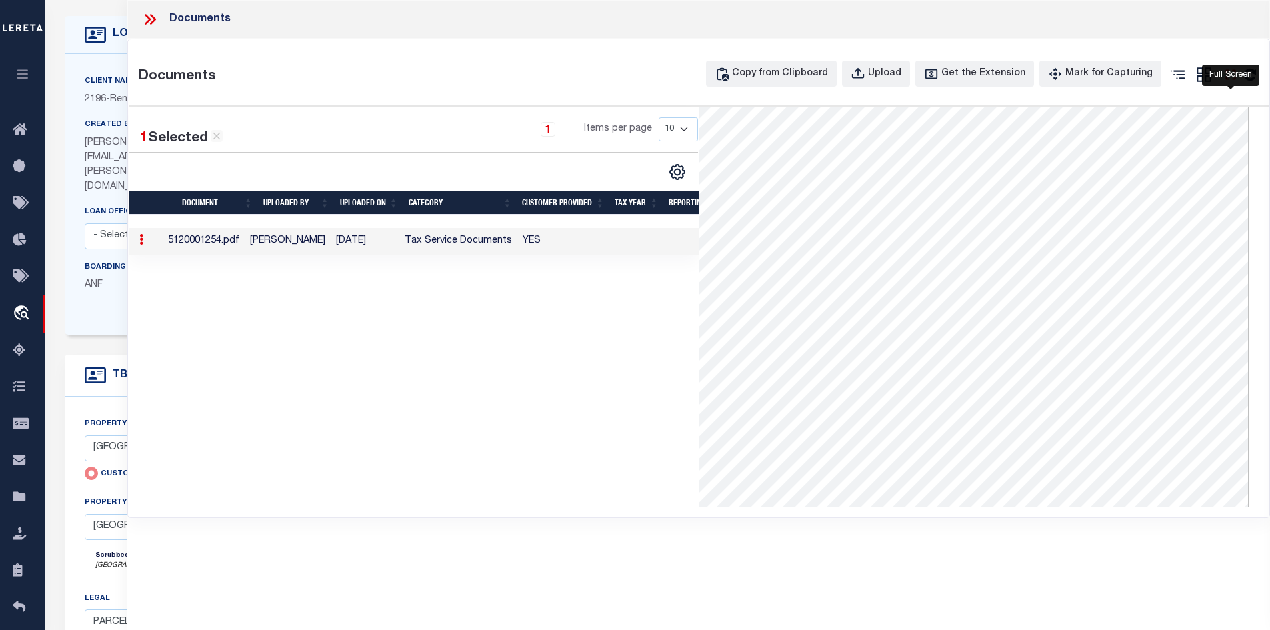
click at [1227, 75] on icon "" at bounding box center [1230, 74] width 17 height 17
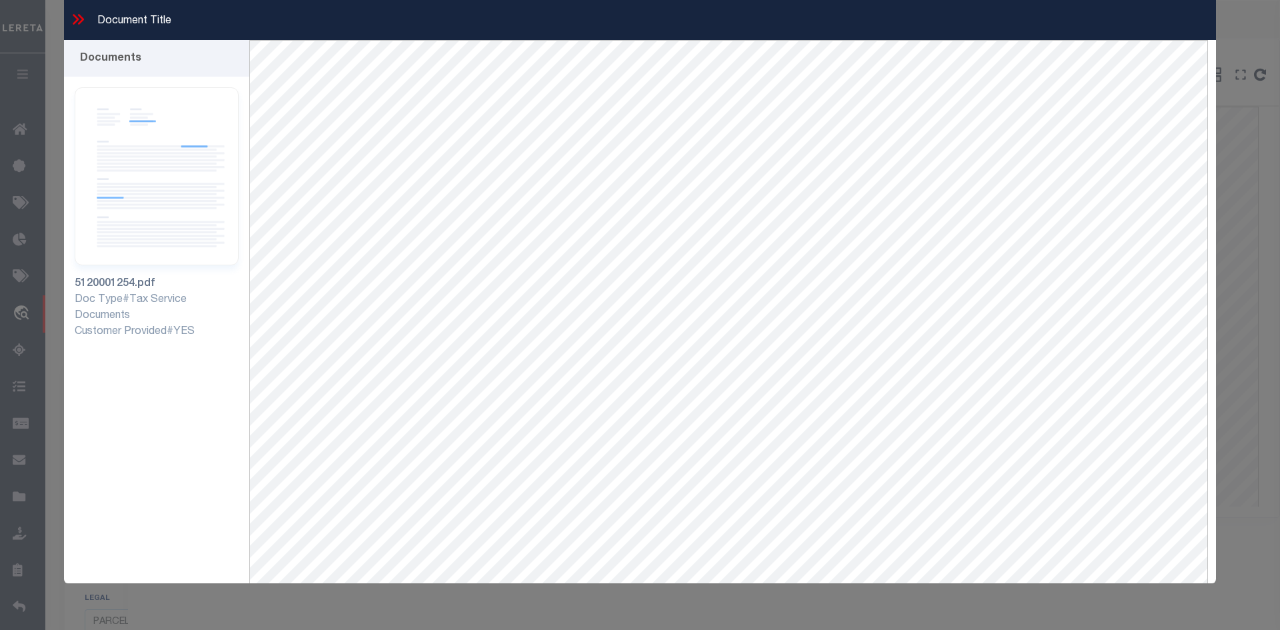
click at [74, 21] on icon at bounding box center [77, 19] width 17 height 17
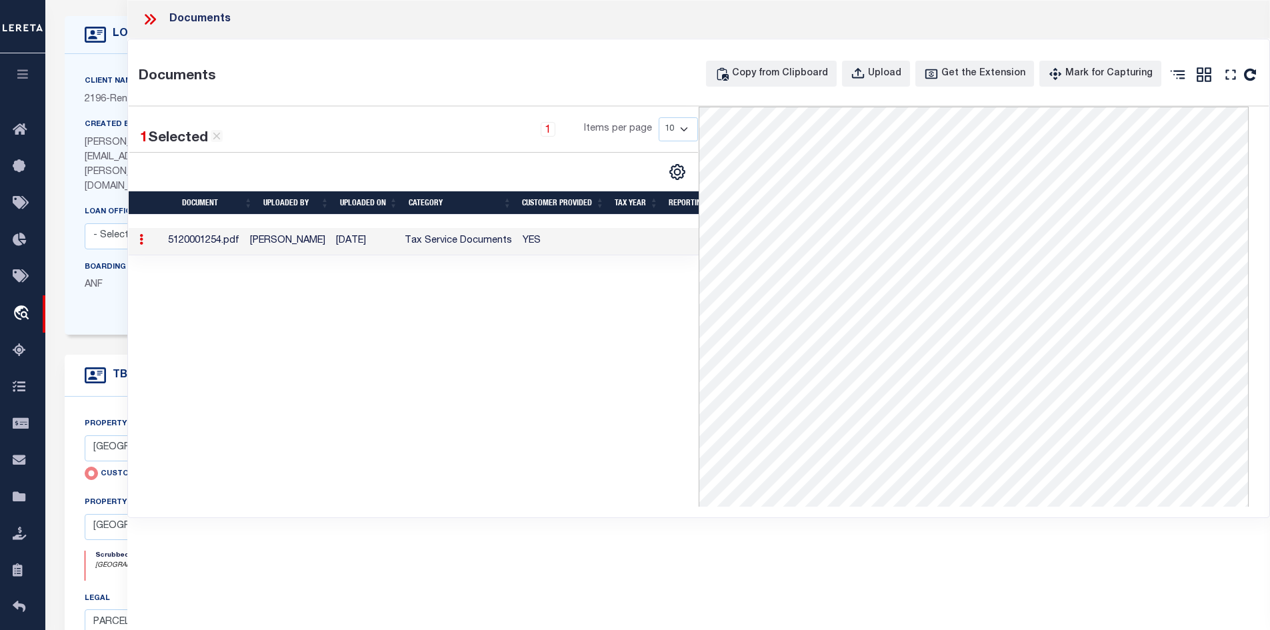
click at [144, 27] on icon at bounding box center [149, 19] width 17 height 17
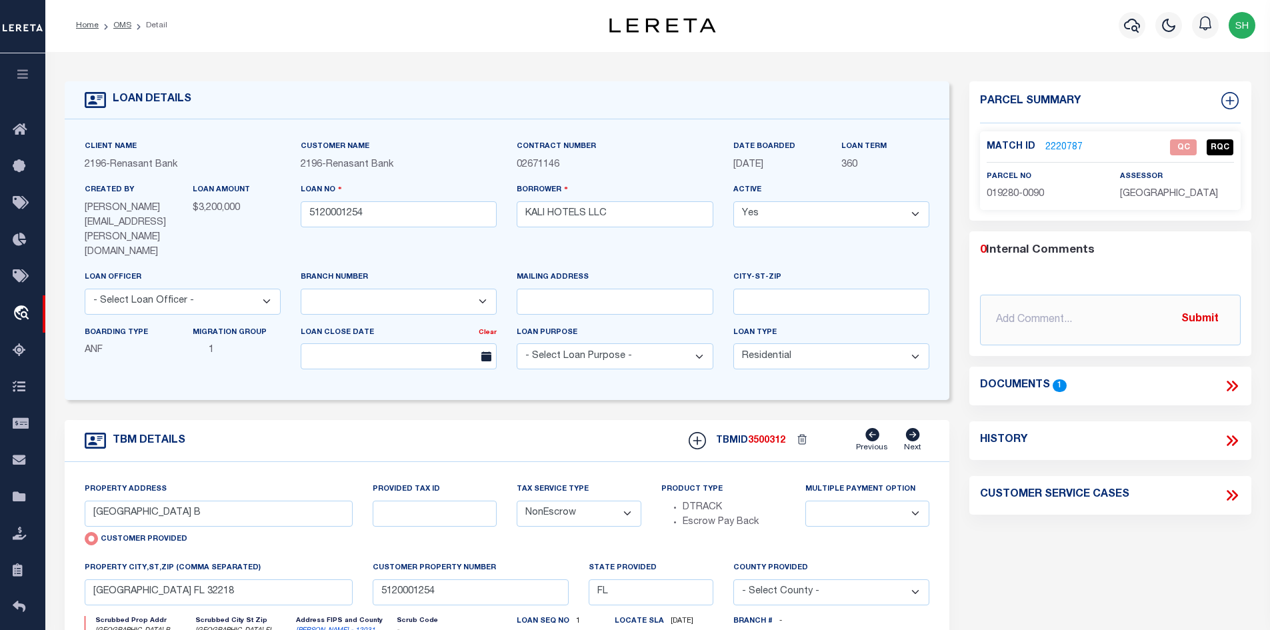
scroll to position [0, 0]
click at [1228, 382] on icon at bounding box center [1229, 387] width 6 height 11
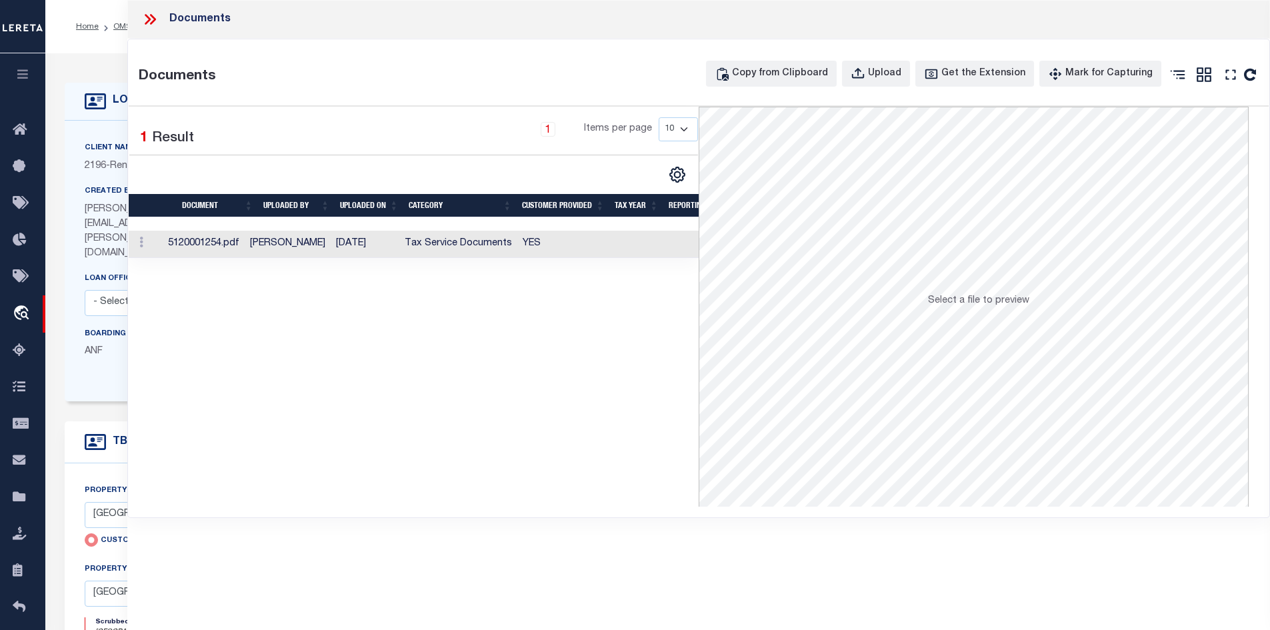
click at [345, 247] on td "[DATE]" at bounding box center [365, 244] width 69 height 27
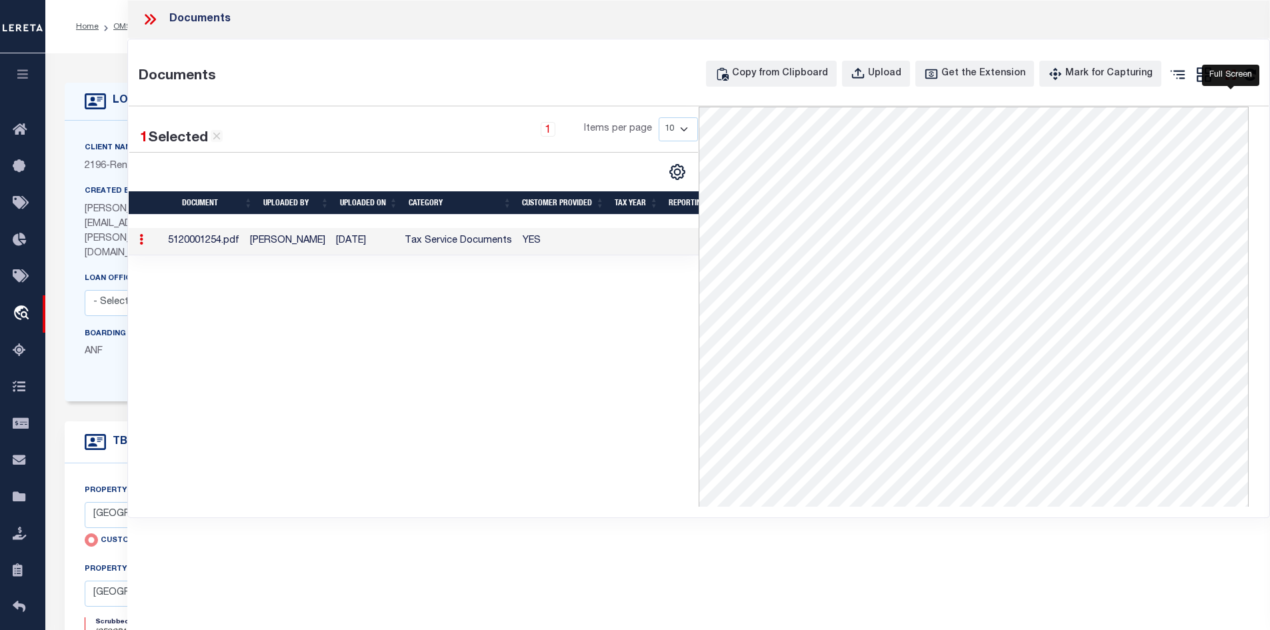
click at [1222, 73] on icon "" at bounding box center [1230, 74] width 17 height 17
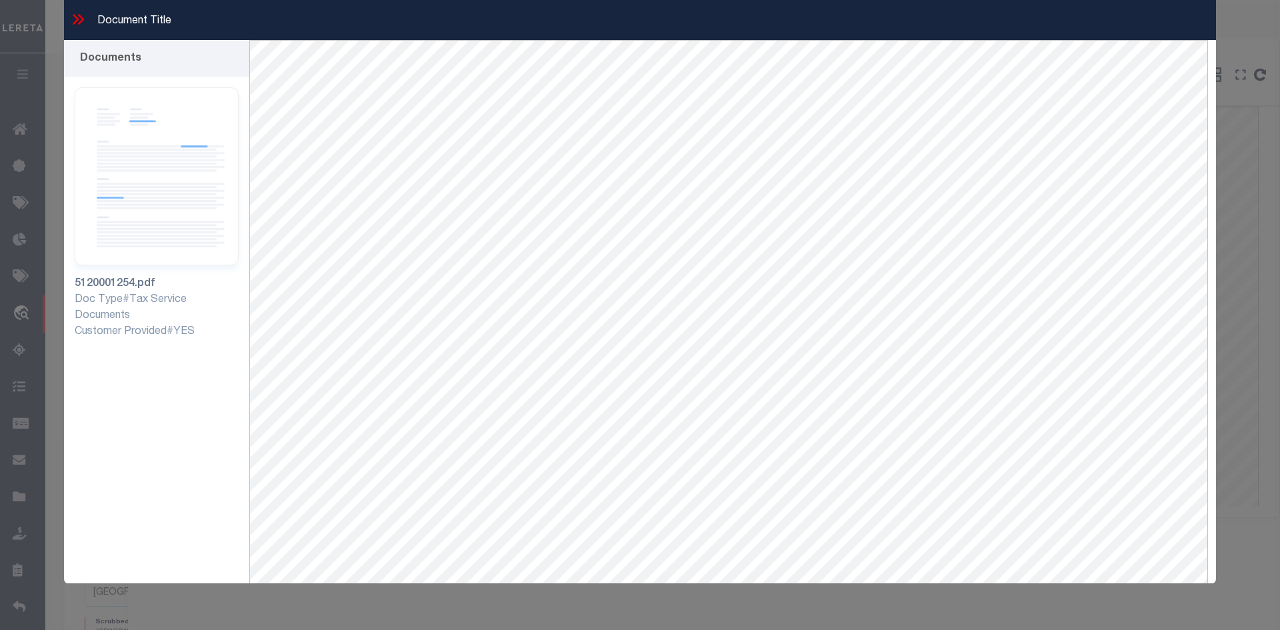
click at [79, 15] on icon at bounding box center [81, 19] width 6 height 11
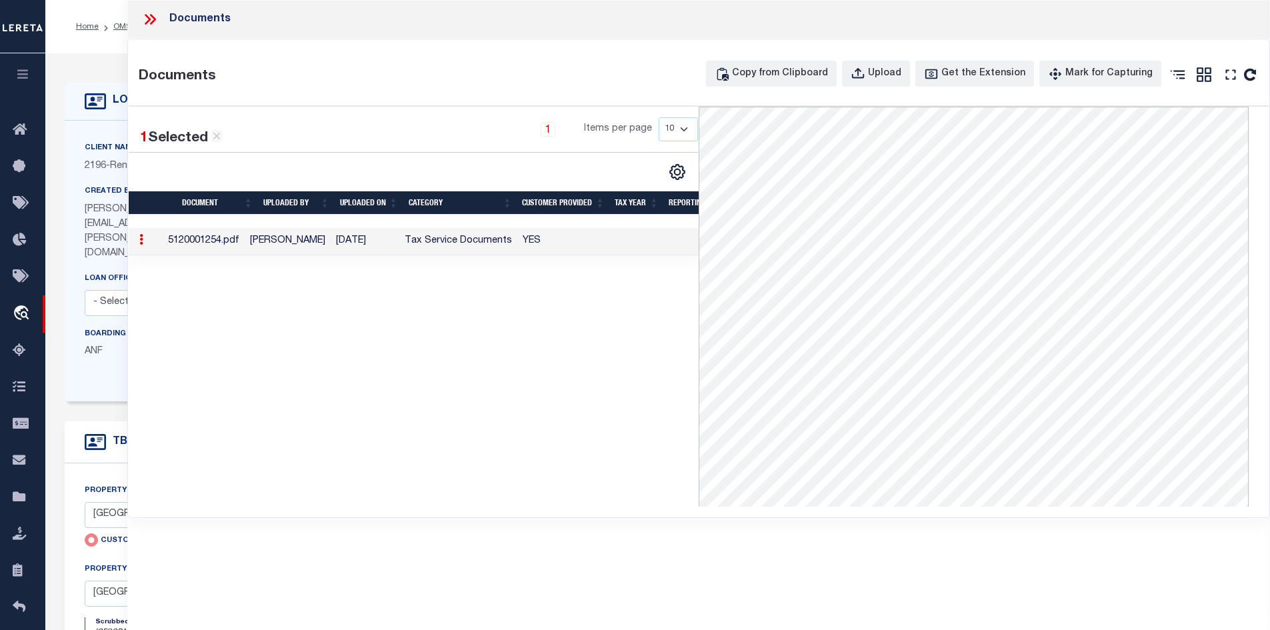
click at [151, 19] on icon at bounding box center [149, 19] width 17 height 17
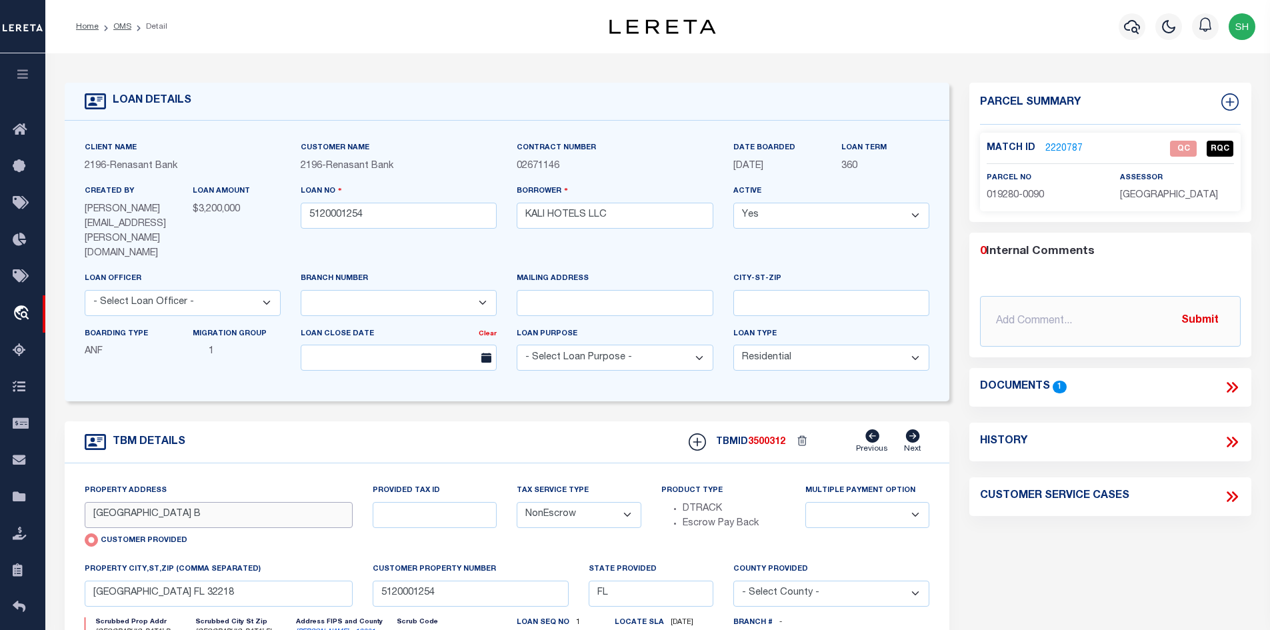
drag, startPoint x: 202, startPoint y: 490, endPoint x: 124, endPoint y: 484, distance: 78.2
click at [124, 502] on input "[GEOGRAPHIC_DATA] B" at bounding box center [219, 515] width 269 height 26
drag, startPoint x: 610, startPoint y: 223, endPoint x: 523, endPoint y: 224, distance: 87.3
click at [523, 224] on input "KALI HOTELS LLC" at bounding box center [614, 216] width 196 height 26
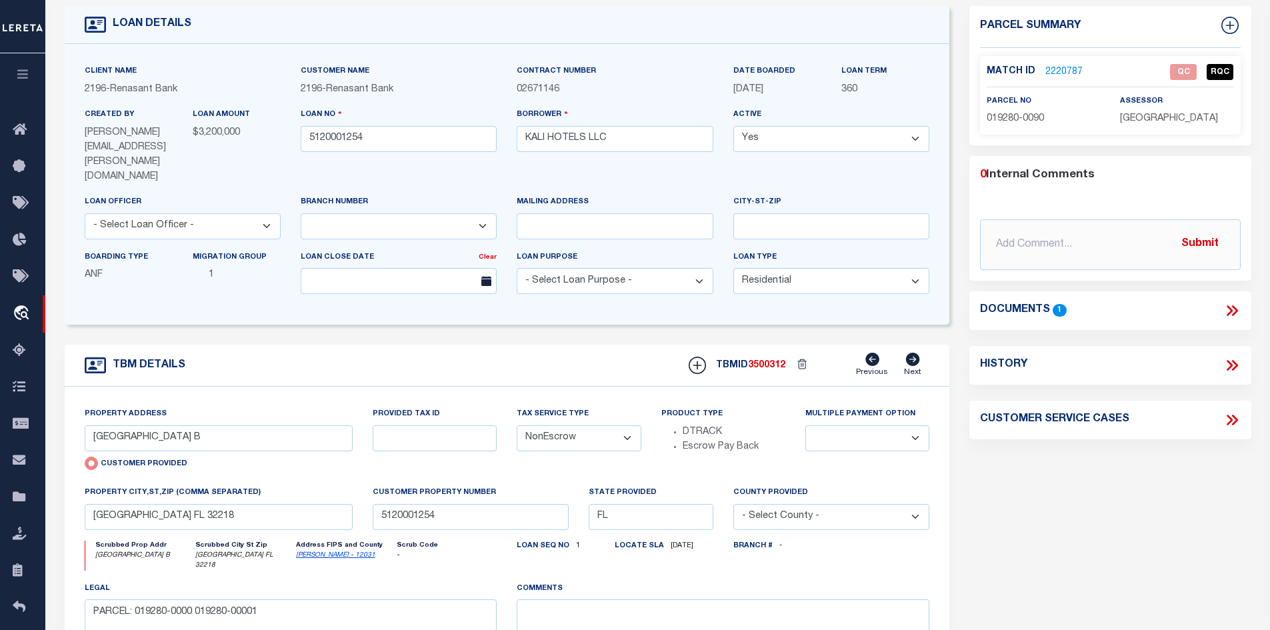
scroll to position [67, 0]
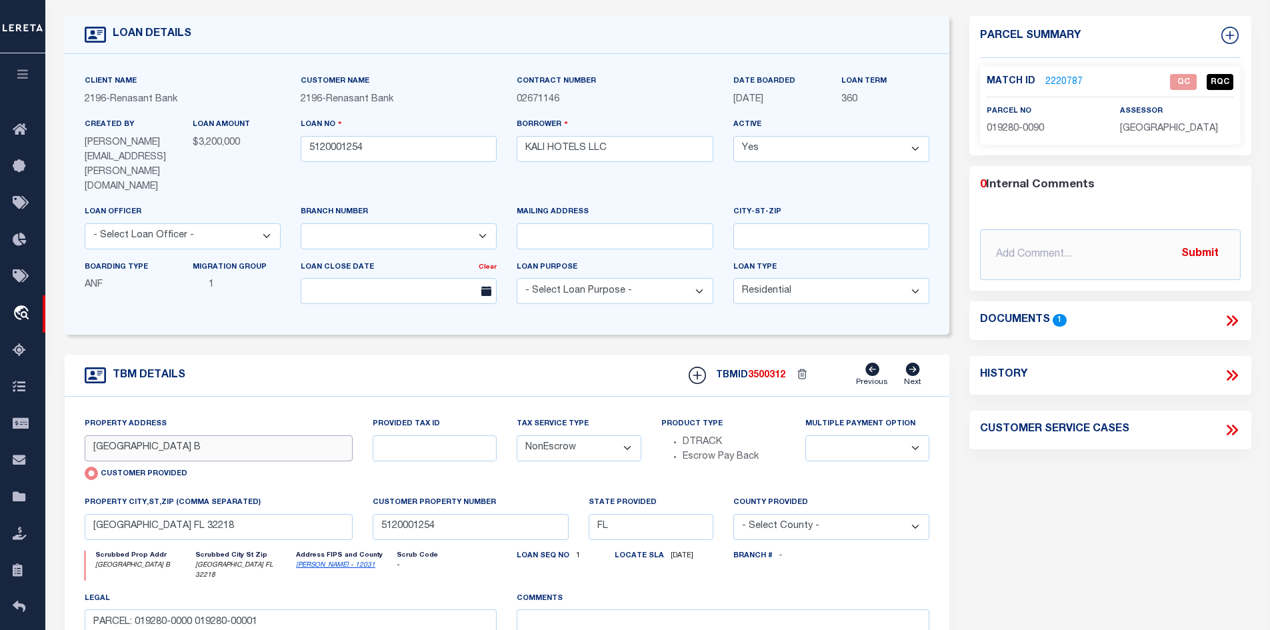
drag, startPoint x: 265, startPoint y: 419, endPoint x: 123, endPoint y: 421, distance: 142.0
click at [123, 435] on input "[GEOGRAPHIC_DATA] B" at bounding box center [219, 448] width 269 height 26
click at [193, 435] on div "Property Address [STREET_ADDRESS] Customer Provided" at bounding box center [219, 451] width 269 height 68
drag, startPoint x: 203, startPoint y: 426, endPoint x: 119, endPoint y: 427, distance: 84.0
click at [119, 435] on input "[GEOGRAPHIC_DATA] B" at bounding box center [219, 448] width 269 height 26
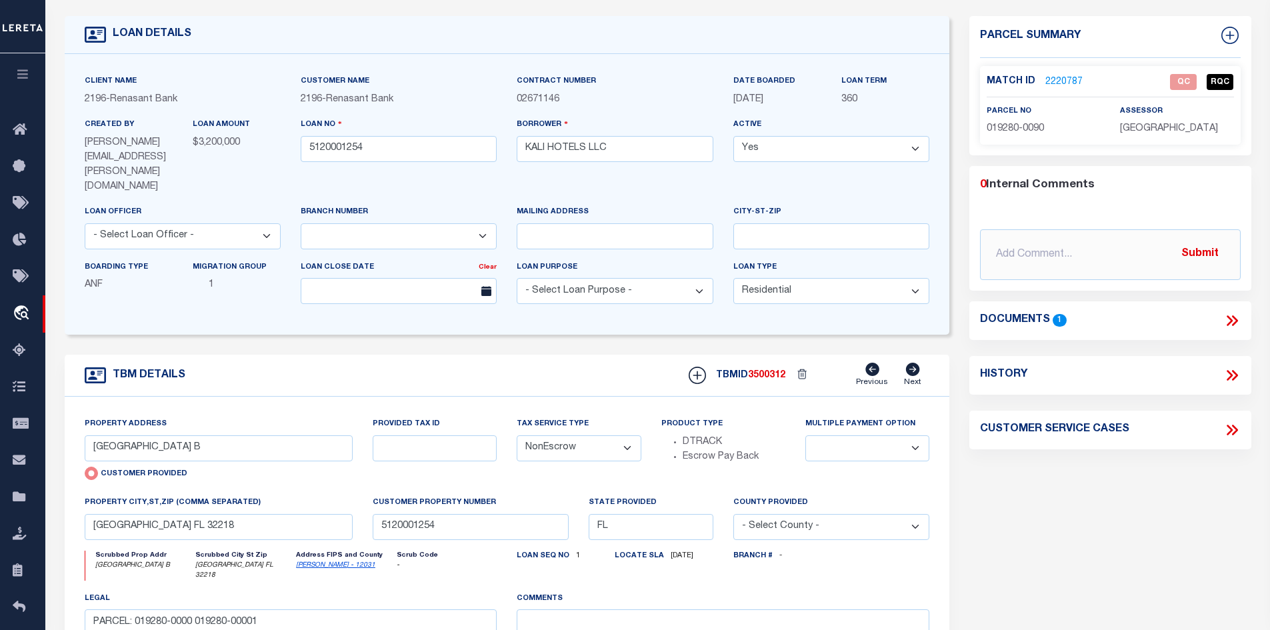
click at [954, 167] on div "LOAN DETAILS Client Name -" at bounding box center [507, 401] width 905 height 771
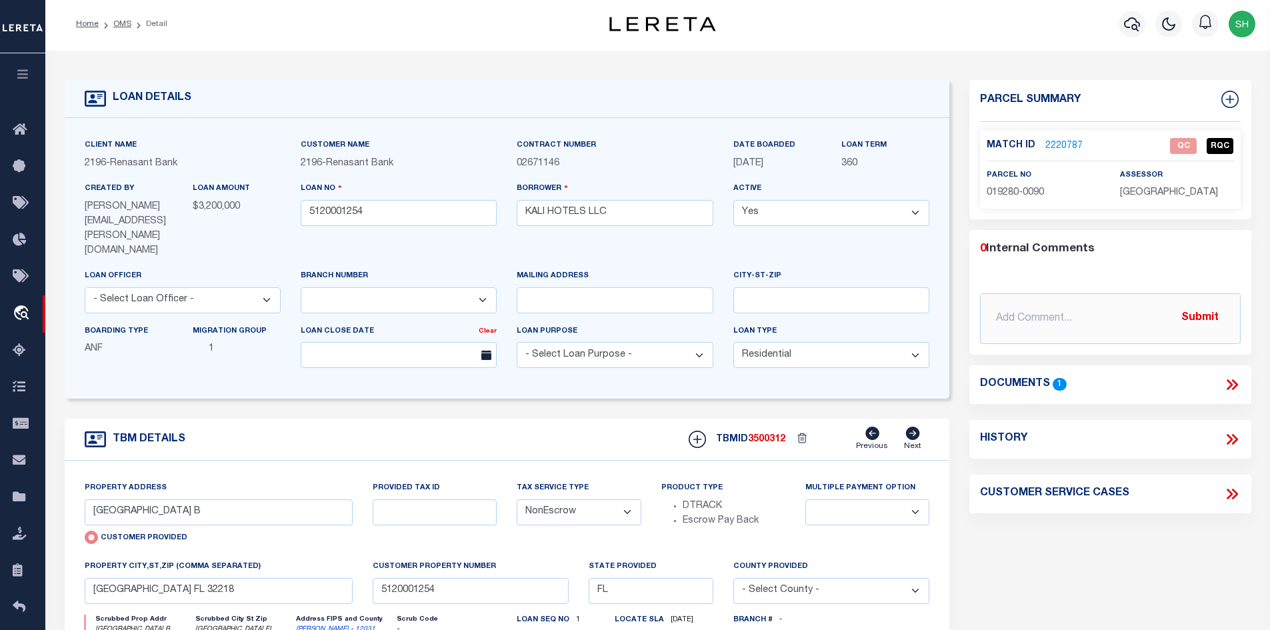
scroll to position [0, 0]
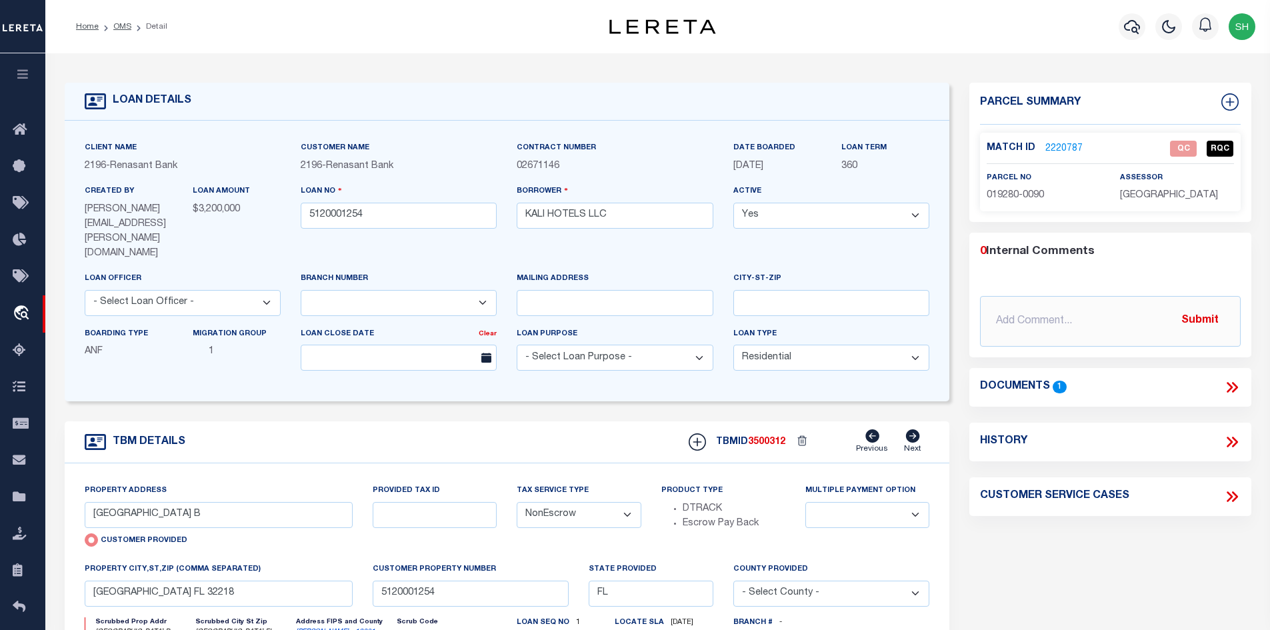
click at [124, 21] on li "OMS" at bounding box center [115, 27] width 33 height 12
click at [123, 27] on link "OMS" at bounding box center [122, 27] width 18 height 8
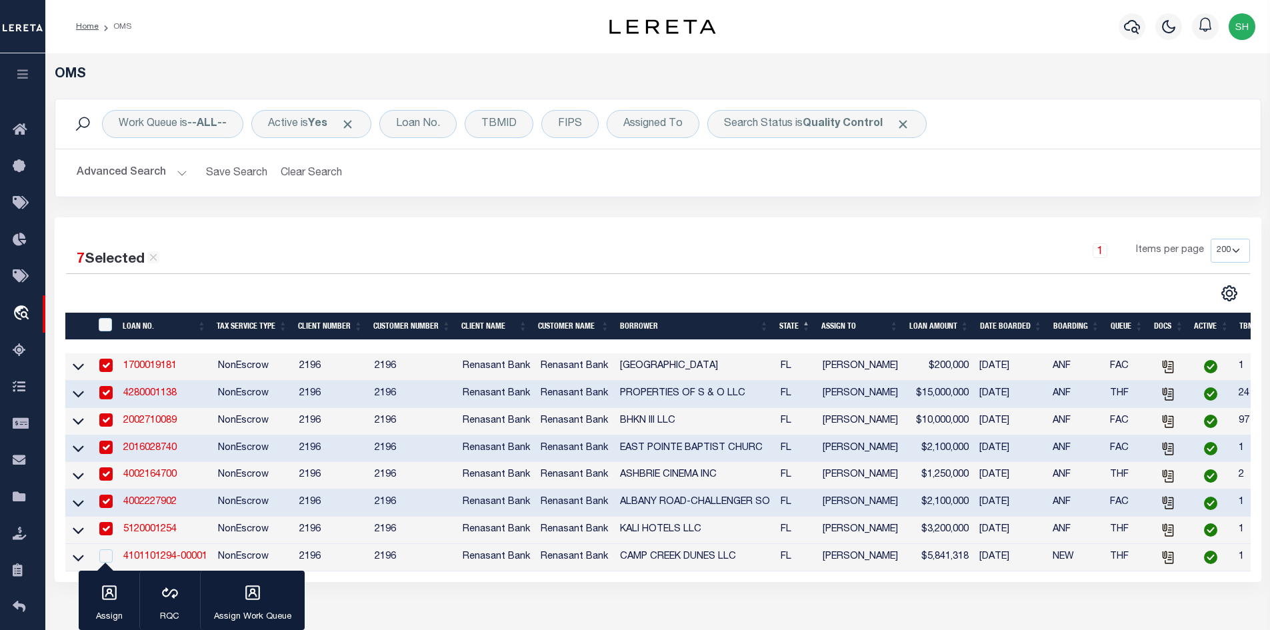
scroll to position [200, 0]
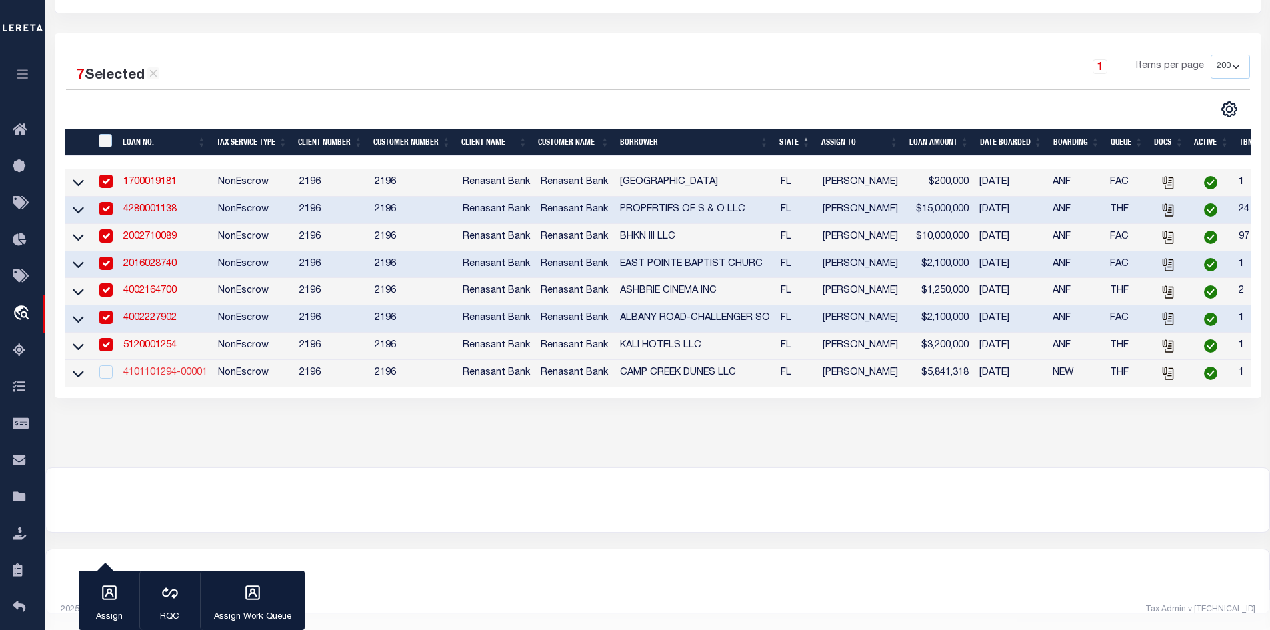
click at [171, 368] on link "4101101294-00001" at bounding box center [165, 372] width 84 height 9
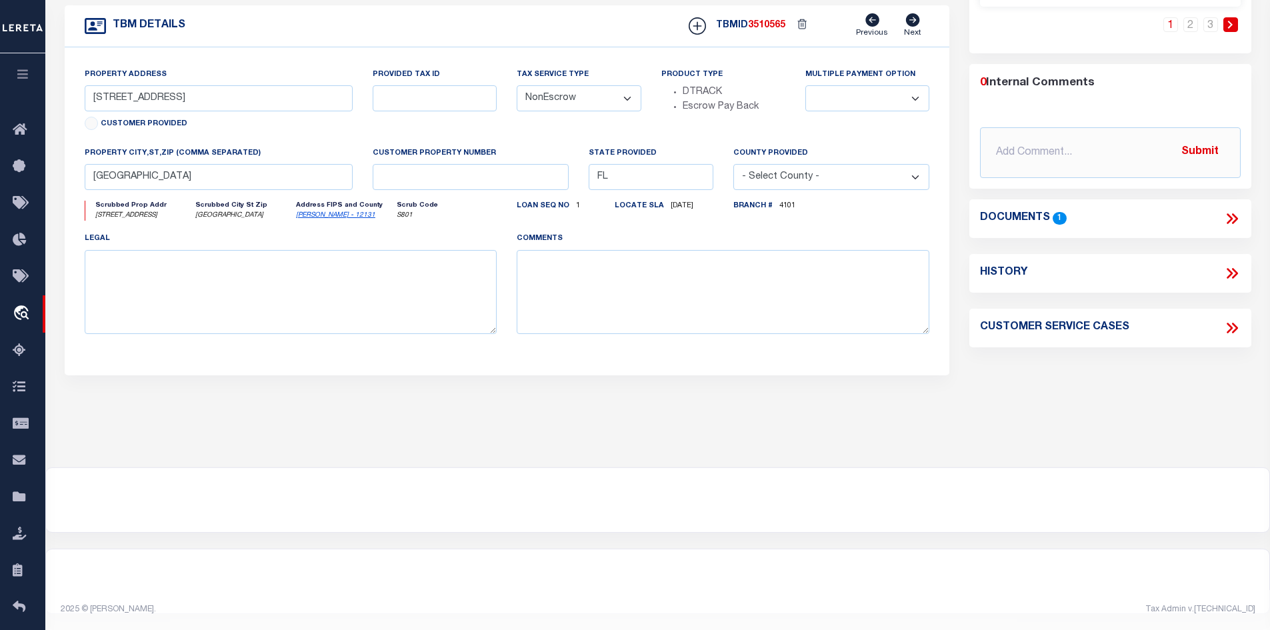
scroll to position [5, 0]
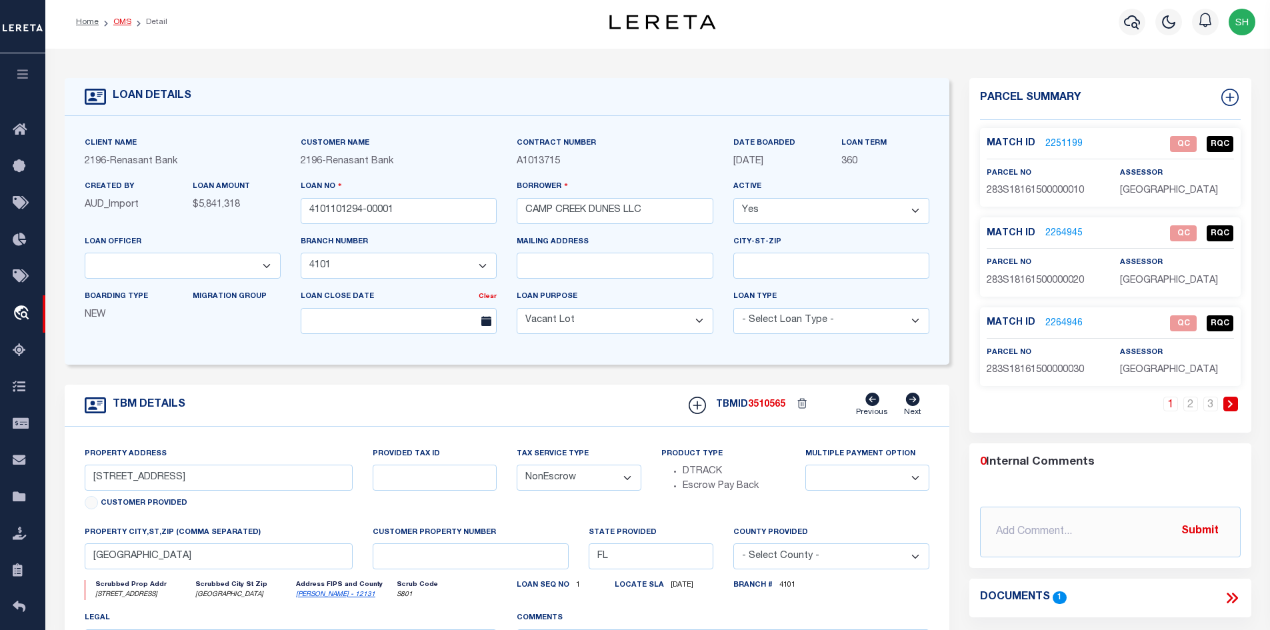
click at [121, 25] on link "OMS" at bounding box center [122, 22] width 18 height 8
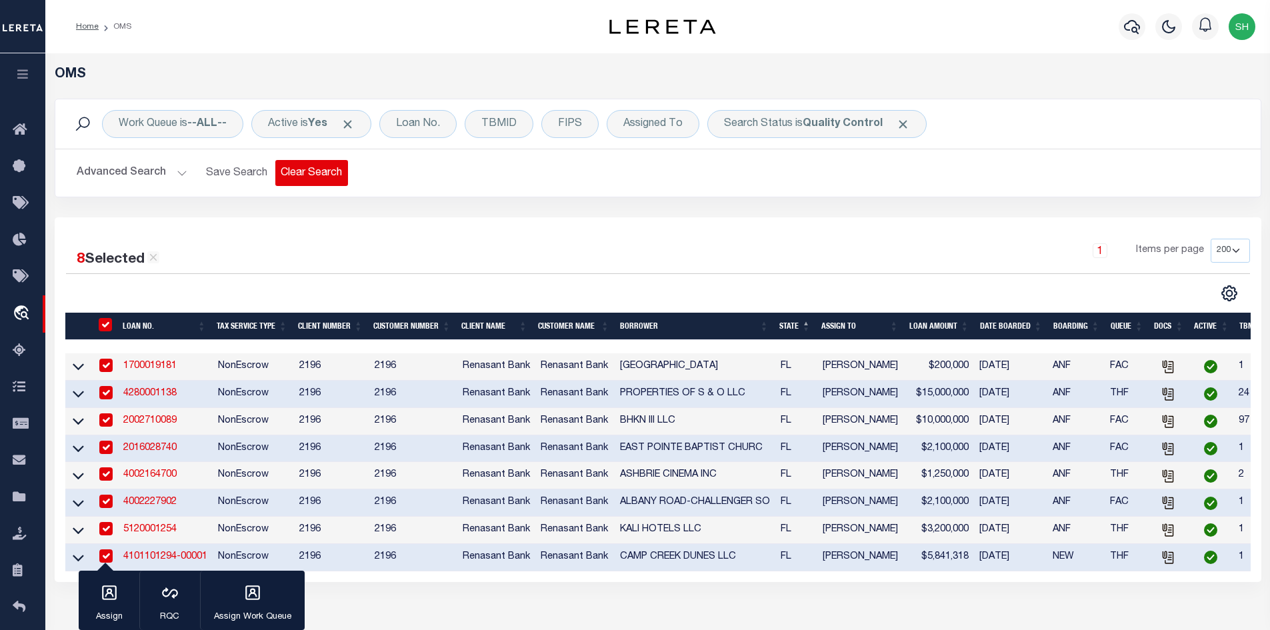
click at [281, 175] on button "Clear Search" at bounding box center [311, 173] width 73 height 26
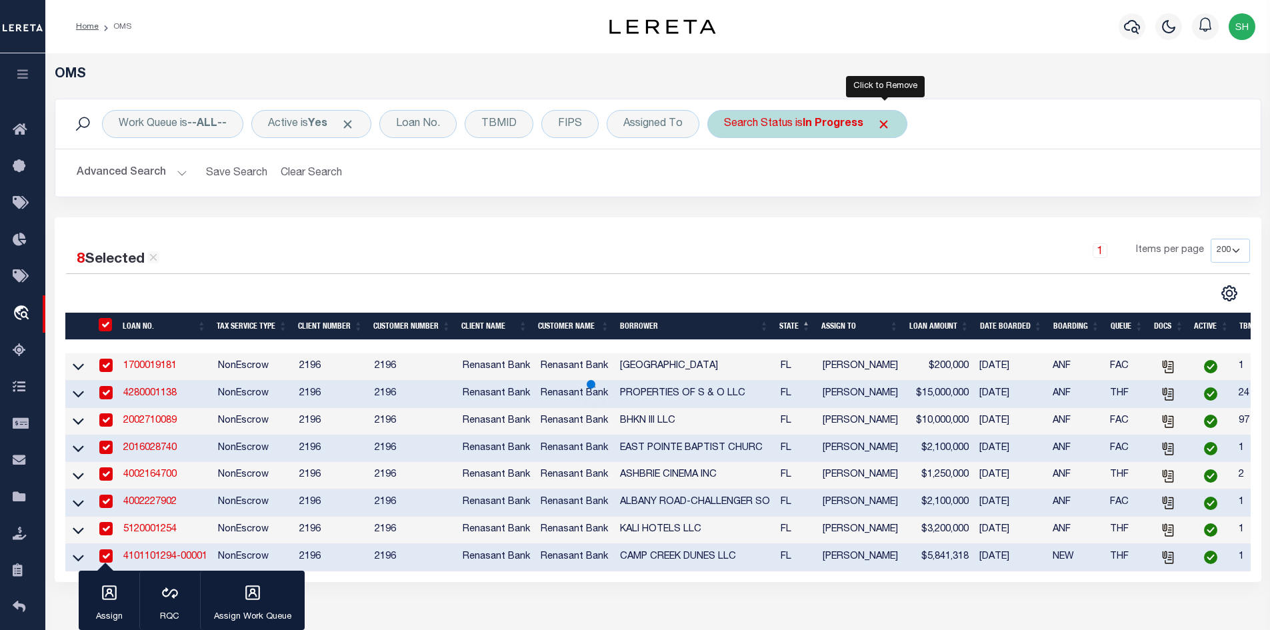
click at [879, 122] on span "Click to Remove" at bounding box center [883, 124] width 14 height 14
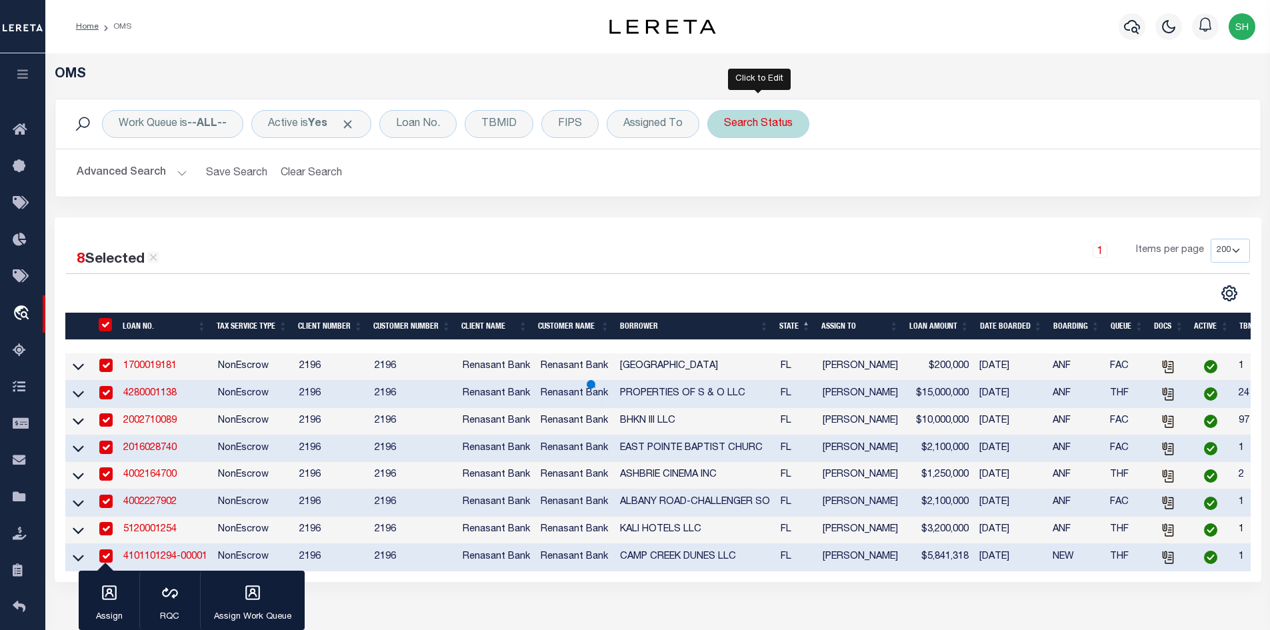
click at [730, 127] on div "Search Status" at bounding box center [758, 124] width 102 height 28
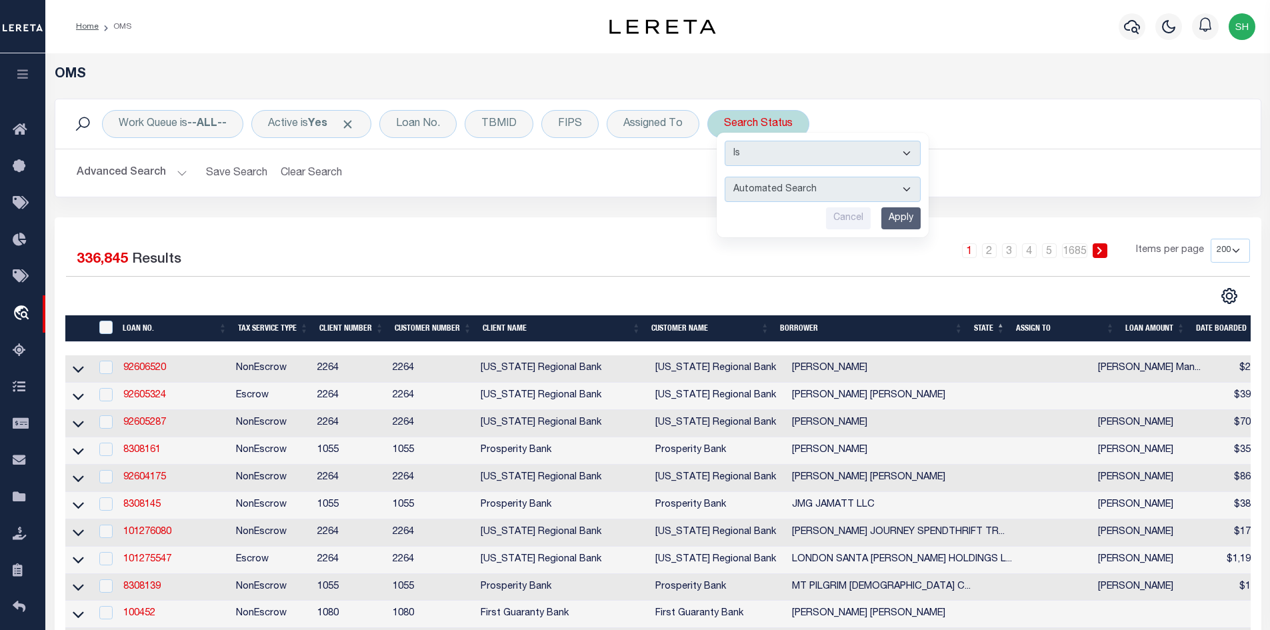
click at [898, 212] on input "Apply" at bounding box center [900, 218] width 39 height 22
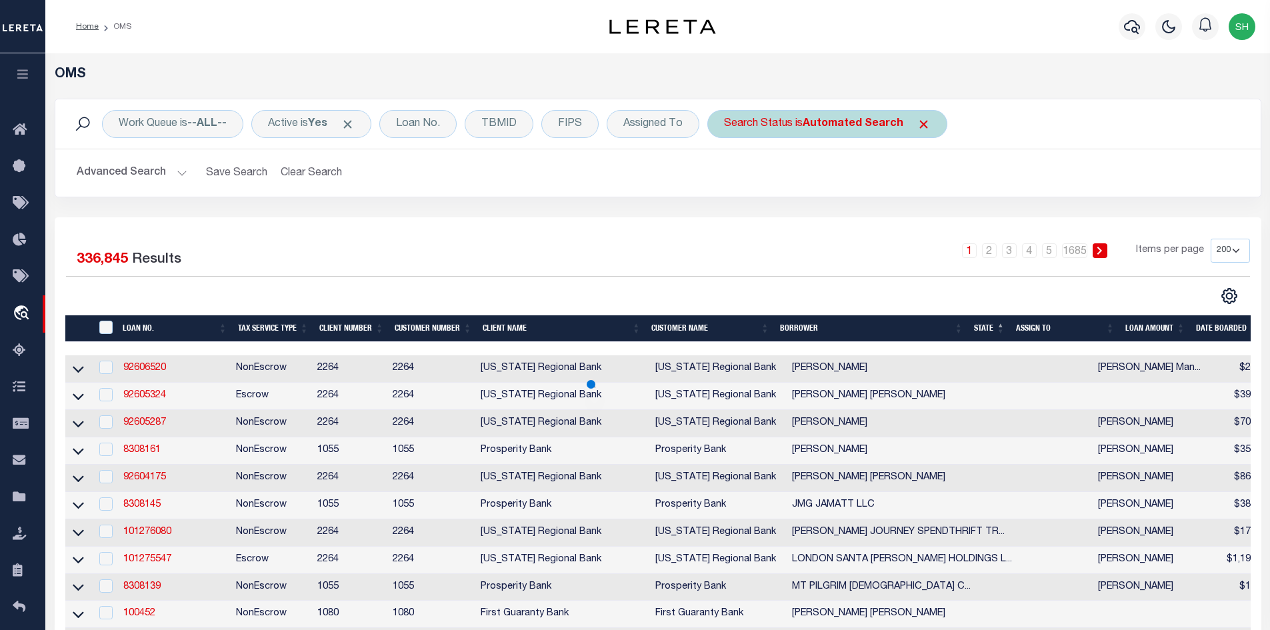
click at [796, 125] on div "Search Status is Automated Search" at bounding box center [827, 124] width 240 height 28
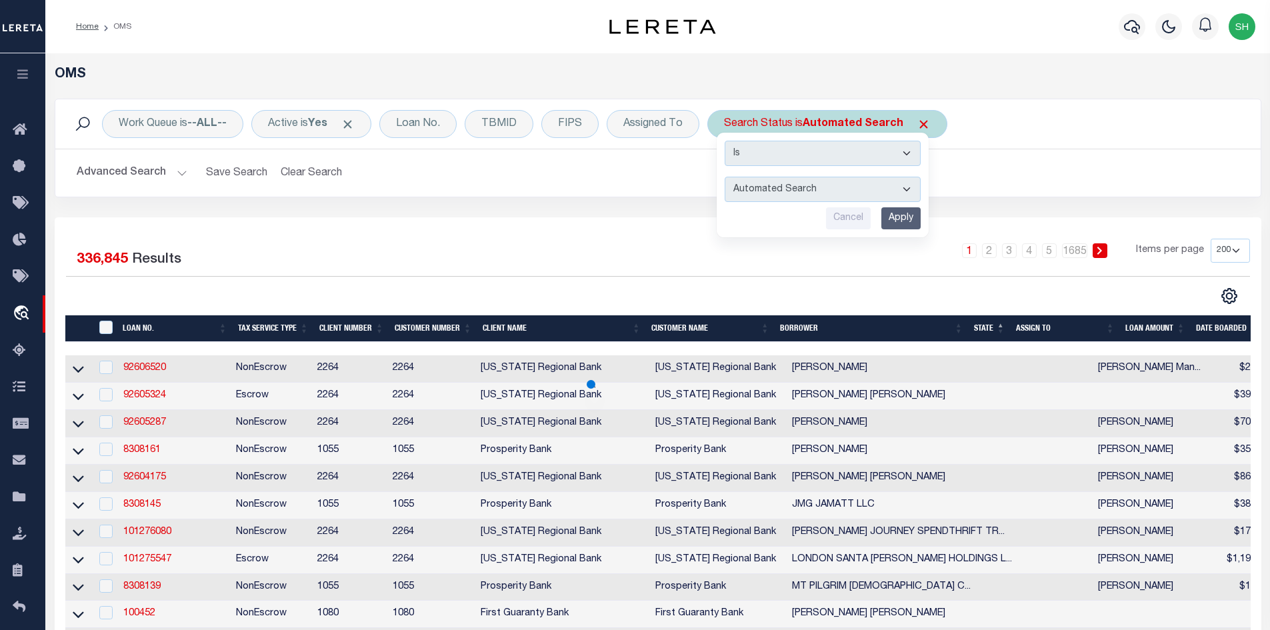
click at [790, 187] on select "Automated Search Bad Parcel Complete Duplicate Parcel High Dollar Reporting In …" at bounding box center [822, 189] width 196 height 25
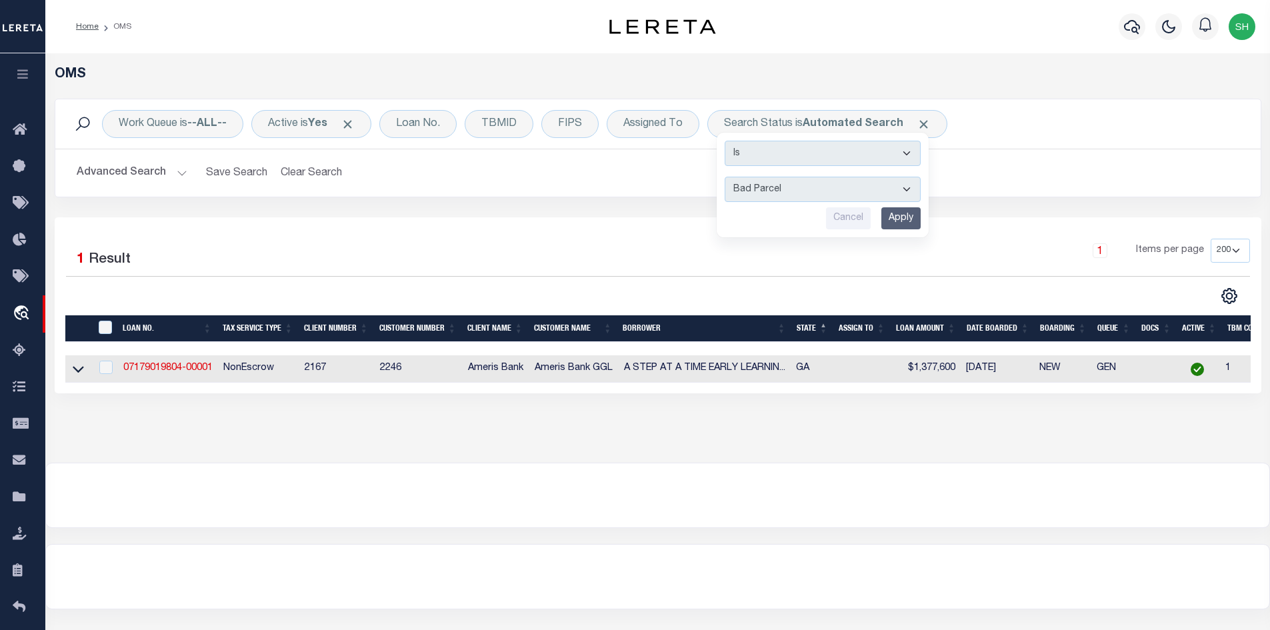
click at [725, 177] on select "Automated Search Bad Parcel Complete Duplicate Parcel High Dollar Reporting In …" at bounding box center [822, 189] width 196 height 25
click at [910, 210] on input "Apply" at bounding box center [900, 218] width 39 height 22
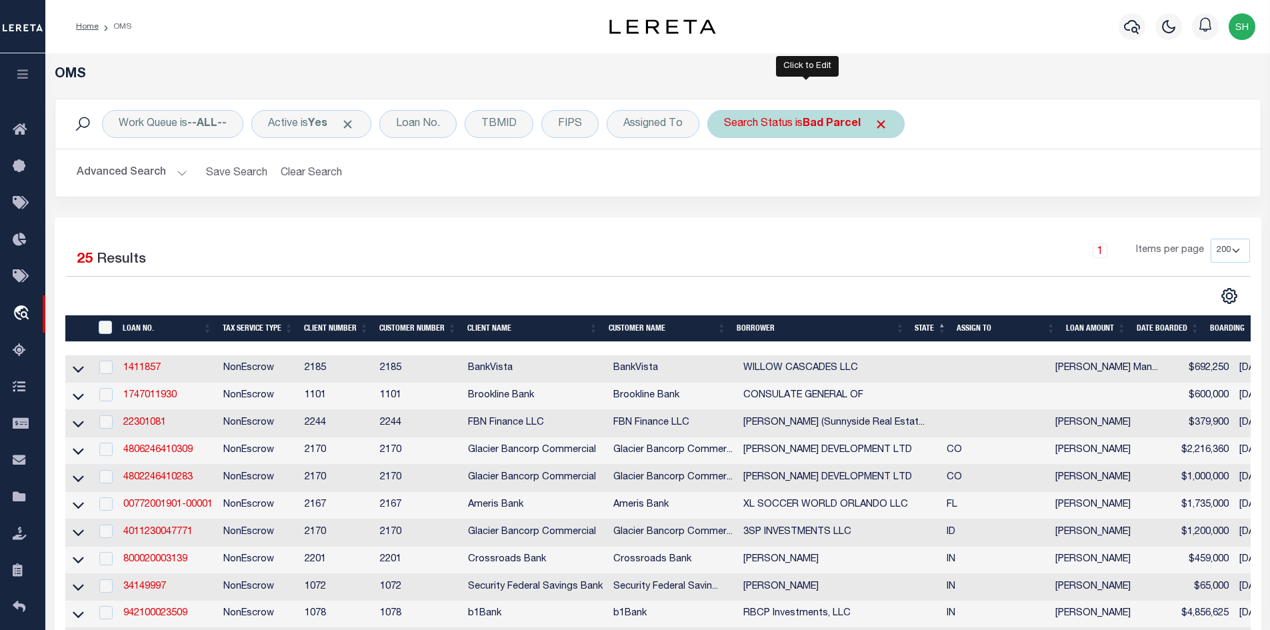
click at [821, 124] on b "Bad Parcel" at bounding box center [831, 124] width 58 height 11
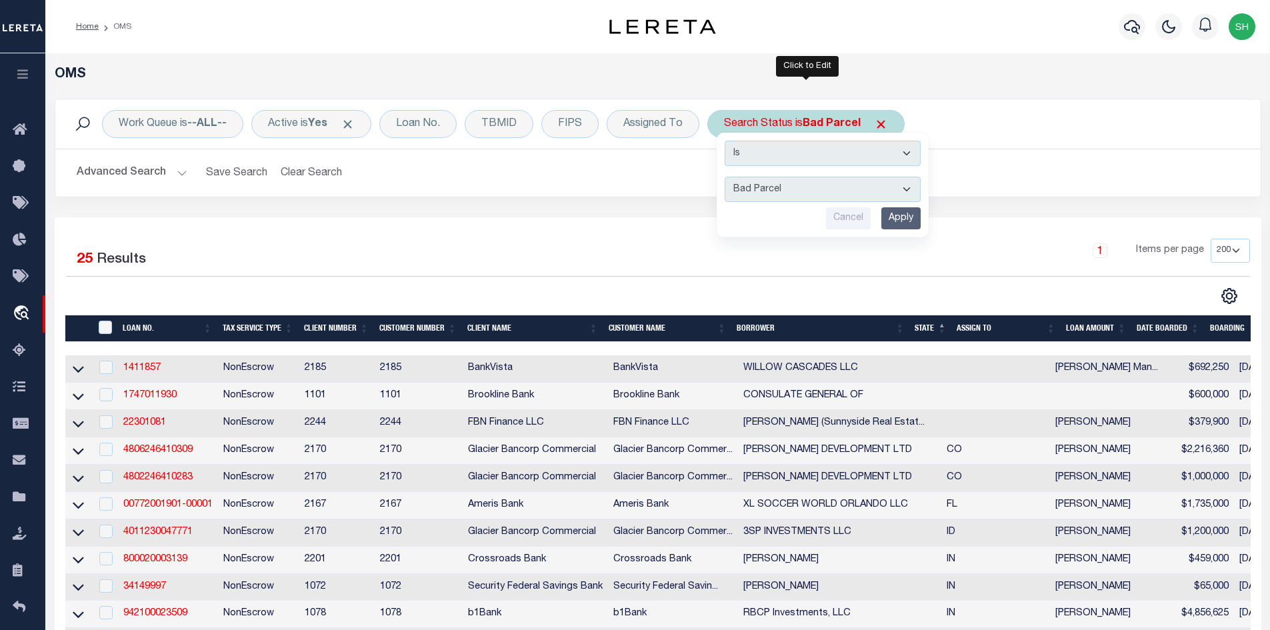
click at [796, 192] on select "Automated Search Bad Parcel Complete Duplicate Parcel High Dollar Reporting In …" at bounding box center [822, 189] width 196 height 25
click at [725, 177] on select "Automated Search Bad Parcel Complete Duplicate Parcel High Dollar Reporting In …" at bounding box center [822, 189] width 196 height 25
click at [892, 219] on input "Apply" at bounding box center [900, 218] width 39 height 22
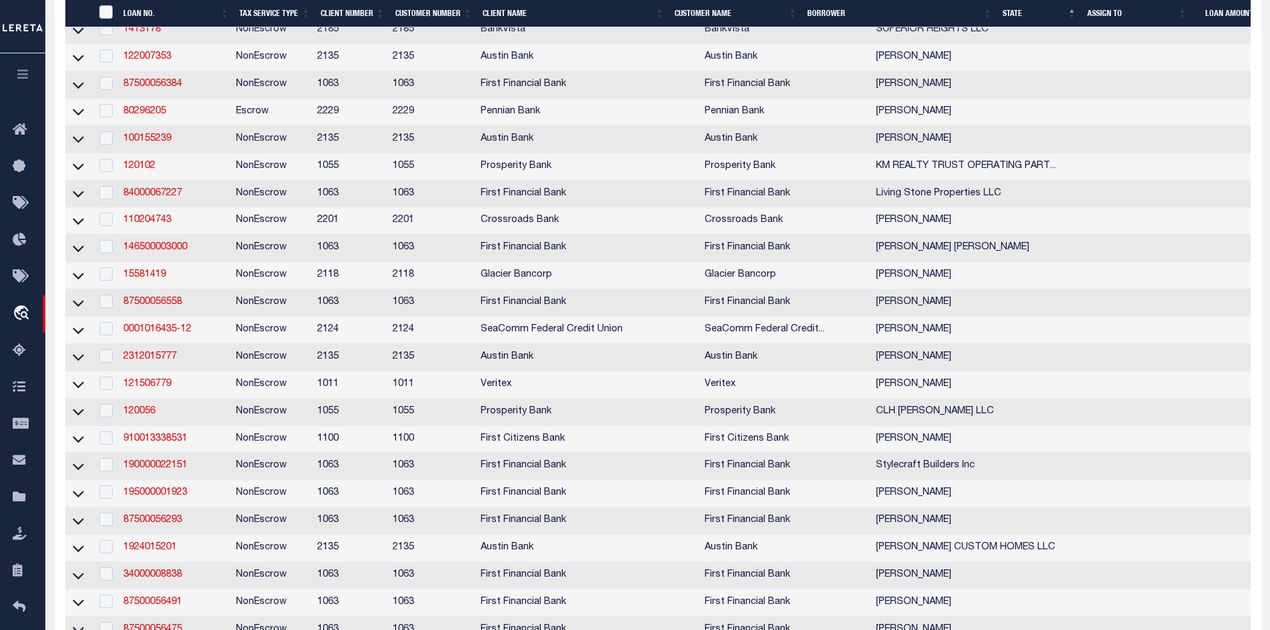
scroll to position [1066, 0]
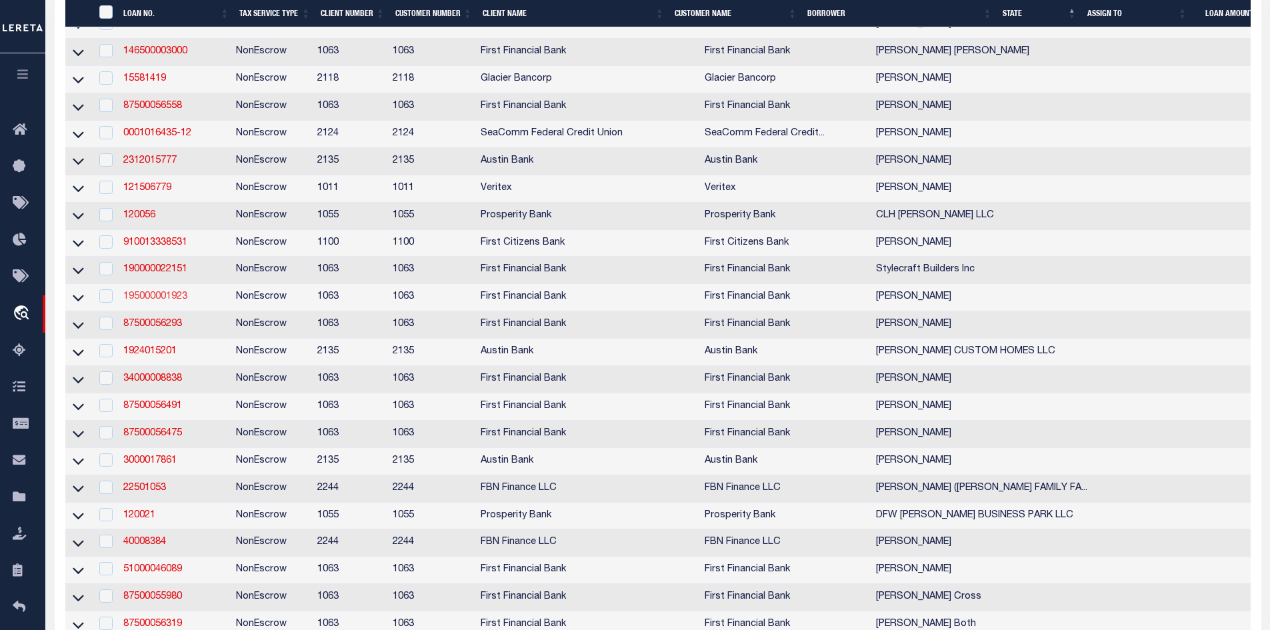
click at [149, 301] on link "195000001923" at bounding box center [155, 296] width 64 height 9
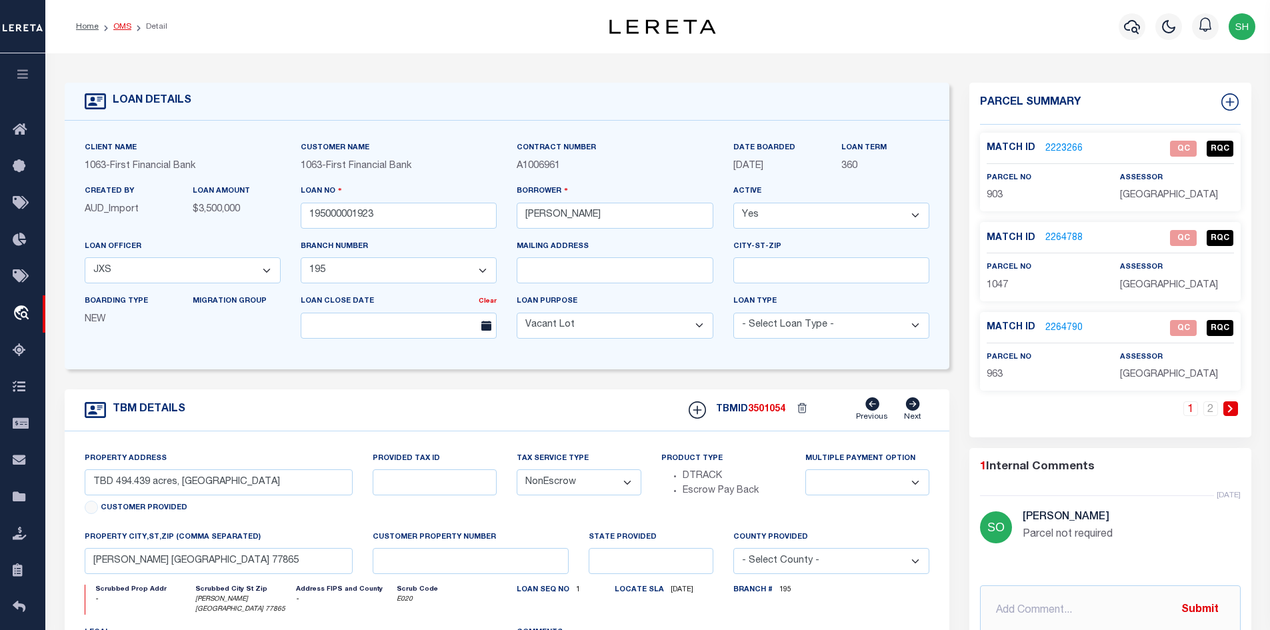
click at [116, 26] on link "OMS" at bounding box center [122, 27] width 18 height 8
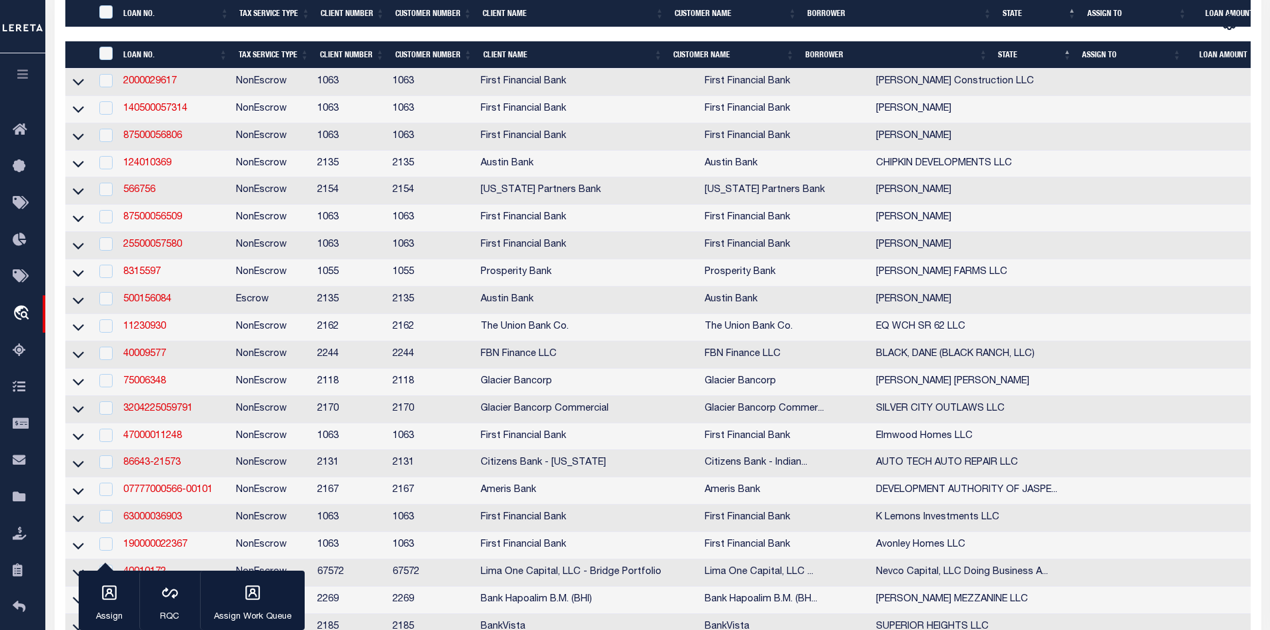
scroll to position [467, 0]
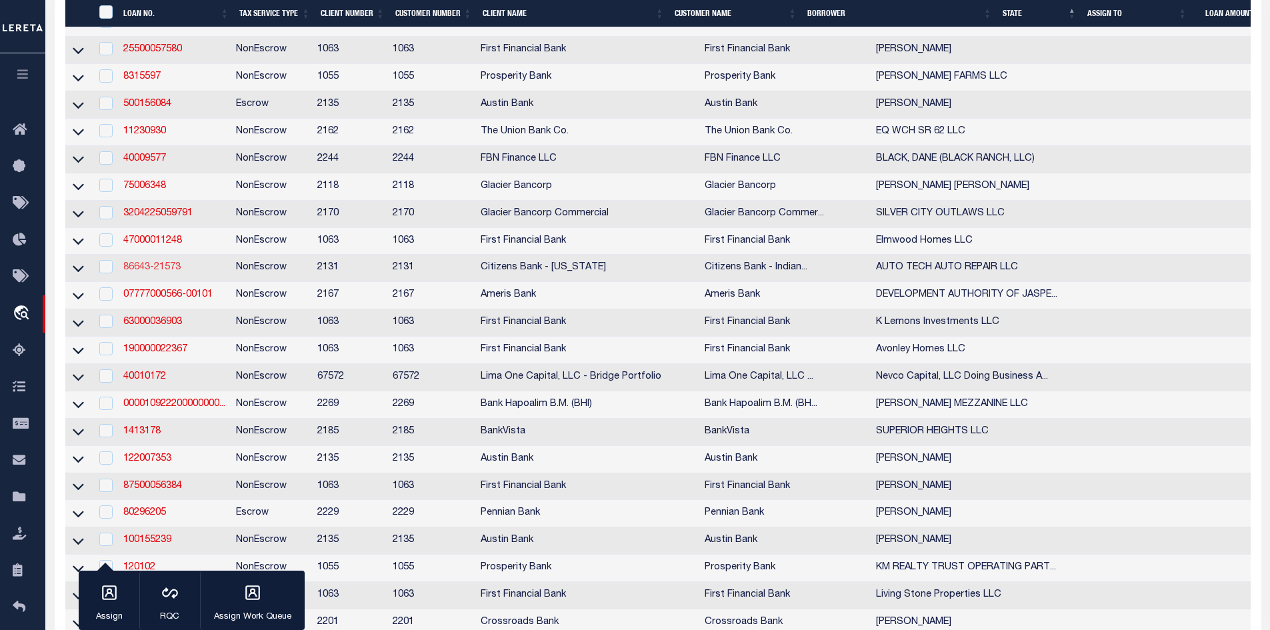
click at [152, 272] on link "86643-21573" at bounding box center [151, 267] width 57 height 9
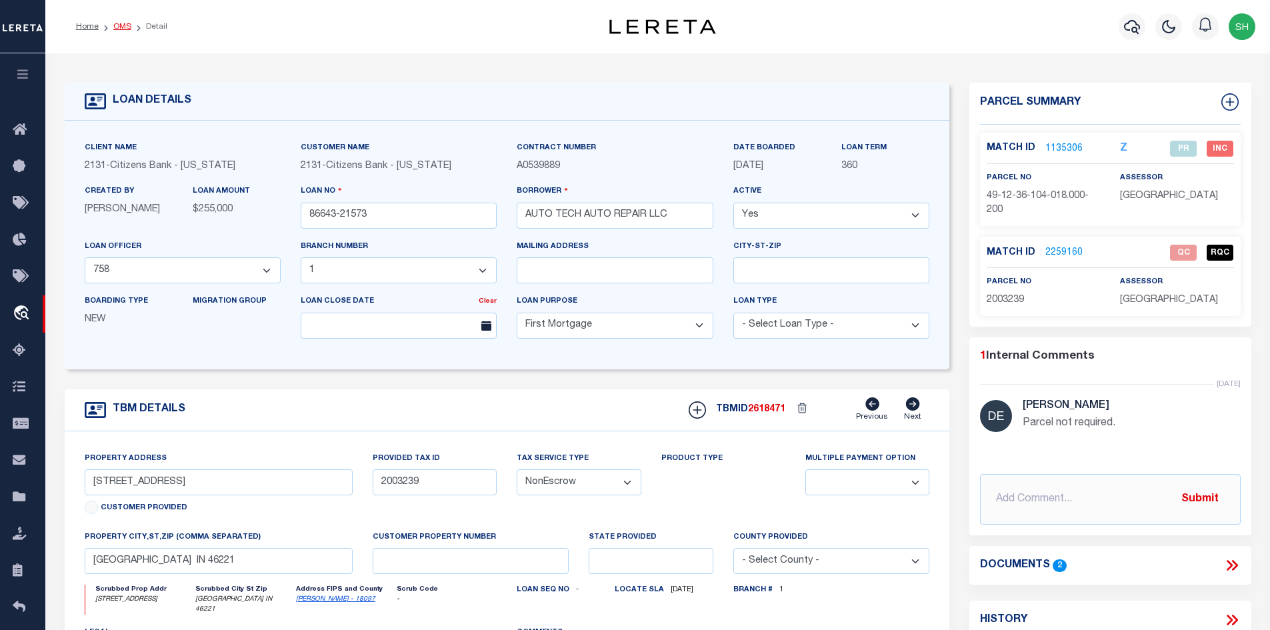
click at [123, 25] on link "OMS" at bounding box center [122, 27] width 18 height 8
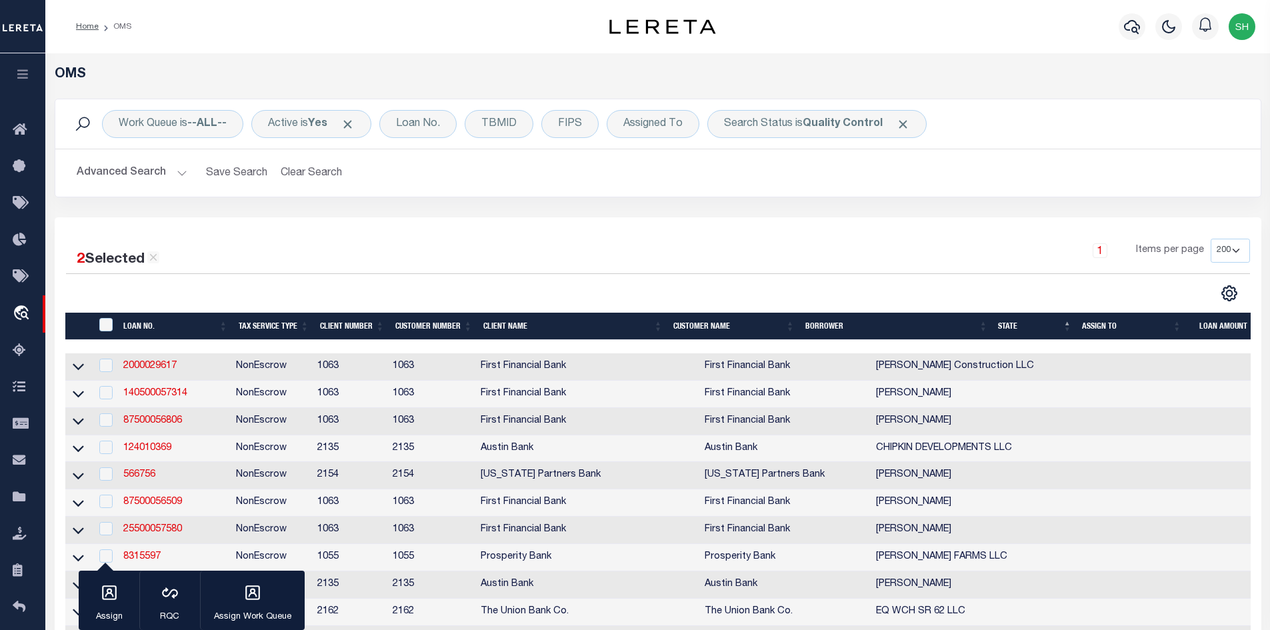
scroll to position [200, 0]
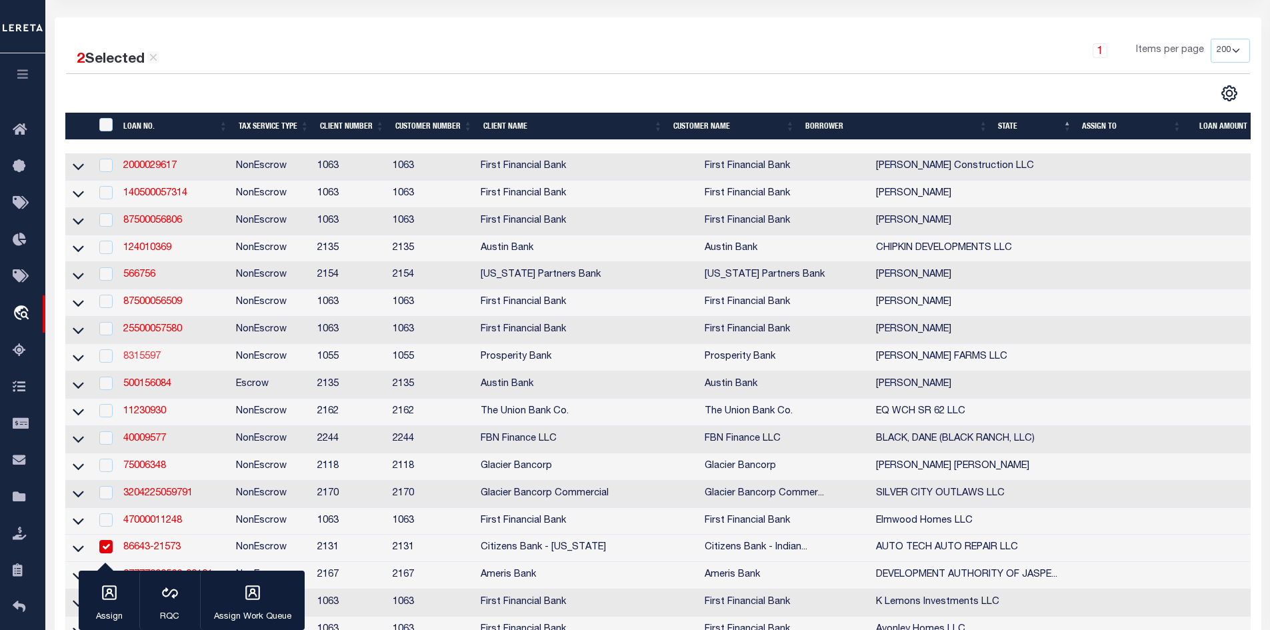
click at [141, 361] on link "8315597" at bounding box center [141, 356] width 37 height 9
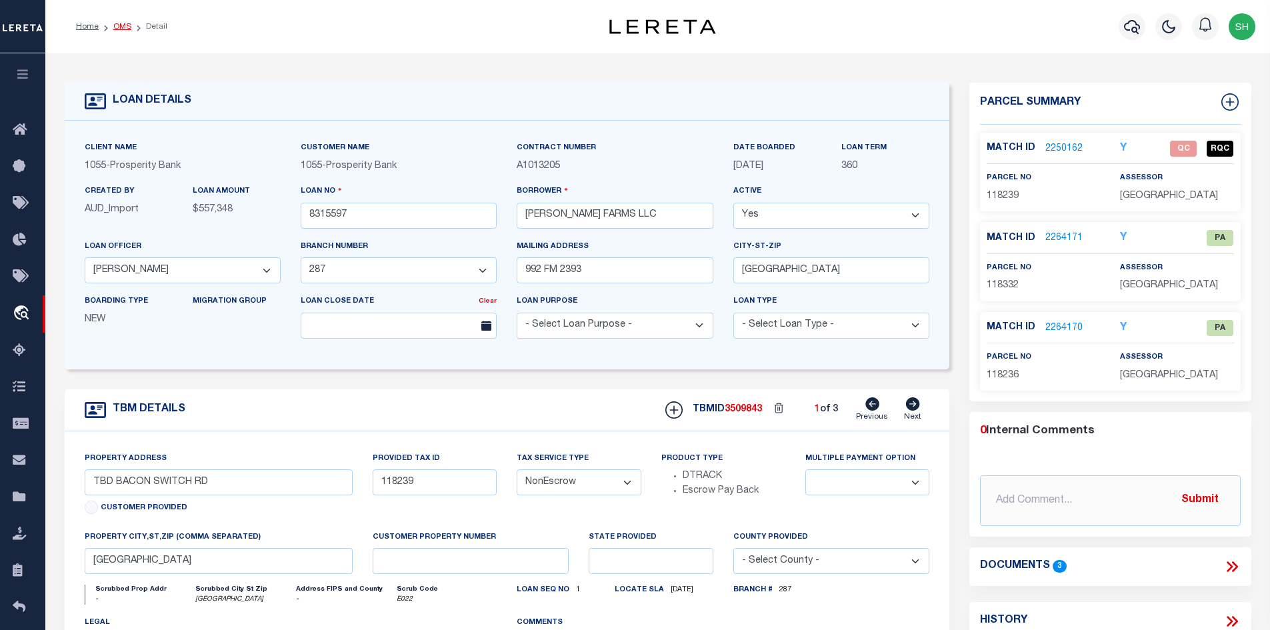
click at [119, 31] on link "OMS" at bounding box center [122, 27] width 18 height 8
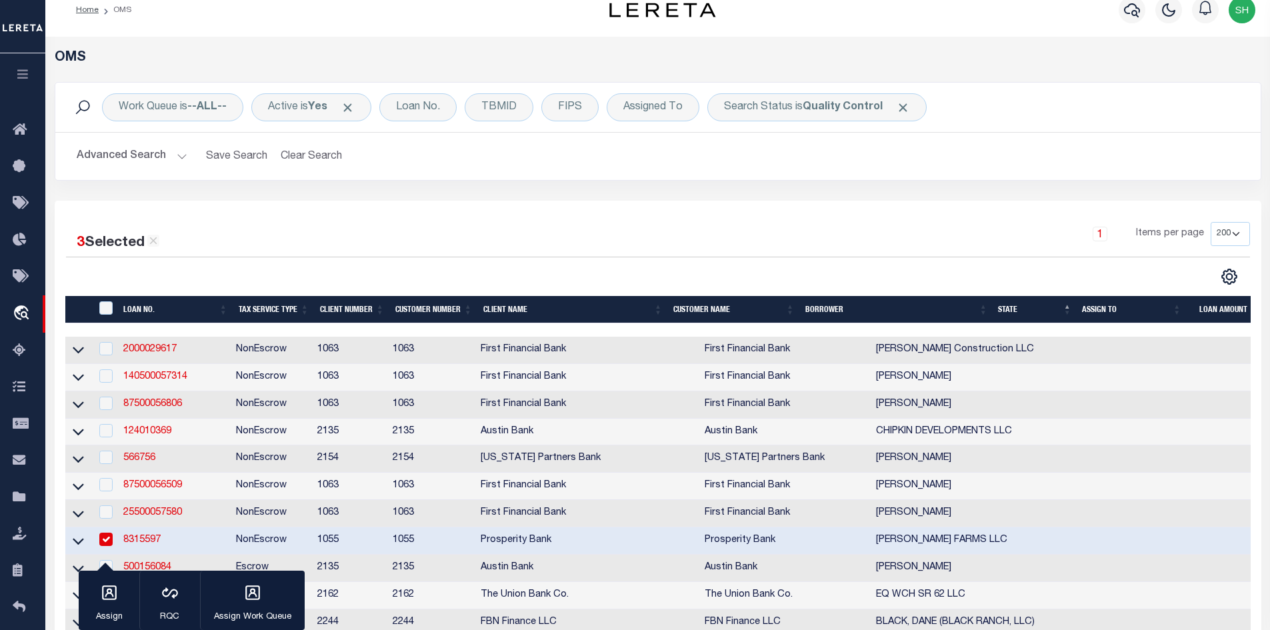
scroll to position [267, 0]
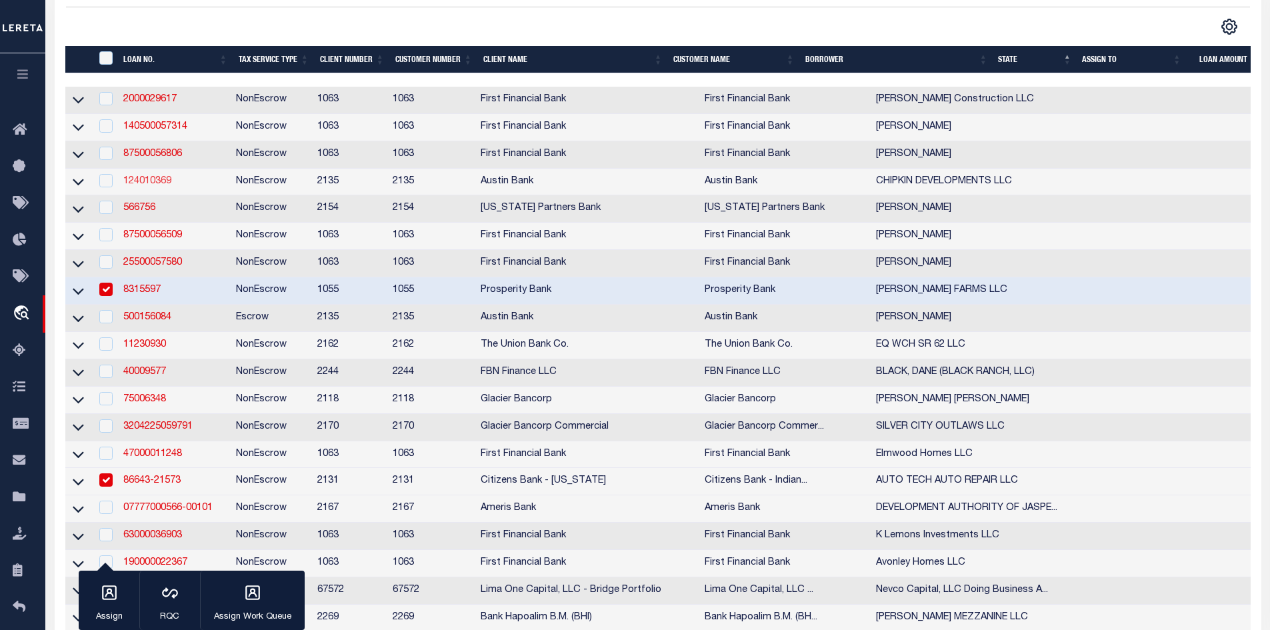
click at [142, 185] on link "124010369" at bounding box center [147, 181] width 48 height 9
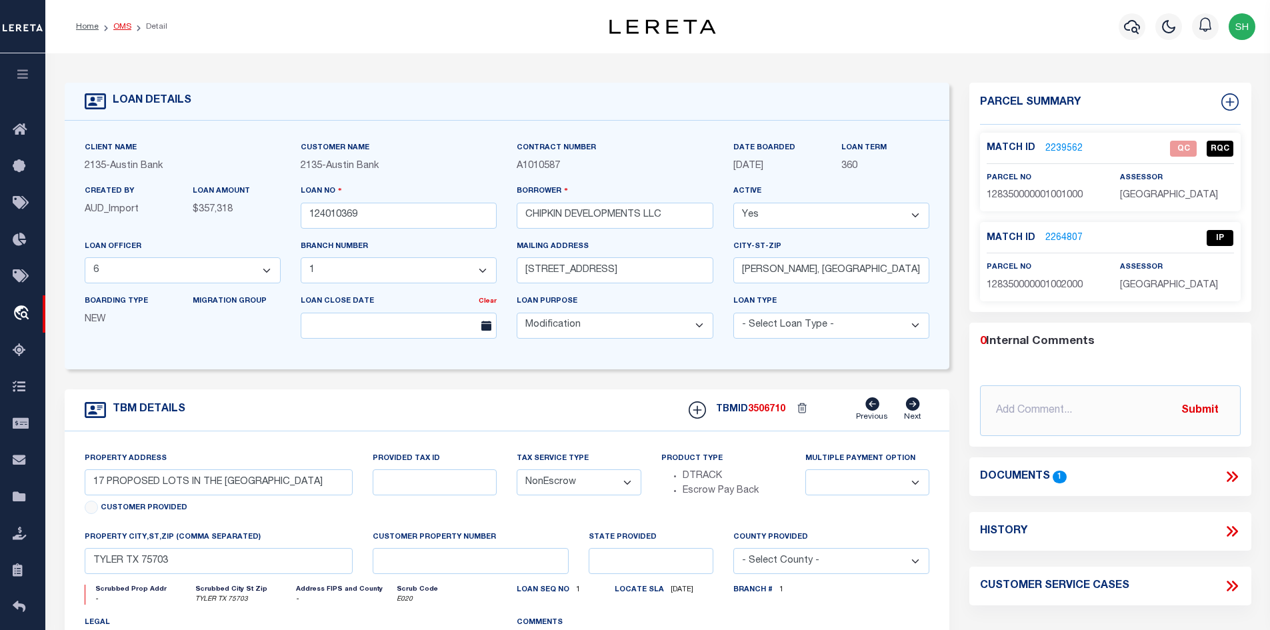
click at [118, 27] on link "OMS" at bounding box center [122, 27] width 18 height 8
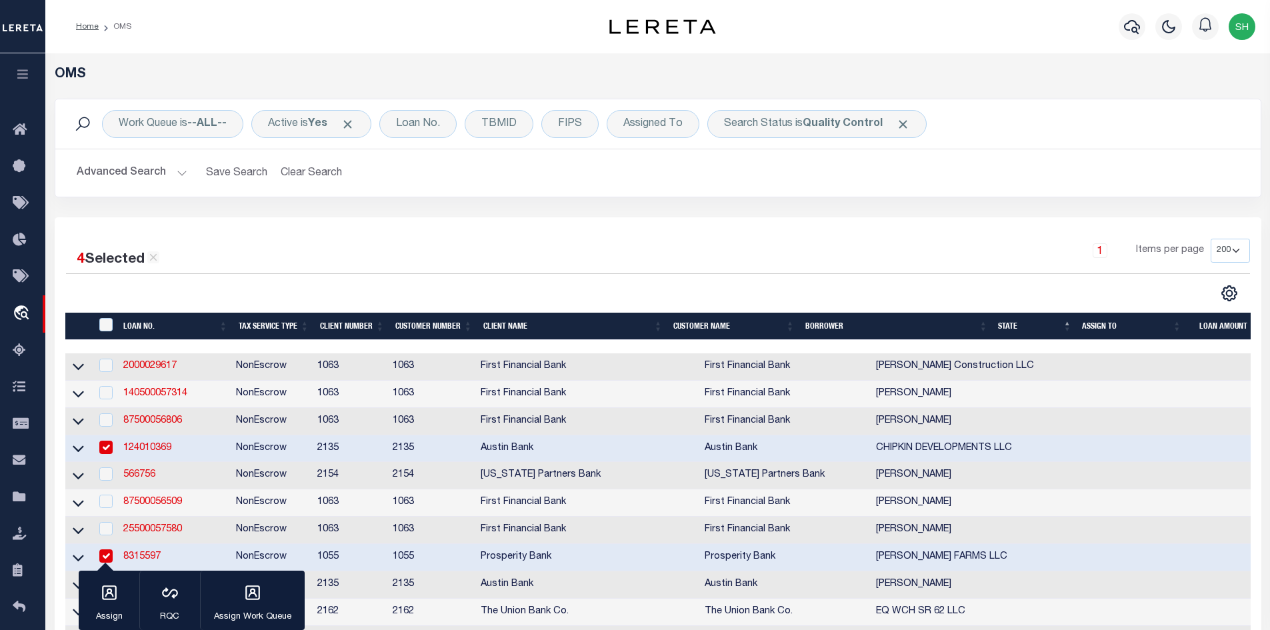
scroll to position [67, 0]
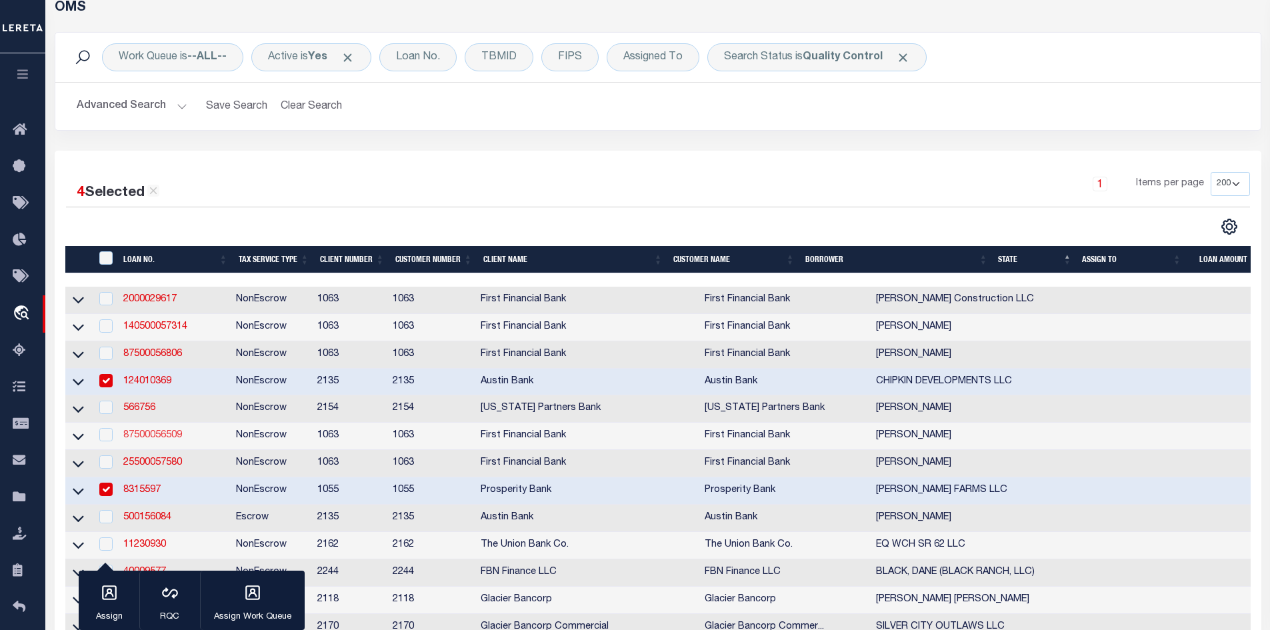
click at [153, 438] on link "87500056509" at bounding box center [152, 435] width 59 height 9
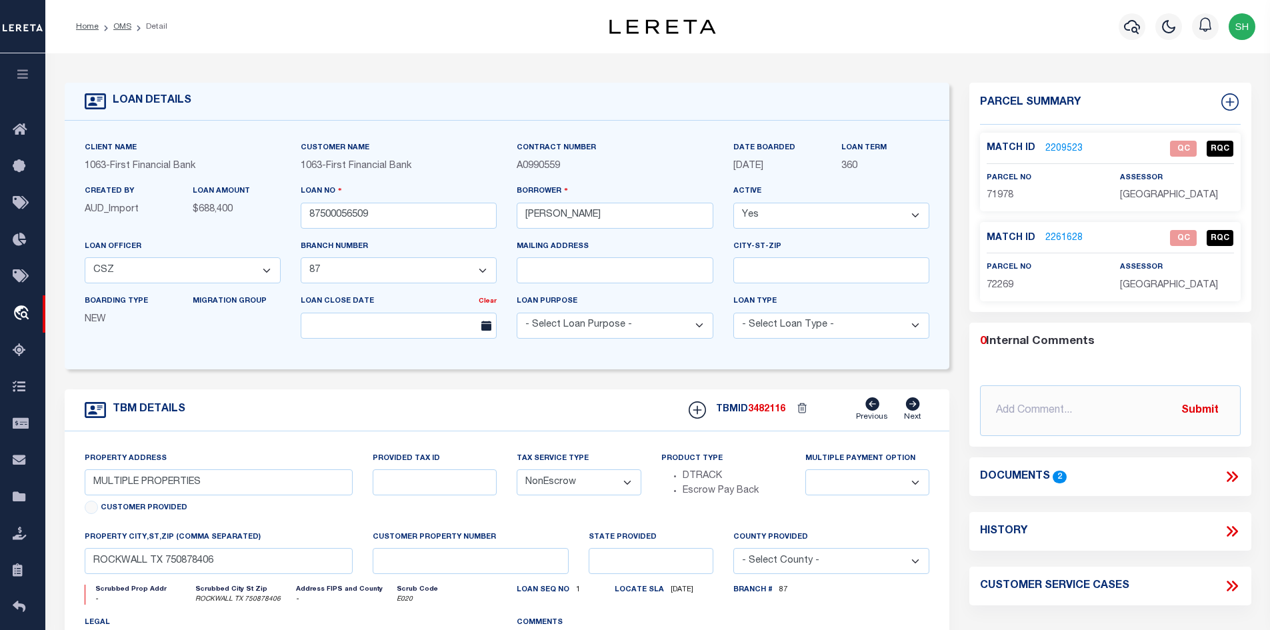
scroll to position [67, 0]
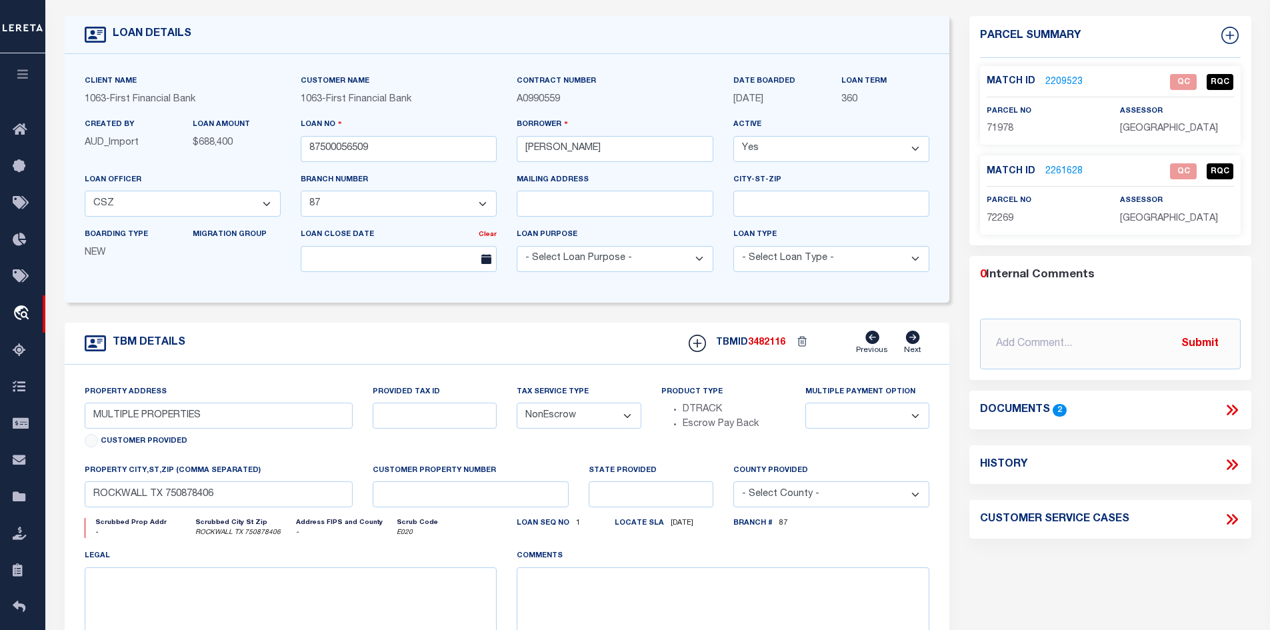
click at [1233, 408] on icon at bounding box center [1231, 409] width 17 height 17
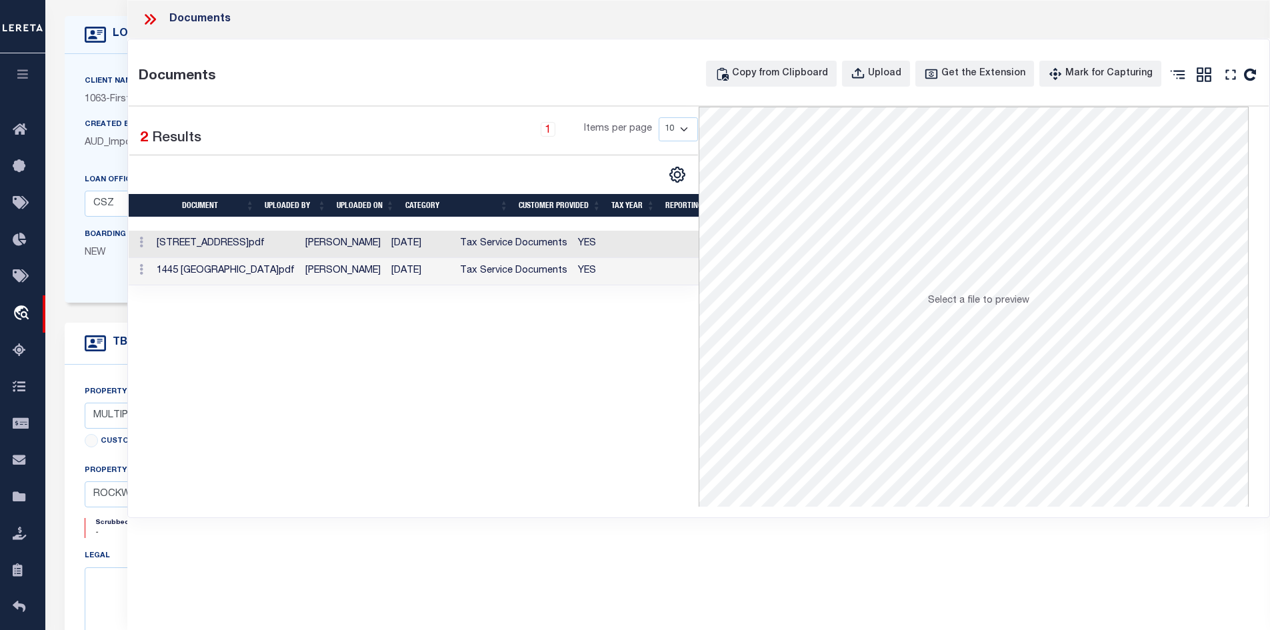
click at [572, 243] on td "YES" at bounding box center [618, 244] width 93 height 27
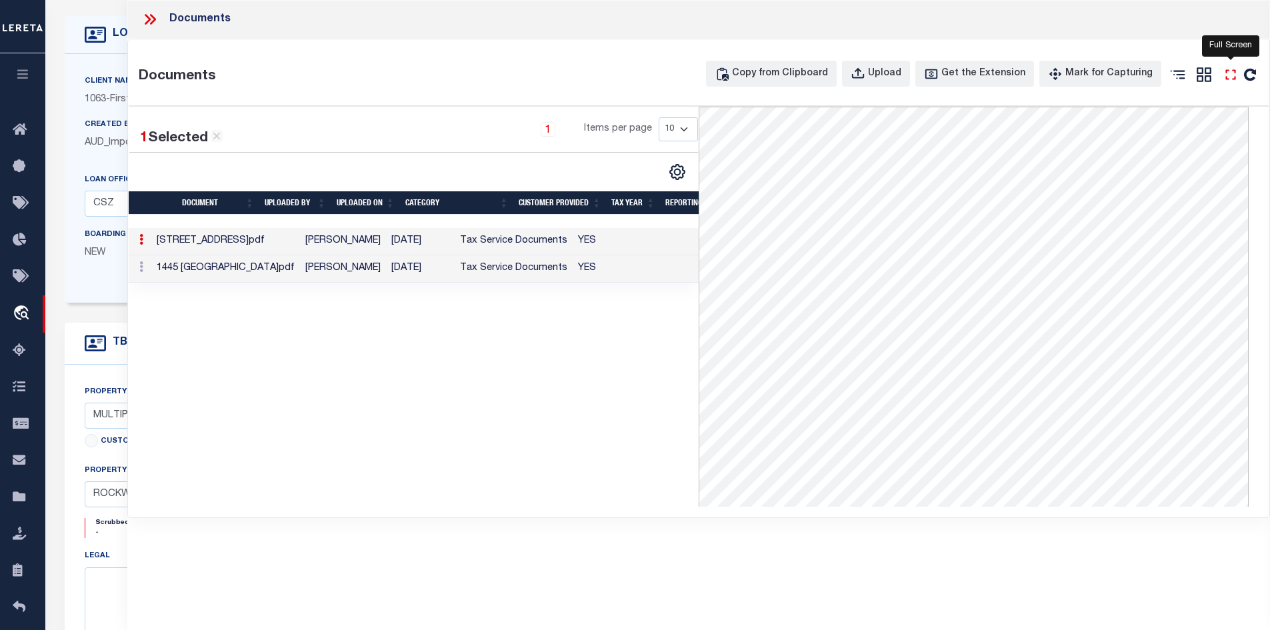
click at [1234, 75] on icon "" at bounding box center [1230, 74] width 17 height 17
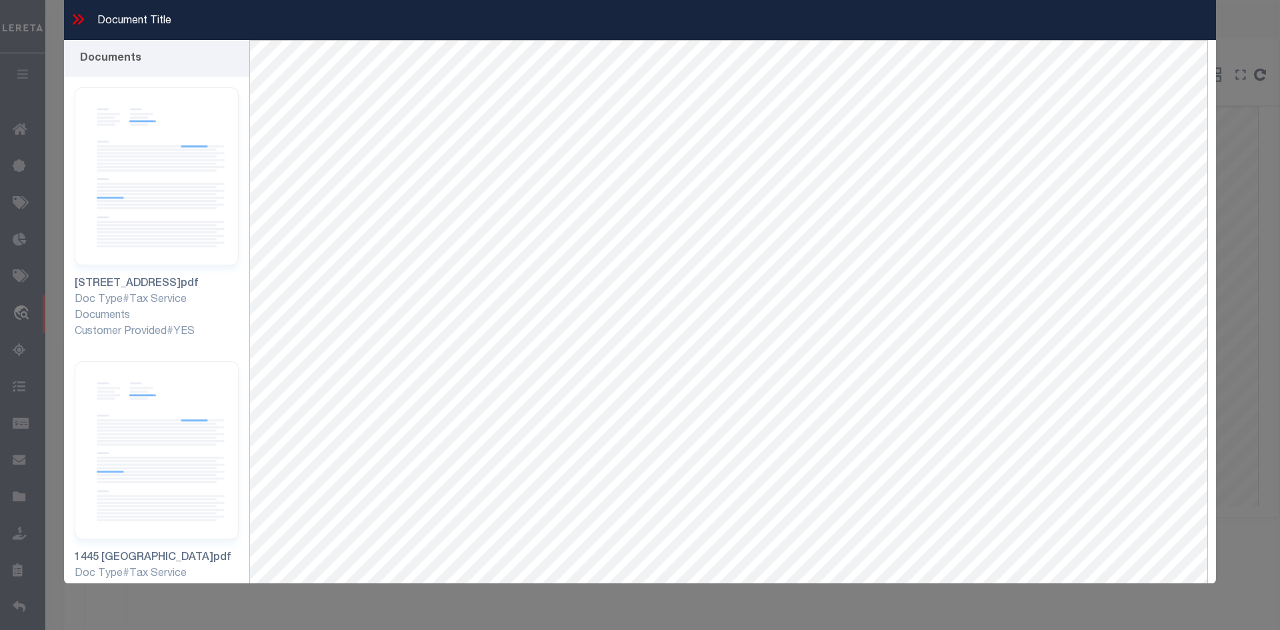
click at [73, 15] on icon at bounding box center [76, 19] width 6 height 11
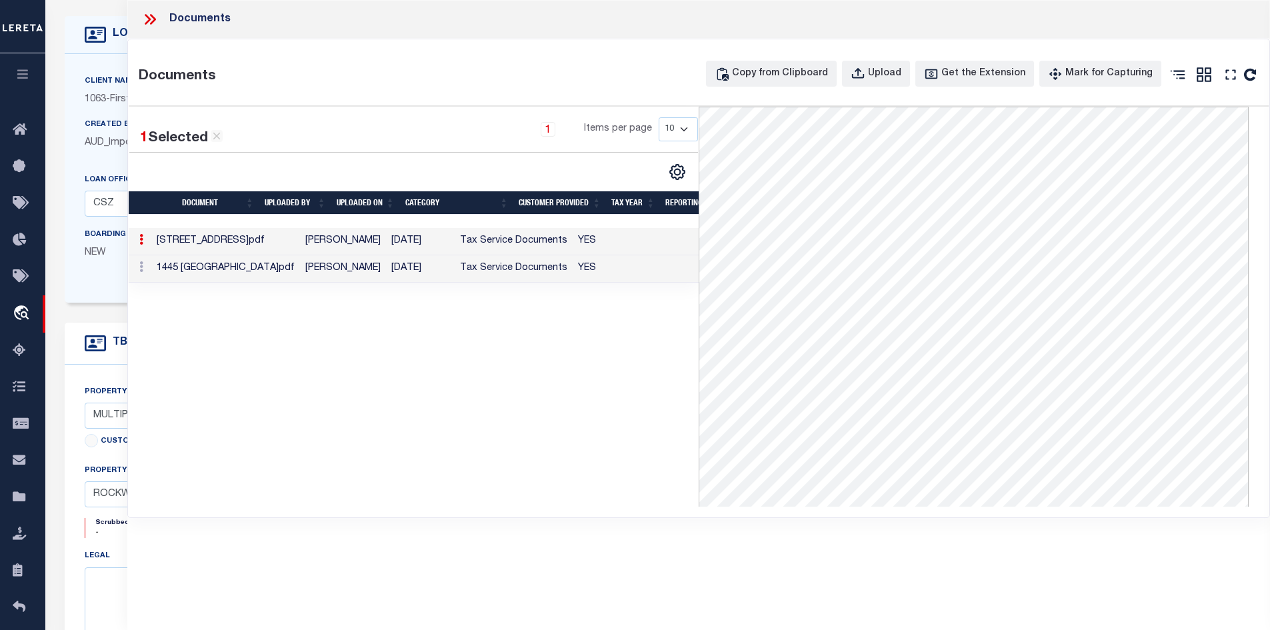
click at [300, 277] on td "[PERSON_NAME]" at bounding box center [343, 268] width 86 height 27
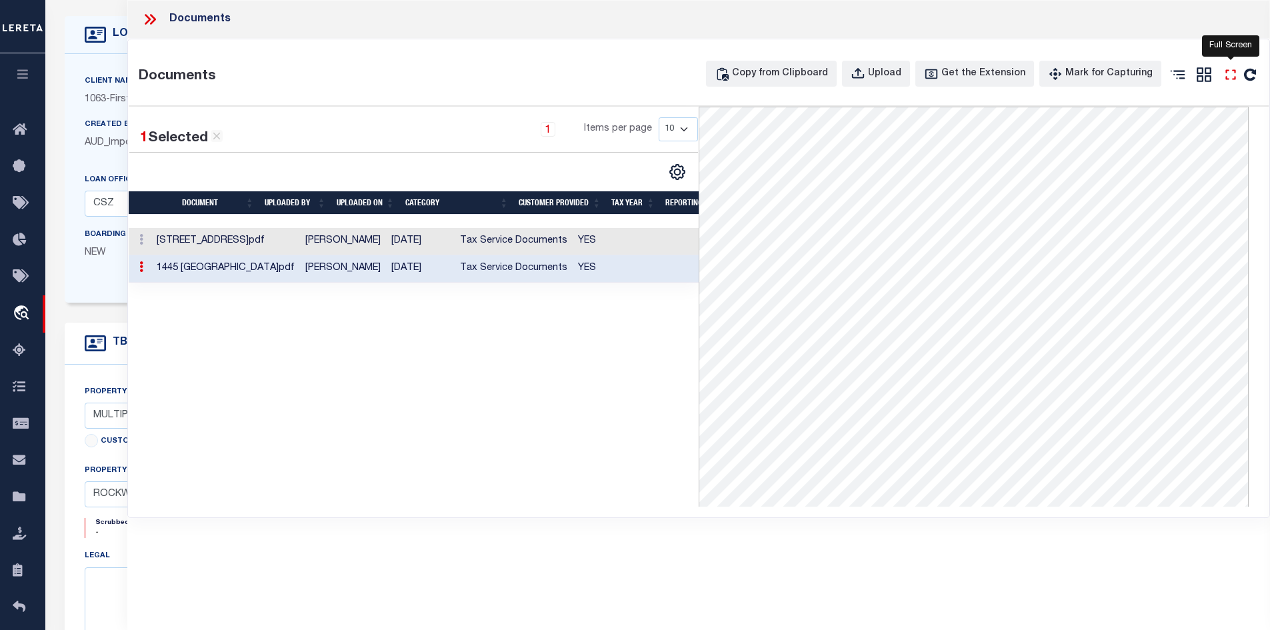
click at [1228, 71] on icon "" at bounding box center [1230, 74] width 17 height 17
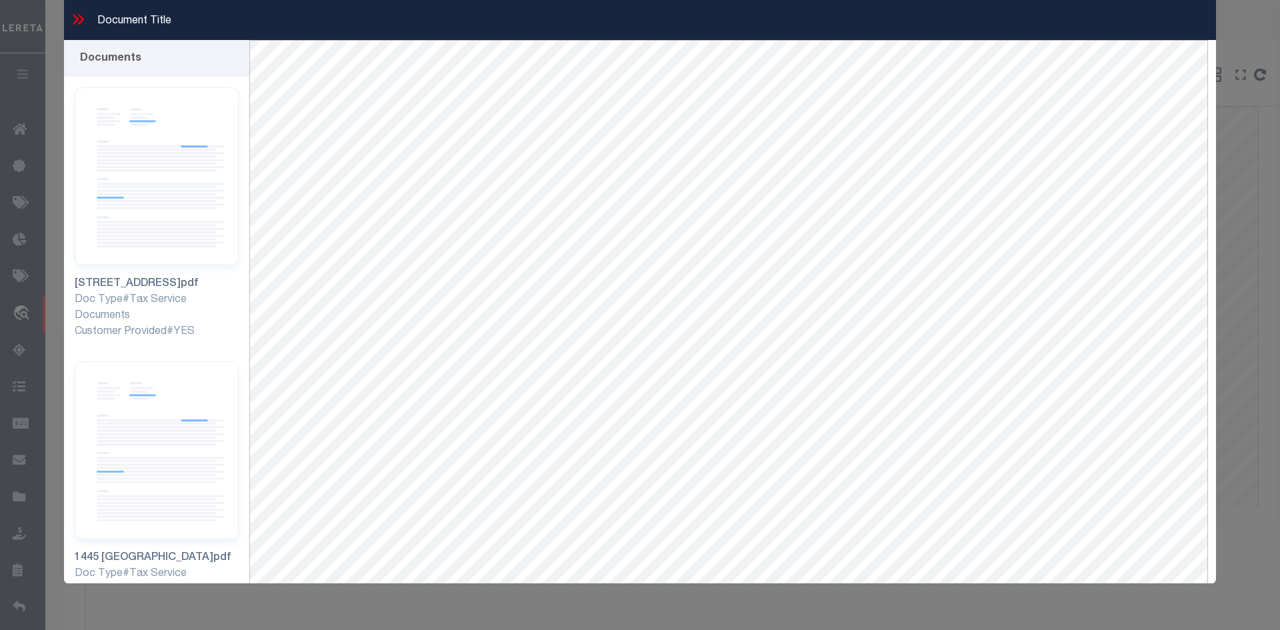
click at [72, 18] on icon at bounding box center [77, 19] width 17 height 17
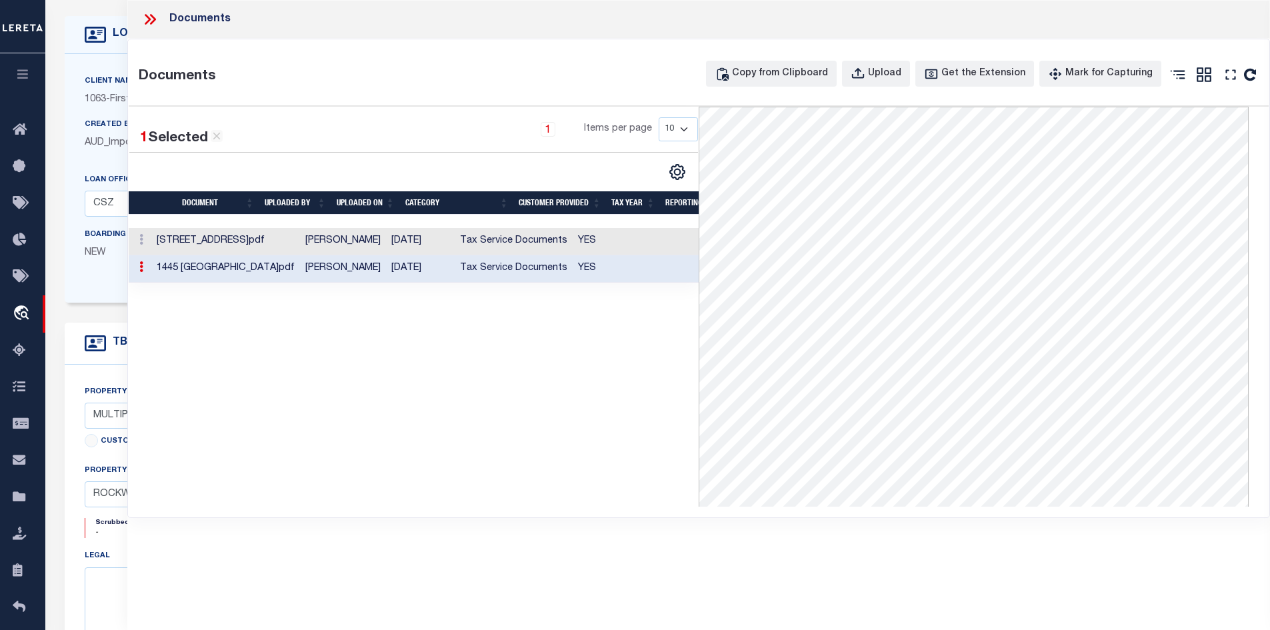
click at [141, 12] on icon at bounding box center [149, 19] width 17 height 17
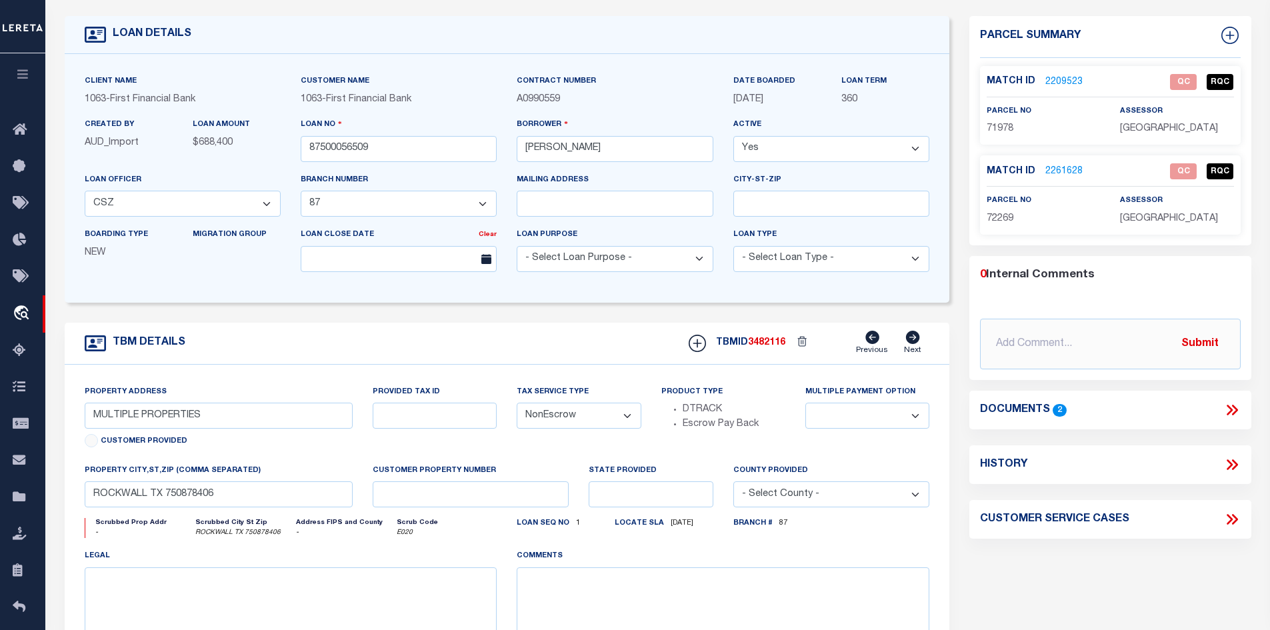
click at [1058, 81] on link "2209523" at bounding box center [1063, 82] width 37 height 14
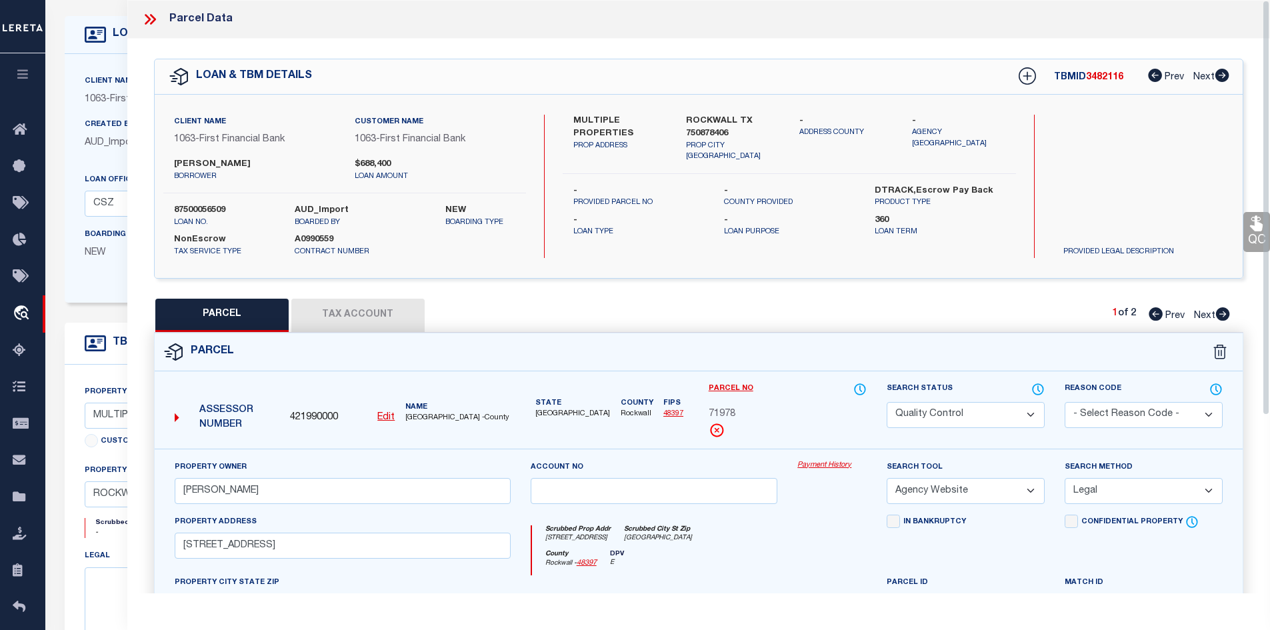
click at [155, 19] on icon at bounding box center [152, 19] width 6 height 11
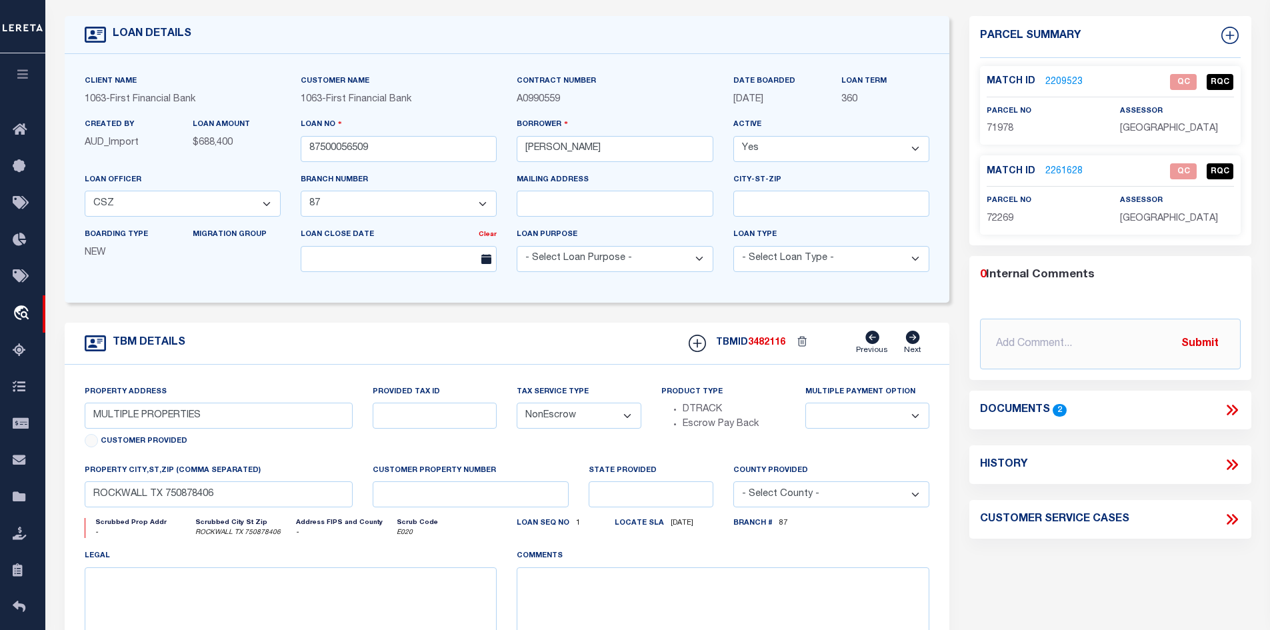
scroll to position [0, 0]
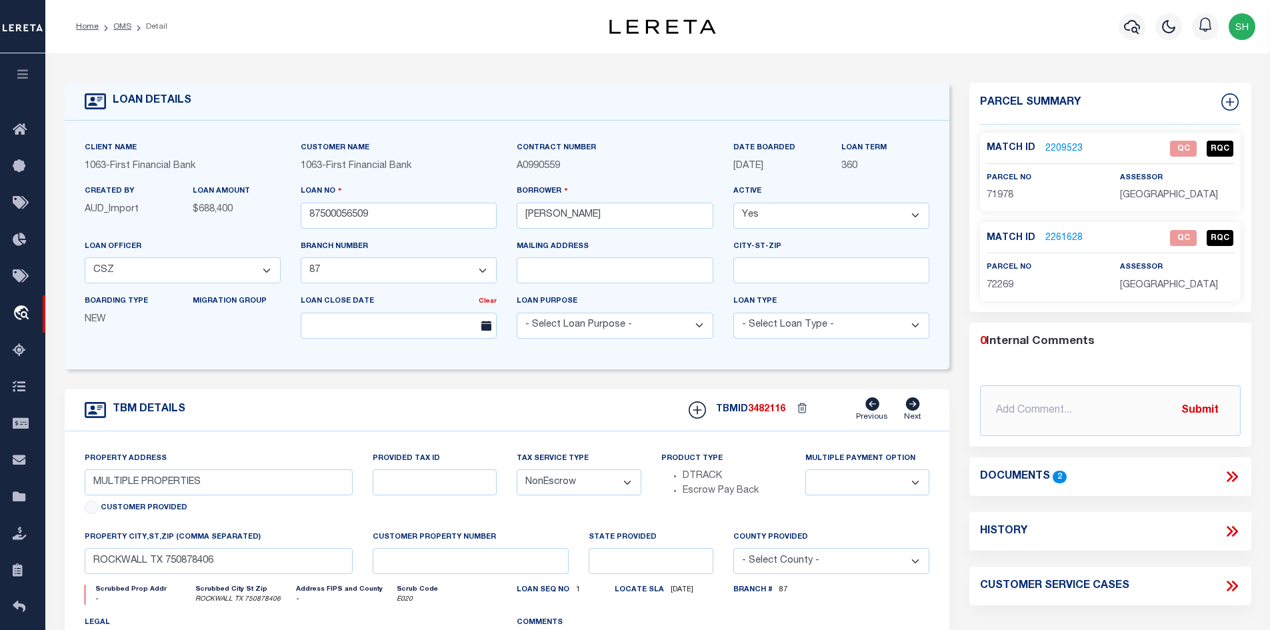
drag, startPoint x: 115, startPoint y: 27, endPoint x: 629, endPoint y: 131, distance: 524.9
click at [116, 27] on link "OMS" at bounding box center [122, 27] width 18 height 8
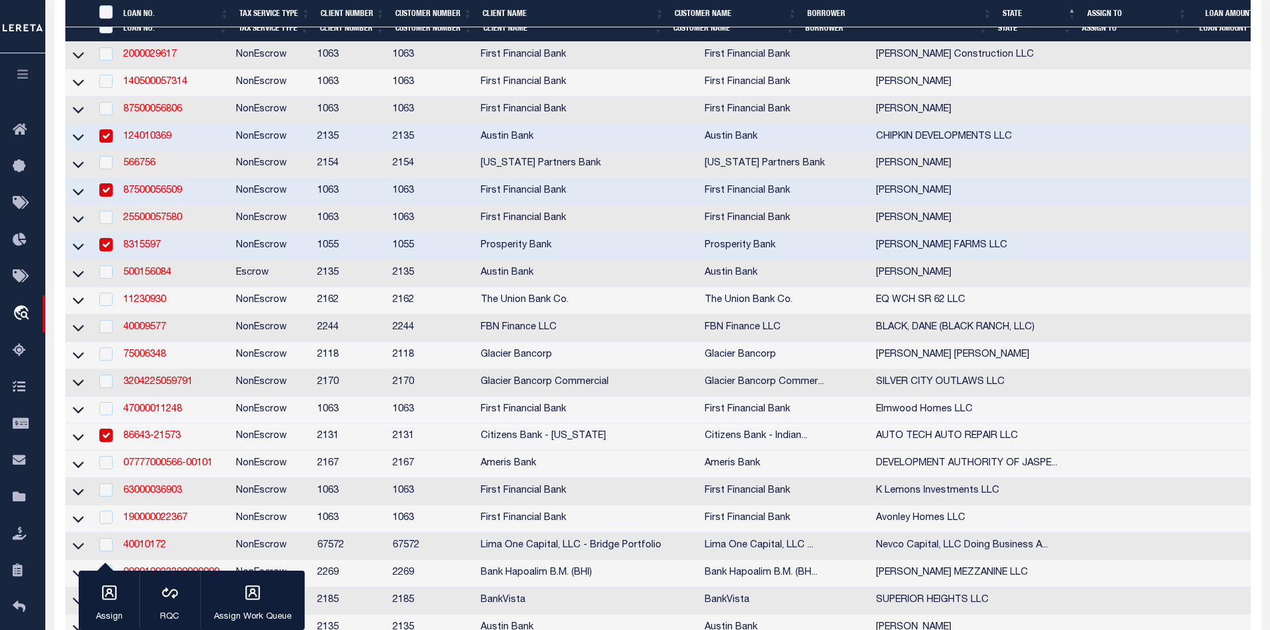
scroll to position [533, 0]
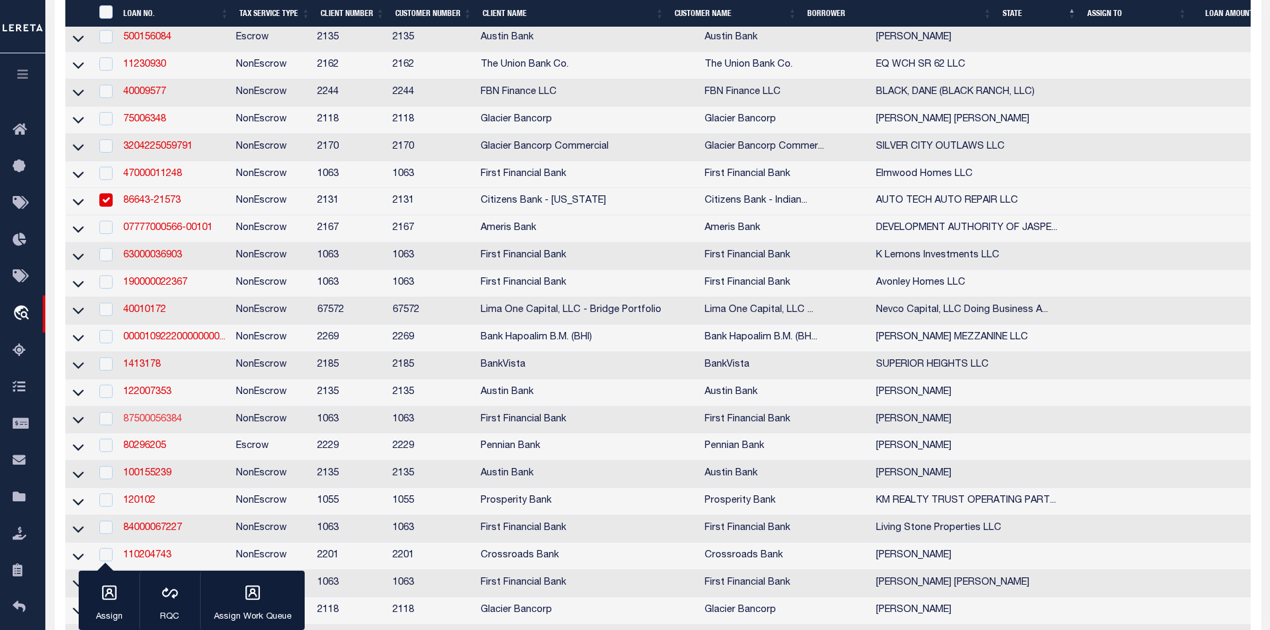
click at [146, 424] on link "87500056384" at bounding box center [152, 419] width 59 height 9
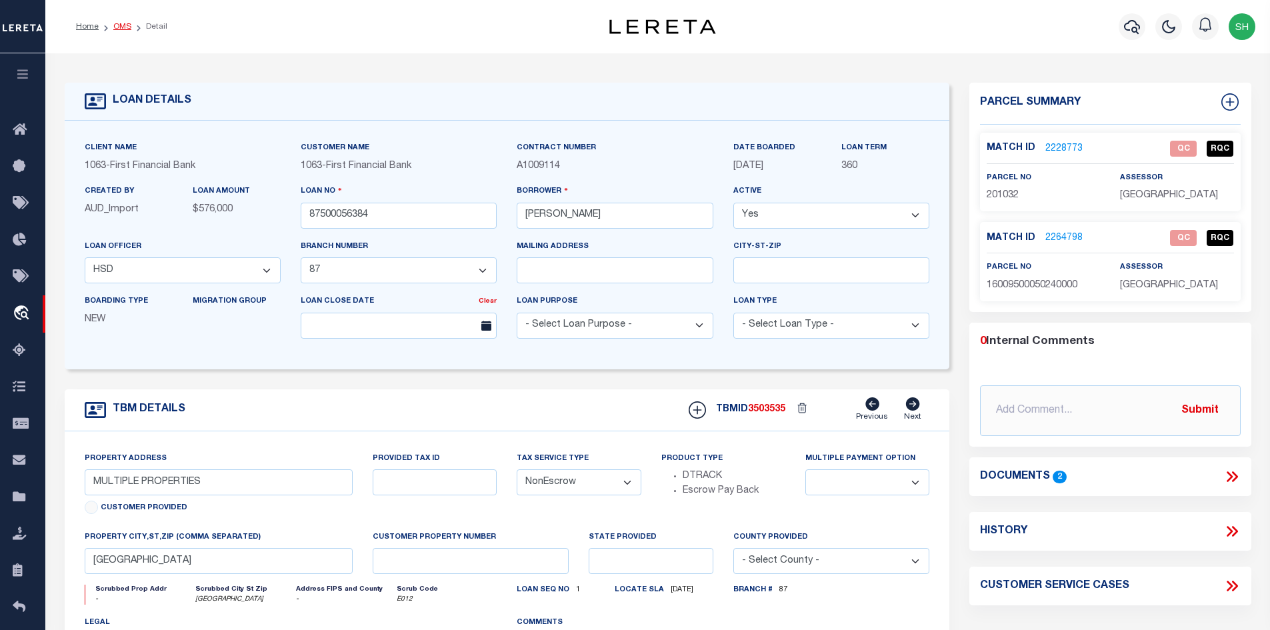
click at [119, 30] on link "OMS" at bounding box center [122, 27] width 18 height 8
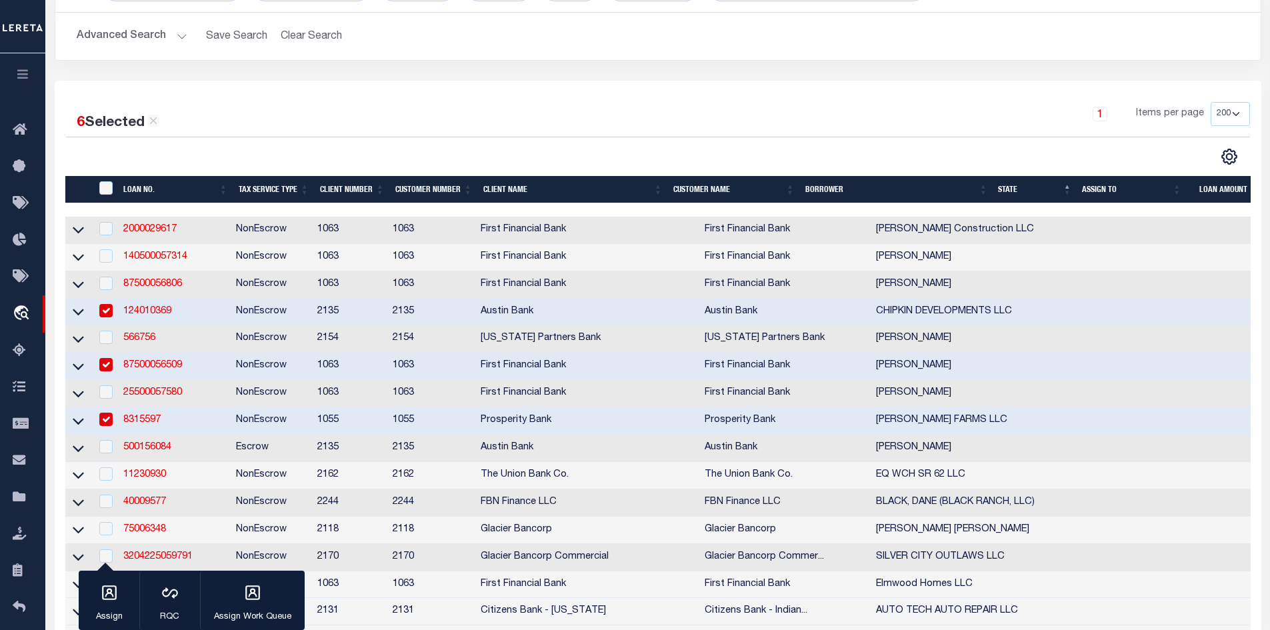
scroll to position [200, 0]
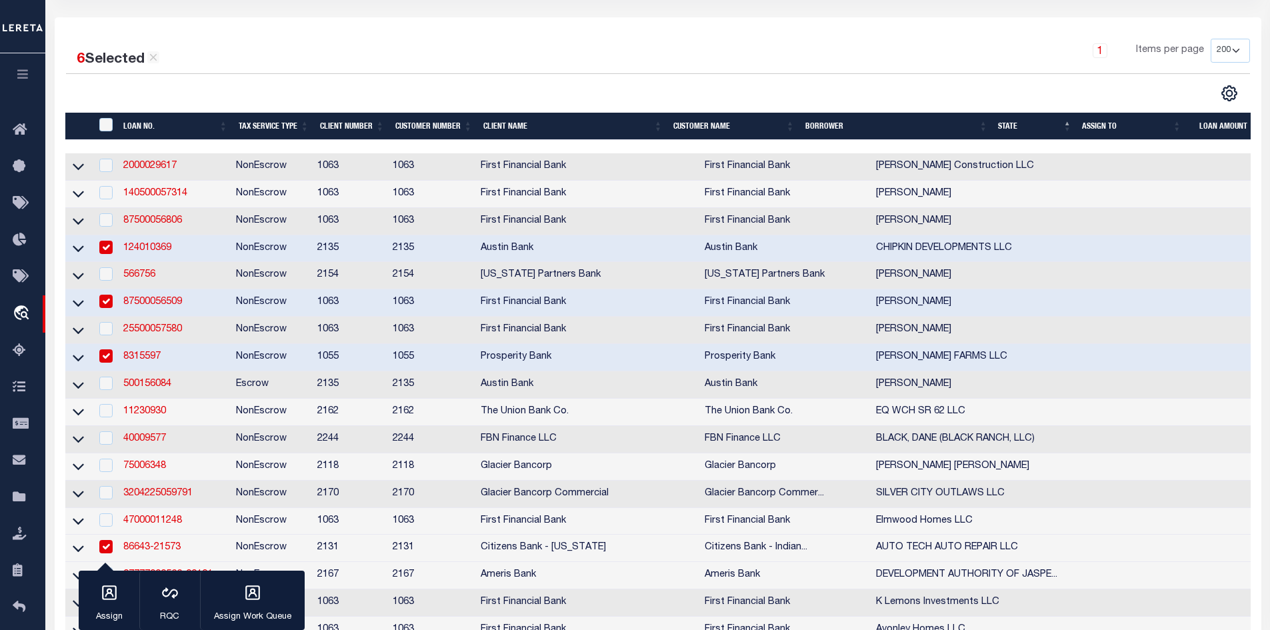
click at [123, 417] on td "11230930" at bounding box center [174, 412] width 113 height 27
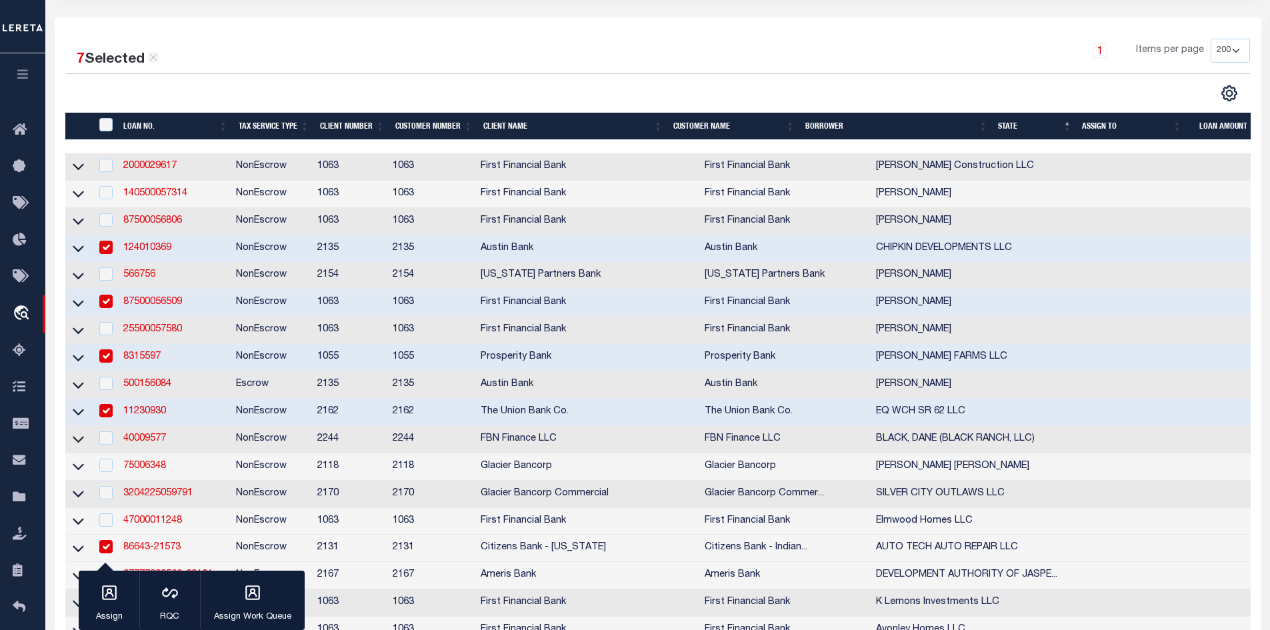
click at [131, 416] on link "11230930" at bounding box center [144, 411] width 43 height 9
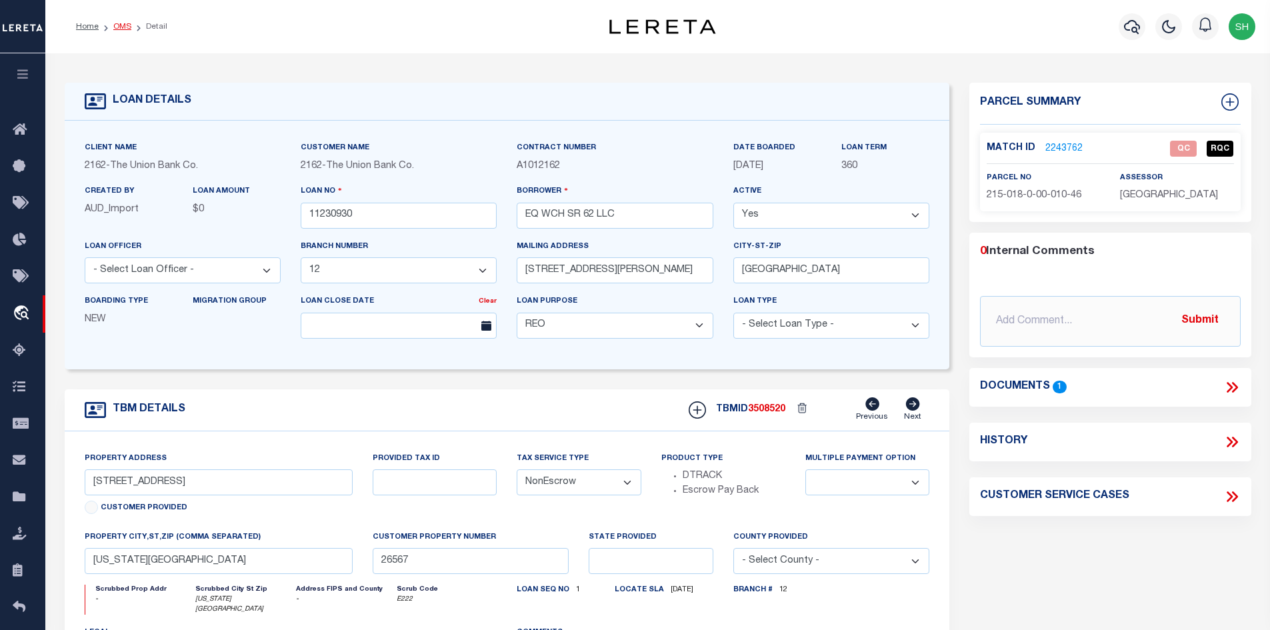
click at [117, 26] on link "OMS" at bounding box center [122, 27] width 18 height 8
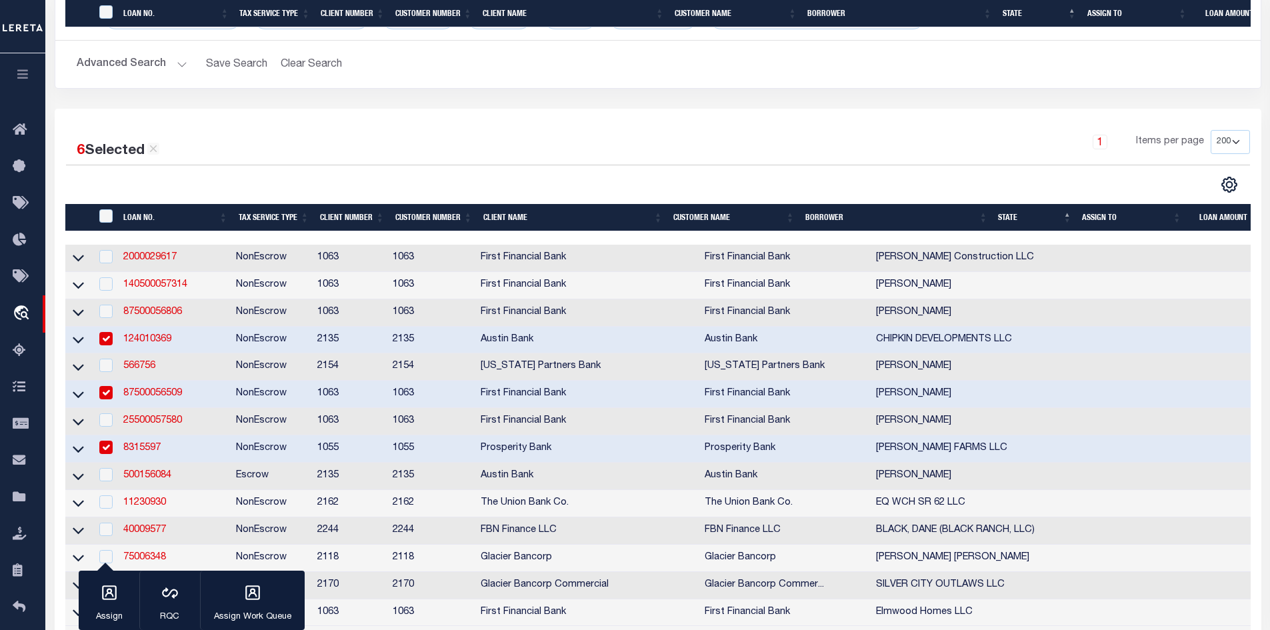
scroll to position [533, 0]
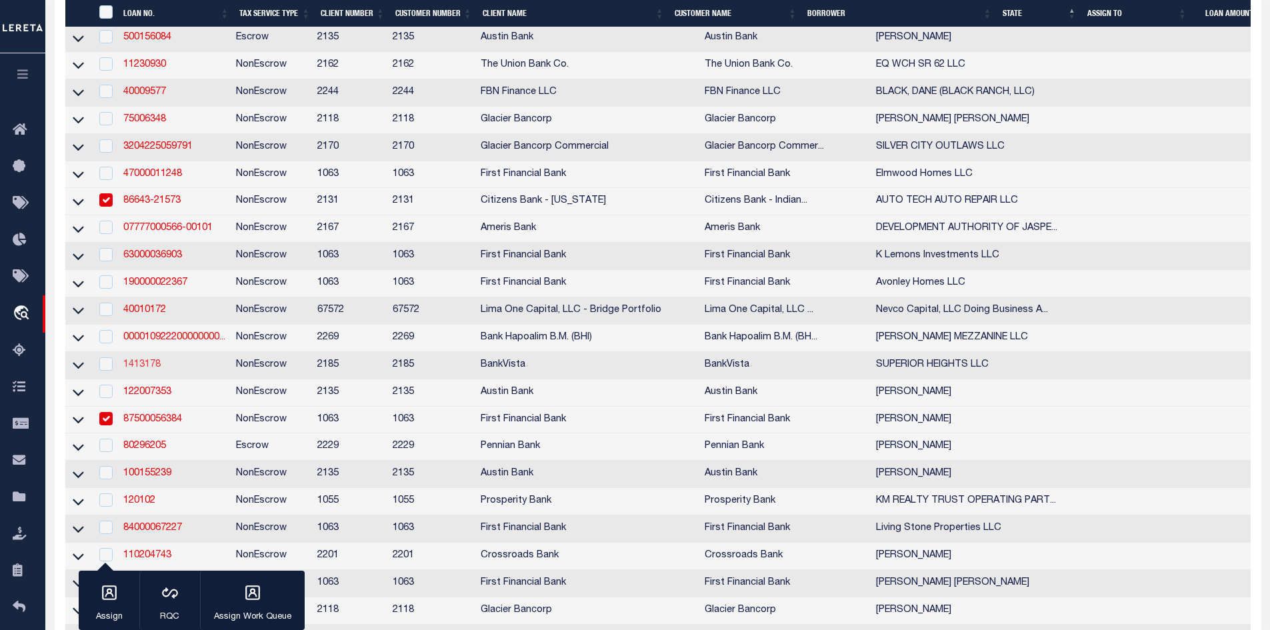
click at [149, 369] on link "1413178" at bounding box center [141, 364] width 37 height 9
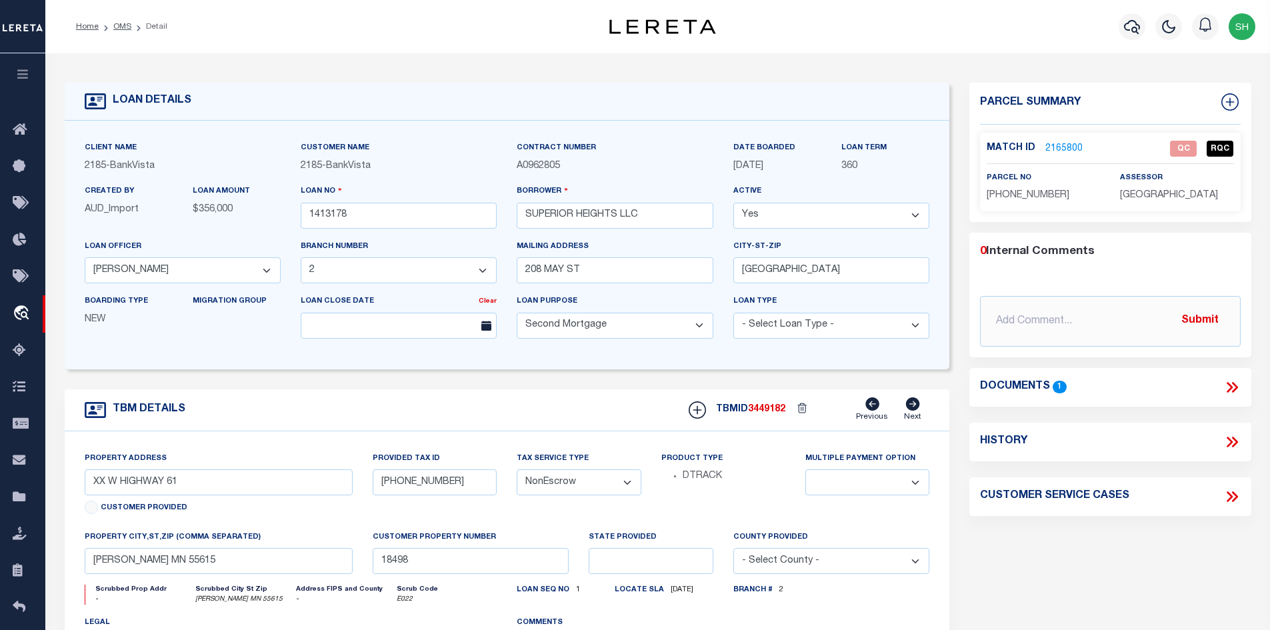
click at [110, 25] on li "OMS" at bounding box center [115, 27] width 33 height 12
click at [115, 27] on link "OMS" at bounding box center [122, 27] width 18 height 8
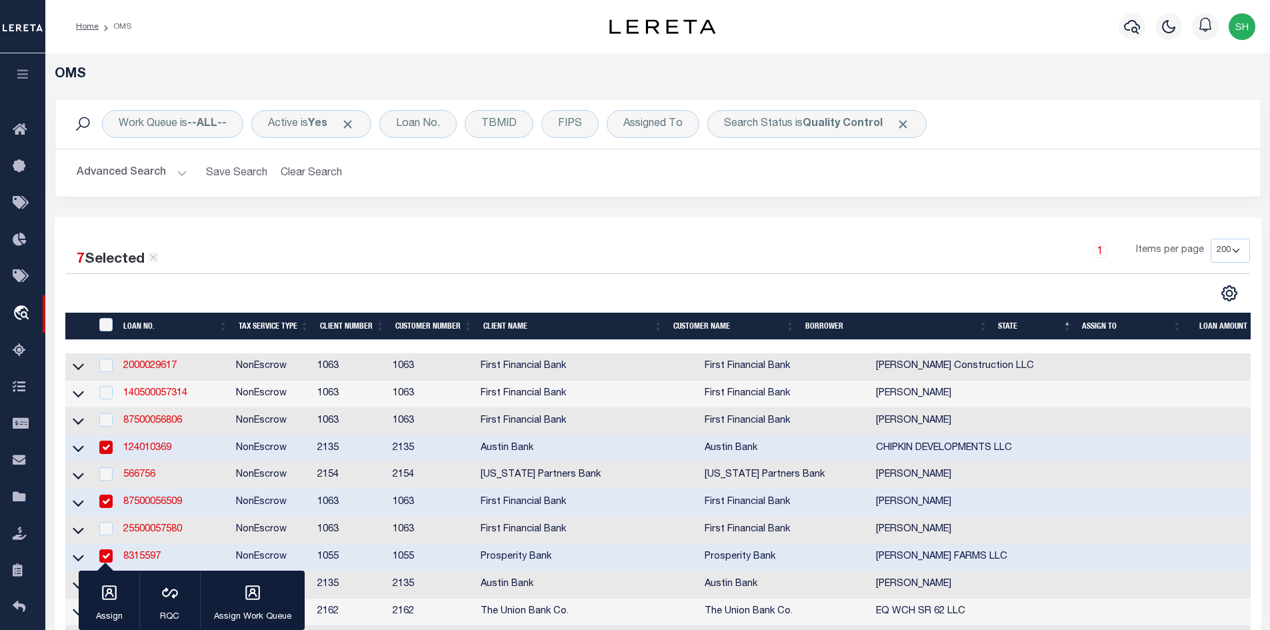
scroll to position [267, 0]
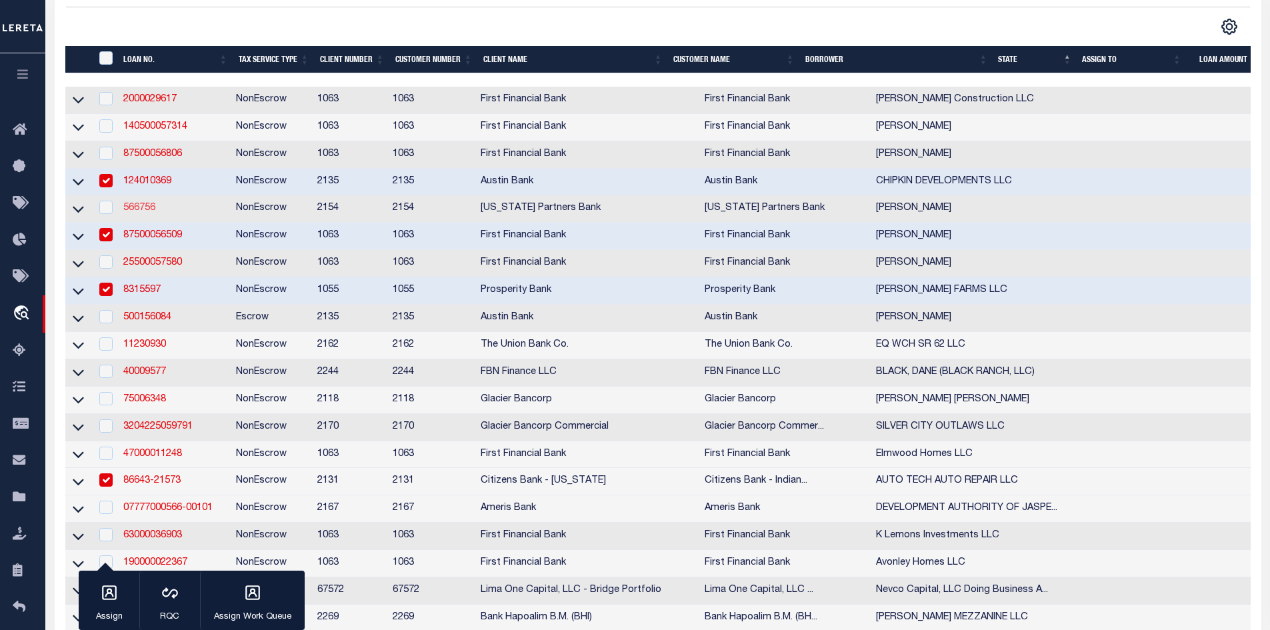
click at [135, 213] on link "566756" at bounding box center [139, 207] width 32 height 9
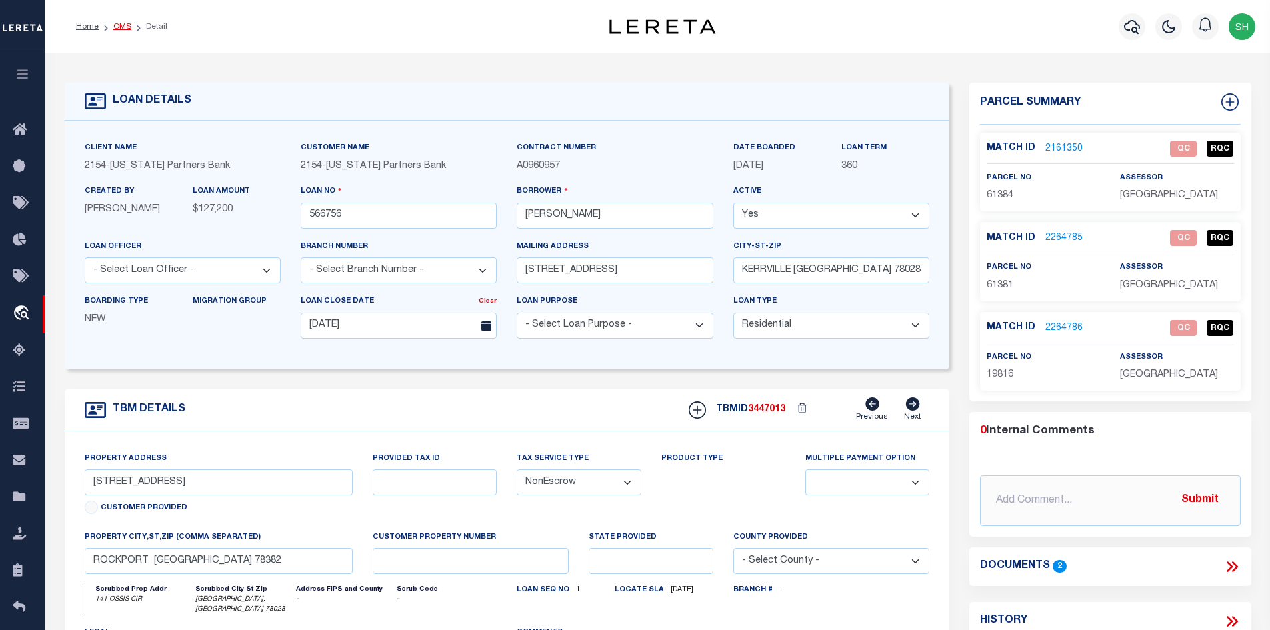
click at [120, 25] on link "OMS" at bounding box center [122, 27] width 18 height 8
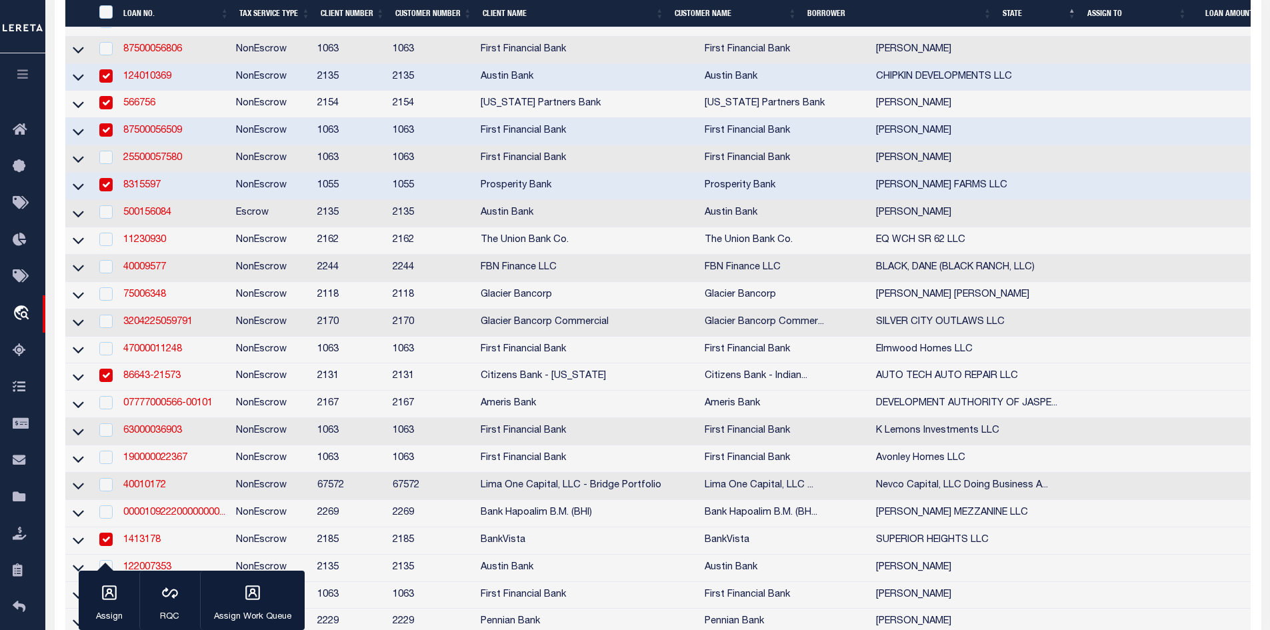
scroll to position [600, 0]
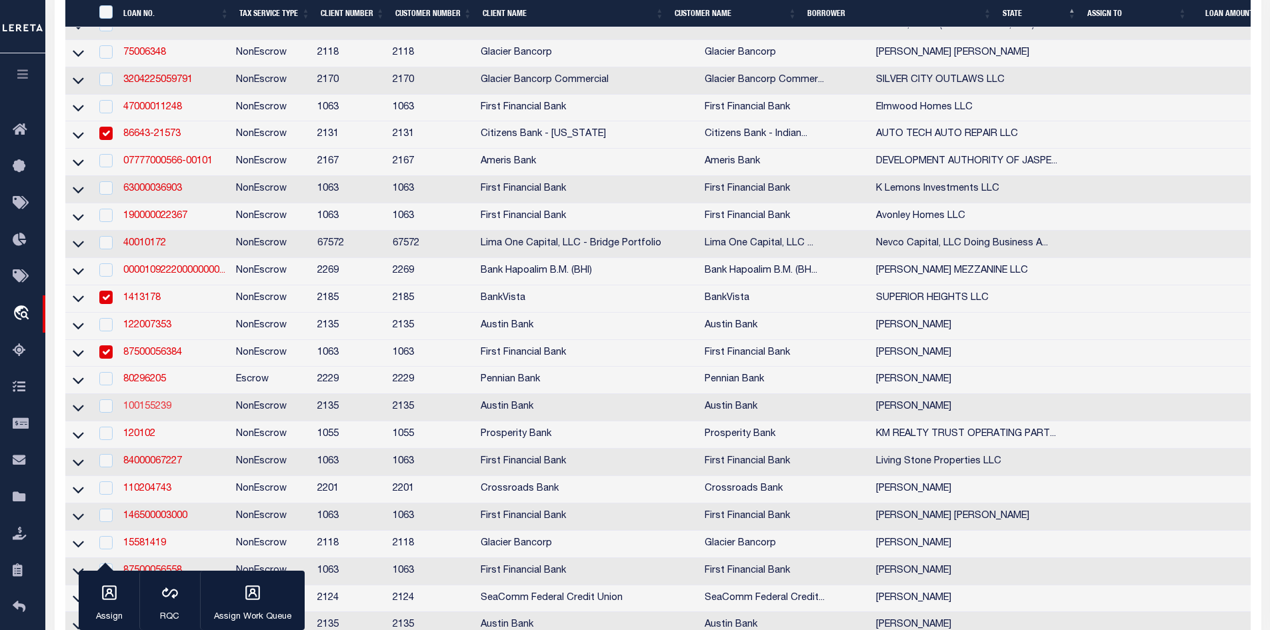
click at [136, 411] on link "100155239" at bounding box center [147, 406] width 48 height 9
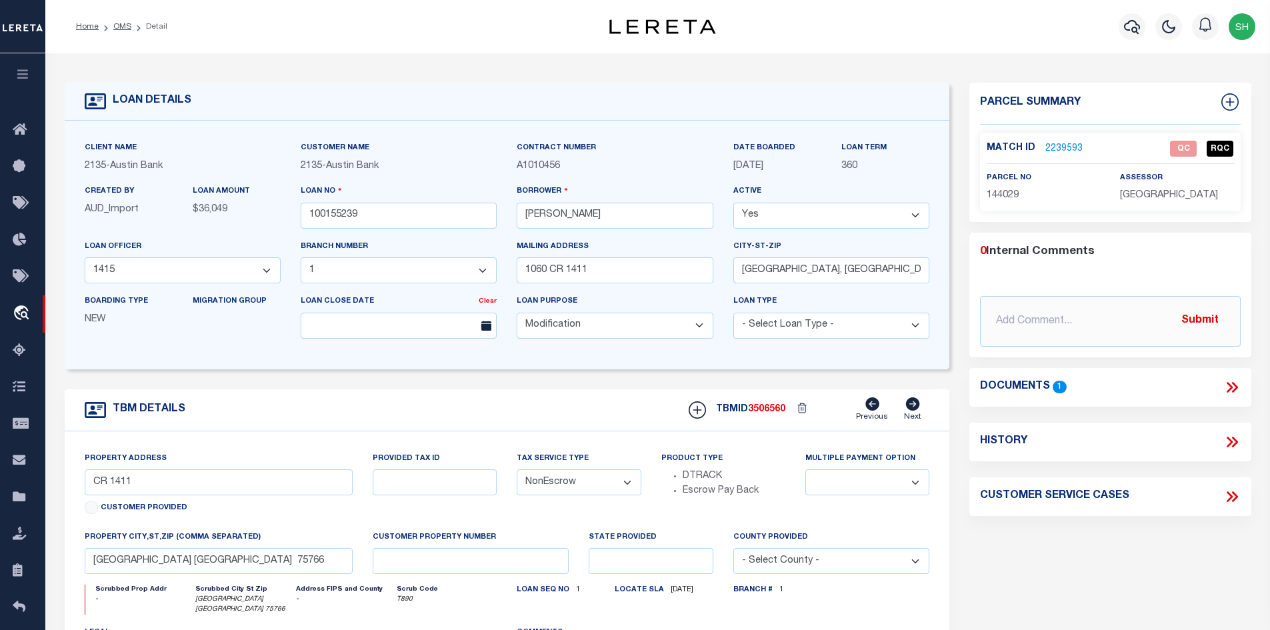
click at [1225, 379] on icon at bounding box center [1231, 387] width 17 height 17
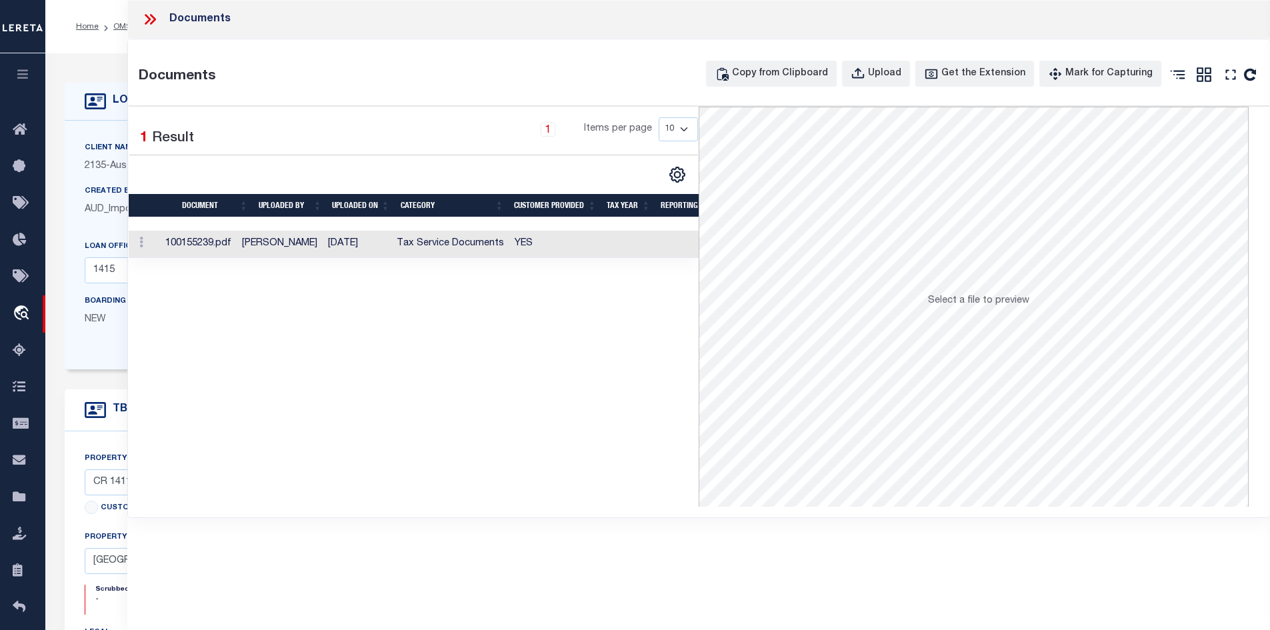
click at [516, 241] on td "YES" at bounding box center [555, 244] width 93 height 27
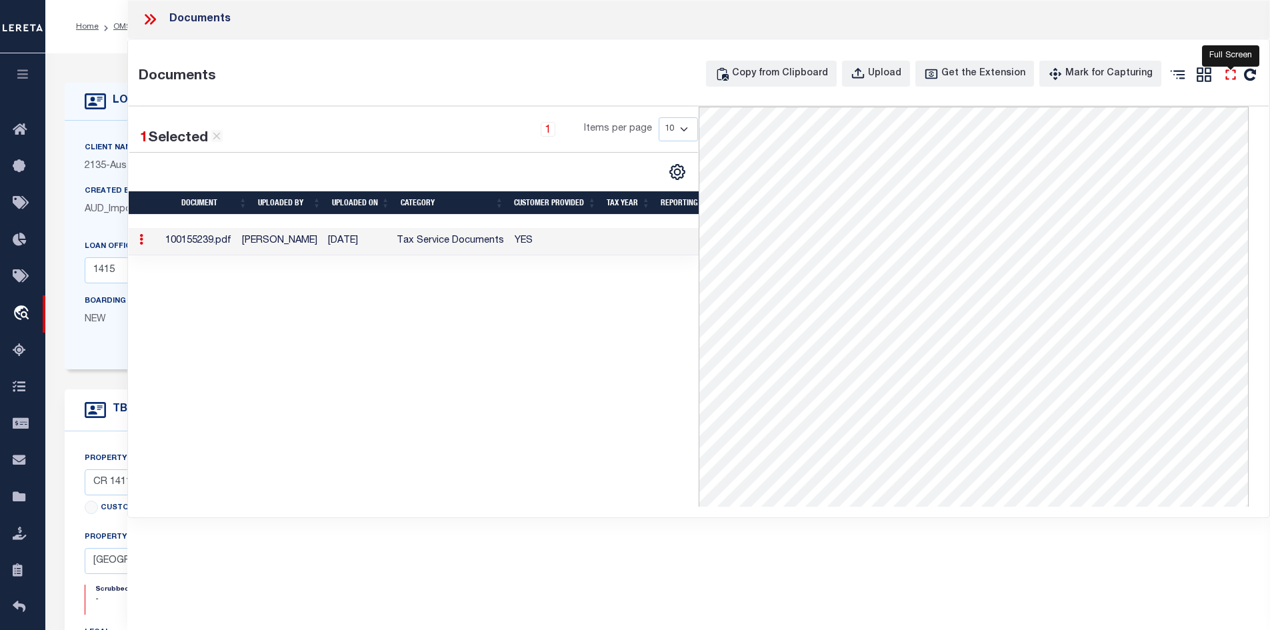
click at [1231, 78] on icon "" at bounding box center [1230, 74] width 17 height 17
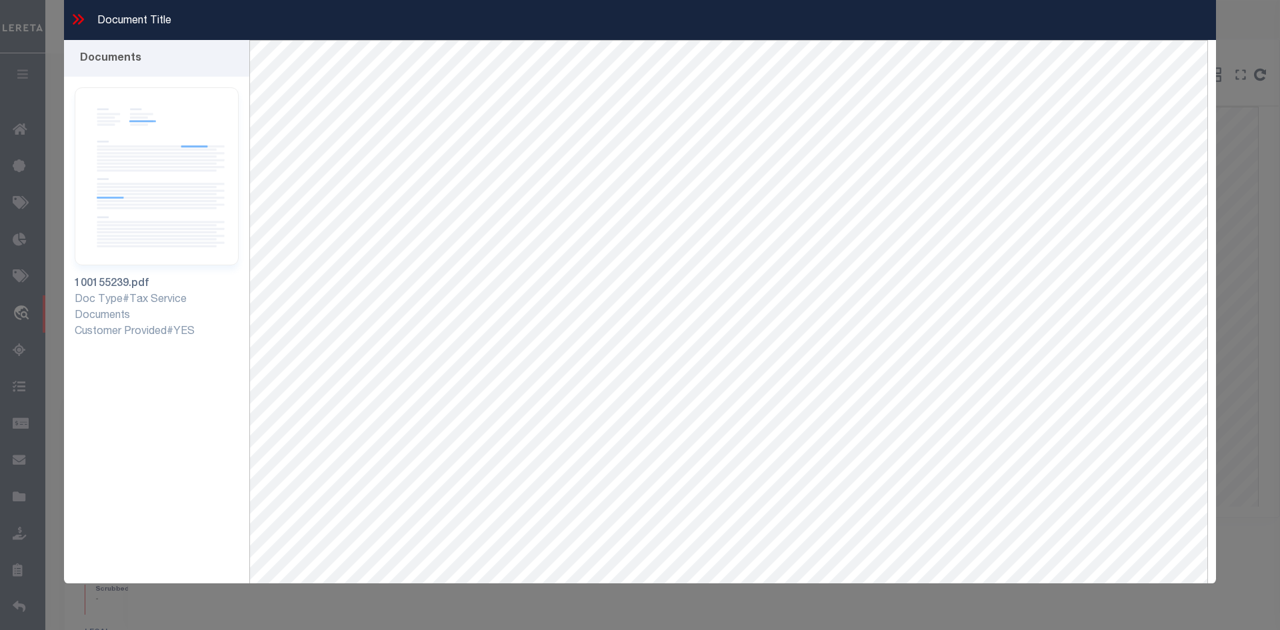
click at [77, 21] on icon at bounding box center [76, 19] width 6 height 11
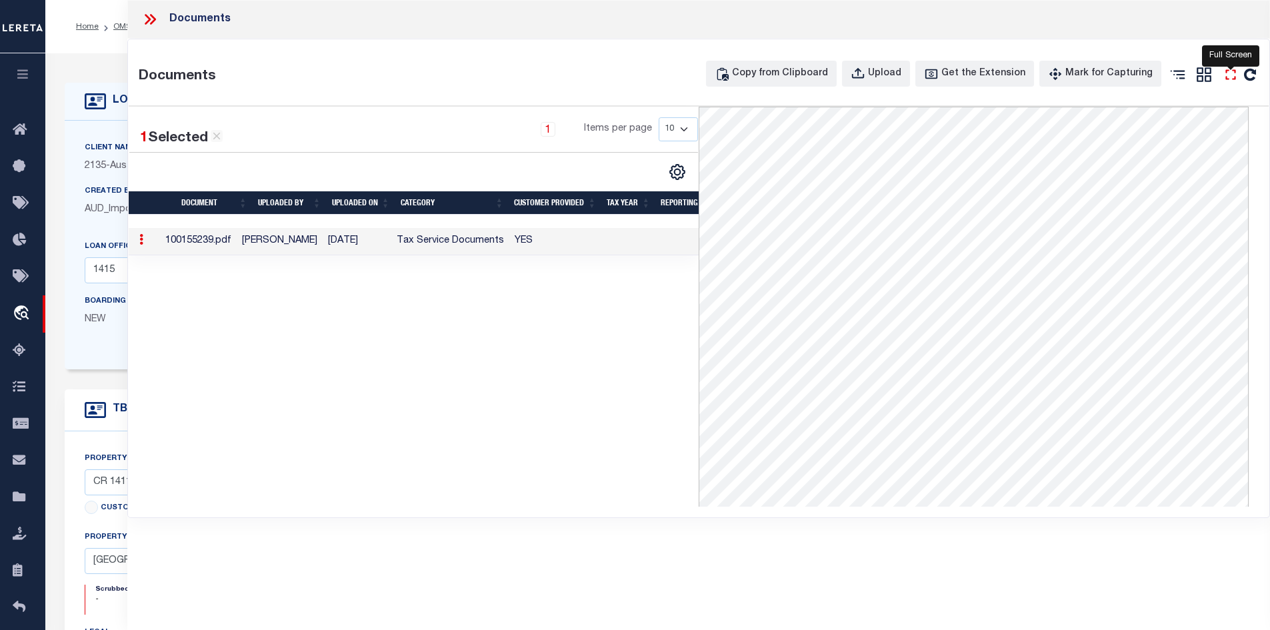
click at [1225, 77] on icon "" at bounding box center [1230, 74] width 17 height 17
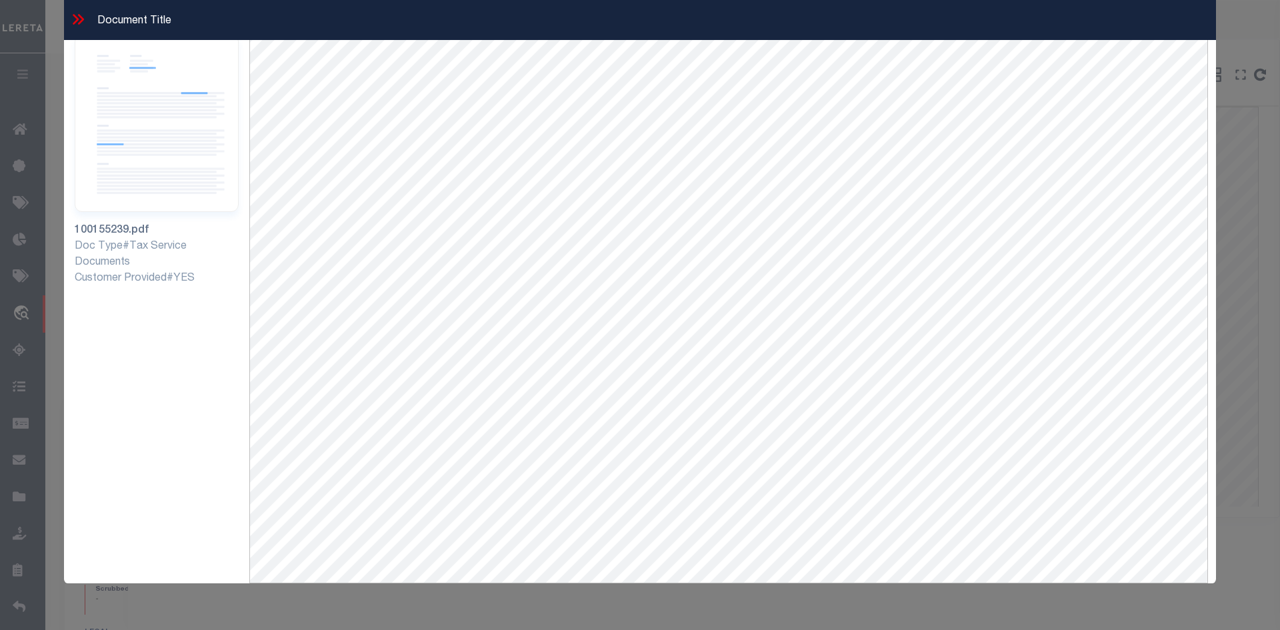
scroll to position [57, 0]
click at [162, 132] on img at bounding box center [157, 123] width 164 height 178
click at [77, 21] on icon at bounding box center [76, 19] width 6 height 11
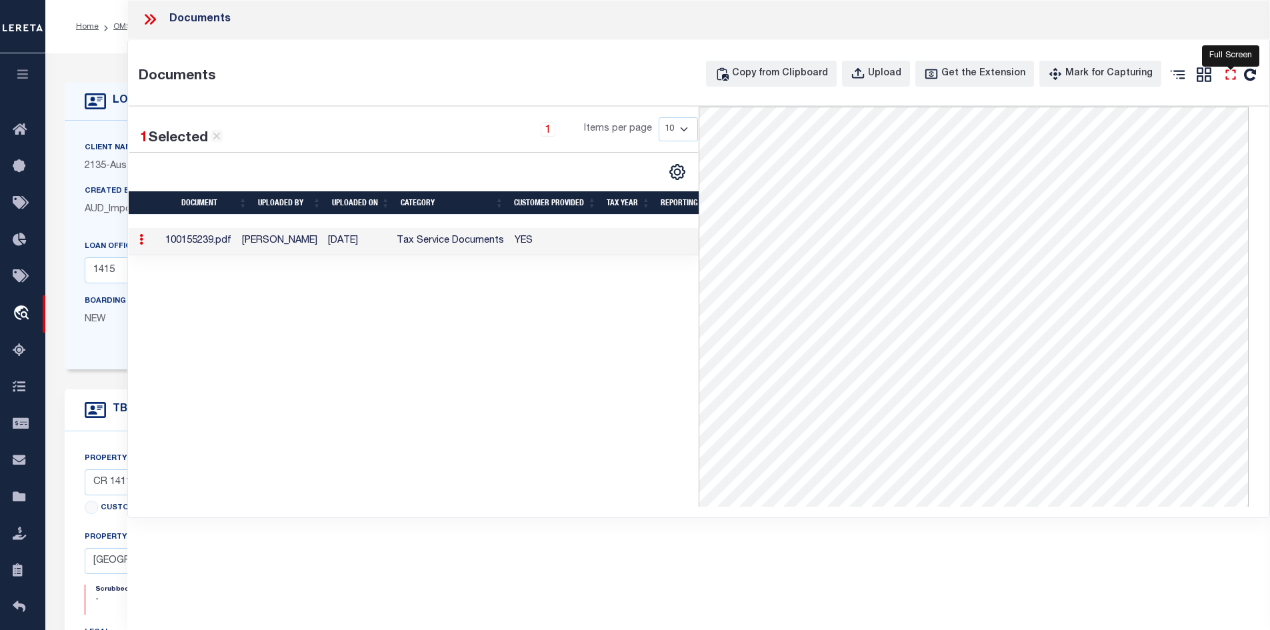
click at [1226, 77] on icon "" at bounding box center [1230, 74] width 10 height 10
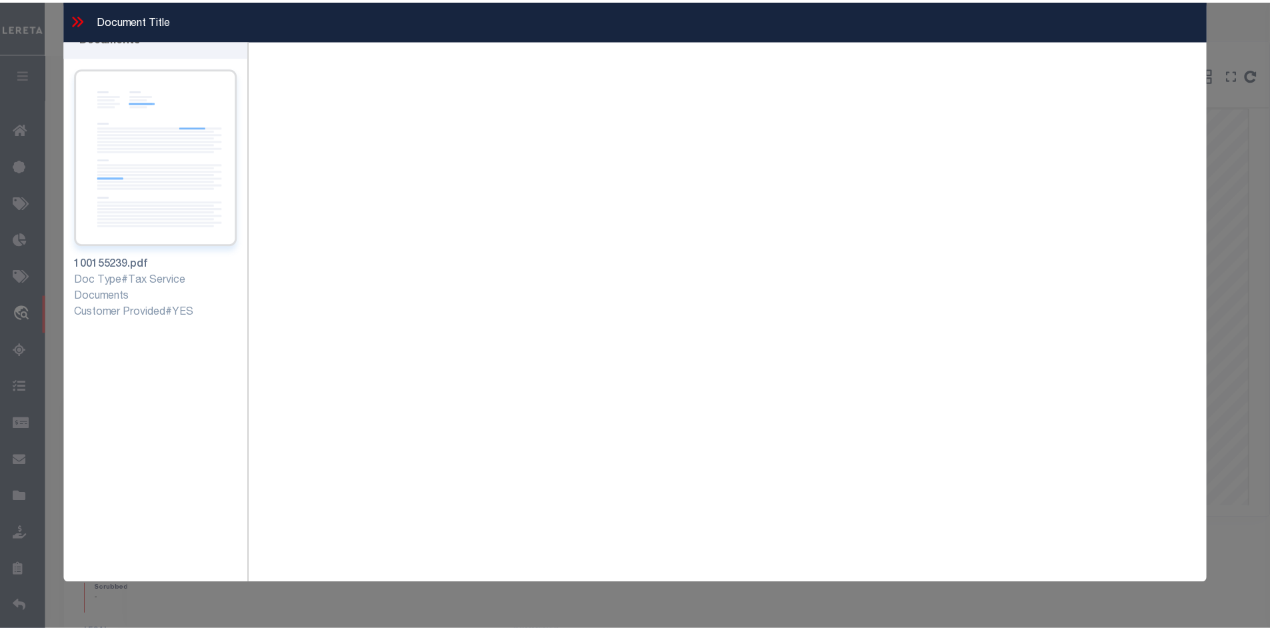
scroll to position [0, 0]
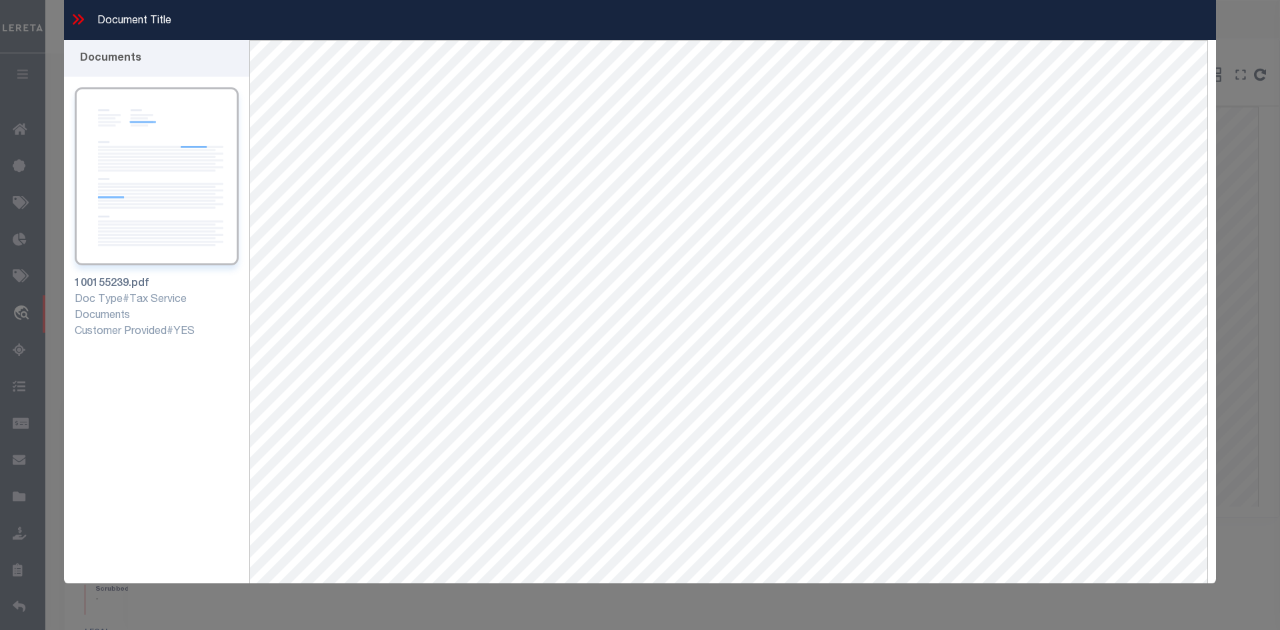
click at [65, 23] on div "Document Title" at bounding box center [640, 20] width 1152 height 40
click at [74, 19] on icon at bounding box center [77, 19] width 17 height 17
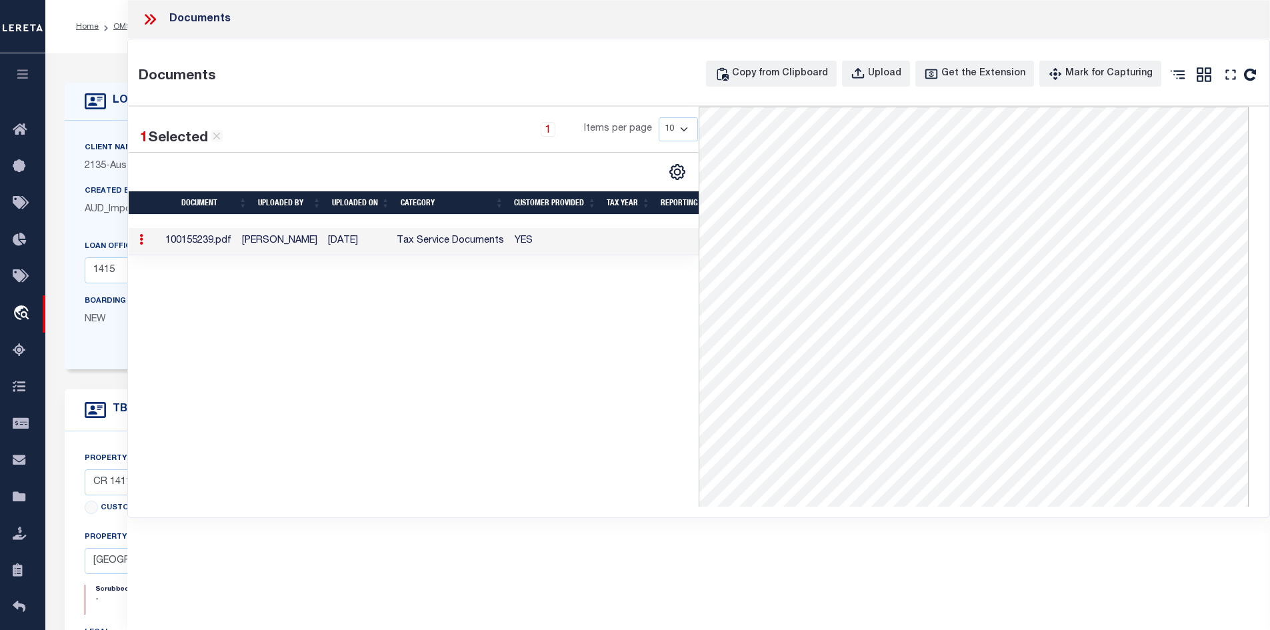
click at [157, 23] on icon at bounding box center [149, 19] width 17 height 17
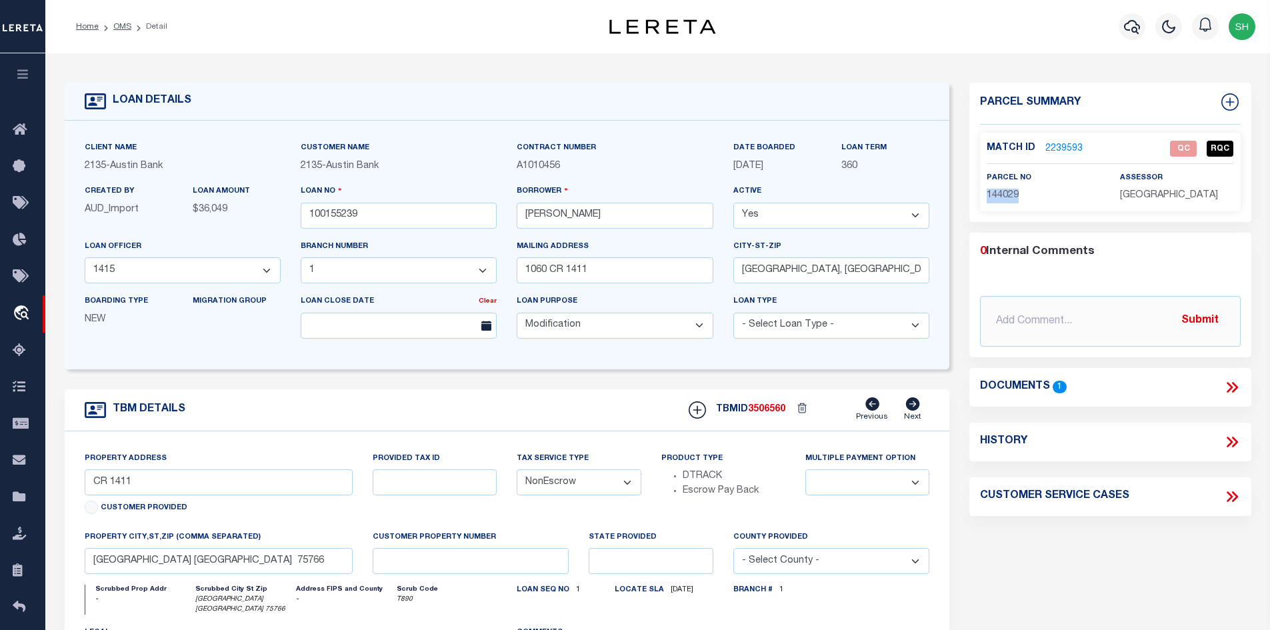
drag, startPoint x: 1018, startPoint y: 198, endPoint x: 988, endPoint y: 195, distance: 30.8
click at [988, 195] on span "144029" at bounding box center [1002, 195] width 32 height 9
copy span "144029"
click at [974, 271] on div "0 Internal Comments @[PERSON_NAME] @[PERSON_NAME] @[PERSON_NAME] @[PERSON_NAME]…" at bounding box center [1110, 294] width 282 height 103
